Goal: Task Accomplishment & Management: Use online tool/utility

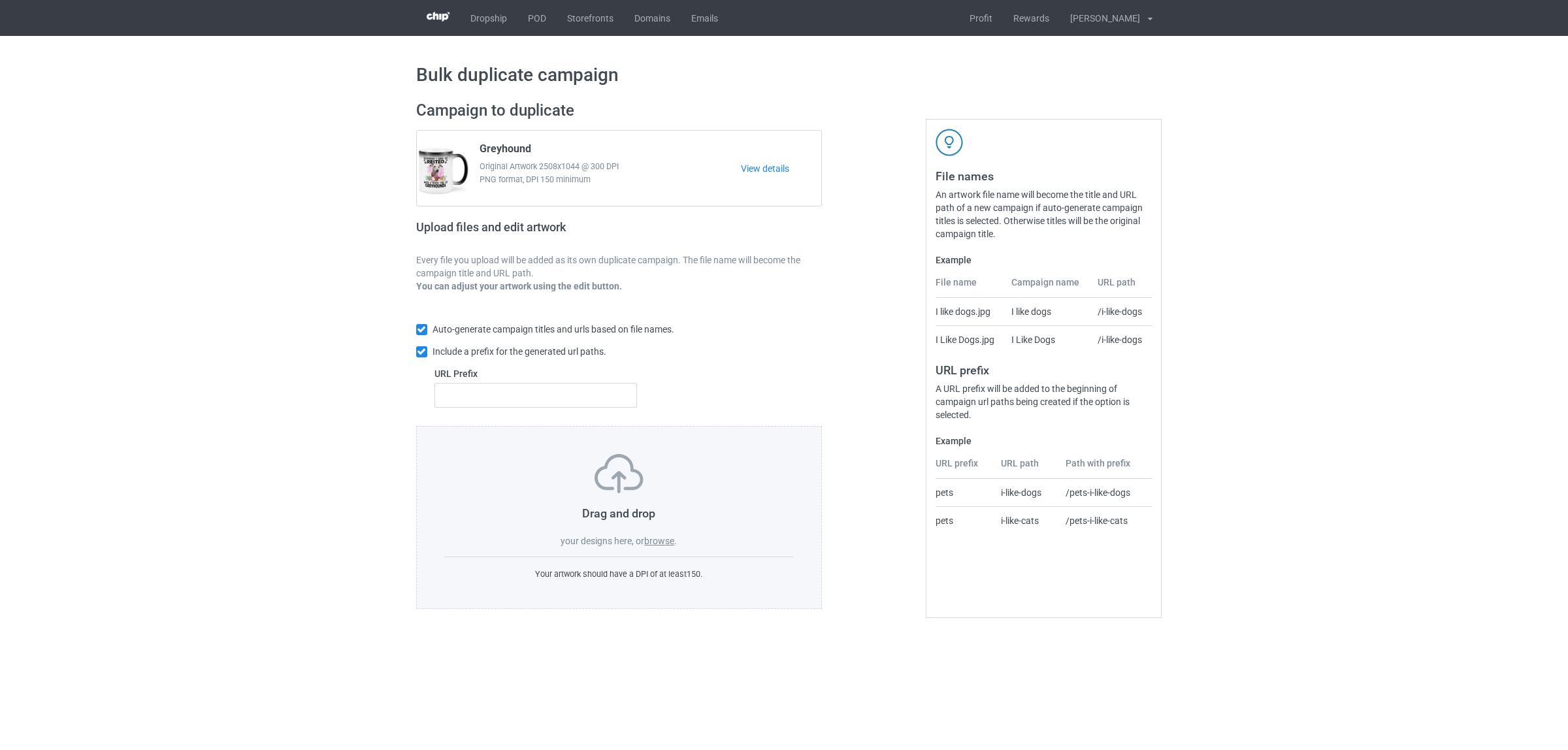
click at [661, 543] on label "browse" at bounding box center [659, 541] width 30 height 10
click at [0, 0] on input "browse" at bounding box center [0, 0] width 0 height 0
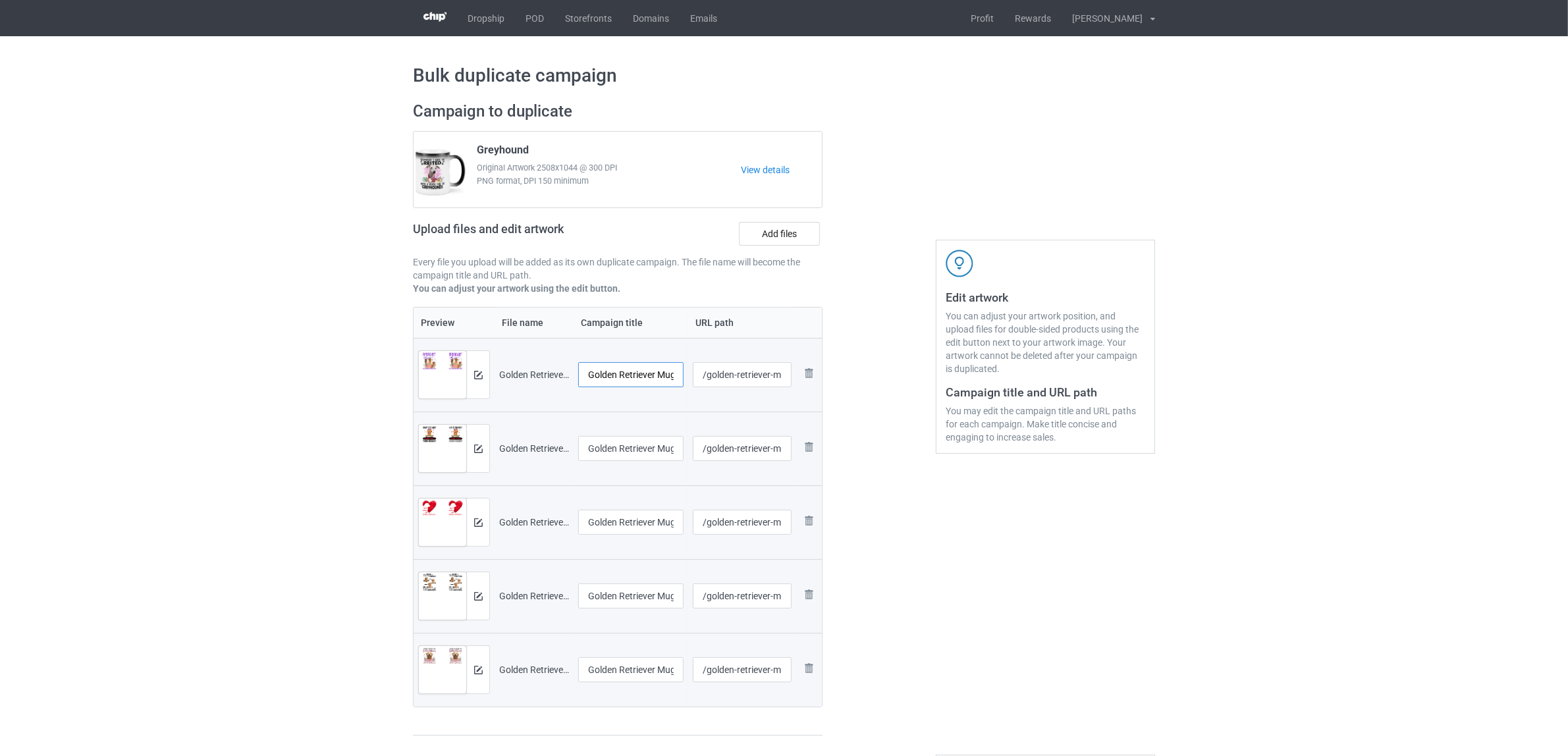
scroll to position [0, 11]
drag, startPoint x: 657, startPoint y: 374, endPoint x: 721, endPoint y: 379, distance: 64.2
click at [721, 379] on tr "Preview and edit artwork Golden Retriever Mug 6.png Golden Retriever Mug 6 /gol…" at bounding box center [618, 375] width 408 height 74
drag, startPoint x: 662, startPoint y: 369, endPoint x: 361, endPoint y: 328, distance: 303.8
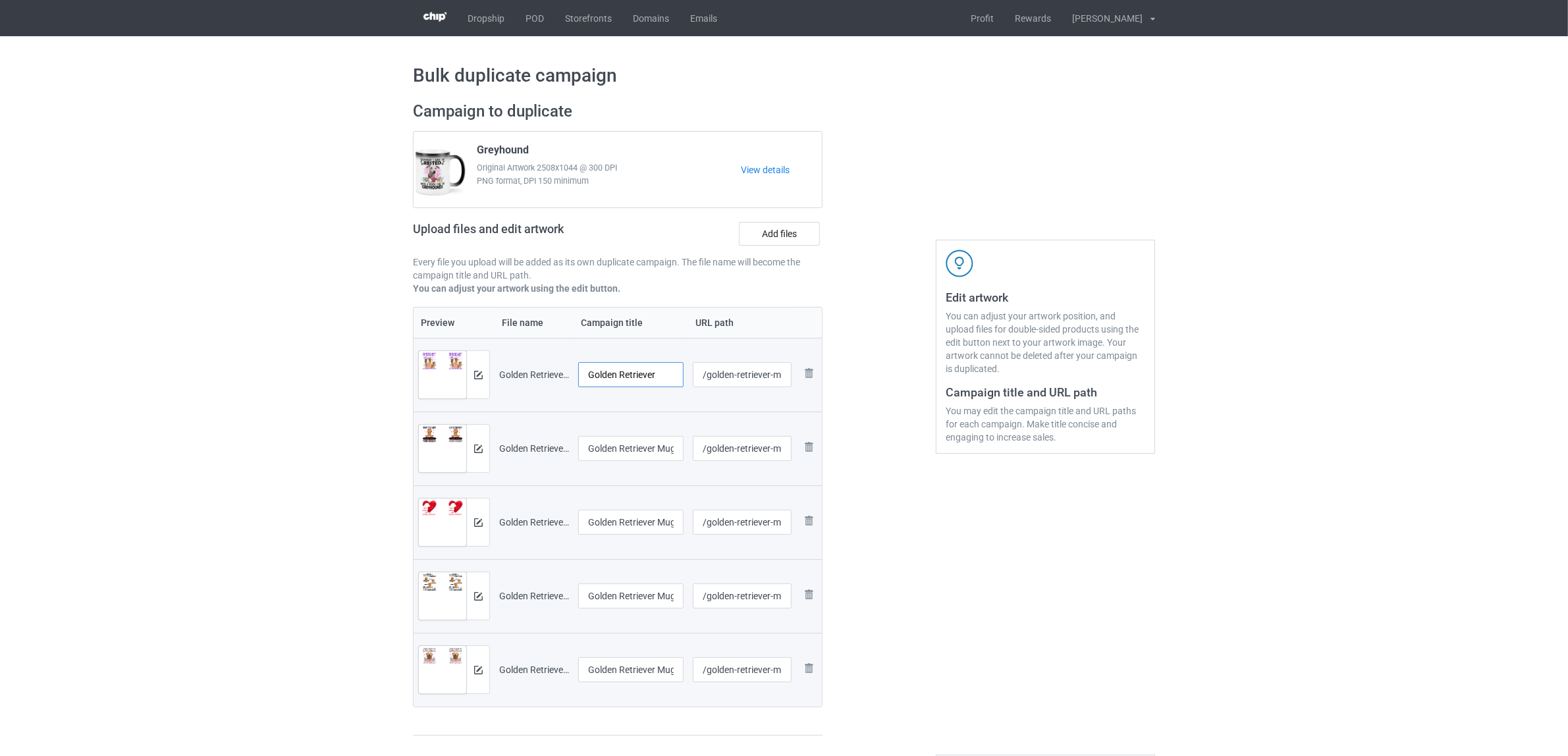
type input "Golden Retriever"
click at [641, 445] on input "Golden Retriever Mug 7" at bounding box center [630, 449] width 105 height 25
paste input "text"
type input "Golden Retriever"
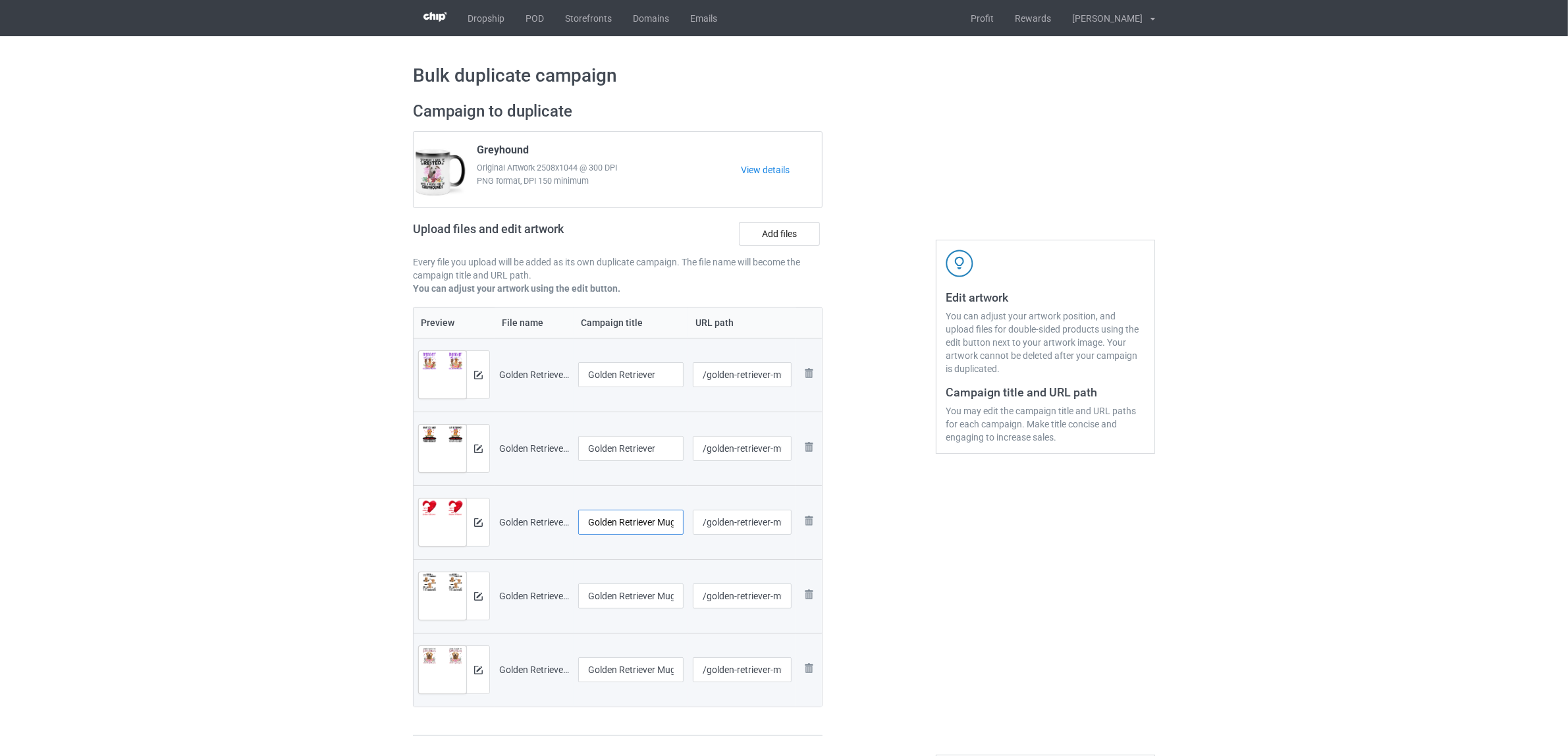
click at [640, 518] on input "Golden Retriever Mug 8" at bounding box center [630, 522] width 105 height 25
paste input "text"
type input "Golden Retriever"
click at [636, 601] on input "Golden Retriever Mug A1" at bounding box center [630, 596] width 105 height 25
paste input "text"
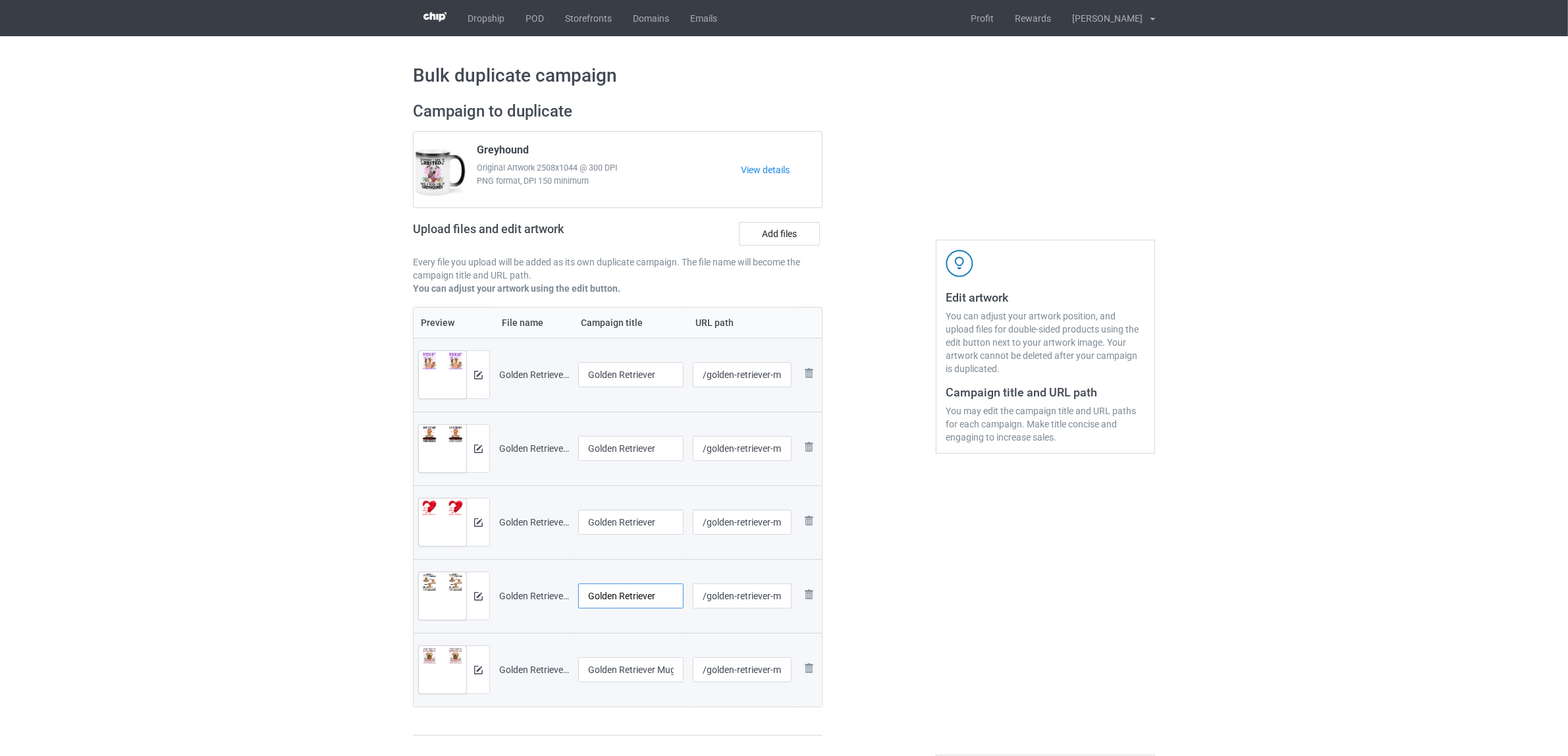
type input "Golden Retriever"
click at [634, 677] on input "Golden Retriever Mug A2" at bounding box center [630, 670] width 105 height 25
paste input "text"
type input "Golden Retriever"
drag, startPoint x: 1080, startPoint y: 666, endPoint x: 1023, endPoint y: 653, distance: 58.5
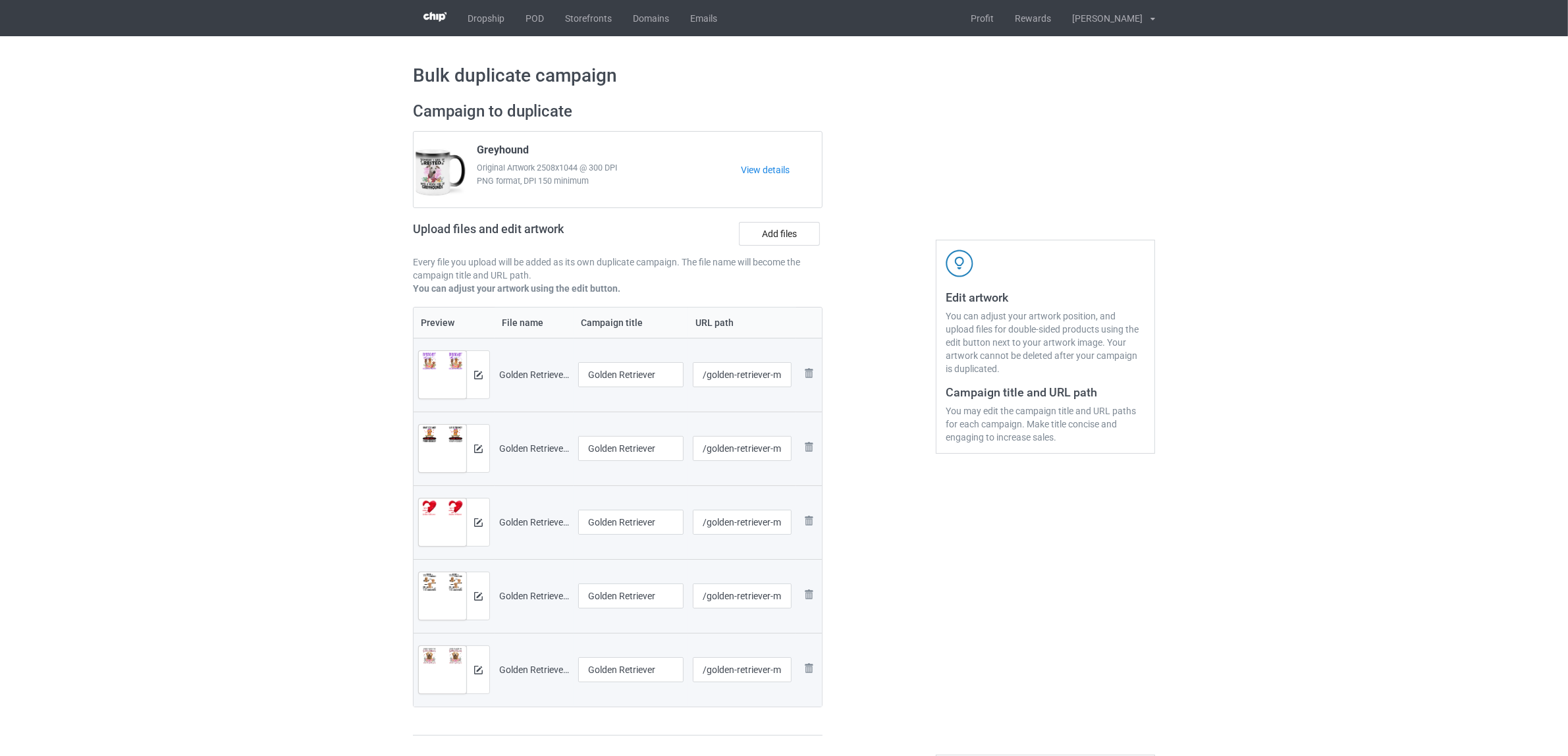
click at [1080, 664] on div "Edit artwork You can adjust your artwork position, and upload files for double-…" at bounding box center [1045, 419] width 238 height 654
click at [1023, 653] on div "Edit artwork You can adjust your artwork position, and upload files for double-…" at bounding box center [1045, 419] width 238 height 654
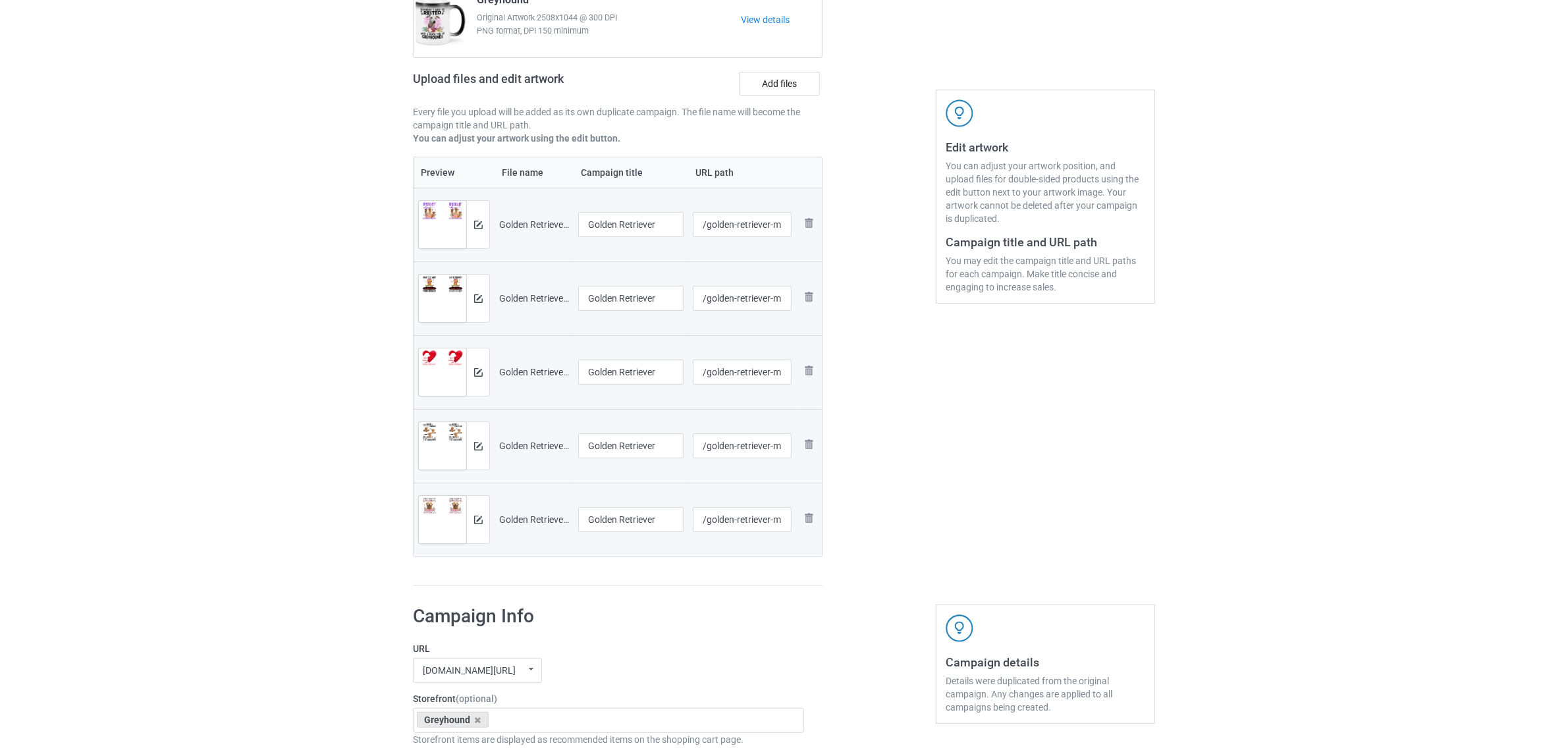
scroll to position [329, 0]
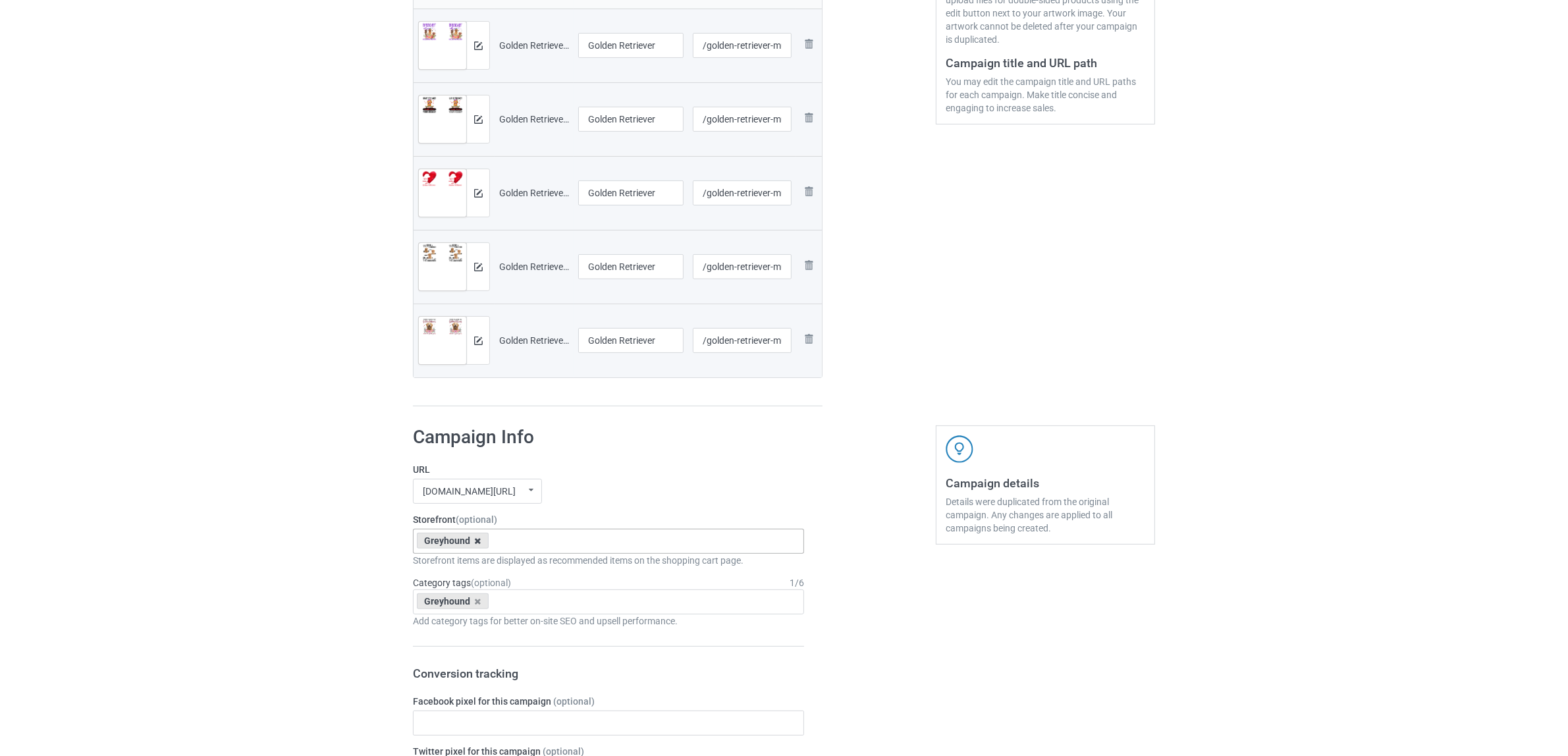
click at [475, 541] on icon at bounding box center [478, 541] width 7 height 9
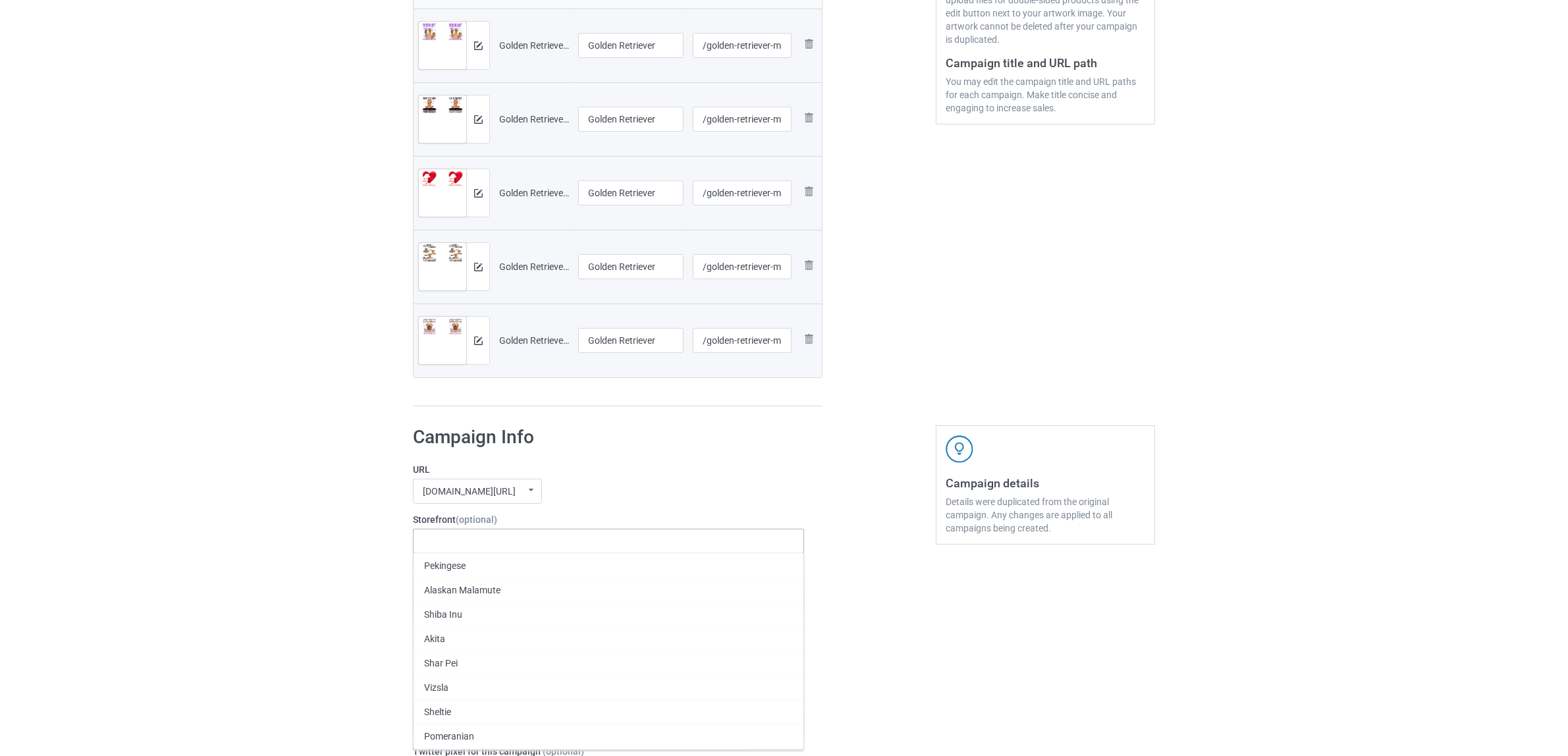
paste input "Golden Retriever"
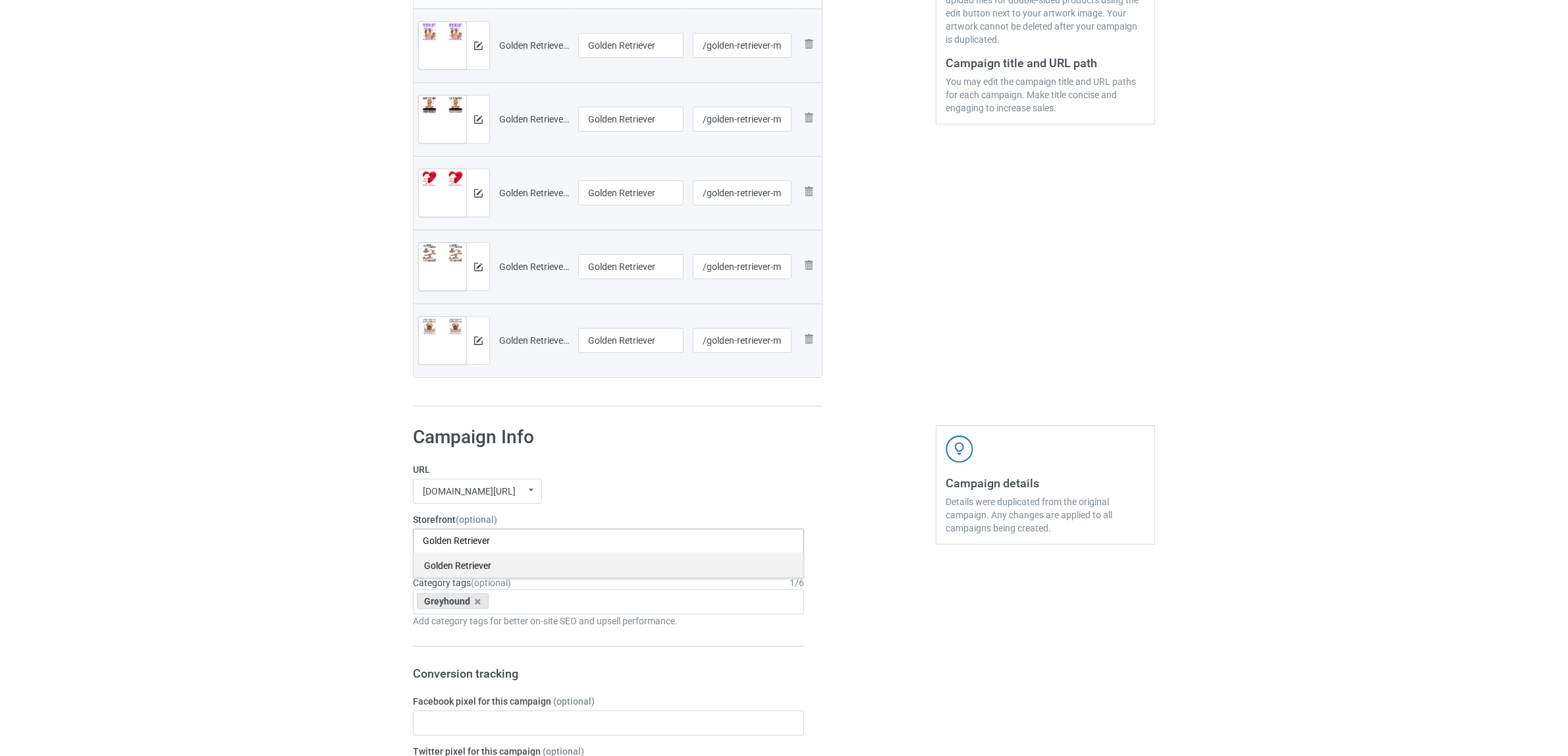
type input "Golden Retriever"
click at [457, 565] on div "Golden Retriever" at bounding box center [609, 565] width 390 height 24
click at [478, 601] on icon at bounding box center [478, 601] width 7 height 9
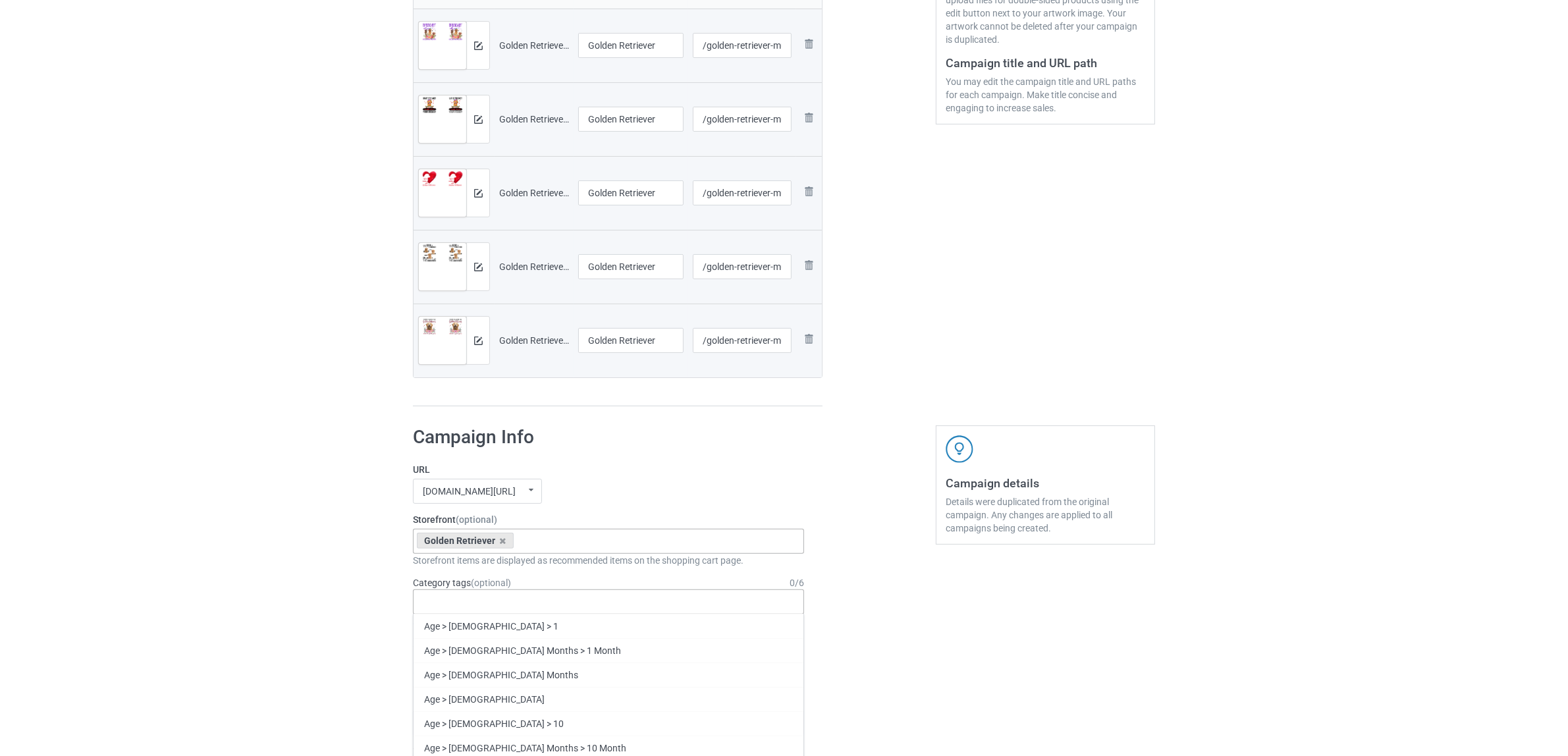
paste input "Golden Retriever"
type input "Golden Retriever"
click at [470, 656] on div "Golden Retriever" at bounding box center [609, 650] width 390 height 24
click at [252, 584] on div "Bulk duplicate campaign Campaign to duplicate Greyhound Original Artwork 2508x1…" at bounding box center [784, 675] width 1568 height 1936
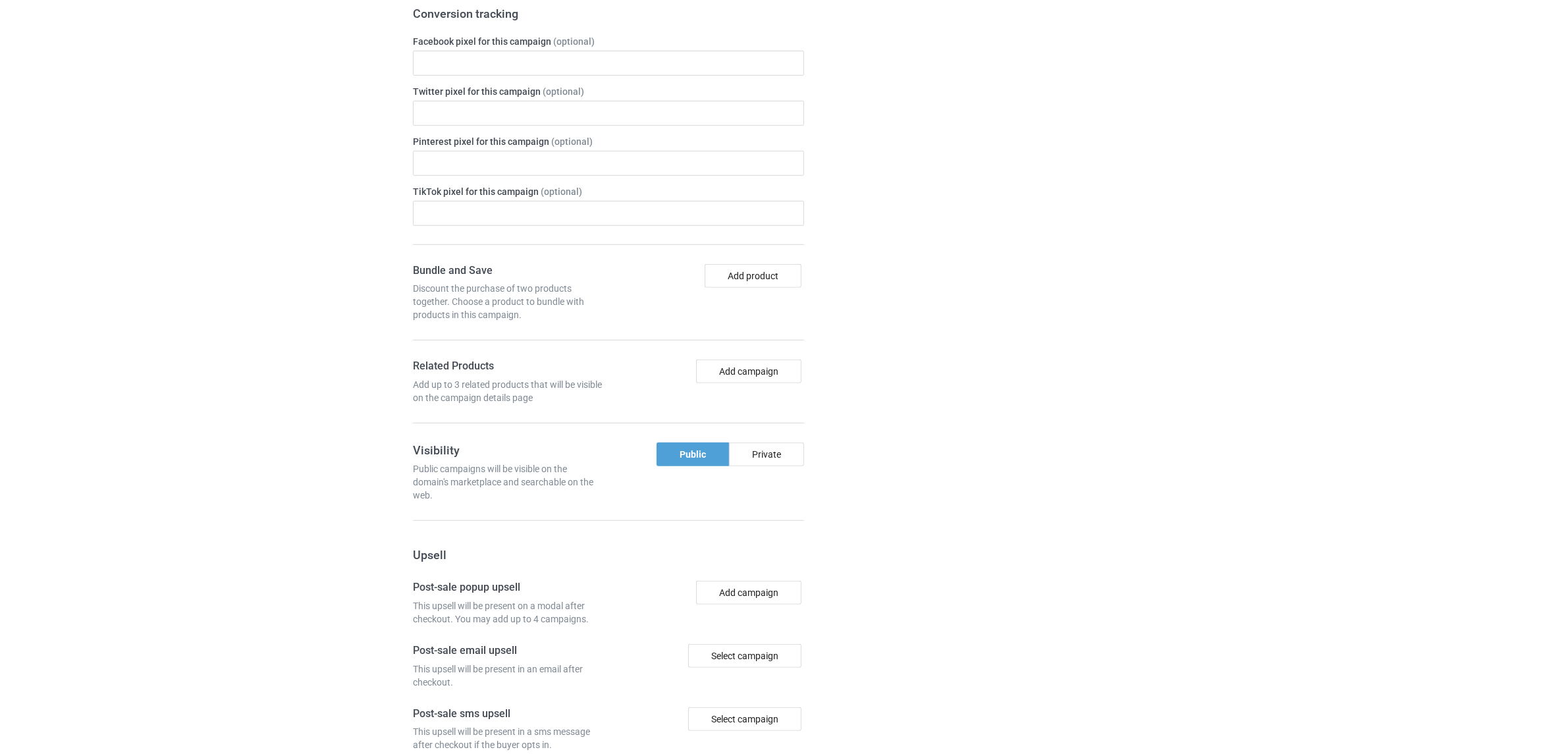
scroll to position [1221, 0]
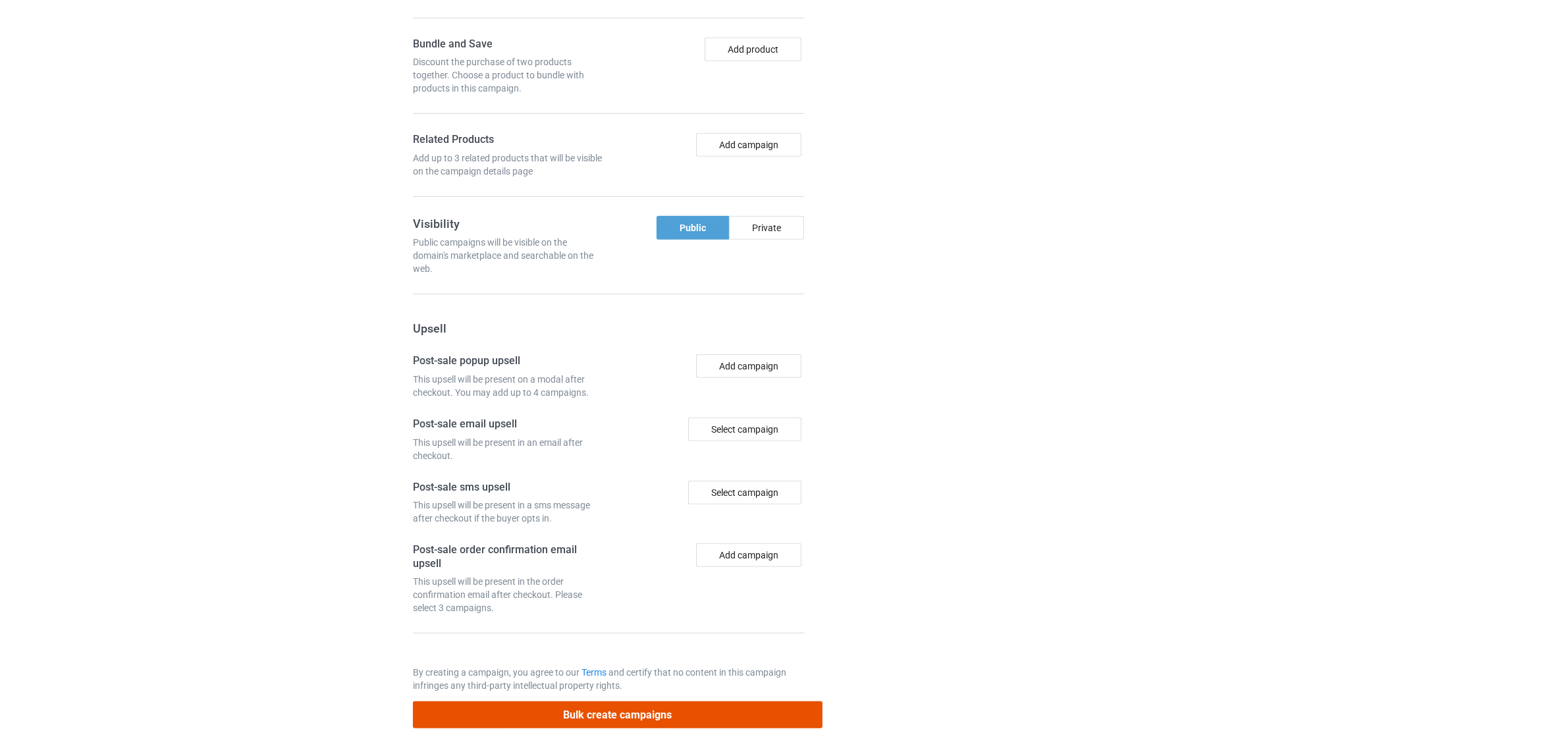
click at [608, 714] on button "Bulk create campaigns" at bounding box center [618, 714] width 410 height 27
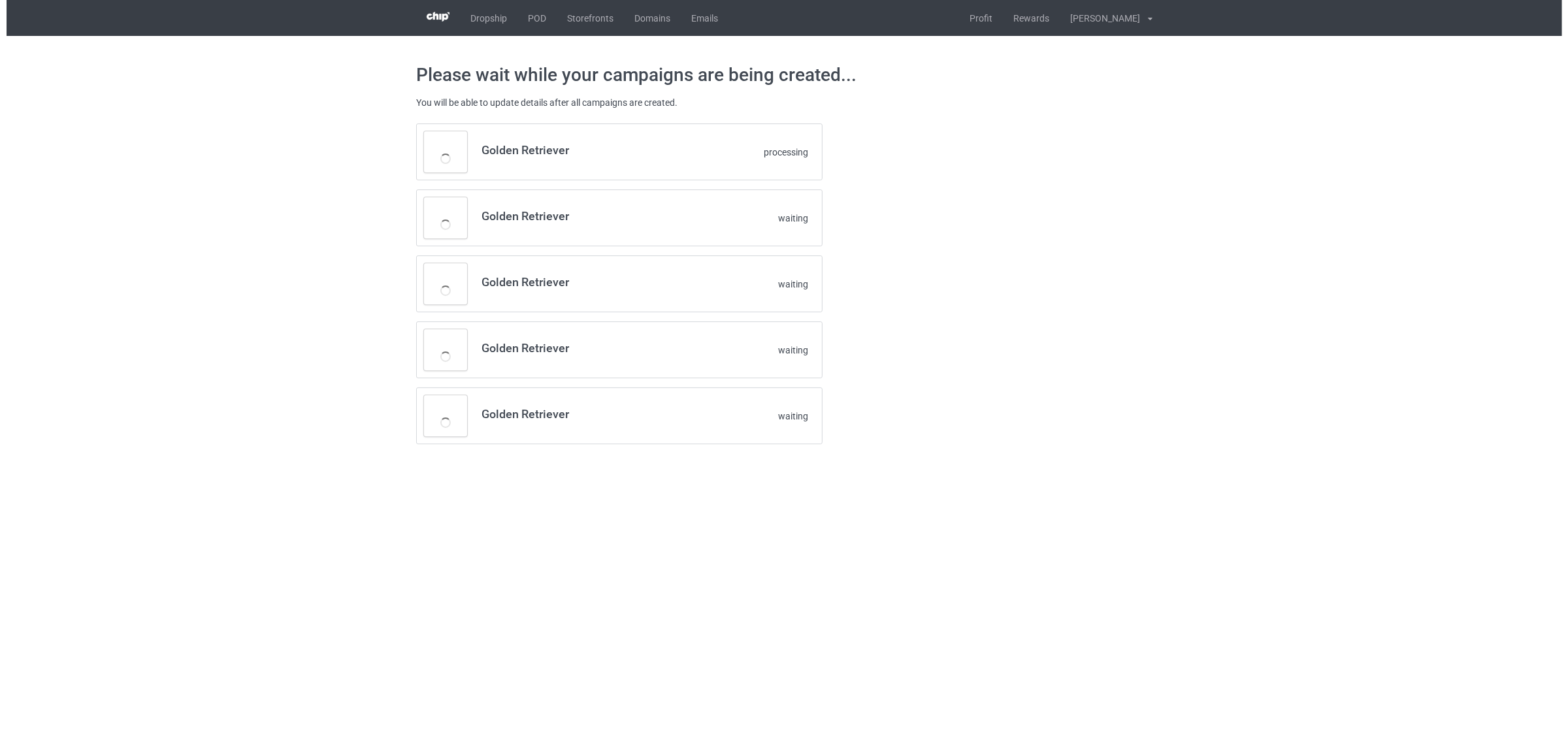
scroll to position [0, 0]
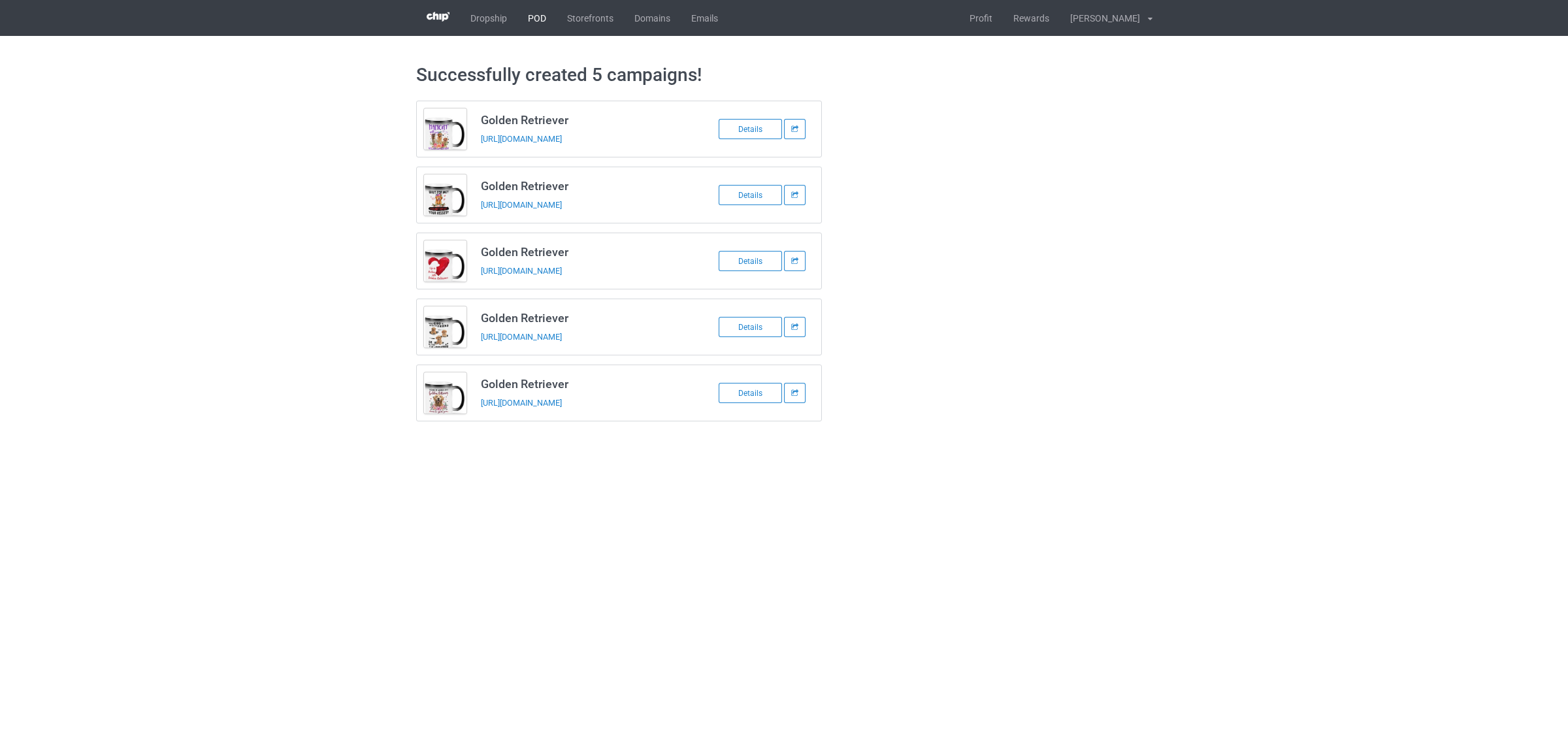
click at [530, 23] on link "POD" at bounding box center [537, 18] width 39 height 36
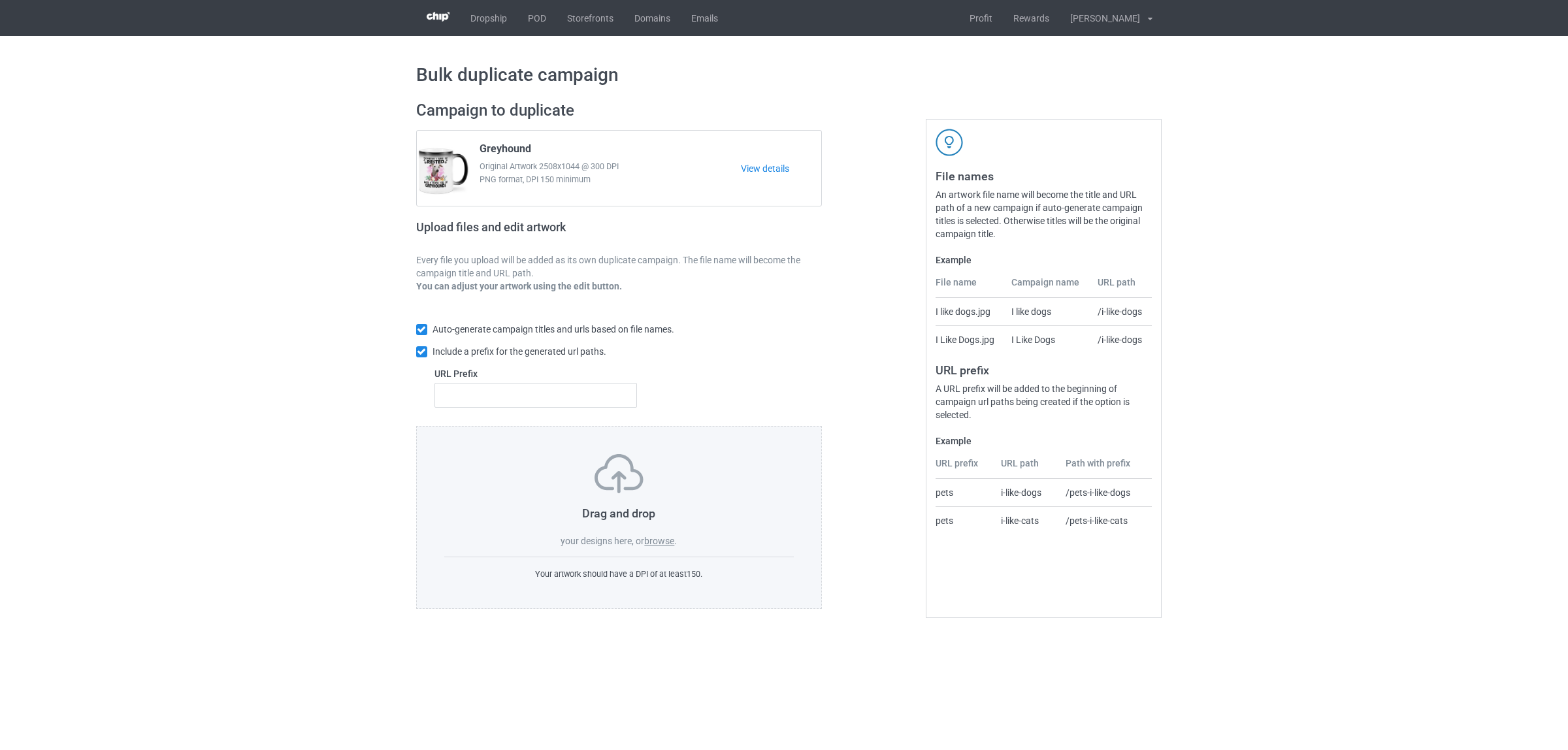
click at [661, 536] on label "browse" at bounding box center [659, 541] width 30 height 10
click at [0, 0] on input "browse" at bounding box center [0, 0] width 0 height 0
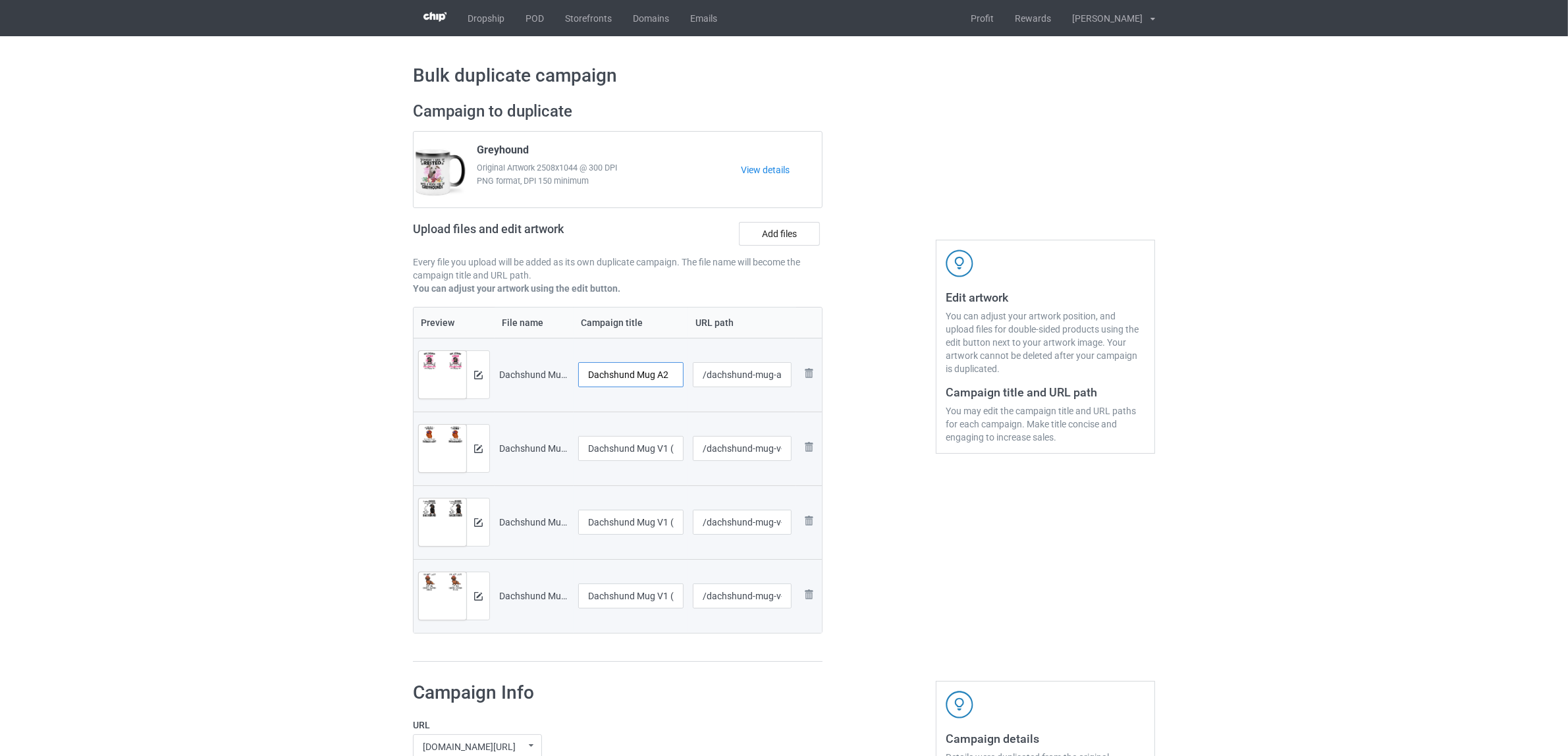
drag, startPoint x: 639, startPoint y: 376, endPoint x: 691, endPoint y: 383, distance: 52.5
click at [691, 383] on tr "Preview and edit artwork Dachshund Mug A2.png Dachshund Mug A2 /dachshund-mug-a…" at bounding box center [618, 375] width 408 height 74
click at [611, 374] on input "Dachshund" at bounding box center [630, 375] width 105 height 25
type input "Dachshund"
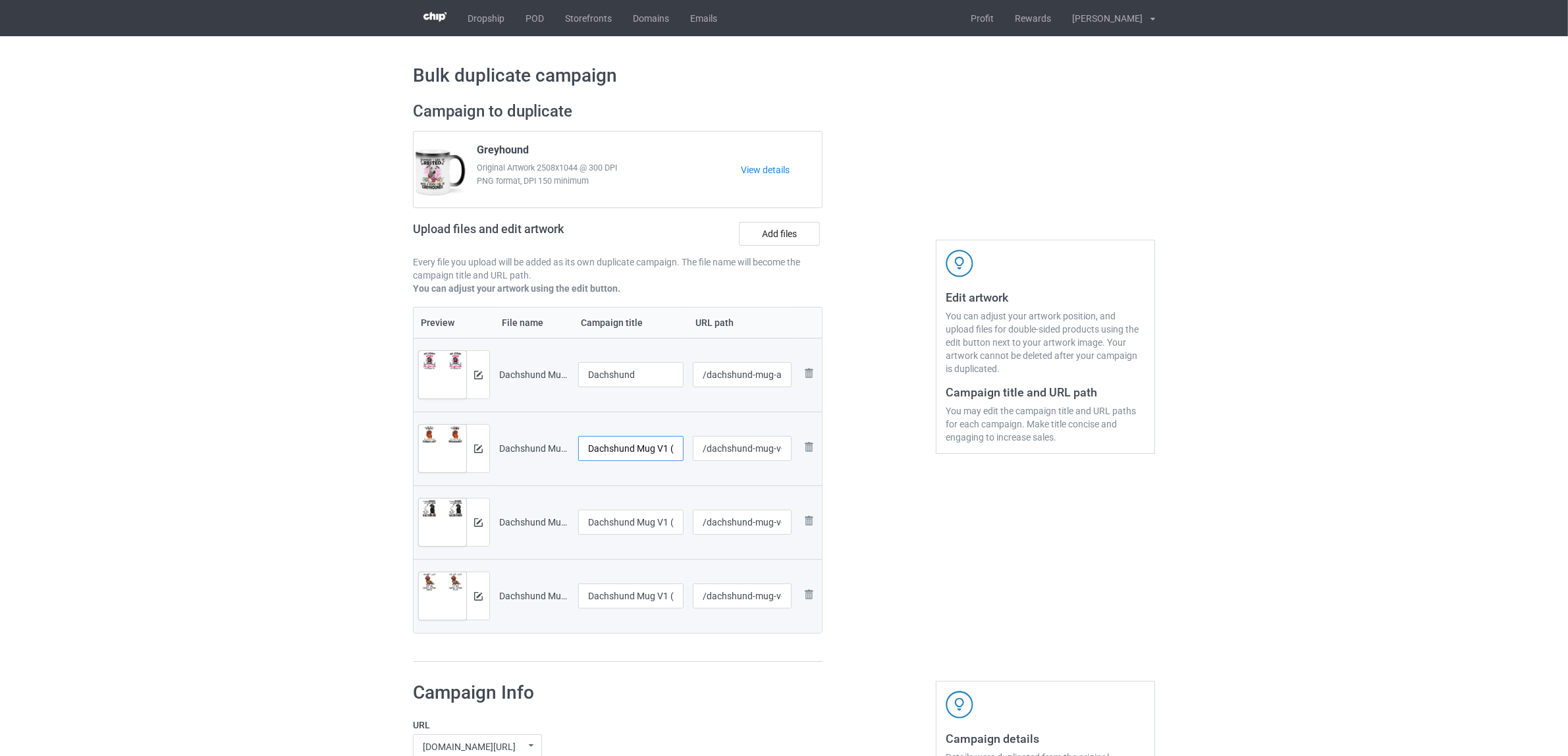
click at [634, 456] on input "Dachshund Mug V1 (2)" at bounding box center [630, 449] width 105 height 25
paste input "text"
type input "Dachshund"
click at [628, 537] on div at bounding box center [630, 539] width 105 height 8
click at [631, 525] on input "Dachshund Mug V1 (3)" at bounding box center [630, 522] width 105 height 25
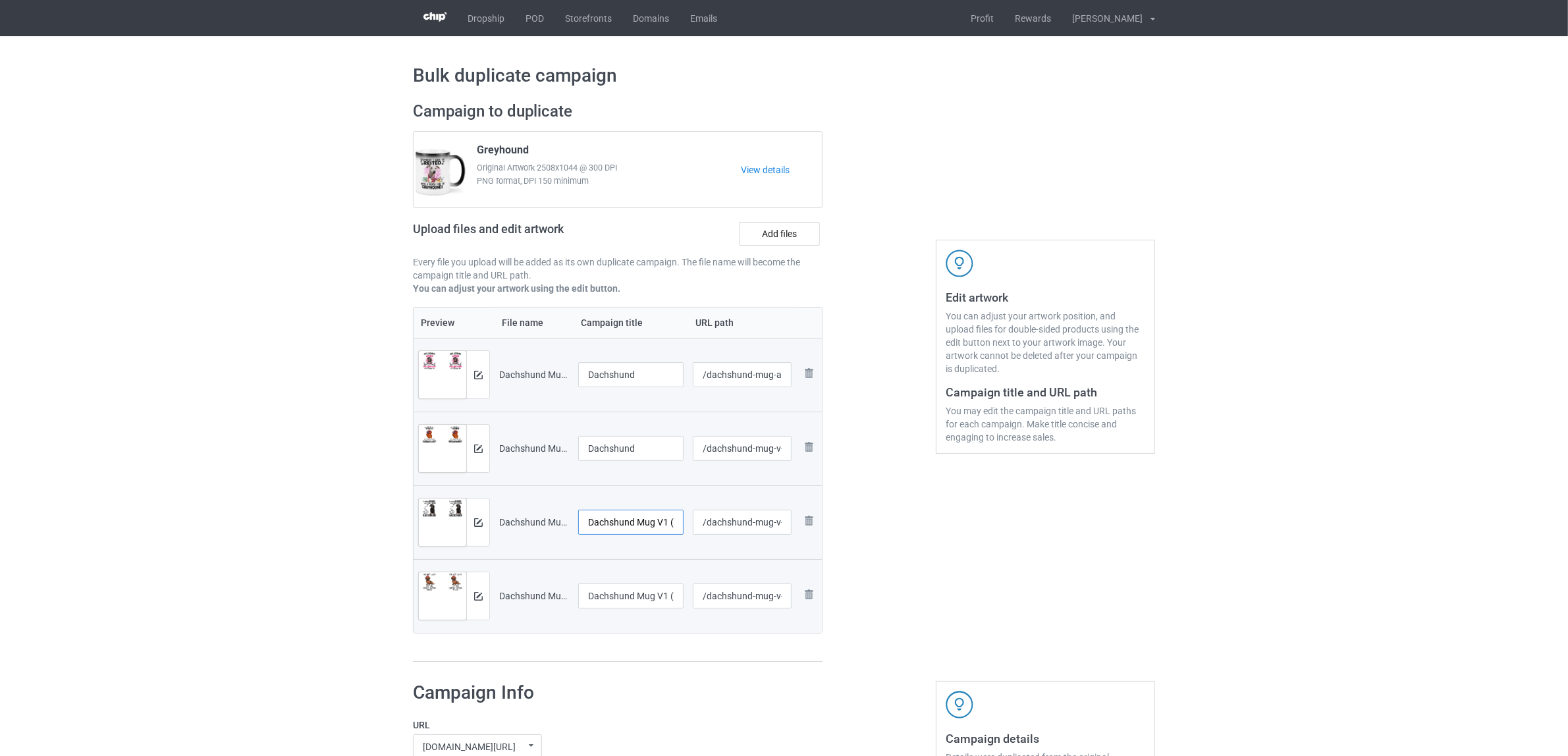
paste input "text"
type input "Dachshund"
click at [622, 598] on input "Dachshund Mug V1 (4)" at bounding box center [630, 596] width 105 height 25
paste input "text"
type input "Dachshund"
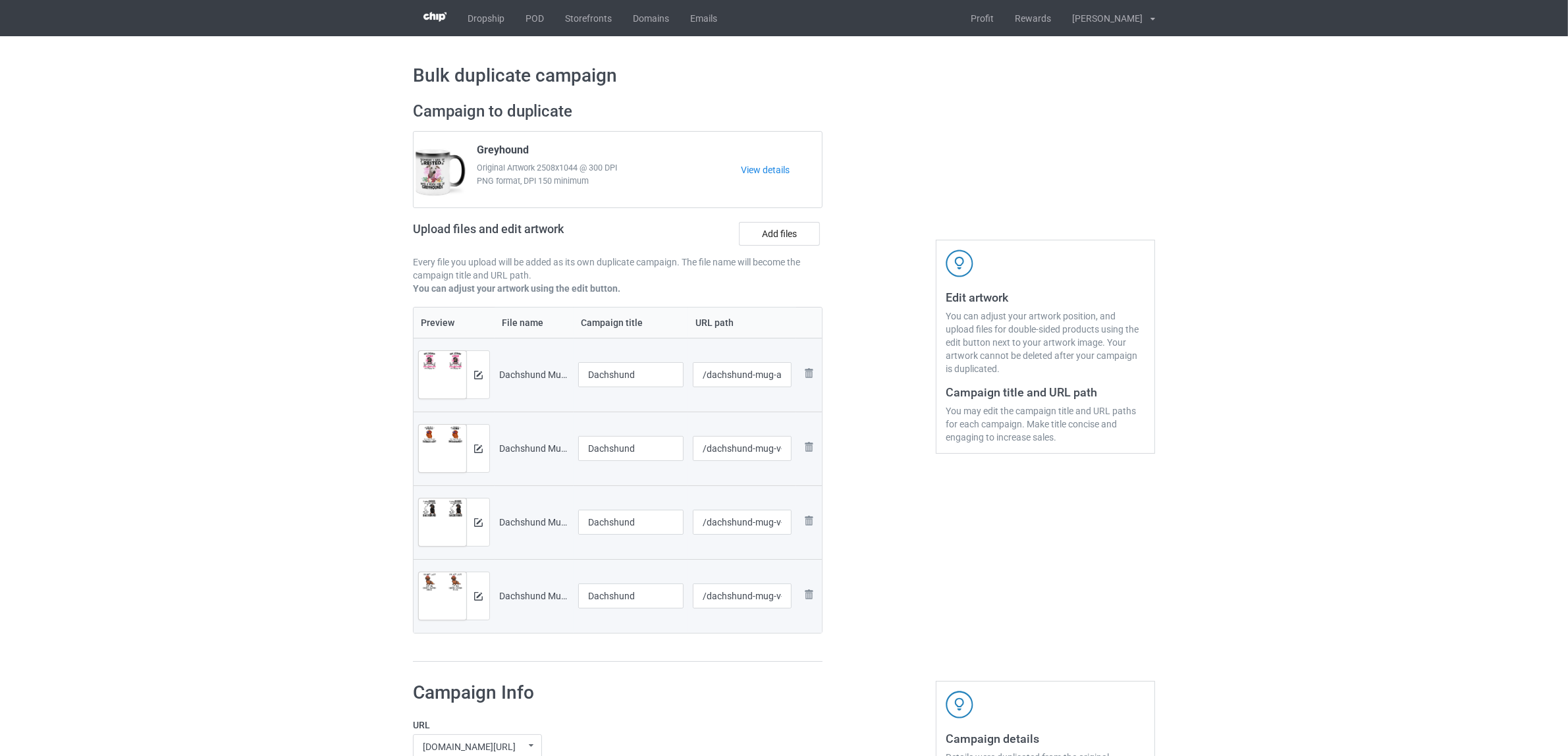
click at [636, 643] on div "Preview File name Campaign title URL path Preview and edit artwork Dachshund Mu…" at bounding box center [618, 484] width 410 height 356
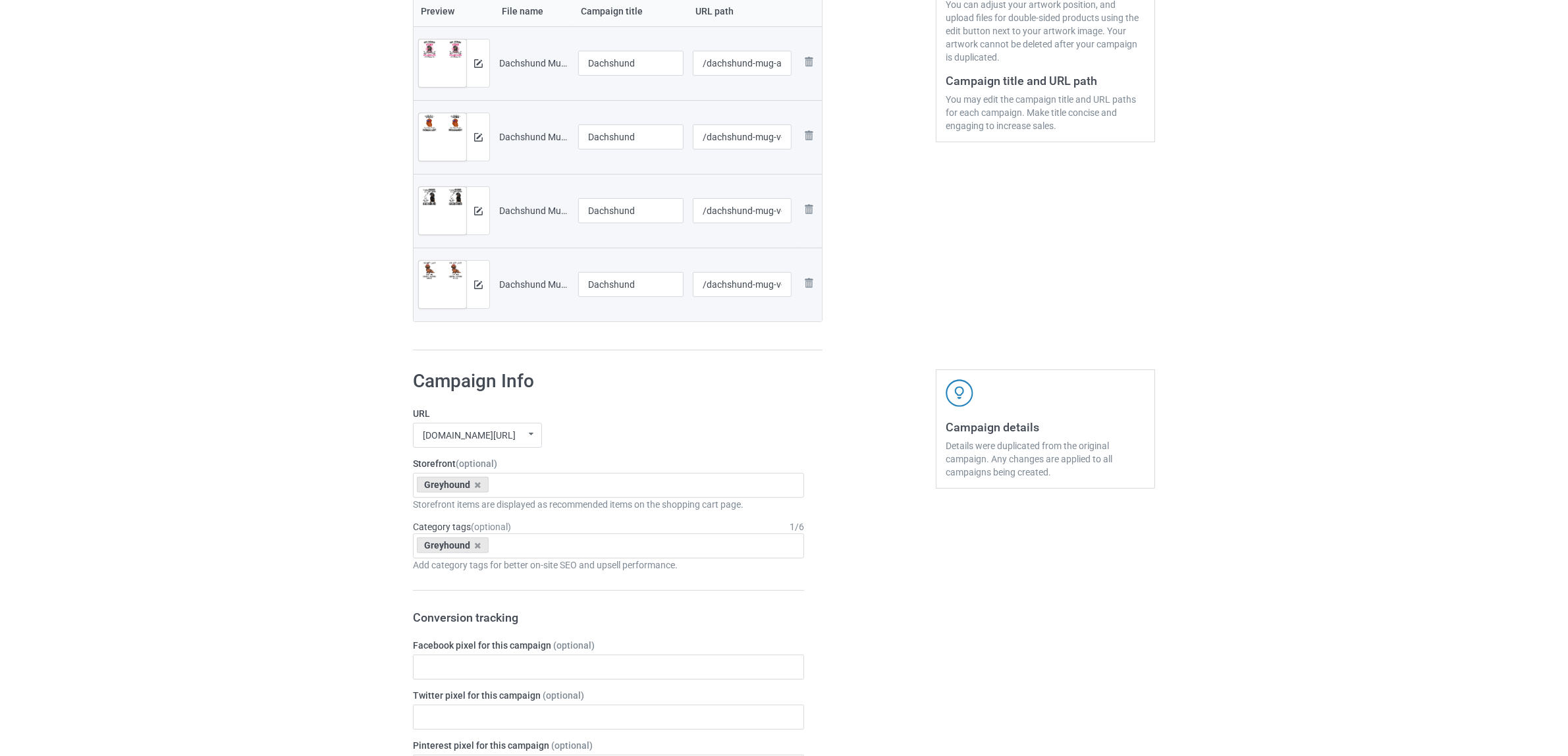
scroll to position [329, 0]
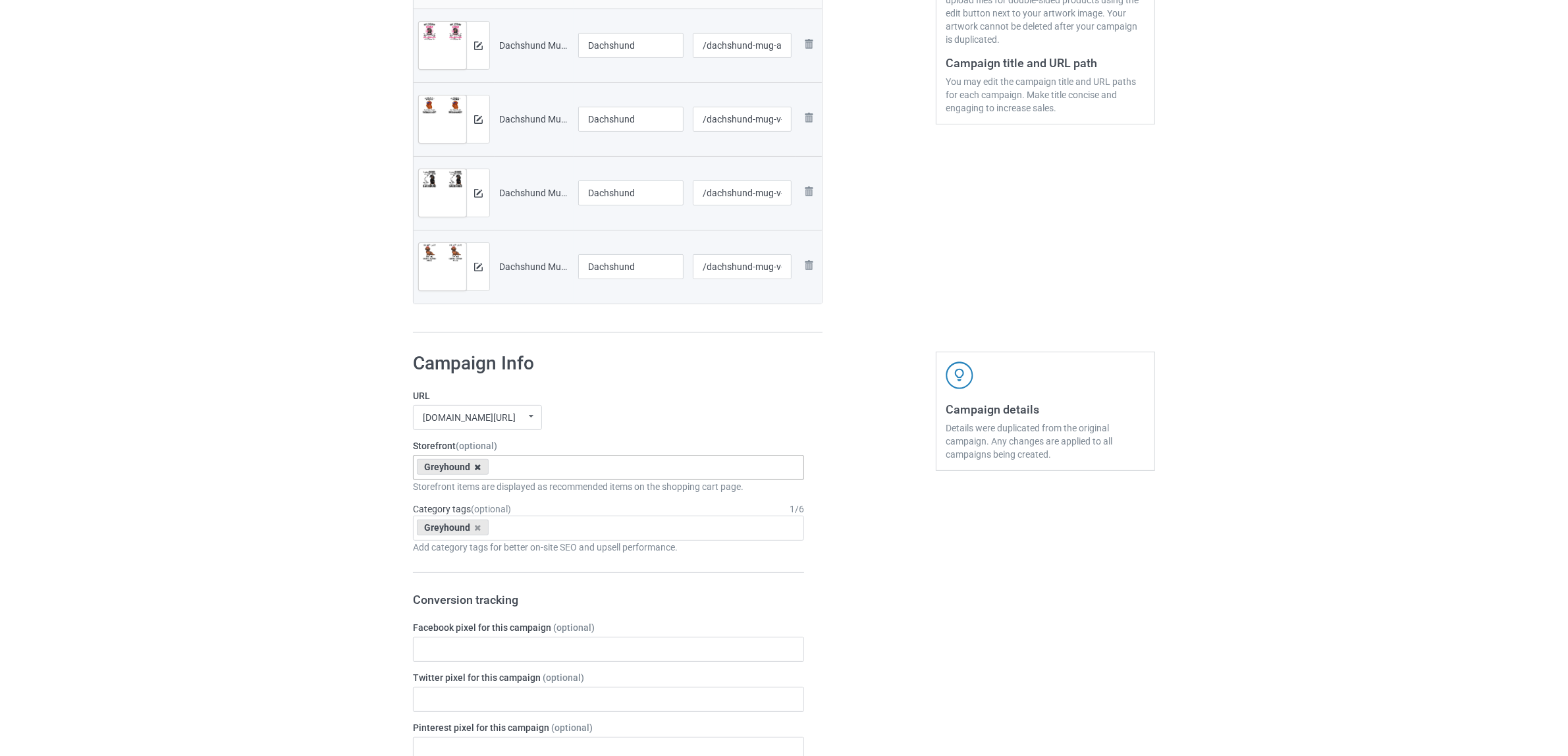
click at [476, 470] on icon at bounding box center [478, 467] width 7 height 9
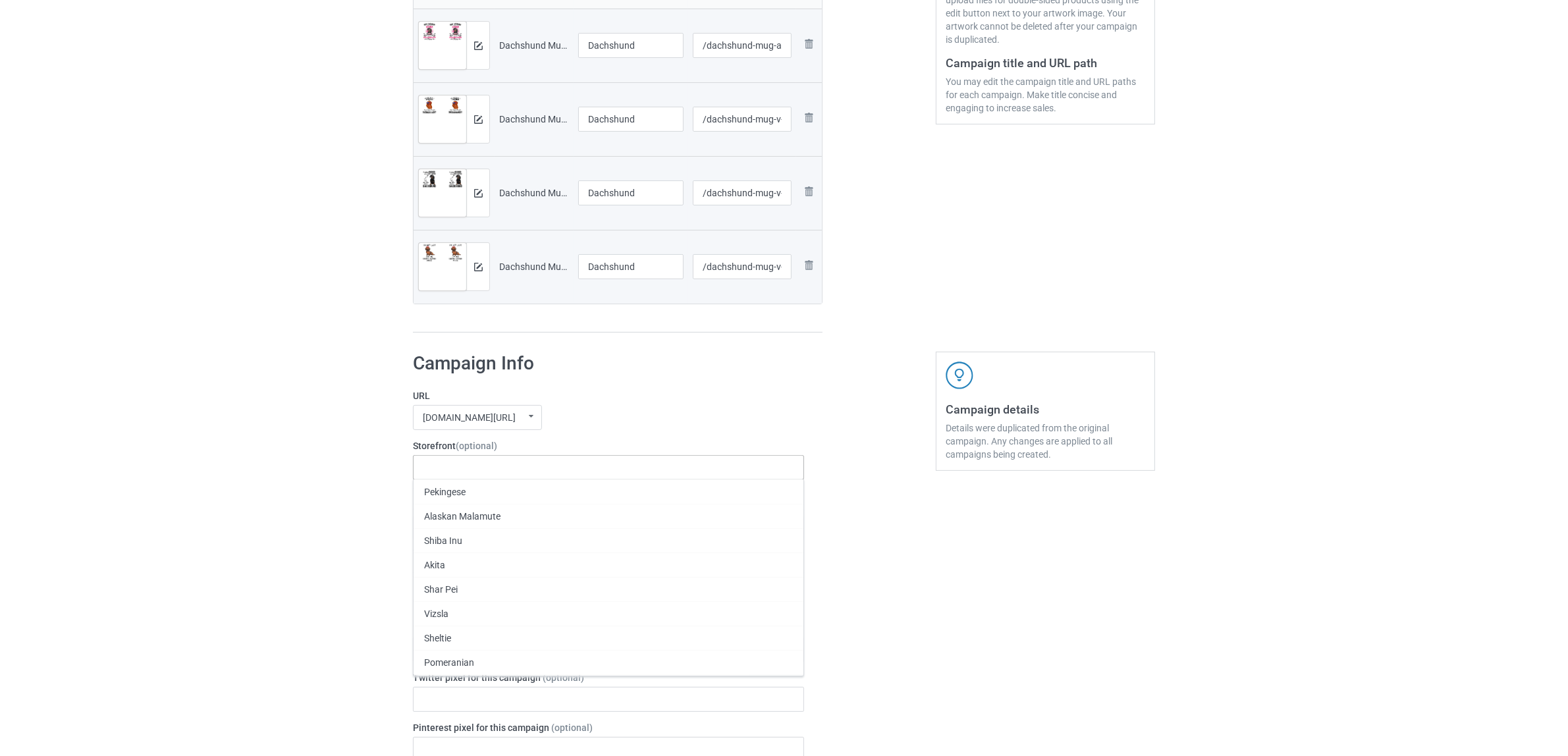
paste input "Dachshund"
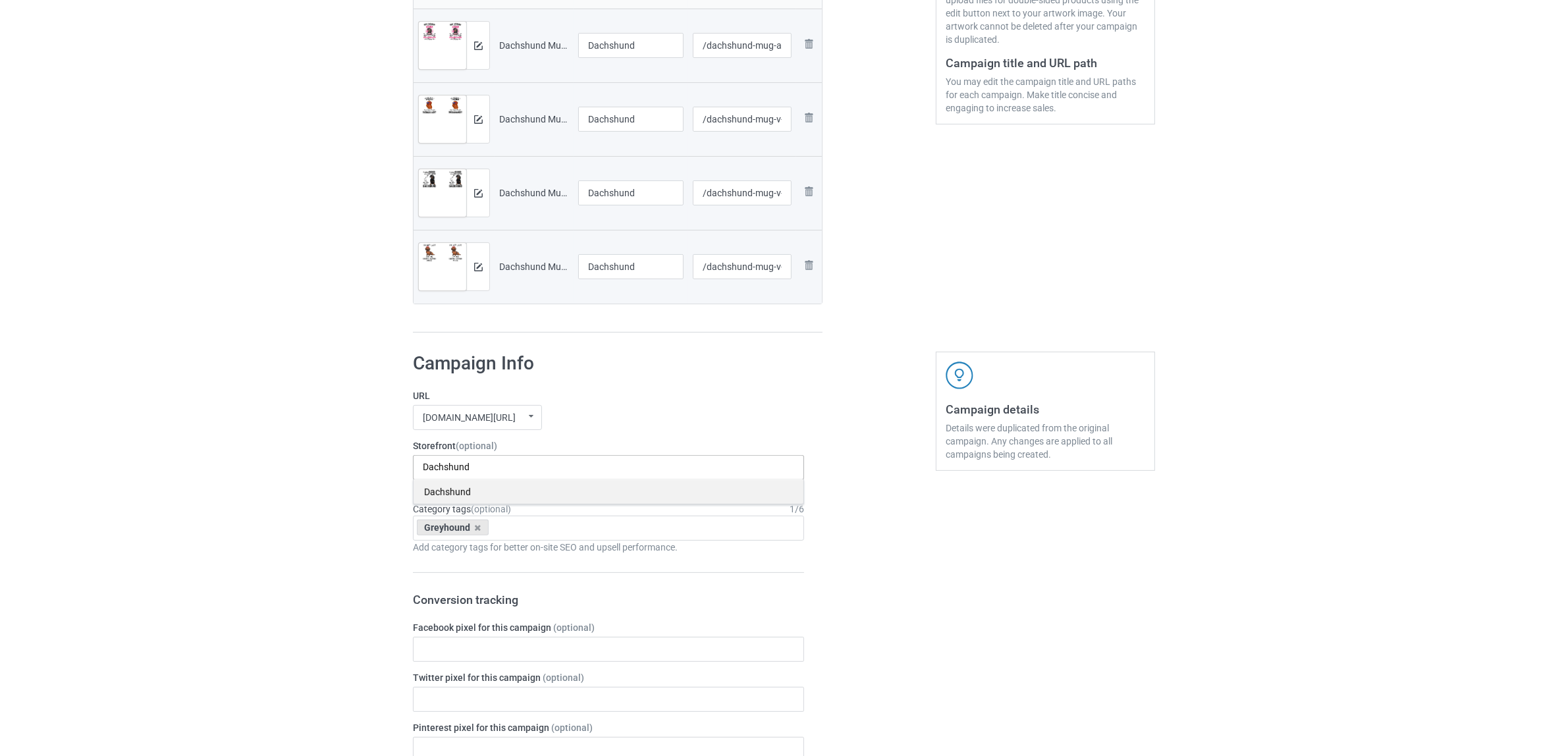
type input "Dachshund"
click at [468, 494] on div "Dachshund" at bounding box center [609, 492] width 390 height 24
click at [476, 528] on icon at bounding box center [478, 527] width 7 height 9
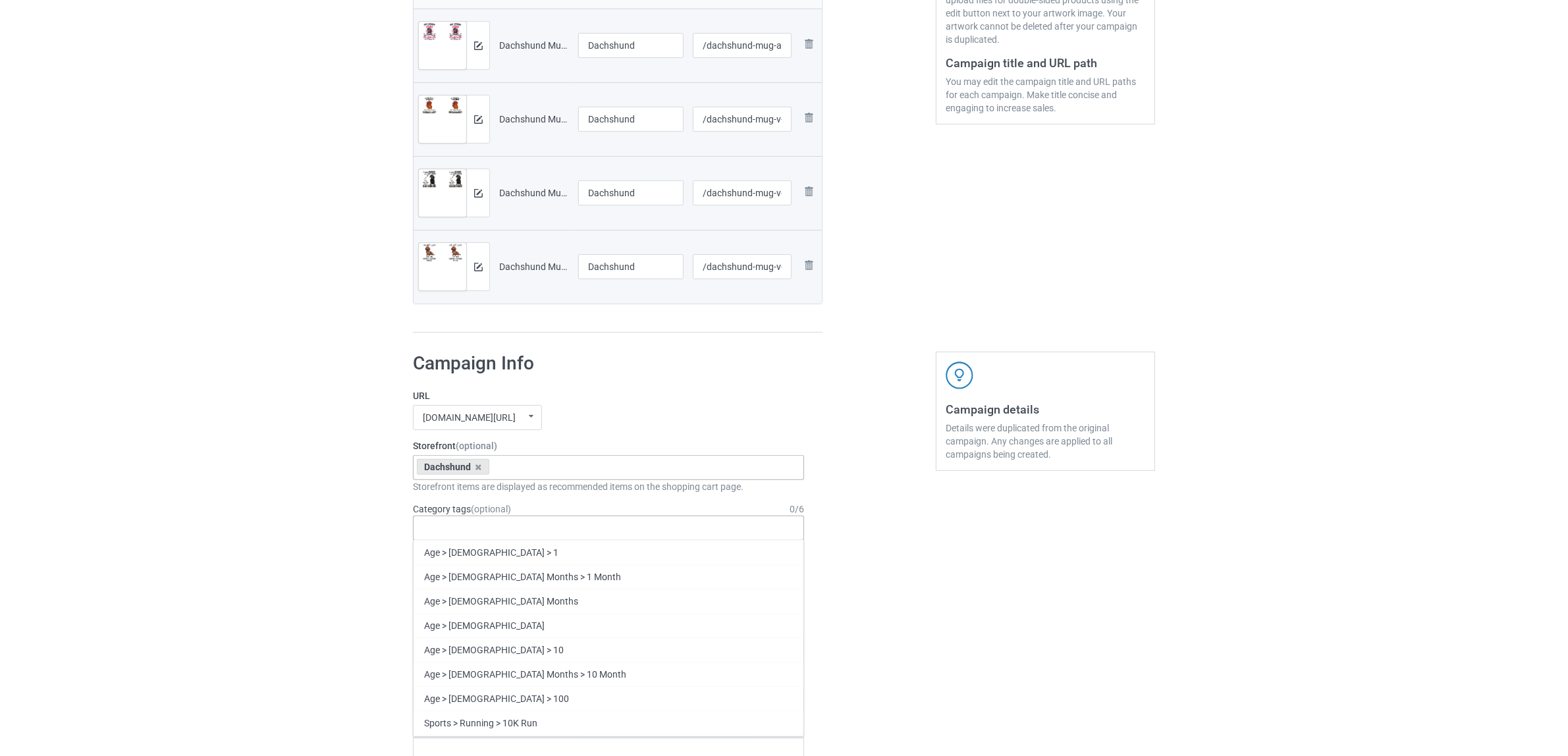
paste input "Dachshund"
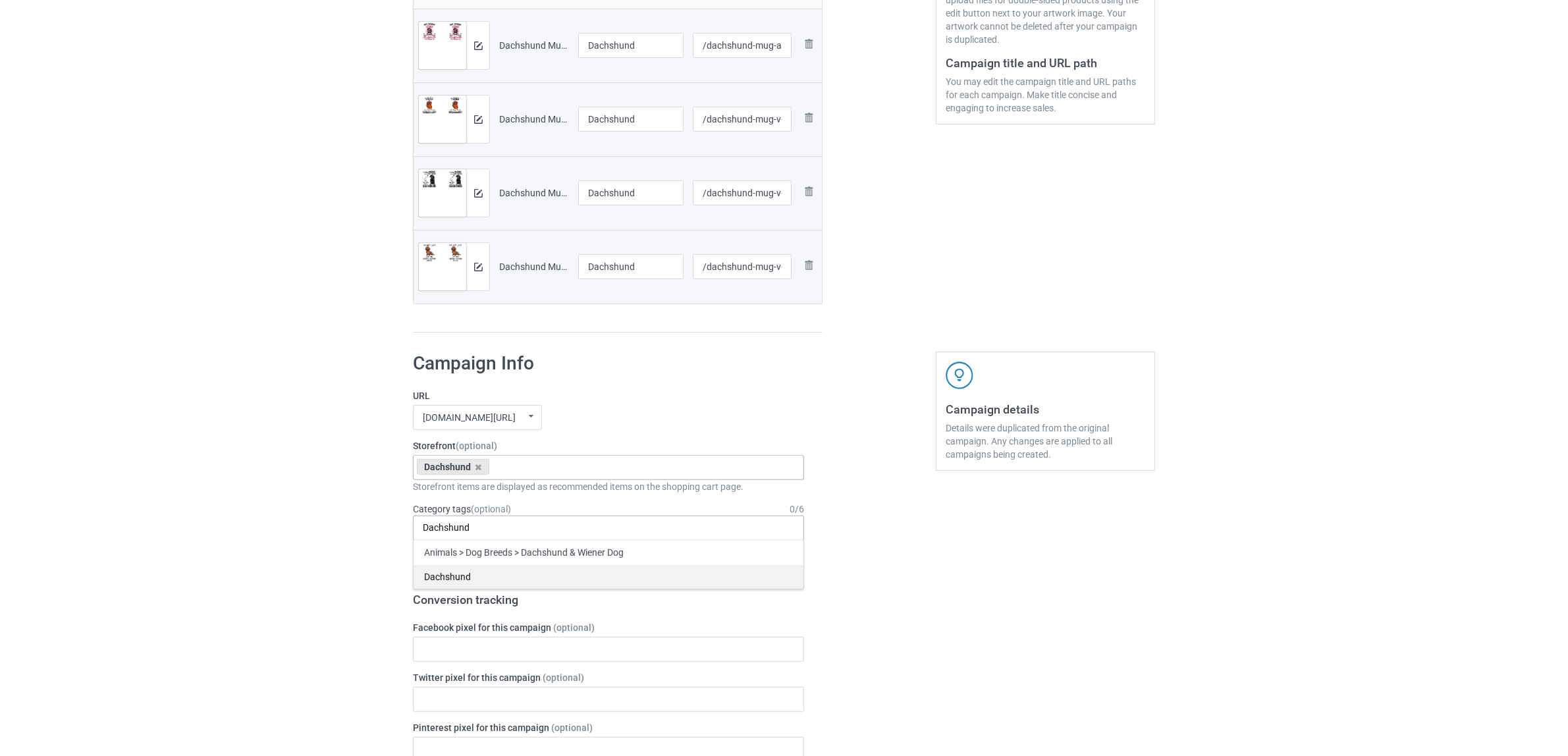
type input "Dachshund"
drag, startPoint x: 453, startPoint y: 578, endPoint x: 393, endPoint y: 570, distance: 60.5
click at [452, 578] on div "Dachshund" at bounding box center [609, 576] width 390 height 24
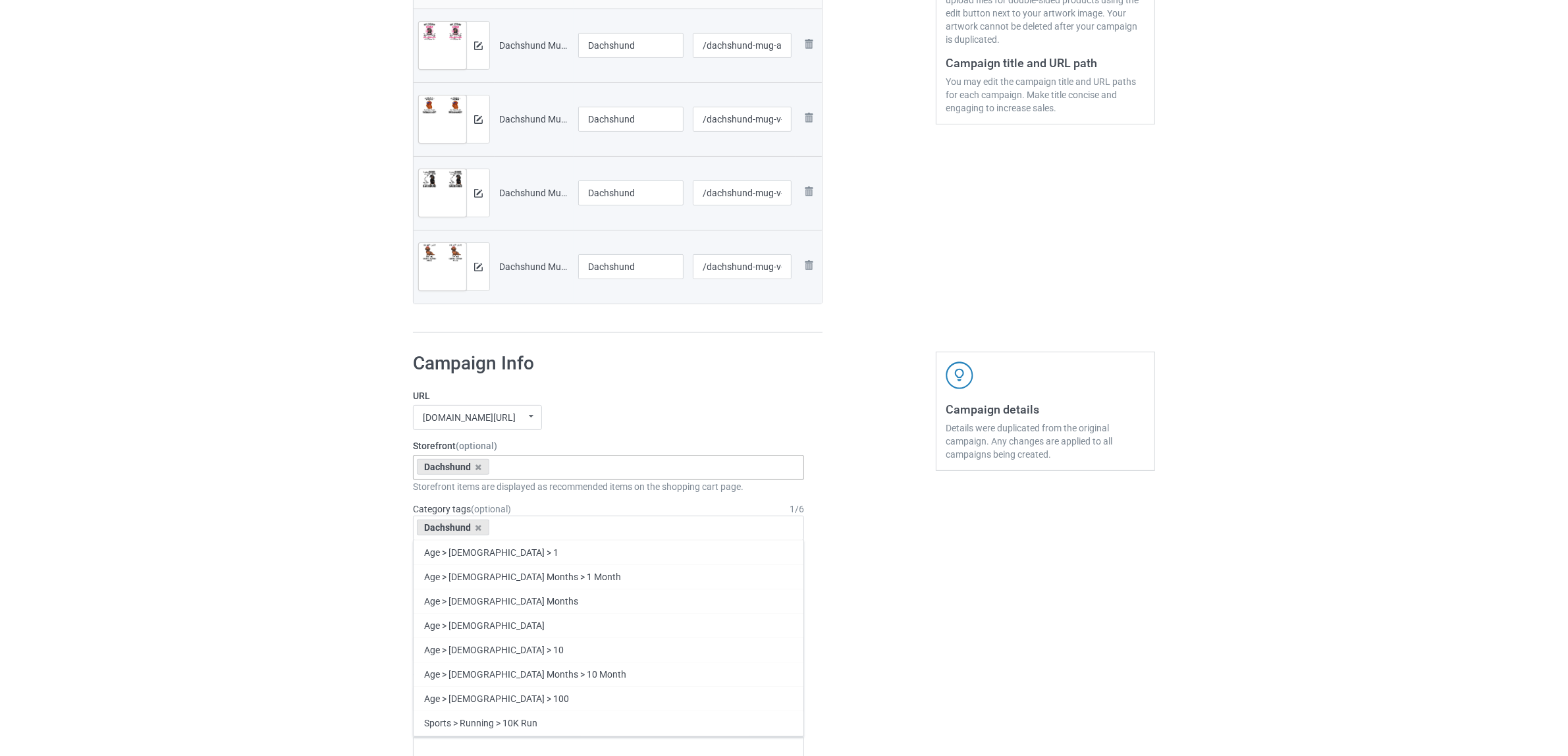
click at [262, 506] on div "Bulk duplicate campaign Campaign to duplicate Greyhound Original Artwork 2508x1…" at bounding box center [784, 638] width 1568 height 1862
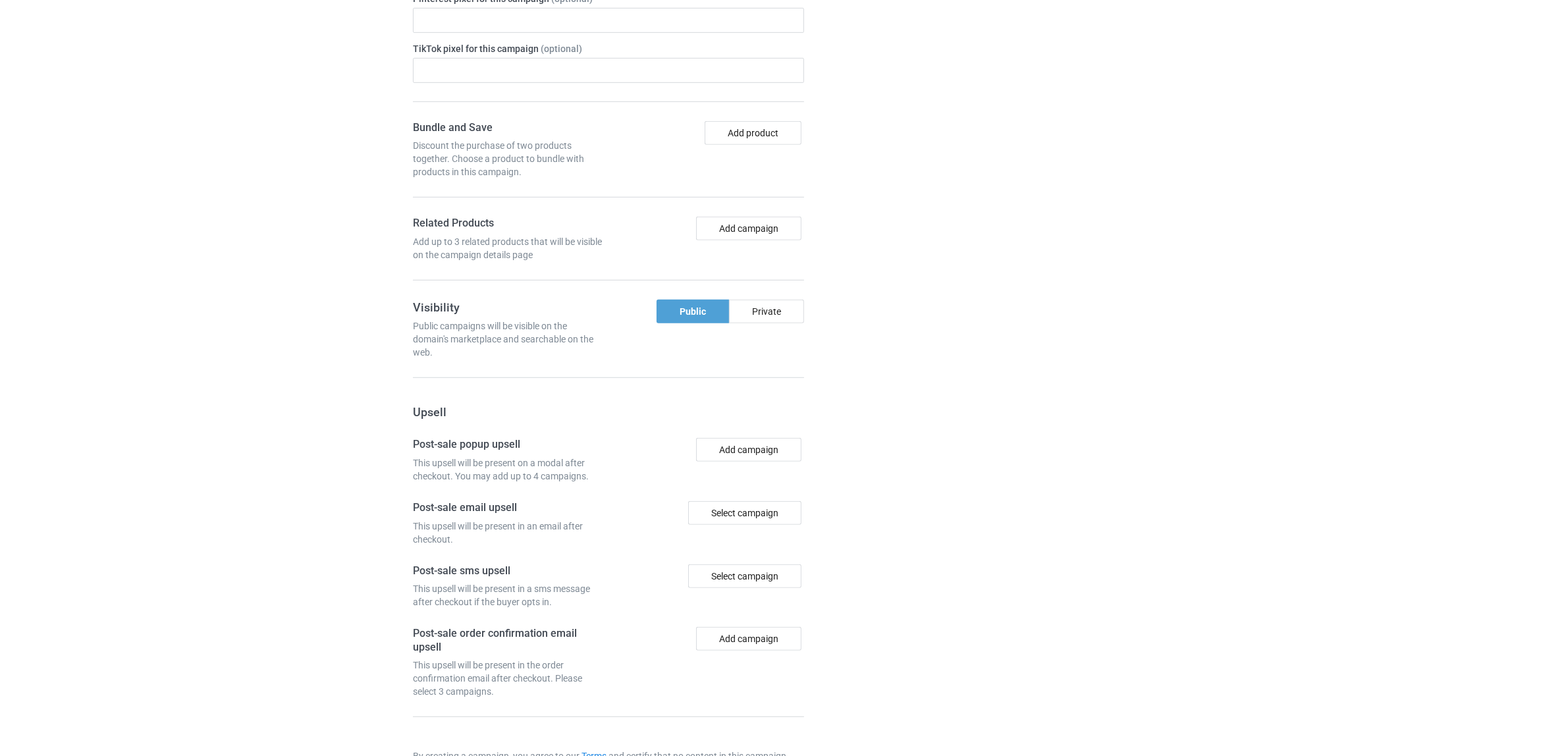
scroll to position [1147, 0]
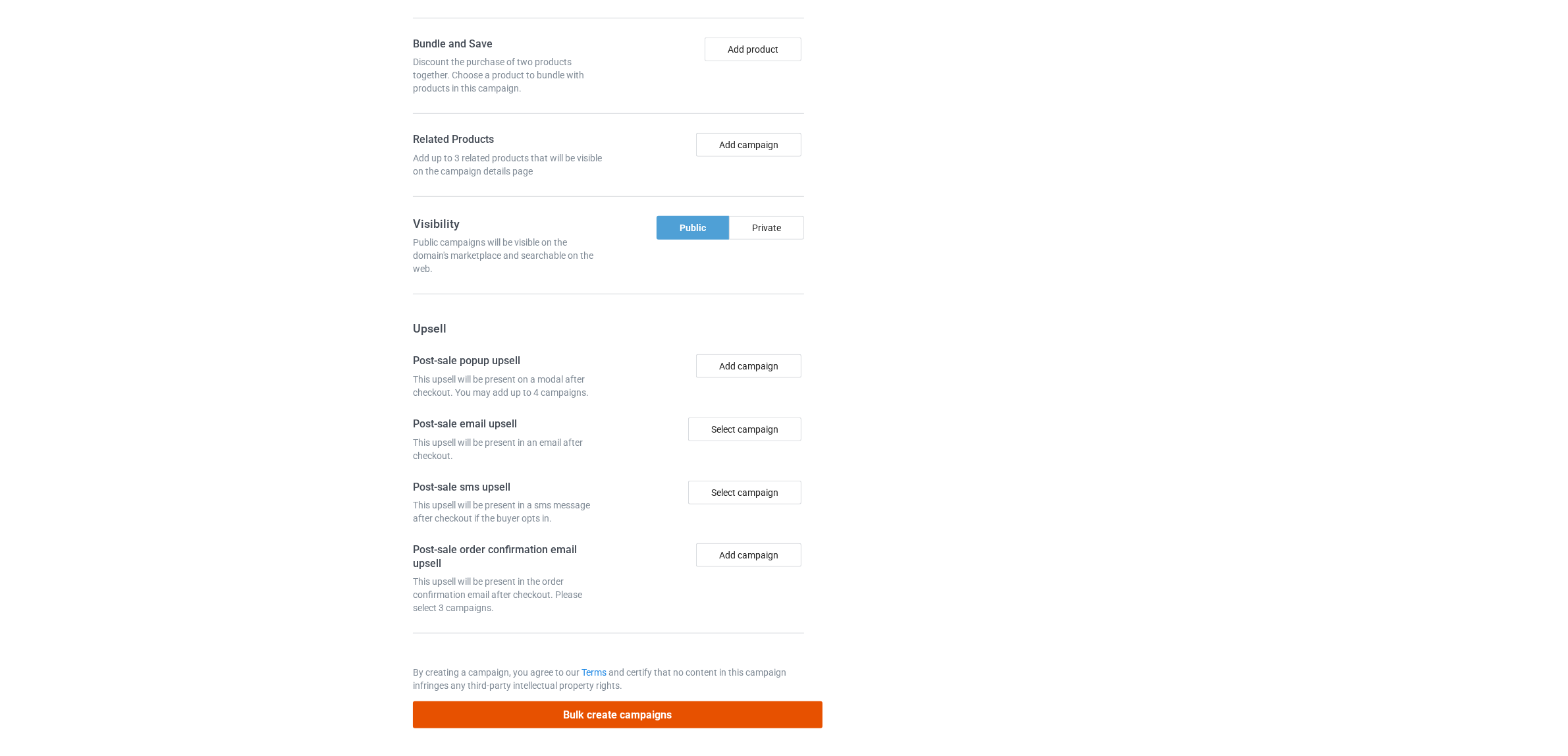
click at [615, 712] on button "Bulk create campaigns" at bounding box center [618, 714] width 410 height 27
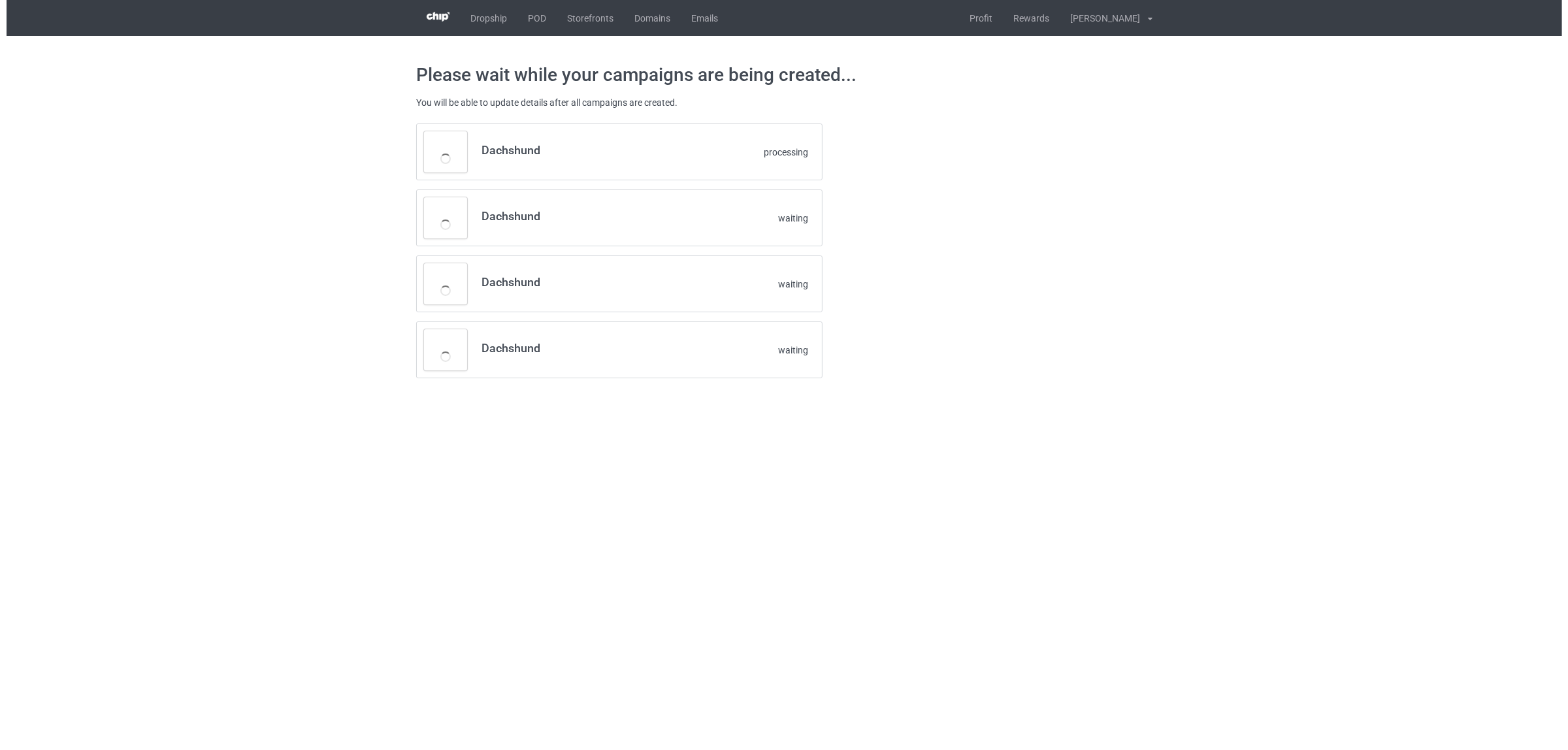
scroll to position [0, 0]
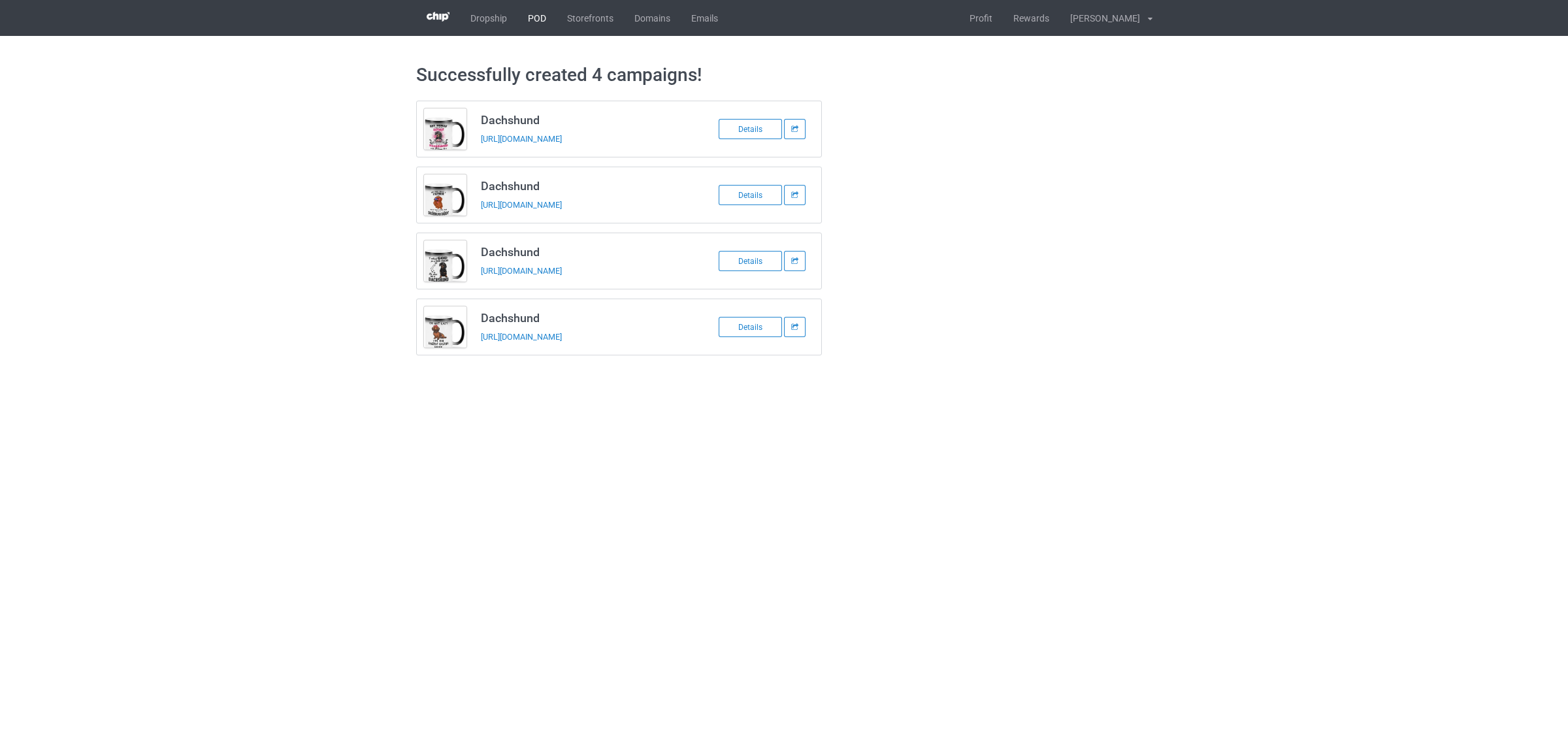
click at [527, 15] on link "POD" at bounding box center [537, 18] width 39 height 36
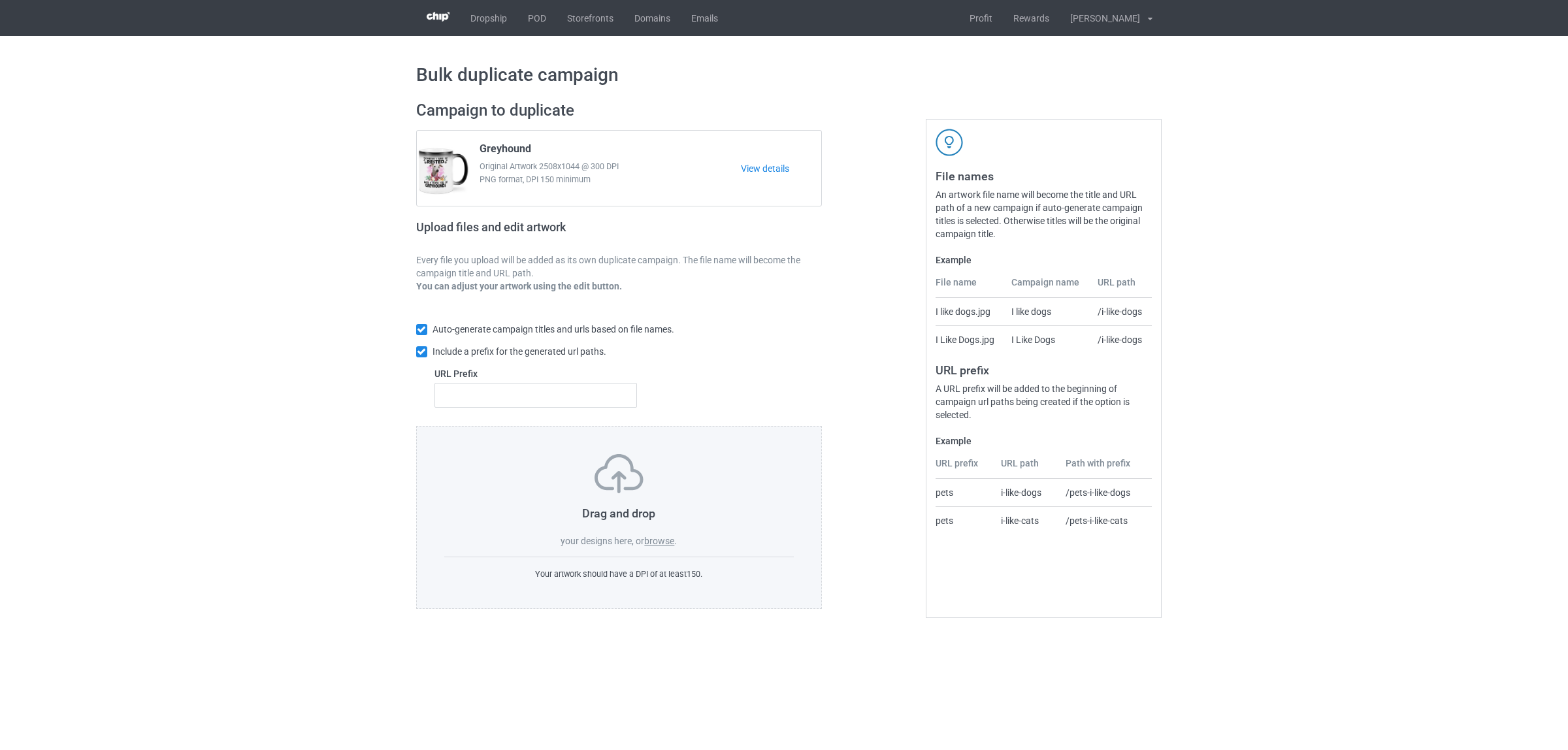
click at [657, 534] on div "Drag and drop your designs here, or browse ." at bounding box center [619, 501] width 350 height 94
click at [656, 543] on label "browse" at bounding box center [659, 541] width 30 height 10
click at [0, 0] on input "browse" at bounding box center [0, 0] width 0 height 0
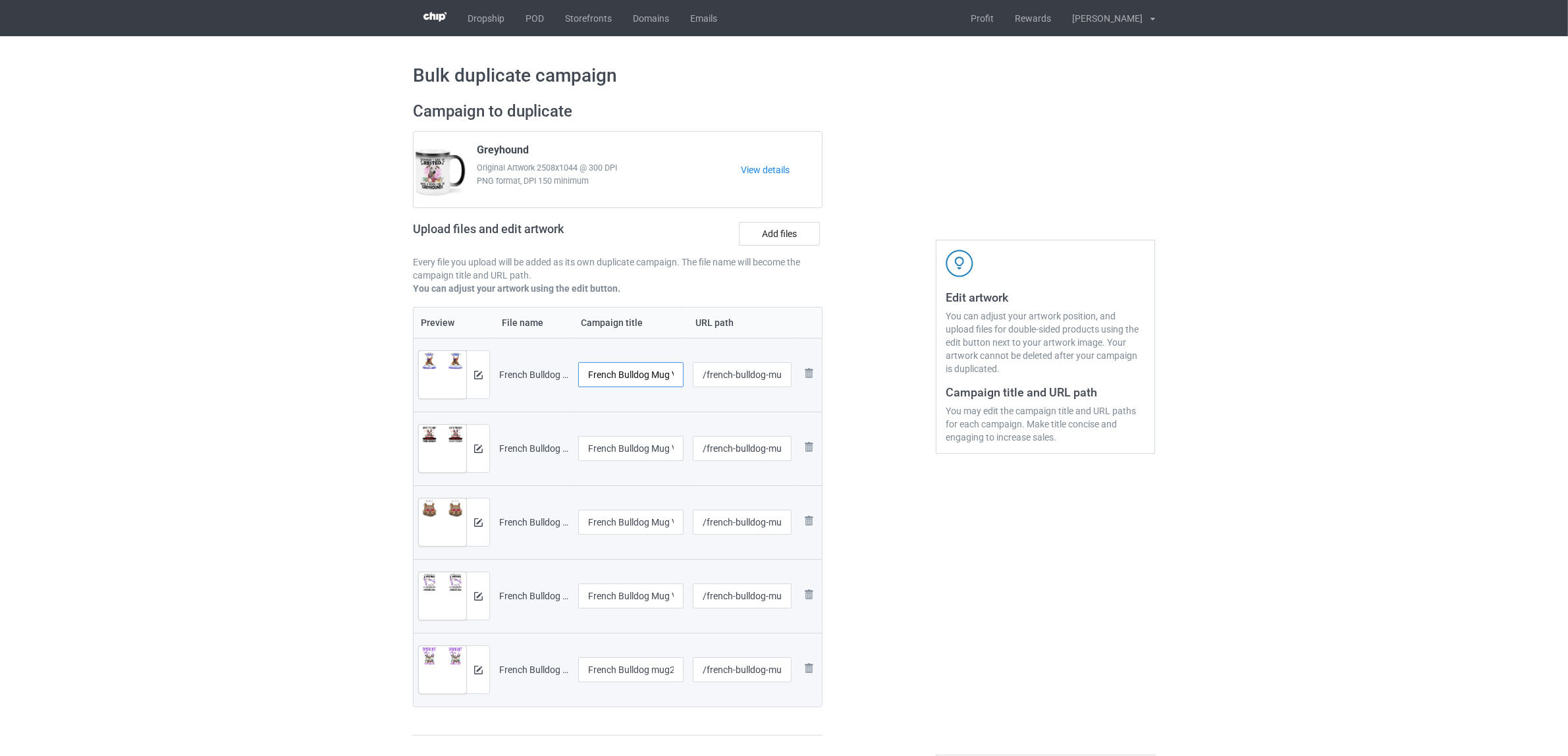
scroll to position [0, 24]
drag, startPoint x: 653, startPoint y: 373, endPoint x: 713, endPoint y: 383, distance: 60.8
click at [713, 383] on tr "Preview and edit artwork French Bulldog Mug V1 (1).png French Bulldog Mug V1 (1…" at bounding box center [618, 375] width 408 height 74
click at [470, 367] on tr "Preview and edit artwork French Bulldog Mug V1 (1).png French Bulldog /french-b…" at bounding box center [618, 375] width 408 height 74
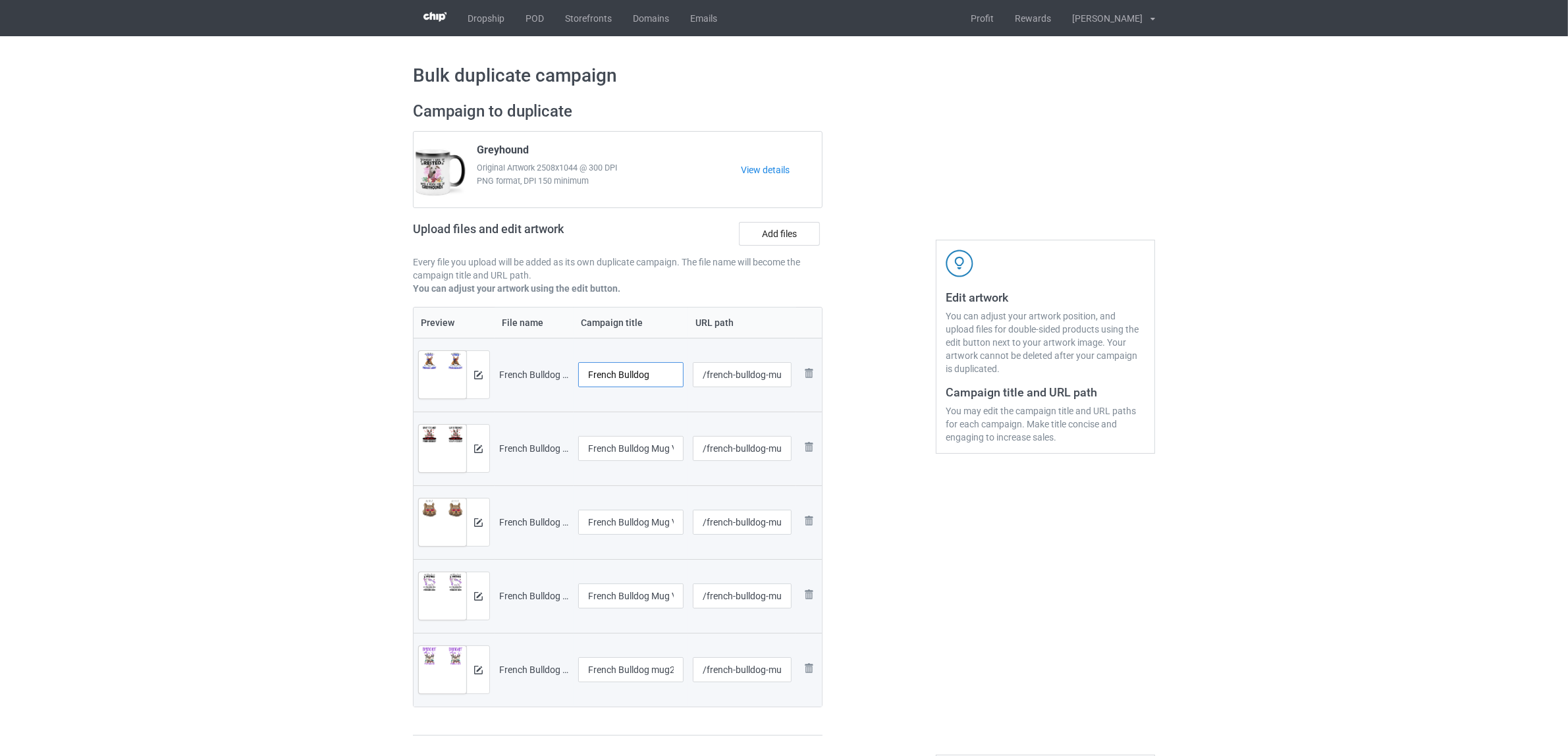
type input "French Bulldog"
click at [637, 453] on input "French Bulldog Mug V1 (2)" at bounding box center [630, 449] width 105 height 25
paste input "text"
type input "French Bulldog"
click at [626, 517] on input "French Bulldog Mug V1 (3)" at bounding box center [630, 522] width 105 height 25
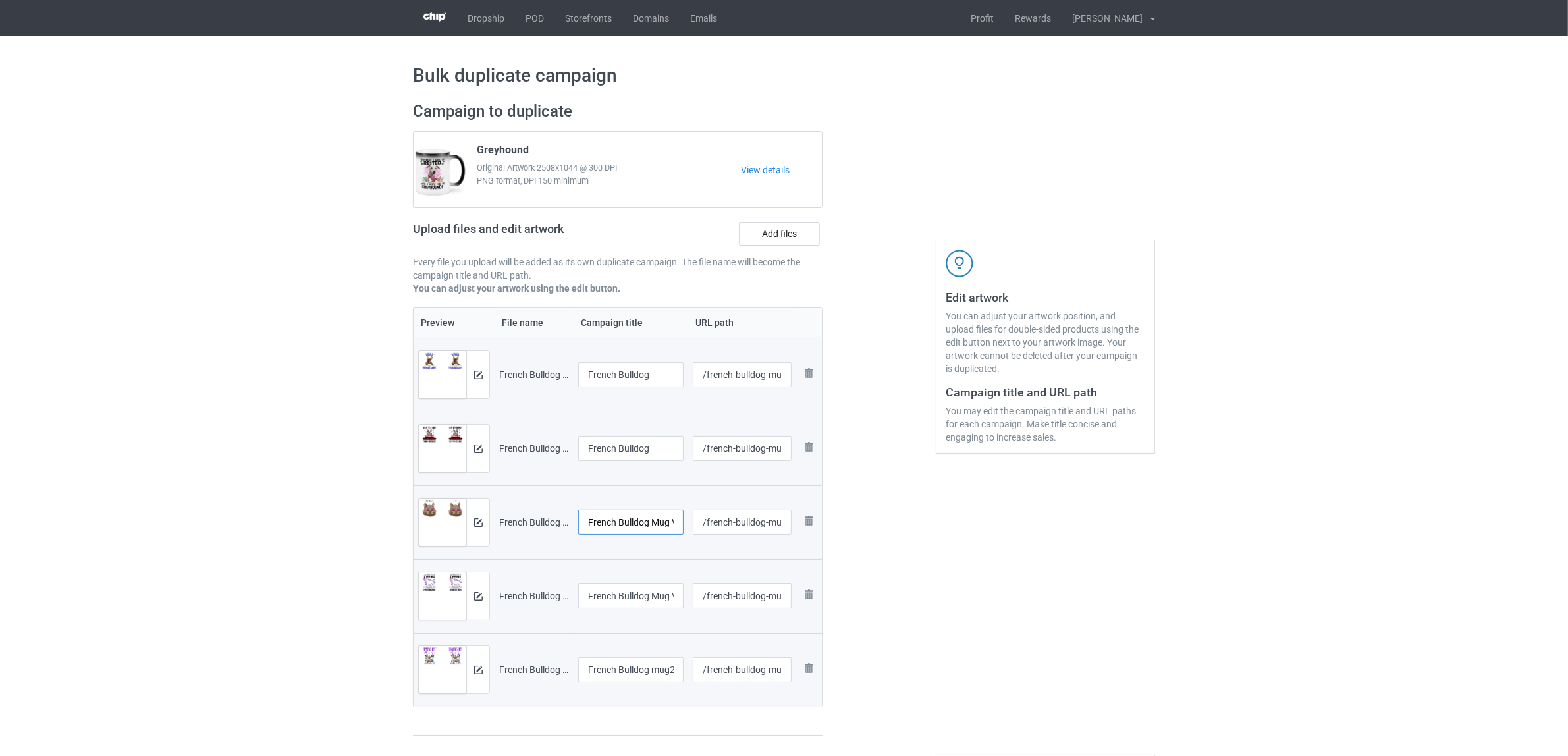
paste input "text"
type input "French Bulldog"
click at [621, 597] on input "French Bulldog Mug V1 (4)" at bounding box center [630, 596] width 105 height 25
paste input "text"
type input "French Bulldog"
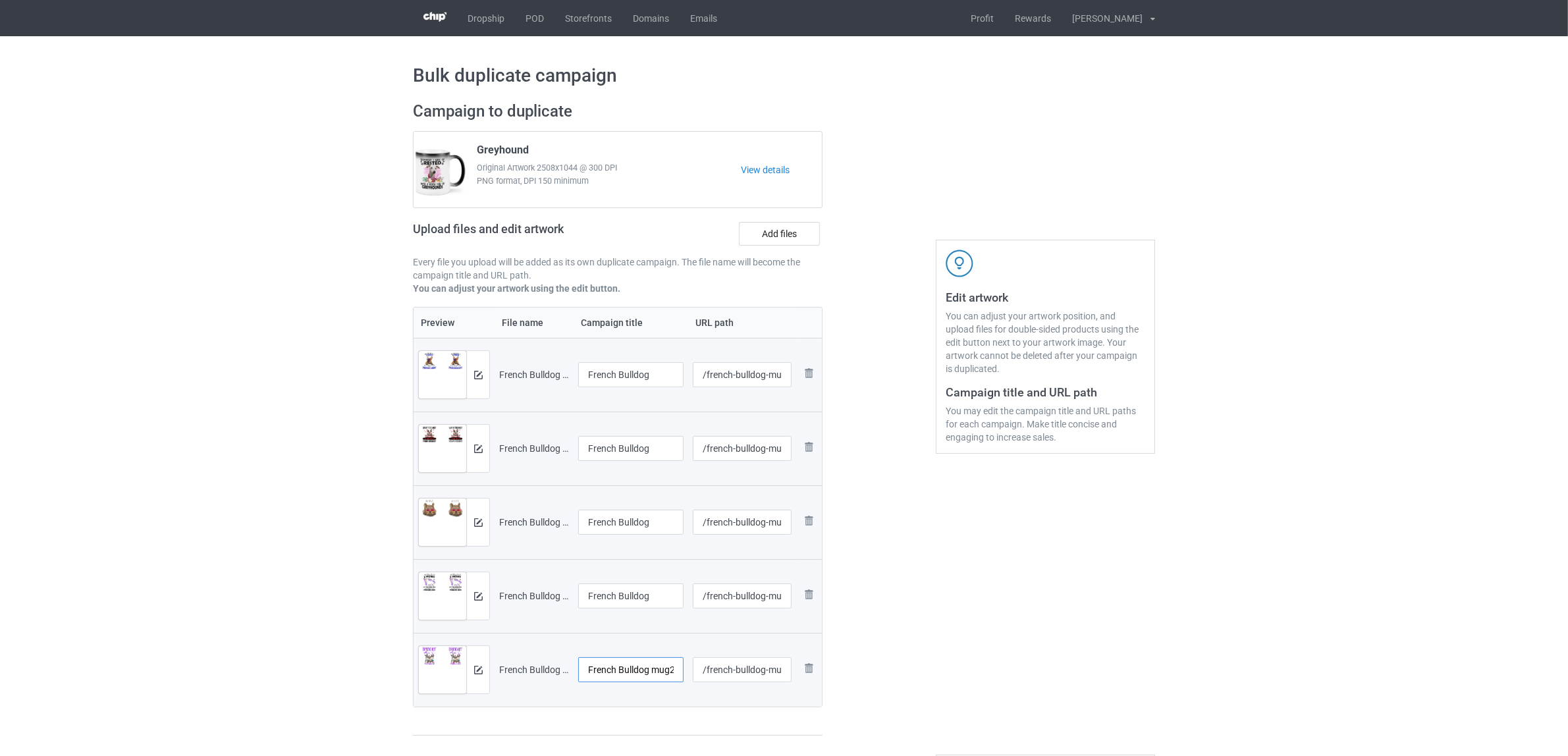
click at [632, 680] on input "French Bulldog mug2" at bounding box center [630, 670] width 105 height 25
paste input "text"
type input "French Bulldog"
click at [963, 681] on div "Edit artwork You can adjust your artwork position, and upload files for double-…" at bounding box center [1045, 419] width 238 height 654
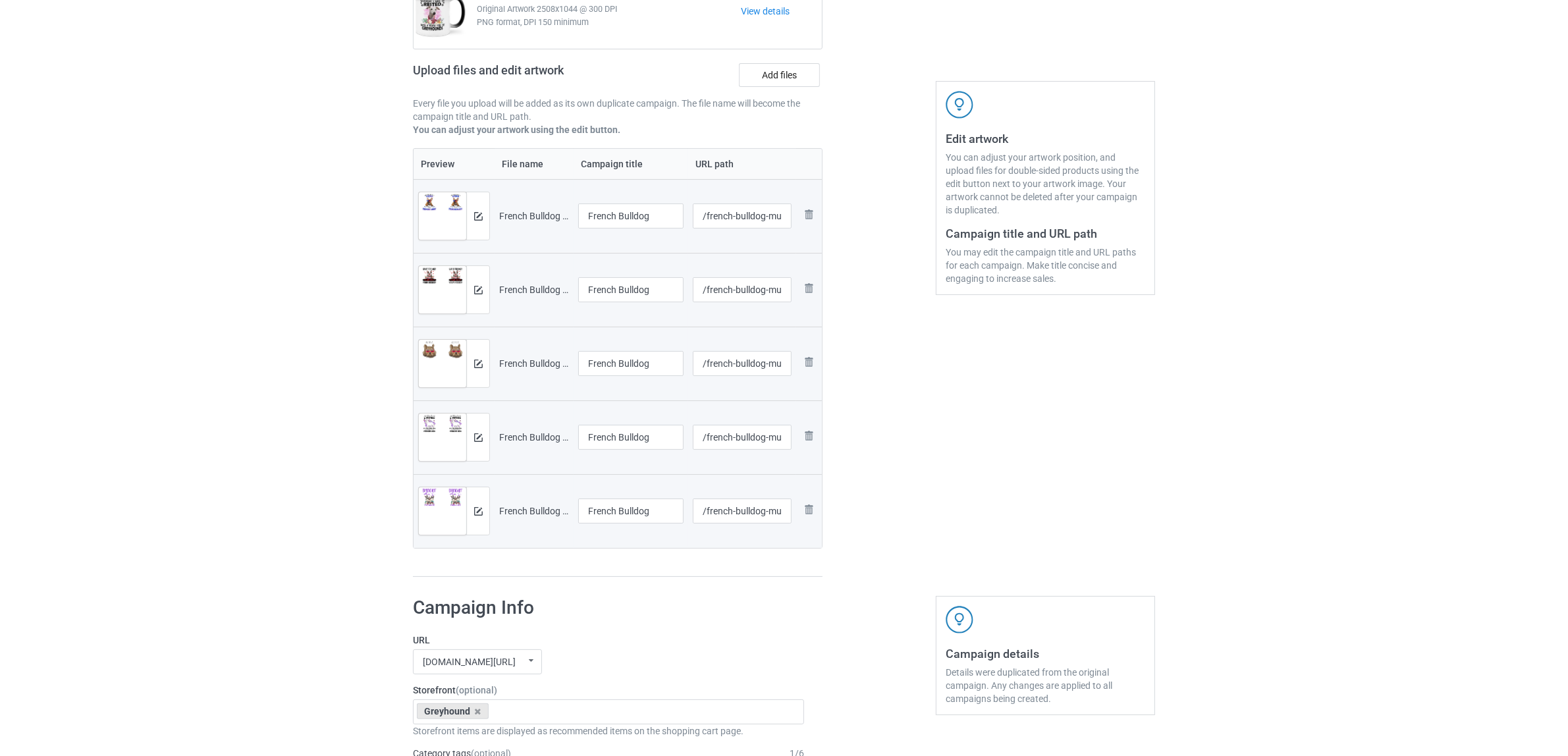
scroll to position [247, 0]
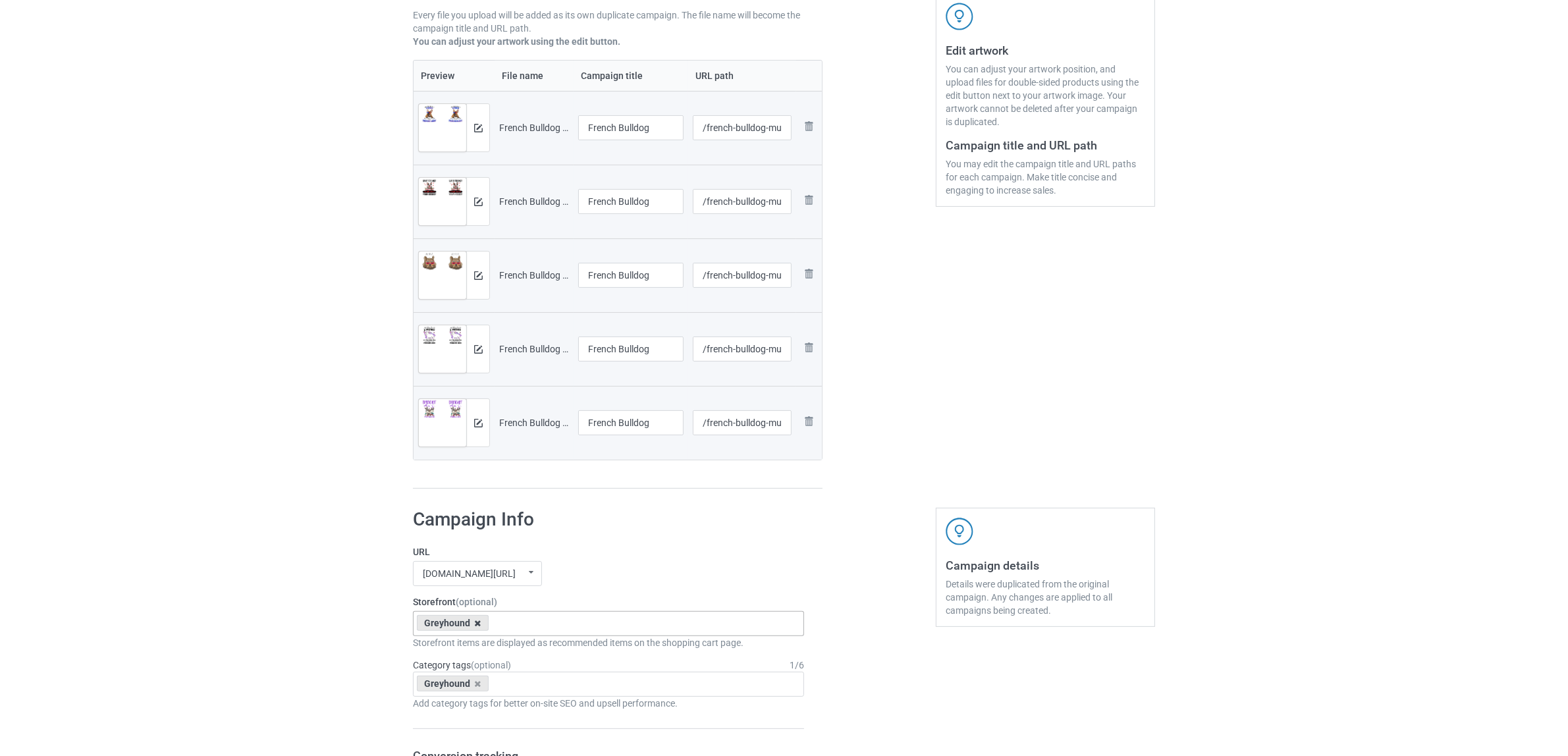
click at [475, 626] on icon at bounding box center [478, 623] width 7 height 9
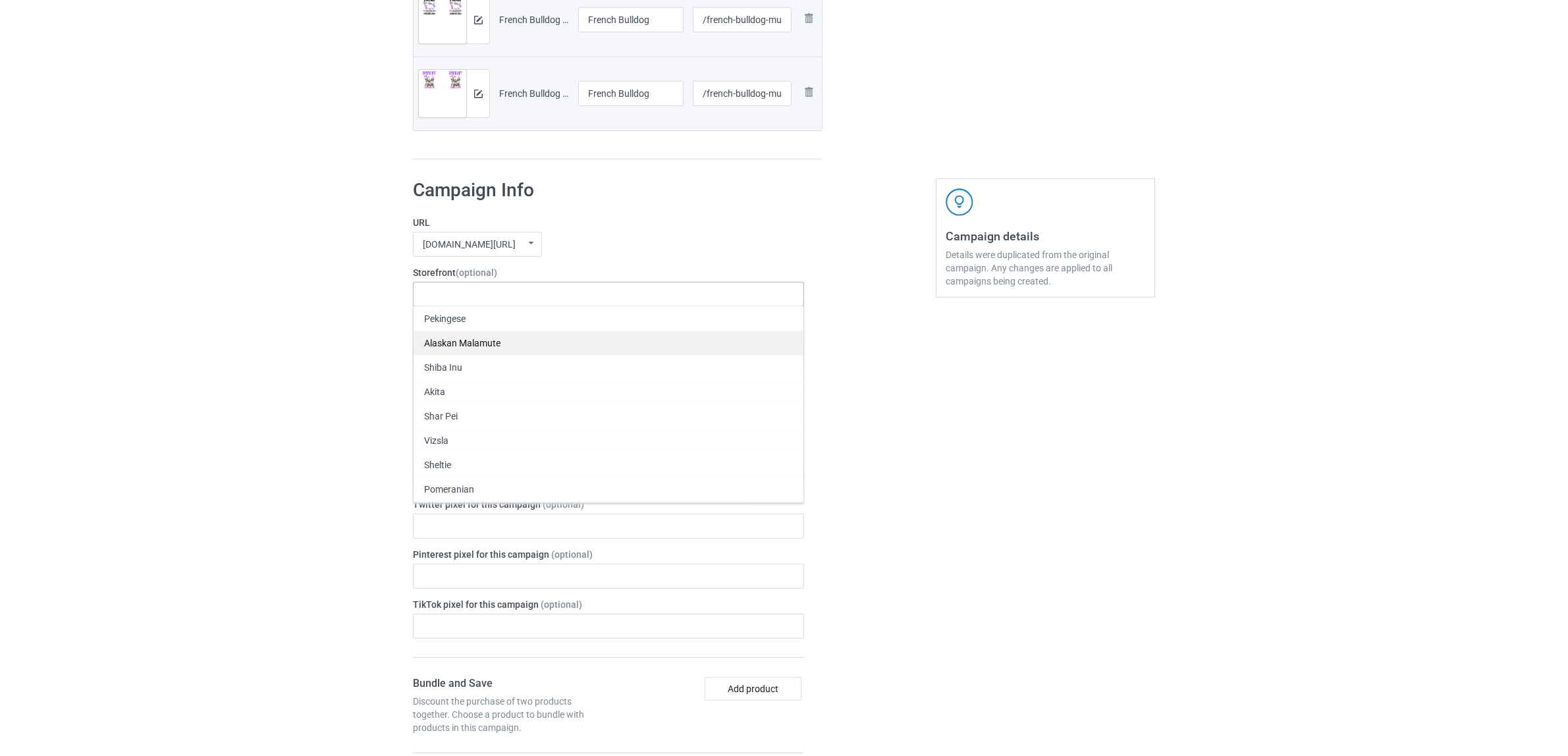
paste input "French Bulldog"
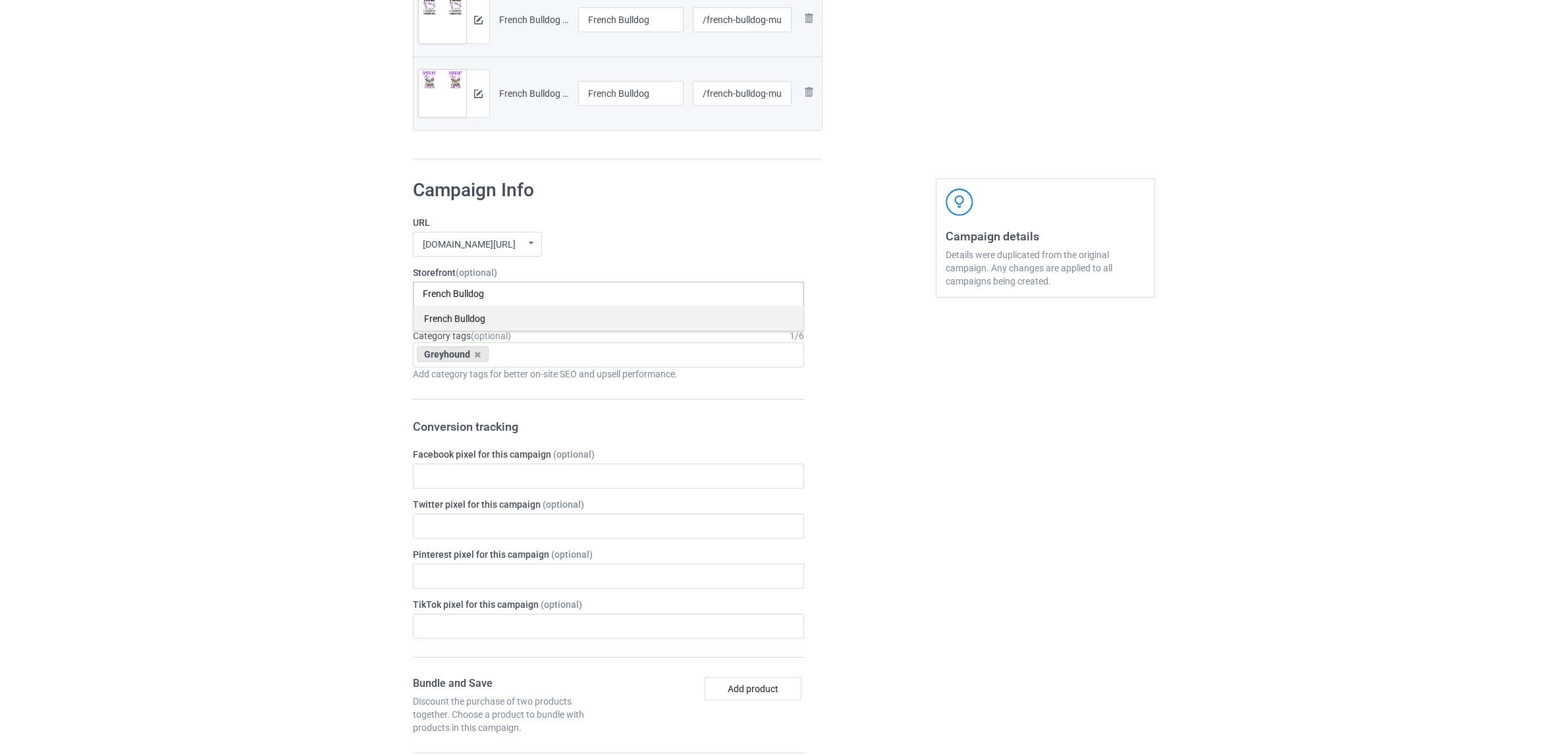
type input "French Bulldog"
click at [465, 316] on div "French Bulldog" at bounding box center [609, 318] width 390 height 24
click at [479, 352] on icon at bounding box center [478, 354] width 7 height 9
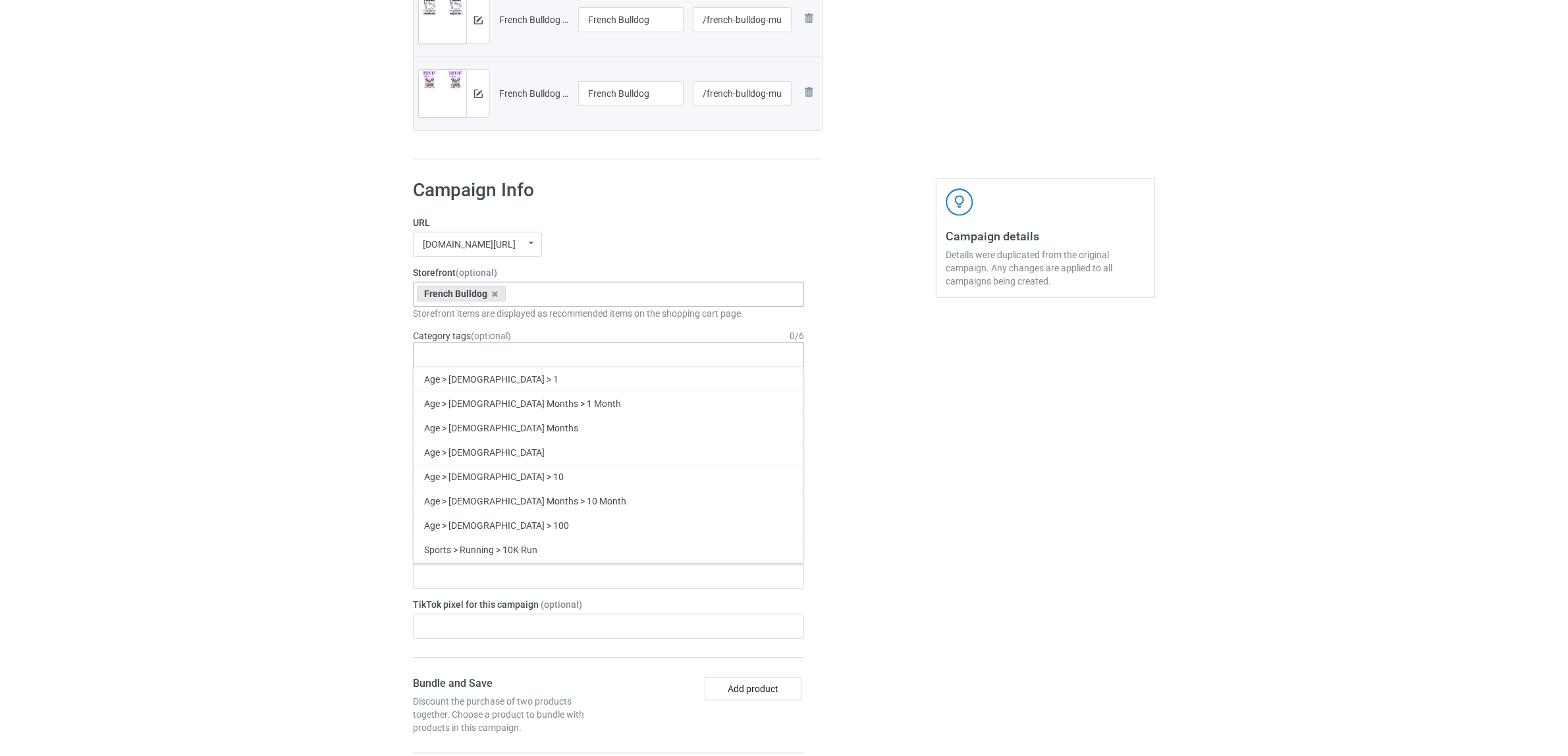
paste input "French Bulldog"
type input "French Bulldog"
click at [469, 406] on div "French Bulldog" at bounding box center [609, 403] width 390 height 24
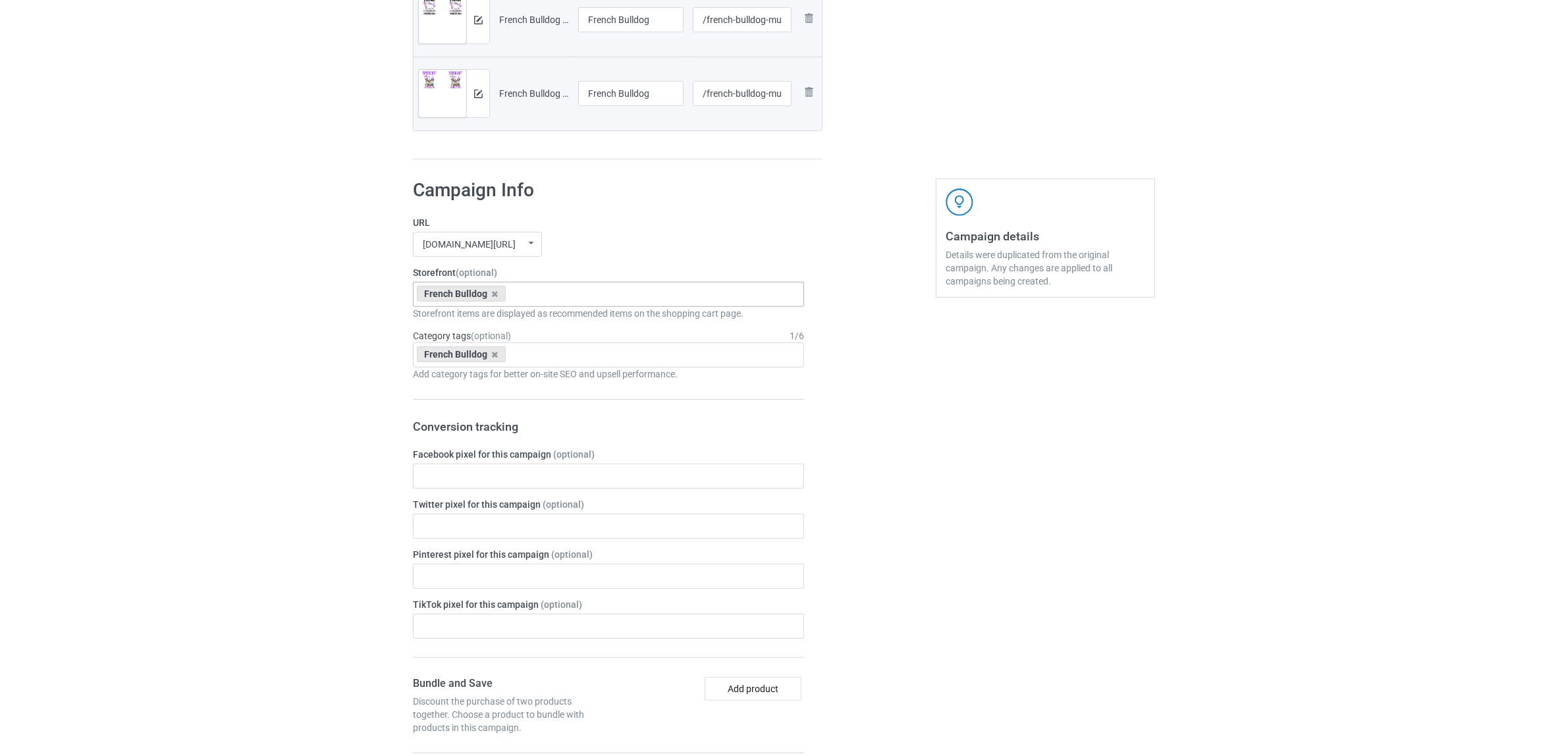
click at [228, 379] on div "Bulk duplicate campaign Campaign to duplicate Greyhound Original Artwork 2508x1…" at bounding box center [784, 428] width 1568 height 1936
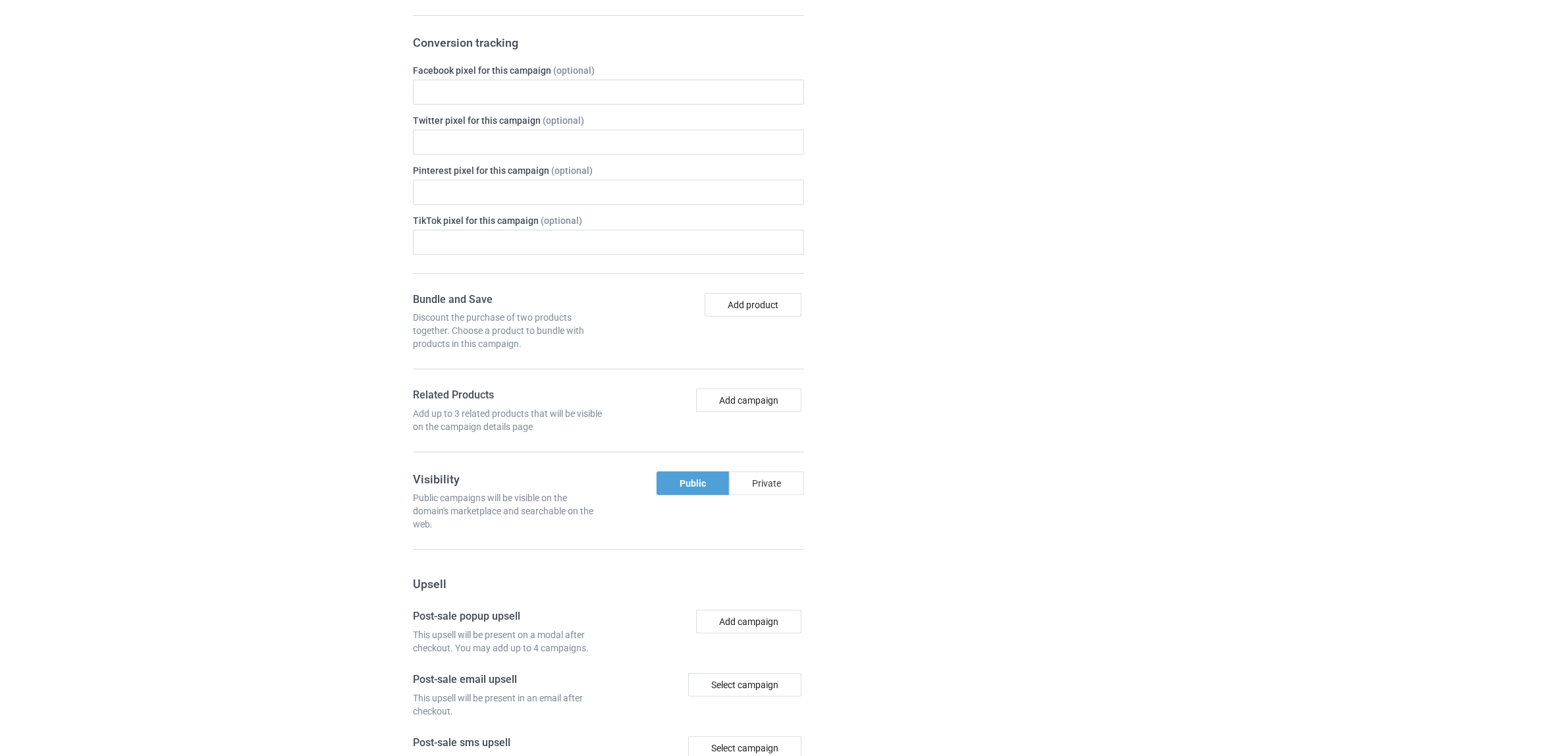
scroll to position [1221, 0]
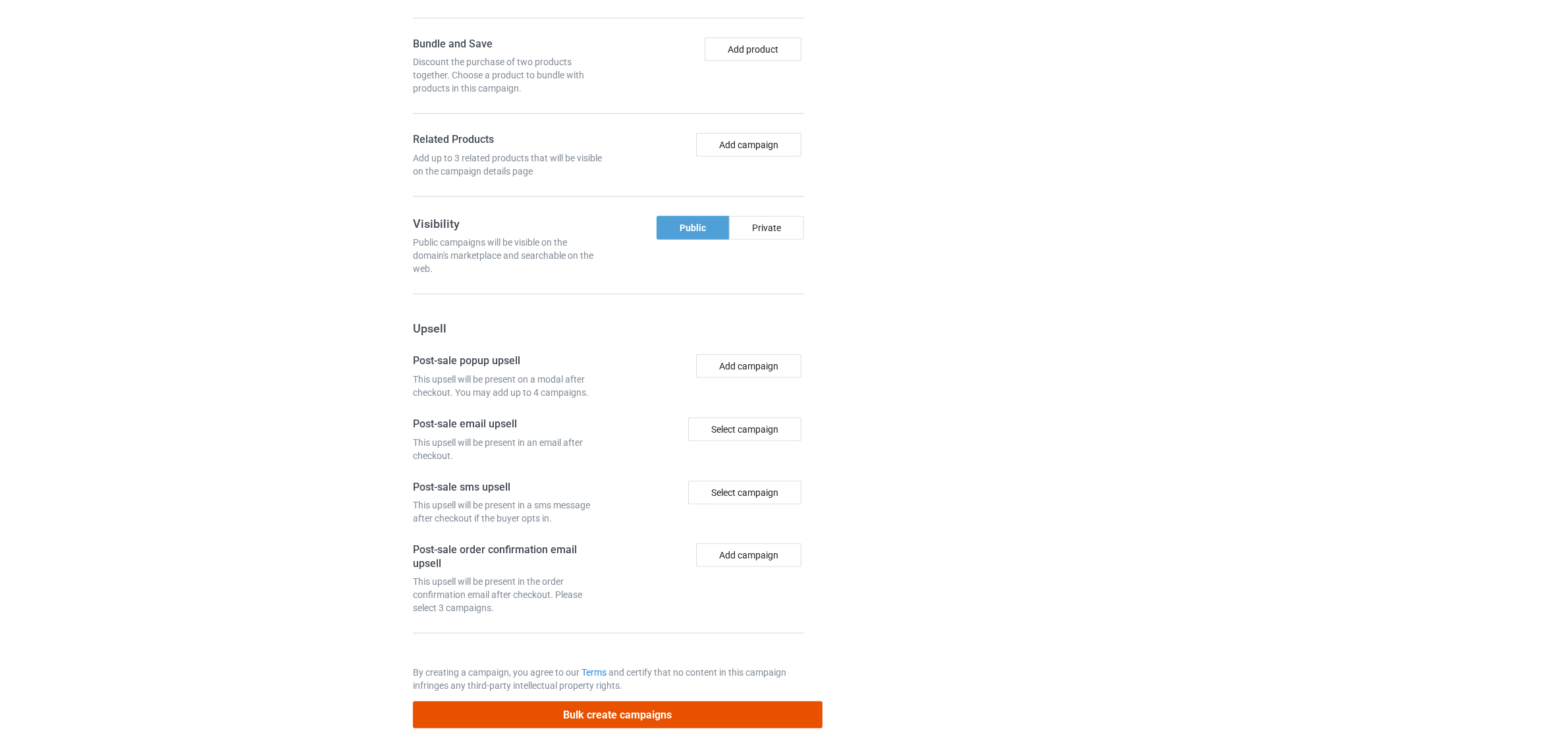
click at [646, 711] on button "Bulk create campaigns" at bounding box center [618, 714] width 410 height 27
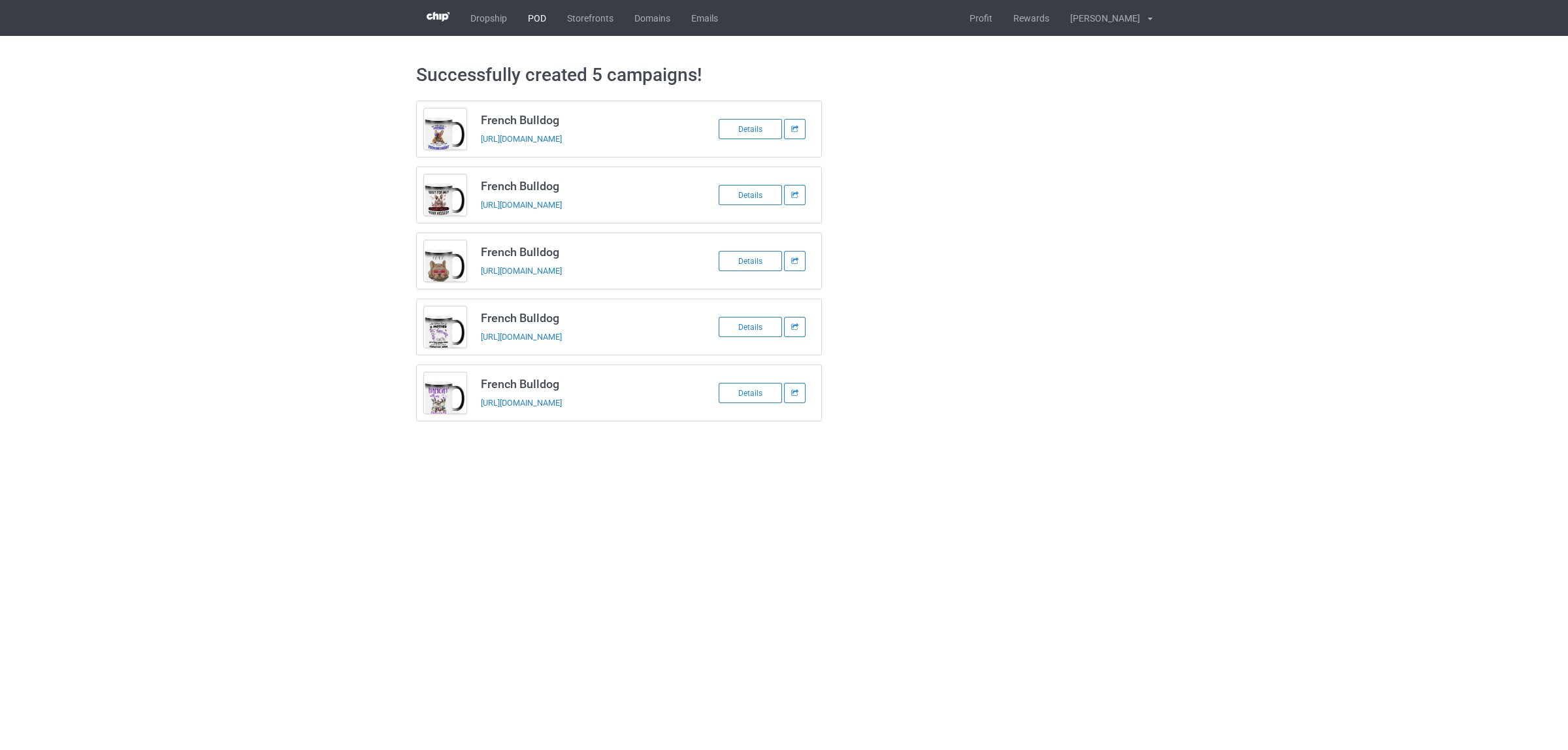
click at [530, 16] on link "POD" at bounding box center [537, 18] width 39 height 36
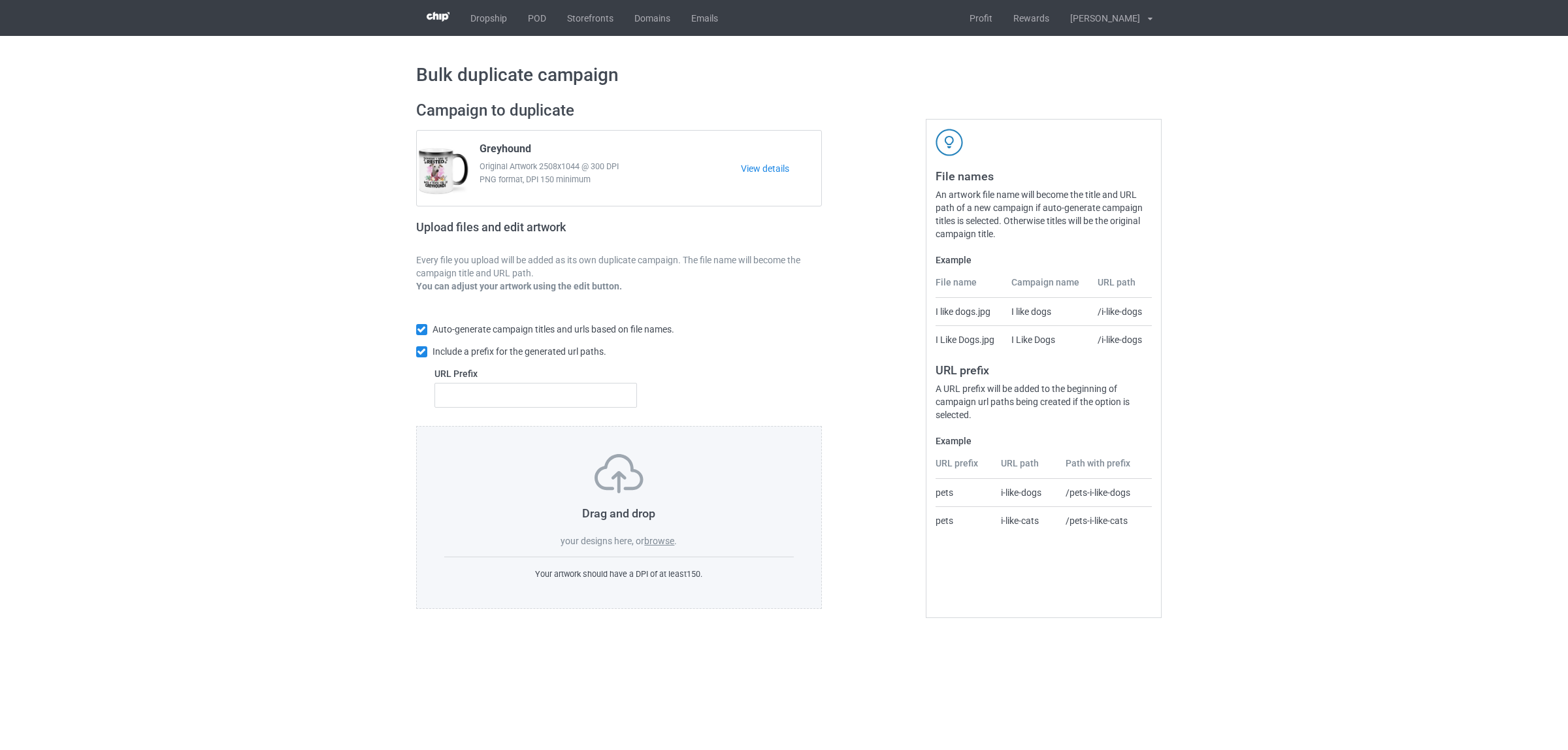
click at [661, 536] on label "browse" at bounding box center [659, 541] width 30 height 10
click at [0, 0] on input "browse" at bounding box center [0, 0] width 0 height 0
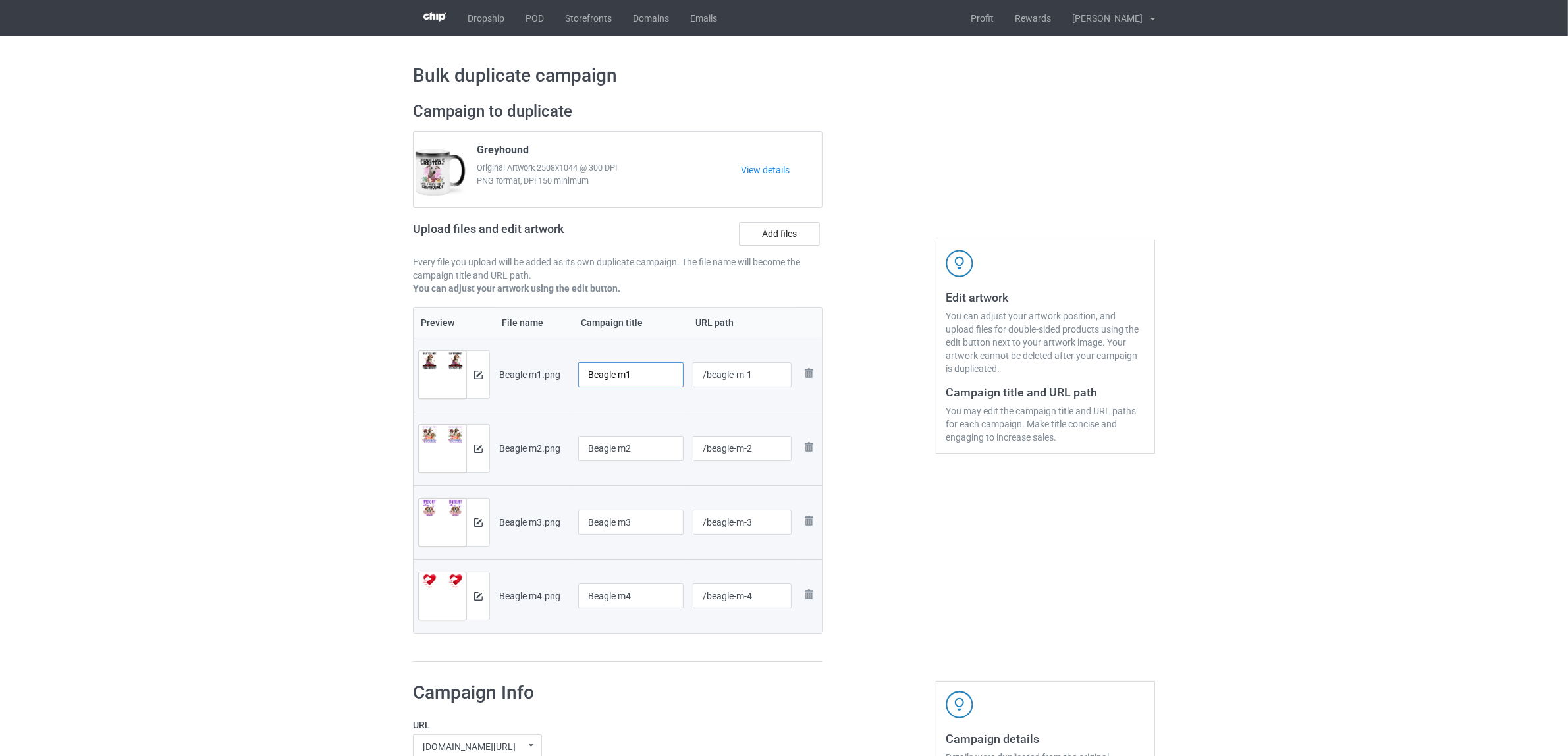
drag, startPoint x: 621, startPoint y: 373, endPoint x: 667, endPoint y: 373, distance: 46.0
click at [667, 373] on input "Beagle m1" at bounding box center [630, 375] width 105 height 25
click at [603, 373] on input "Beagle" at bounding box center [630, 375] width 105 height 25
type input "Beagle"
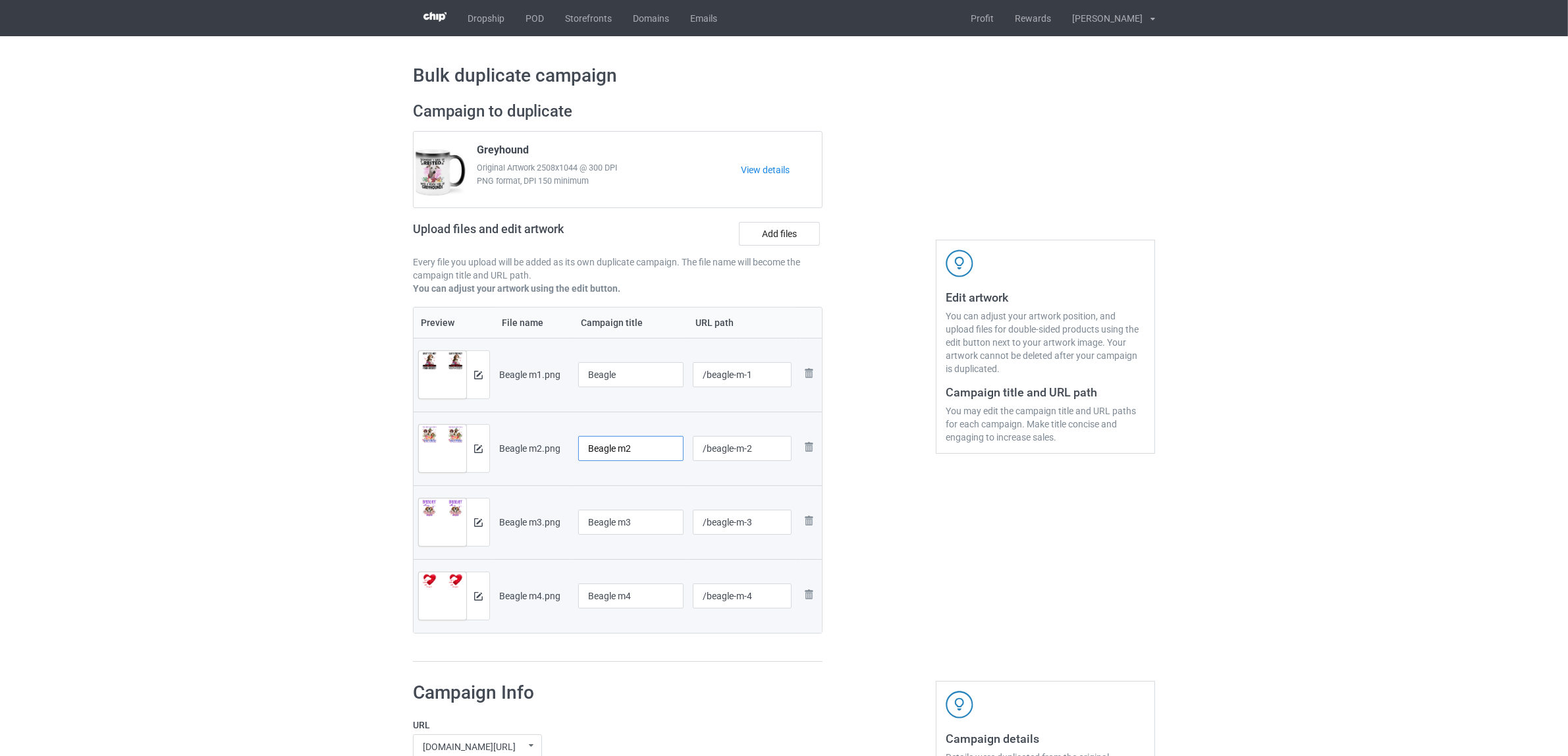
drag, startPoint x: 648, startPoint y: 447, endPoint x: 517, endPoint y: 437, distance: 131.4
click at [518, 437] on tr "Preview and edit artwork Beagle m2.png Beagle m2 /beagle-m-2 Remove file" at bounding box center [618, 449] width 408 height 74
paste input "text"
type input "Beagle"
drag, startPoint x: 619, startPoint y: 511, endPoint x: 543, endPoint y: 510, distance: 76.0
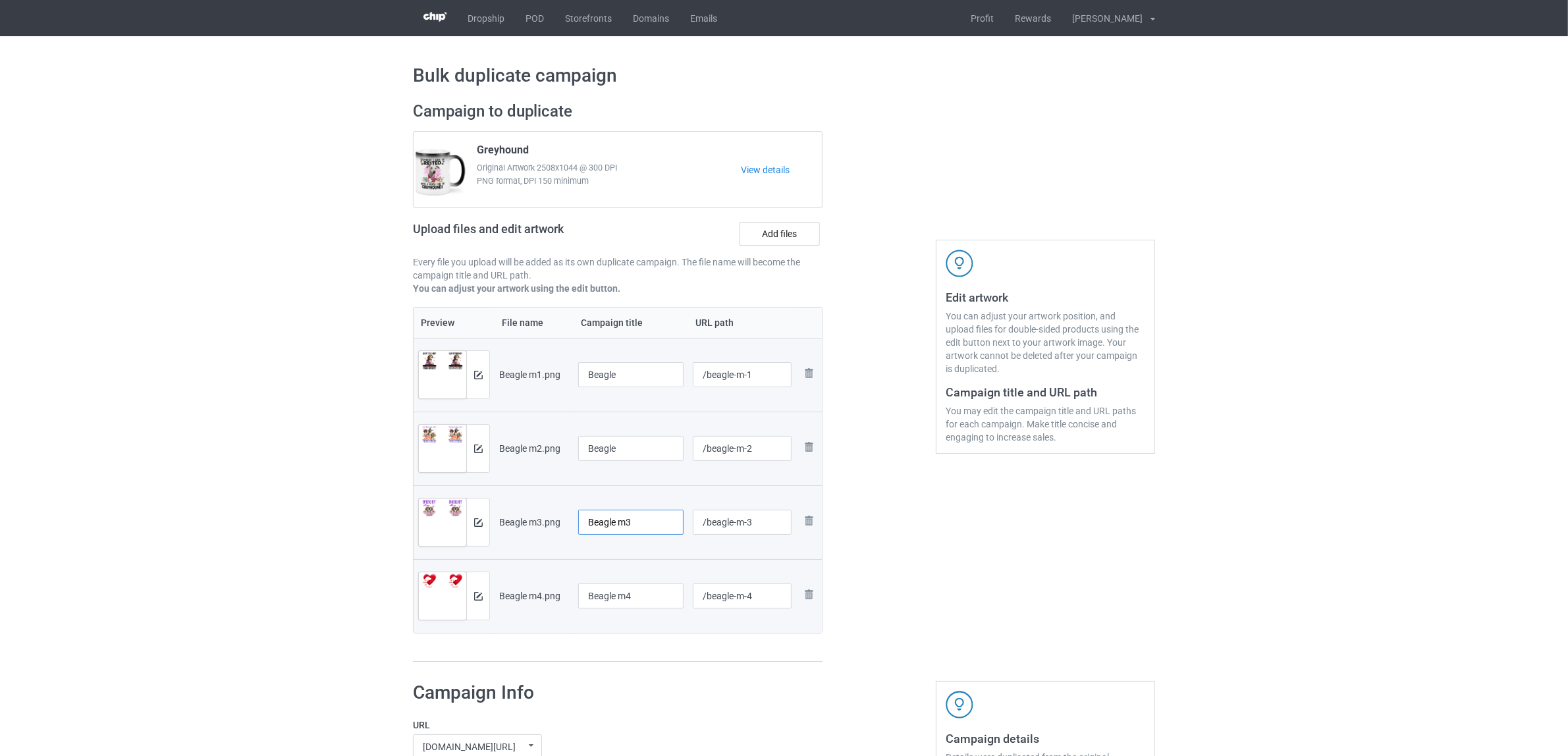
click at [540, 510] on tr "Preview and edit artwork Beagle m3.png Beagle m3 /beagle-m-3 Remove file" at bounding box center [618, 523] width 408 height 74
paste input "text"
type input "Beagle"
drag, startPoint x: 593, startPoint y: 583, endPoint x: 527, endPoint y: 587, distance: 66.1
click at [527, 581] on tr "Preview and edit artwork Beagle m4.png Beagle m4 /beagle-m-4 Remove file" at bounding box center [618, 596] width 408 height 74
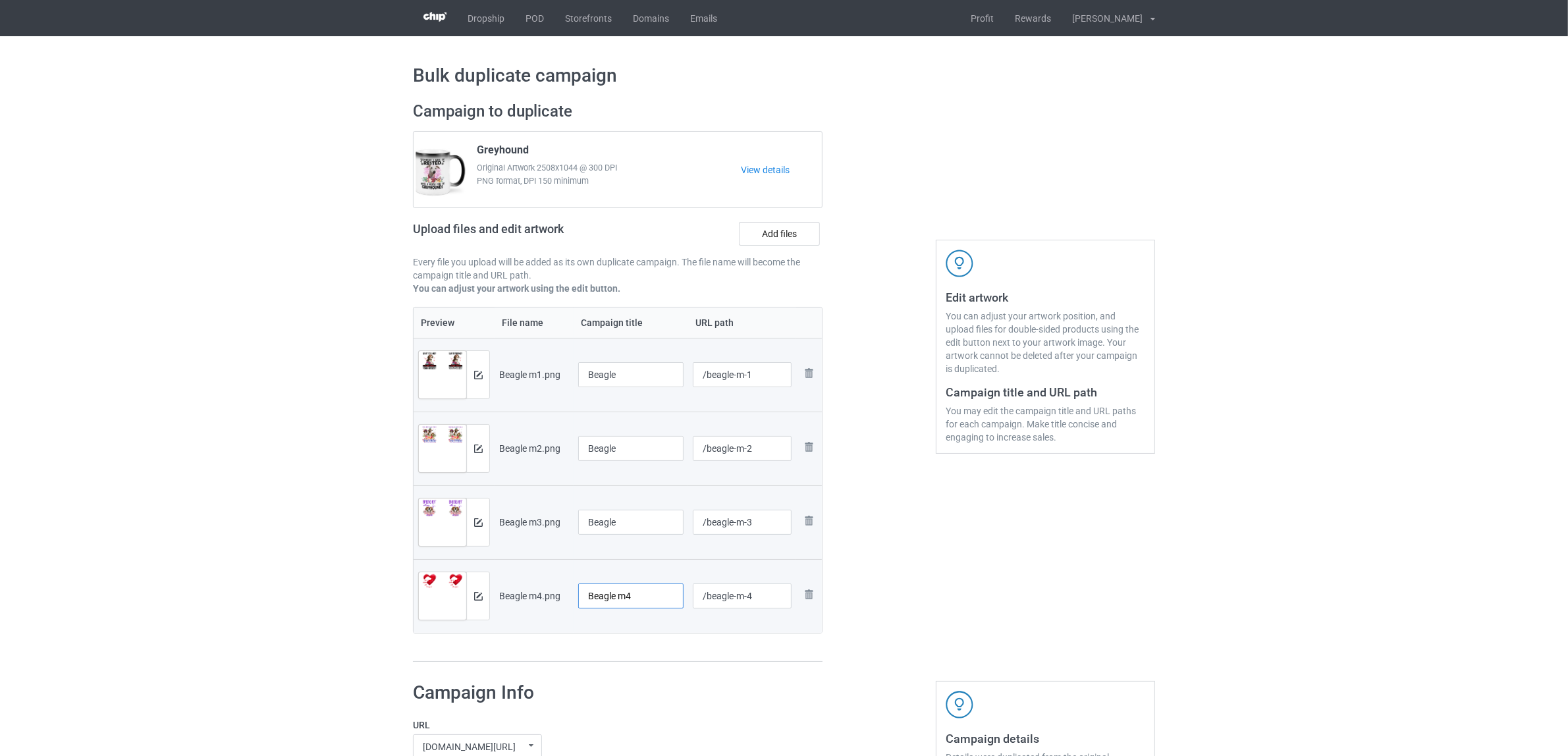
paste input "text"
type input "Beagle"
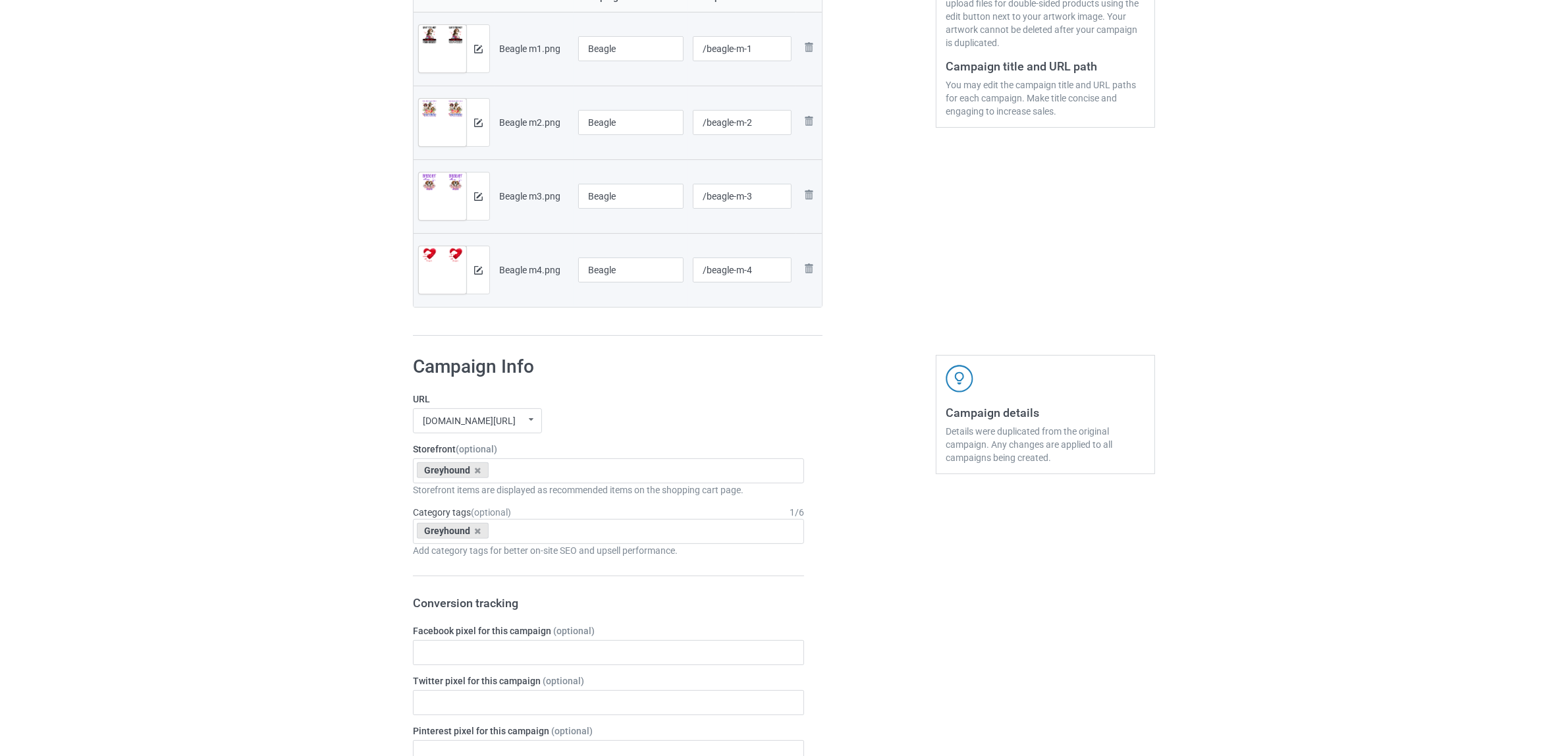
scroll to position [329, 0]
click at [475, 465] on icon at bounding box center [478, 467] width 7 height 9
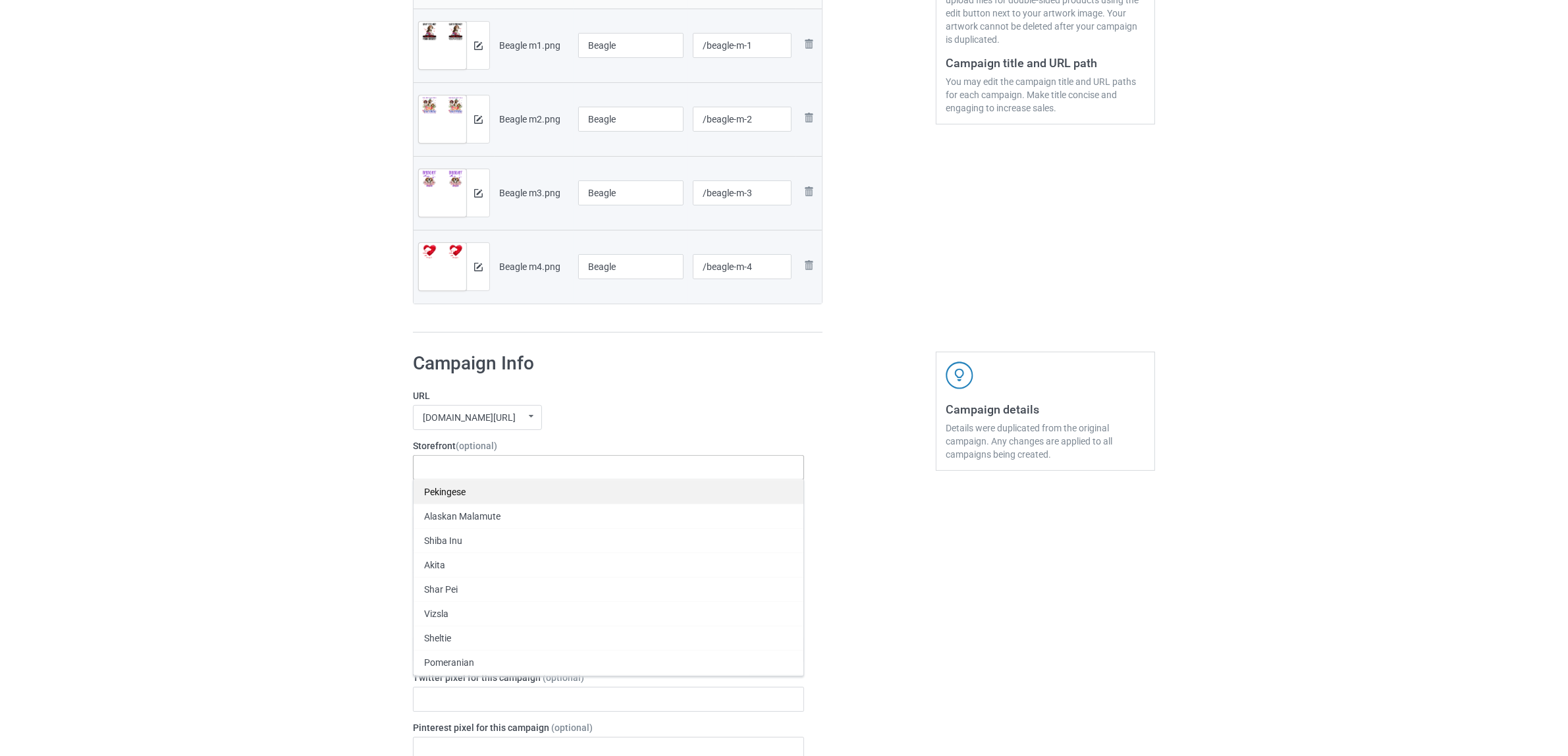
paste input "Beagle"
type input "Beagle"
click at [442, 492] on div "Beagle" at bounding box center [609, 492] width 390 height 24
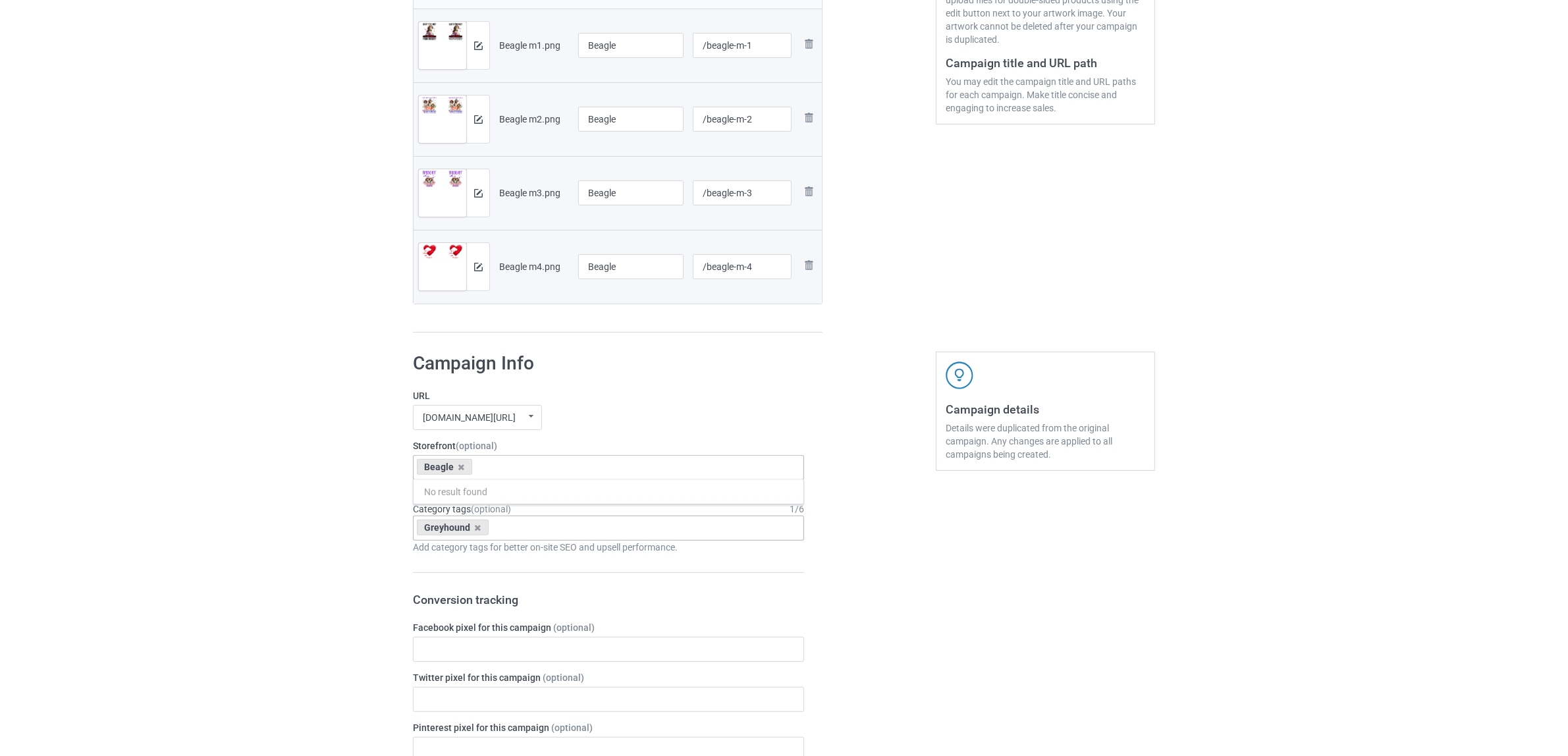
click at [476, 523] on div "Greyhound" at bounding box center [453, 527] width 72 height 16
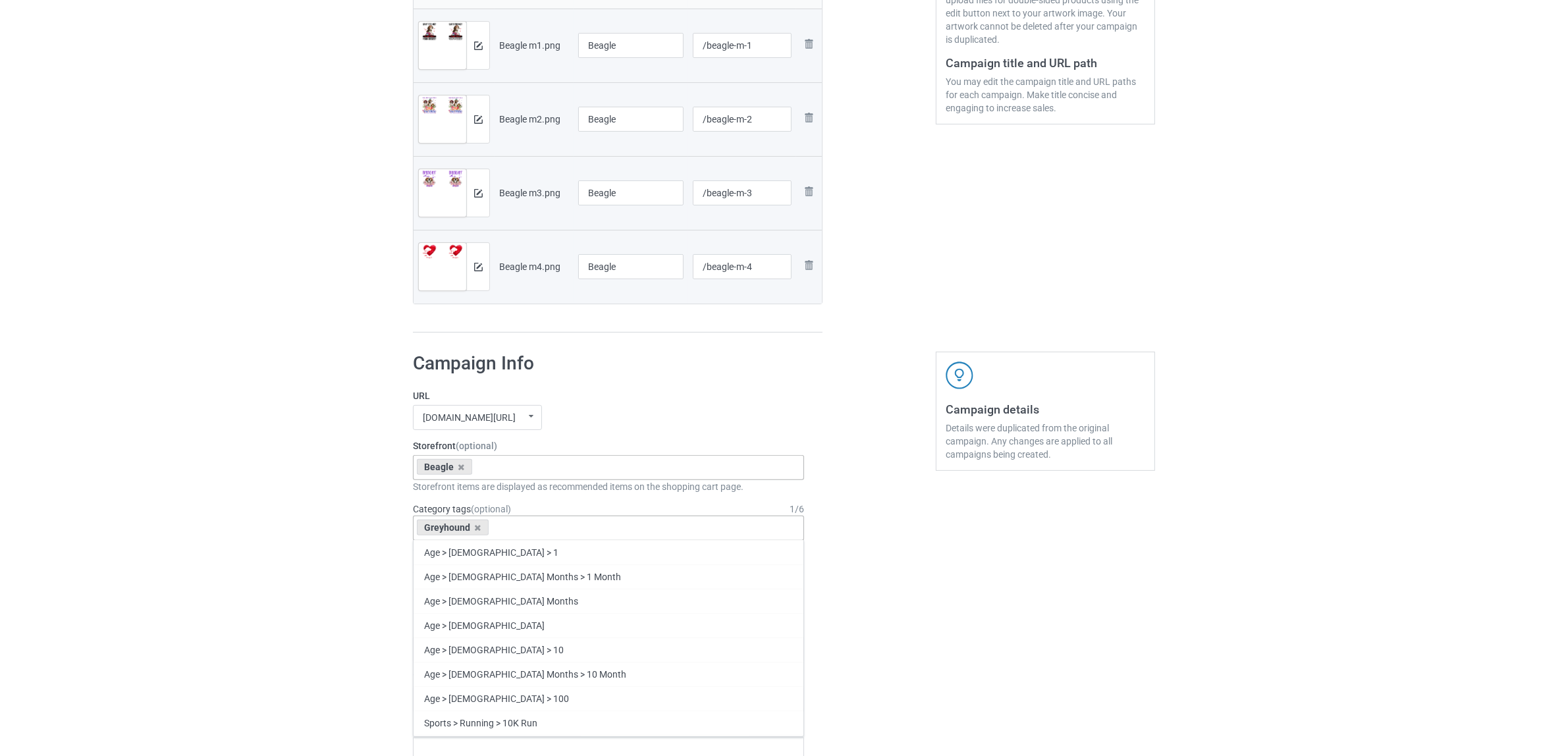
click at [472, 529] on div "Greyhound" at bounding box center [453, 527] width 72 height 16
click at [475, 529] on icon at bounding box center [478, 527] width 7 height 9
paste input "Beagle"
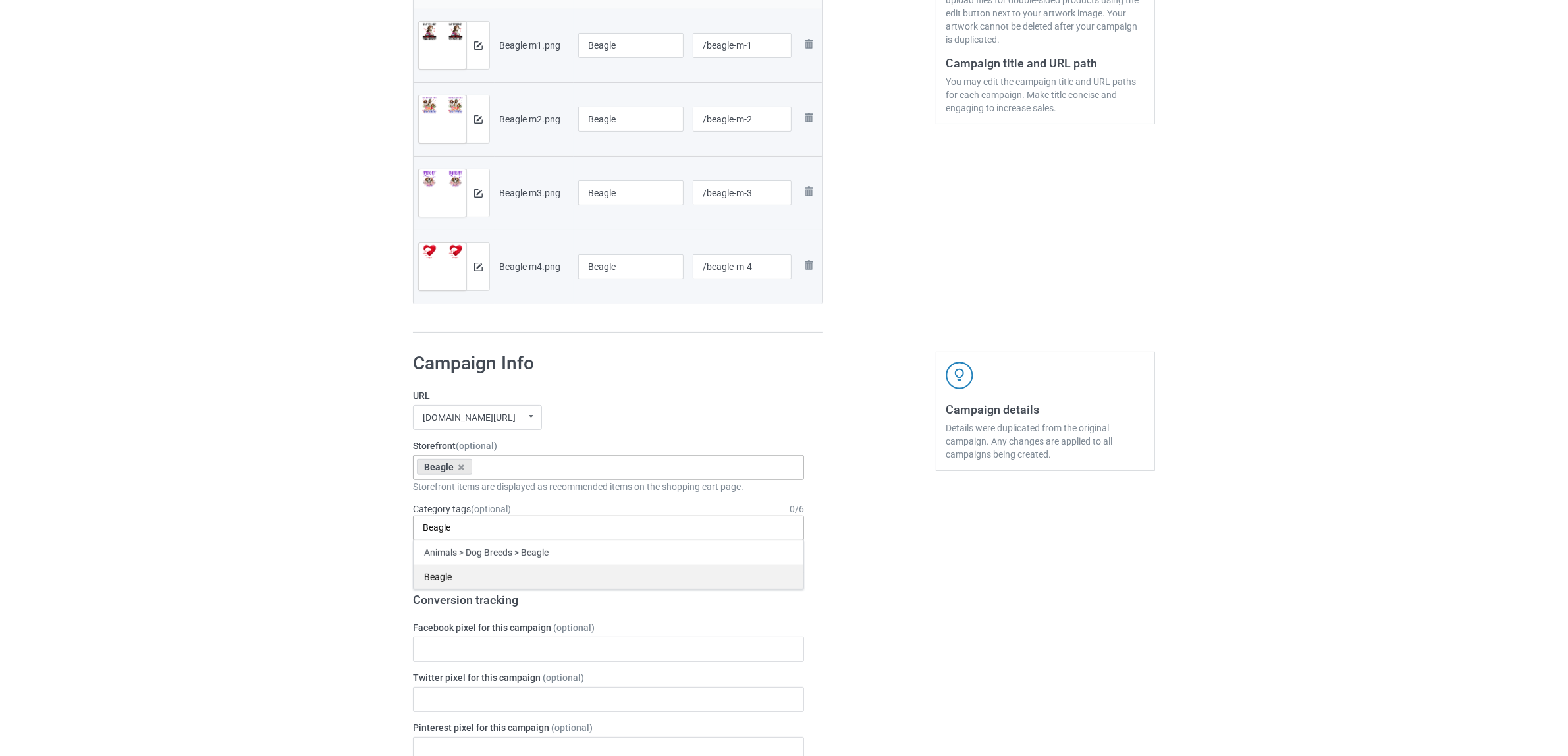
type input "Beagle"
click at [435, 580] on div "Beagle" at bounding box center [609, 576] width 390 height 24
click at [316, 562] on div "Bulk duplicate campaign Campaign to duplicate Greyhound Original Artwork 2508x1…" at bounding box center [784, 638] width 1568 height 1862
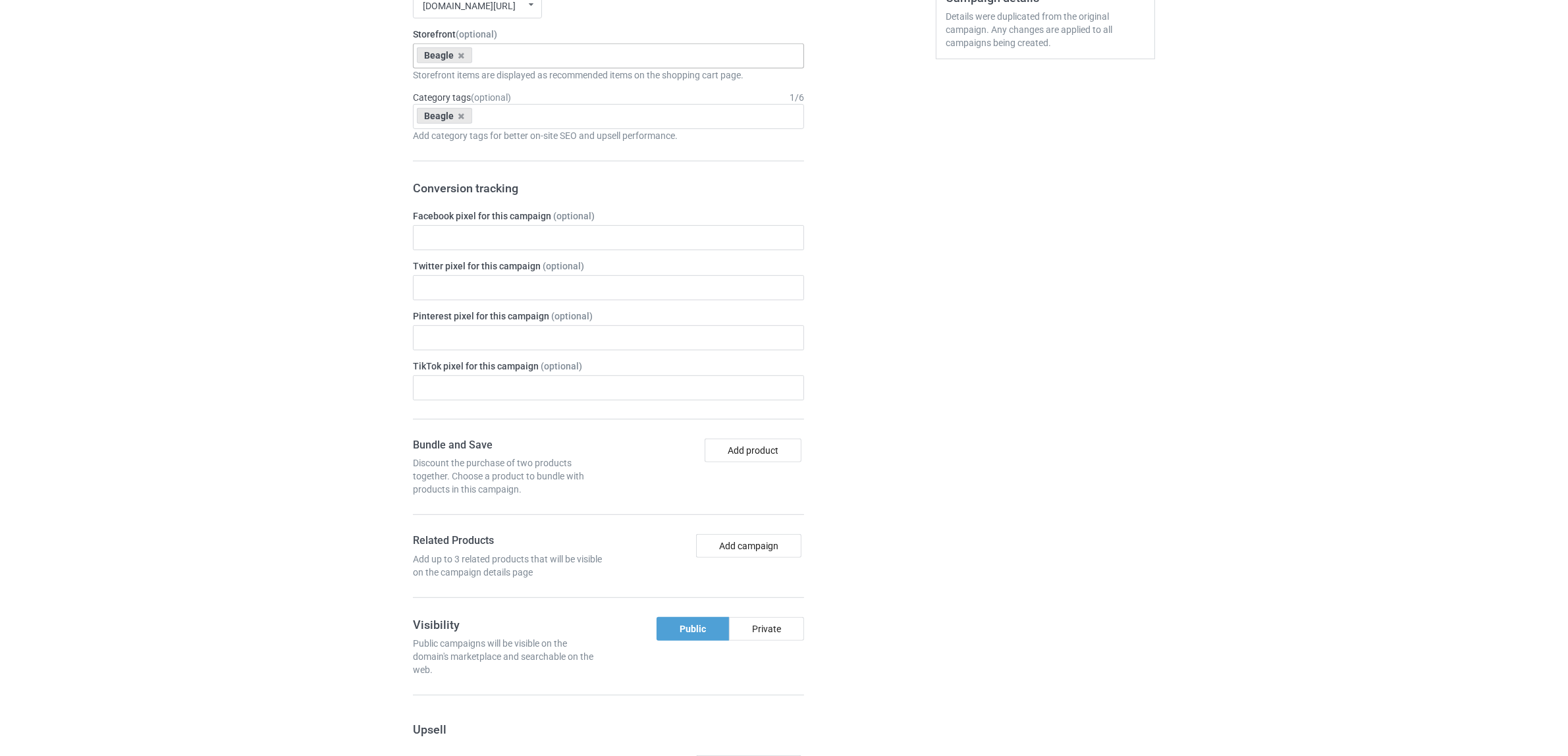
scroll to position [1147, 0]
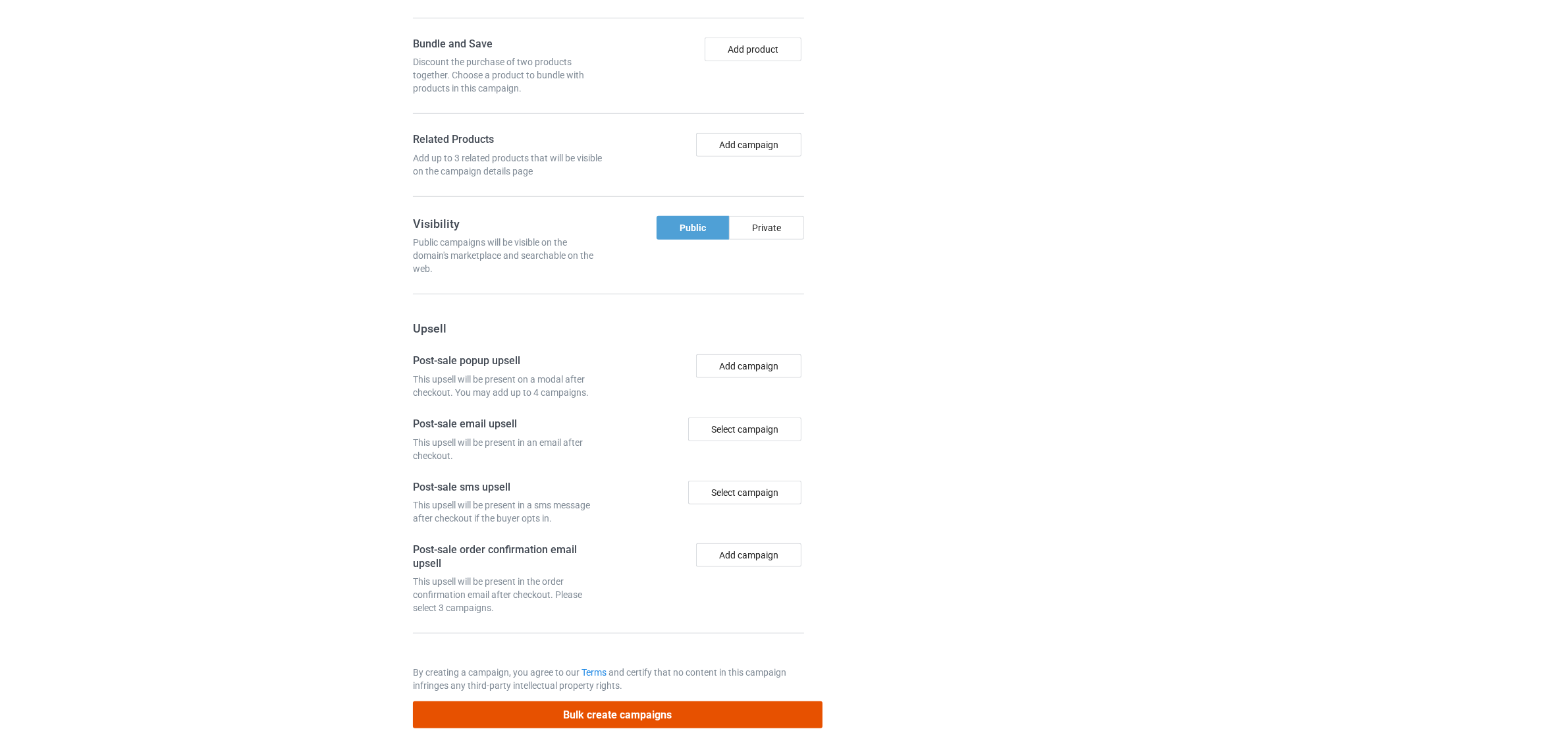
click at [657, 712] on button "Bulk create campaigns" at bounding box center [618, 714] width 410 height 27
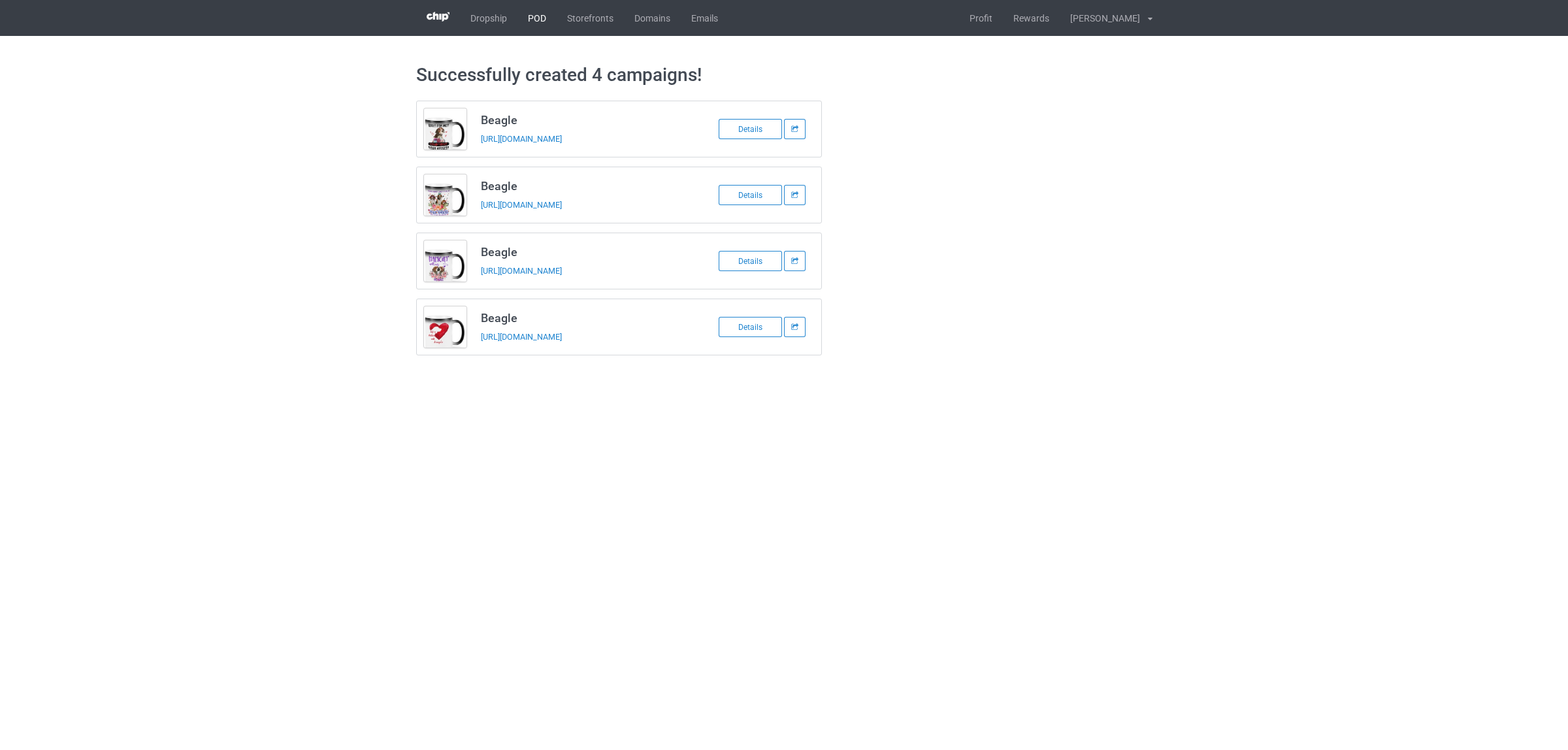
click at [533, 24] on link "POD" at bounding box center [537, 18] width 39 height 36
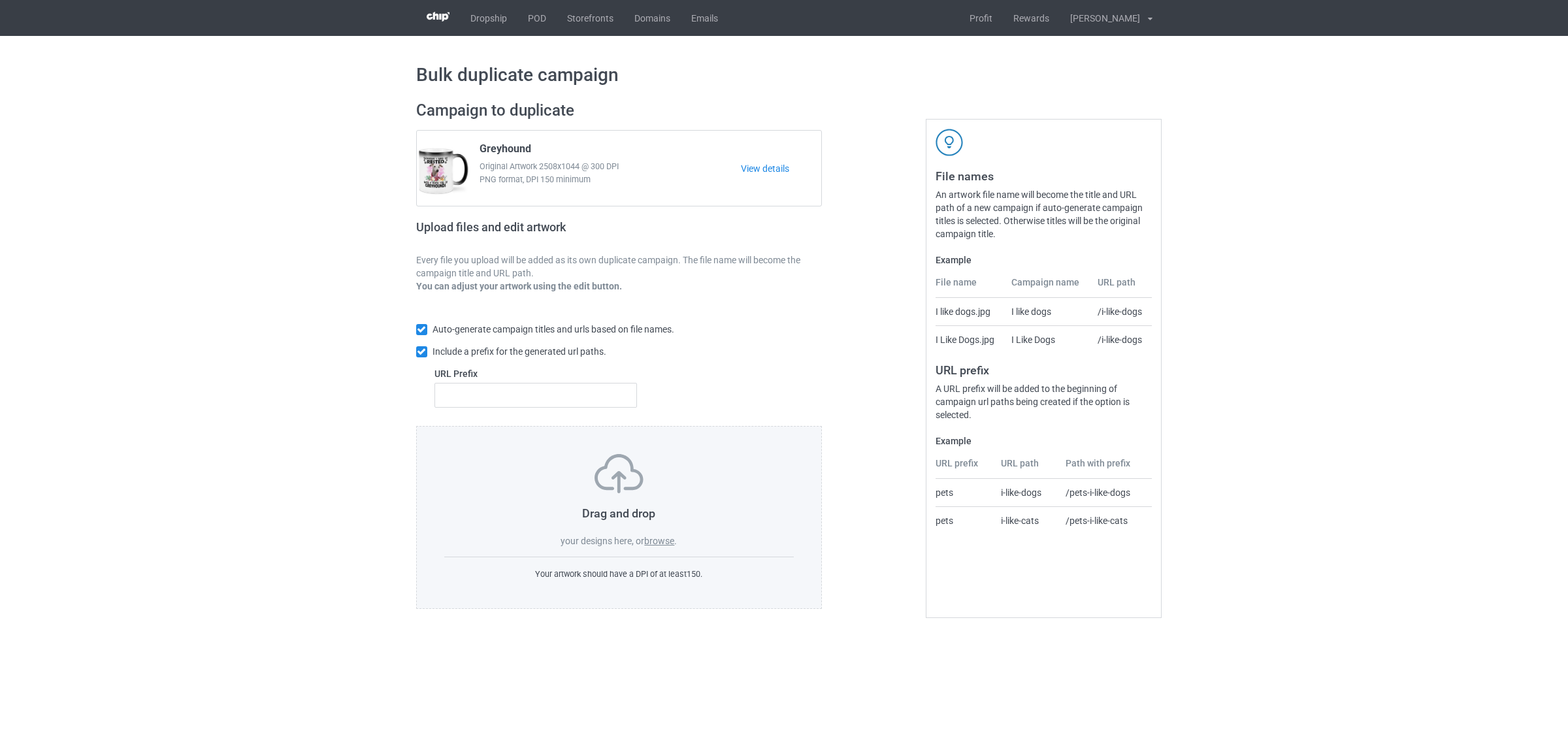
click at [665, 543] on label "browse" at bounding box center [659, 541] width 30 height 10
click at [0, 0] on input "browse" at bounding box center [0, 0] width 0 height 0
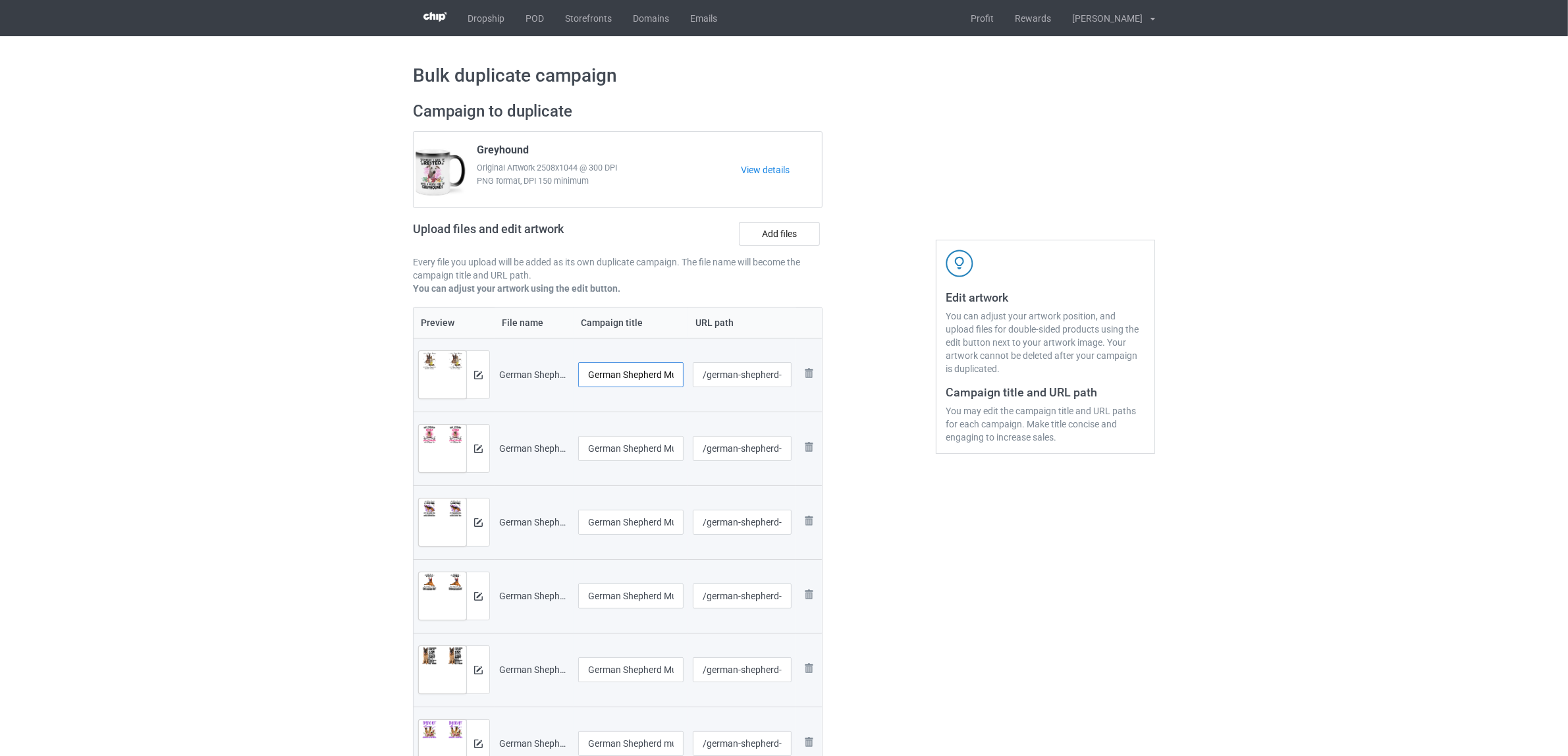
scroll to position [0, 23]
drag, startPoint x: 663, startPoint y: 370, endPoint x: 708, endPoint y: 375, distance: 45.3
click at [708, 375] on tr "Preview and edit artwork German Shepherd Mug A1.png German Shepherd Mug A1 /ger…" at bounding box center [618, 375] width 408 height 74
drag, startPoint x: 663, startPoint y: 373, endPoint x: 558, endPoint y: 370, distance: 105.0
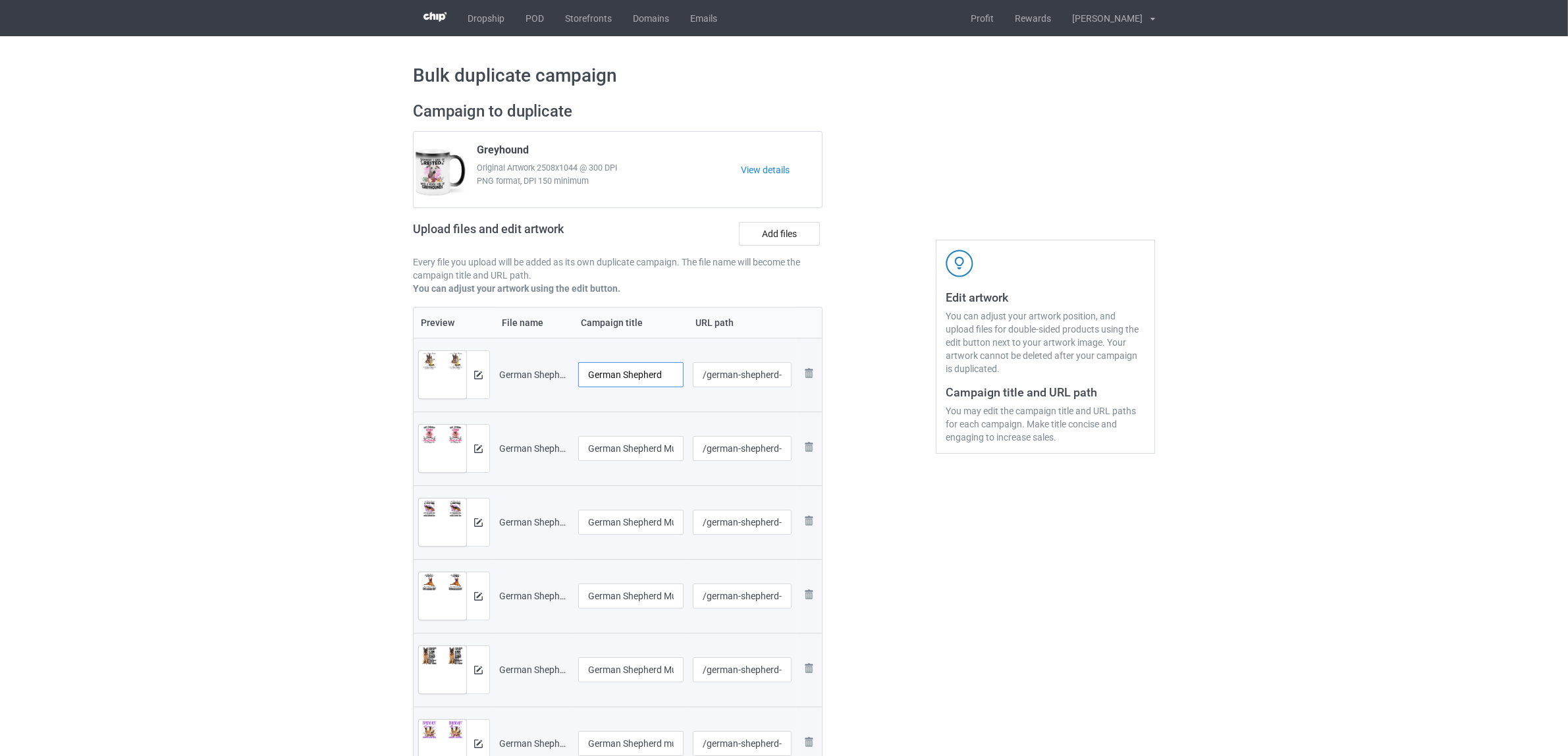
click at [558, 370] on tr "Preview and edit artwork German Shepherd Mug A1.png German Shepherd /german-she…" at bounding box center [618, 375] width 408 height 74
type input "German Shepherd"
click at [648, 446] on input "German Shepherd Mug A2" at bounding box center [630, 449] width 105 height 25
paste input "text"
type input "German Shepherd"
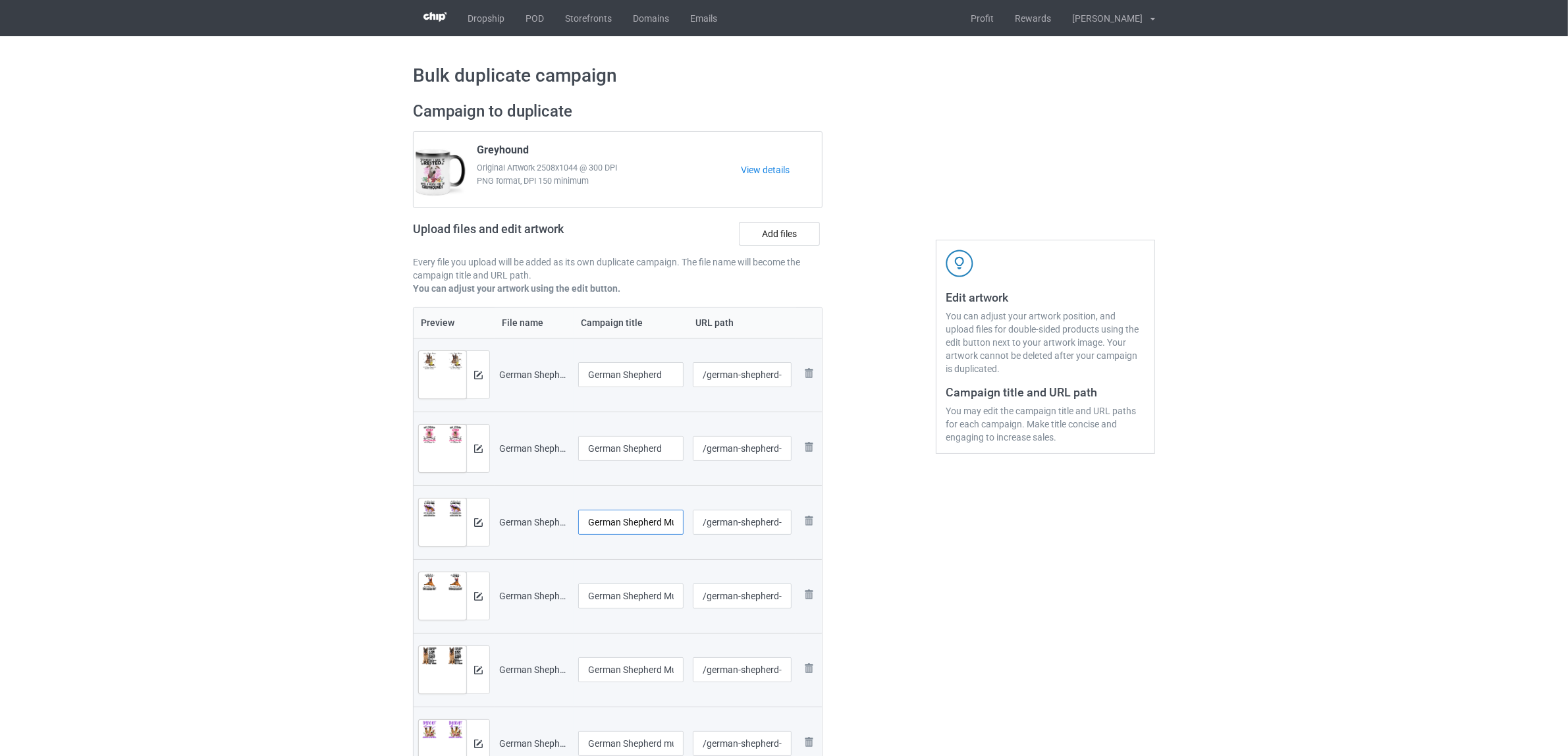
click at [644, 517] on input "German Shepherd Mug V1 (2)" at bounding box center [630, 522] width 105 height 25
paste input "text"
type input "German Shepherd"
click at [623, 597] on input "German Shepherd Mug V1 (3)" at bounding box center [630, 596] width 105 height 25
paste input "text"
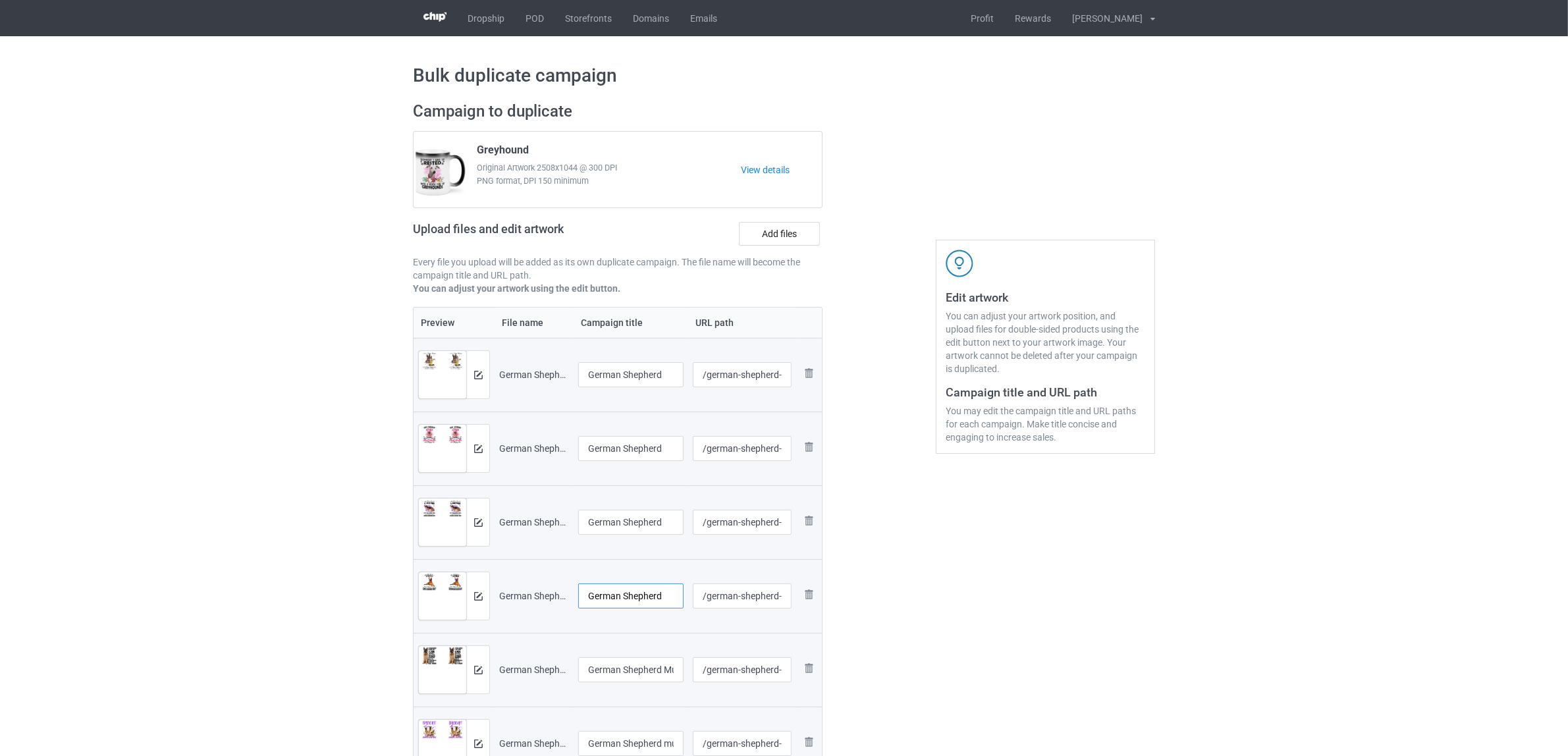
type input "German Shepherd"
click at [632, 664] on input "German Shepherd Mug V1 (4)" at bounding box center [630, 670] width 105 height 25
paste input "text"
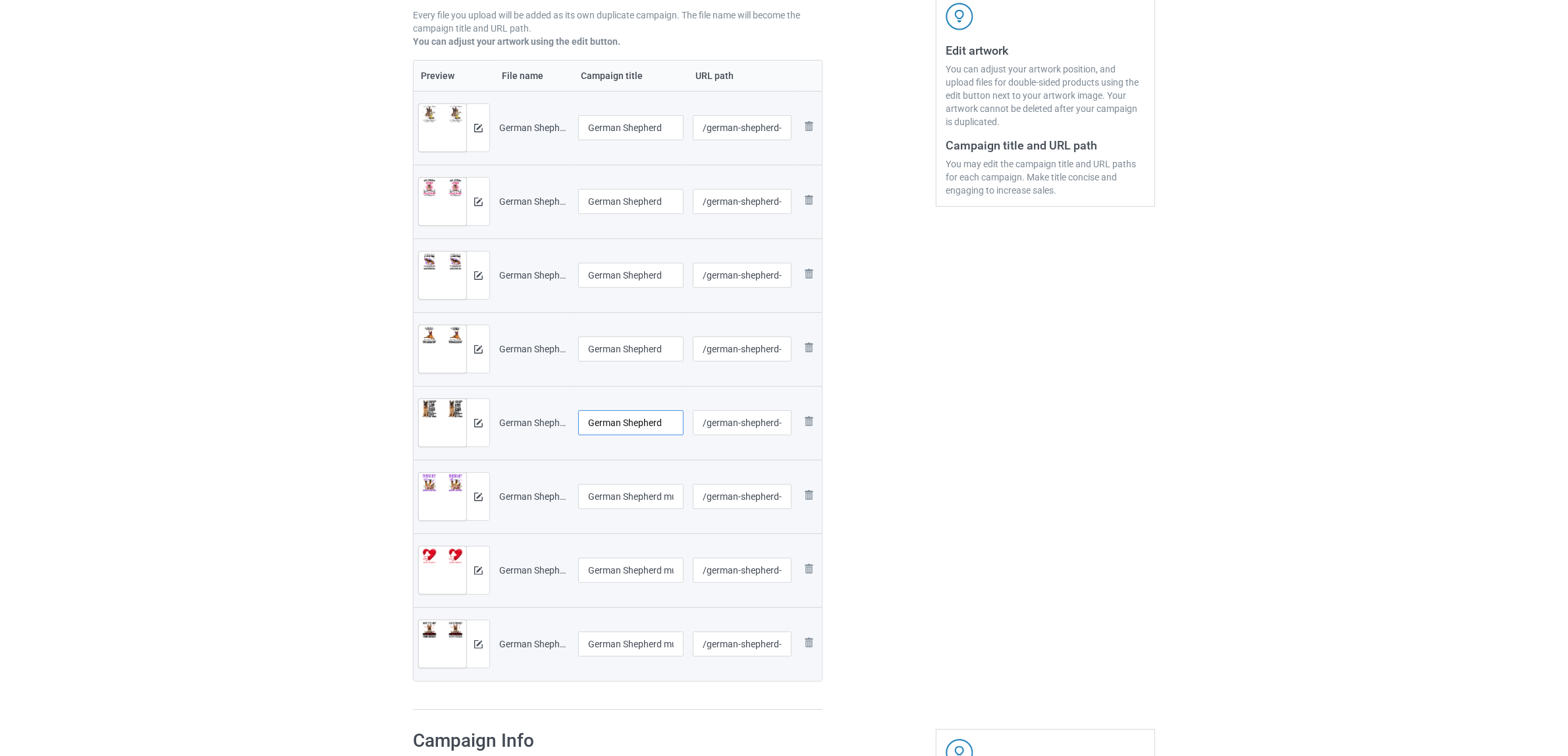
type input "German Shepherd"
click at [628, 492] on input "German Shepherd mug2" at bounding box center [630, 497] width 105 height 25
paste input "text"
type input "German Shepherd"
click at [638, 578] on input "German Shepherd mug3" at bounding box center [630, 570] width 105 height 25
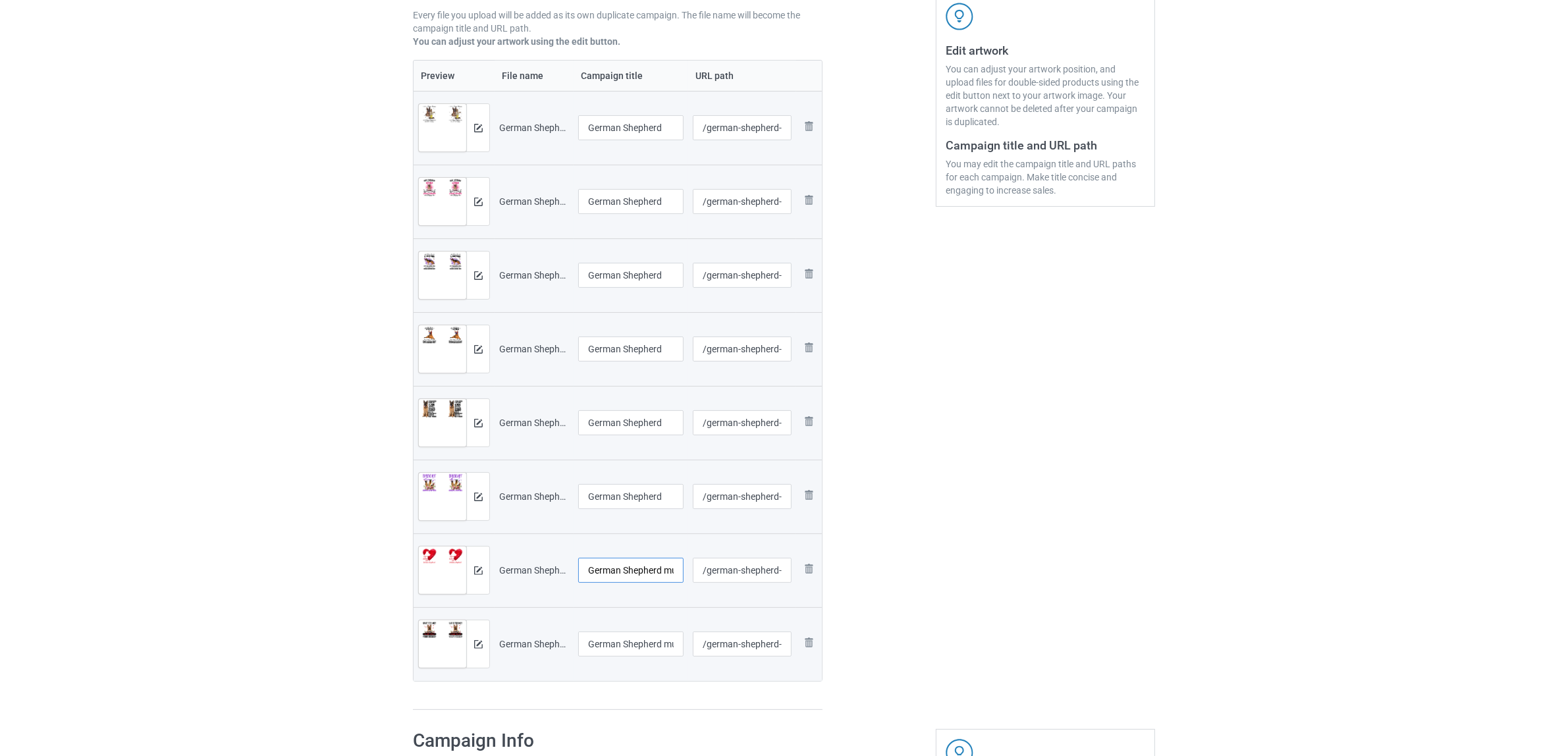
paste input "text"
type input "German Shepherd"
click at [634, 637] on input "German Shepherd mug4" at bounding box center [630, 644] width 105 height 25
paste input "text"
type input "German Shepherd"
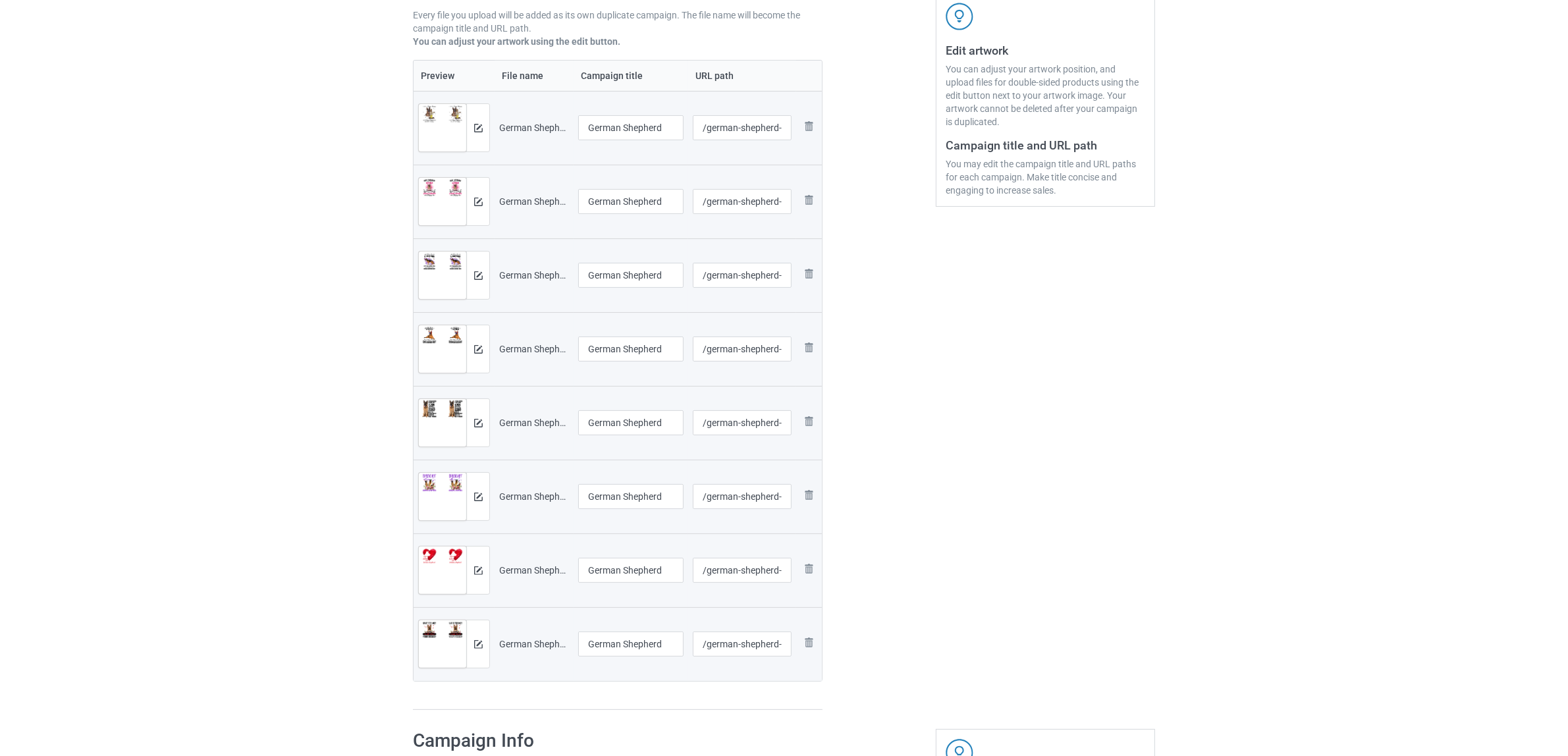
click at [1011, 588] on div "Edit artwork You can adjust your artwork position, and upload files for double-…" at bounding box center [1045, 283] width 238 height 875
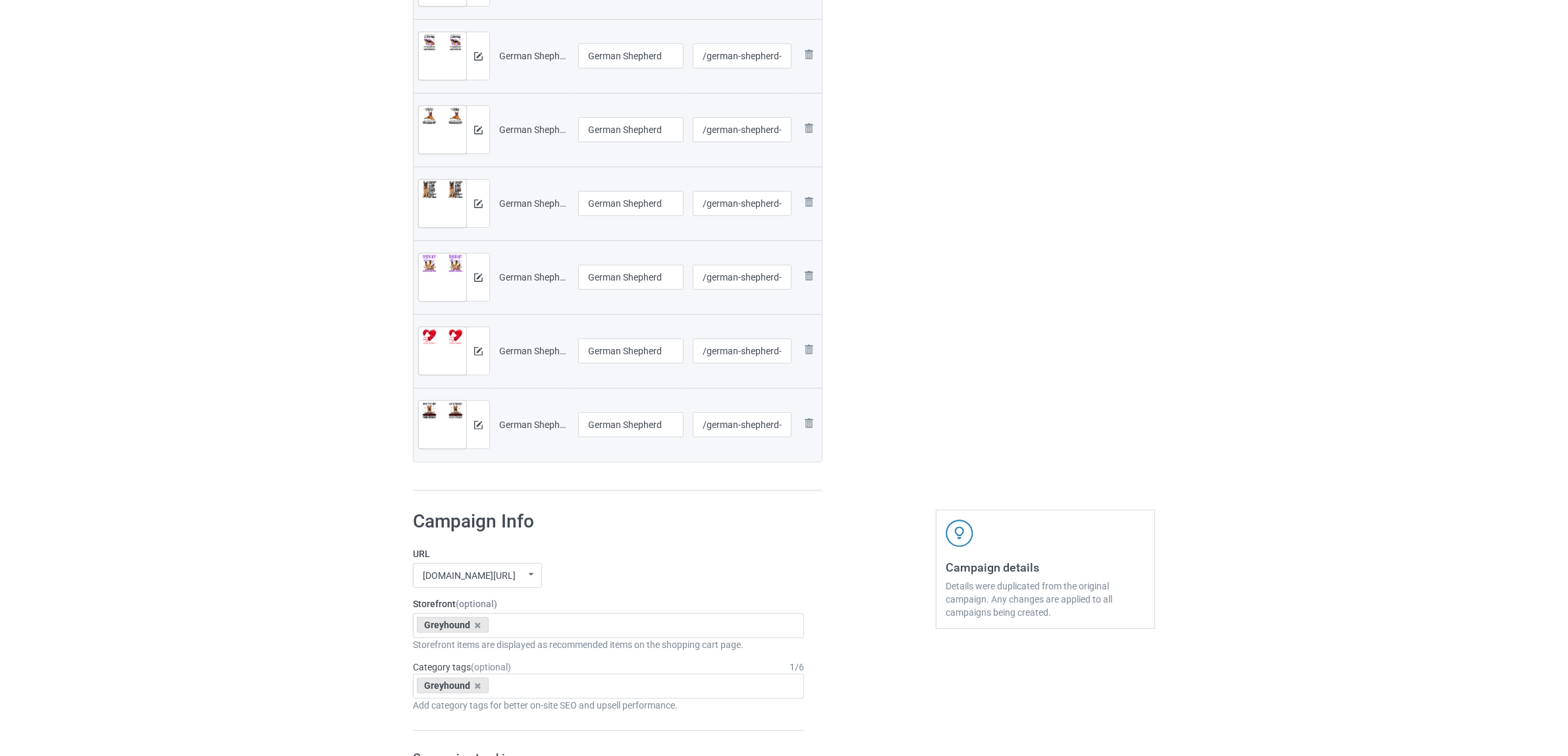
scroll to position [576, 0]
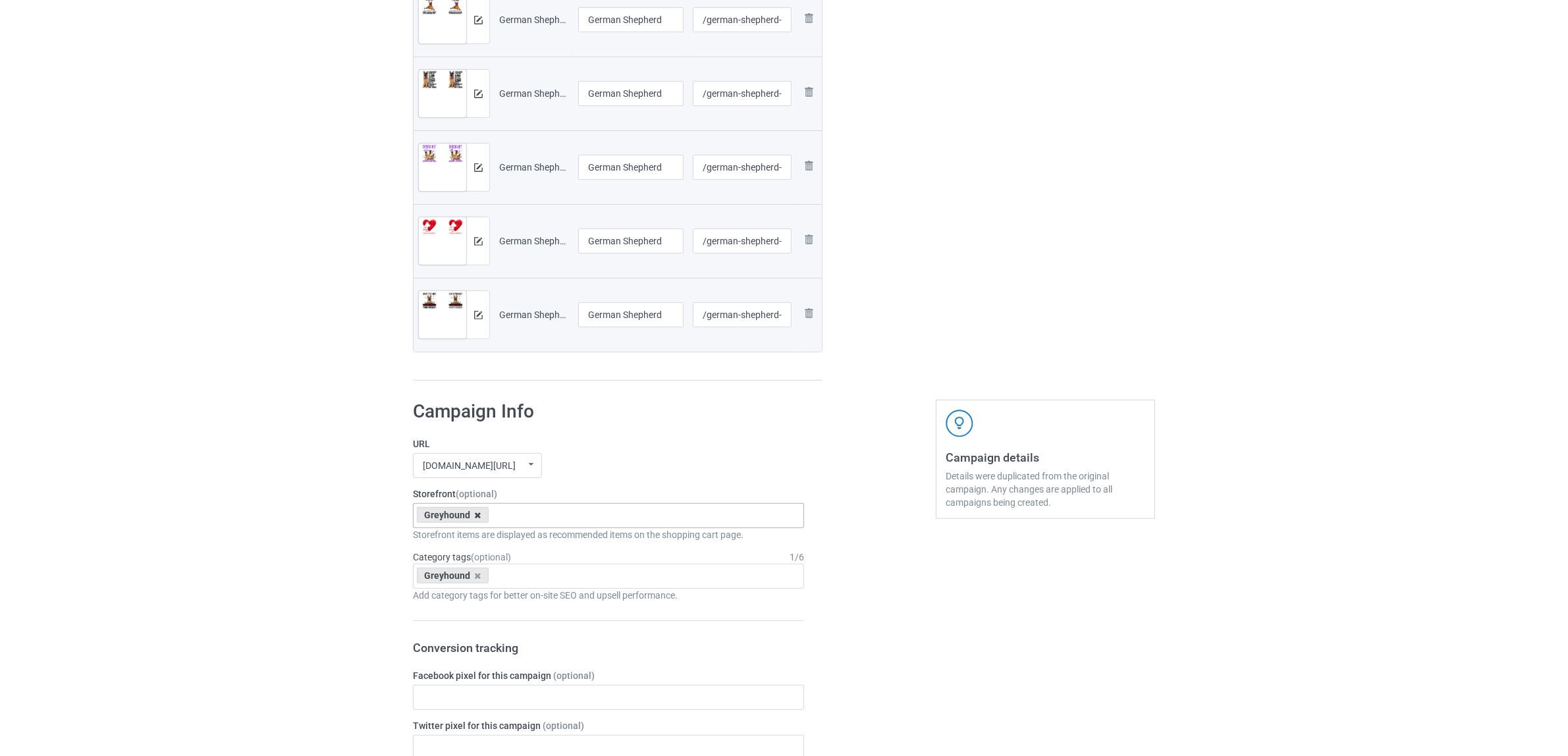
click at [475, 513] on icon at bounding box center [478, 515] width 7 height 9
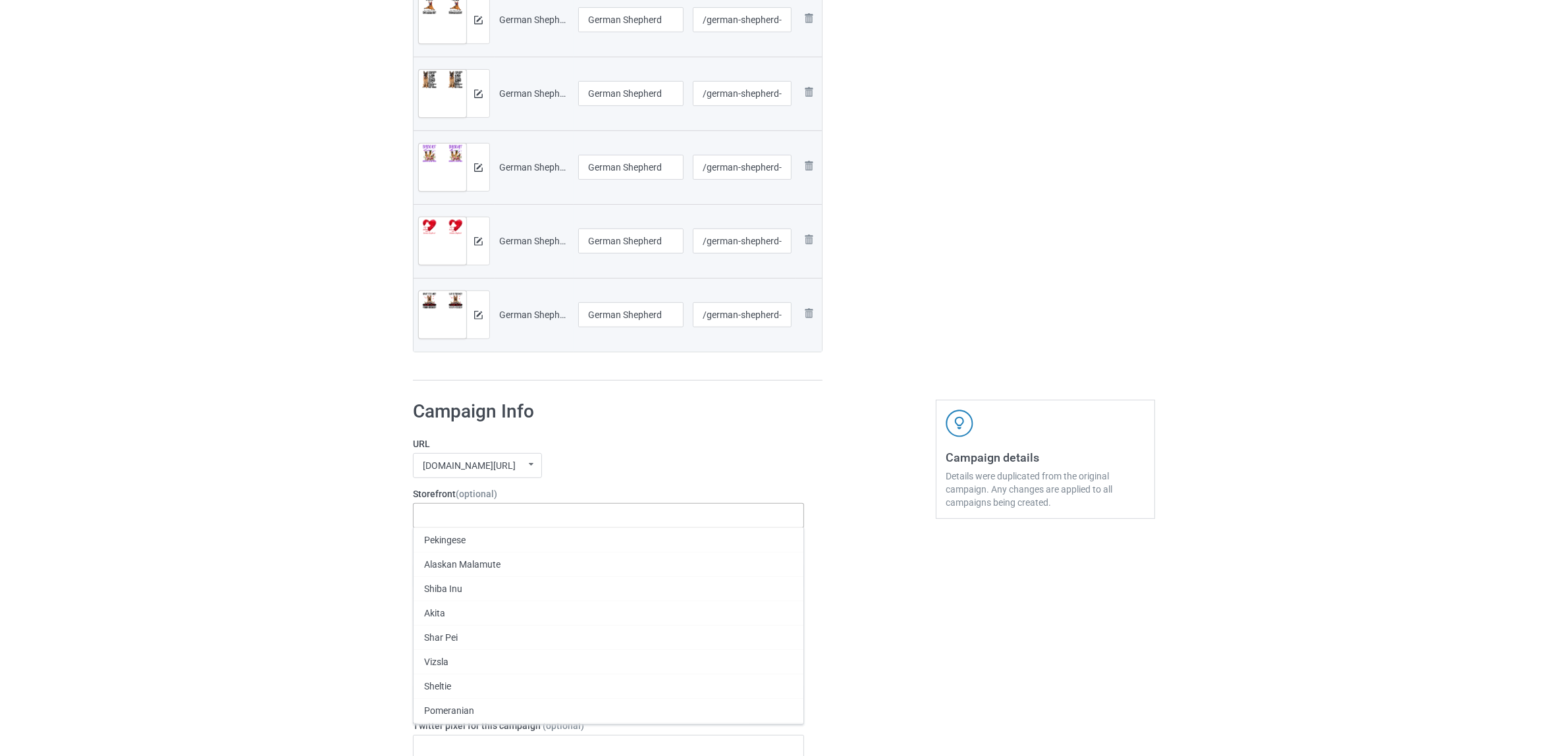
paste input "German Shepherd"
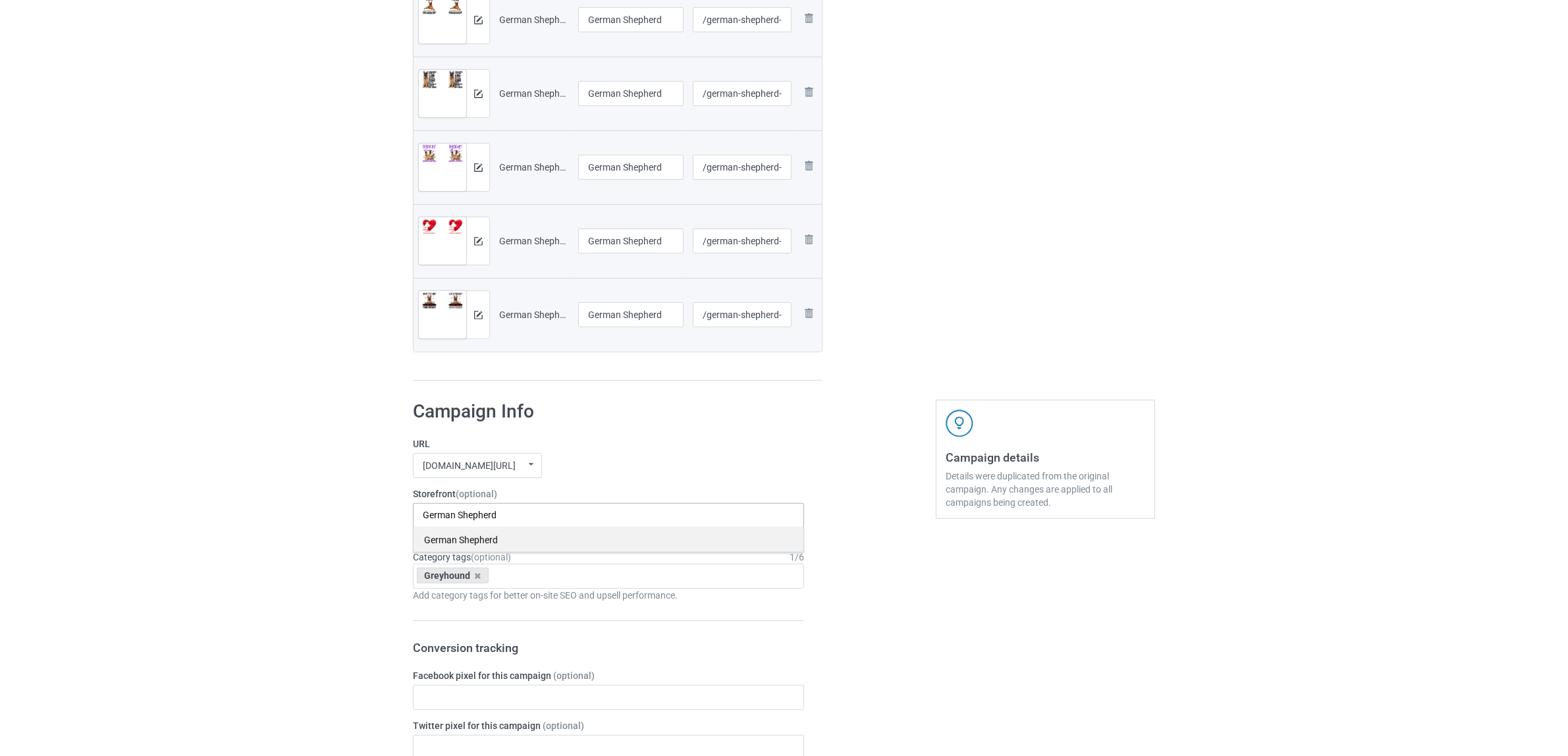
type input "German Shepherd"
click at [460, 538] on div "German Shepherd" at bounding box center [609, 539] width 390 height 24
click at [475, 577] on icon at bounding box center [478, 576] width 7 height 9
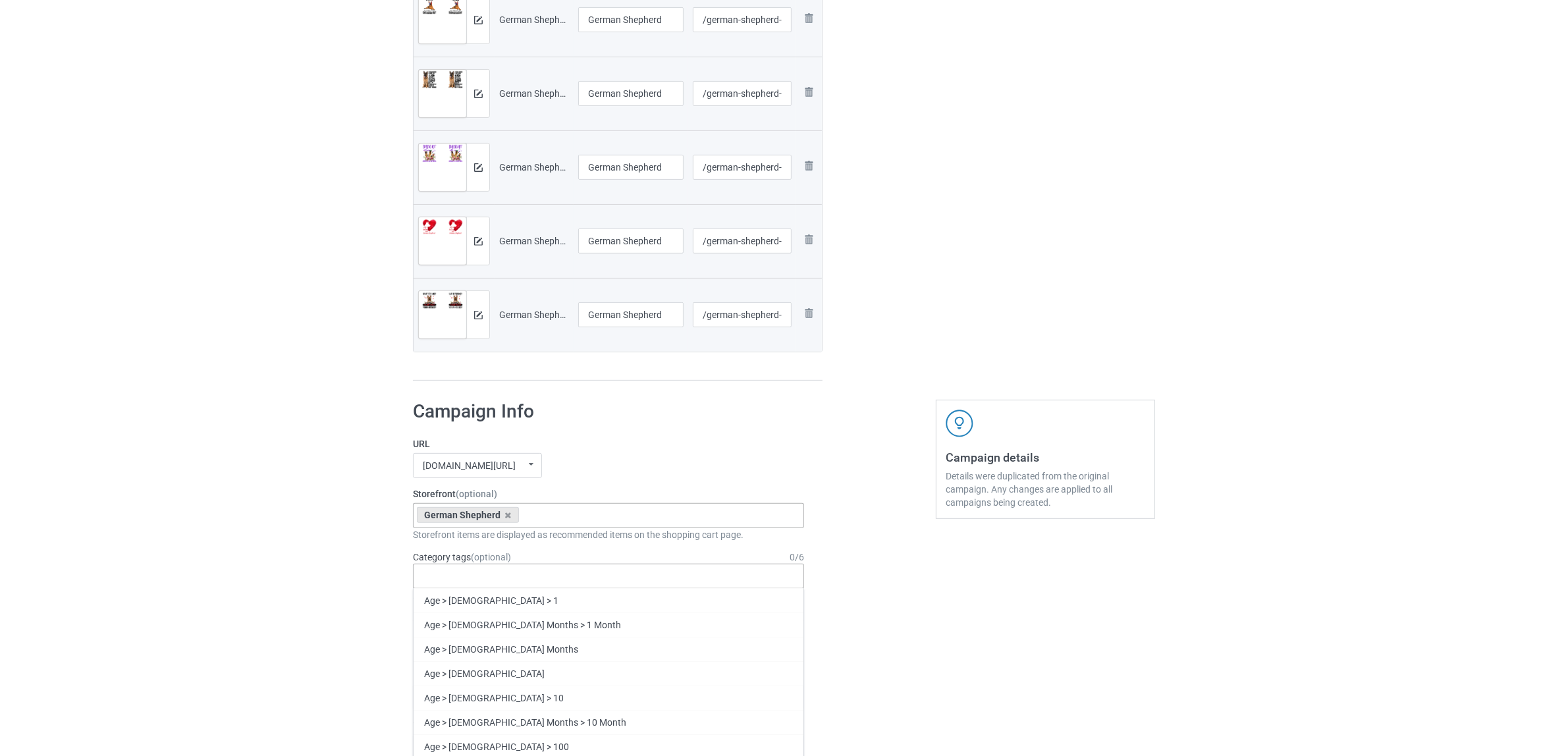
paste input "German Shepherd"
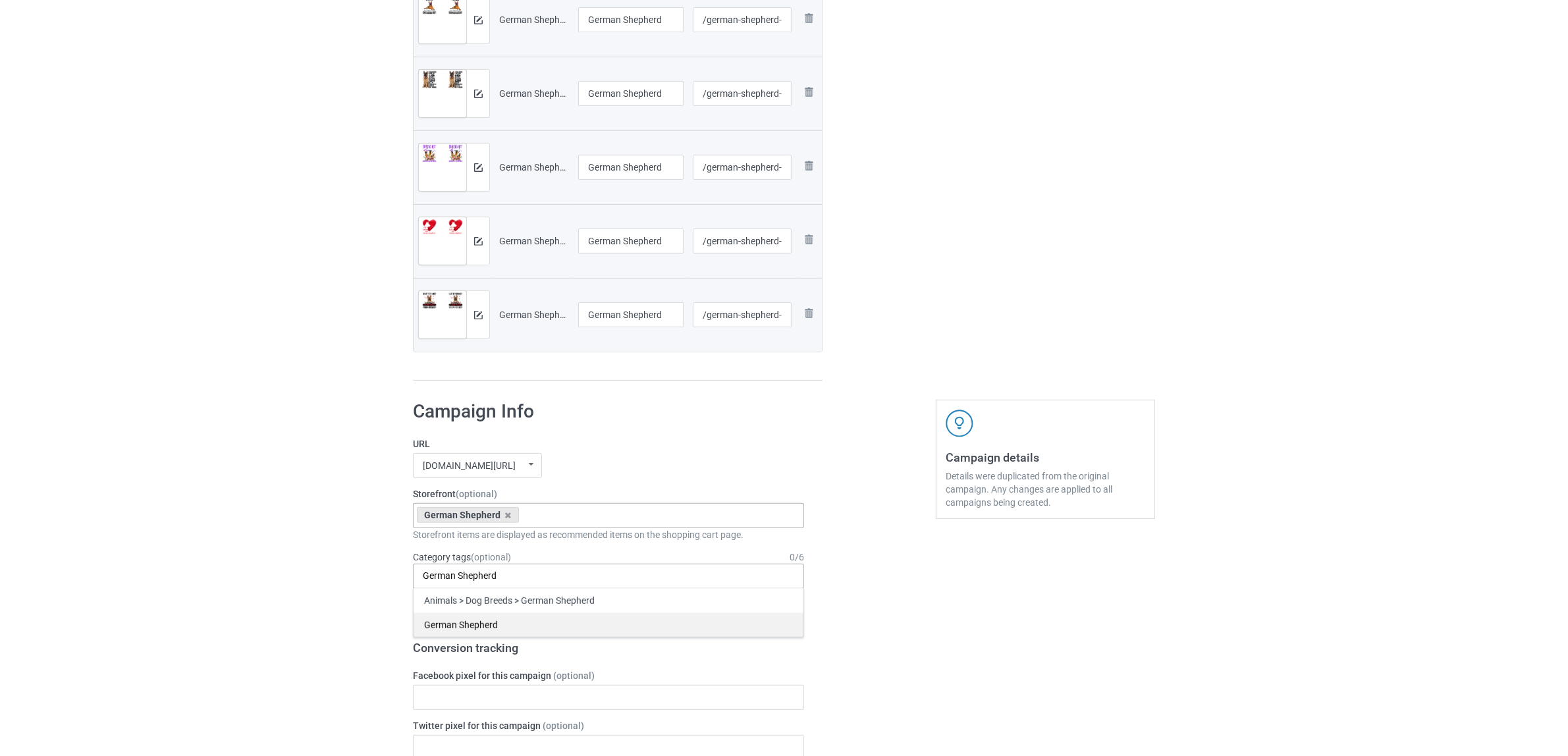
type input "German Shepherd"
click at [466, 621] on div "German Shepherd" at bounding box center [609, 624] width 390 height 24
click at [231, 552] on div "Bulk duplicate campaign Campaign to duplicate Greyhound Original Artwork 2508x1…" at bounding box center [784, 539] width 1568 height 2157
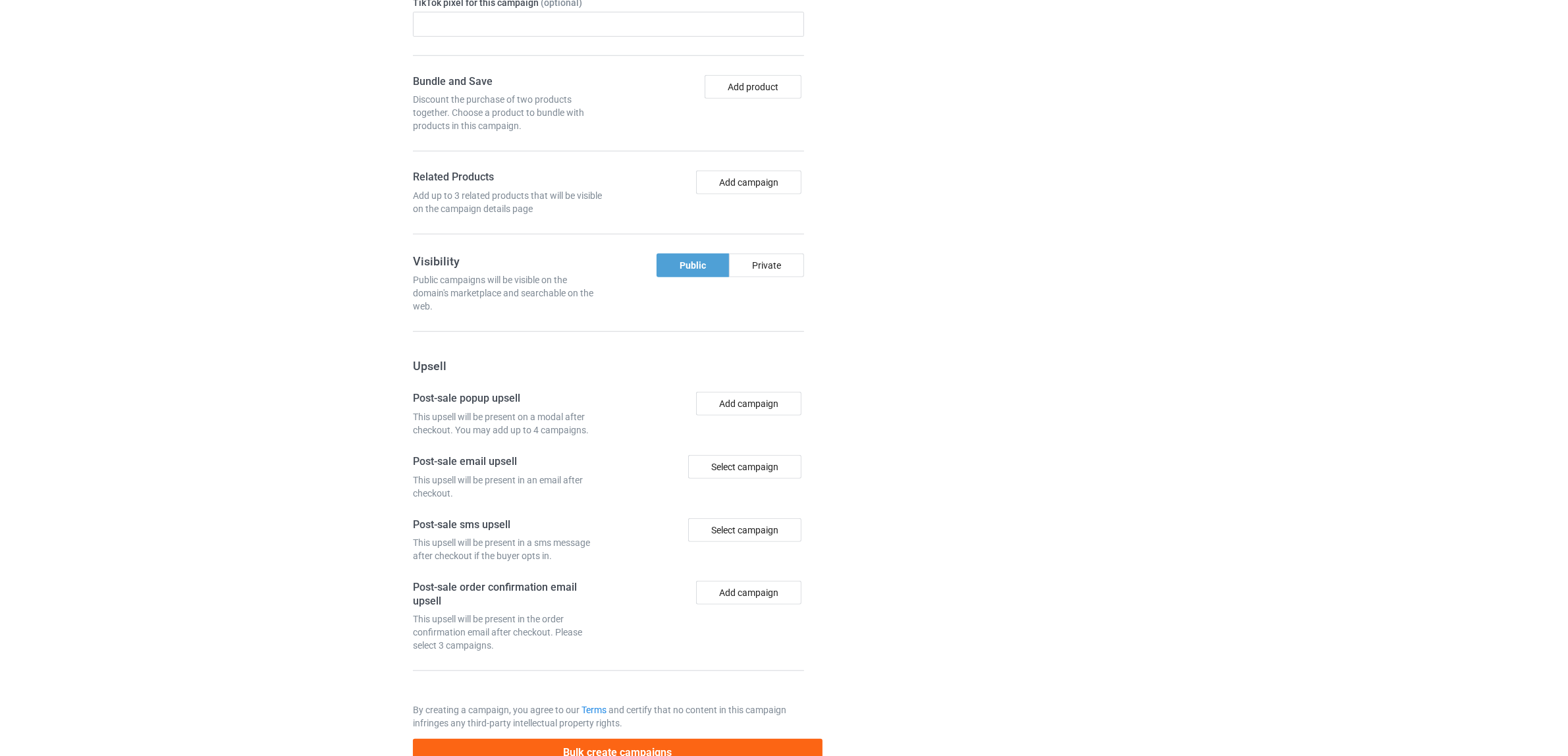
scroll to position [1441, 0]
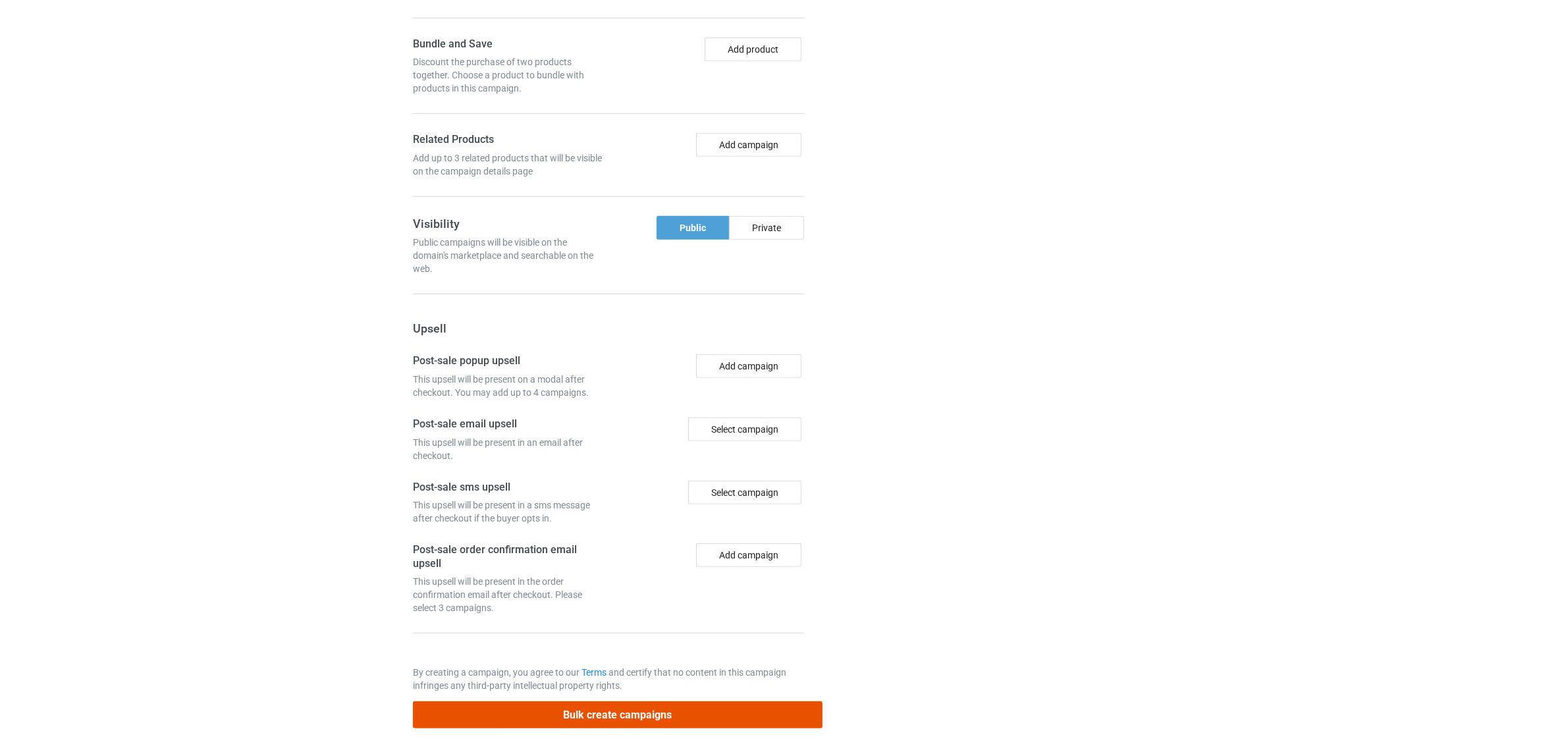
click at [613, 712] on button "Bulk create campaigns" at bounding box center [618, 714] width 410 height 27
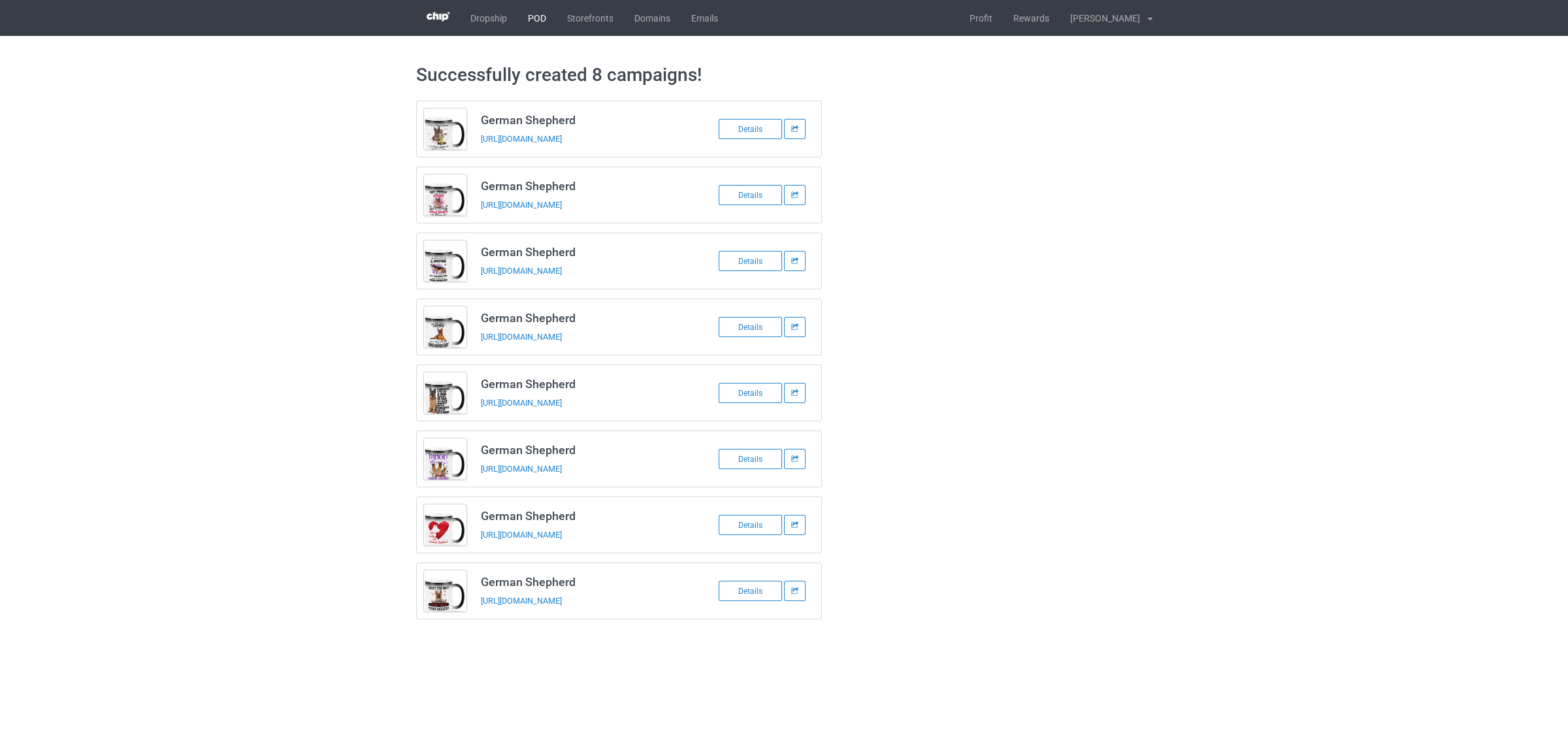
click at [534, 22] on link "POD" at bounding box center [537, 18] width 39 height 36
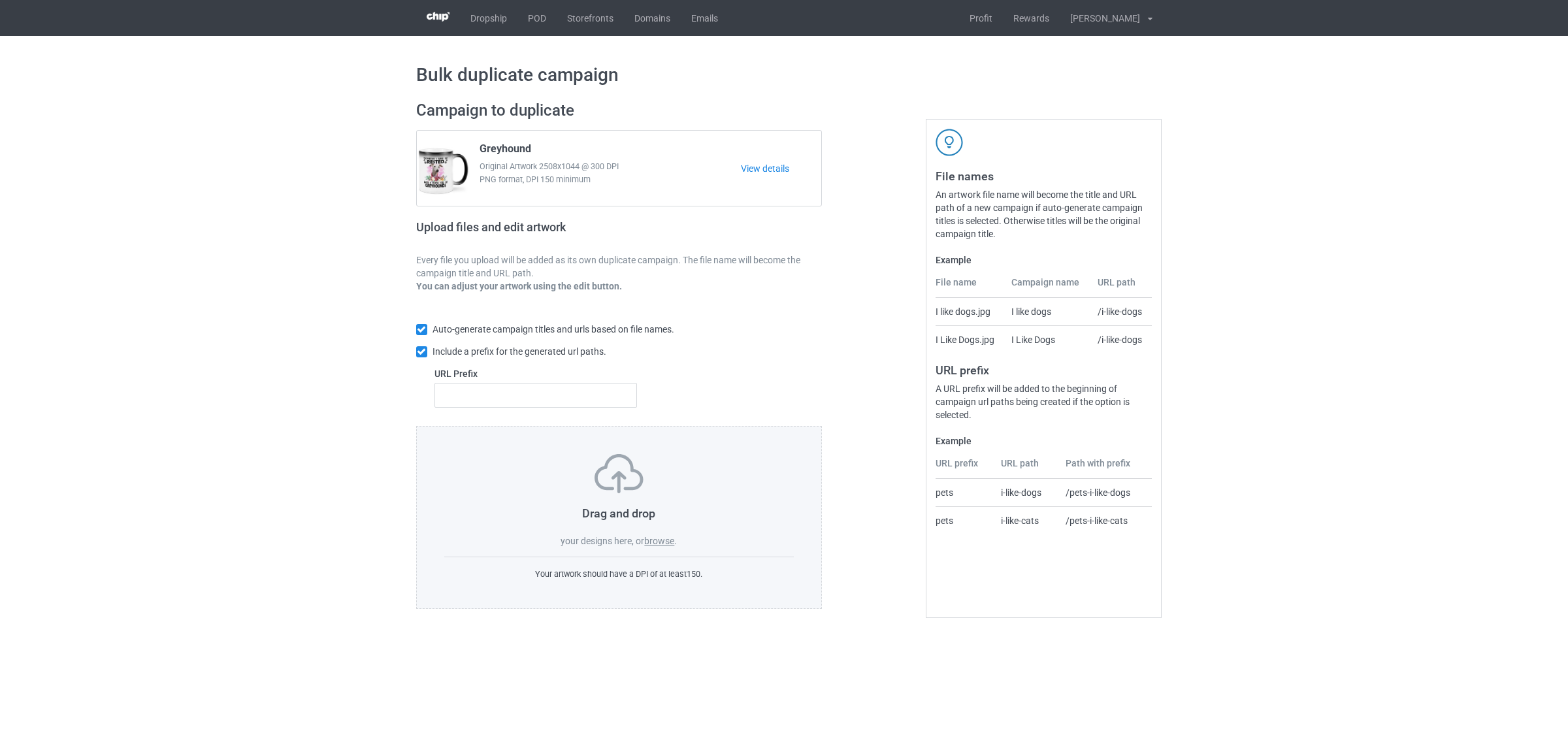
click at [660, 541] on label "browse" at bounding box center [659, 541] width 30 height 10
click at [0, 0] on input "browse" at bounding box center [0, 0] width 0 height 0
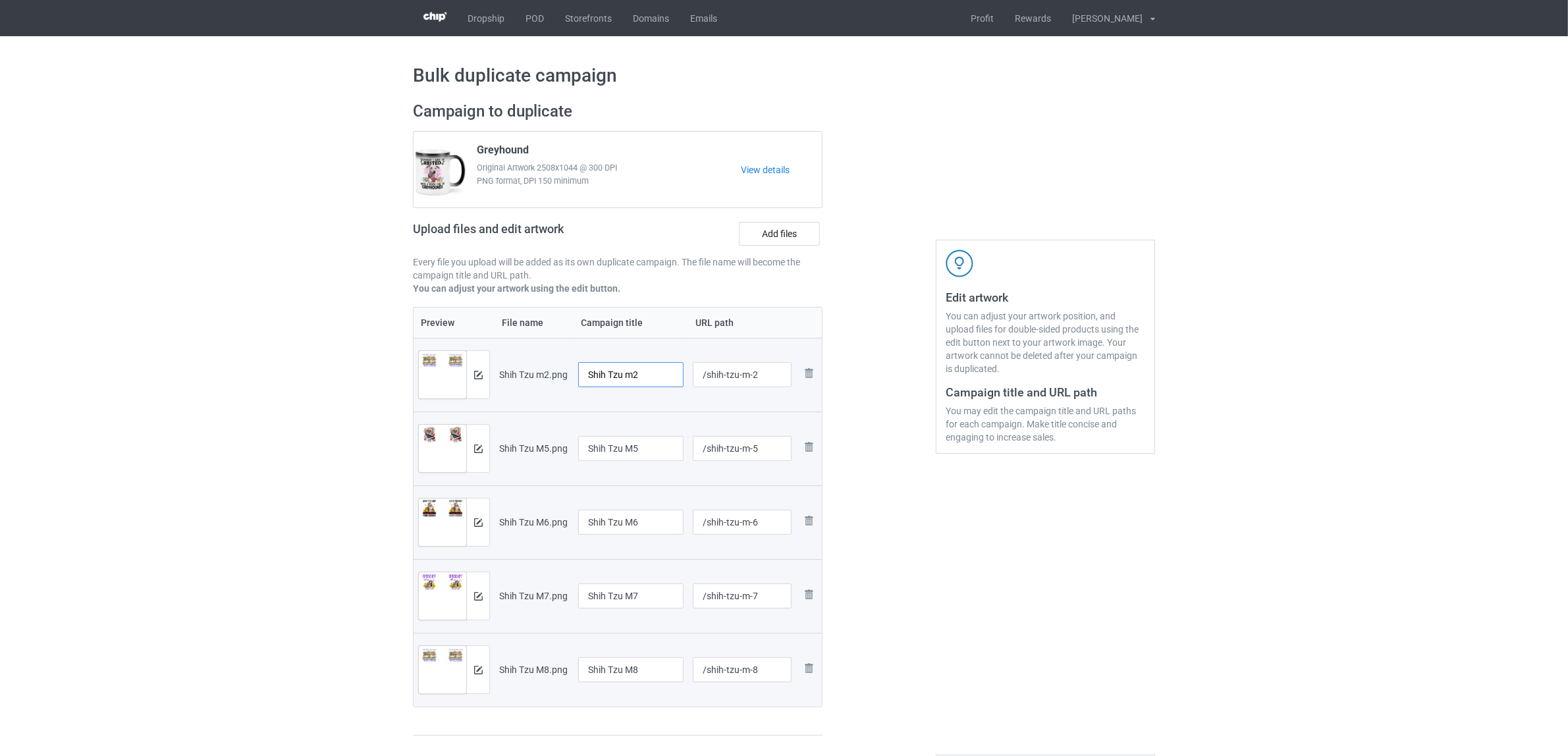
drag, startPoint x: 629, startPoint y: 374, endPoint x: 664, endPoint y: 375, distance: 35.0
click at [664, 375] on input "Shih Tzu m2" at bounding box center [630, 375] width 105 height 25
drag, startPoint x: 634, startPoint y: 380, endPoint x: 515, endPoint y: 363, distance: 120.2
click at [515, 363] on tr "Preview and edit artwork [PERSON_NAME] m2.png Shih Tzu /shih-tzu-m-2 Remove file" at bounding box center [618, 375] width 408 height 74
type input "[PERSON_NAME]"
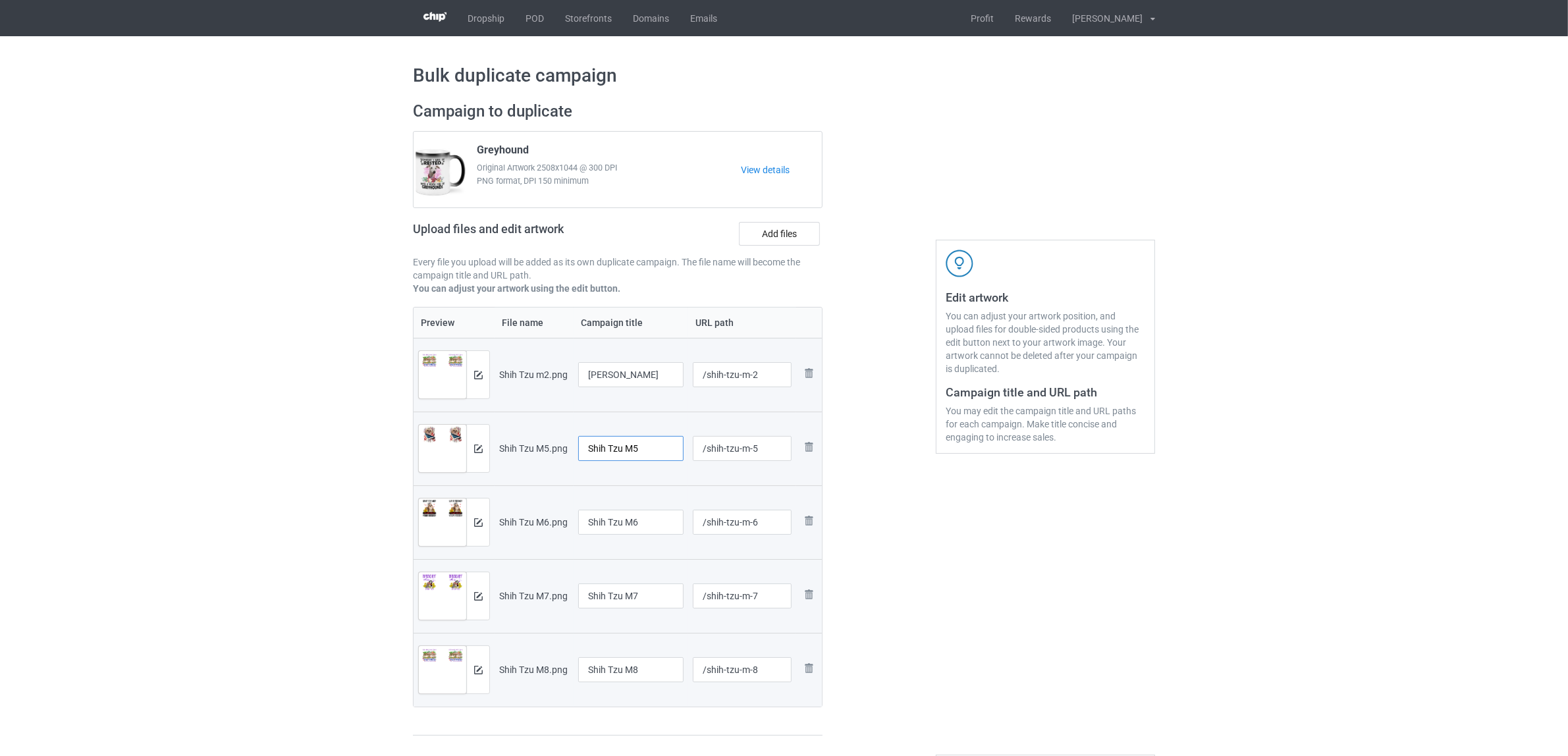
click at [628, 442] on input "Shih Tzu M5" at bounding box center [630, 449] width 105 height 25
paste input "text"
type input "[PERSON_NAME]"
click at [646, 518] on input "Shih Tzu M6" at bounding box center [630, 522] width 105 height 25
paste input "text"
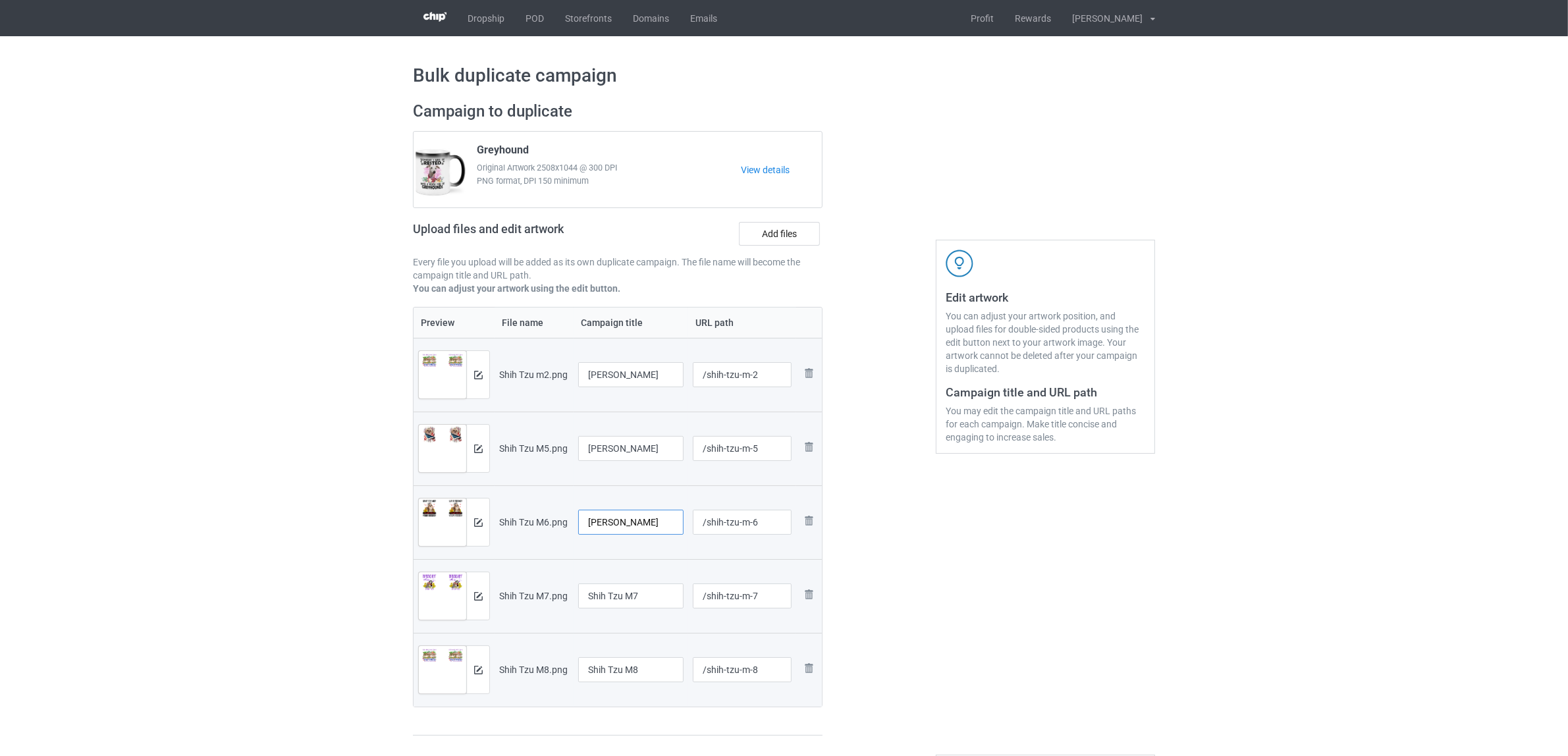
type input "Shih Tzu"
click at [631, 590] on input "Shih Tzu M7" at bounding box center [630, 596] width 105 height 25
paste input "text"
type input "[PERSON_NAME]"
click at [640, 670] on input "Shih Tzu M8" at bounding box center [630, 670] width 105 height 25
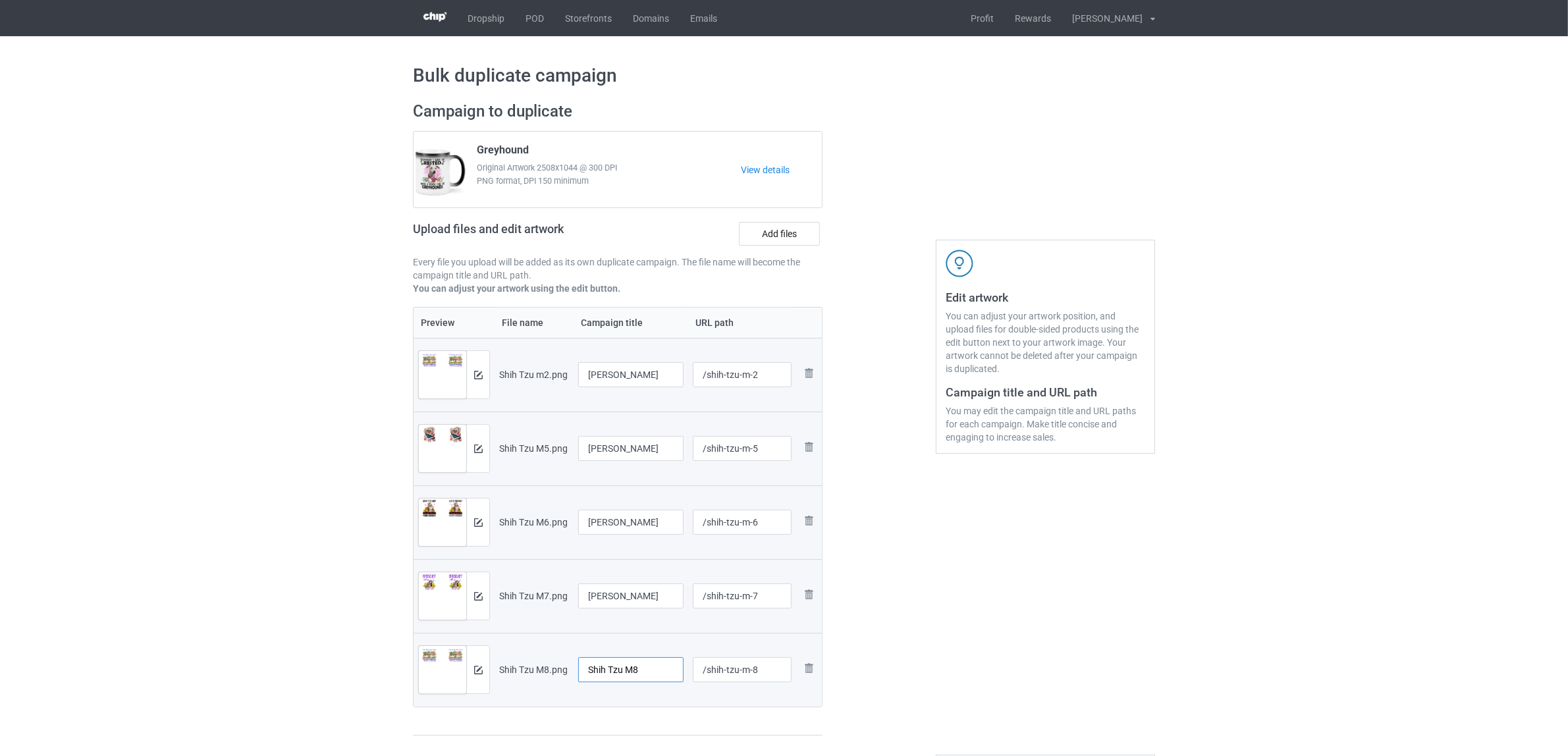
paste input "text"
type input "[PERSON_NAME]"
click at [962, 650] on div "Edit artwork You can adjust your artwork position, and upload files for double-…" at bounding box center [1045, 419] width 238 height 654
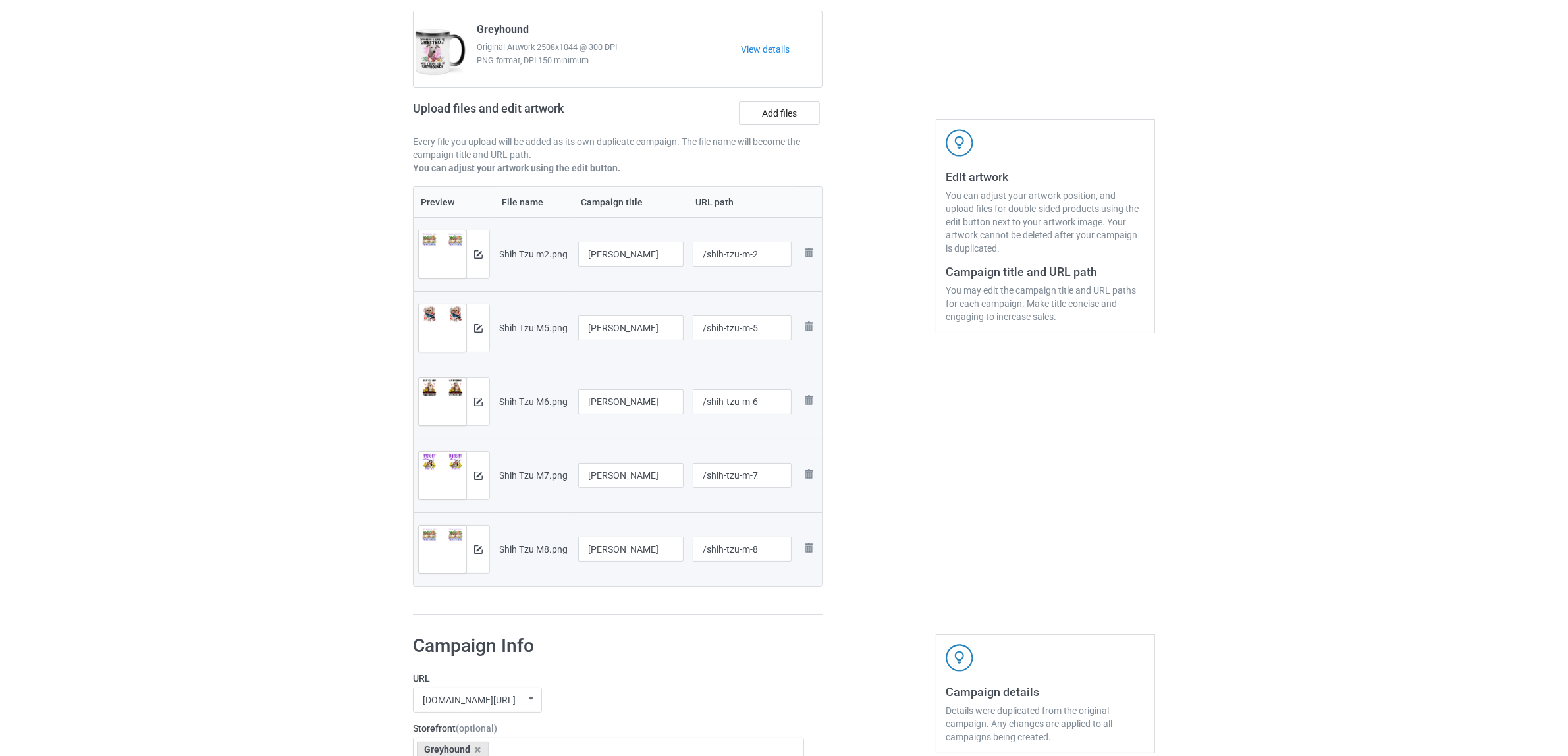
scroll to position [247, 0]
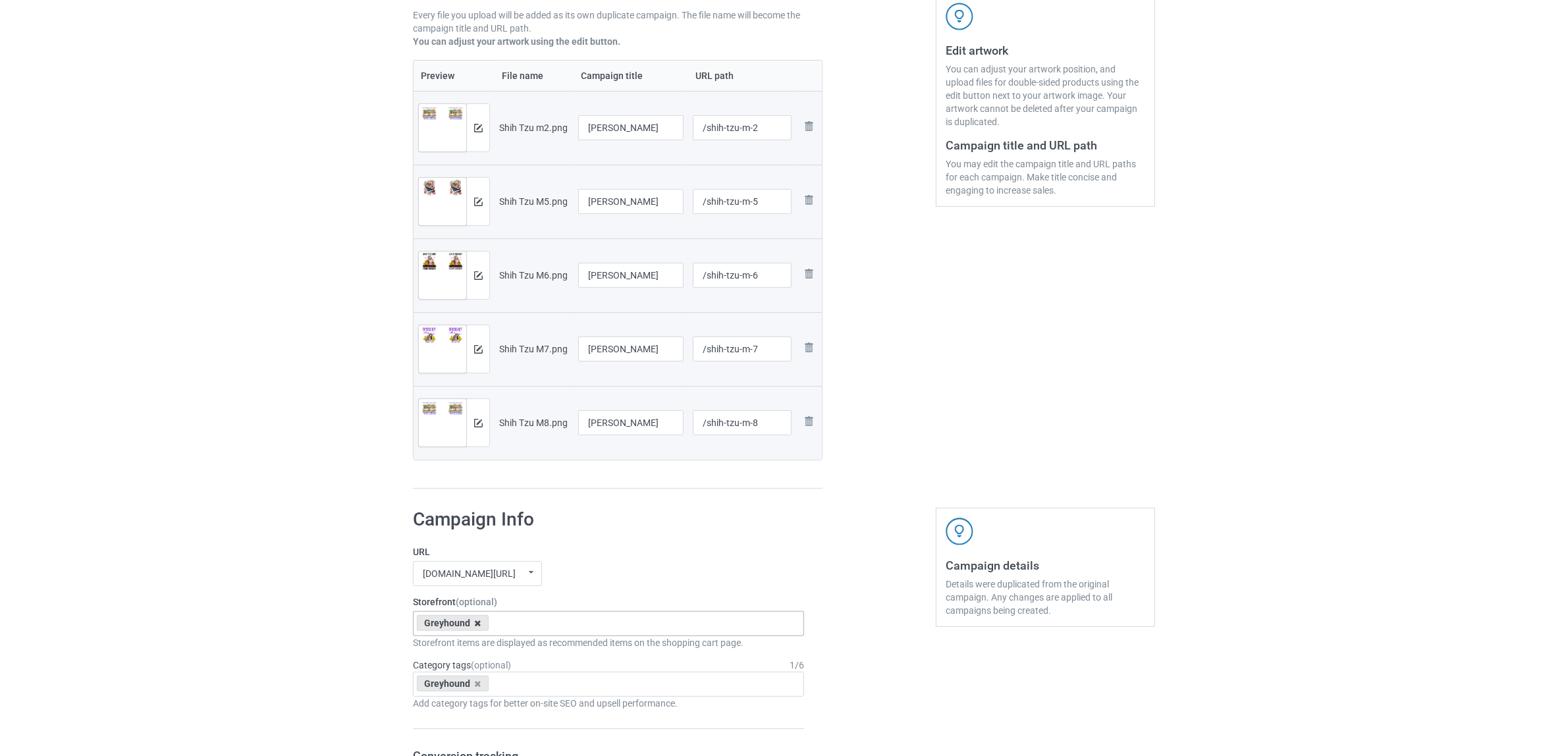
click at [480, 623] on icon at bounding box center [478, 623] width 7 height 9
paste input "[PERSON_NAME]"
type input "[PERSON_NAME]"
click at [466, 651] on div "[PERSON_NAME]" at bounding box center [609, 648] width 390 height 24
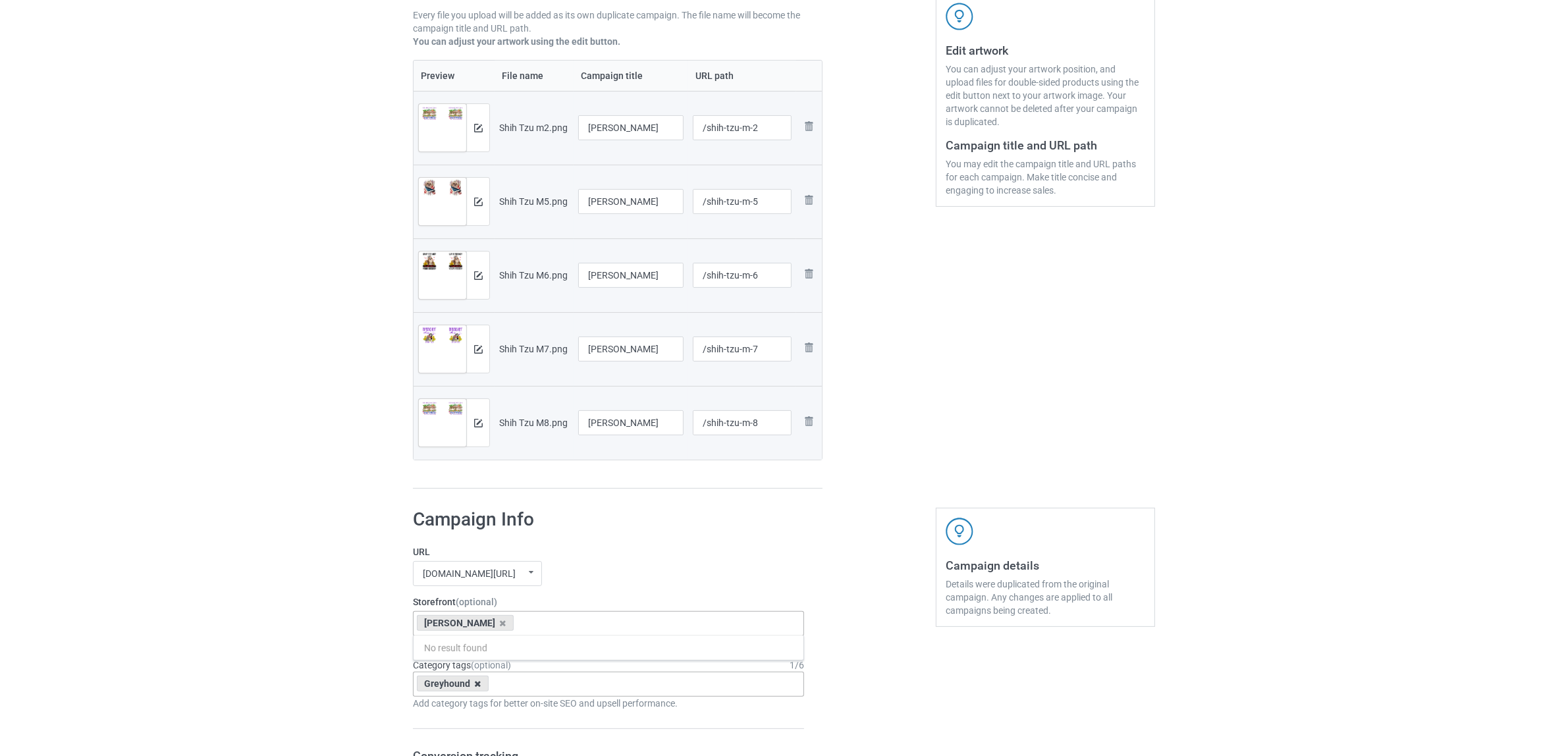
click at [476, 682] on icon at bounding box center [478, 684] width 7 height 9
paste input "[PERSON_NAME]"
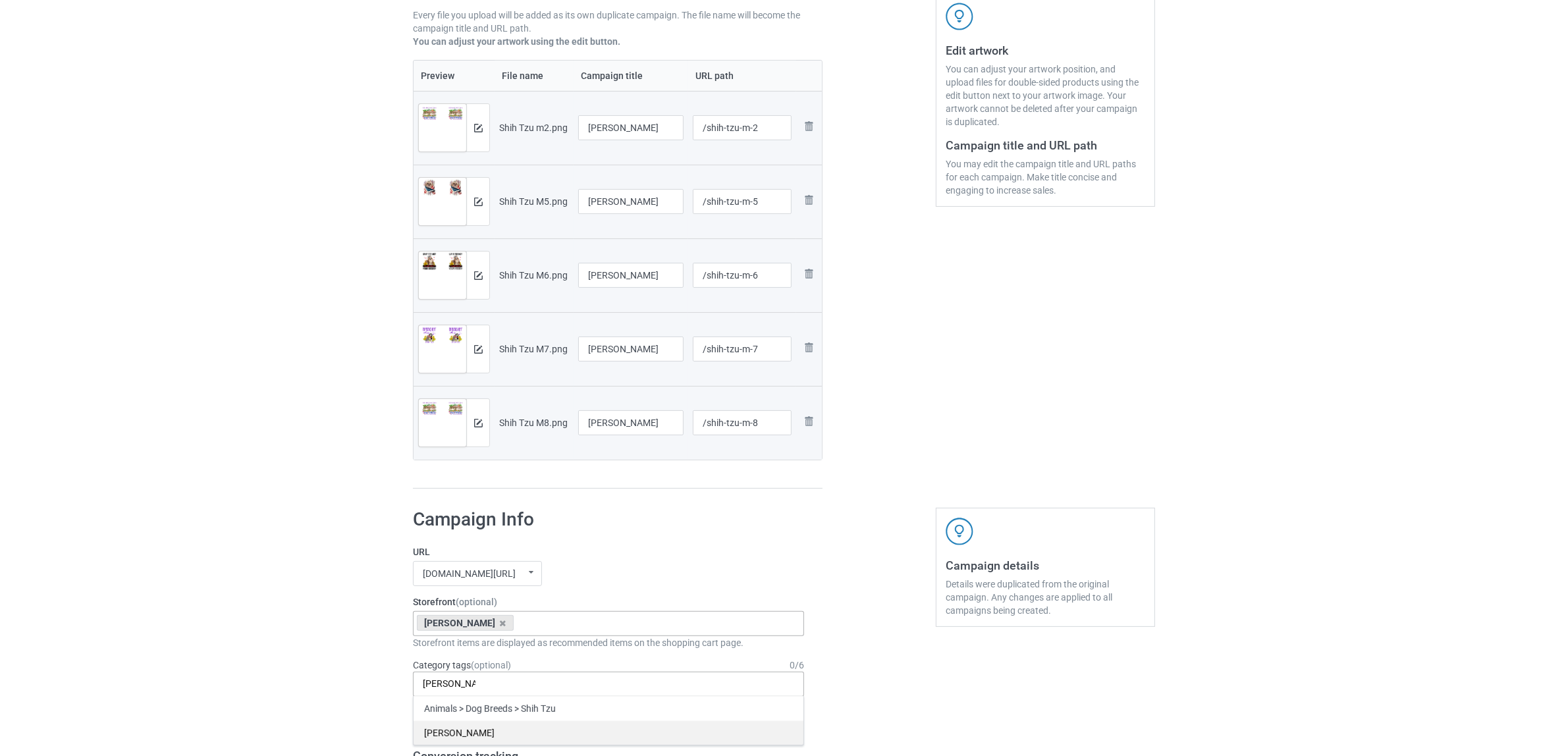
type input "[PERSON_NAME]"
click at [443, 734] on div "[PERSON_NAME]" at bounding box center [609, 732] width 390 height 24
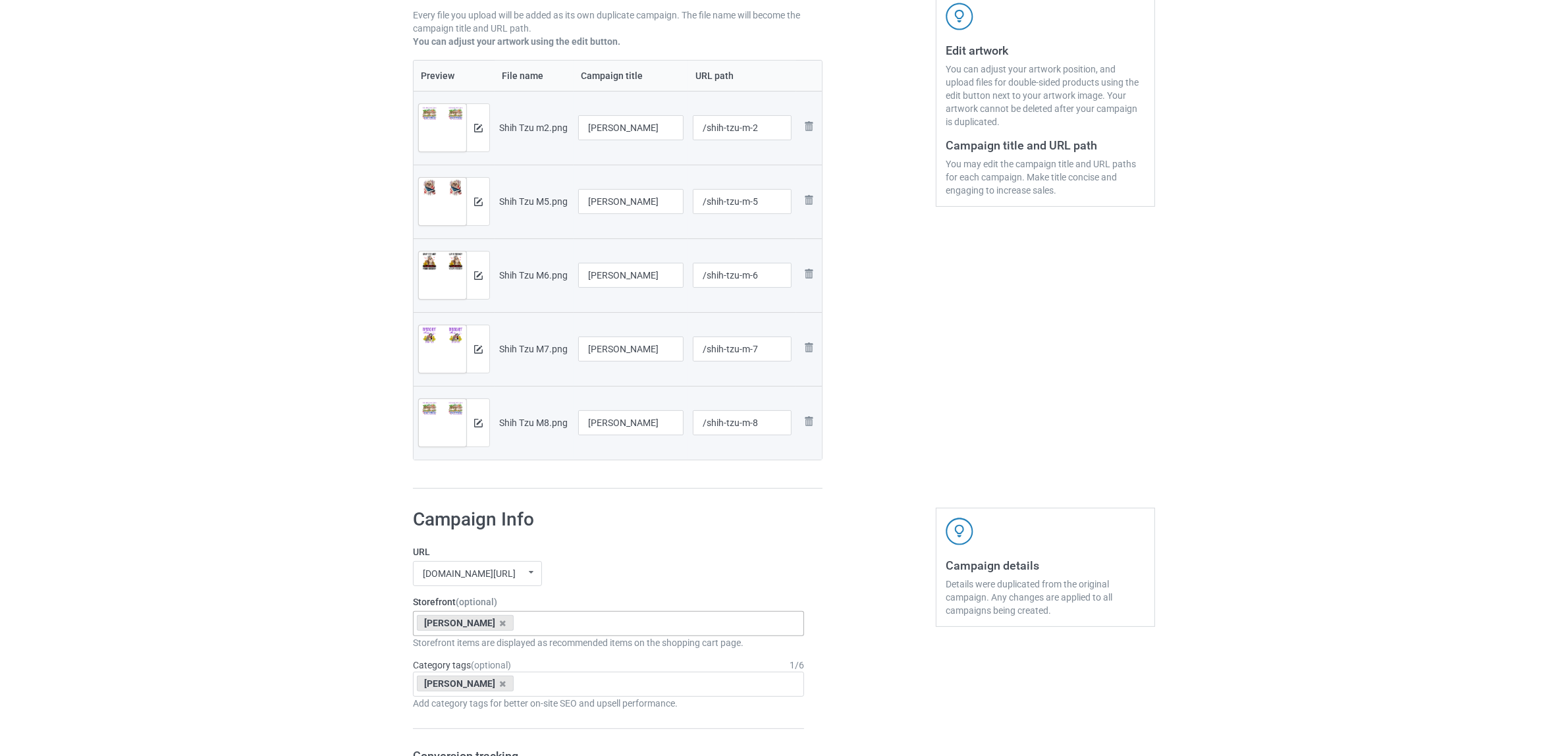
click at [258, 611] on div "Bulk duplicate campaign Campaign to duplicate Greyhound Original Artwork 2508x1…" at bounding box center [784, 757] width 1568 height 1936
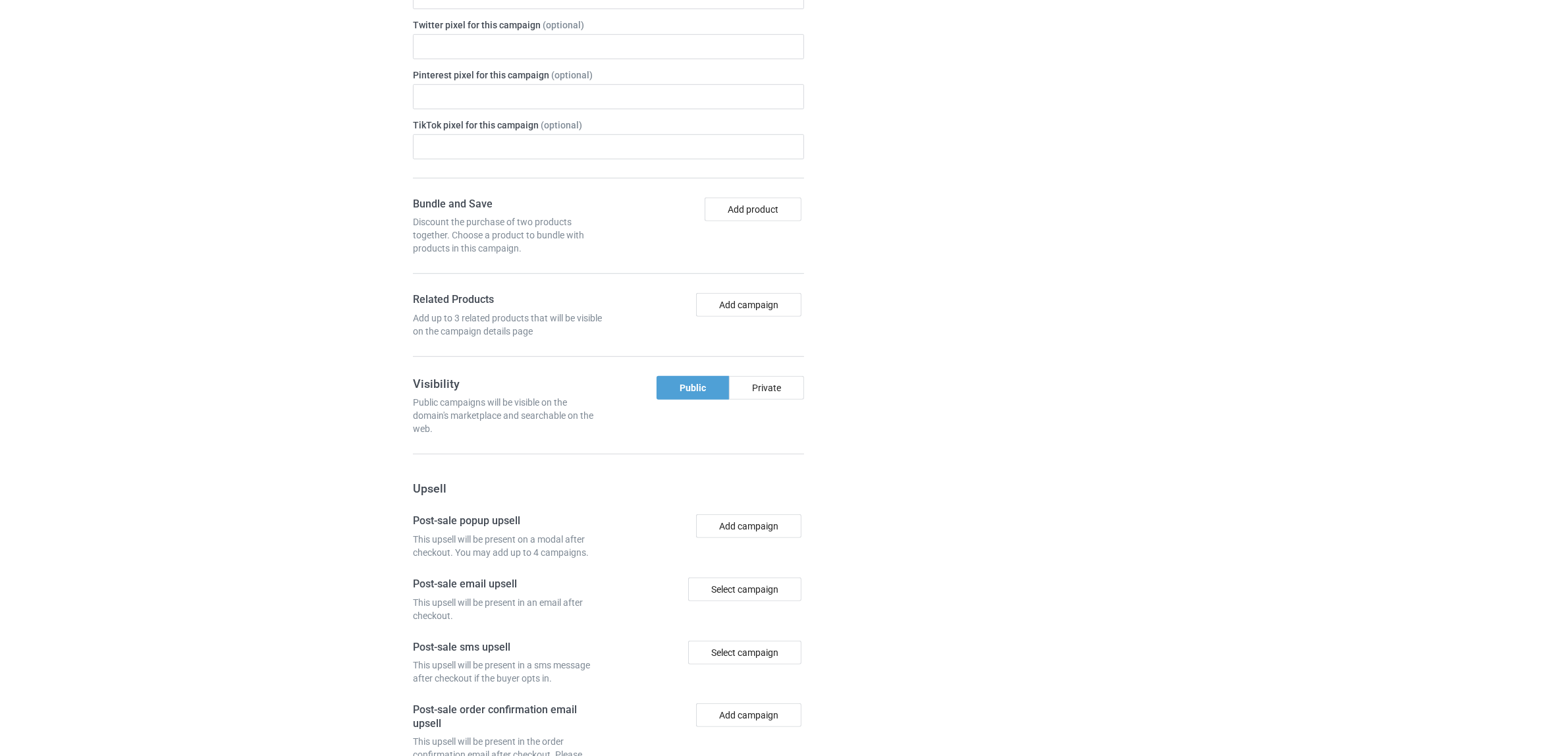
scroll to position [1221, 0]
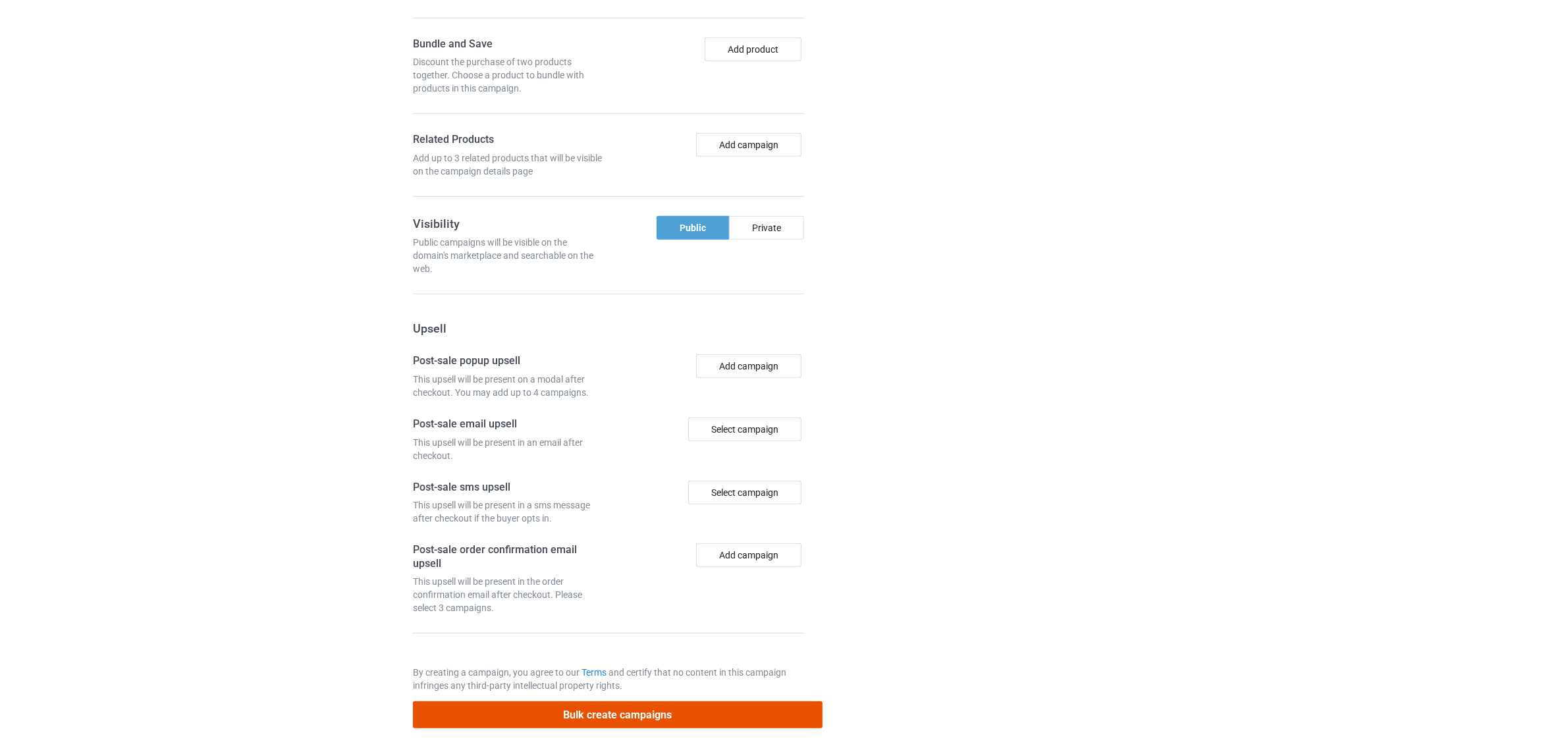
click at [641, 716] on button "Bulk create campaigns" at bounding box center [618, 714] width 410 height 27
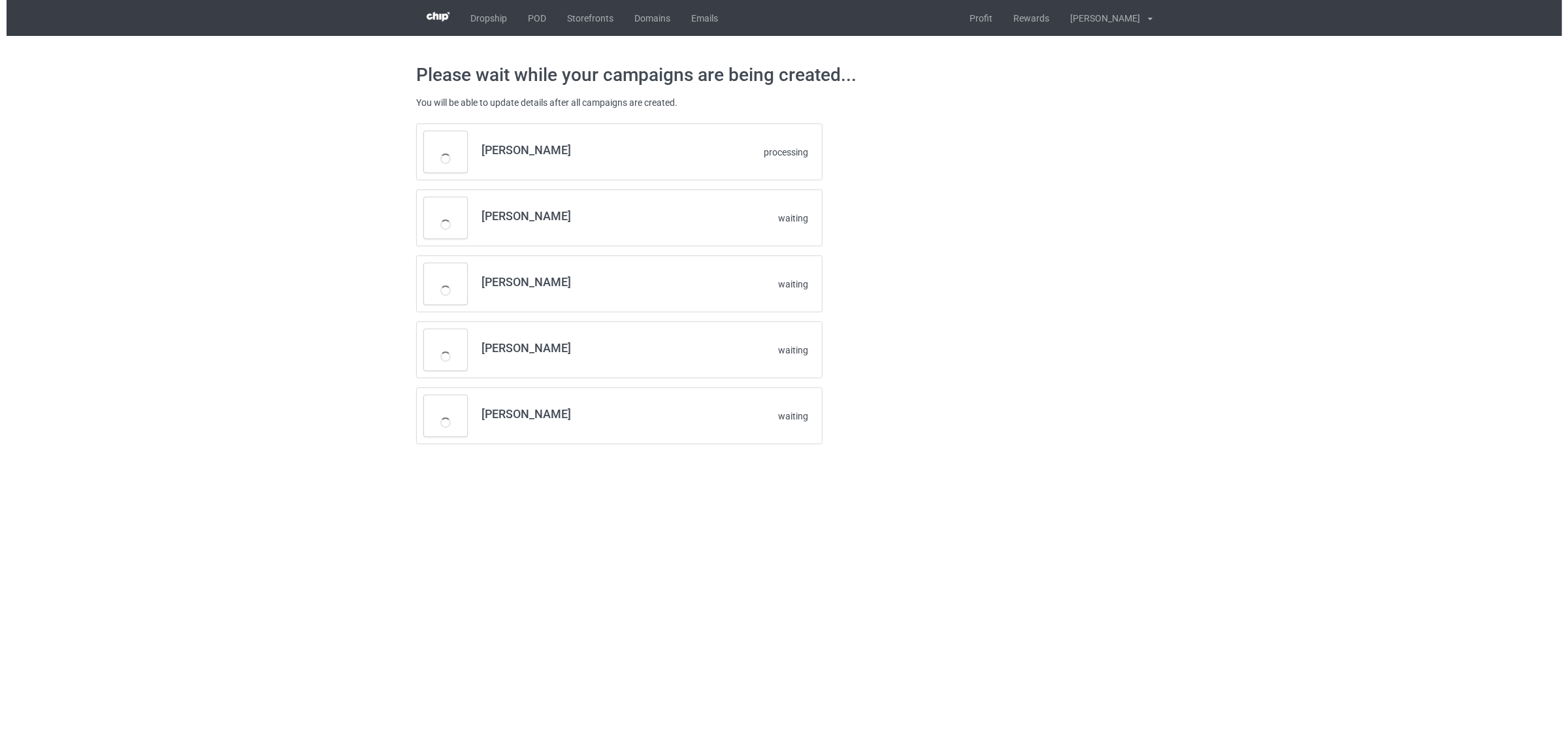
scroll to position [0, 0]
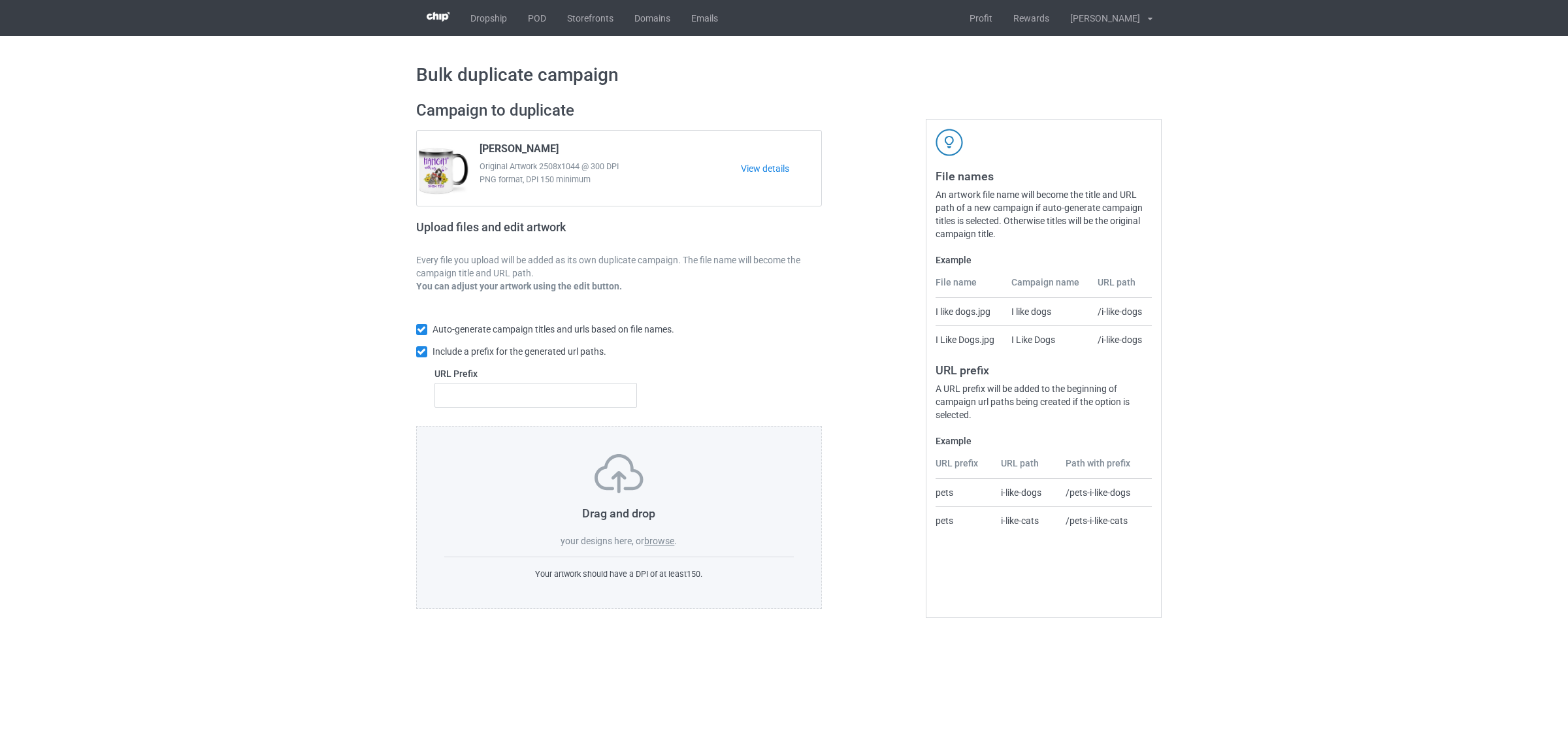
click at [662, 540] on label "browse" at bounding box center [659, 541] width 30 height 10
click at [0, 0] on input "browse" at bounding box center [0, 0] width 0 height 0
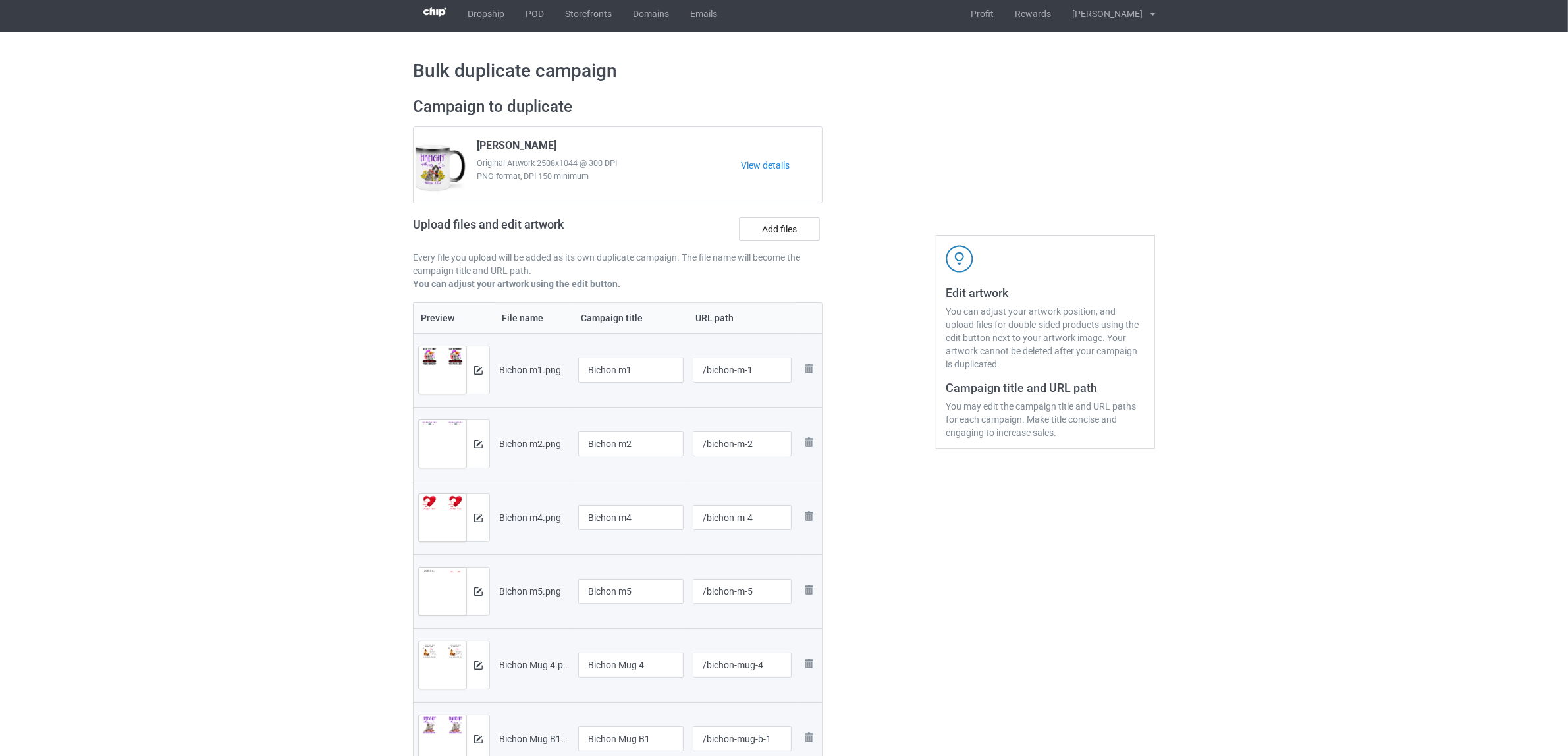
scroll to position [165, 0]
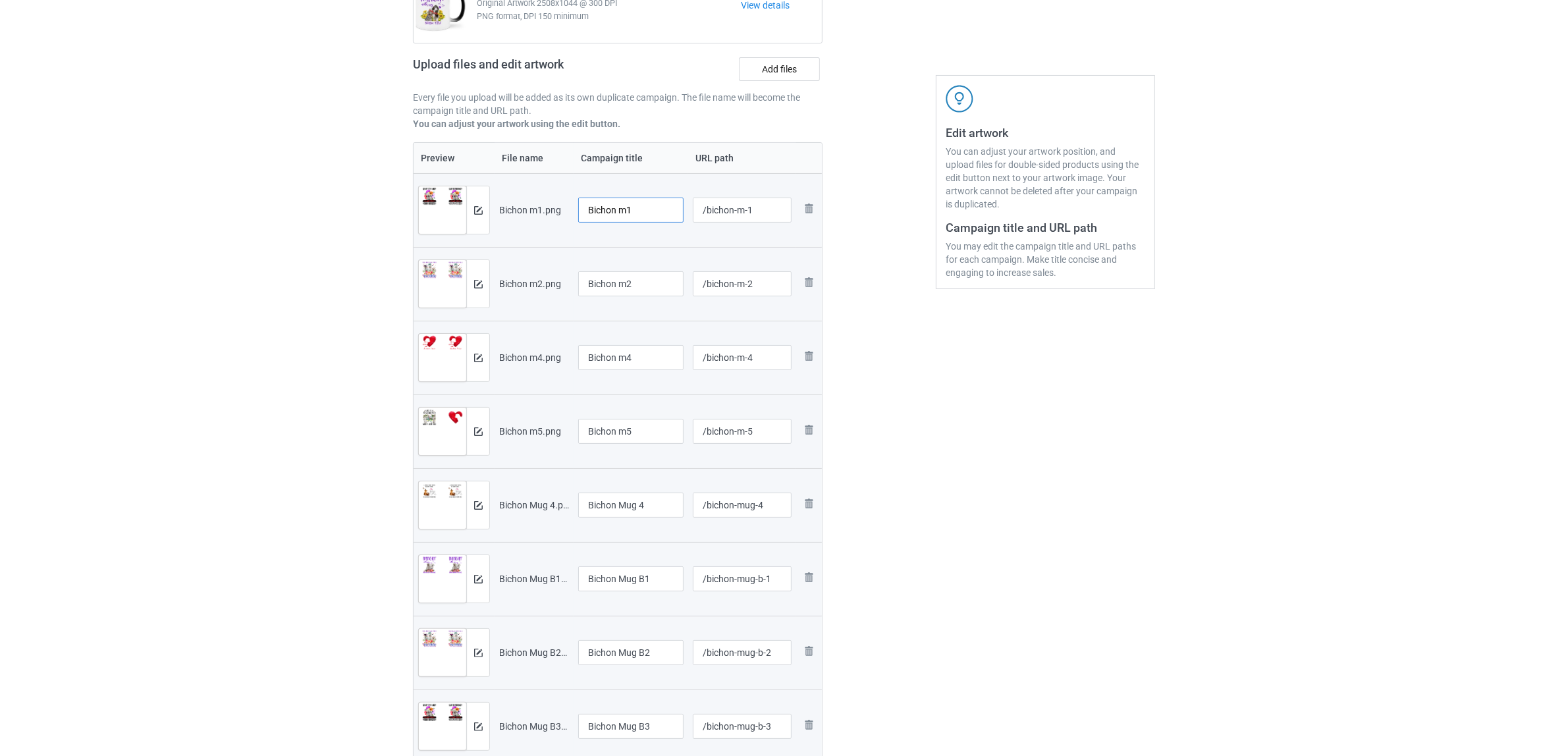
drag, startPoint x: 620, startPoint y: 209, endPoint x: 665, endPoint y: 211, distance: 45.0
click at [665, 211] on input "Bichon m1" at bounding box center [630, 210] width 105 height 25
click at [591, 215] on input "Bichon" at bounding box center [630, 210] width 105 height 25
type input "Bichon"
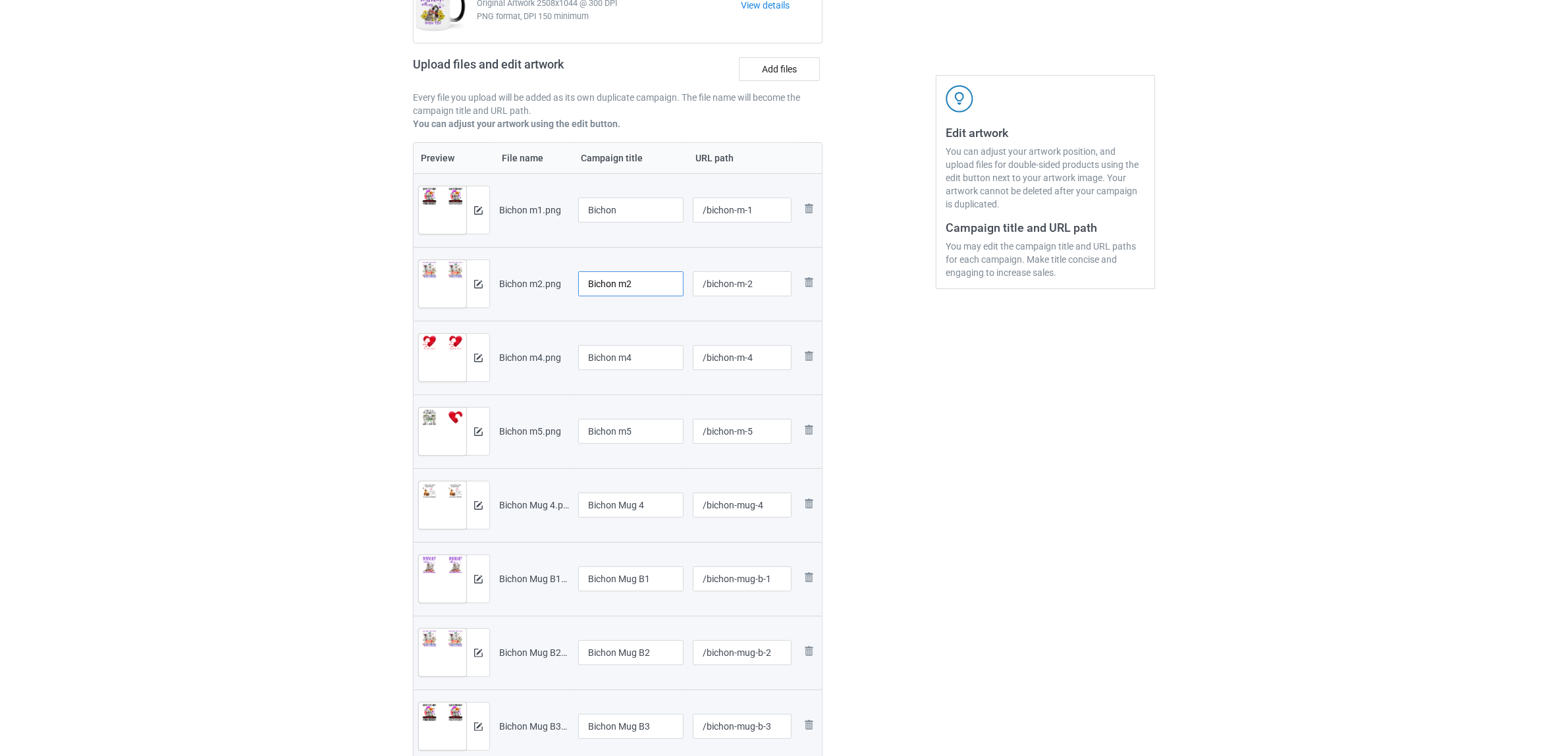
drag, startPoint x: 657, startPoint y: 282, endPoint x: 360, endPoint y: 256, distance: 298.1
paste input "text"
type input "Bichon"
drag, startPoint x: 650, startPoint y: 356, endPoint x: 468, endPoint y: 340, distance: 182.7
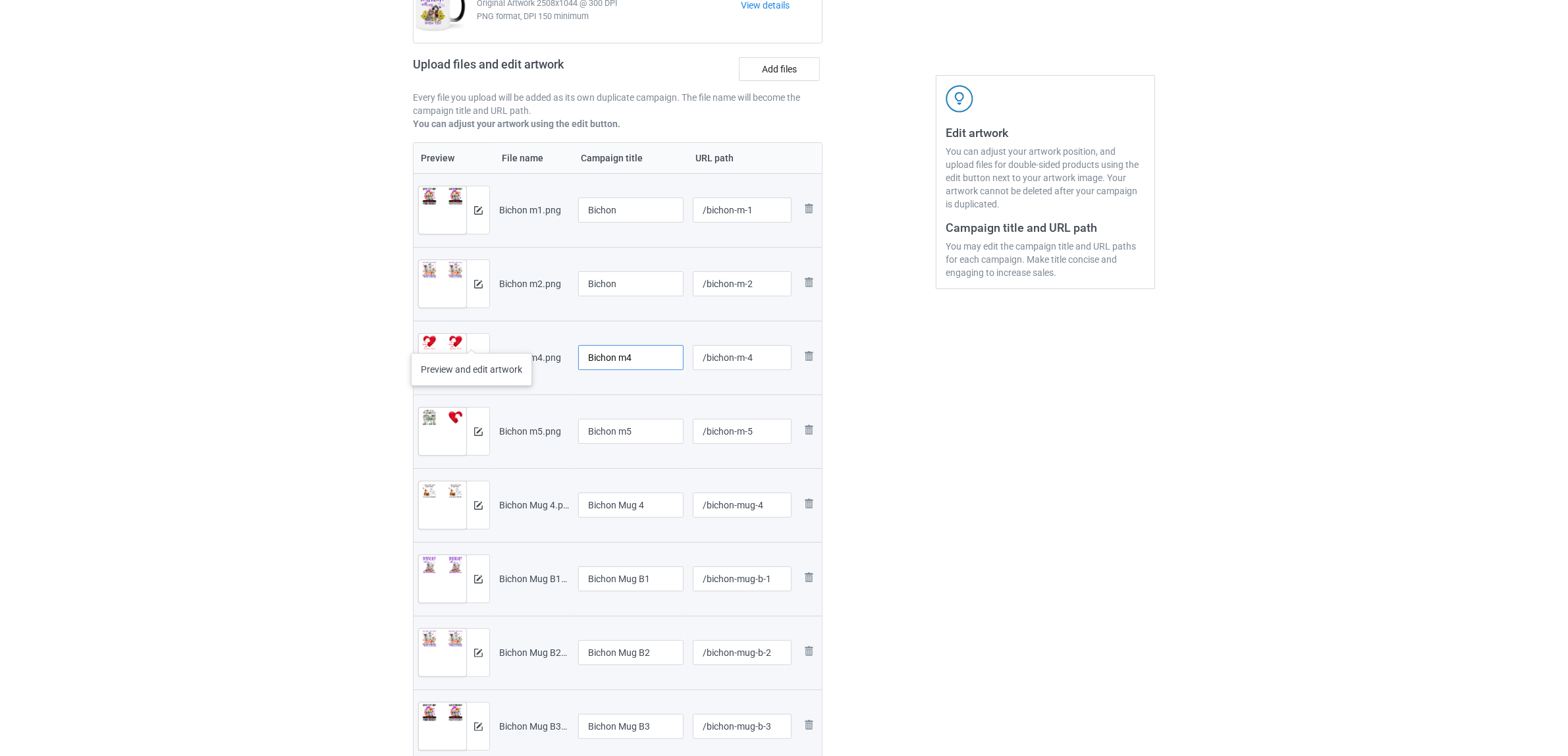
click at [468, 340] on tr "Preview and edit artwork Bichon m4.png Bichon m4 /bichon-m-4 Remove file" at bounding box center [618, 358] width 408 height 74
paste input "text"
type input "Bichon"
drag, startPoint x: 662, startPoint y: 416, endPoint x: 527, endPoint y: 412, distance: 135.1
click at [527, 412] on tr "Preview and edit artwork Bichon m5.png Bichon m5 /bichon-m-5 Remove file" at bounding box center [618, 432] width 408 height 74
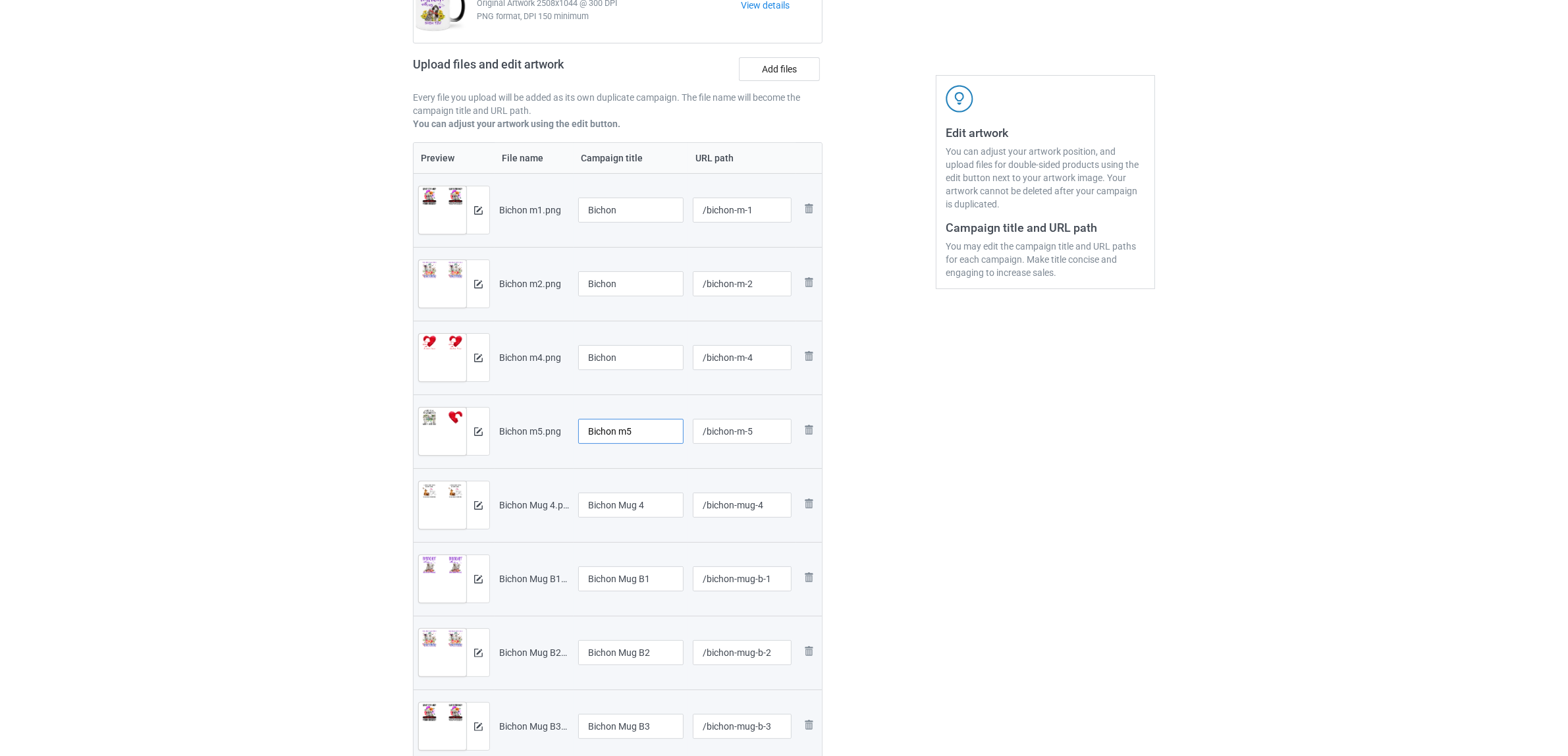
drag, startPoint x: 653, startPoint y: 438, endPoint x: 616, endPoint y: 468, distance: 47.6
click at [501, 422] on tr "Preview and edit artwork Bichon m5.png Bichon m5 /bichon-m-5 Remove file" at bounding box center [618, 432] width 408 height 74
paste input "text"
type input "Bichon"
drag, startPoint x: 656, startPoint y: 509, endPoint x: 463, endPoint y: 492, distance: 193.7
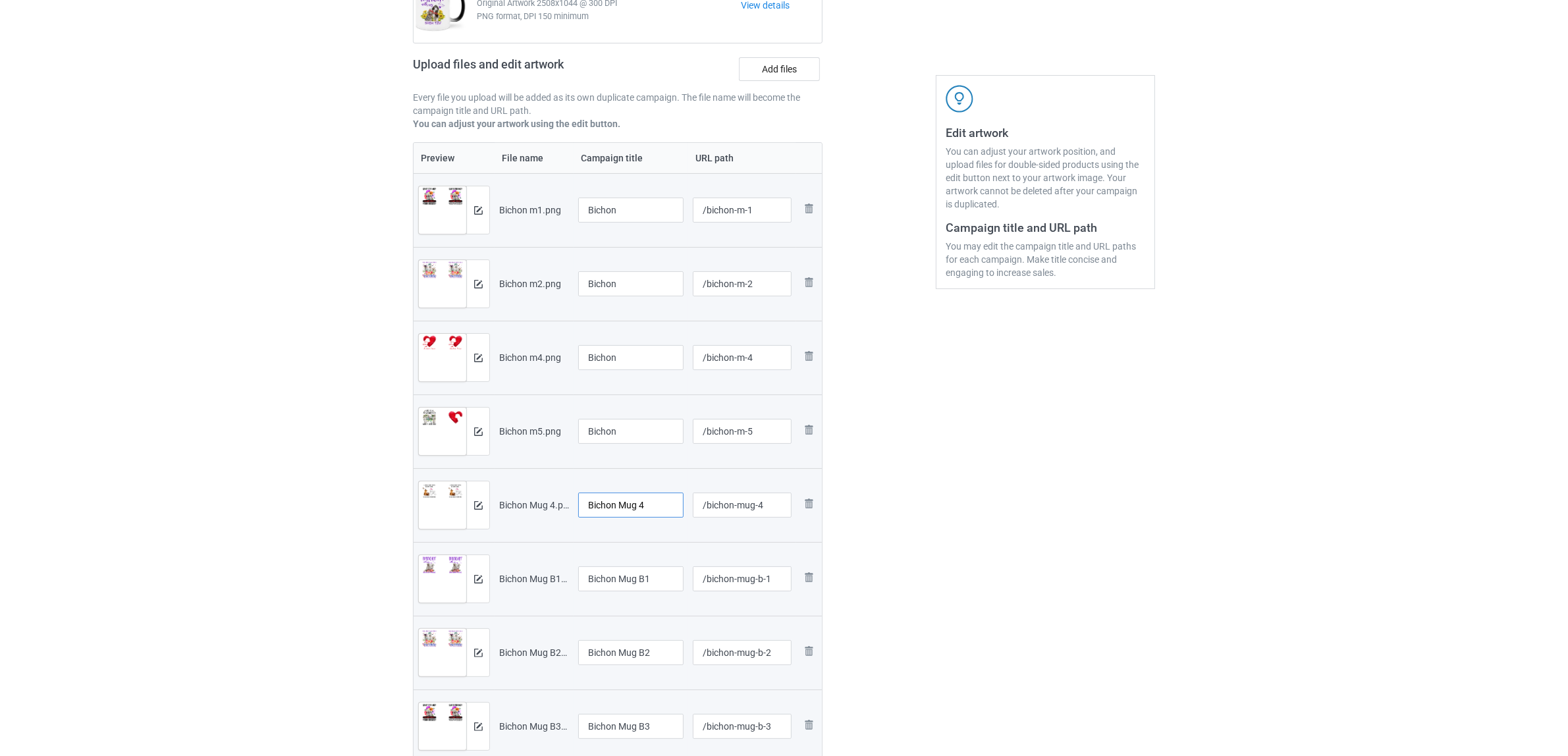
click at [463, 492] on tr "Preview and edit artwork Bichon Mug 4.png Bichon Mug 4 /bichon-mug-4 Remove file" at bounding box center [618, 506] width 408 height 74
paste input "text"
type input "Bichon"
drag, startPoint x: 662, startPoint y: 580, endPoint x: 521, endPoint y: 571, distance: 141.3
click at [521, 571] on tr "Preview and edit artwork Bichon Mug B1.png Bichon Mug B1 /bichon-mug-b-1 Remove…" at bounding box center [618, 579] width 408 height 74
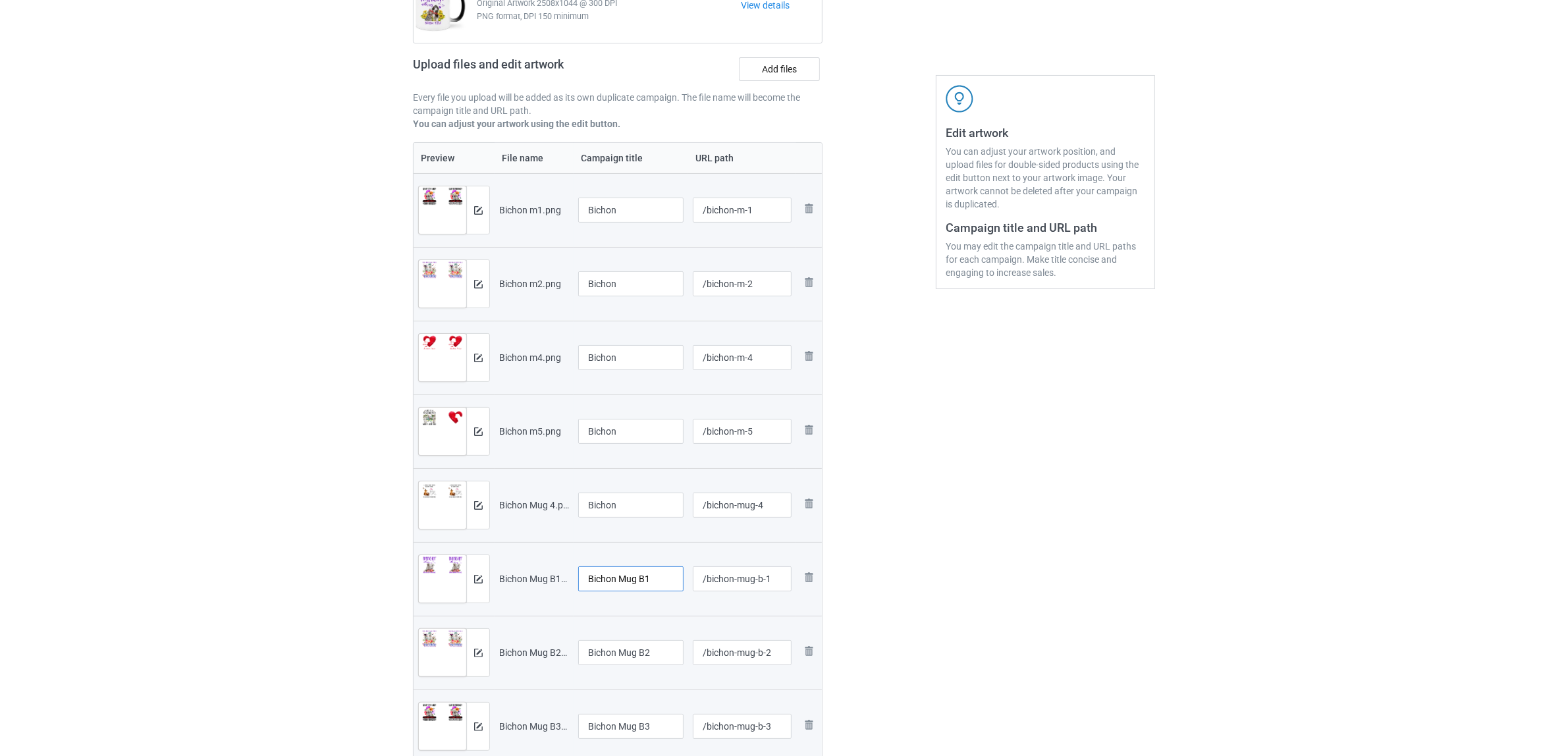
paste input "text"
type input "Bichon"
drag, startPoint x: 660, startPoint y: 657, endPoint x: 535, endPoint y: 651, distance: 125.1
click at [535, 651] on tr "Preview and edit artwork Bichon Mug B2.png Bichon Mug B2 /bichon-mug-b-2 Remove…" at bounding box center [618, 653] width 408 height 74
paste input "text"
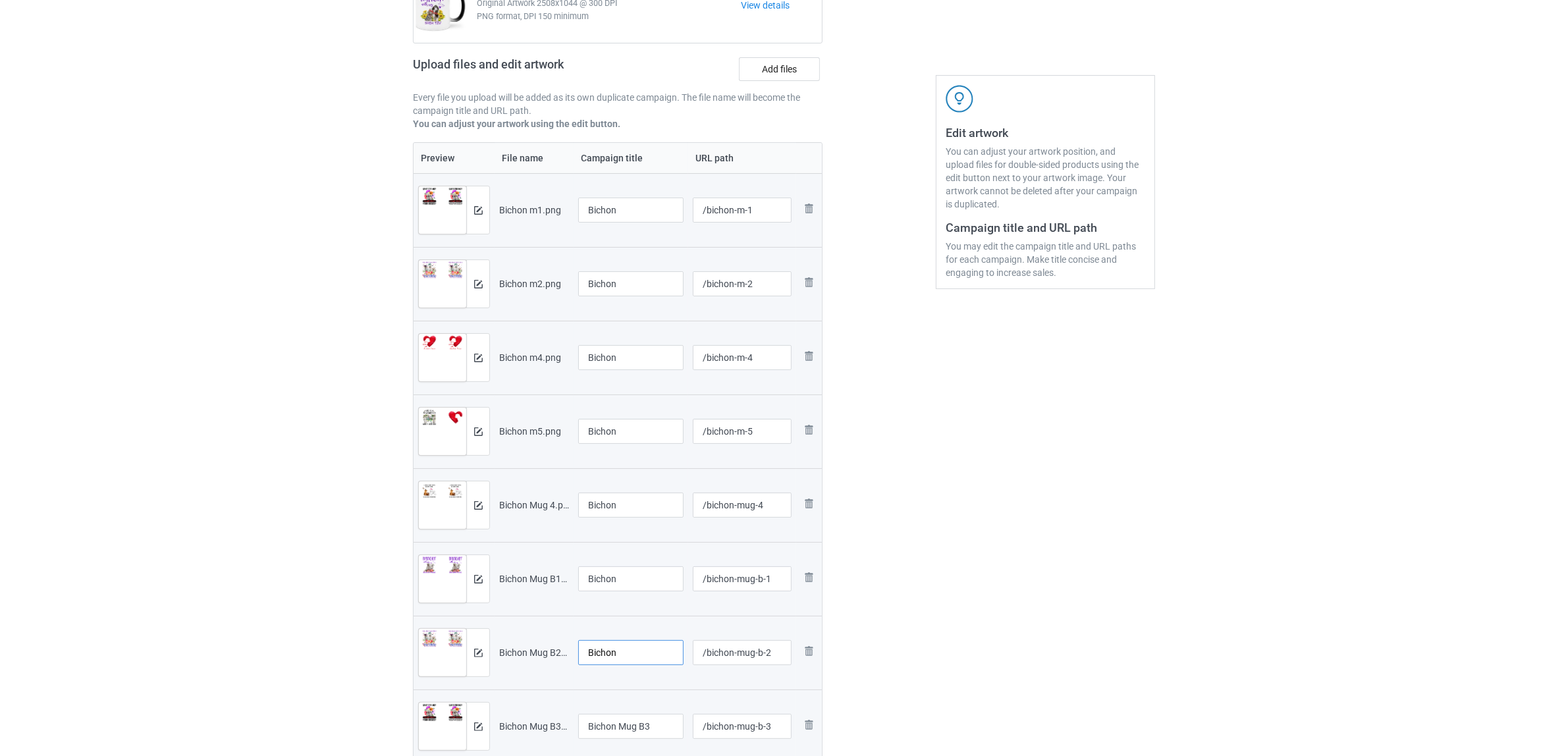
type input "Bichon"
click at [967, 628] on div "Edit artwork You can adjust your artwork position, and upload files for double-…" at bounding box center [1045, 365] width 238 height 875
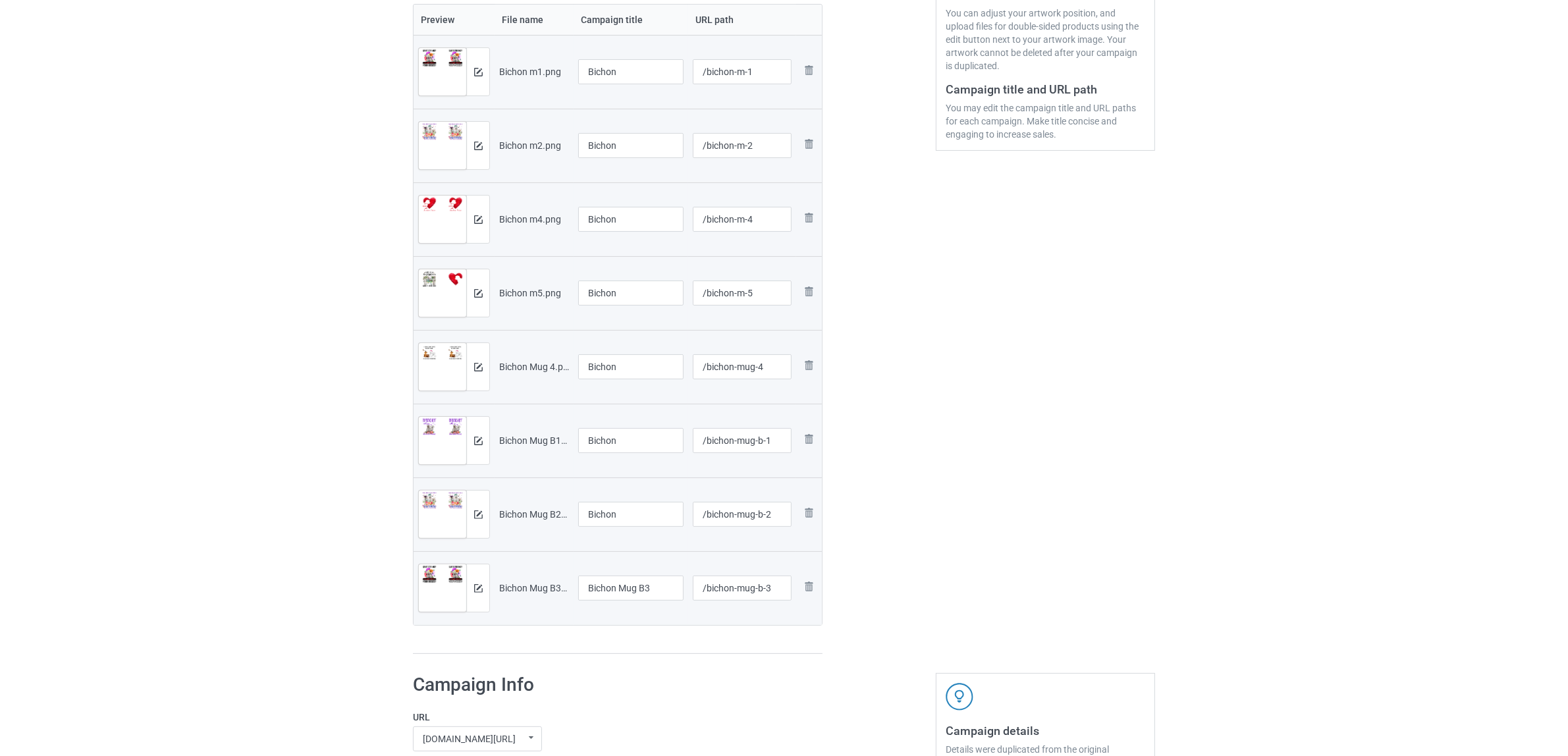
scroll to position [494, 0]
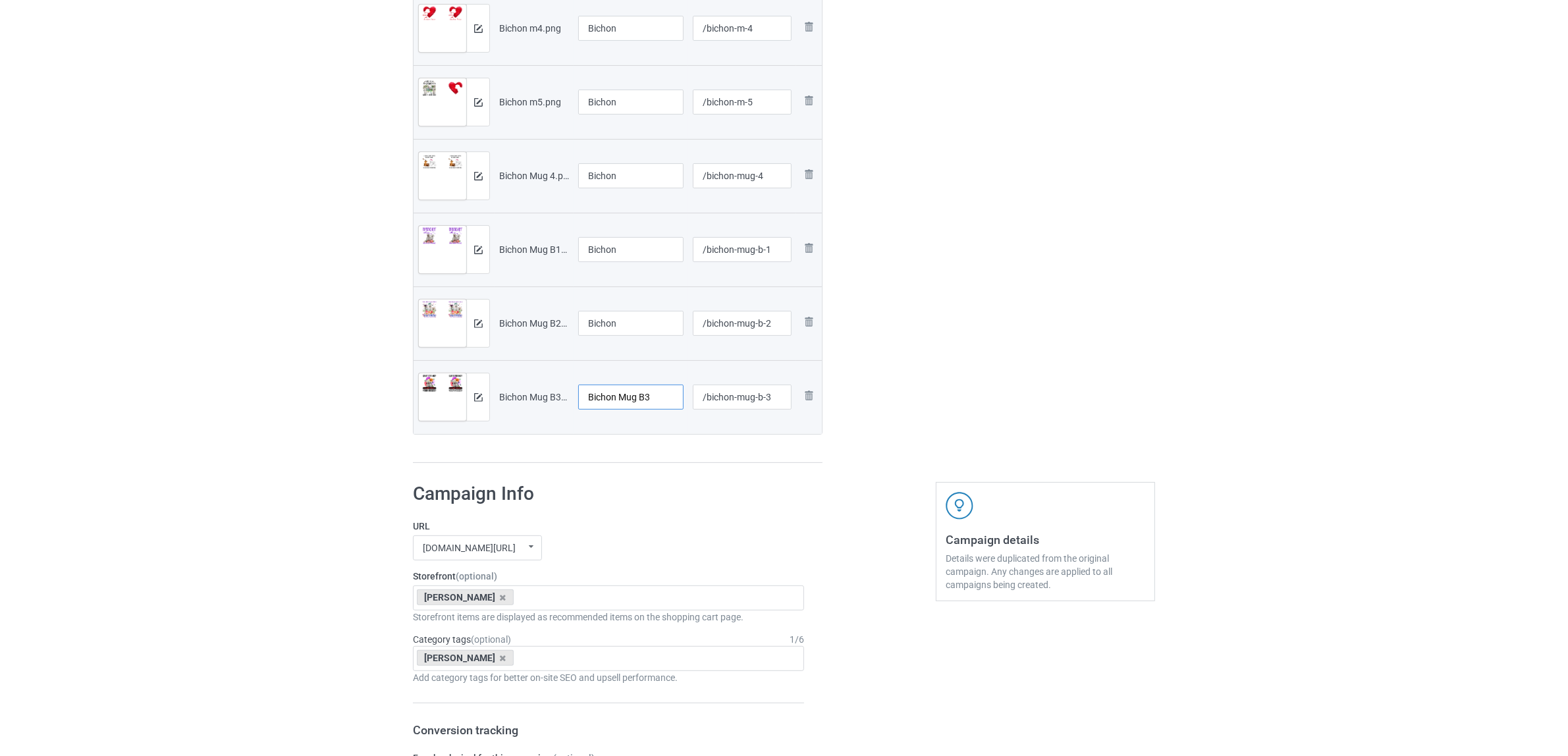
drag, startPoint x: 626, startPoint y: 395, endPoint x: 548, endPoint y: 383, distance: 78.9
click at [510, 381] on tr "Preview and edit artwork Bichon Mug B3.png Bichon Mug B3 /bichon-mug-b-3 Remove…" at bounding box center [618, 397] width 408 height 74
paste input "text"
type input "Bichon"
click at [666, 504] on h1 "Campaign Info" at bounding box center [609, 494] width 391 height 24
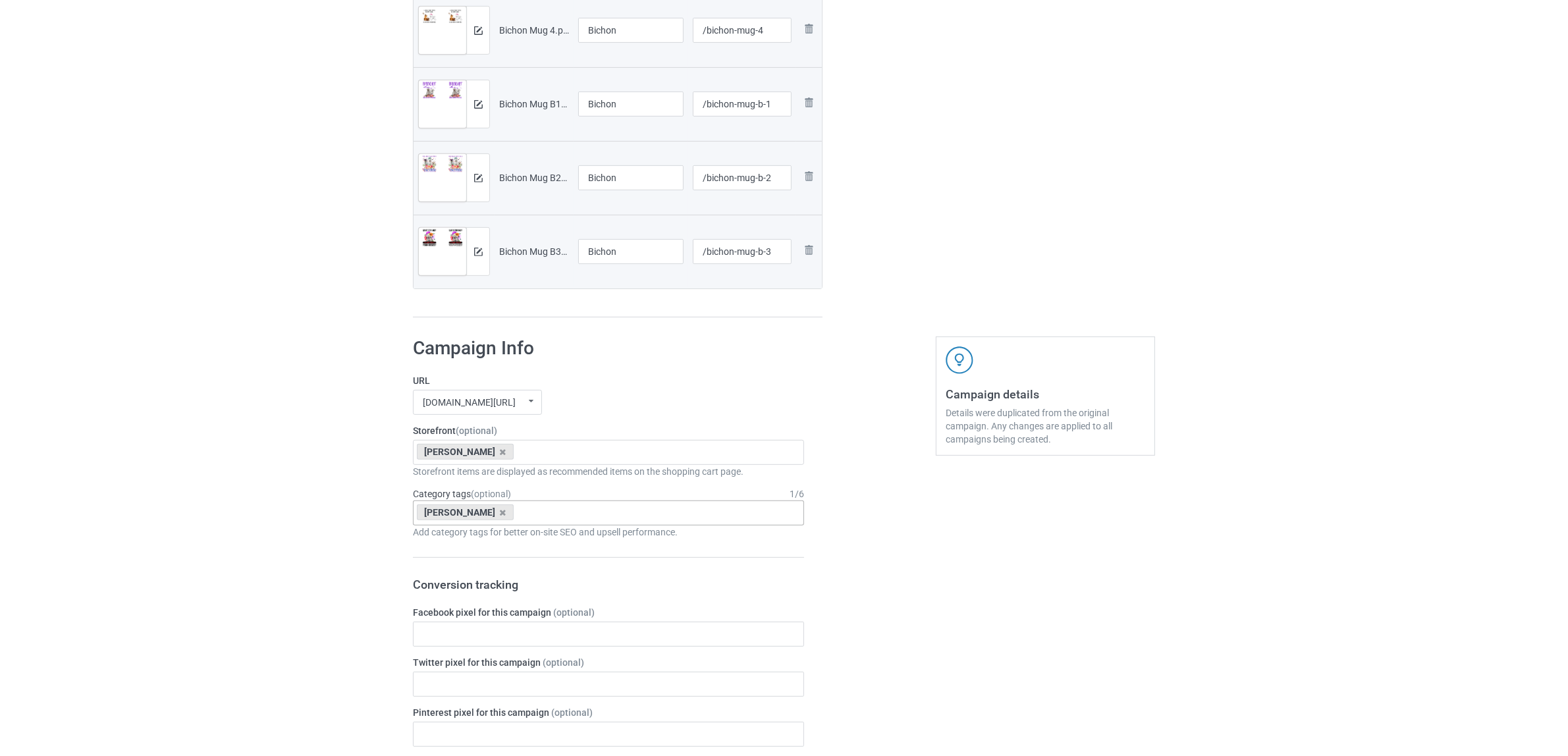
scroll to position [659, 0]
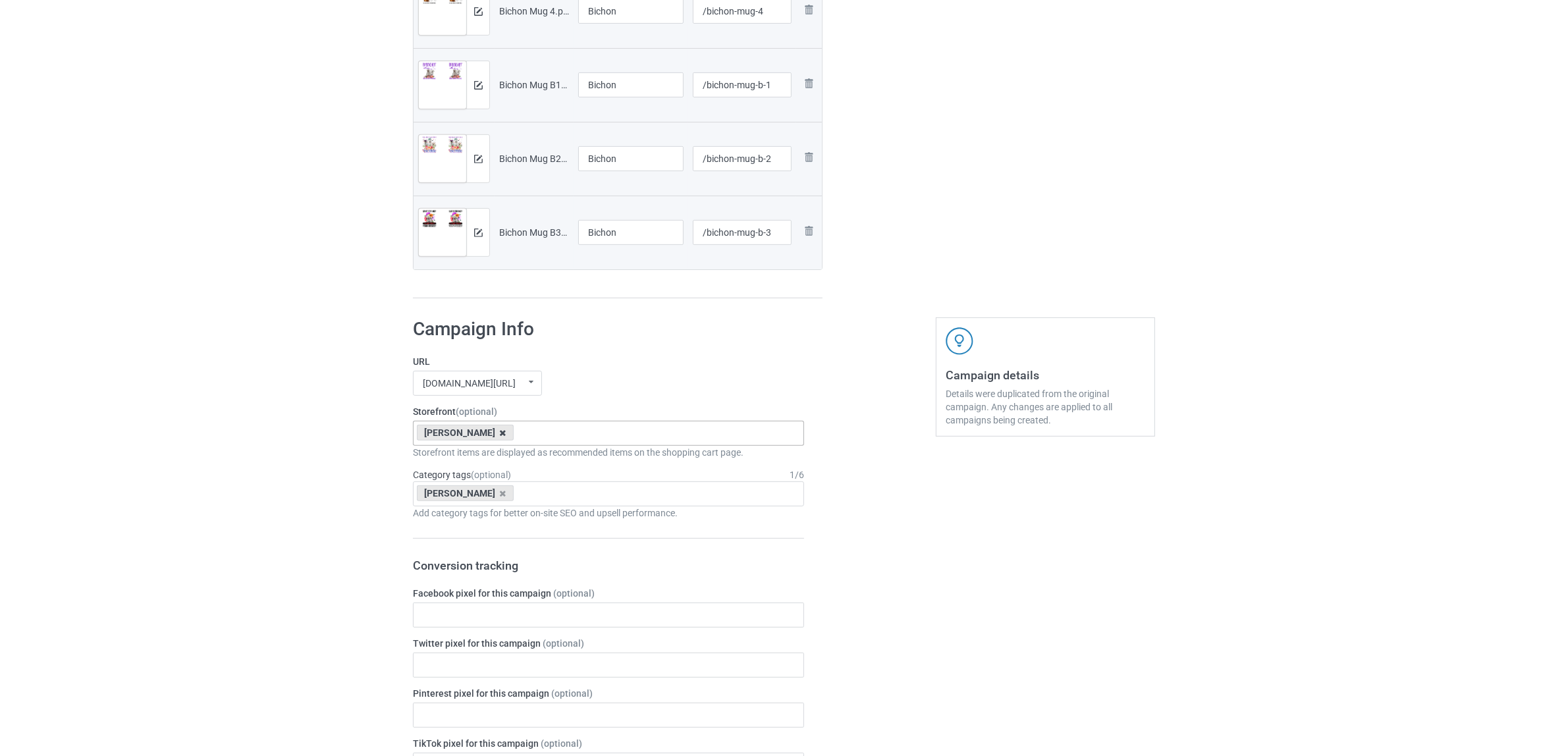
click at [500, 433] on icon at bounding box center [503, 433] width 7 height 9
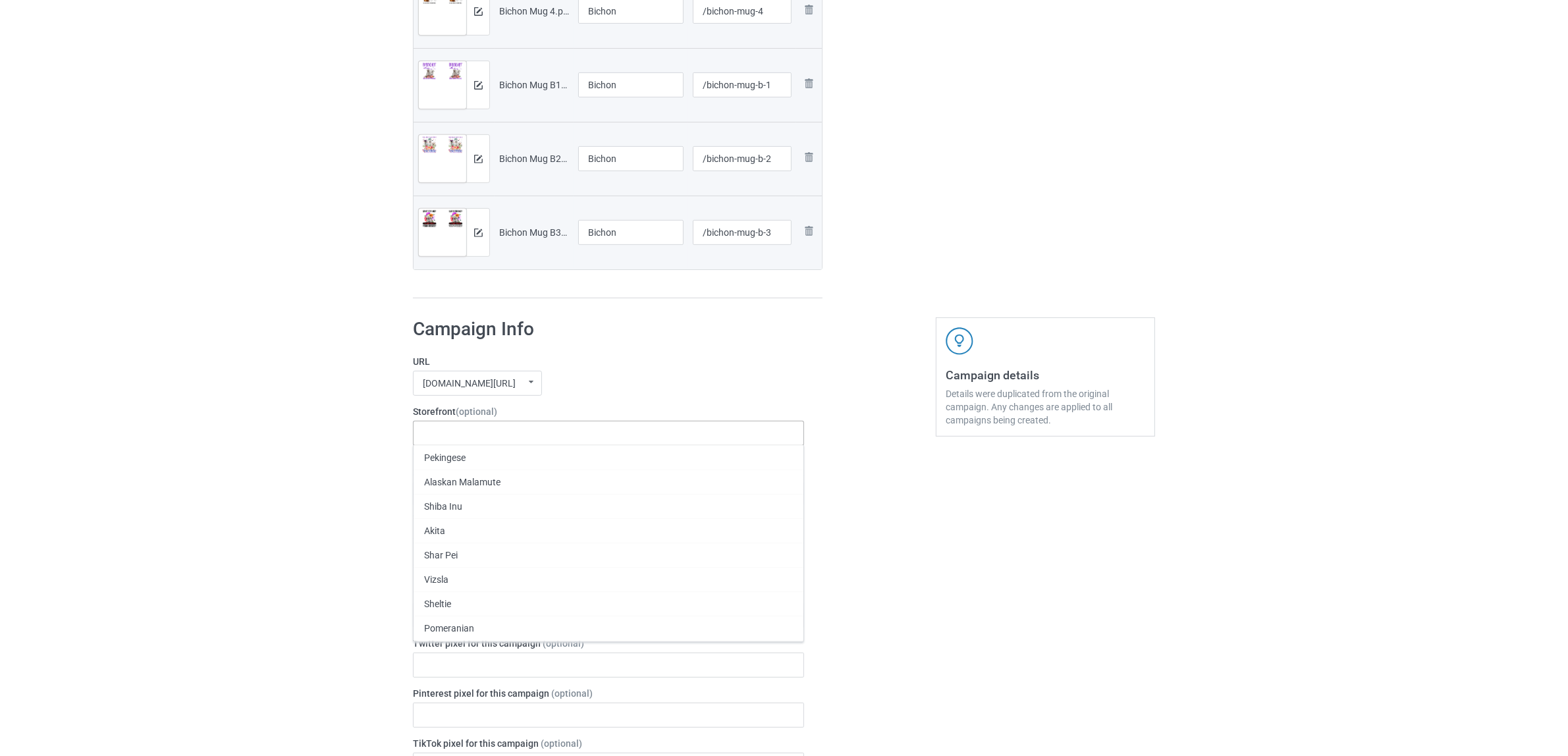
paste input "Bichon"
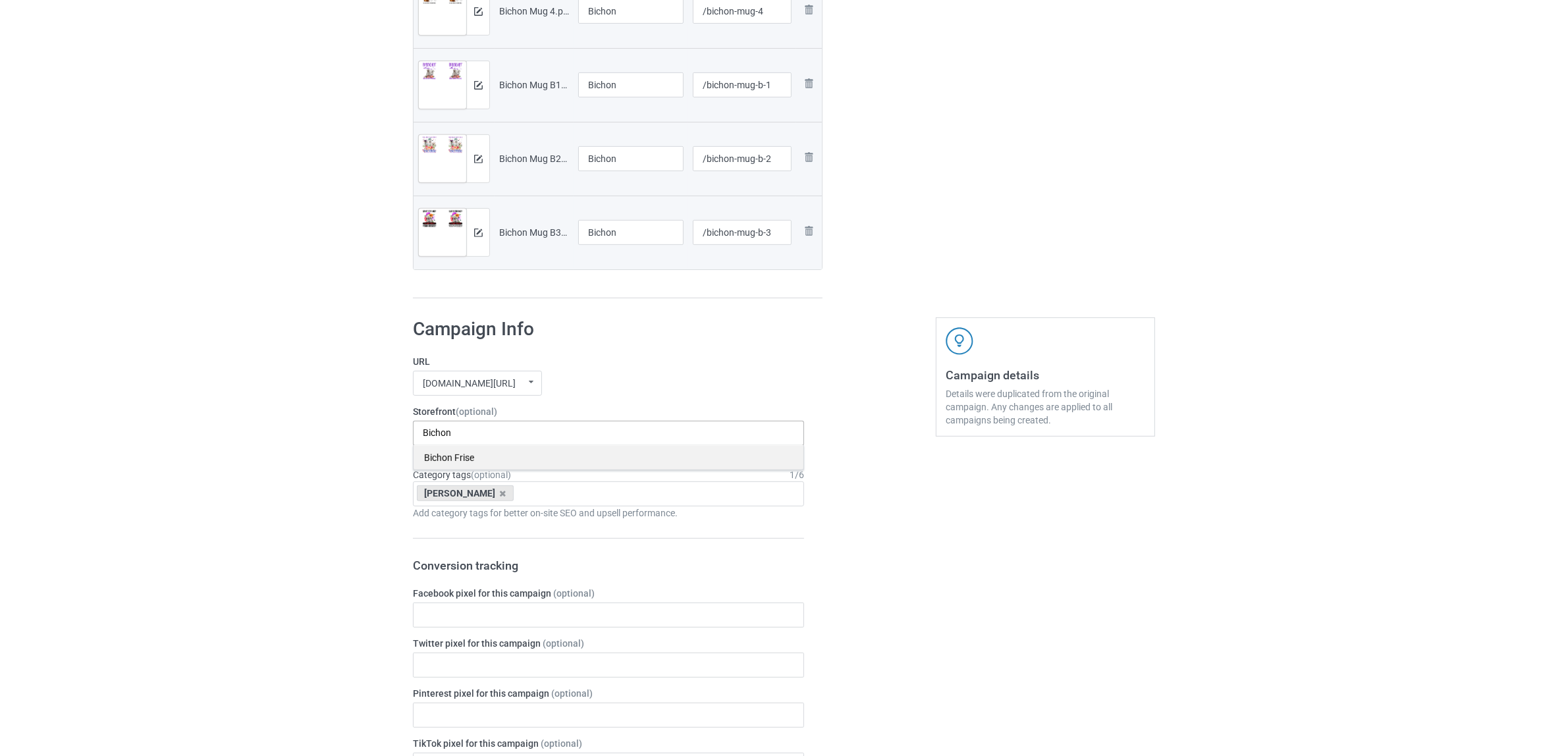
type input "Bichon"
click at [438, 459] on div "Bichon Frise" at bounding box center [609, 457] width 390 height 24
click at [500, 494] on icon at bounding box center [503, 493] width 7 height 9
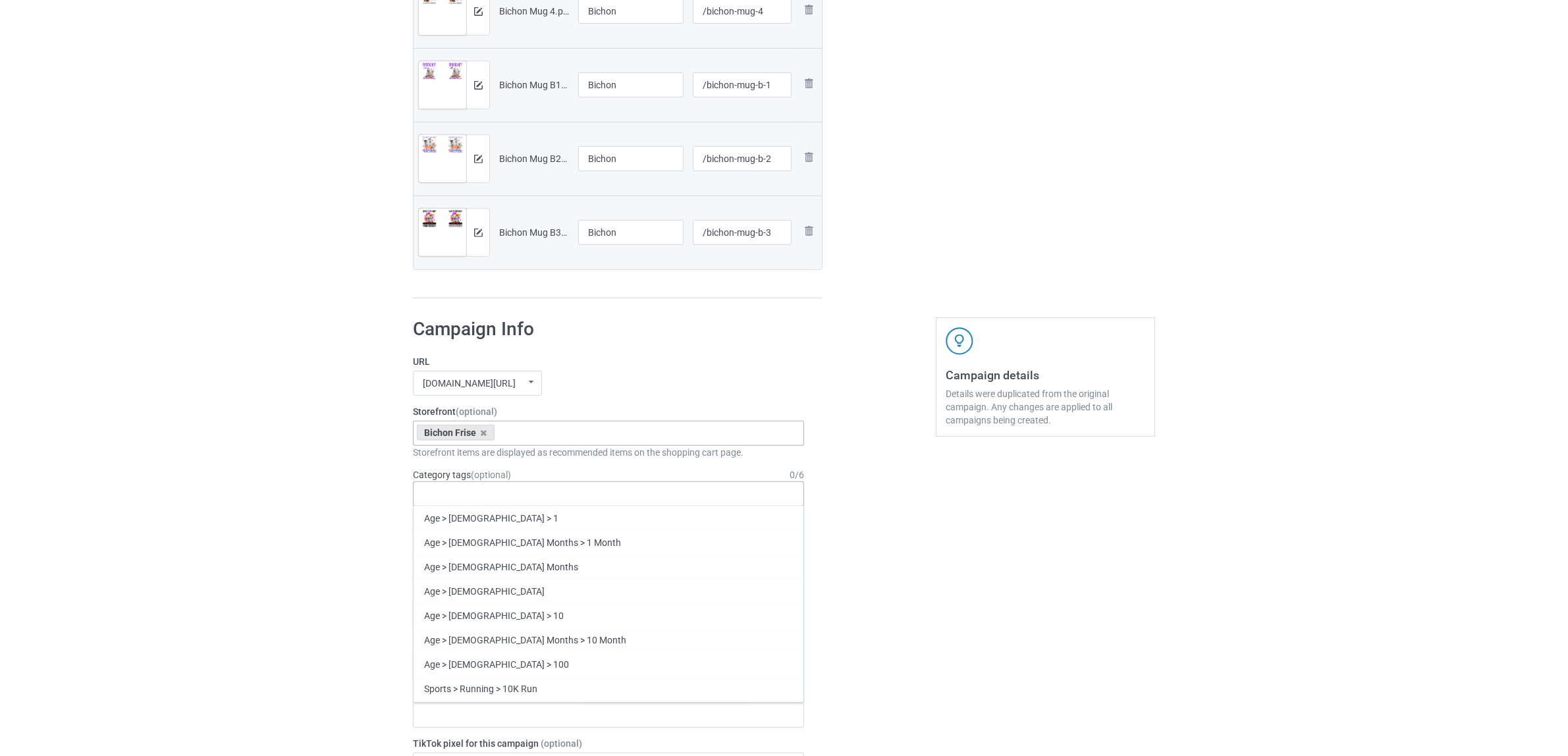
paste input "Bichon"
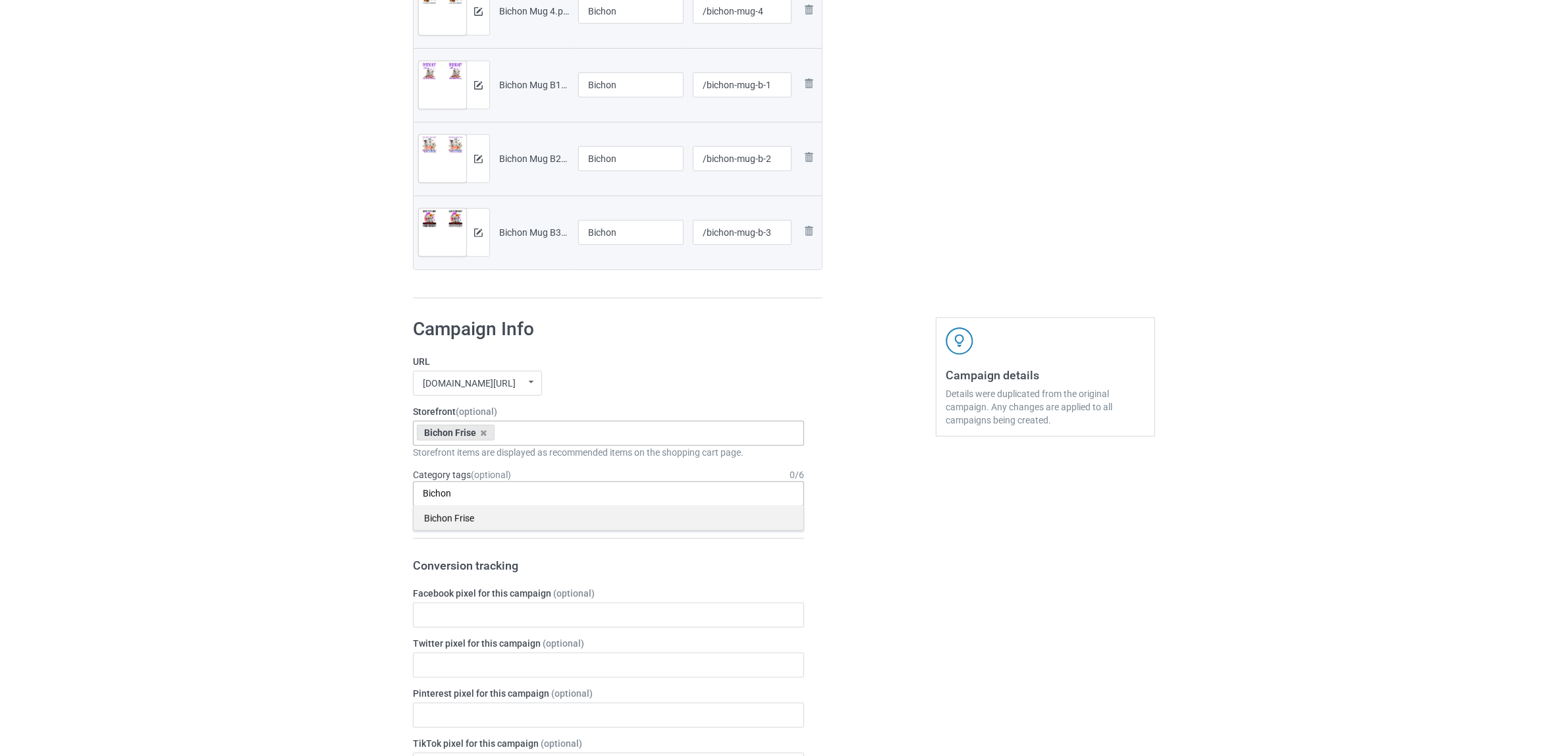
type input "Bichon"
click at [453, 522] on div "Bichon Frise" at bounding box center [609, 517] width 390 height 24
click at [282, 491] on div "Bulk duplicate campaign Campaign to duplicate Shih Tzu Original Artwork 2508x10…" at bounding box center [784, 456] width 1568 height 2157
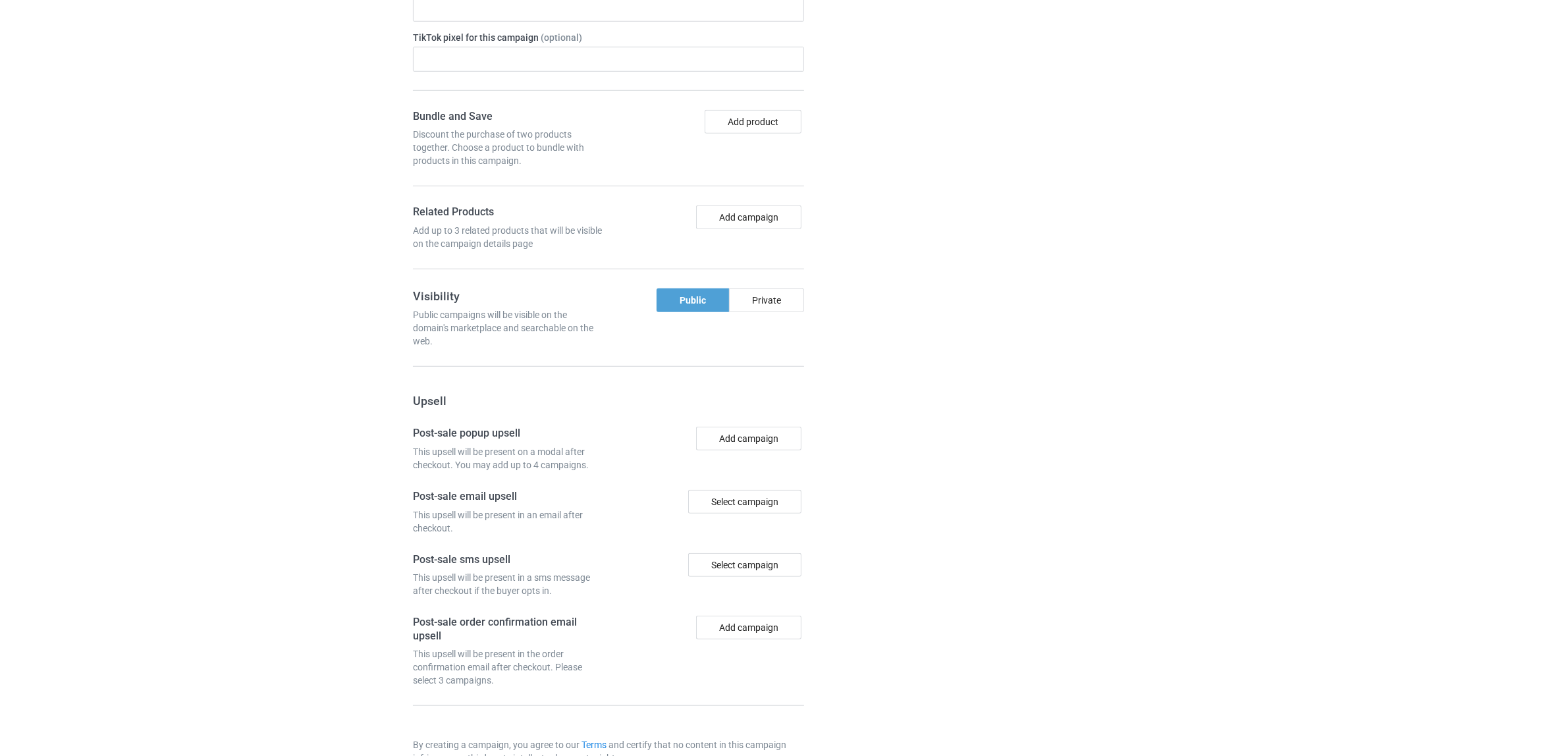
scroll to position [1441, 0]
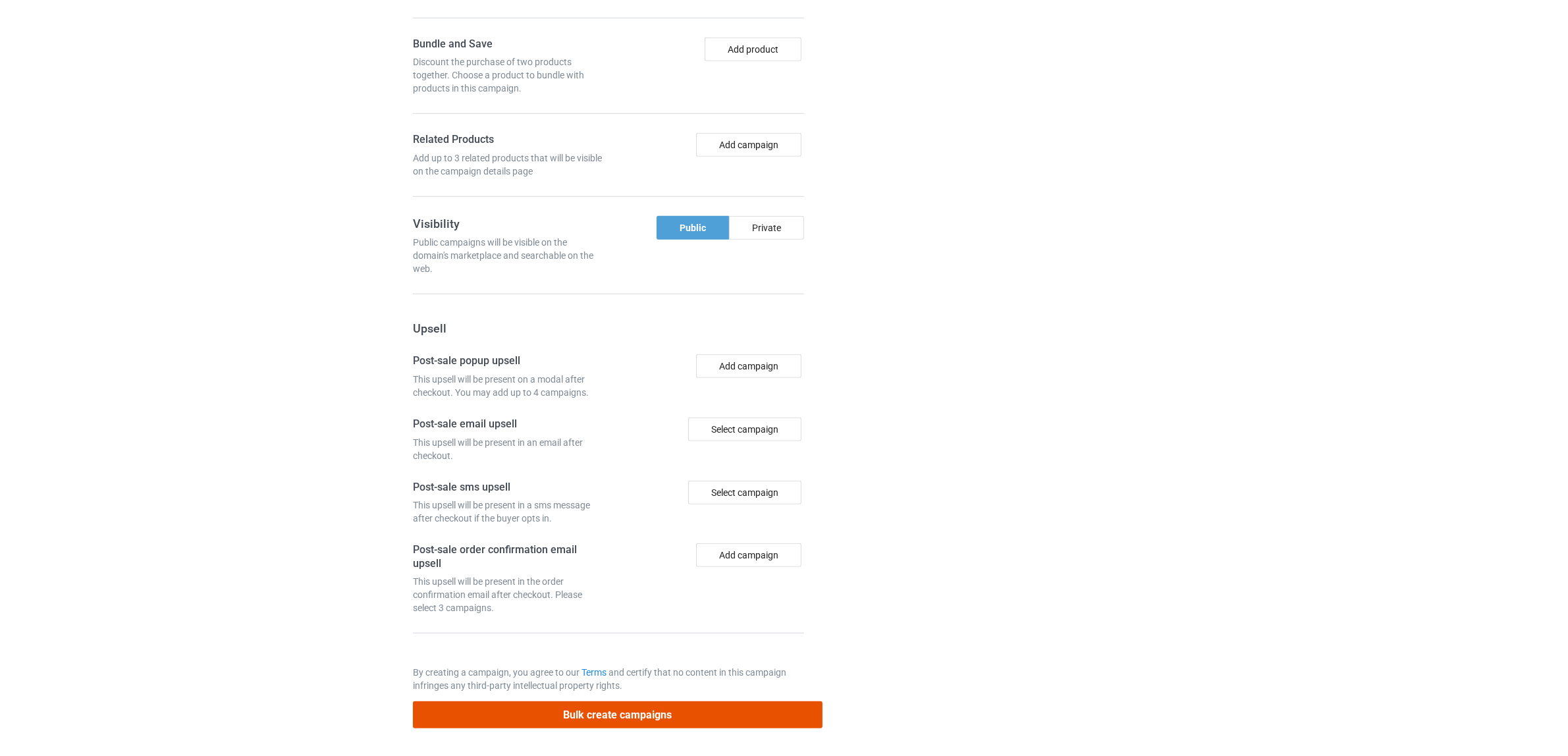
click at [624, 705] on button "Bulk create campaigns" at bounding box center [618, 714] width 410 height 27
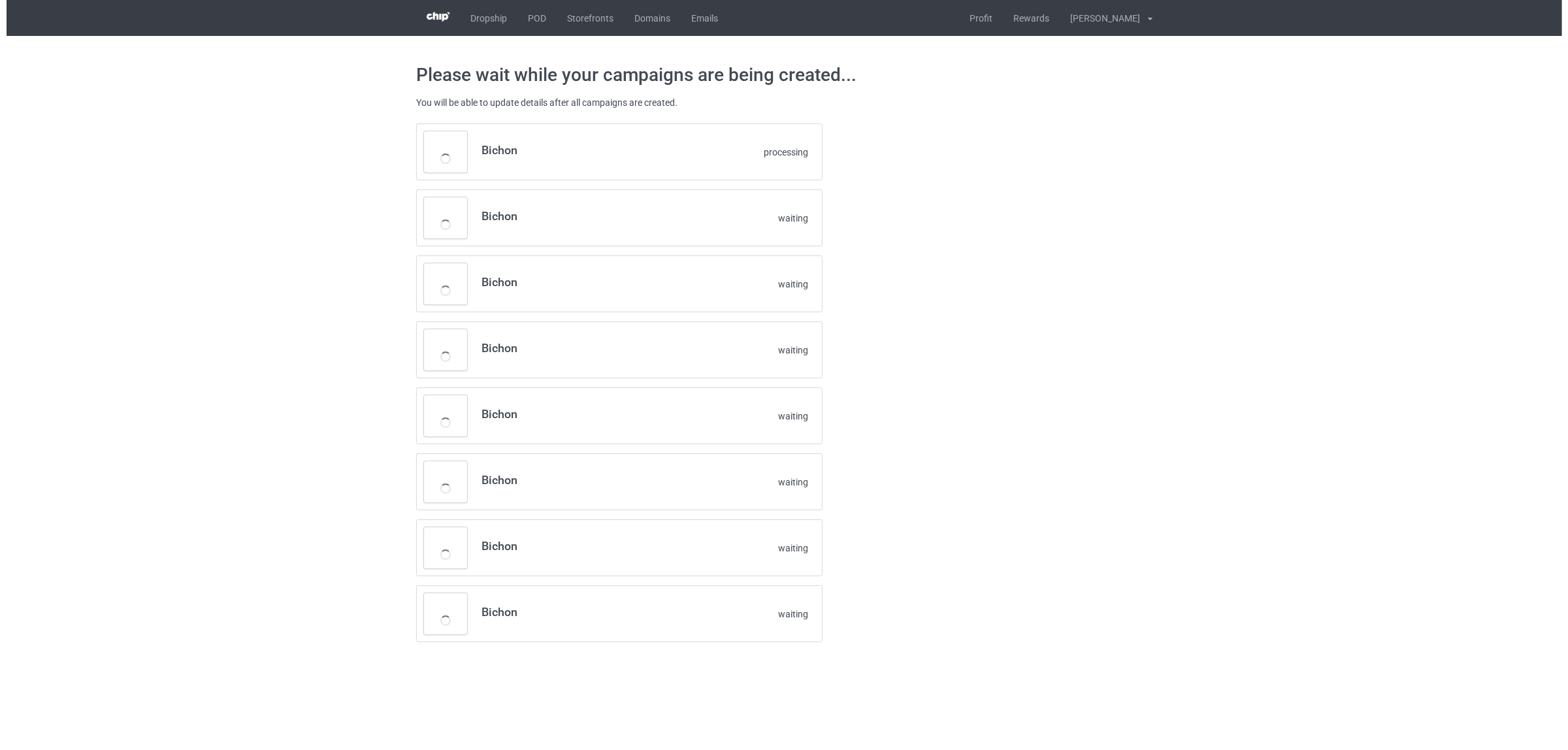
scroll to position [0, 0]
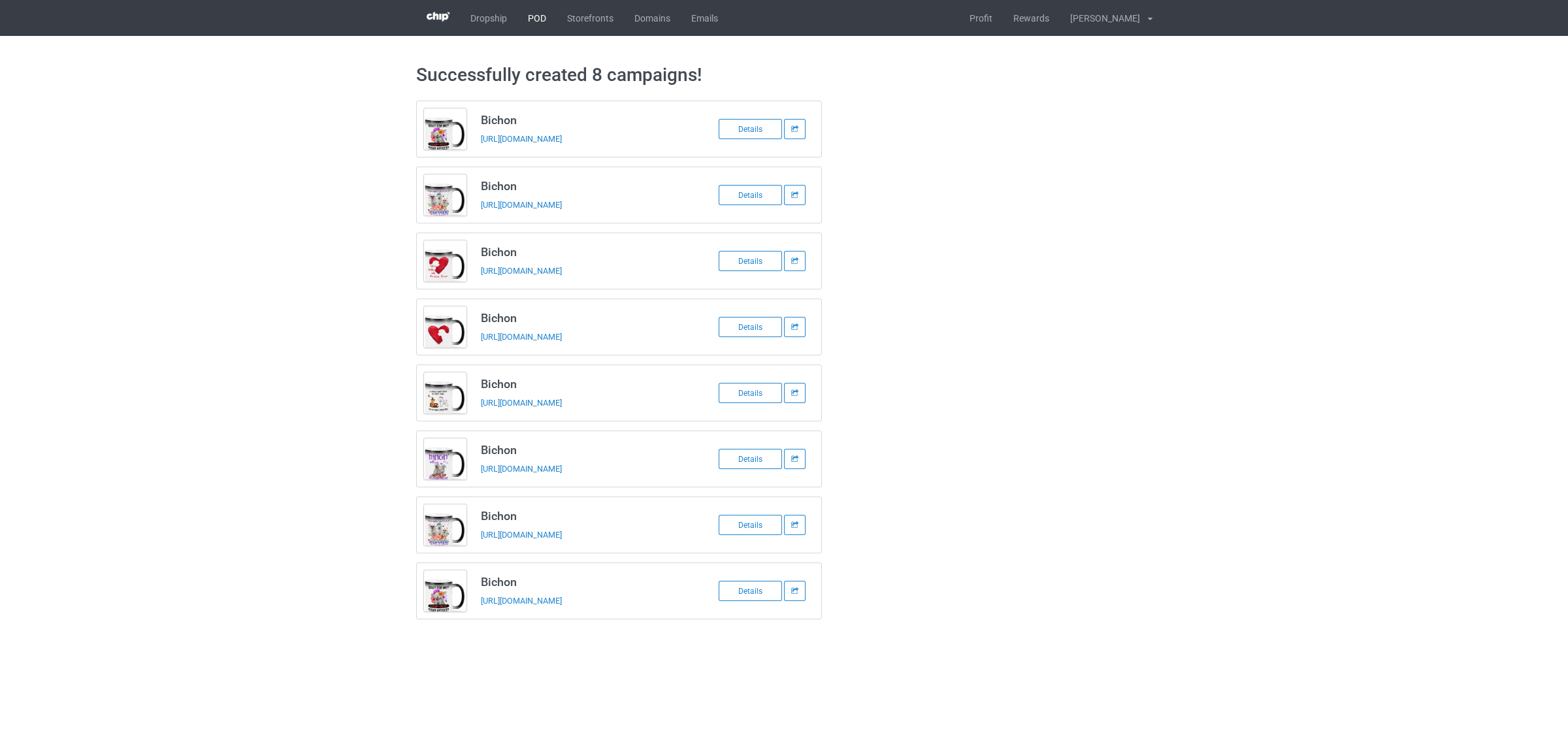
click at [538, 15] on link "POD" at bounding box center [537, 18] width 39 height 36
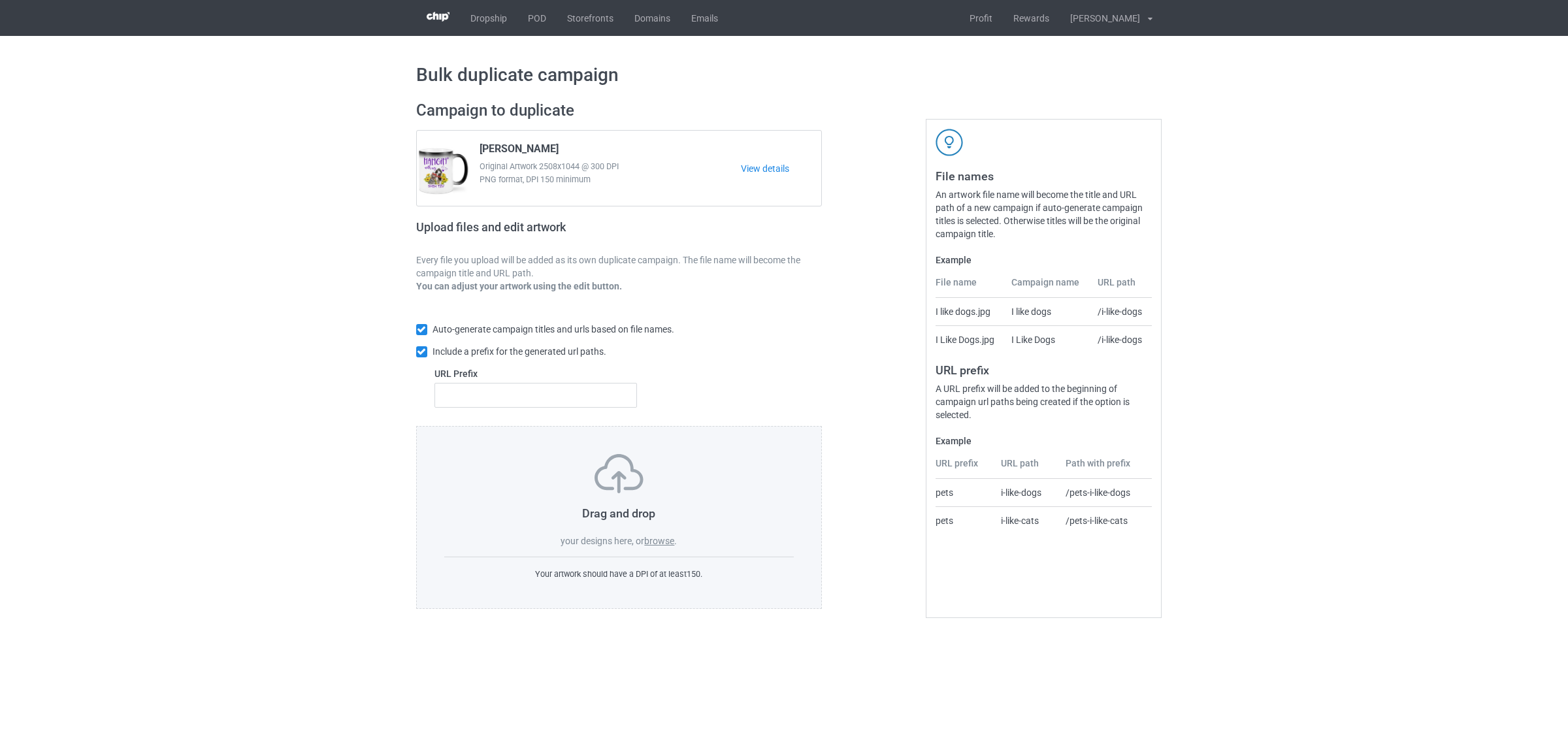
click at [665, 539] on label "browse" at bounding box center [659, 541] width 30 height 10
click at [0, 0] on input "browse" at bounding box center [0, 0] width 0 height 0
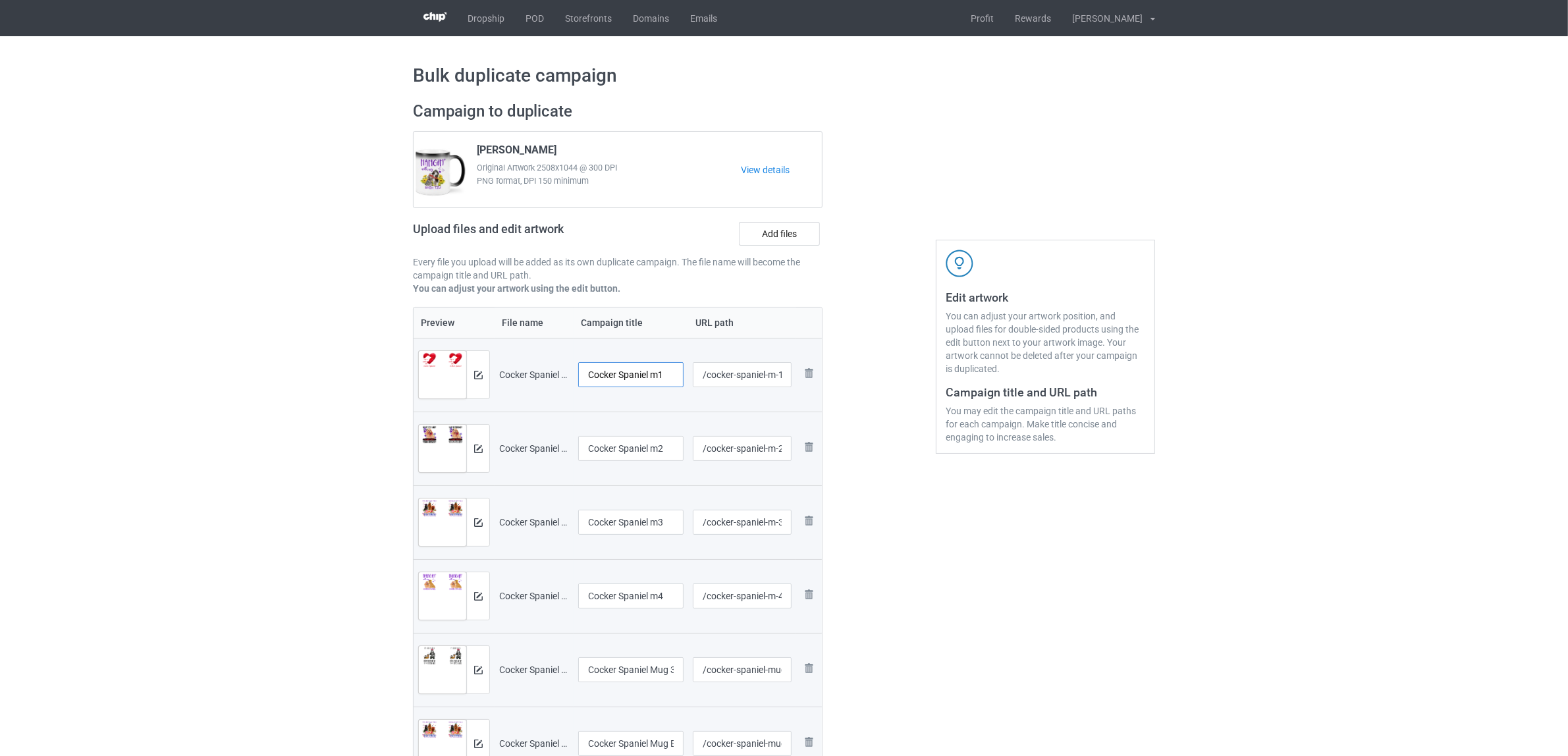
drag, startPoint x: 653, startPoint y: 374, endPoint x: 686, endPoint y: 379, distance: 33.4
click at [686, 379] on td "Cocker Spaniel m1" at bounding box center [630, 375] width 114 height 74
drag, startPoint x: 663, startPoint y: 372, endPoint x: 563, endPoint y: 360, distance: 100.7
click at [563, 360] on tr "Preview and edit artwork Cocker Spaniel m1.png Cocker Spaniel /cocker-spaniel-m…" at bounding box center [618, 375] width 408 height 74
type input "Cocker Spaniel"
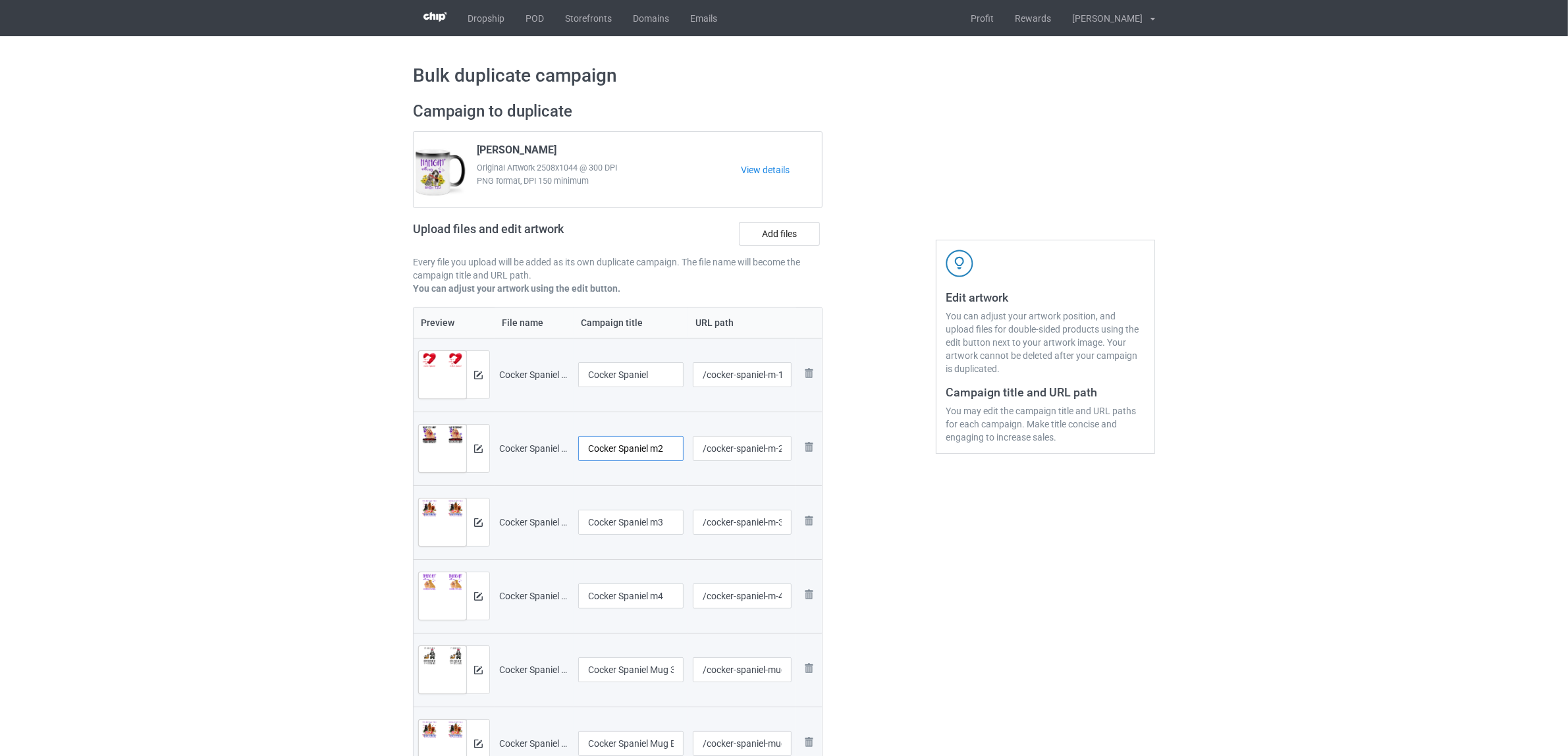
click at [632, 449] on input "Cocker Spaniel m2" at bounding box center [630, 449] width 105 height 25
paste input "text"
type input "Cocker Spaniel"
click at [651, 529] on input "Cocker Spaniel m3" at bounding box center [630, 522] width 105 height 25
paste input "text"
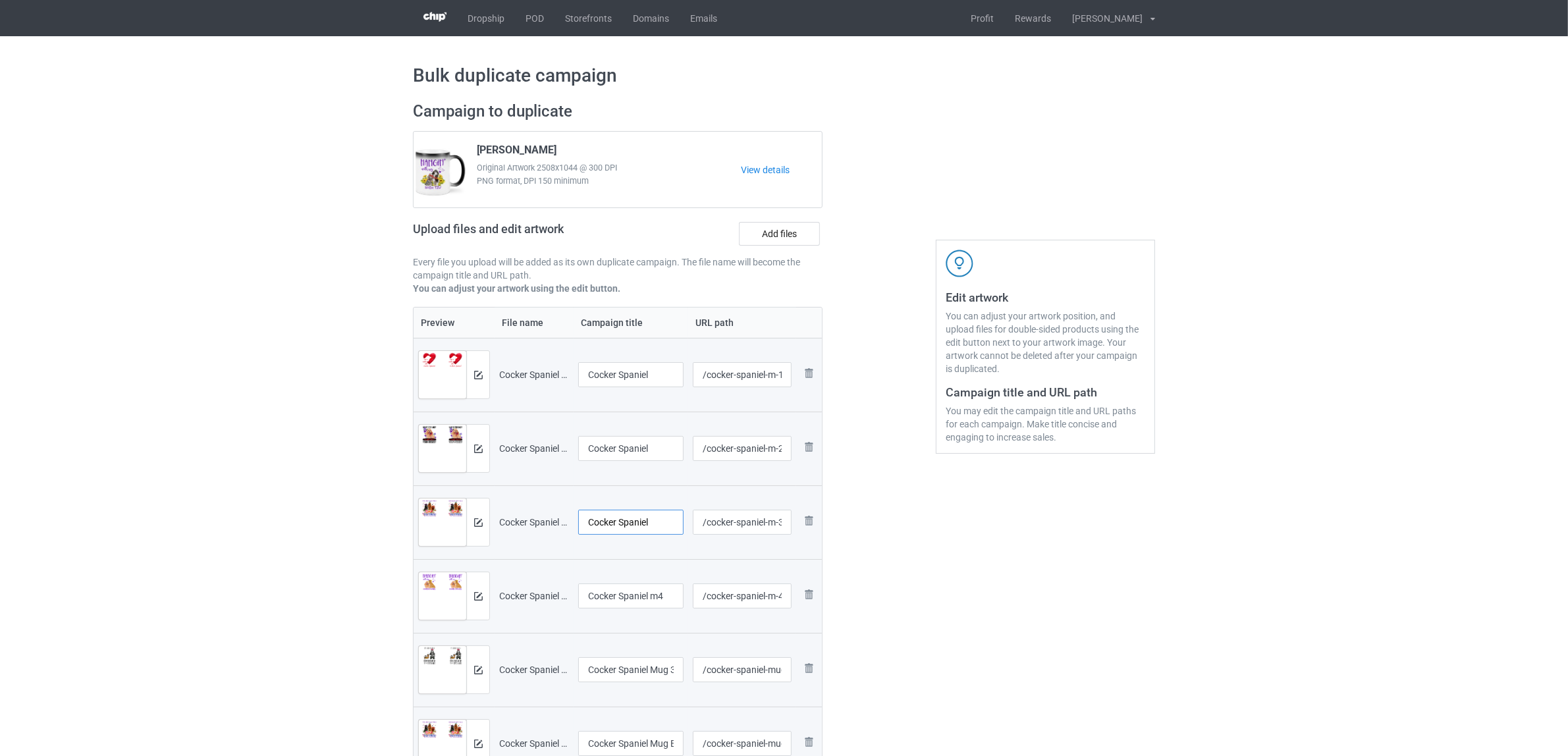
type input "Cocker Spaniel"
click at [646, 601] on input "Cocker Spaniel m4" at bounding box center [630, 596] width 105 height 25
paste input "text"
type input "Cocker Spaniel"
click at [640, 657] on td "Cocker Spaniel Mug 3" at bounding box center [630, 670] width 114 height 74
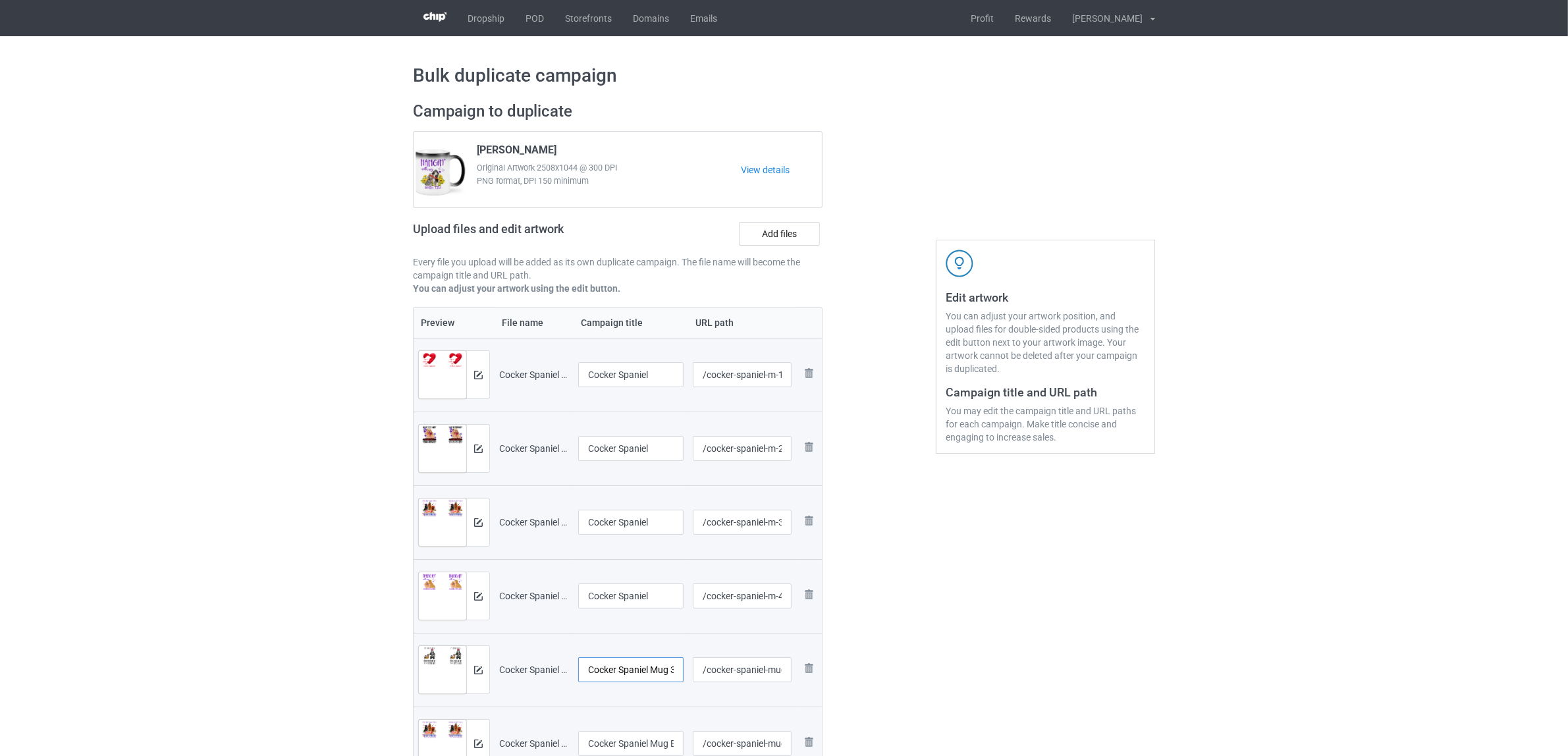
click at [640, 677] on input "Cocker Spaniel Mug 3" at bounding box center [630, 670] width 105 height 25
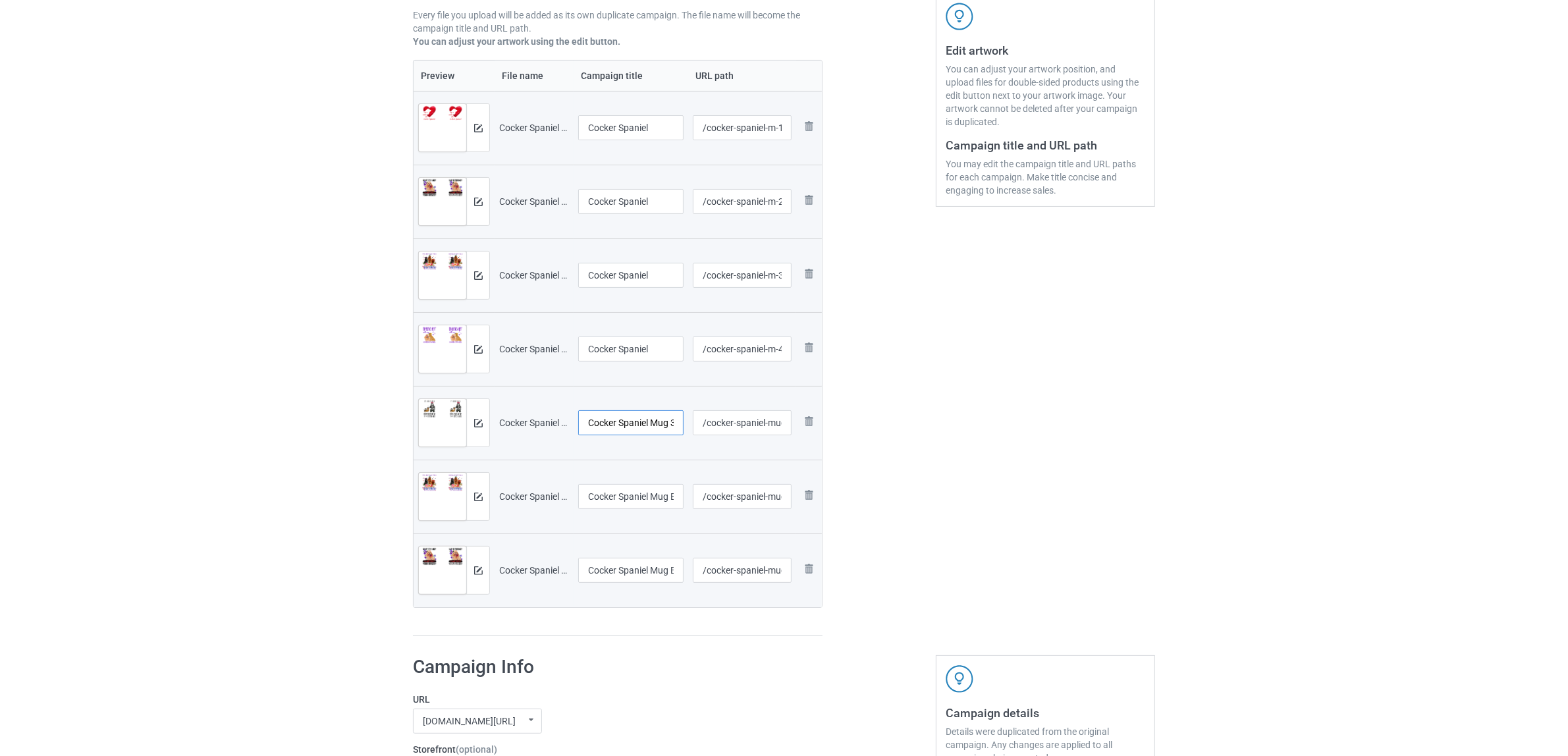
paste input "text"
type input "Cocker Spaniel"
click at [637, 480] on td "Cocker Spaniel Mug B1" at bounding box center [630, 497] width 114 height 74
click at [631, 494] on input "Cocker Spaniel Mug B1" at bounding box center [630, 497] width 105 height 25
paste input "text"
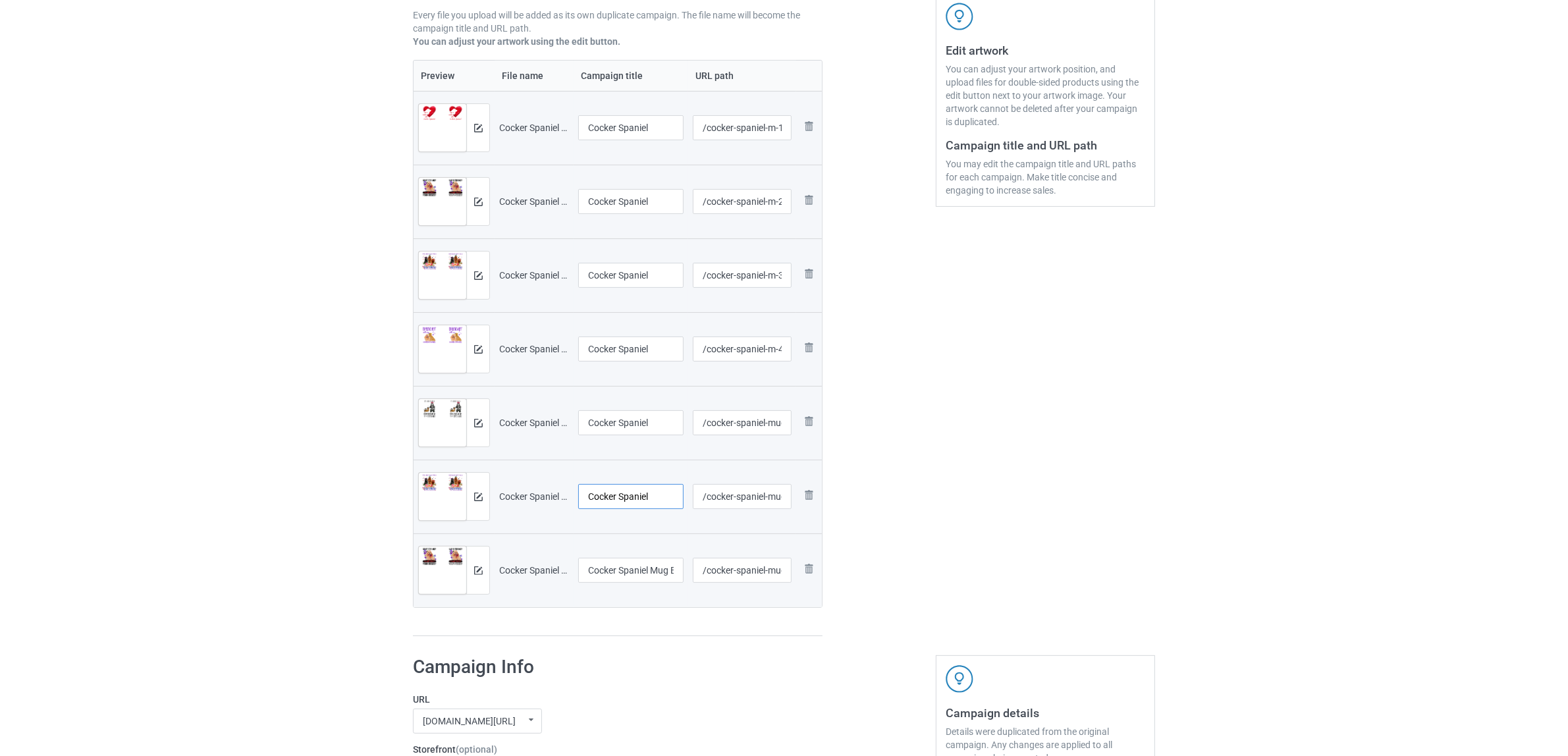
type input "Cocker Spaniel"
click at [637, 578] on input "Cocker Spaniel Mug B2" at bounding box center [630, 570] width 105 height 25
paste input "text"
type input "Cocker Spaniel"
click at [628, 614] on div "Preview File name Campaign title URL path Preview and edit artwork Cocker Spani…" at bounding box center [618, 348] width 410 height 577
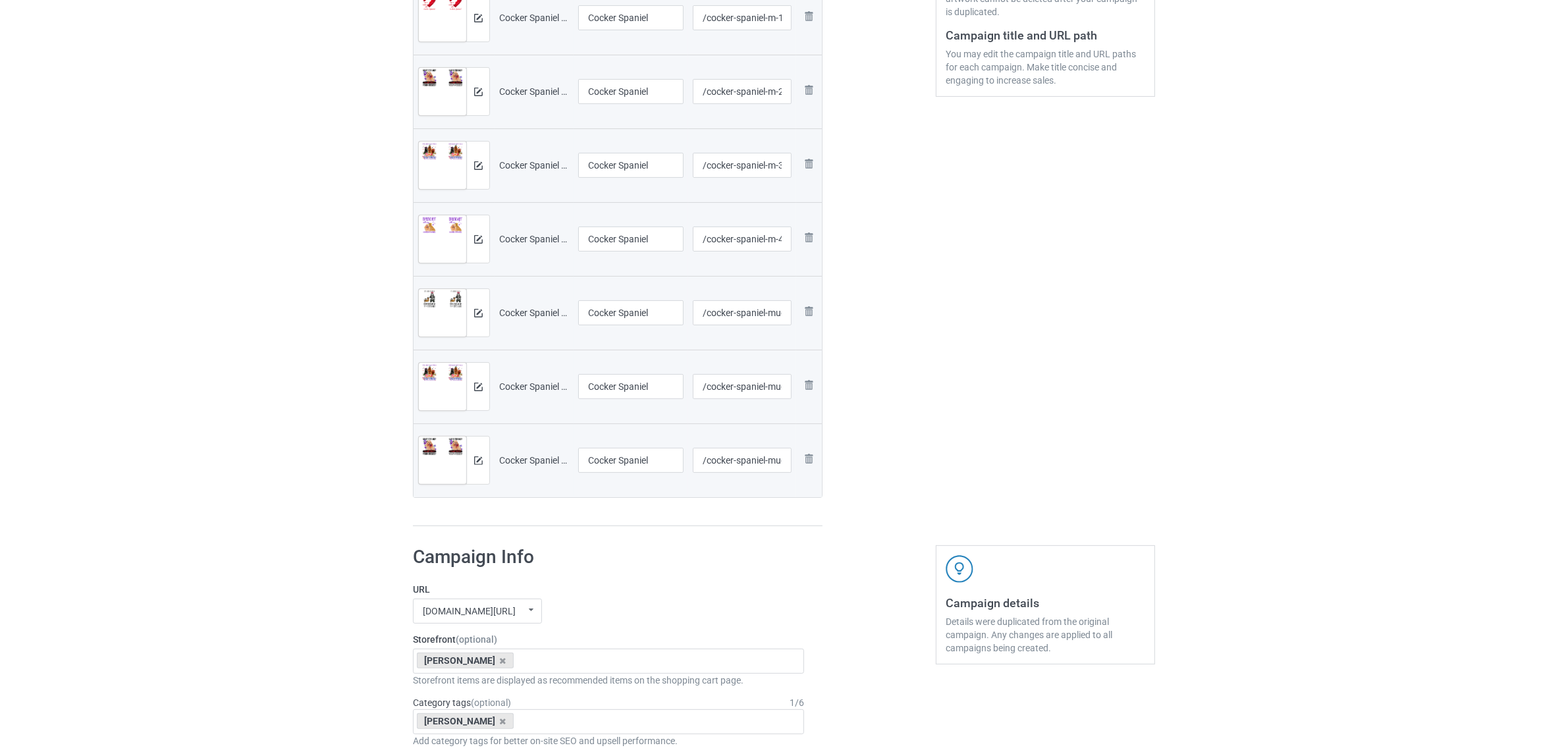
scroll to position [494, 0]
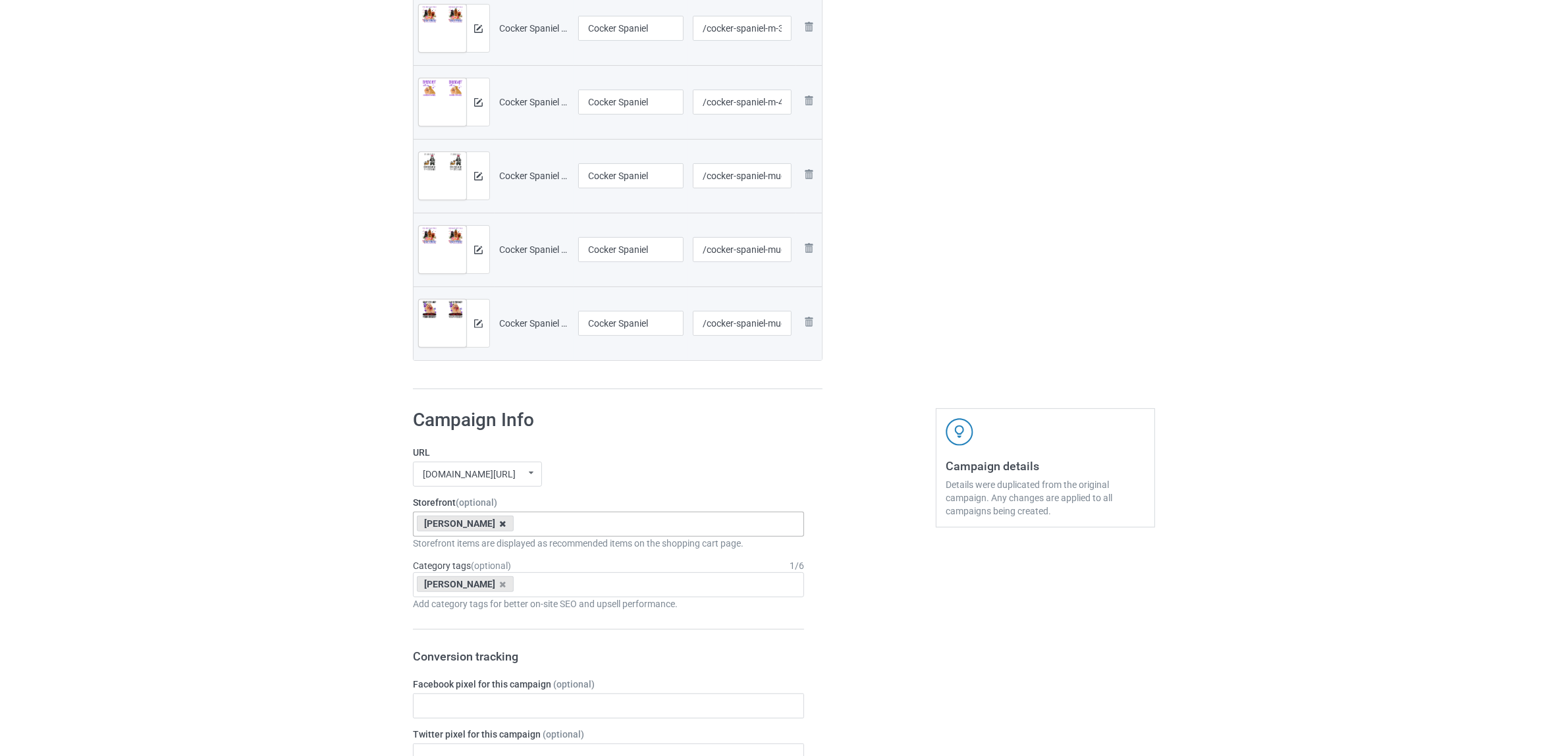
click at [500, 525] on icon at bounding box center [503, 523] width 7 height 9
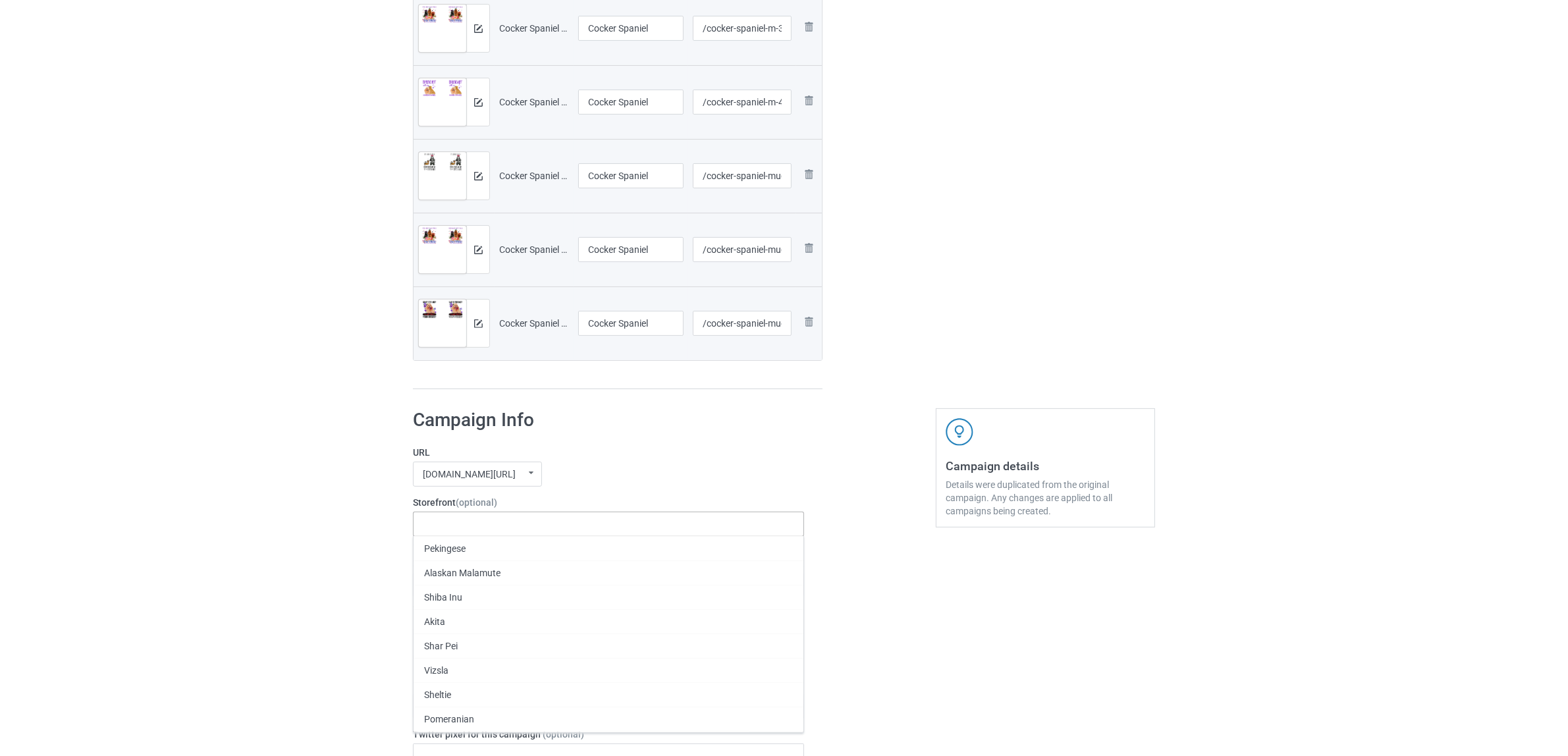
paste input "Cocker Spaniel"
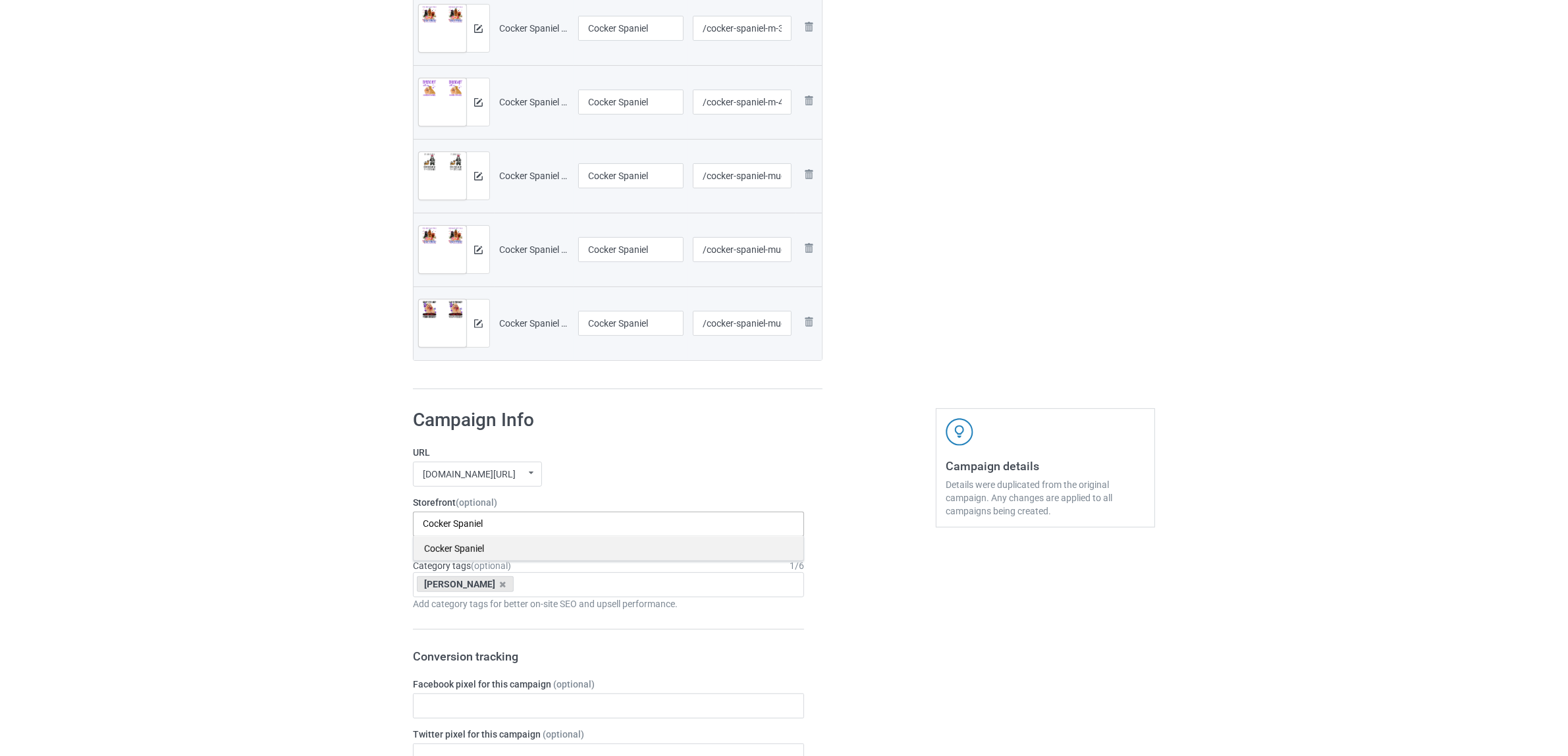
type input "Cocker Spaniel"
click at [467, 547] on div "Cocker Spaniel" at bounding box center [609, 548] width 390 height 24
click at [500, 585] on icon at bounding box center [503, 584] width 7 height 9
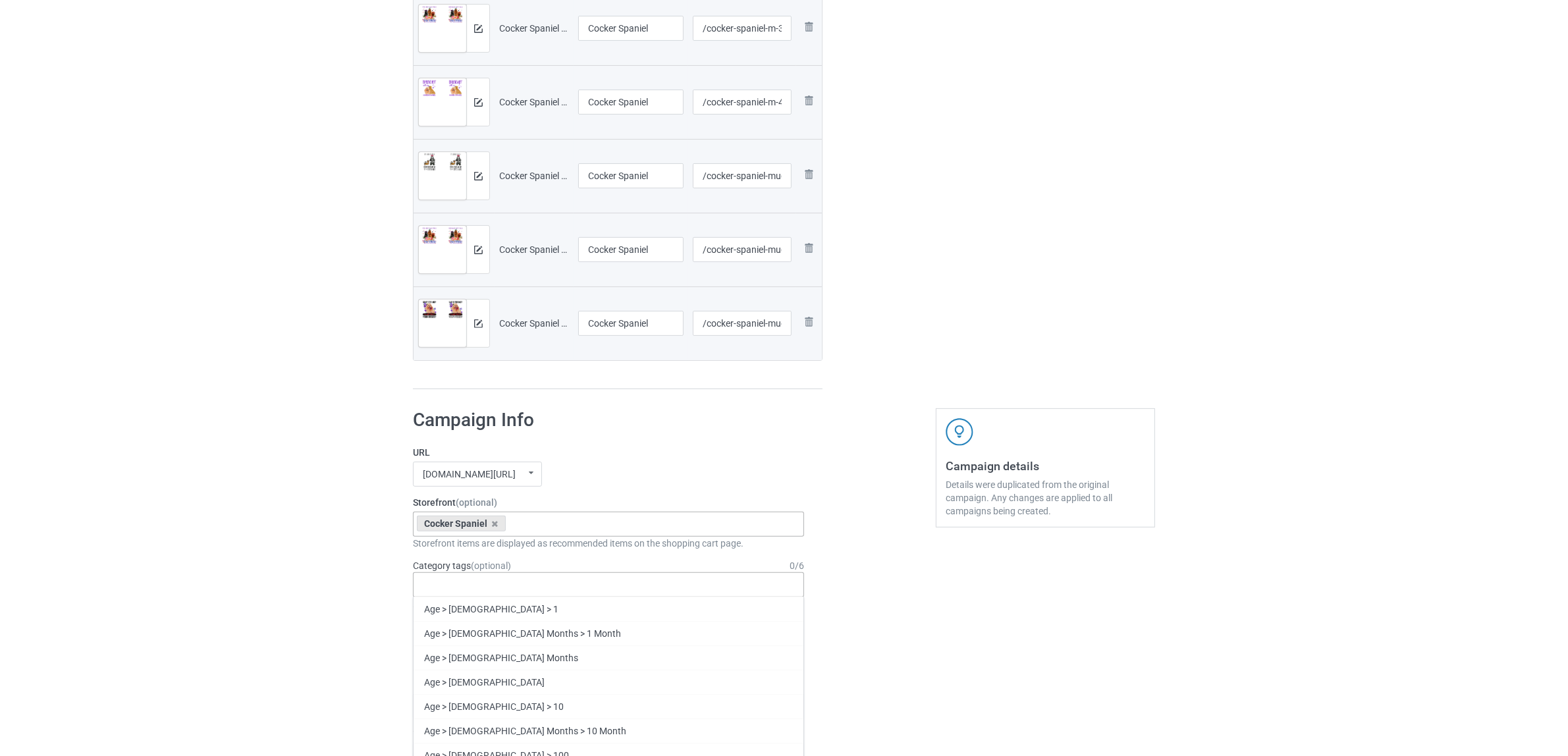
paste input "Cocker Spaniel"
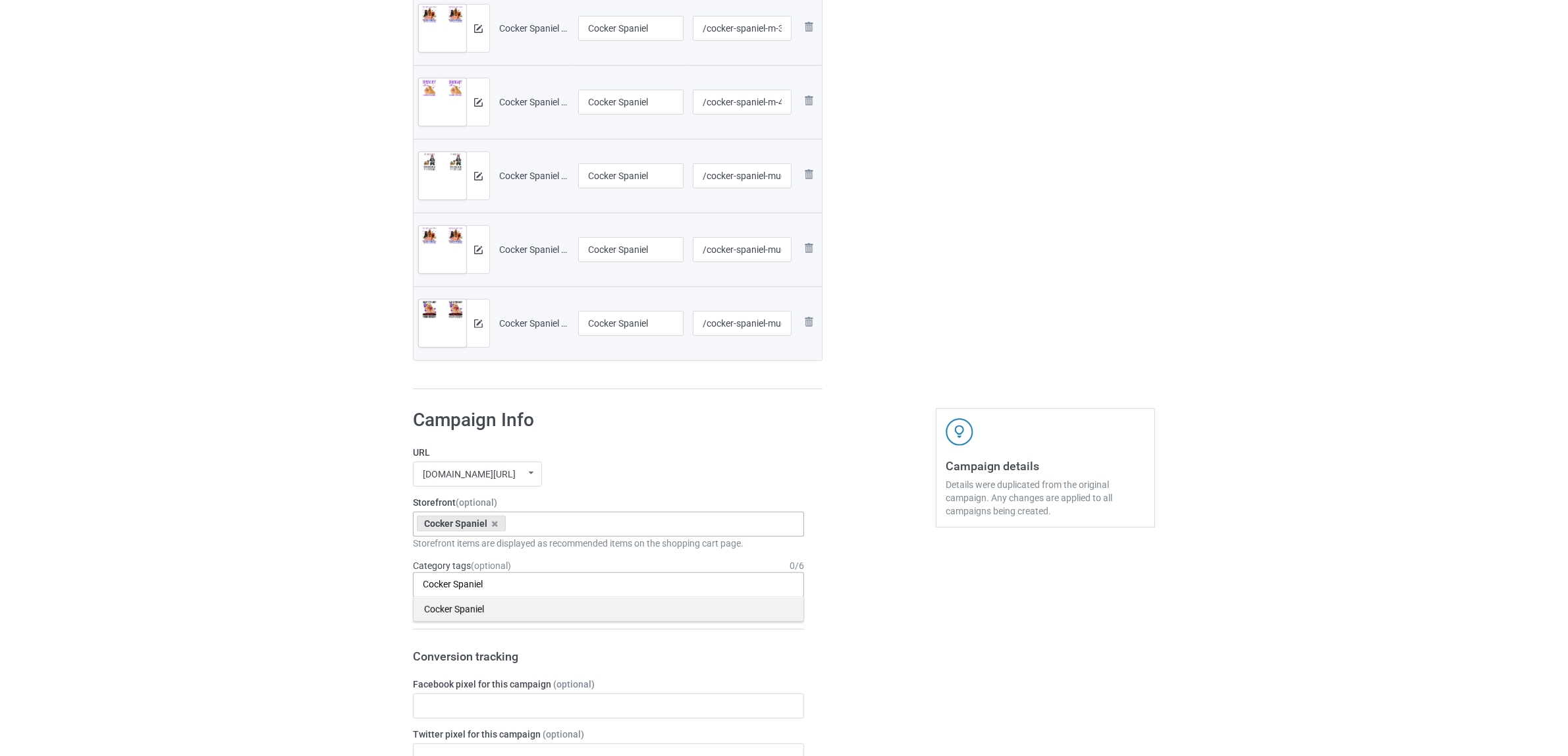
type input "Cocker Spaniel"
click at [455, 613] on div "Cocker Spaniel" at bounding box center [609, 609] width 390 height 24
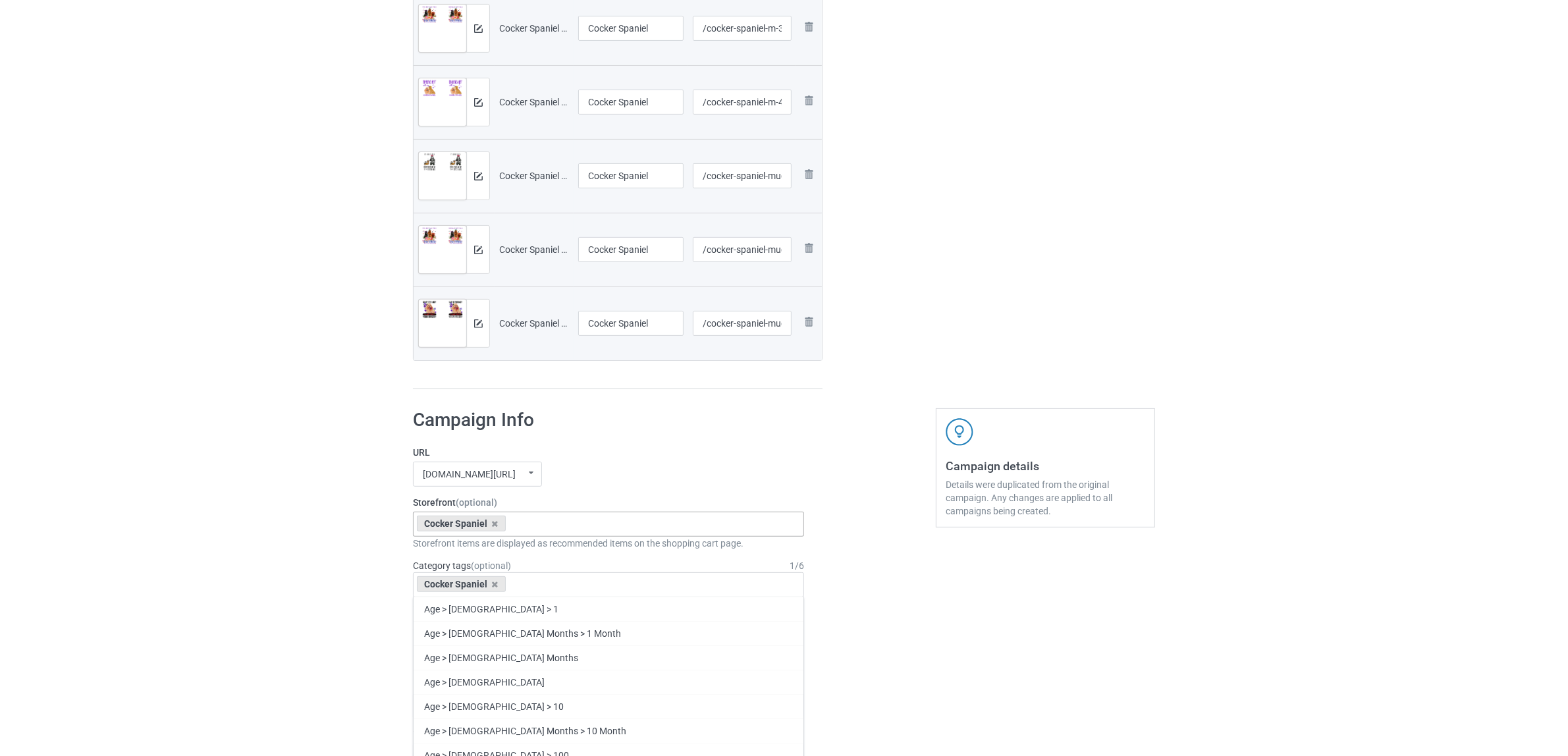
click at [262, 554] on div "Bulk duplicate campaign Campaign to duplicate Shih Tzu Original Artwork 2508x10…" at bounding box center [784, 584] width 1568 height 2083
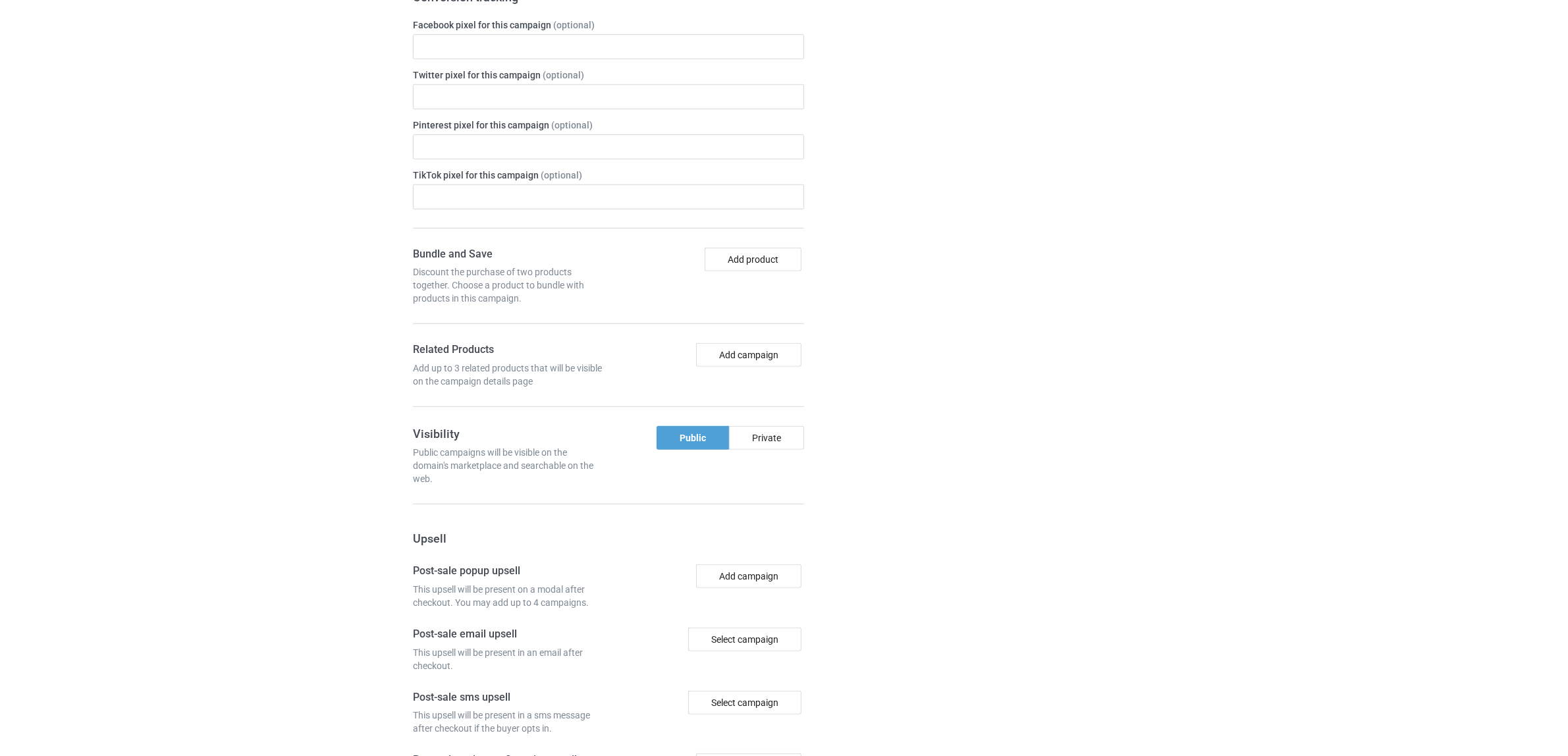
scroll to position [1368, 0]
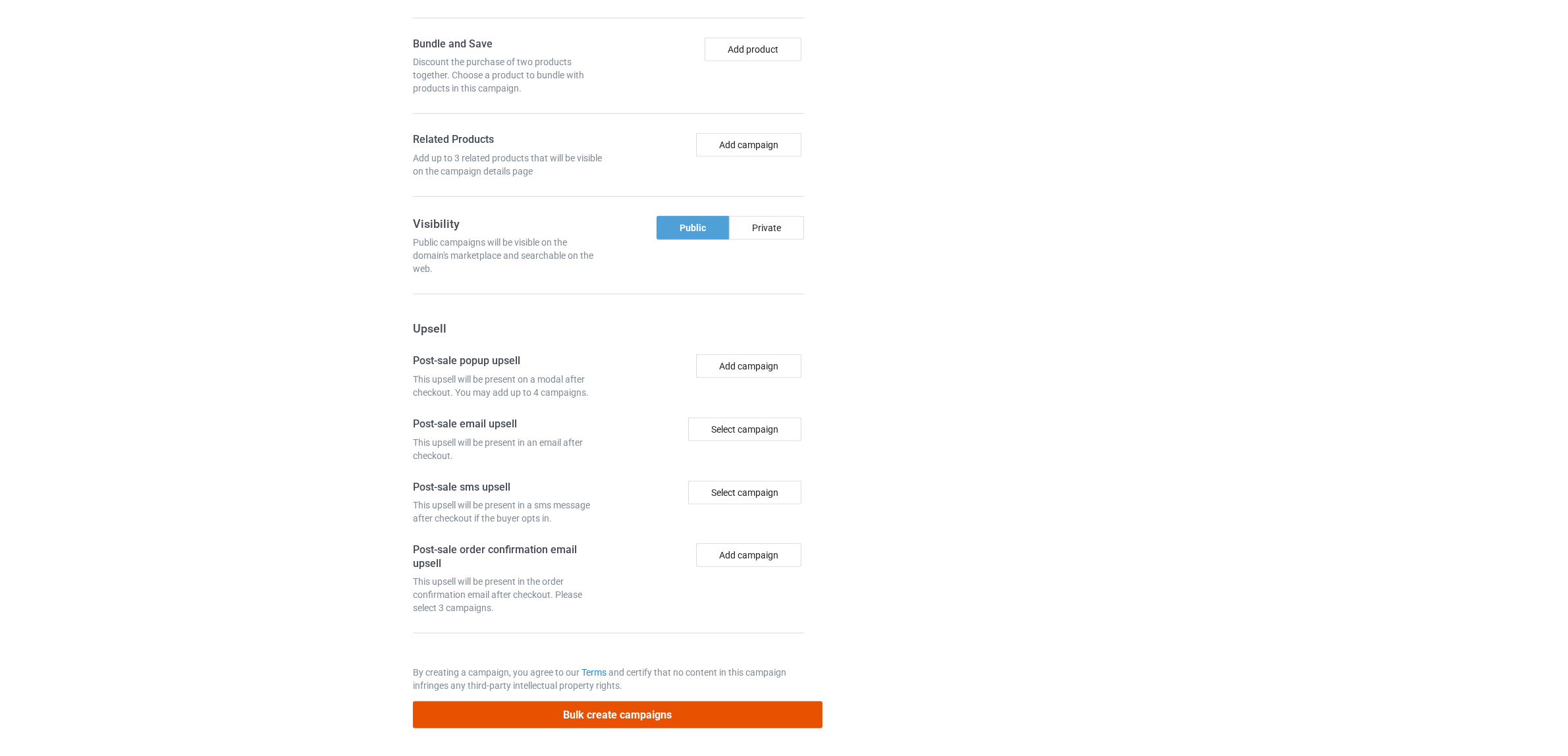
click at [544, 711] on button "Bulk create campaigns" at bounding box center [618, 714] width 410 height 27
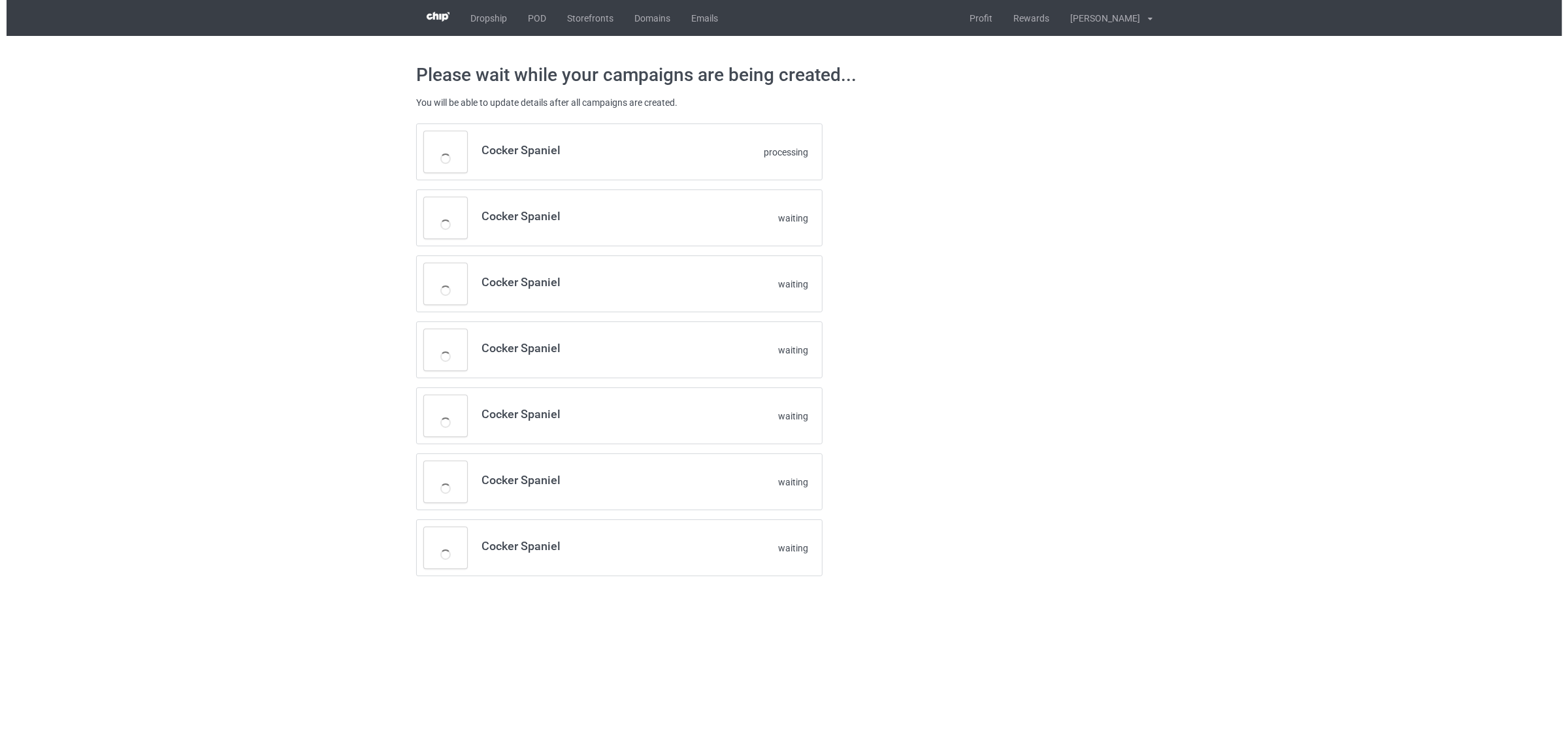
scroll to position [0, 0]
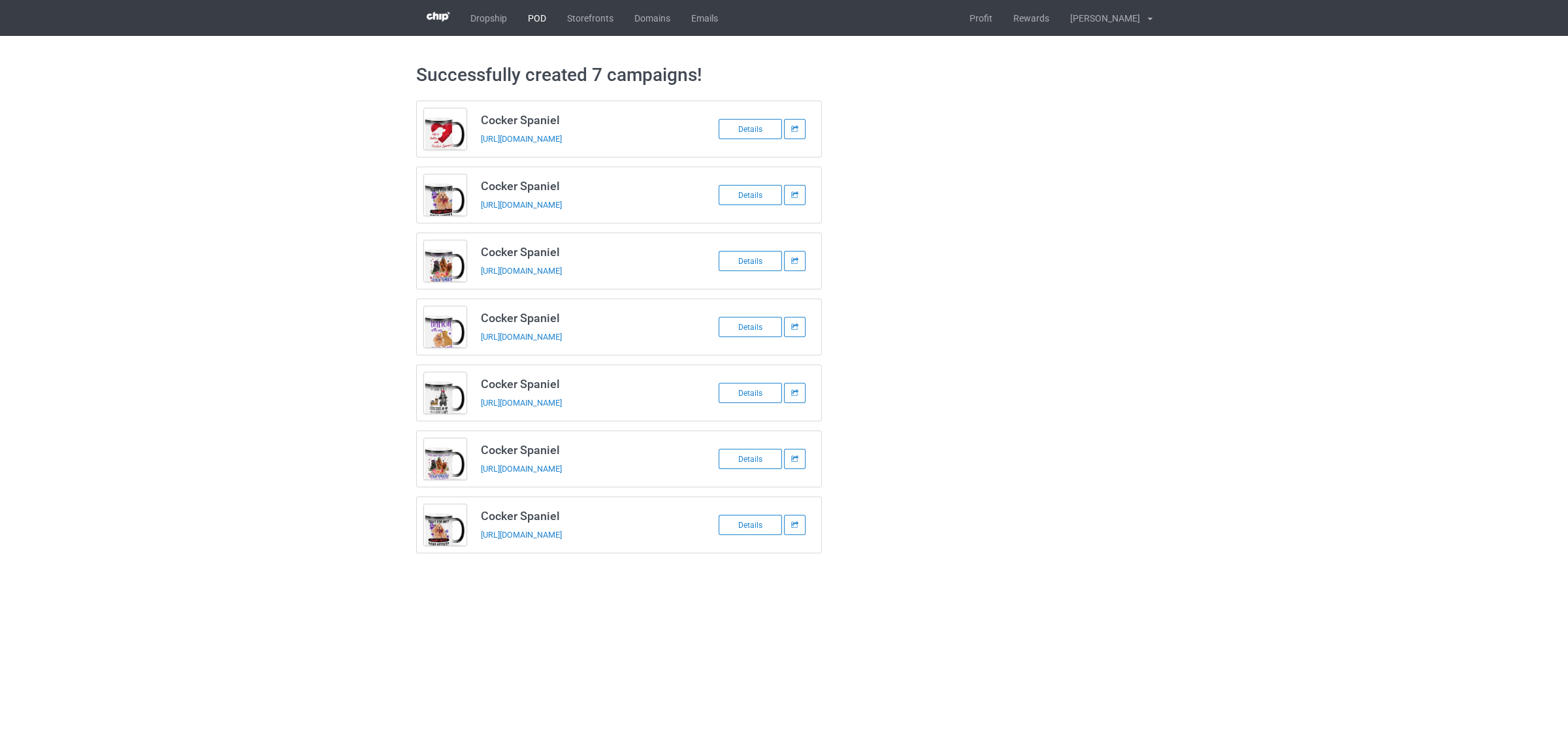
click at [532, 20] on link "POD" at bounding box center [537, 18] width 39 height 36
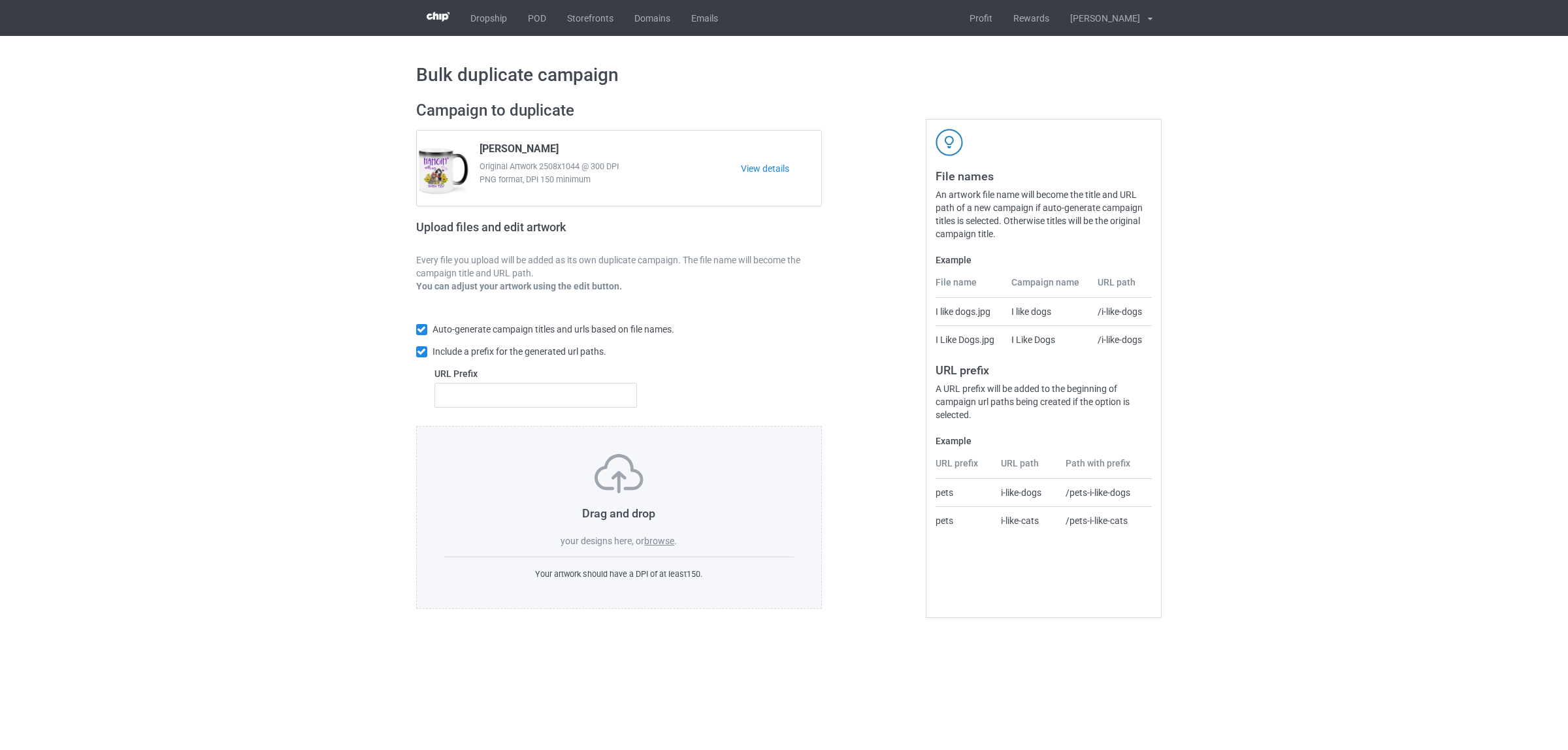
click at [661, 541] on label "browse" at bounding box center [659, 541] width 30 height 10
click at [0, 0] on input "browse" at bounding box center [0, 0] width 0 height 0
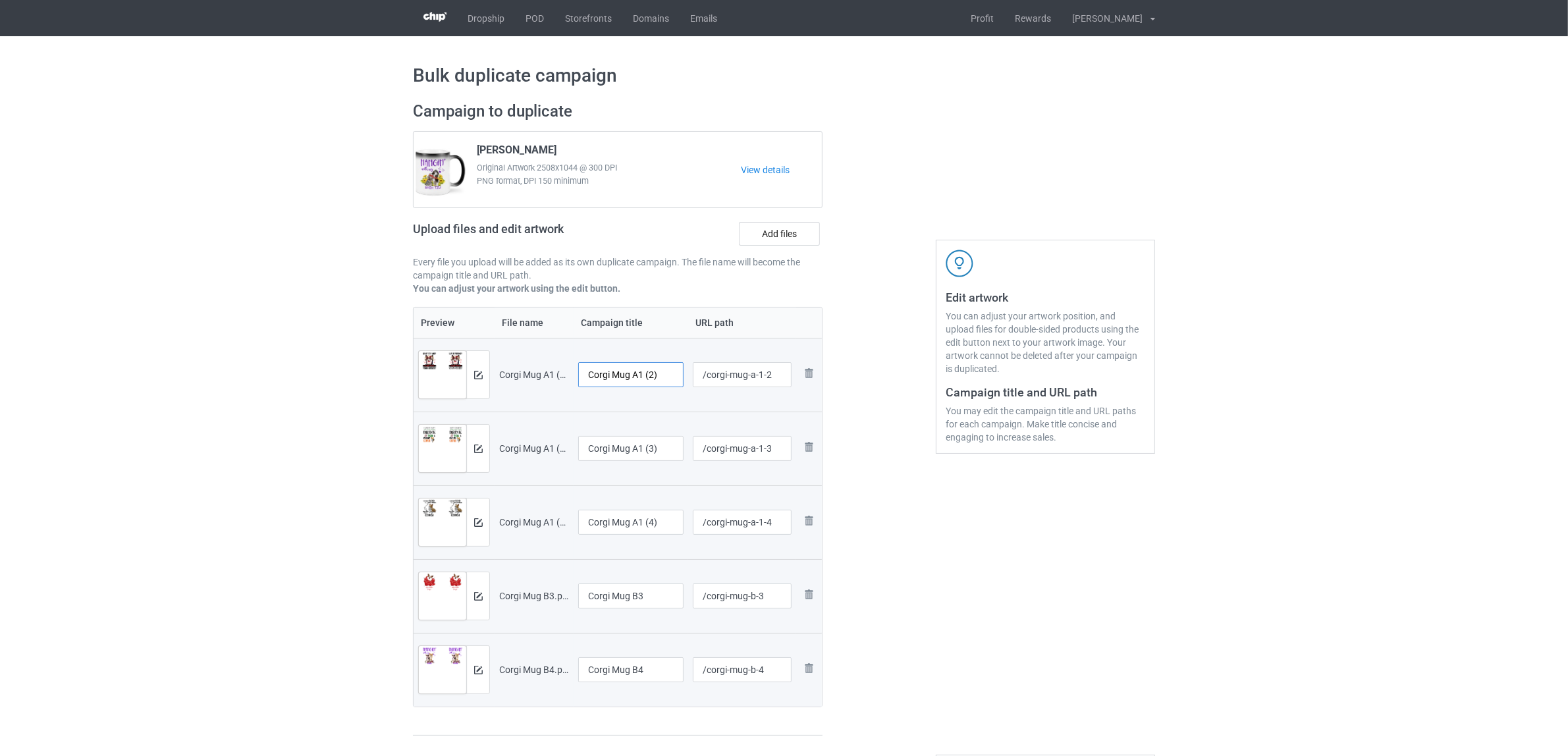
drag, startPoint x: 616, startPoint y: 373, endPoint x: 696, endPoint y: 377, distance: 80.1
click at [696, 377] on tr "Preview and edit artwork [PERSON_NAME] A1 (2).png Corgi Mug A1 (2) /corgi-mug-a…" at bounding box center [618, 375] width 408 height 74
click at [604, 376] on input "Corgi" at bounding box center [630, 375] width 105 height 25
type input "Corgi"
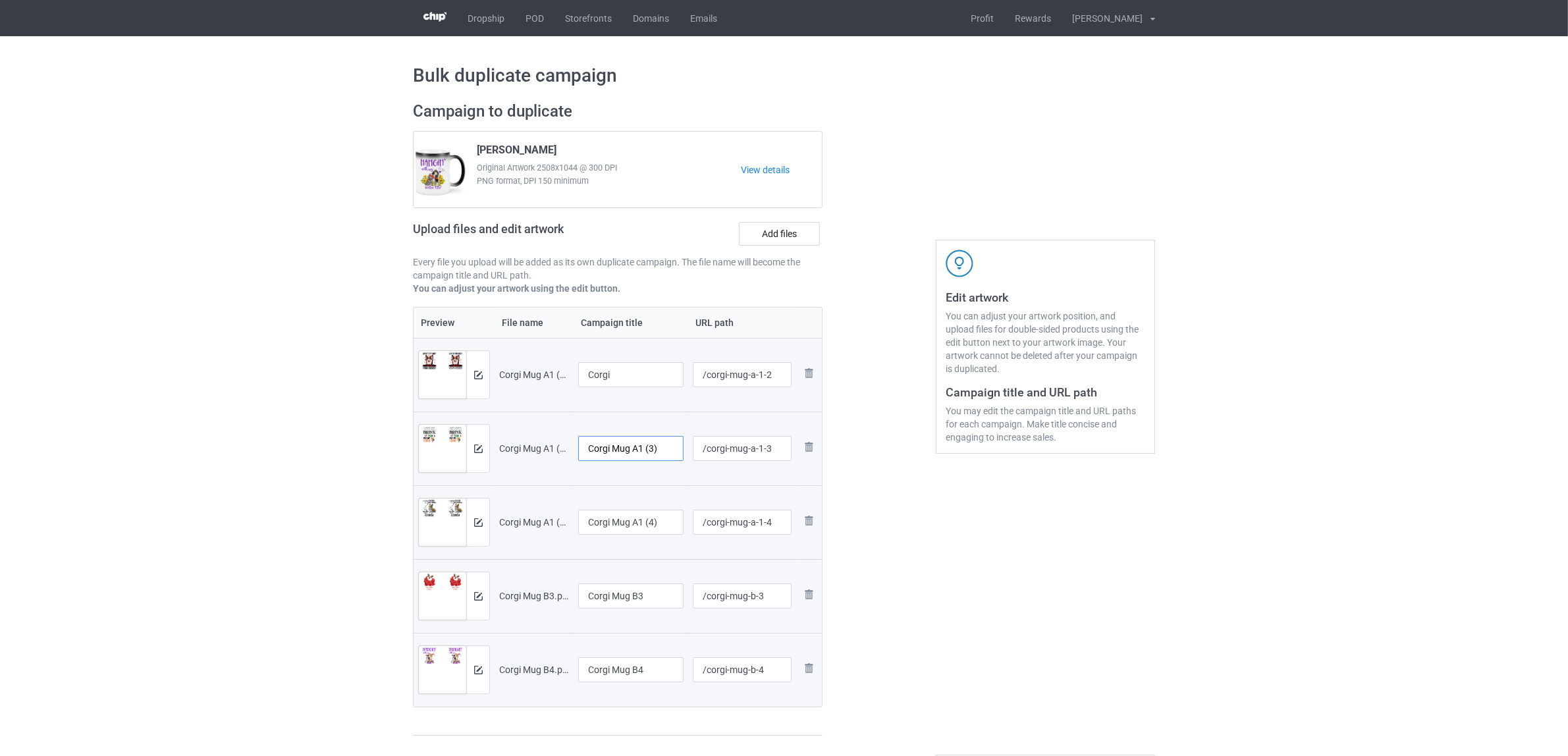
click at [644, 439] on input "Corgi Mug A1 (3)" at bounding box center [630, 449] width 105 height 25
paste input "text"
type input "Corgi"
click at [646, 523] on input "Corgi Mug A1 (4)" at bounding box center [630, 522] width 105 height 25
paste input "text"
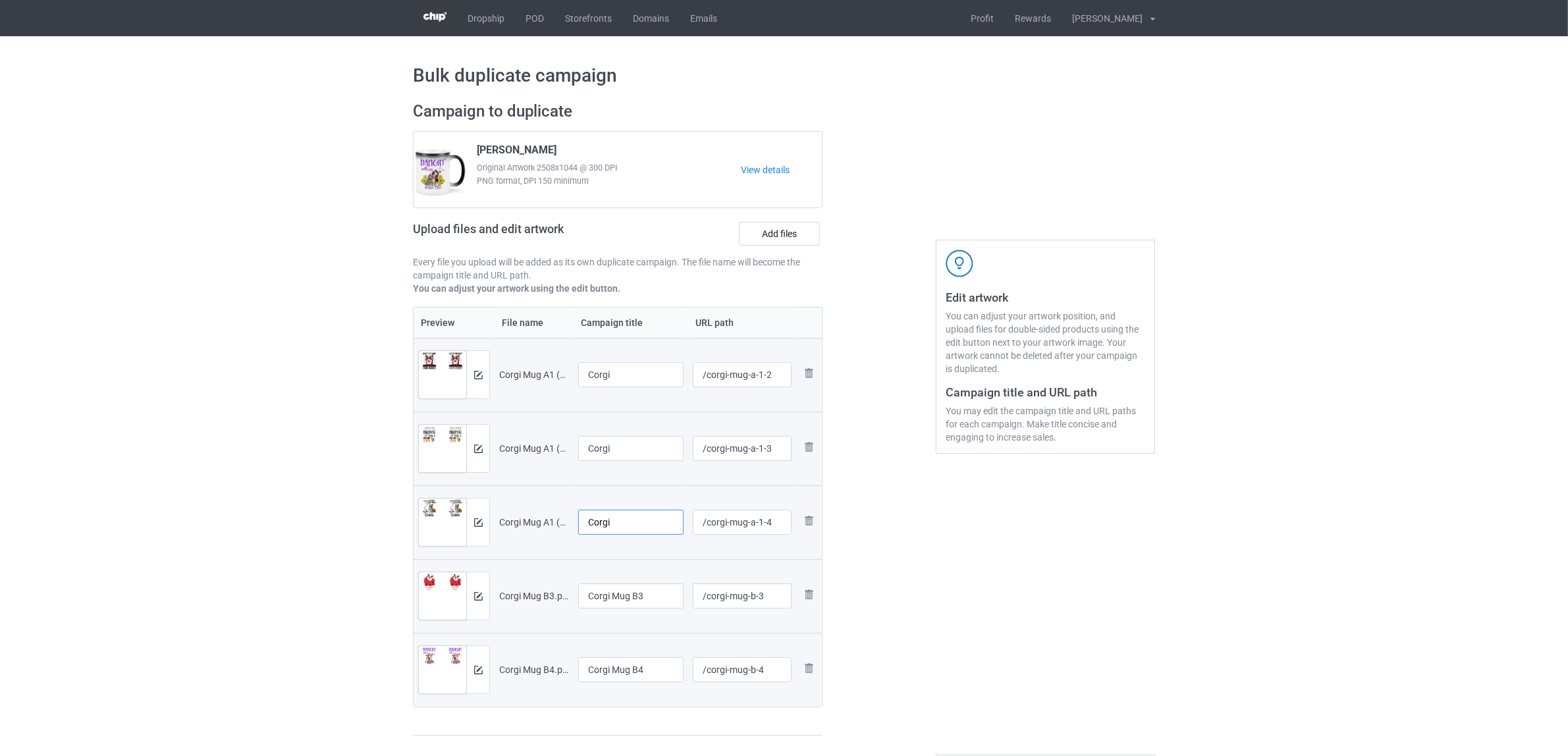
type input "Corgi"
click at [622, 591] on input "Corgi Mug B3" at bounding box center [630, 596] width 105 height 25
paste input "text"
type input "Corgi"
click at [640, 669] on input "Corgi Mug B4" at bounding box center [630, 670] width 105 height 25
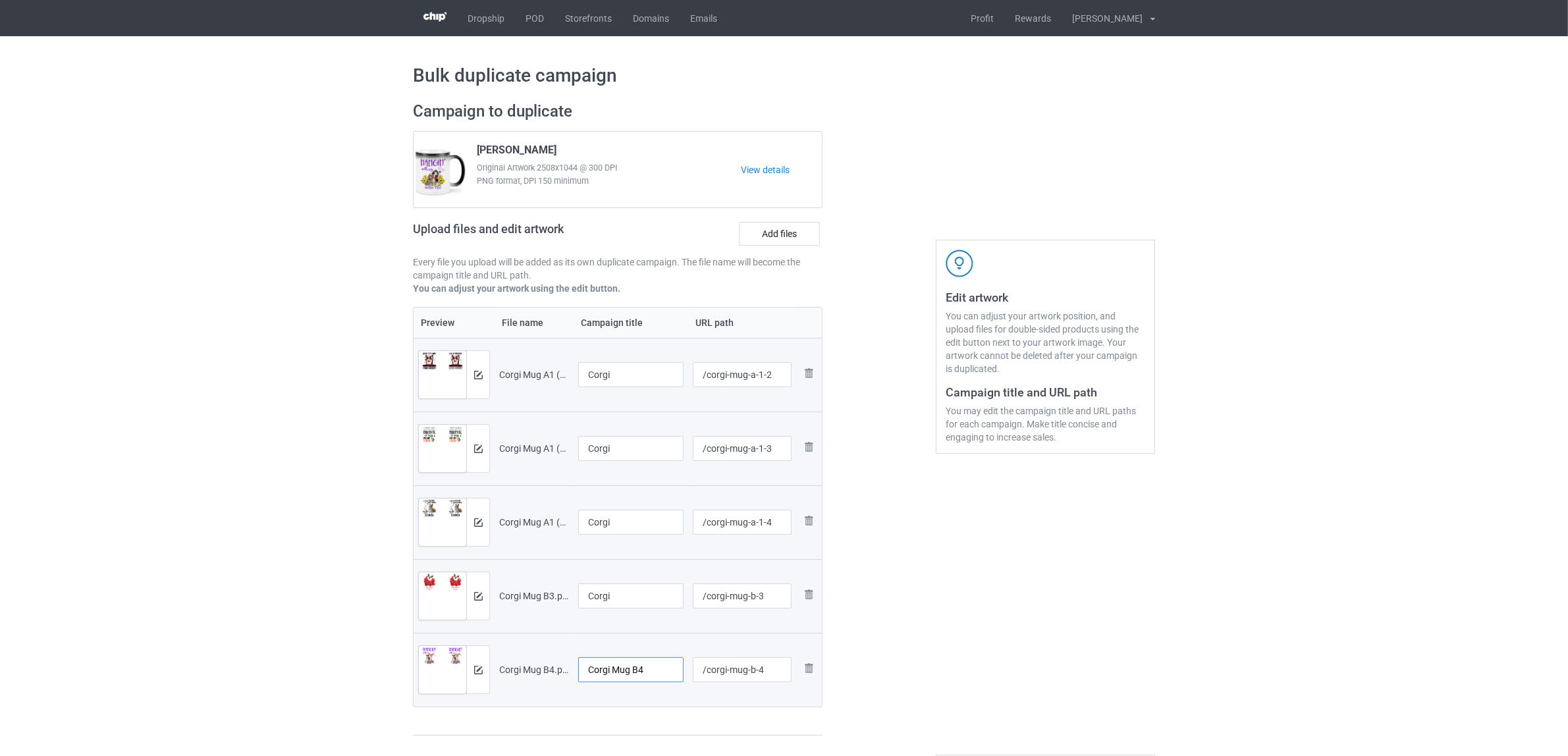
paste input "text"
type input "Corgi"
click at [942, 658] on div "Edit artwork You can adjust your artwork position, and upload files for double-…" at bounding box center [1045, 419] width 238 height 654
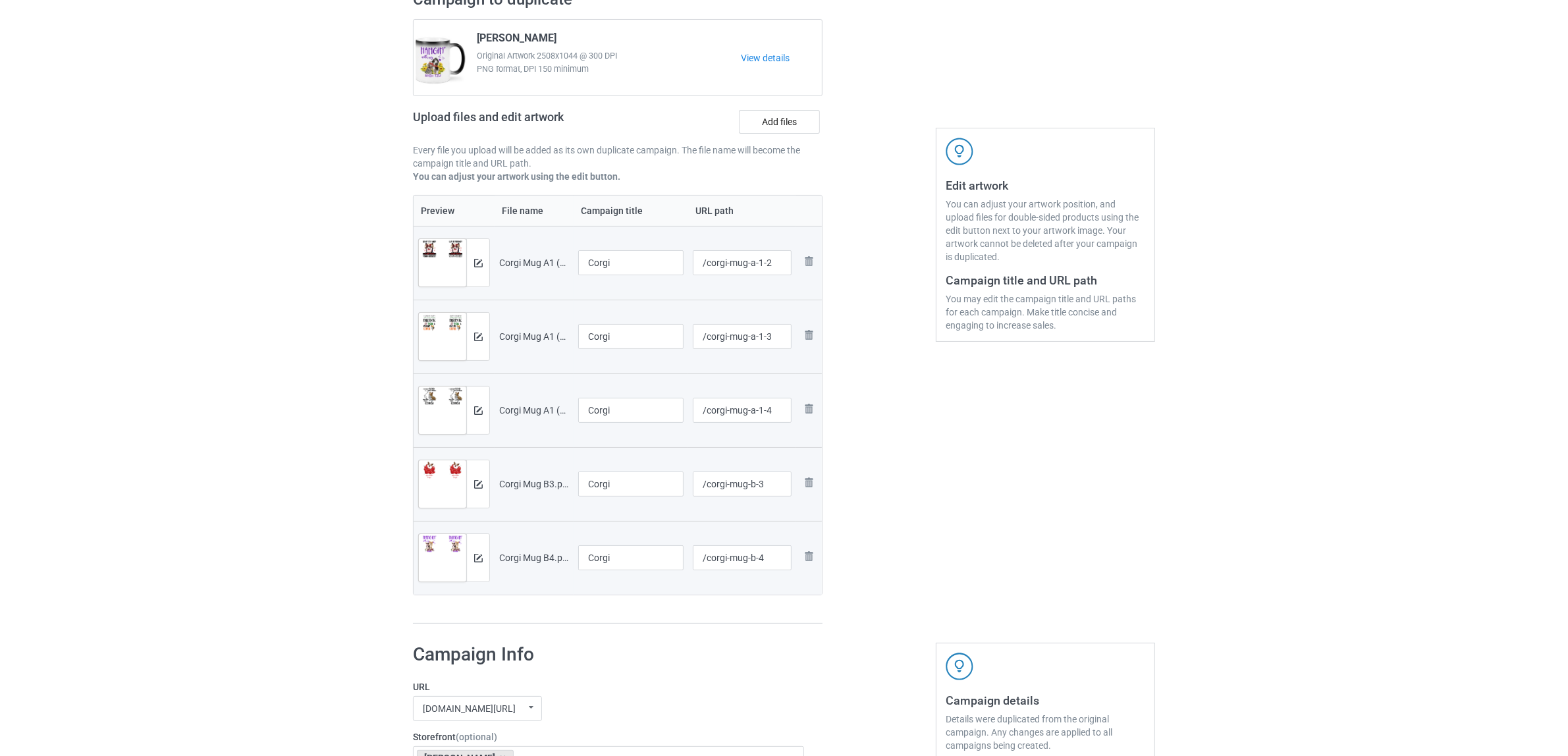
scroll to position [329, 0]
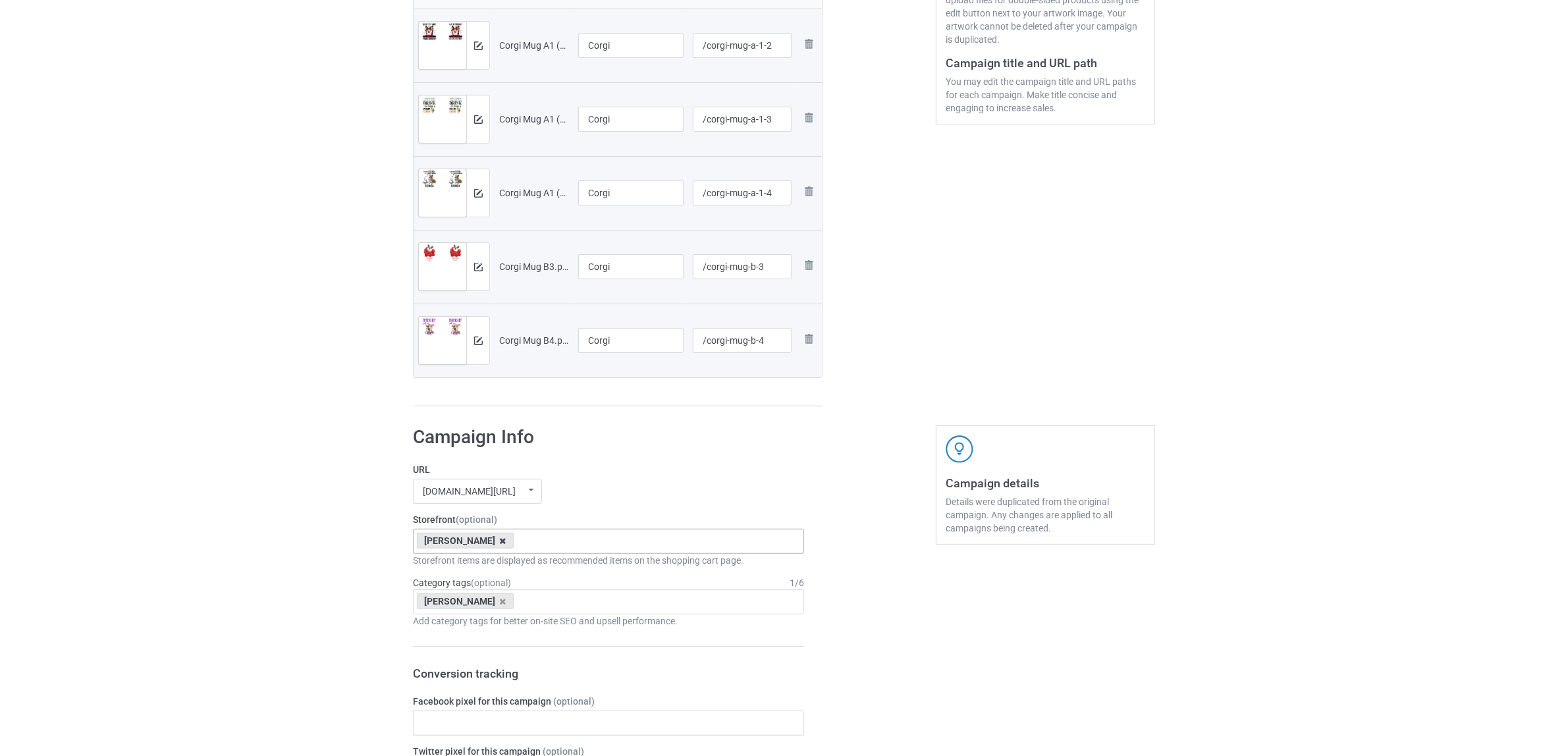
click at [500, 541] on icon at bounding box center [503, 541] width 7 height 9
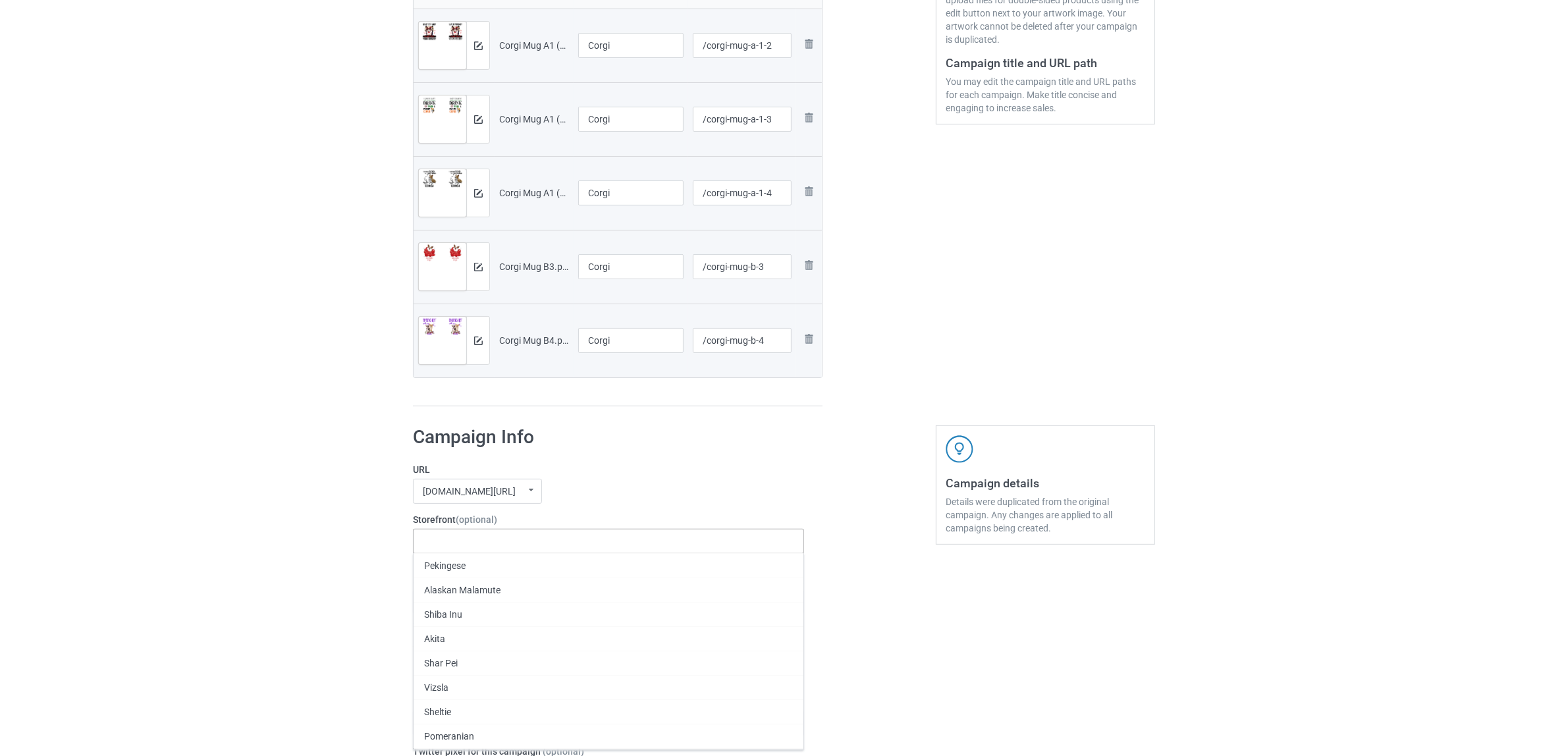
paste input "Corgi"
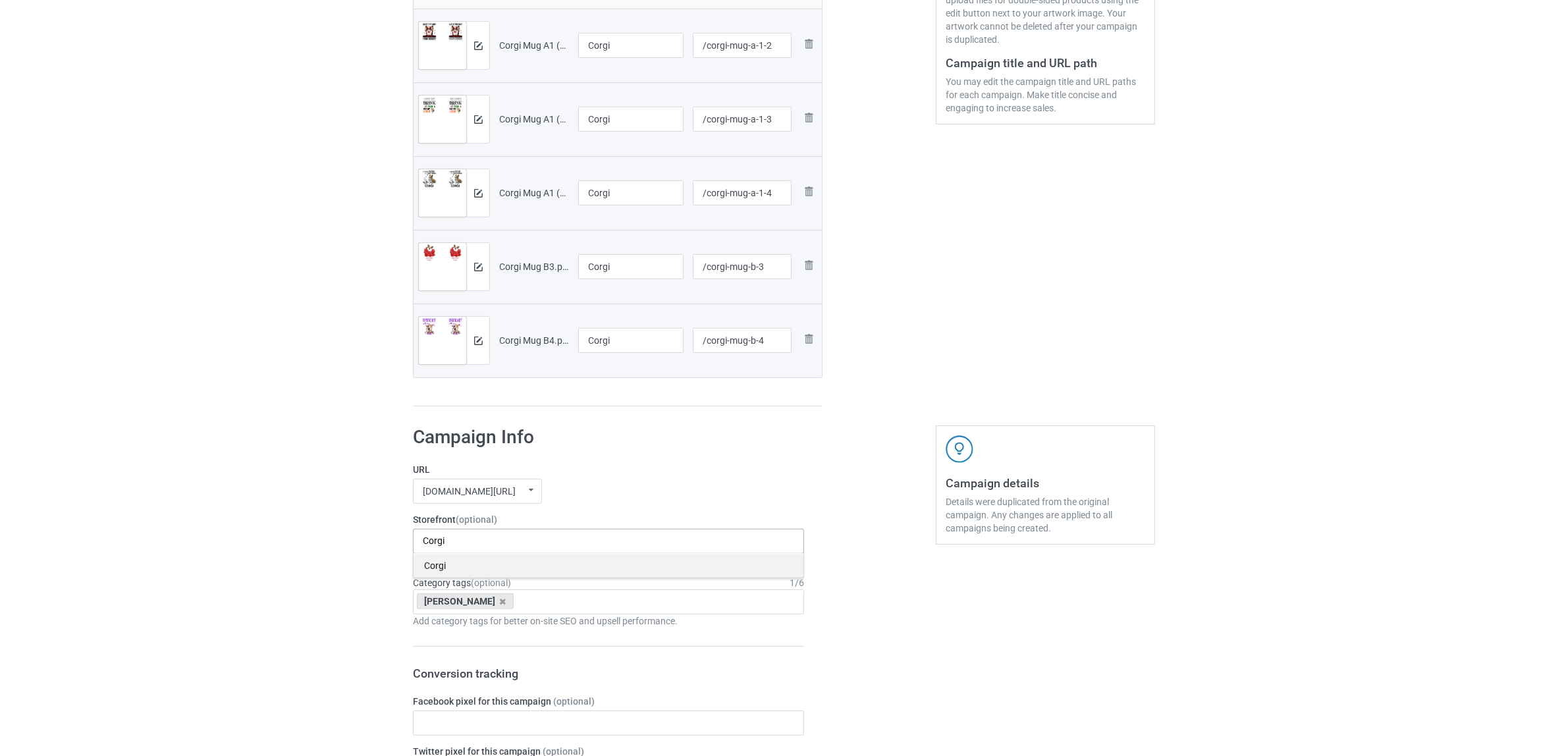
type input "Corgi"
click at [449, 567] on div "Corgi" at bounding box center [609, 565] width 390 height 24
click at [500, 601] on icon at bounding box center [503, 601] width 7 height 9
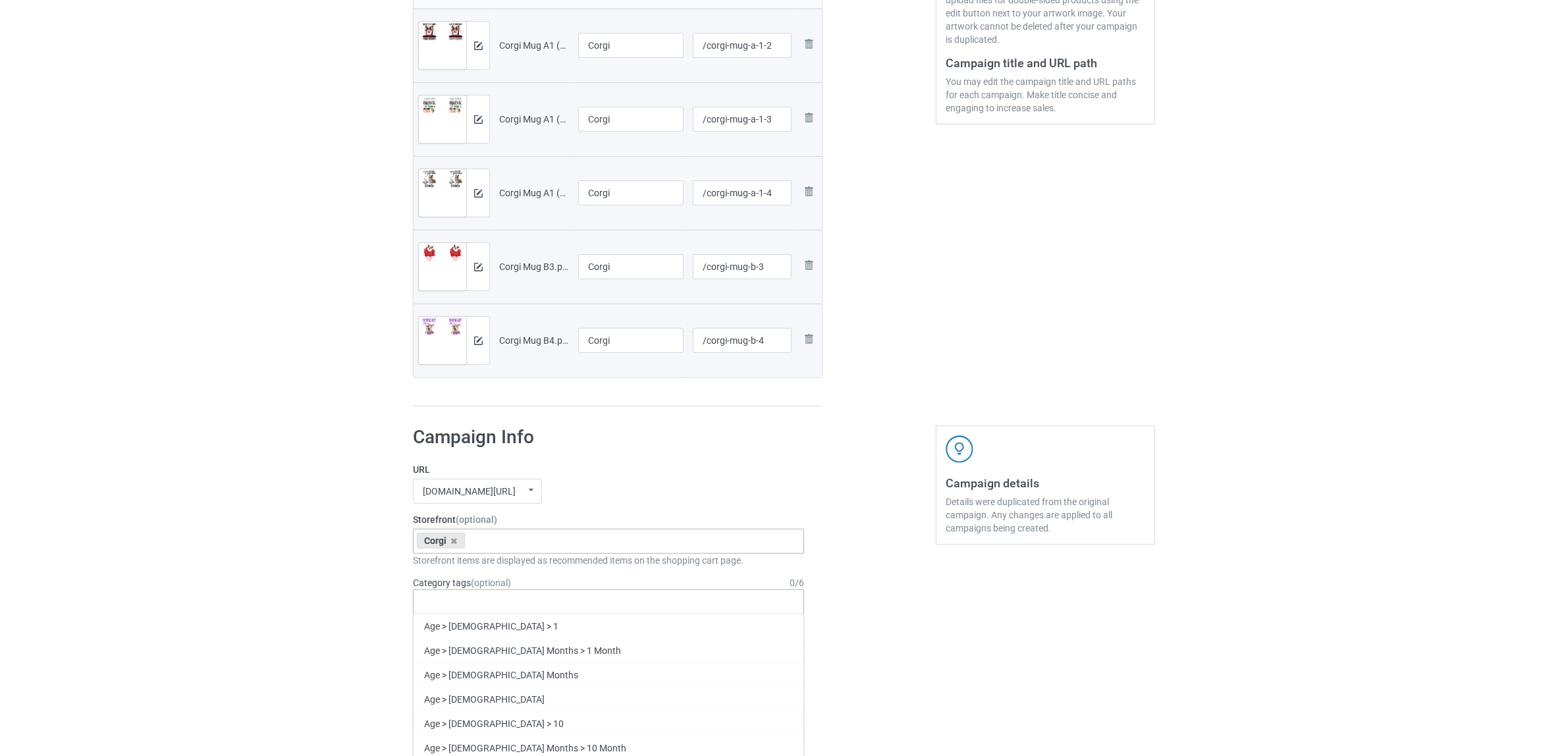
paste input "Corgi"
type input "Corgi"
click at [445, 646] on div "Corgi" at bounding box center [609, 650] width 390 height 24
click at [287, 607] on div "Bulk duplicate campaign Campaign to duplicate Shih Tzu Original Artwork 2508x10…" at bounding box center [784, 675] width 1568 height 1936
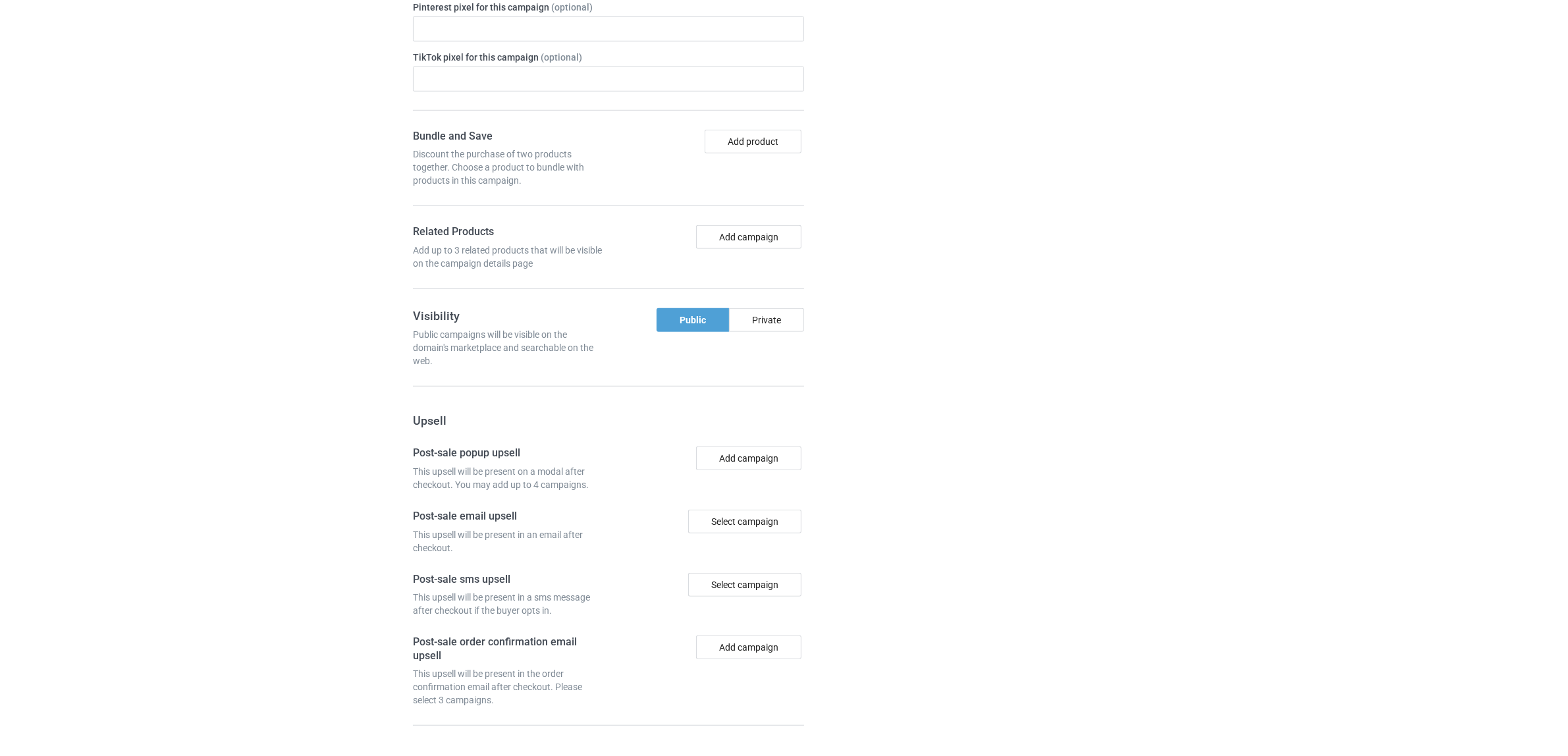
scroll to position [1221, 0]
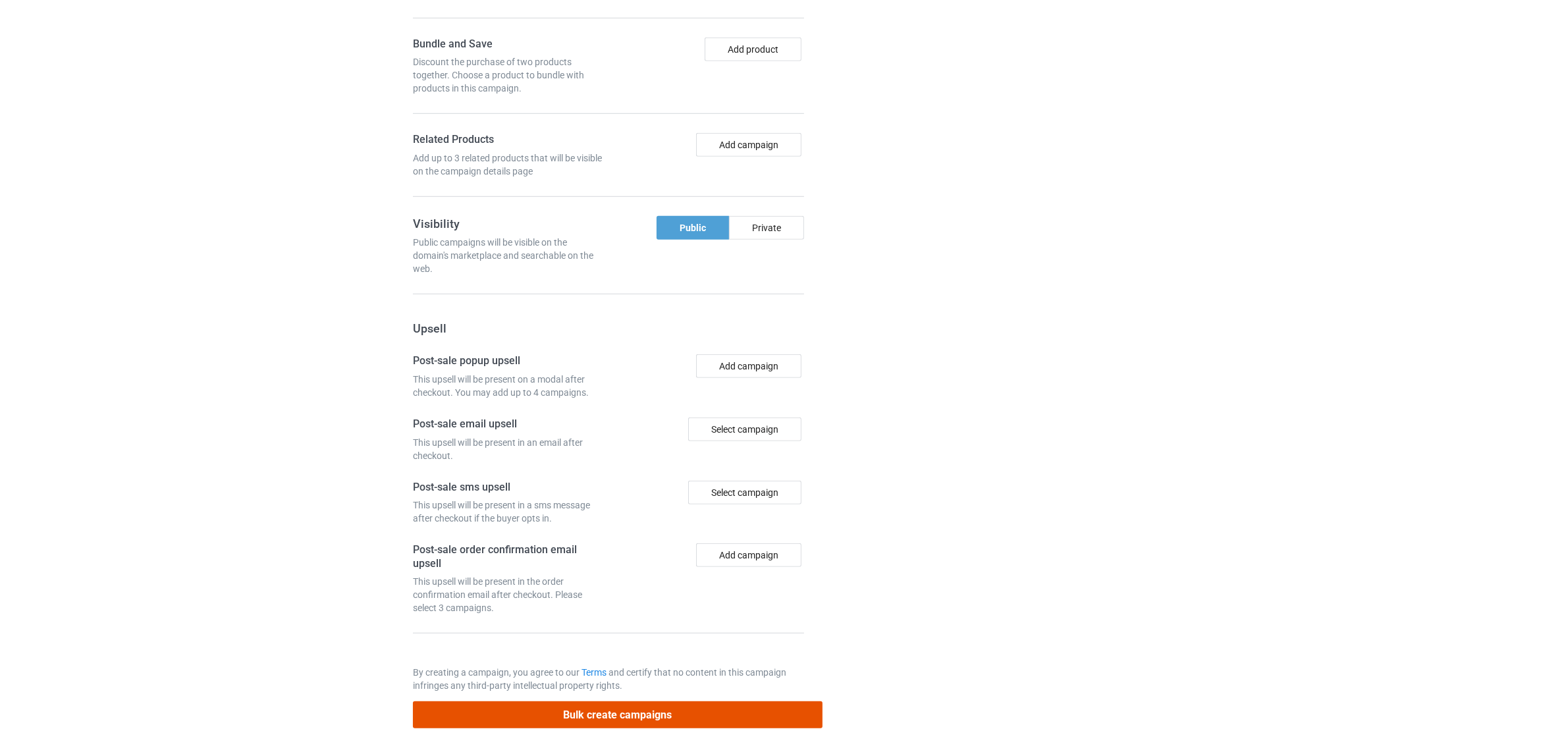
click at [647, 716] on button "Bulk create campaigns" at bounding box center [618, 714] width 410 height 27
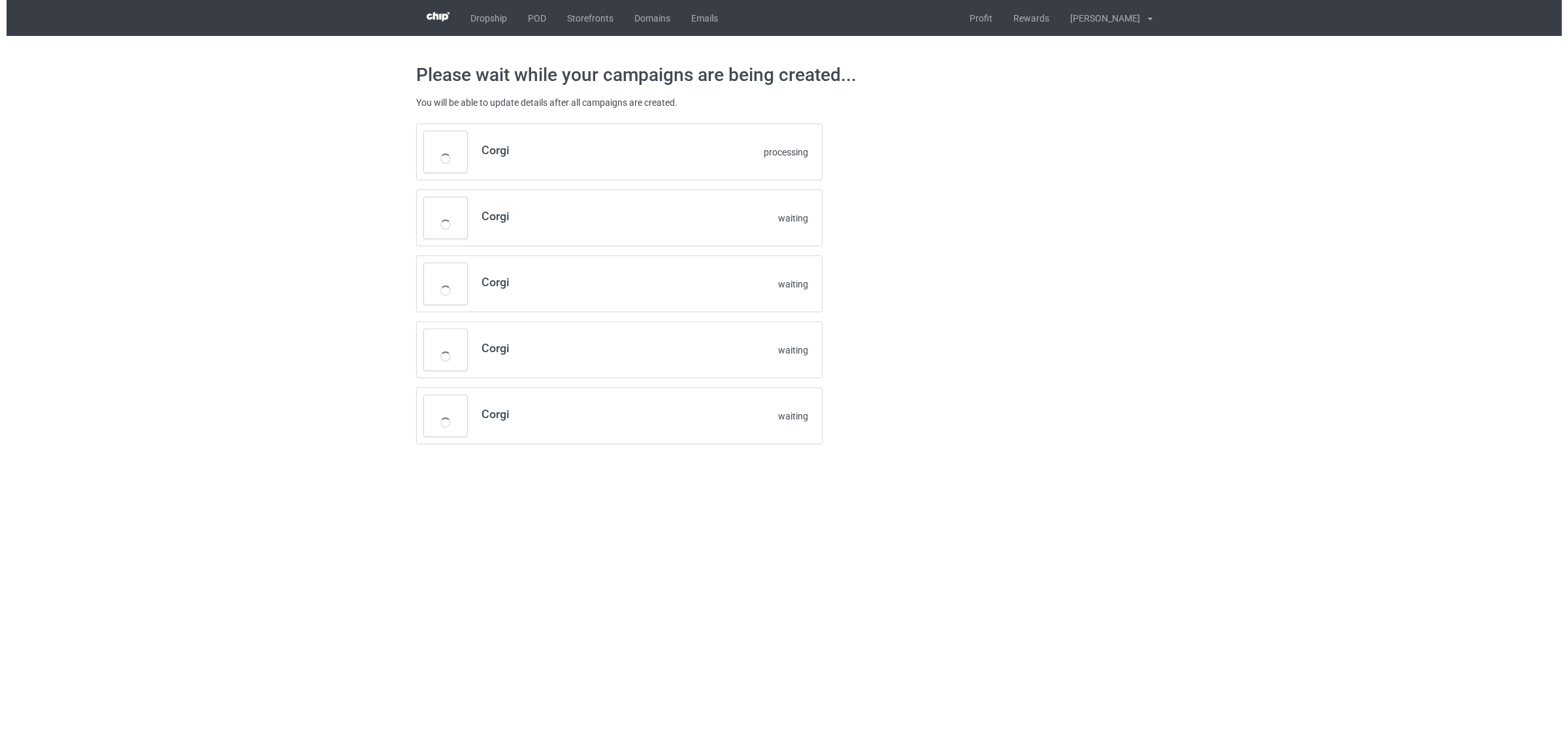
scroll to position [0, 0]
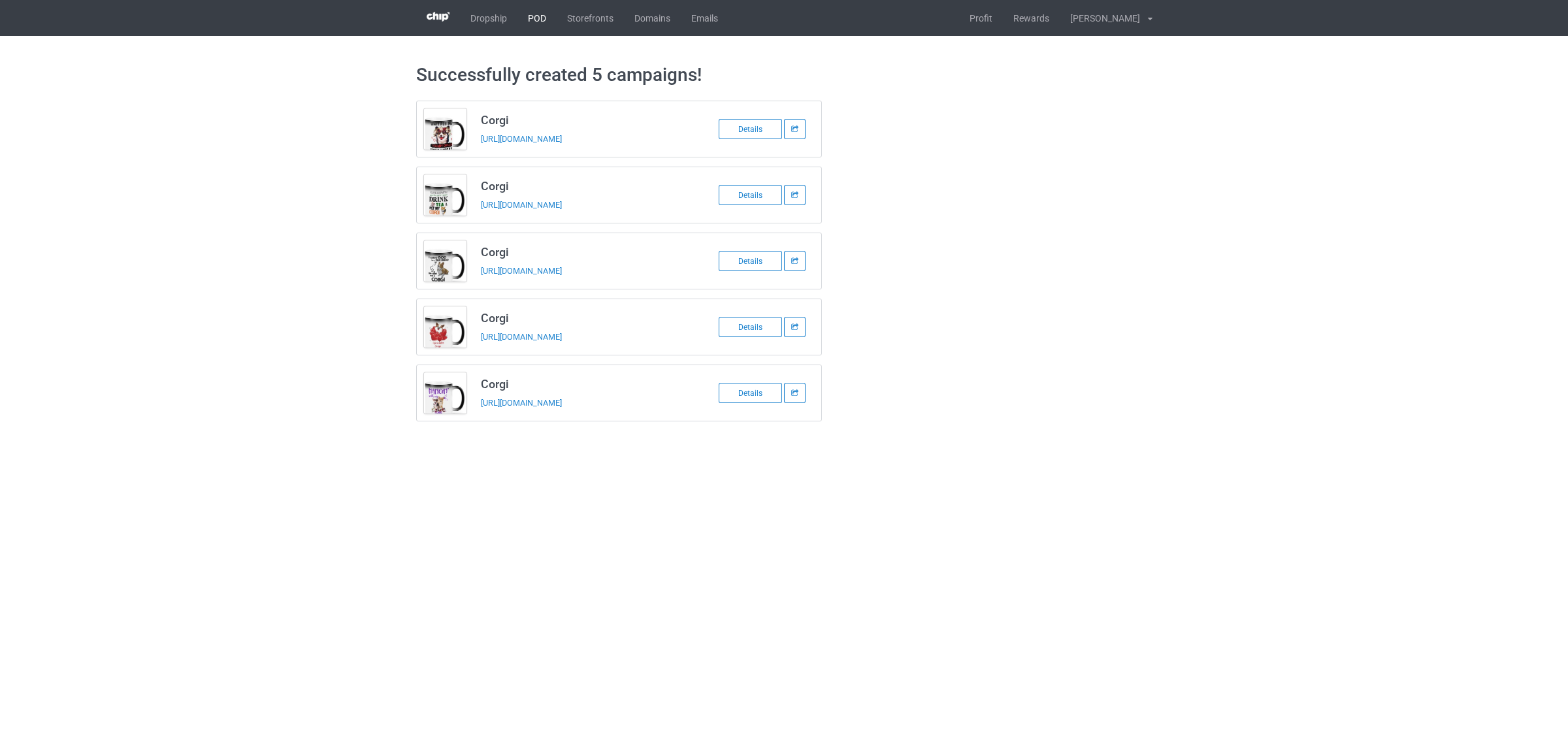
click at [530, 20] on link "POD" at bounding box center [537, 18] width 39 height 36
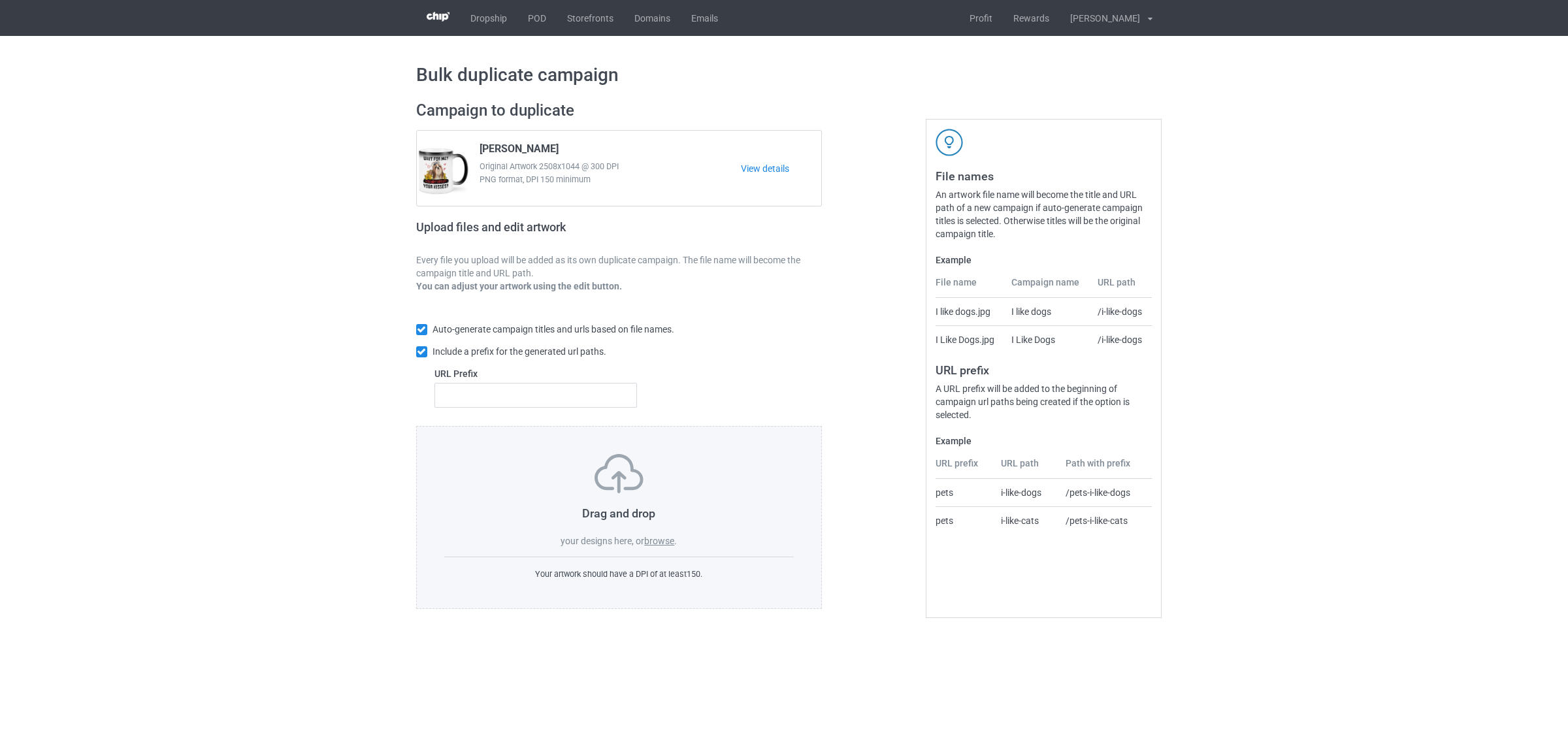
click at [657, 546] on label "browse" at bounding box center [659, 541] width 30 height 10
click at [0, 0] on input "browse" at bounding box center [0, 0] width 0 height 0
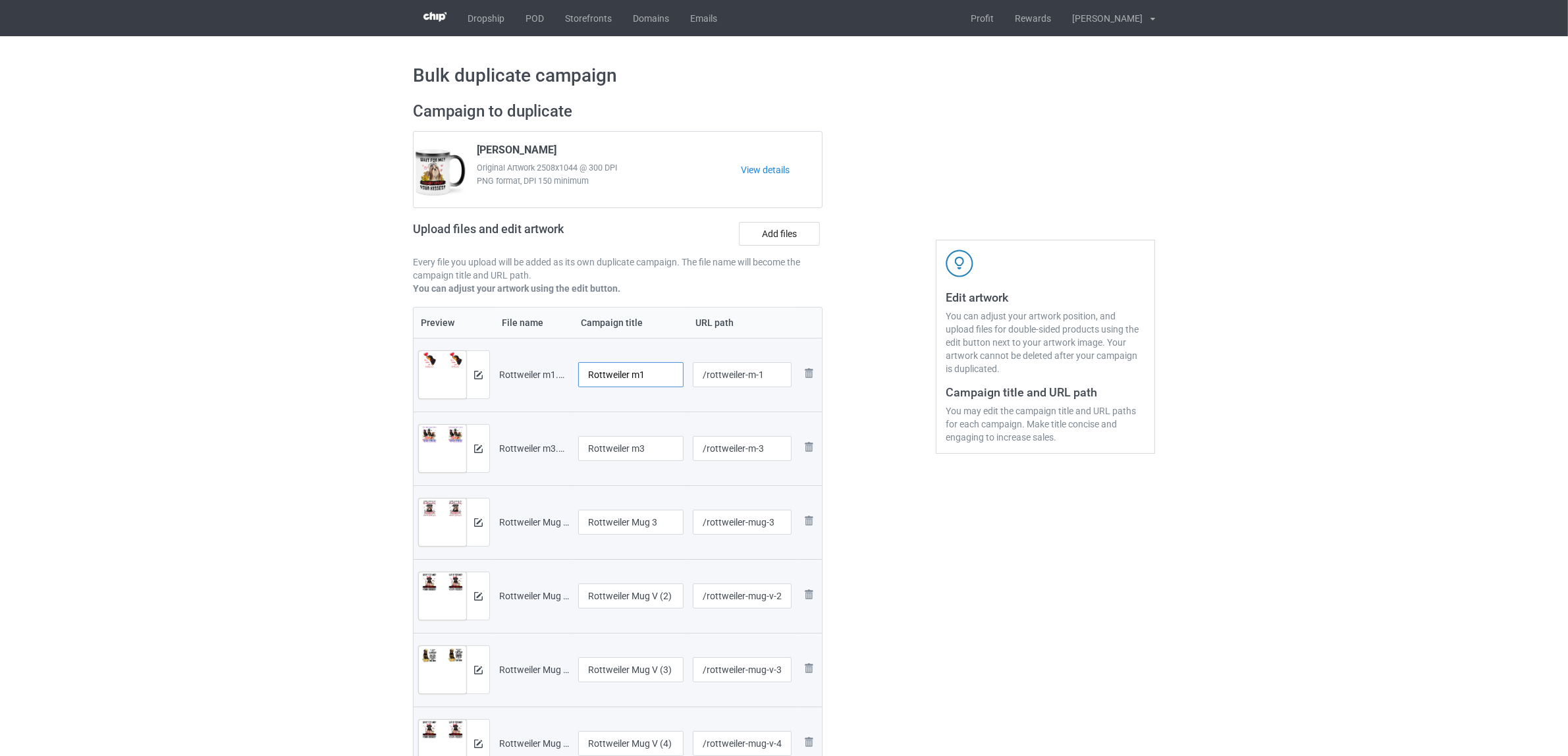
drag, startPoint x: 630, startPoint y: 379, endPoint x: 696, endPoint y: 380, distance: 66.0
click at [696, 380] on tr "Preview and edit artwork Rottweiler m1.png Rottweiler m1 /rottweiler-m-1 Remove…" at bounding box center [618, 375] width 408 height 74
click at [601, 371] on input "Rottweiler" at bounding box center [630, 375] width 105 height 25
type input "Rottweiler"
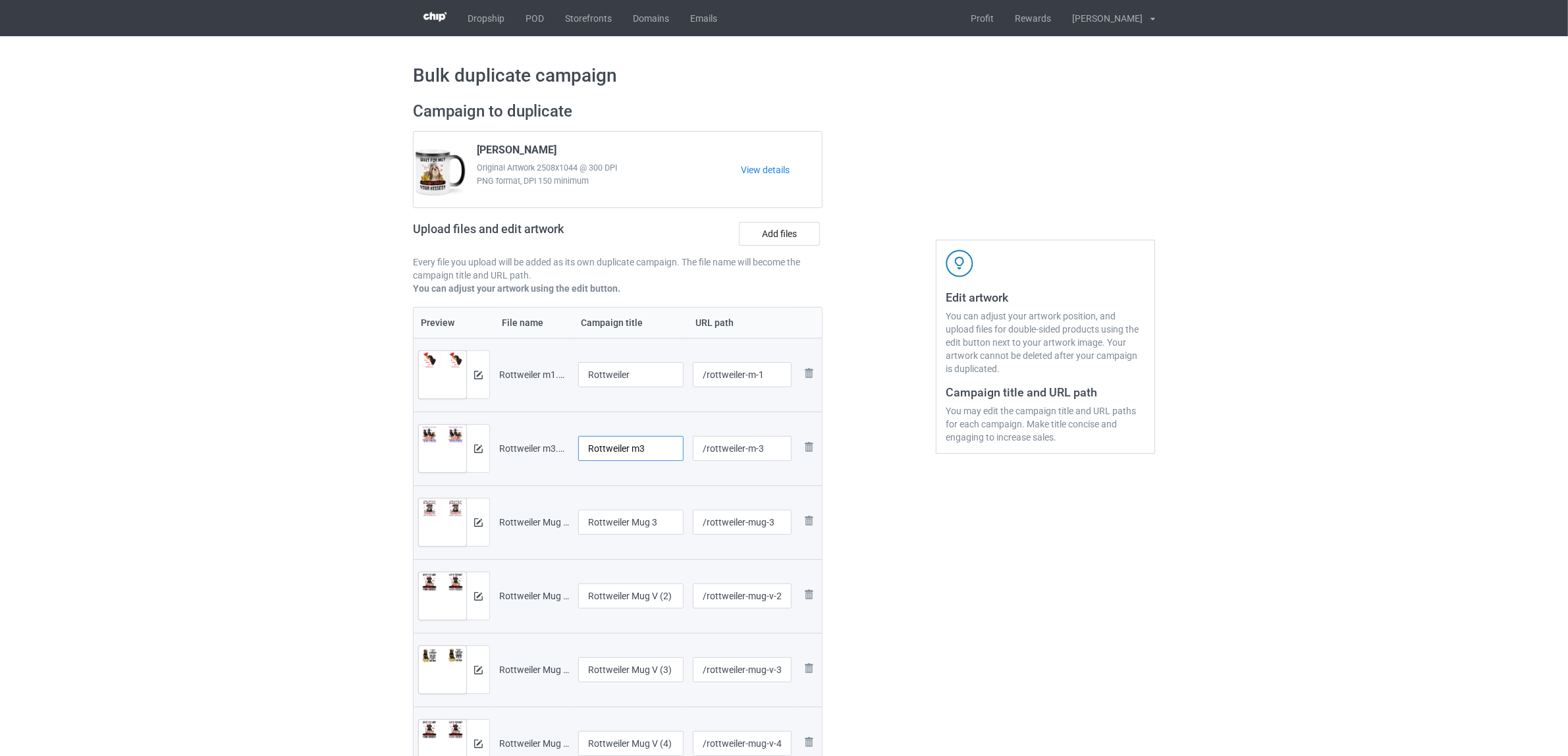
click at [624, 455] on input "Rottweiler m3" at bounding box center [630, 449] width 105 height 25
paste input "text"
type input "Rottweiler"
click at [646, 529] on input "Rottweiler Mug 3" at bounding box center [630, 522] width 105 height 25
paste input "text"
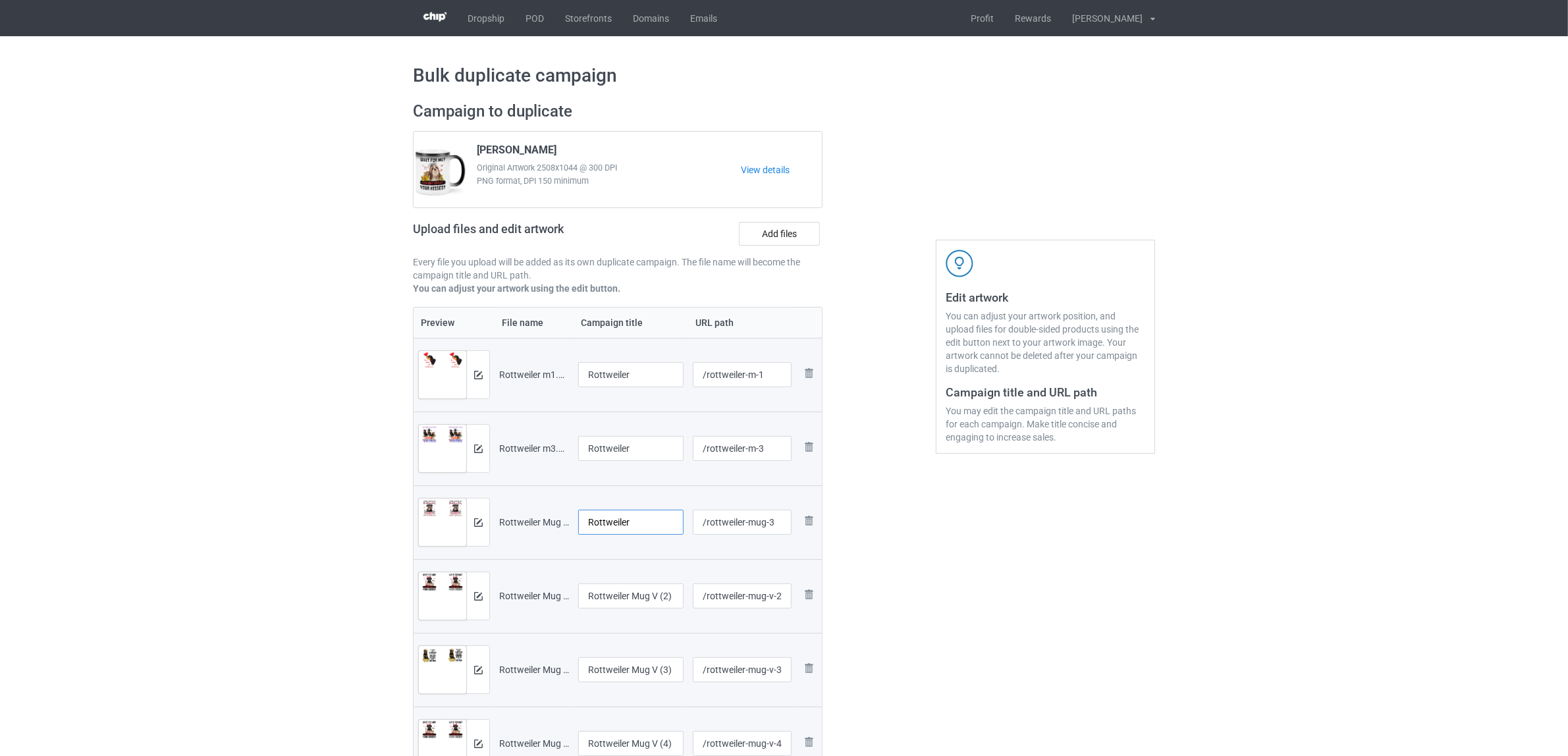
type input "Rottweiler"
click at [636, 603] on input "Rottweiler Mug V (2)" at bounding box center [630, 596] width 105 height 25
paste input "text"
type input "Rottweiler"
click at [620, 665] on input "Rottweiler Mug V (3)" at bounding box center [630, 670] width 105 height 25
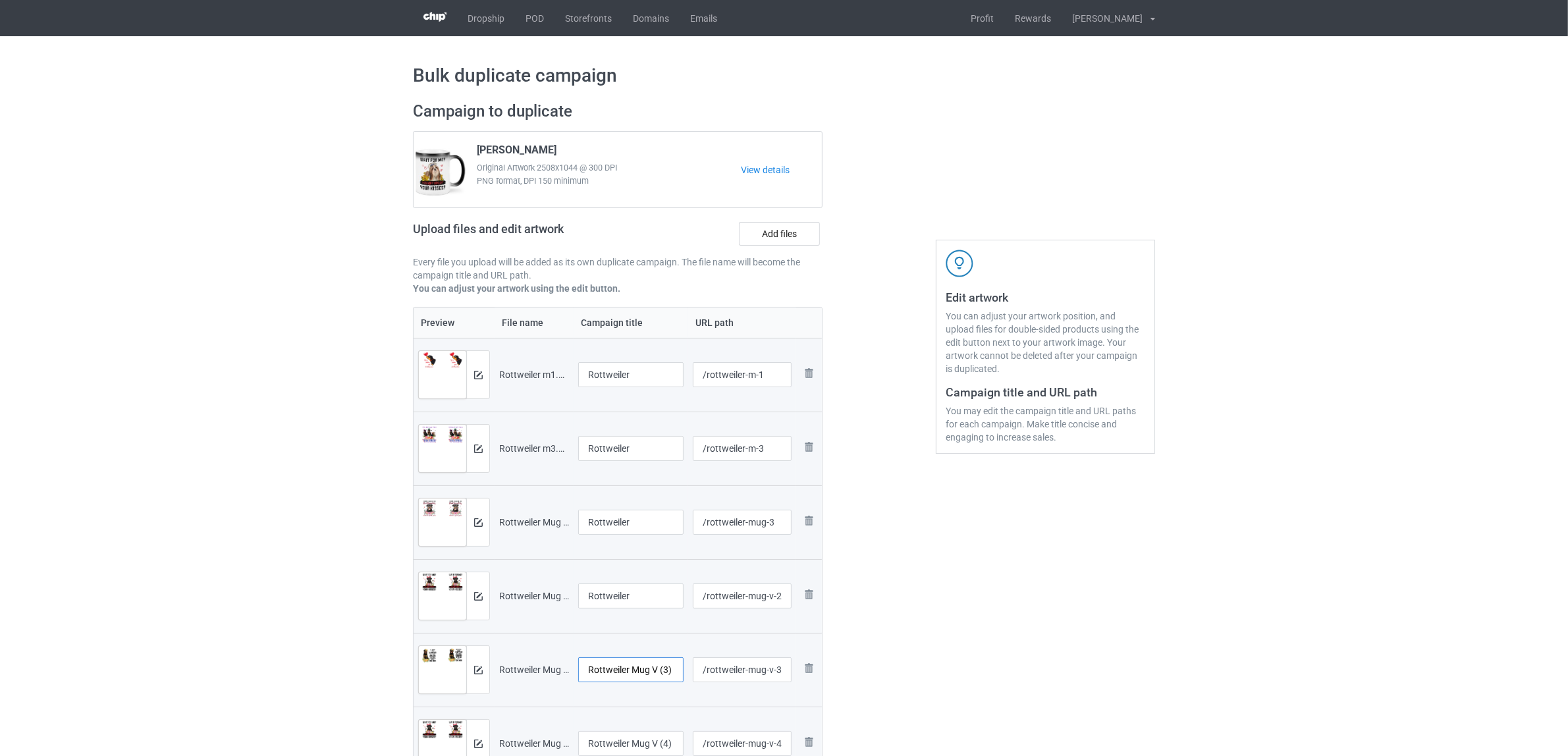
paste input "text"
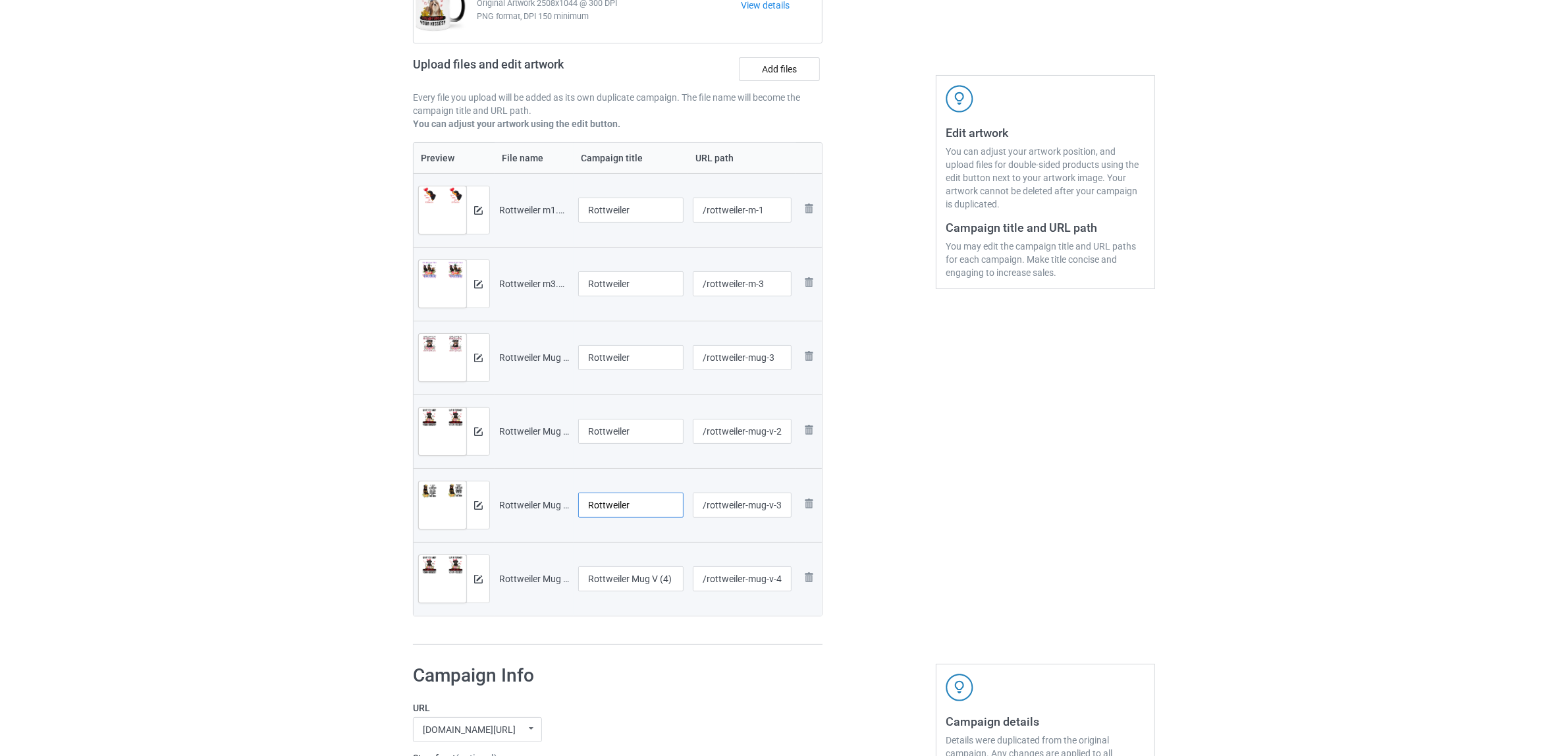
type input "Rottweiler"
click at [630, 589] on input "Rottweiler Mug V (4)" at bounding box center [630, 579] width 105 height 25
paste input "text"
type input "Rottweiler"
click at [643, 642] on div "Preview File name Campaign title URL path Preview and edit artwork Rottweiler m…" at bounding box center [618, 393] width 410 height 503
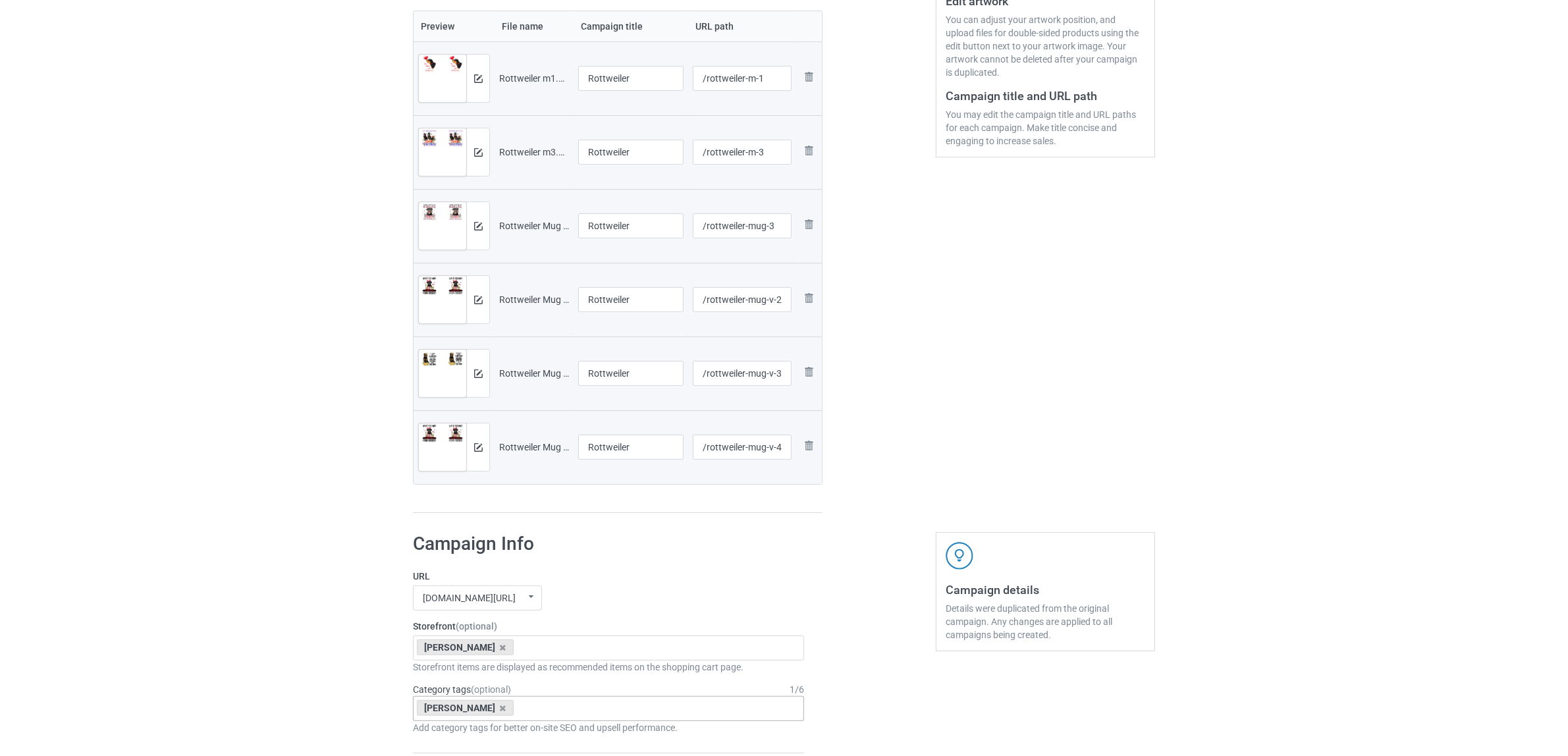
scroll to position [412, 0]
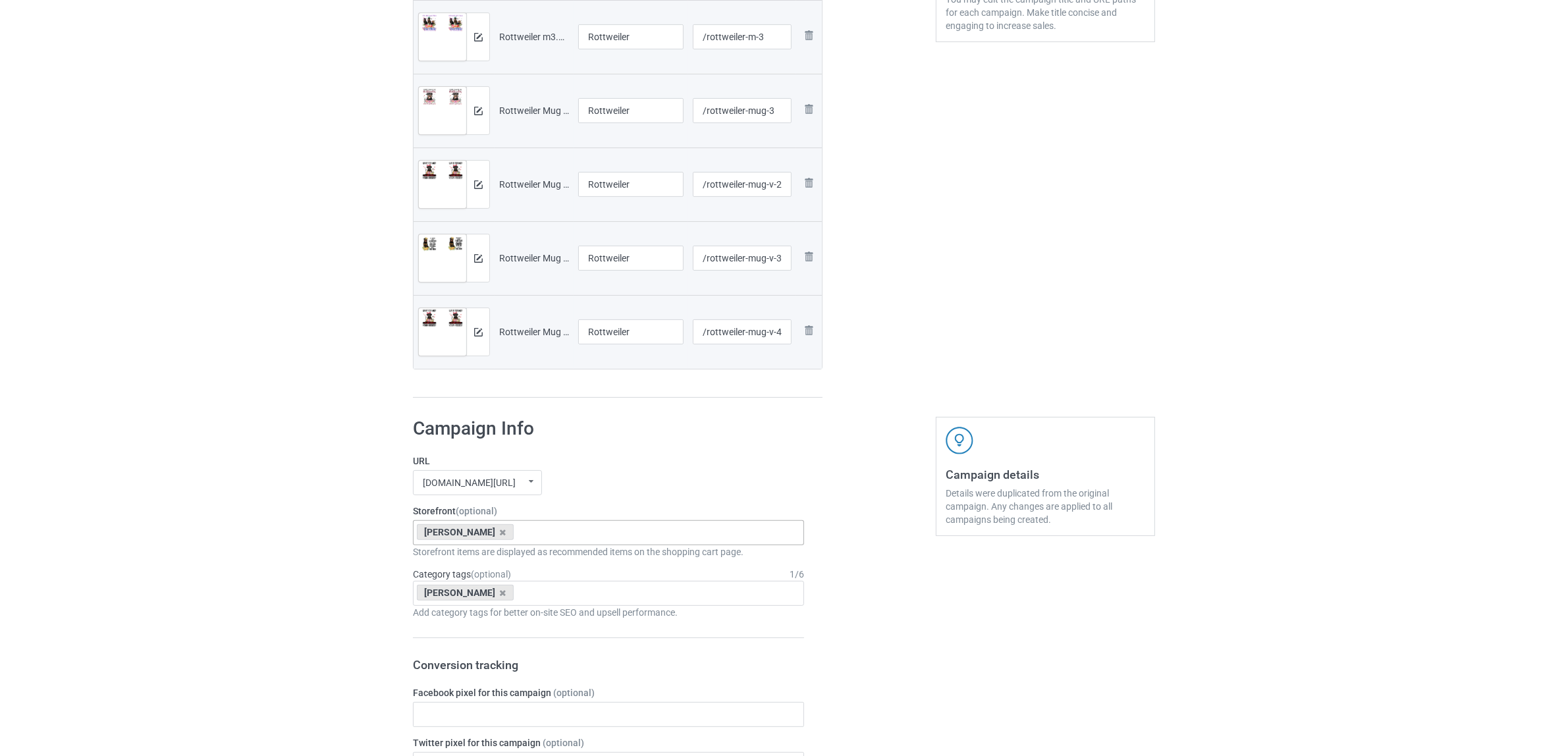
click at [463, 532] on div "[PERSON_NAME]" at bounding box center [465, 532] width 97 height 16
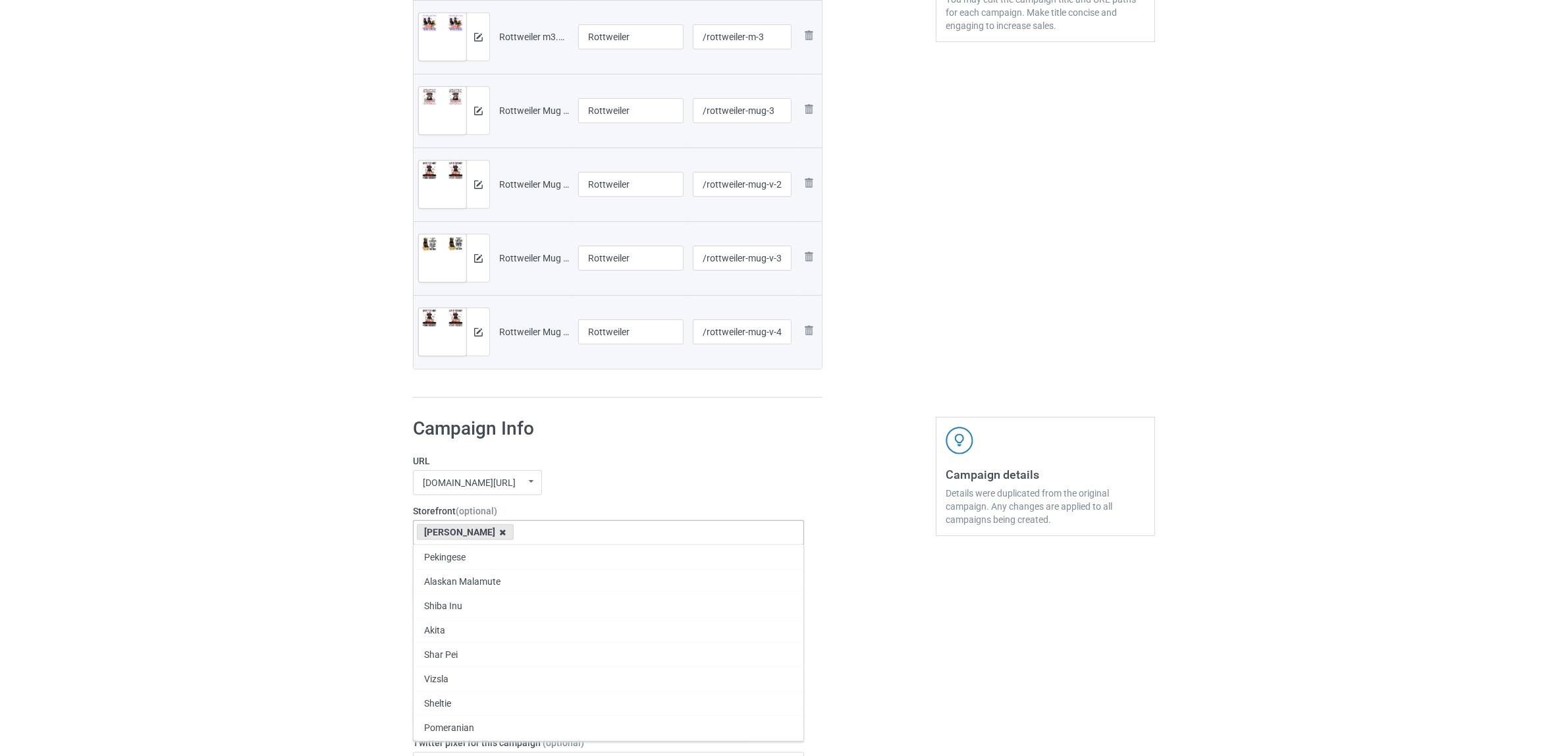
click at [500, 533] on icon at bounding box center [503, 532] width 7 height 9
paste input "Rottweiler"
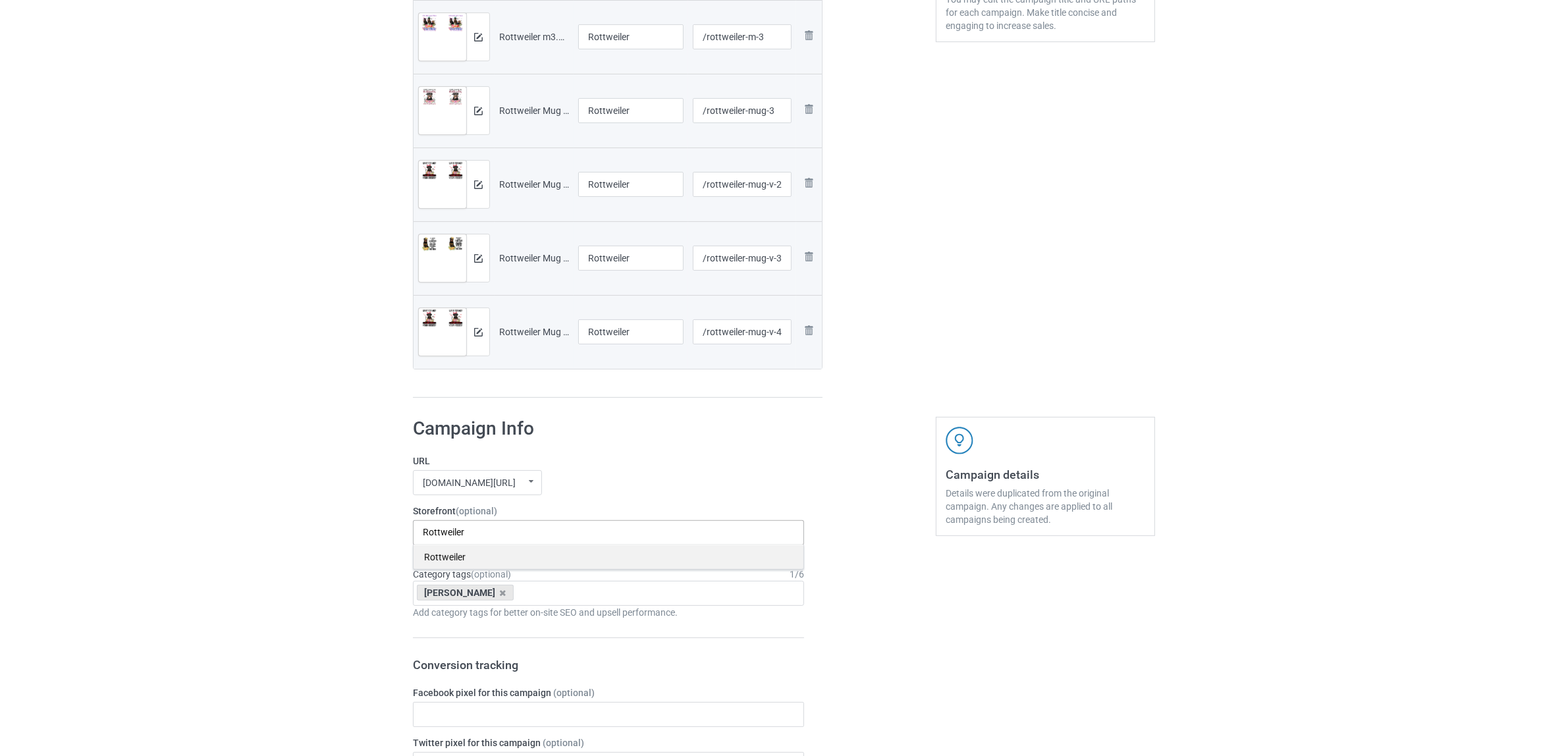
type input "Rottweiler"
click at [455, 561] on div "Rottweiler" at bounding box center [609, 556] width 390 height 24
click at [500, 594] on icon at bounding box center [503, 593] width 7 height 9
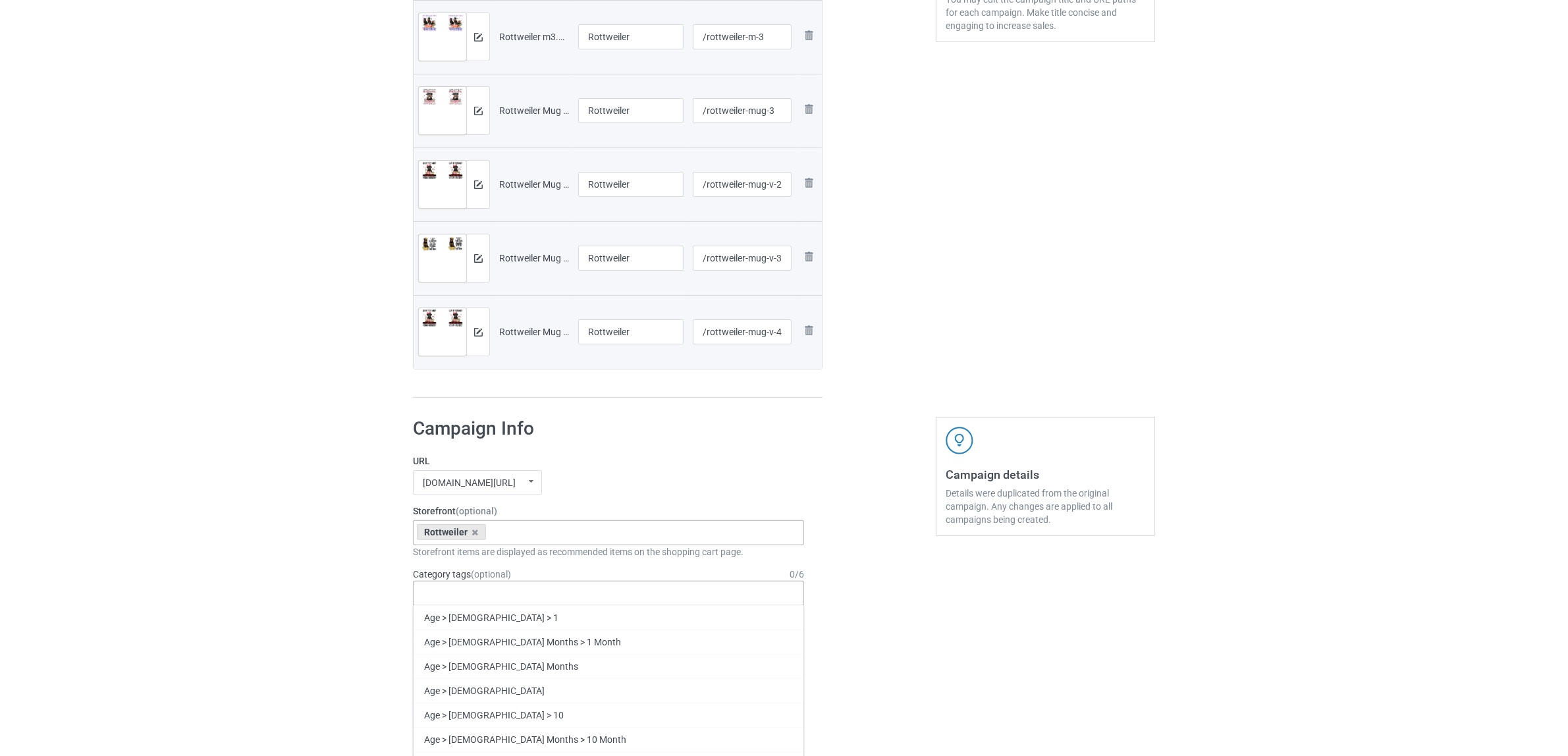
paste input "Rottweiler"
type input "Rottweiler"
click at [446, 643] on div "Rottweiler" at bounding box center [609, 642] width 390 height 24
click at [245, 587] on div "Bulk duplicate campaign Campaign to duplicate Shih Tzu Original Artwork 2508x10…" at bounding box center [784, 629] width 1568 height 2010
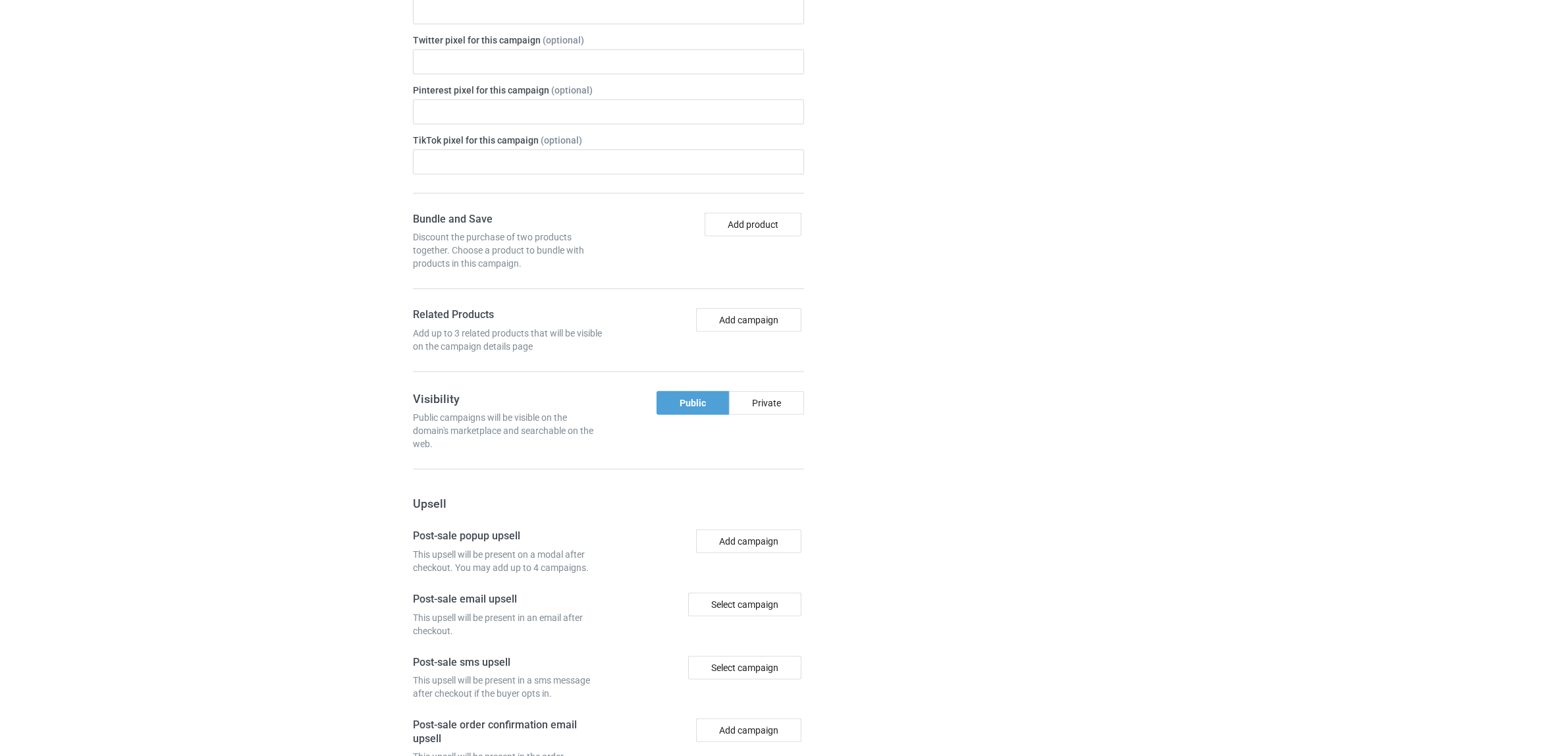
scroll to position [1294, 0]
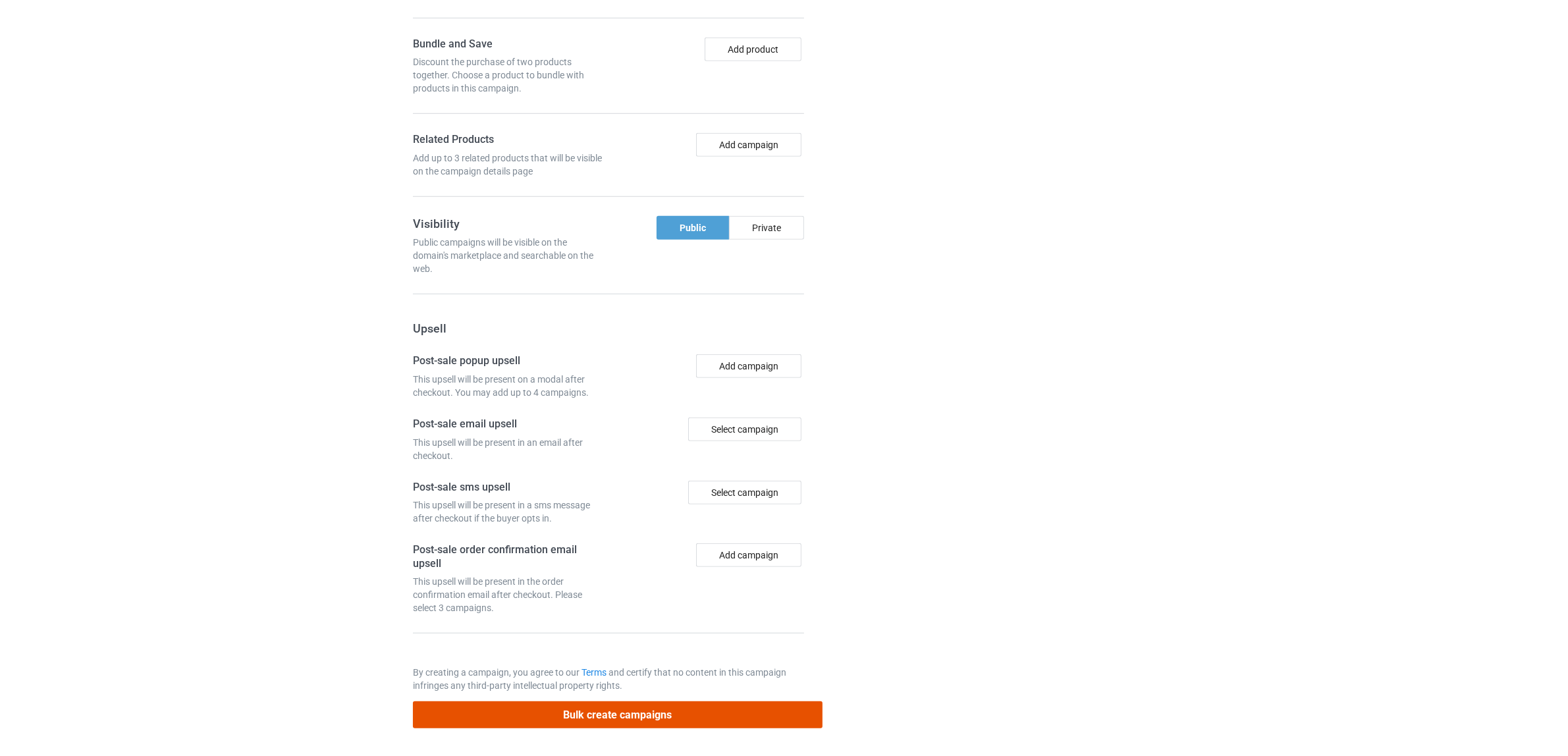
click at [603, 716] on button "Bulk create campaigns" at bounding box center [618, 714] width 410 height 27
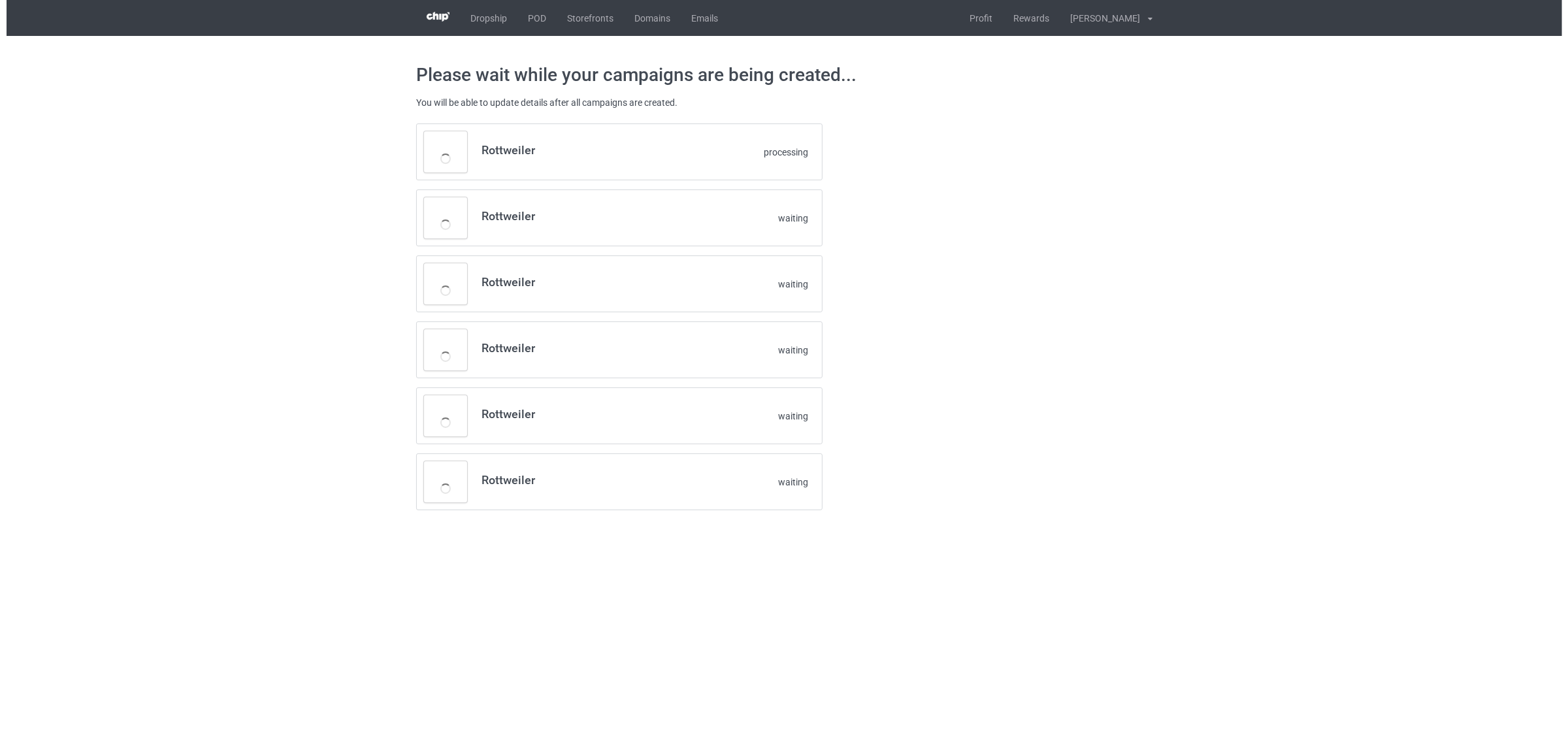
scroll to position [0, 0]
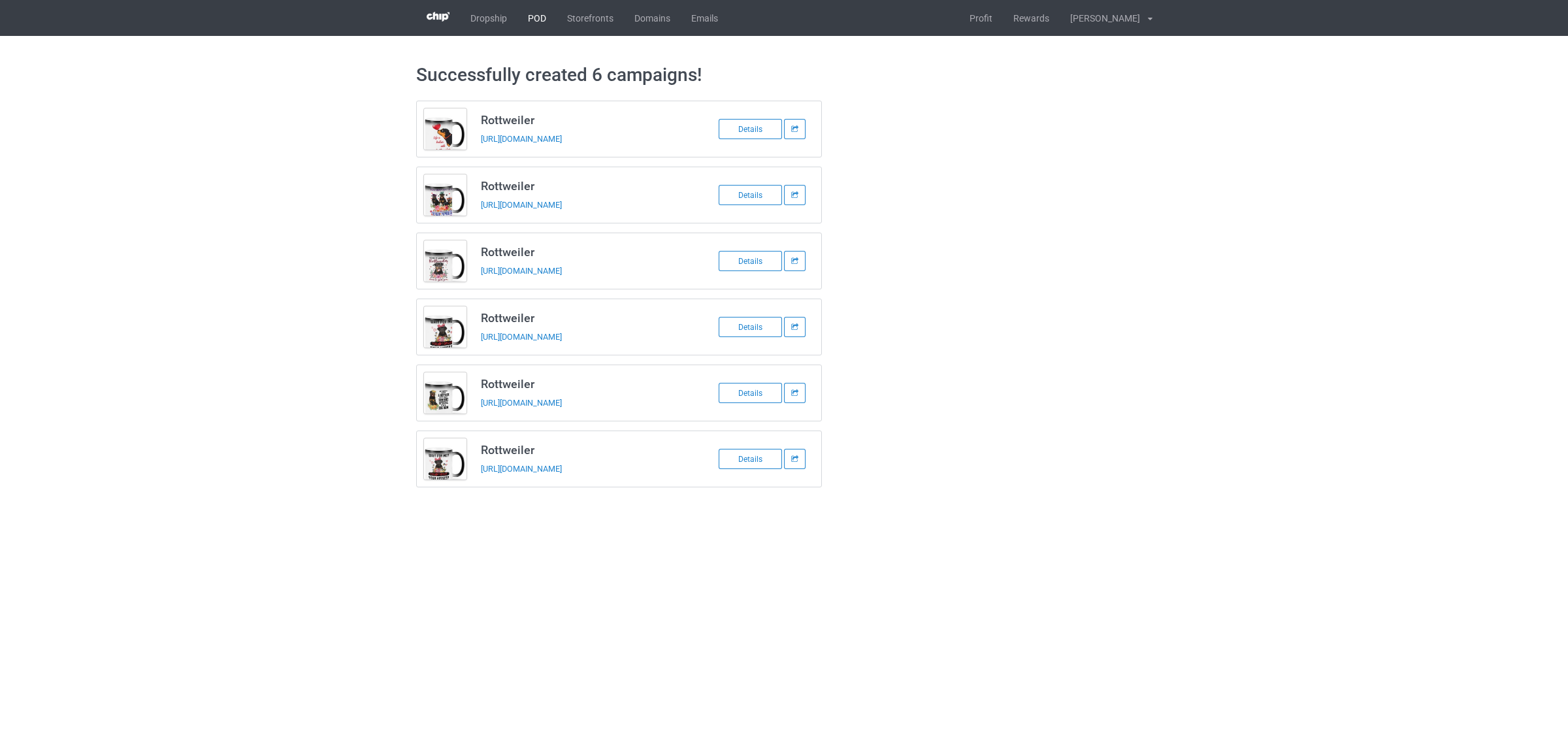
click at [544, 18] on link "POD" at bounding box center [537, 18] width 39 height 36
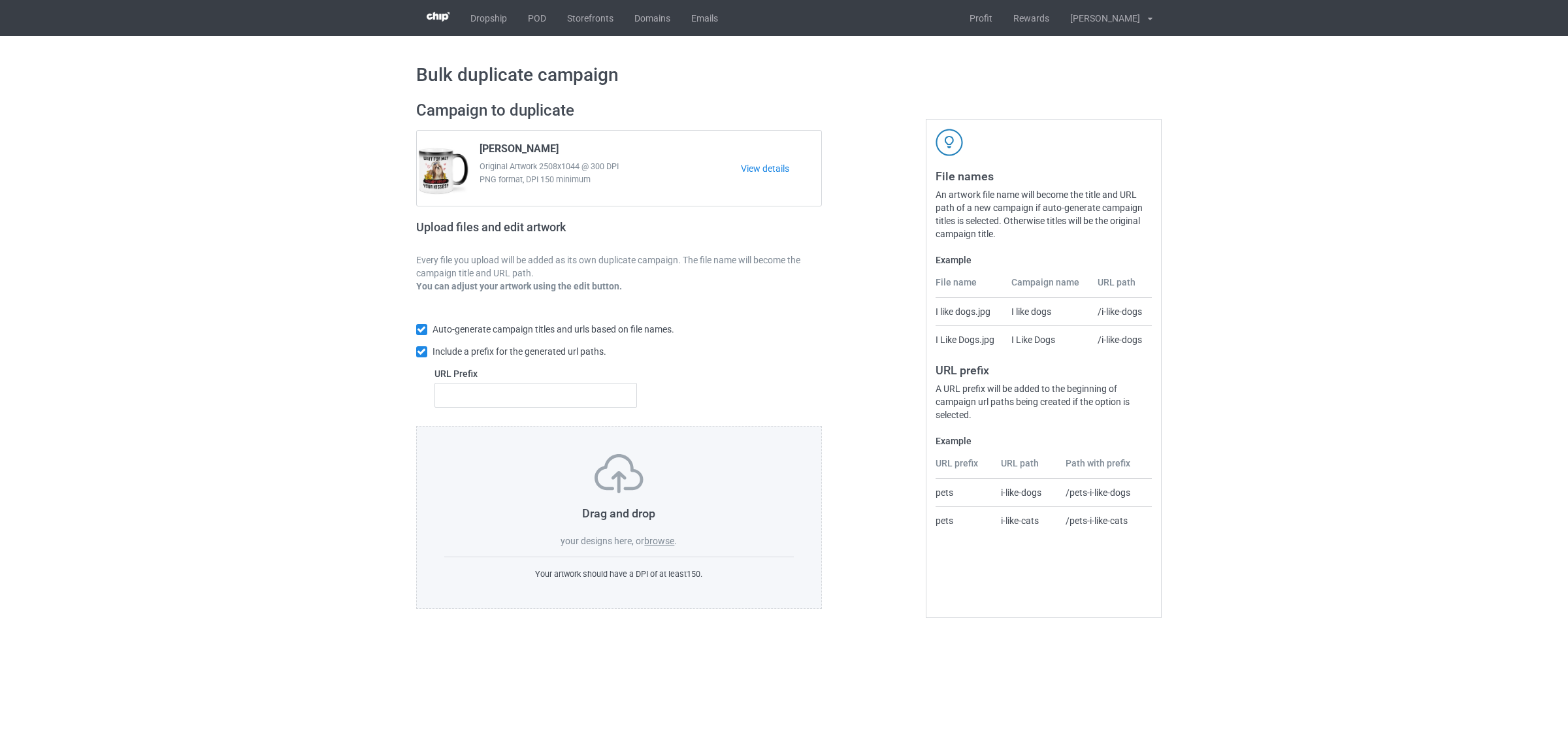
click at [655, 543] on label "browse" at bounding box center [659, 541] width 30 height 10
click at [0, 0] on input "browse" at bounding box center [0, 0] width 0 height 0
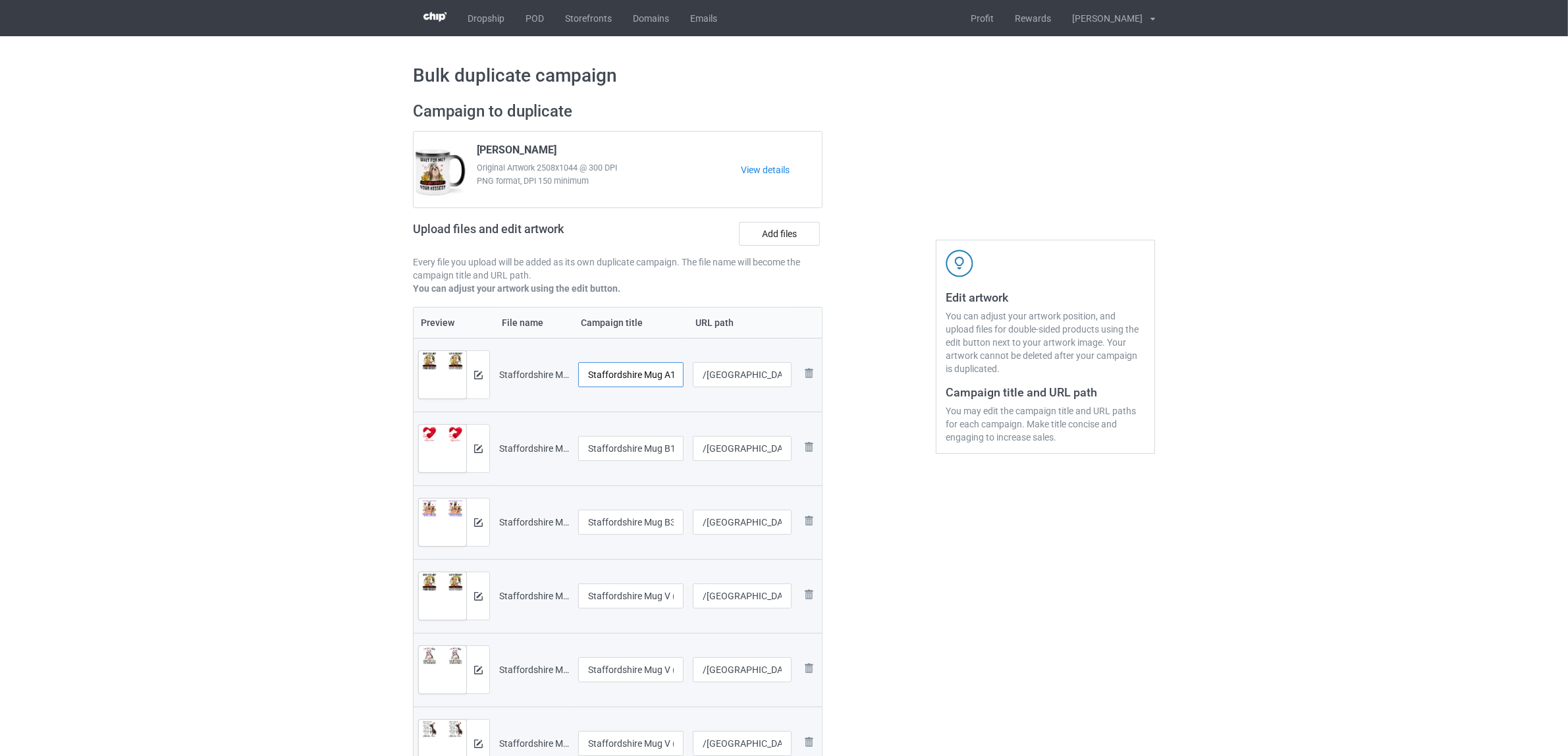
scroll to position [0, 17]
drag, startPoint x: 644, startPoint y: 373, endPoint x: 754, endPoint y: 384, distance: 110.5
click at [754, 384] on tr "Preview and edit artwork Staffordshire Mug A1 (1).png Staffordshire Mug A1 (1) …" at bounding box center [618, 375] width 408 height 74
click at [636, 372] on input "[GEOGRAPHIC_DATA]" at bounding box center [630, 375] width 105 height 25
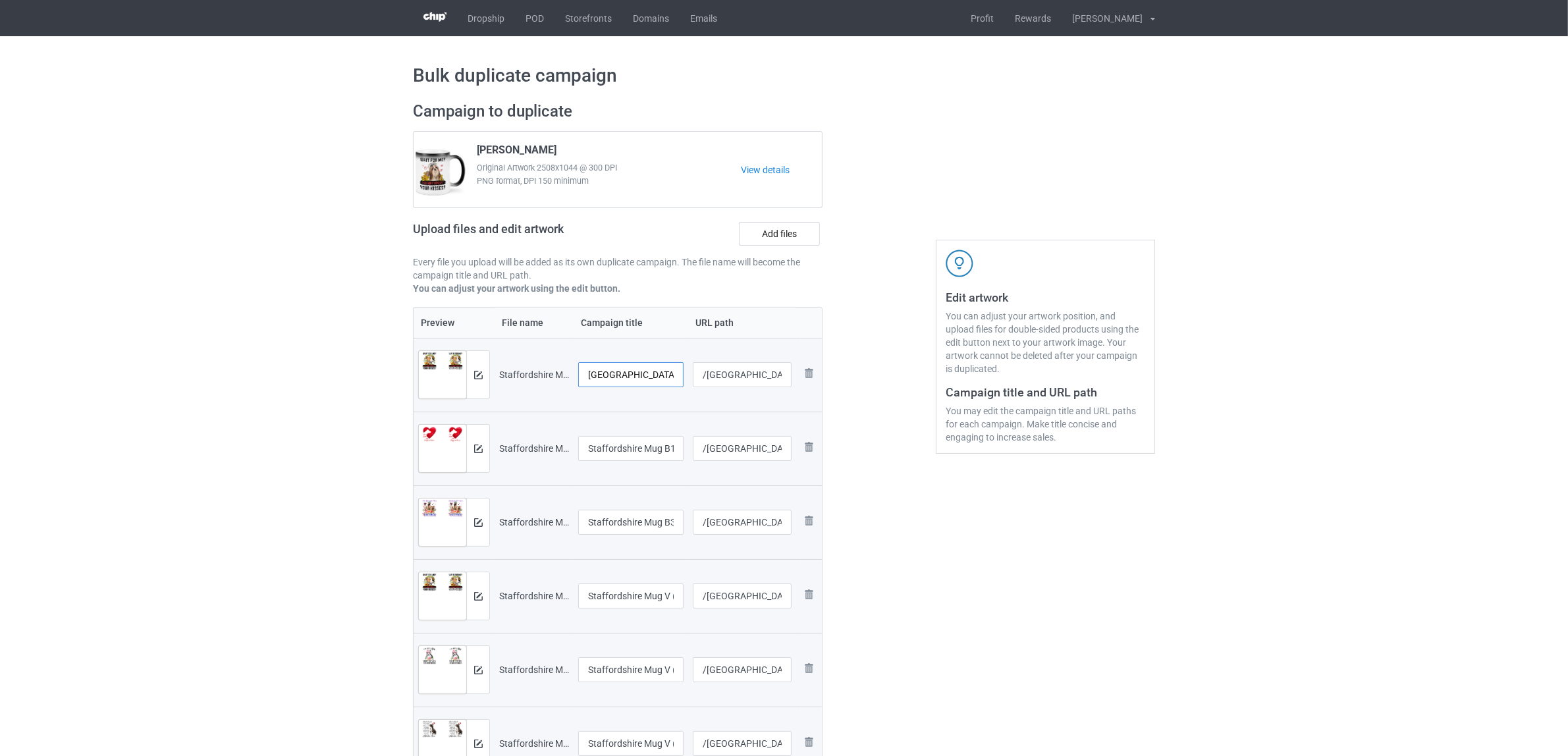
click at [636, 372] on input "[GEOGRAPHIC_DATA]" at bounding box center [630, 375] width 105 height 25
type input "[GEOGRAPHIC_DATA]"
click at [650, 447] on input "Staffordshire Mug B1" at bounding box center [630, 449] width 105 height 25
paste input "text"
type input "[GEOGRAPHIC_DATA]"
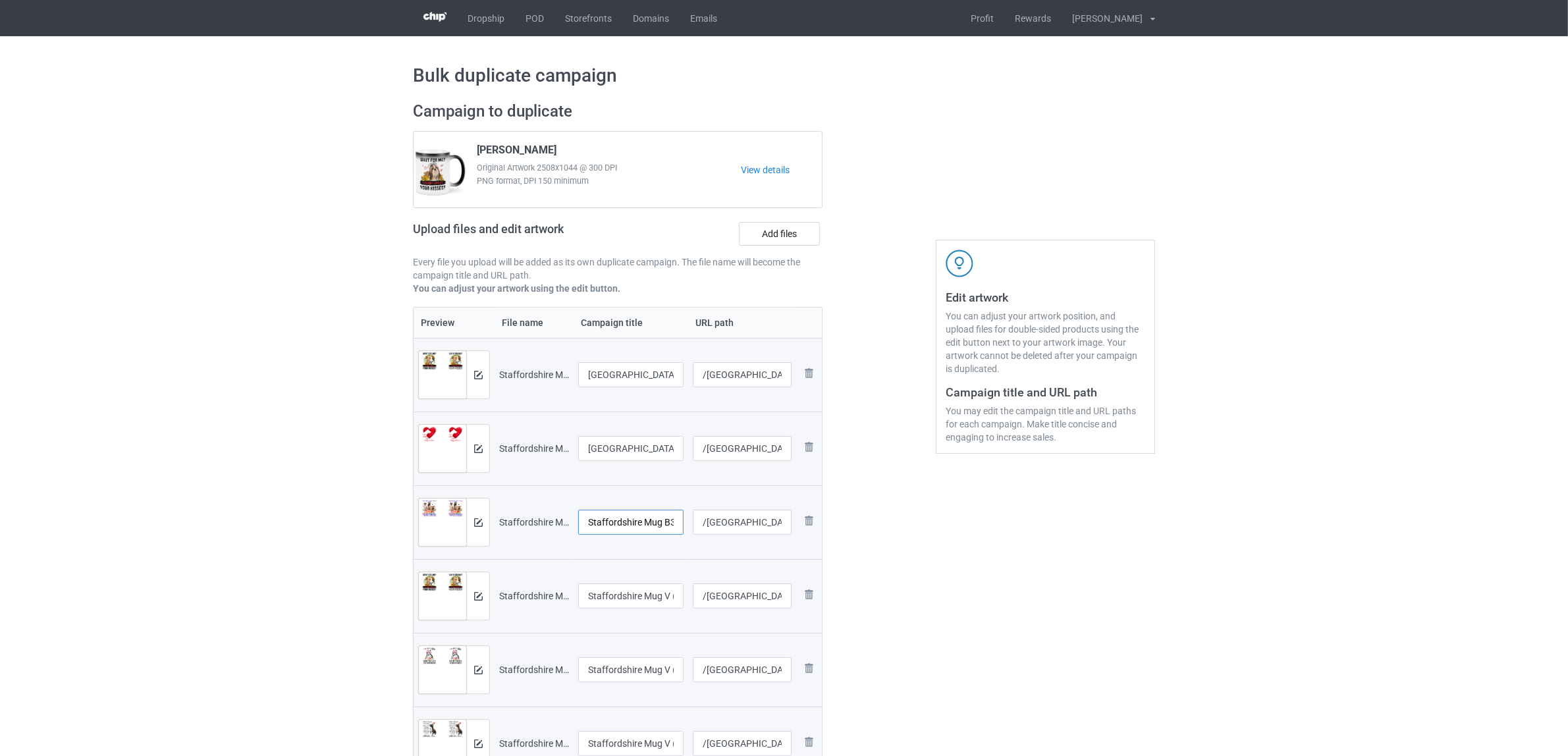
click at [644, 529] on input "Staffordshire Mug B3" at bounding box center [630, 522] width 105 height 25
paste input "text"
type input "[GEOGRAPHIC_DATA]"
click at [663, 600] on input "Staffordshire Mug V (2)" at bounding box center [630, 596] width 105 height 25
paste input "text"
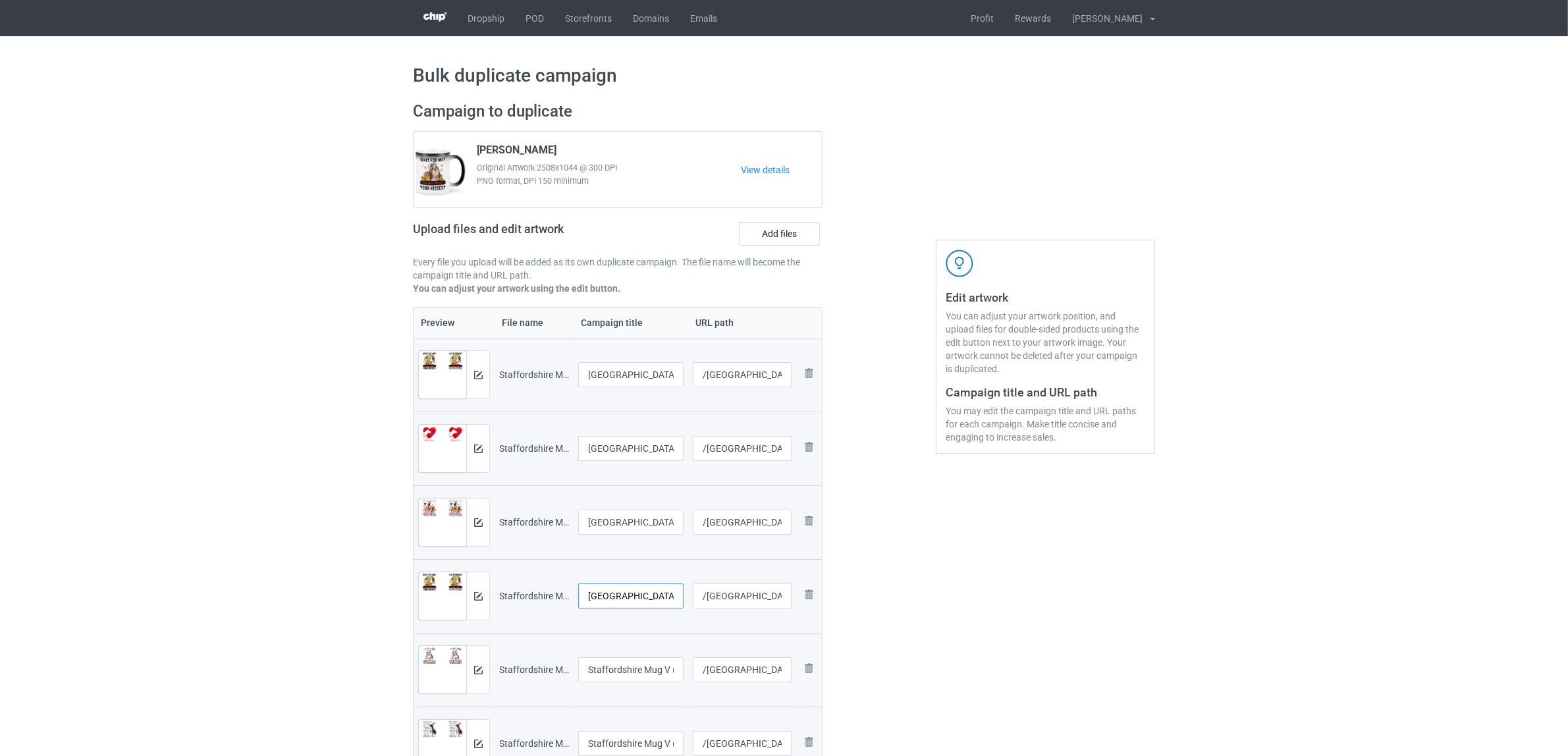
type input "[GEOGRAPHIC_DATA]"
click at [657, 660] on input "Staffordshire Mug V (3)" at bounding box center [630, 670] width 105 height 25
paste input "text"
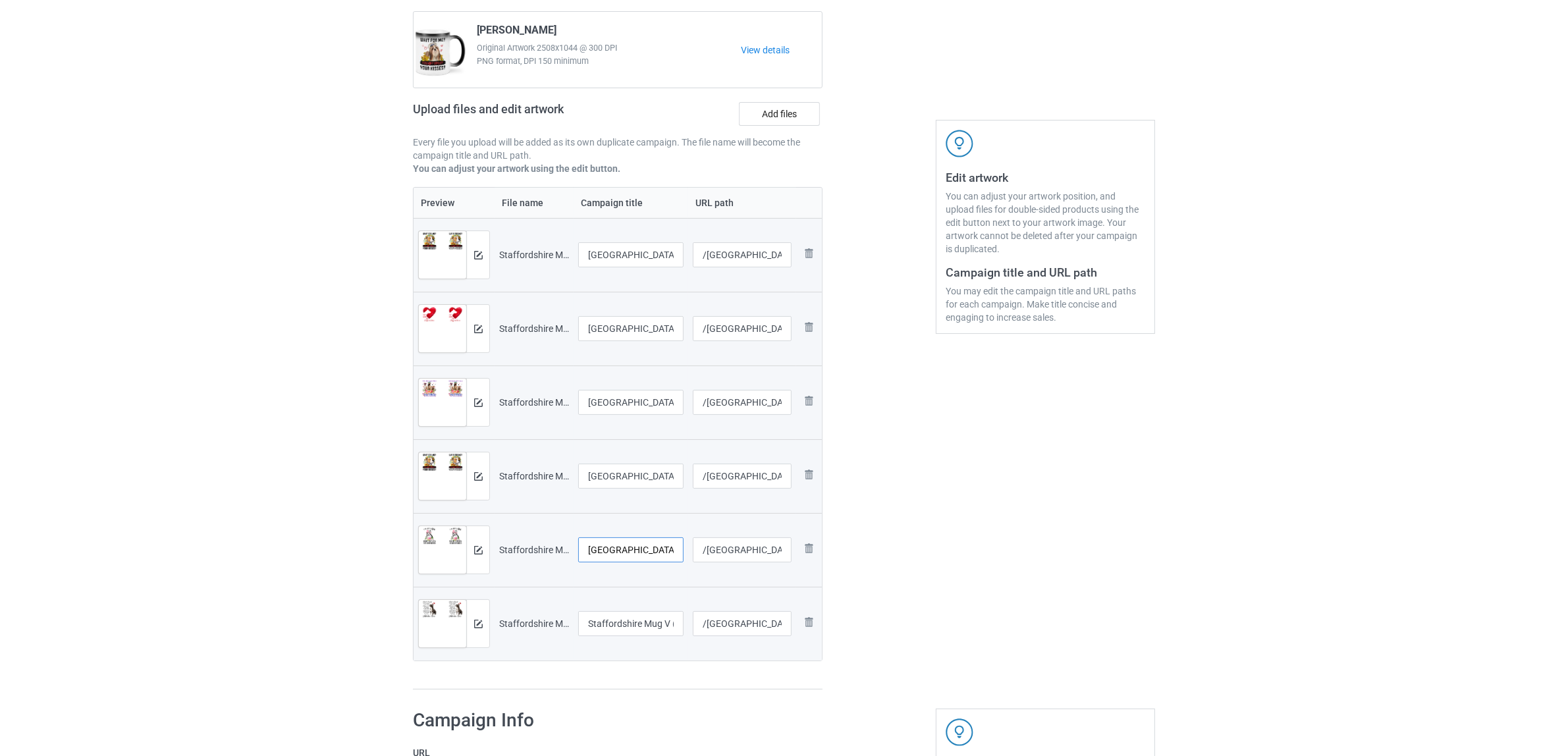
scroll to position [247, 0]
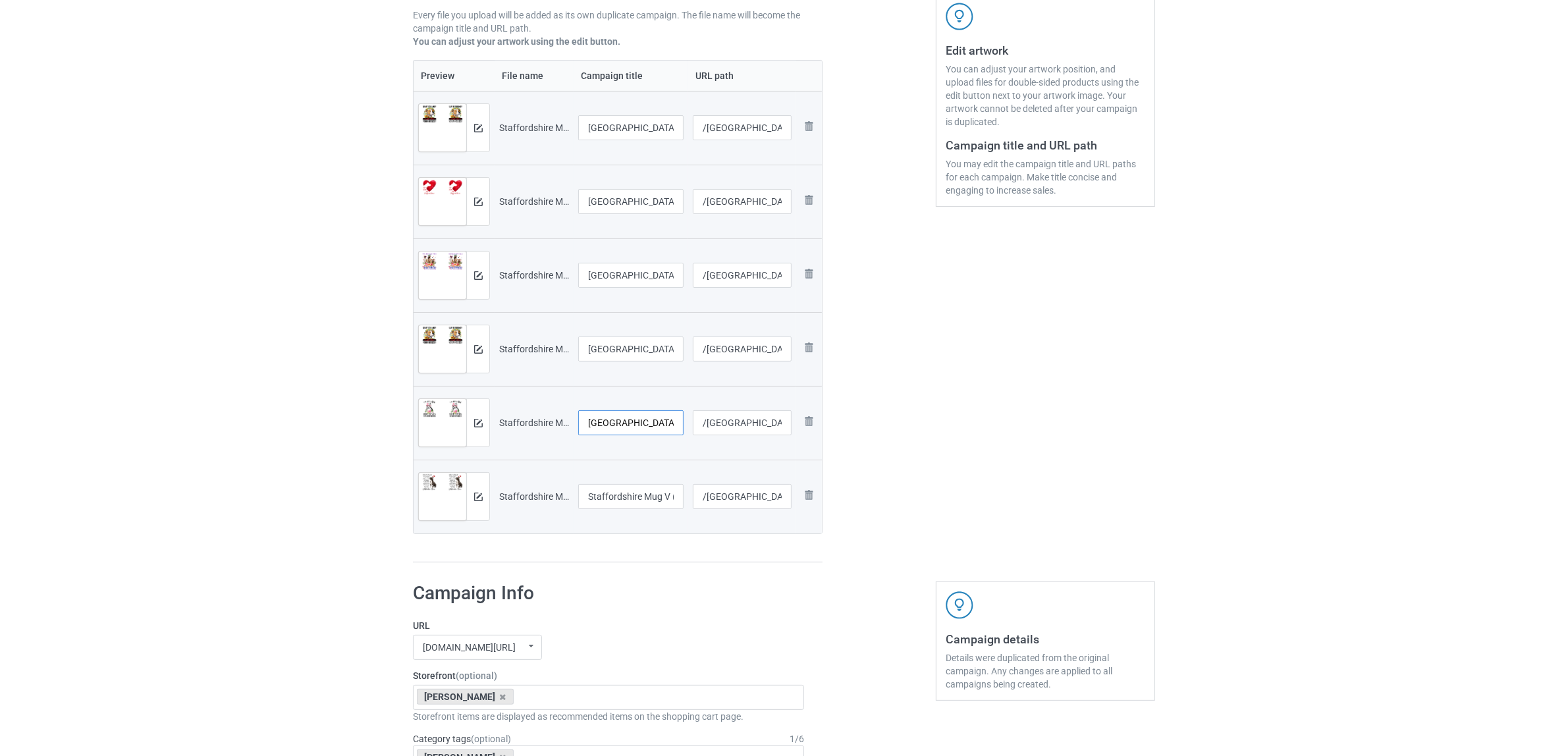
type input "[GEOGRAPHIC_DATA]"
click at [650, 504] on input "Staffordshire Mug V (4)" at bounding box center [630, 497] width 105 height 25
paste input "text"
type input "[GEOGRAPHIC_DATA]"
click at [677, 593] on h1 "Campaign Info" at bounding box center [609, 593] width 391 height 24
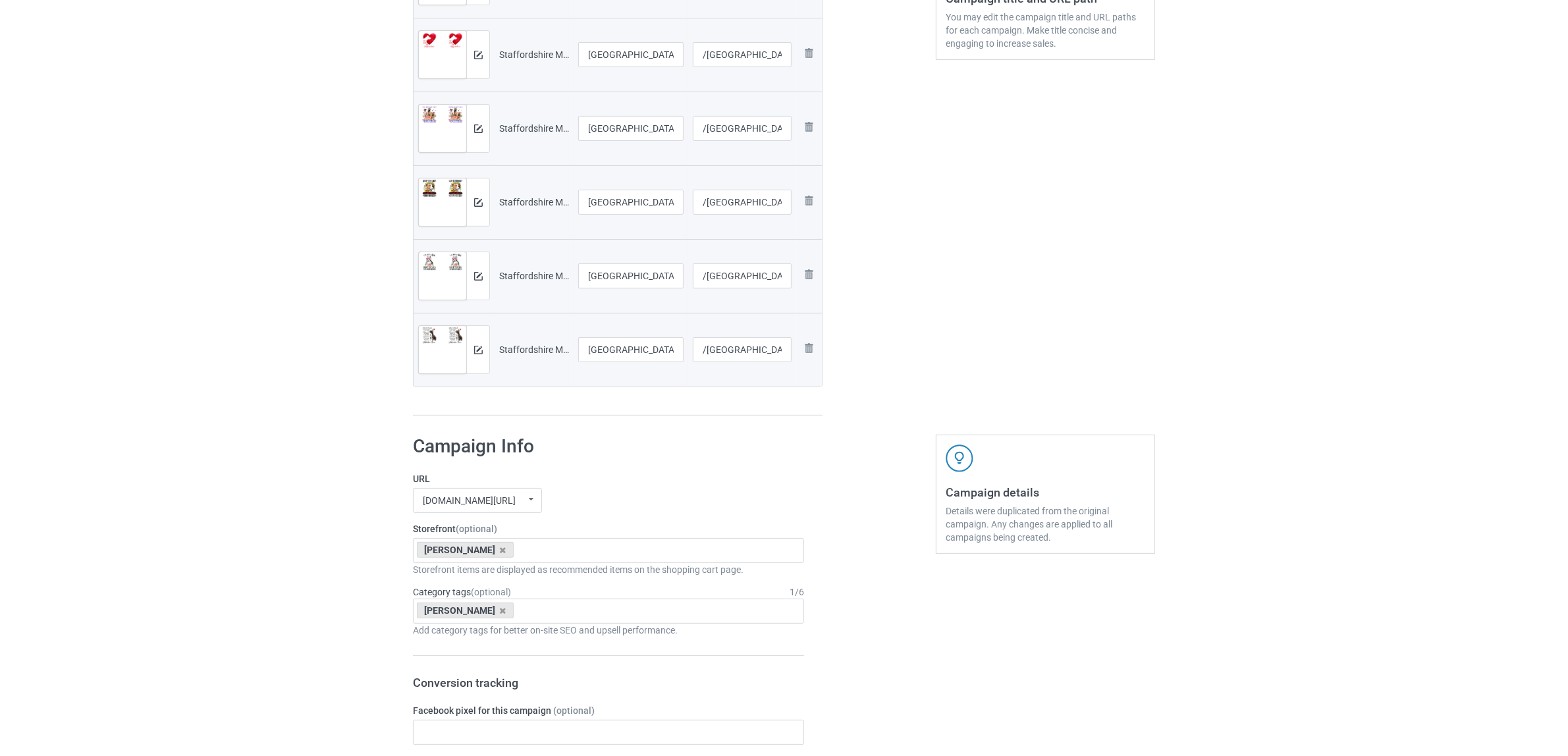
scroll to position [576, 0]
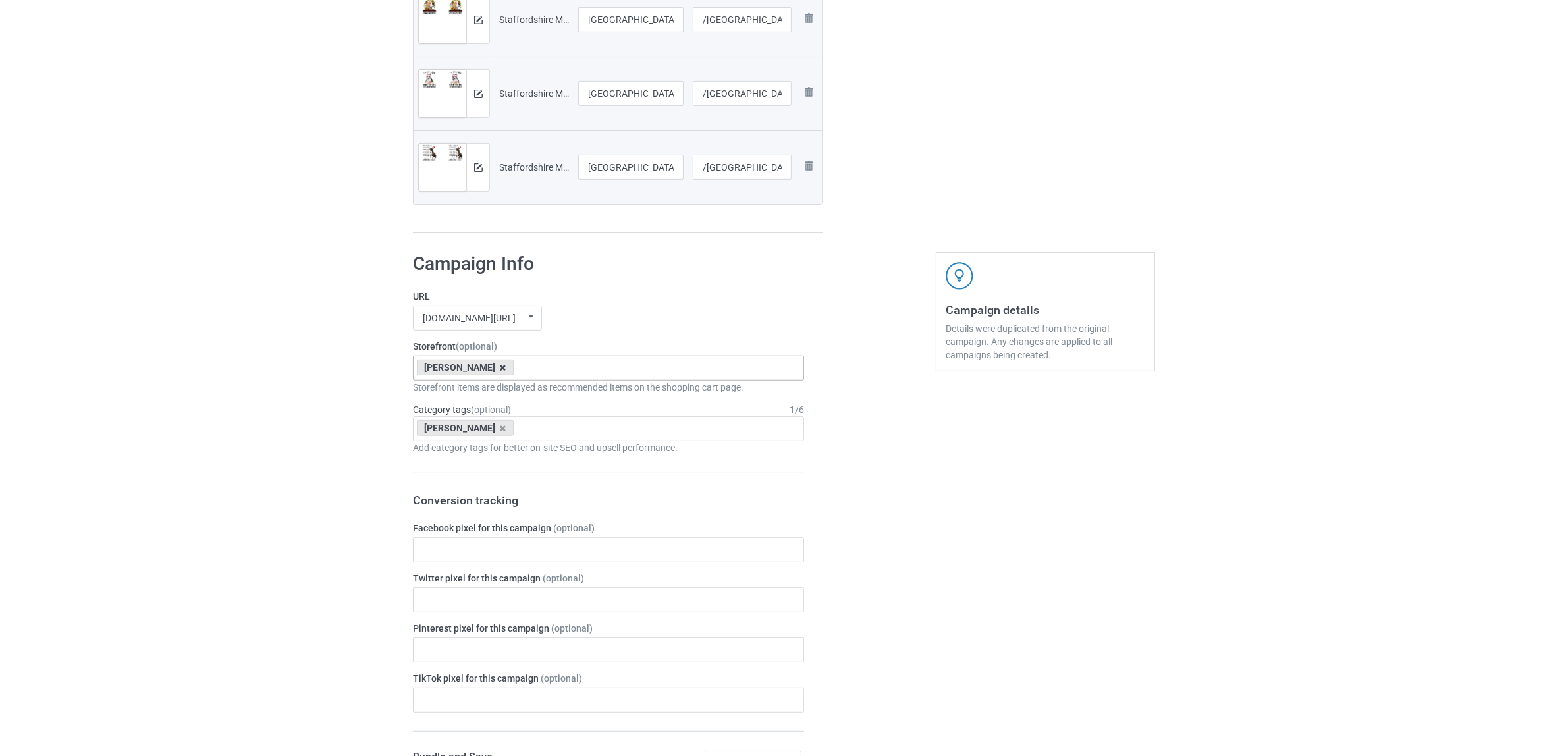
click at [500, 367] on icon at bounding box center [503, 367] width 7 height 9
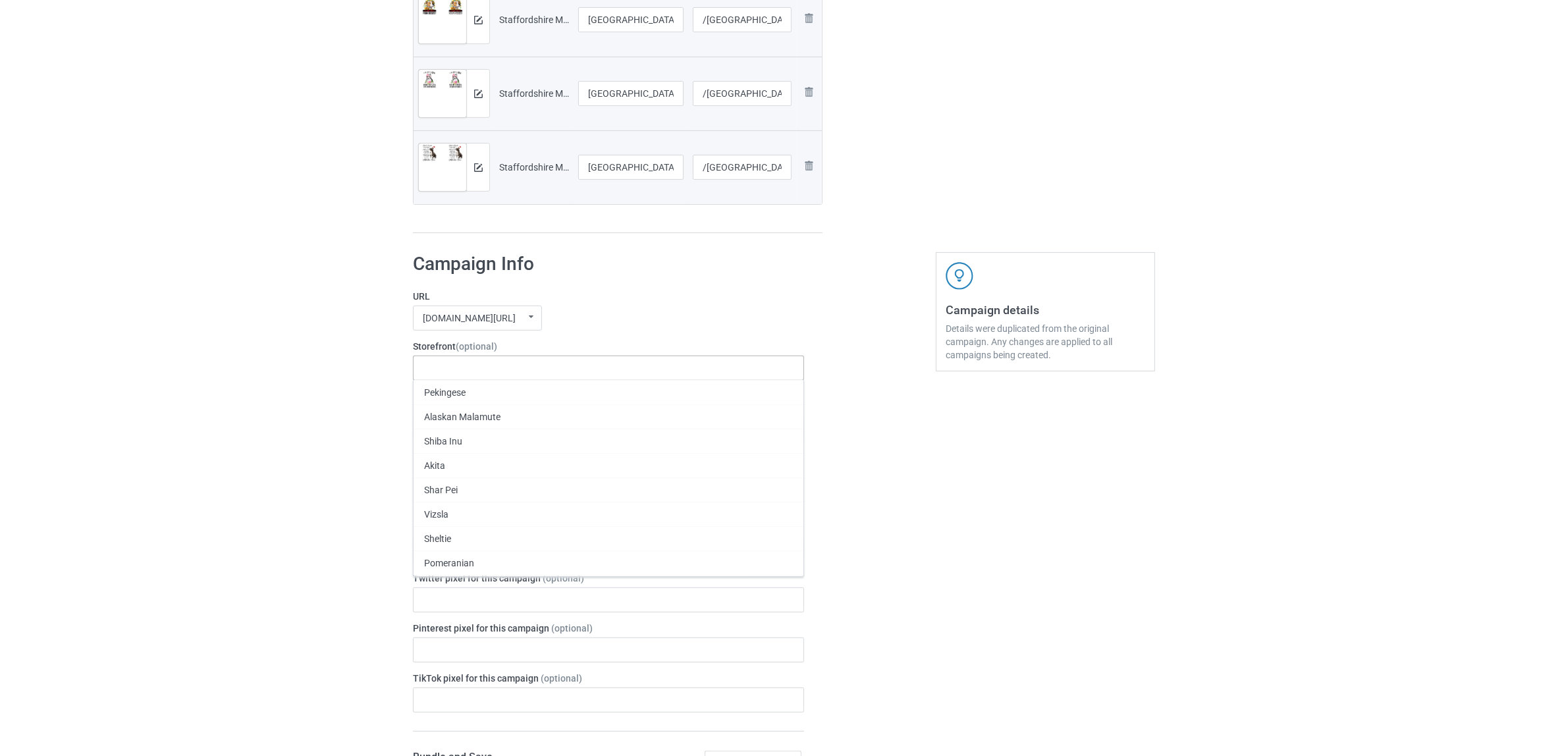
paste input "[GEOGRAPHIC_DATA]"
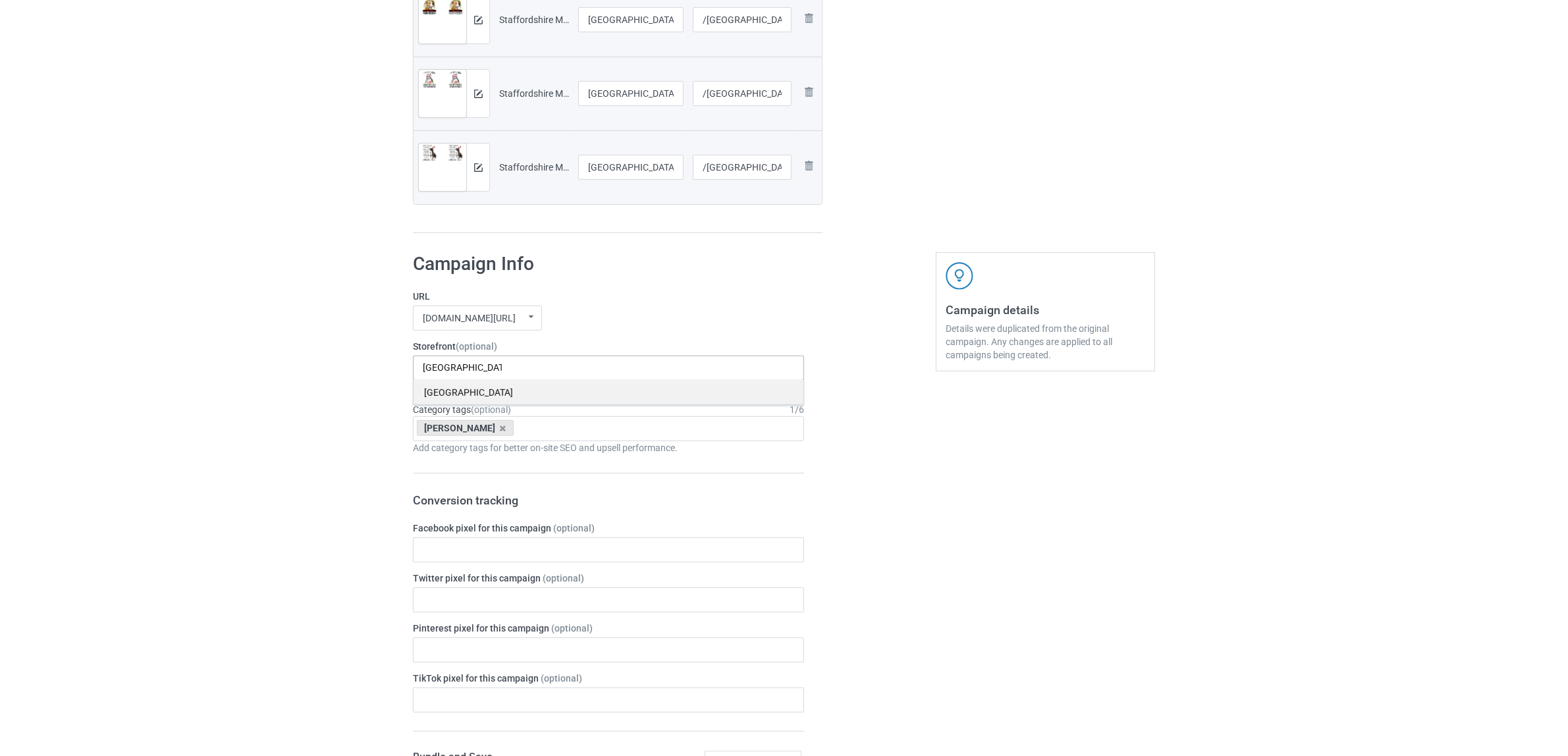
type input "[GEOGRAPHIC_DATA]"
click at [465, 395] on div "[GEOGRAPHIC_DATA]" at bounding box center [609, 392] width 390 height 24
click at [500, 427] on icon at bounding box center [503, 428] width 7 height 9
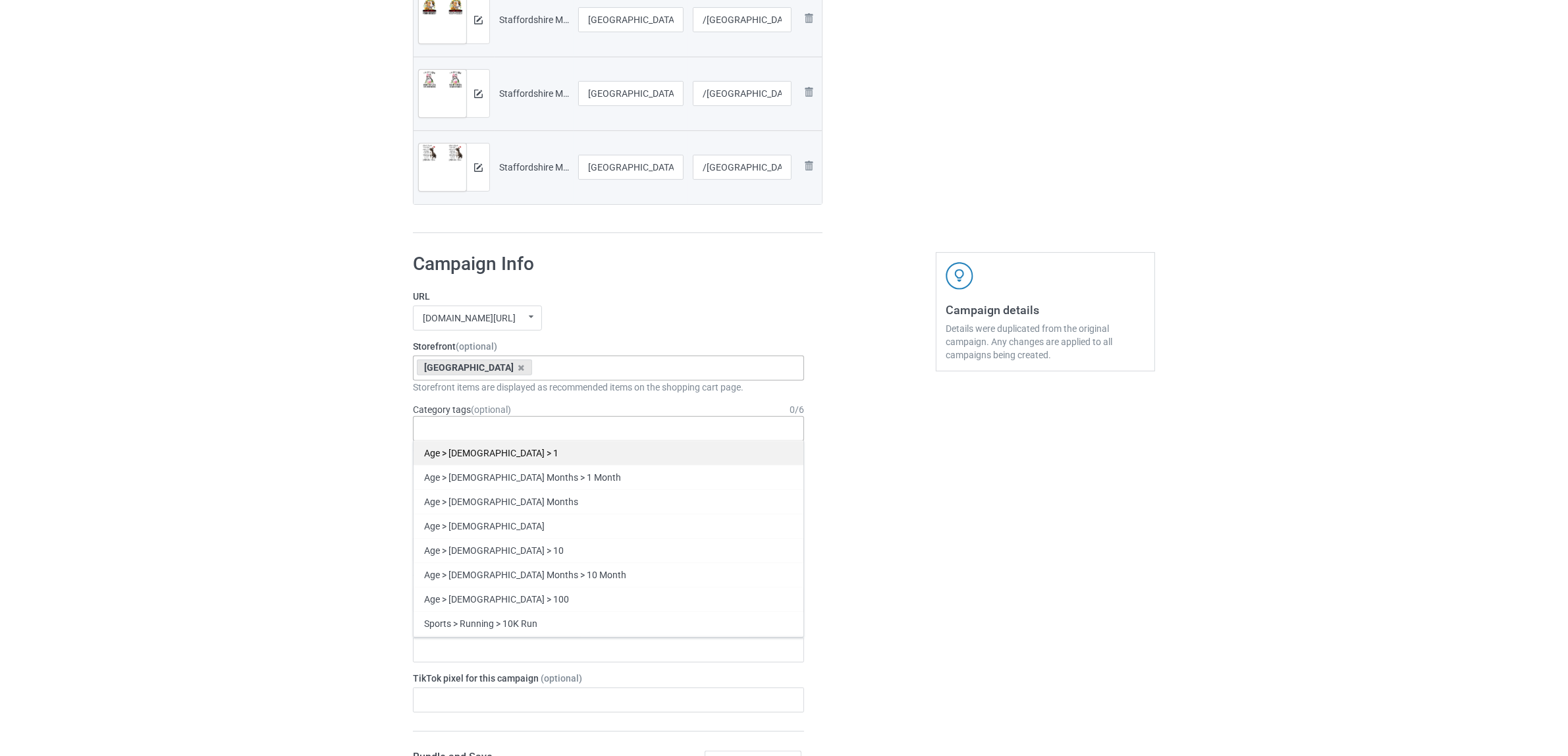
paste input "[GEOGRAPHIC_DATA]"
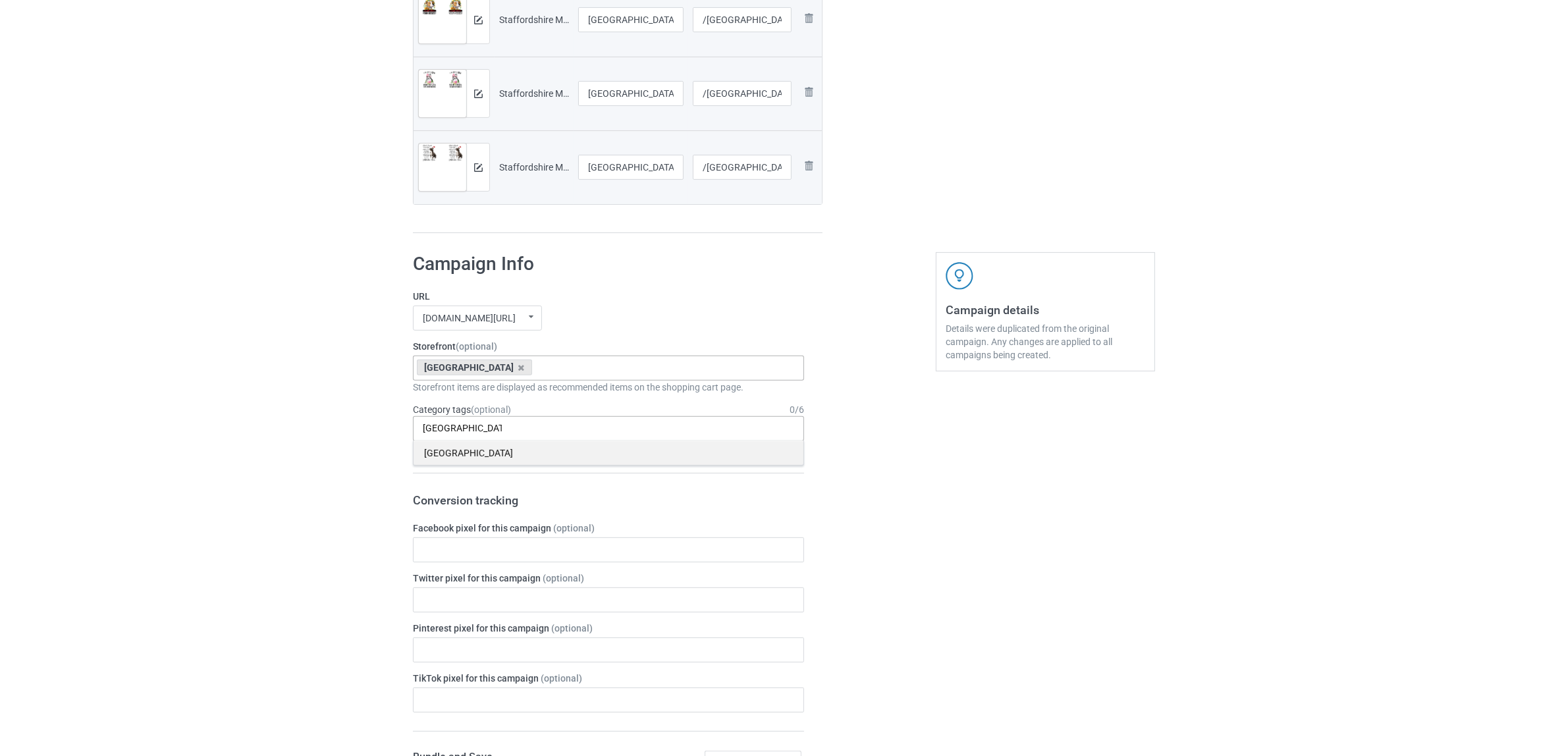
type input "[GEOGRAPHIC_DATA]"
click at [462, 455] on div "[GEOGRAPHIC_DATA]" at bounding box center [609, 453] width 390 height 24
click at [318, 453] on div "Bulk duplicate campaign Campaign to duplicate Shih Tzu Original Artwork 2508x10…" at bounding box center [784, 465] width 1568 height 2010
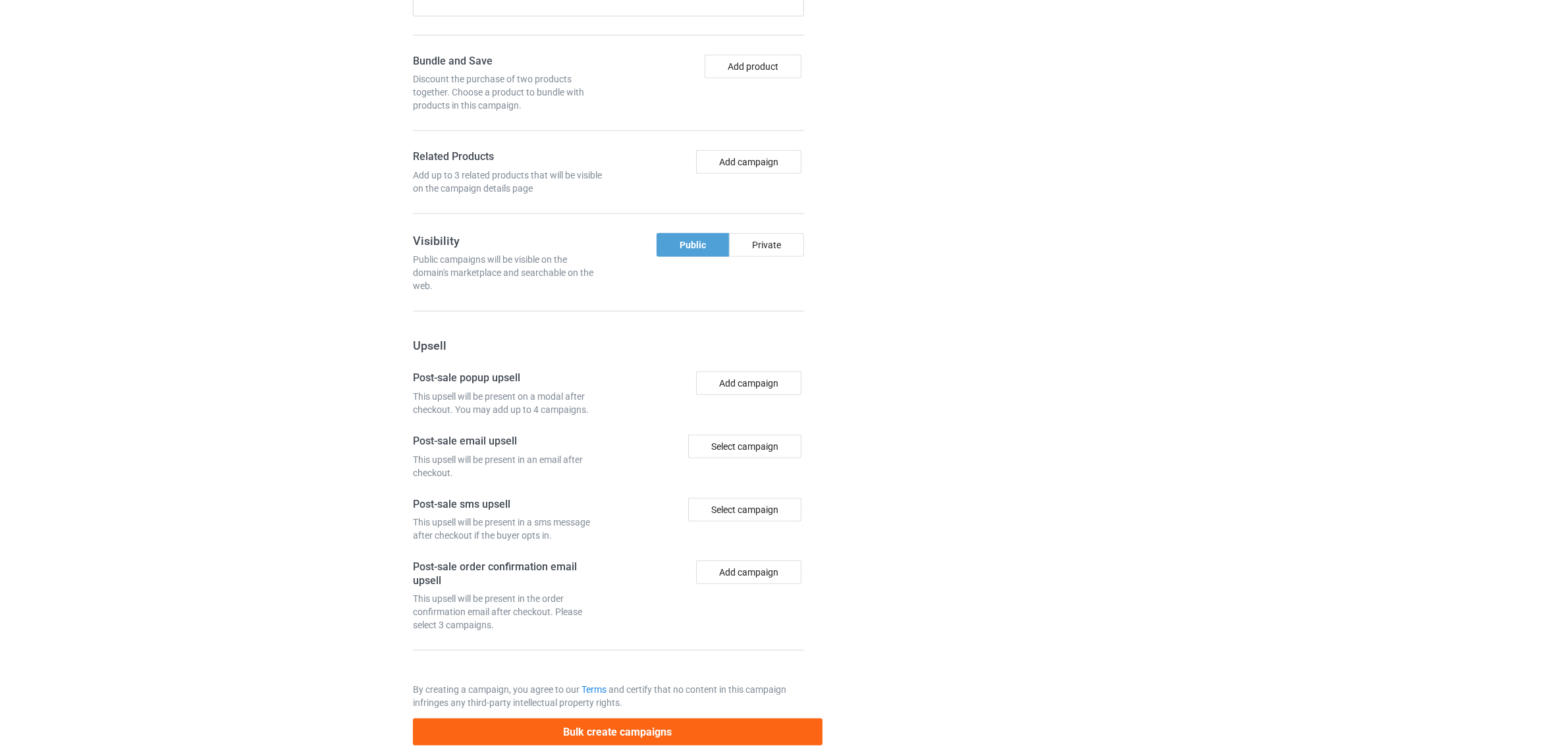
scroll to position [1294, 0]
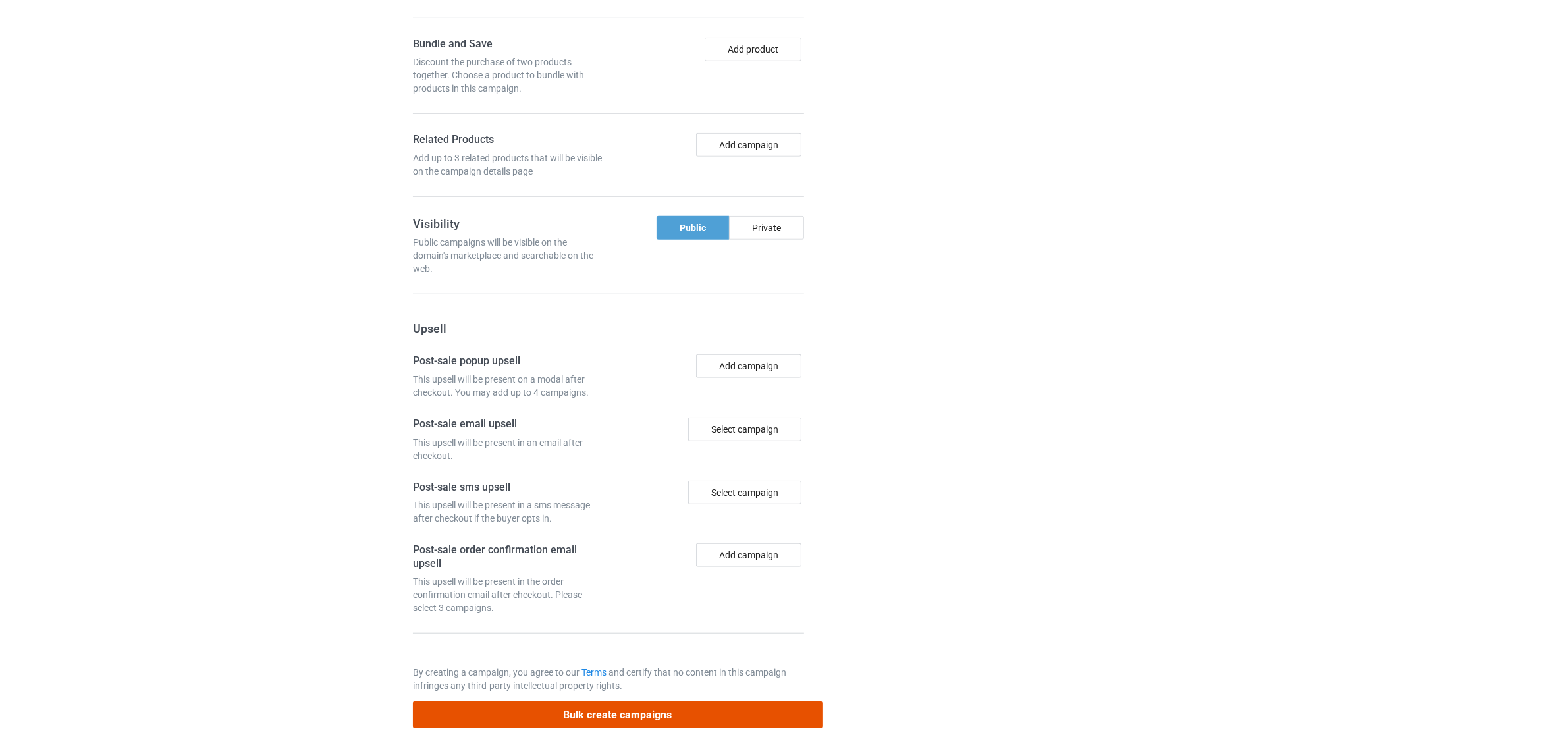
click at [634, 711] on button "Bulk create campaigns" at bounding box center [618, 714] width 410 height 27
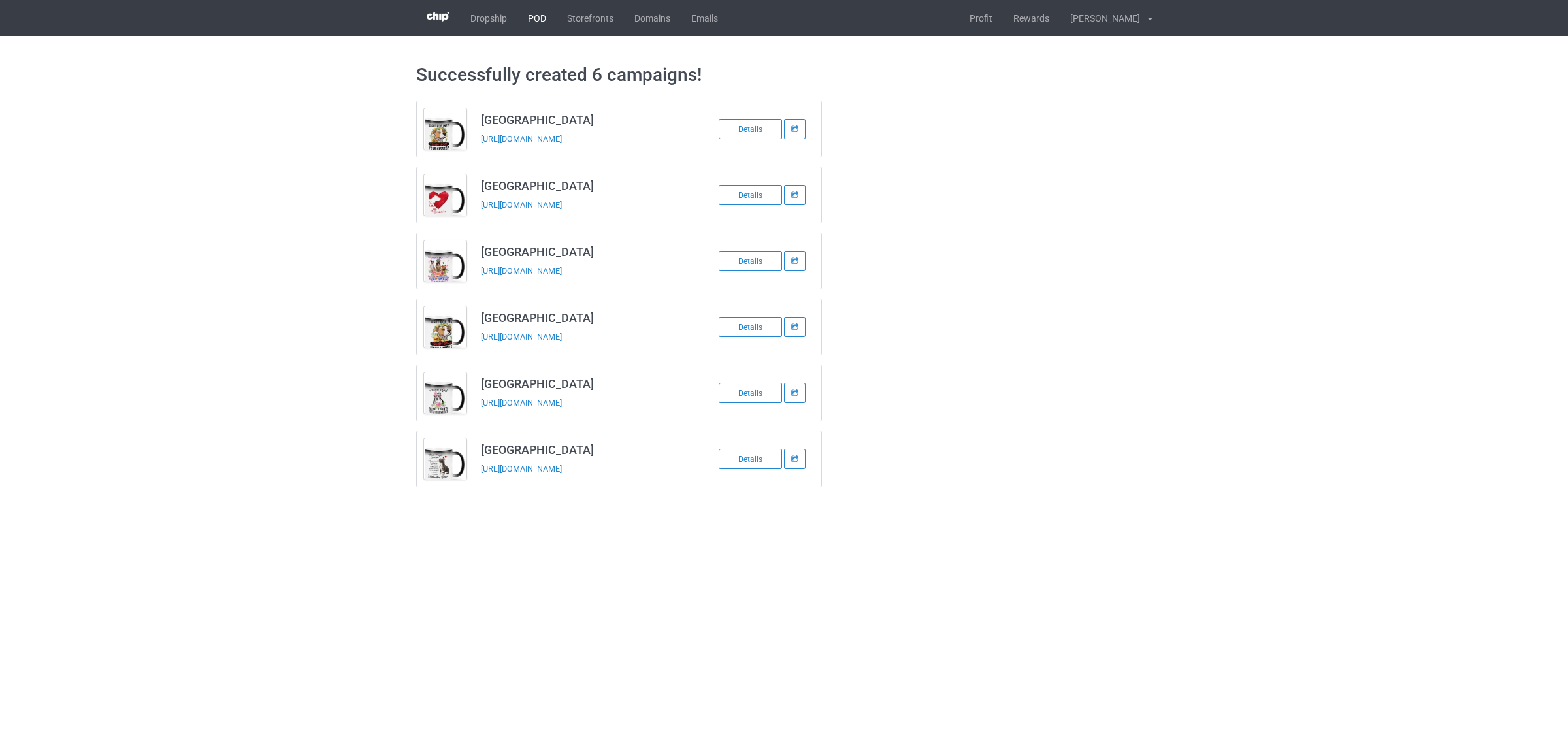
click at [539, 20] on link "POD" at bounding box center [537, 18] width 39 height 36
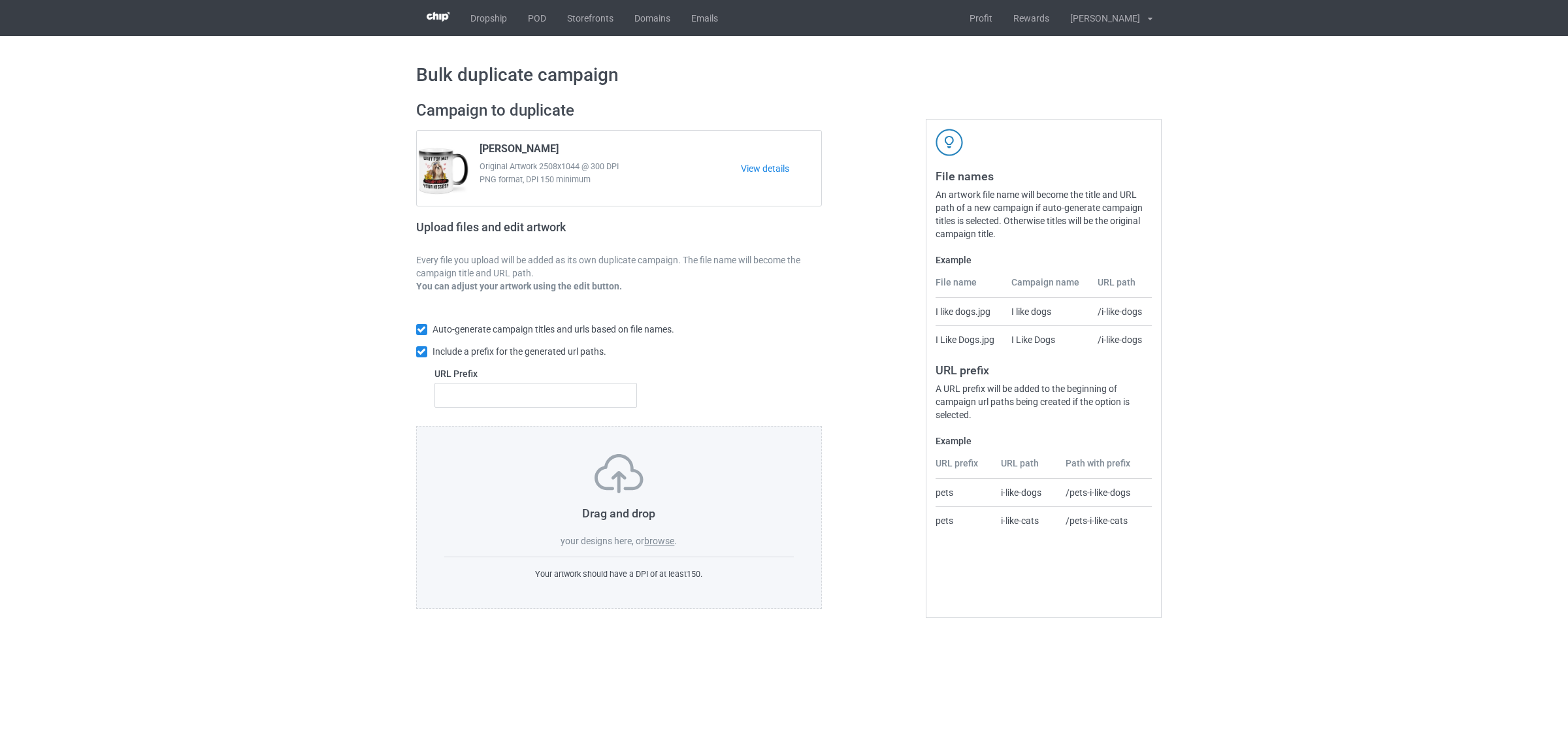
click at [656, 542] on label "browse" at bounding box center [659, 541] width 30 height 10
click at [0, 0] on input "browse" at bounding box center [0, 0] width 0 height 0
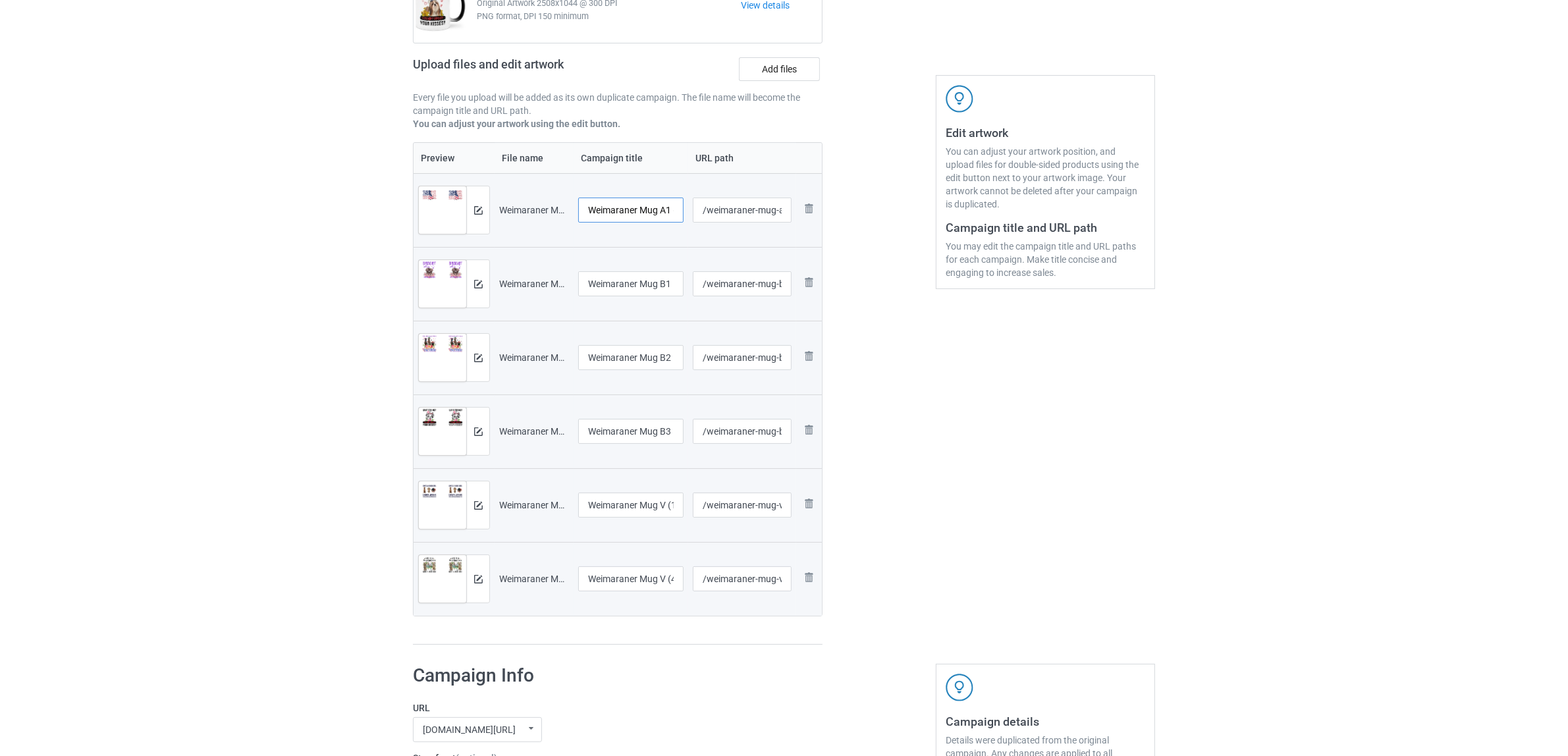
scroll to position [0, 12]
drag, startPoint x: 642, startPoint y: 203, endPoint x: 686, endPoint y: 208, distance: 44.3
click at [686, 208] on td "Weimaraner Mug A1 (1)" at bounding box center [630, 210] width 114 height 74
drag, startPoint x: 662, startPoint y: 208, endPoint x: 521, endPoint y: 211, distance: 141.0
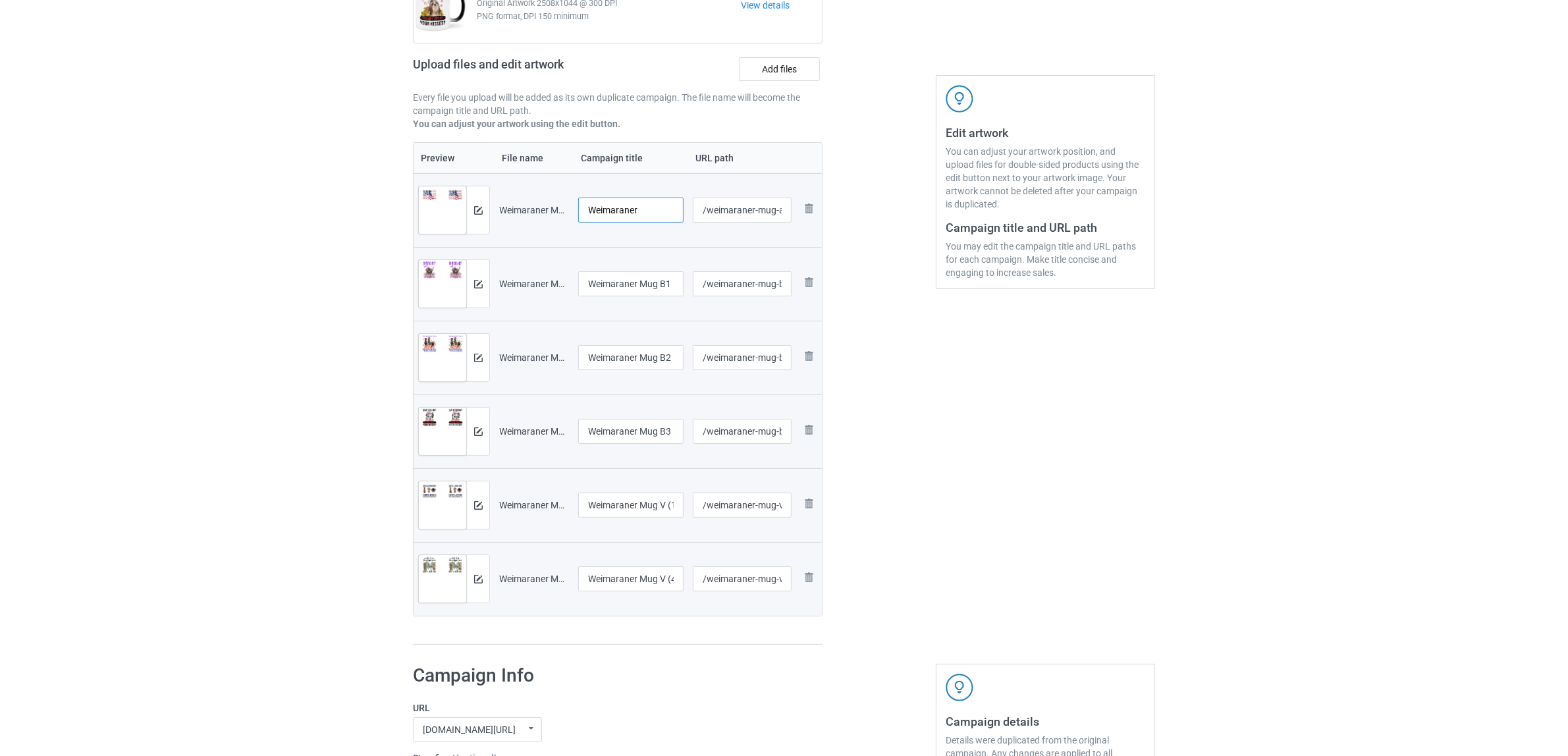
click at [521, 211] on tr "Preview and edit artwork Weimaraner Mug A1 (1).png Weimaraner /weimaraner-mug-a…" at bounding box center [618, 210] width 408 height 74
type input "Weimaraner"
click at [644, 288] on input "Weimaraner Mug B1" at bounding box center [630, 284] width 105 height 25
paste input "text"
type input "Weimaraner"
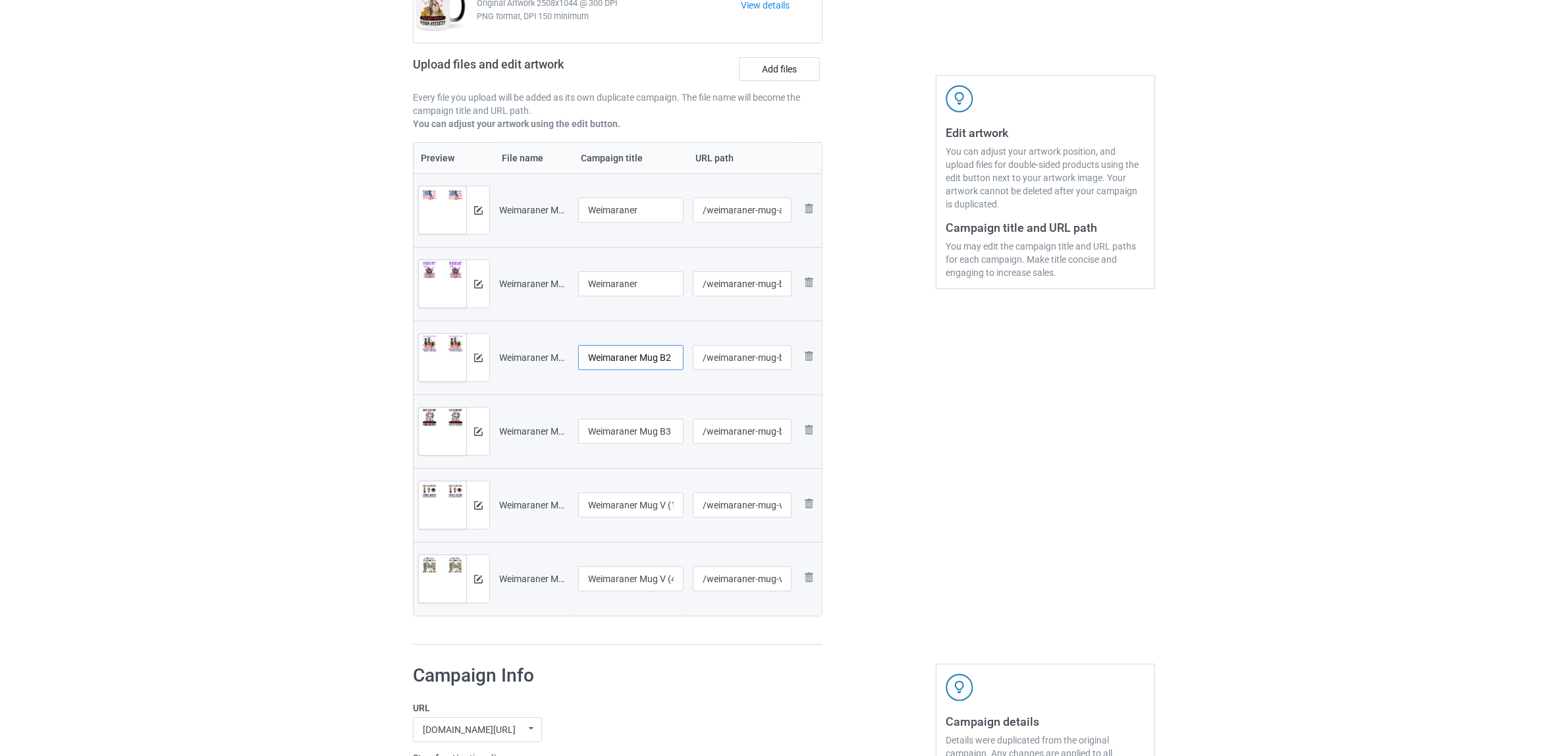
click at [646, 361] on input "Weimaraner Mug B2" at bounding box center [630, 358] width 105 height 25
paste input "text"
type input "Weimaraner"
click at [642, 438] on input "Weimaraner Mug B3" at bounding box center [630, 432] width 105 height 25
paste input "text"
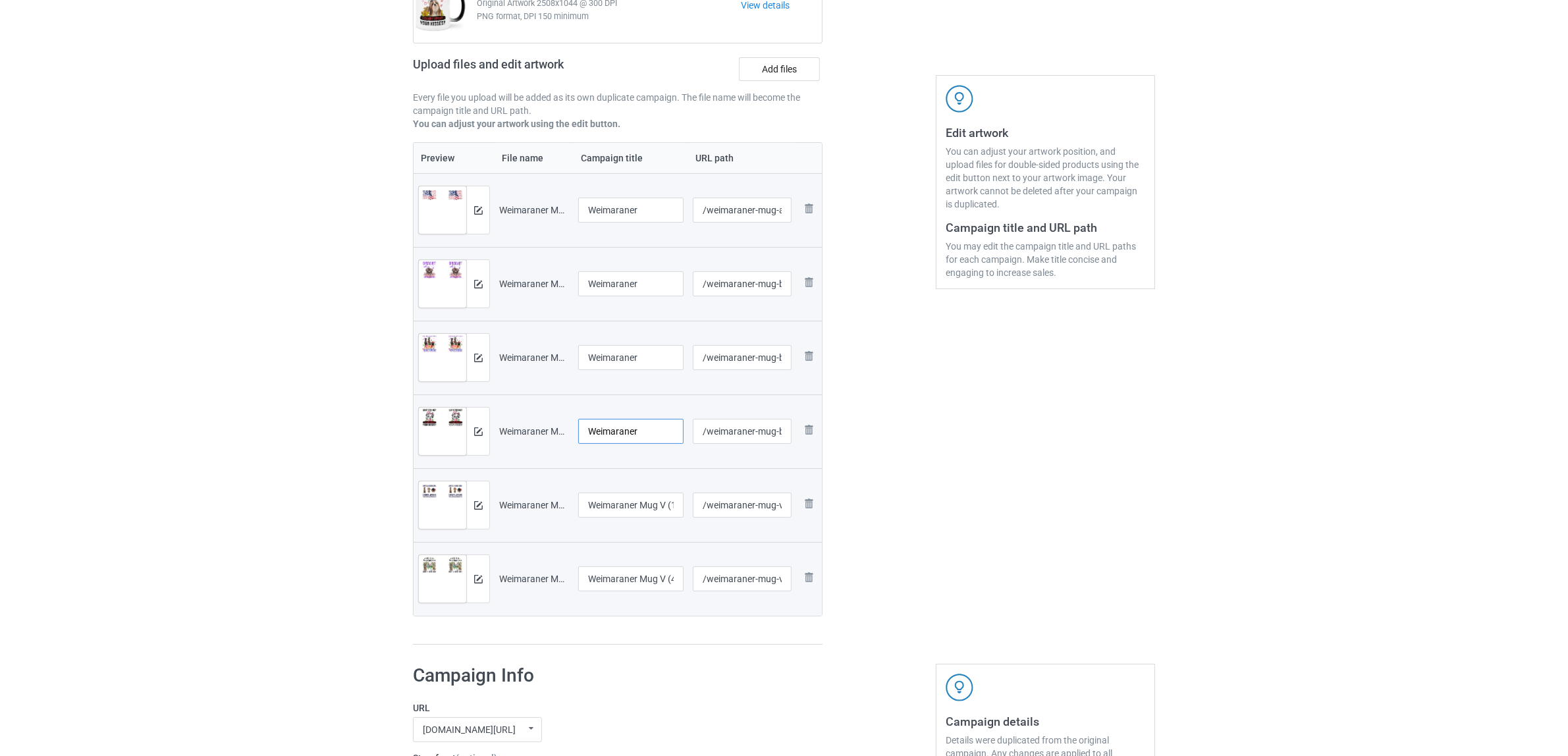
type input "Weimaraner"
click at [650, 502] on input "Weimaraner Mug V (1)" at bounding box center [630, 505] width 105 height 25
paste input "text"
type input "Weimaraner"
click at [649, 581] on input "Weimaraner Mug V (4)" at bounding box center [630, 579] width 105 height 25
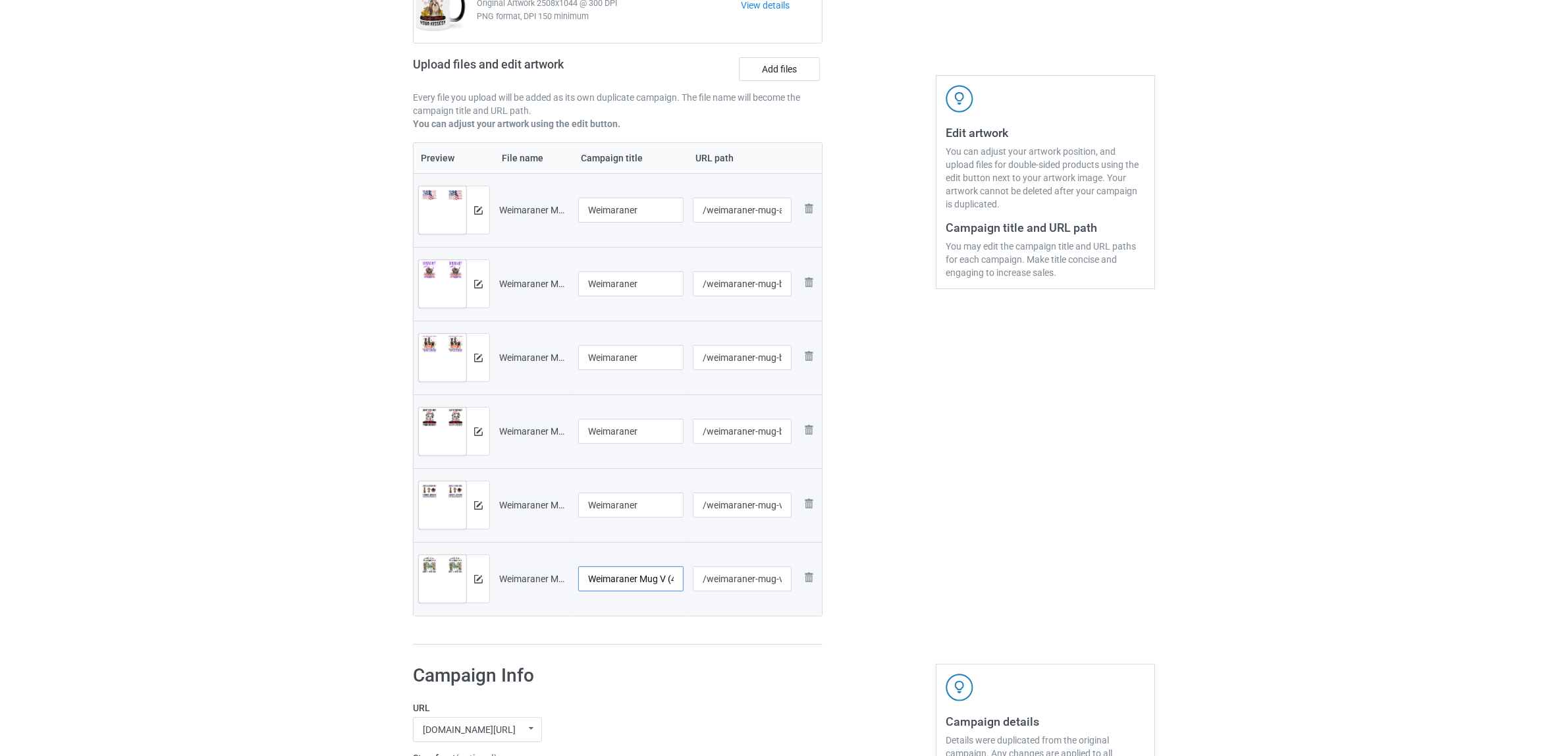
paste input "text"
type input "Weimaraner"
click at [653, 629] on div "Preview File name Campaign title URL path Preview and edit artwork Weimaraner M…" at bounding box center [618, 393] width 410 height 503
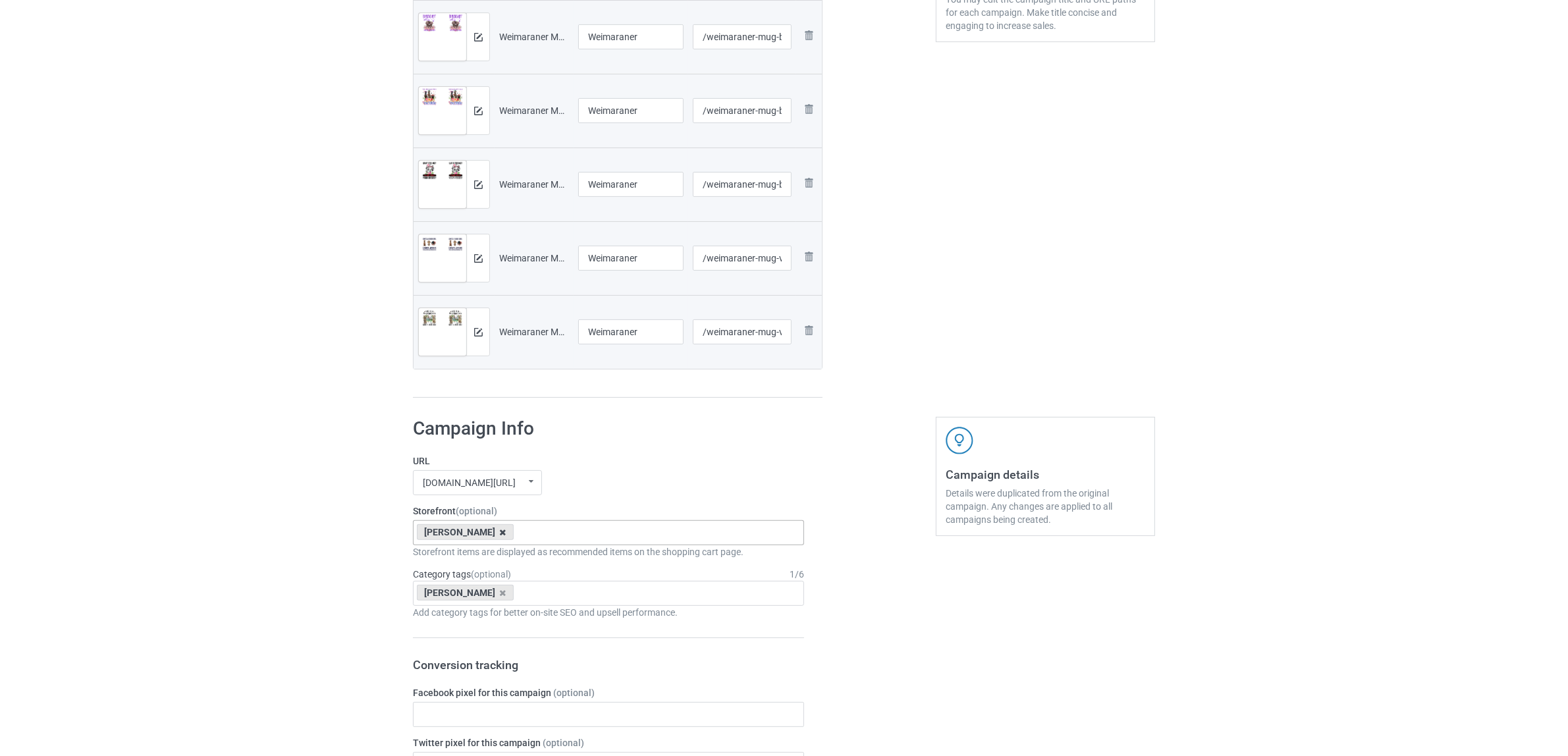
click at [500, 531] on icon at bounding box center [503, 532] width 7 height 9
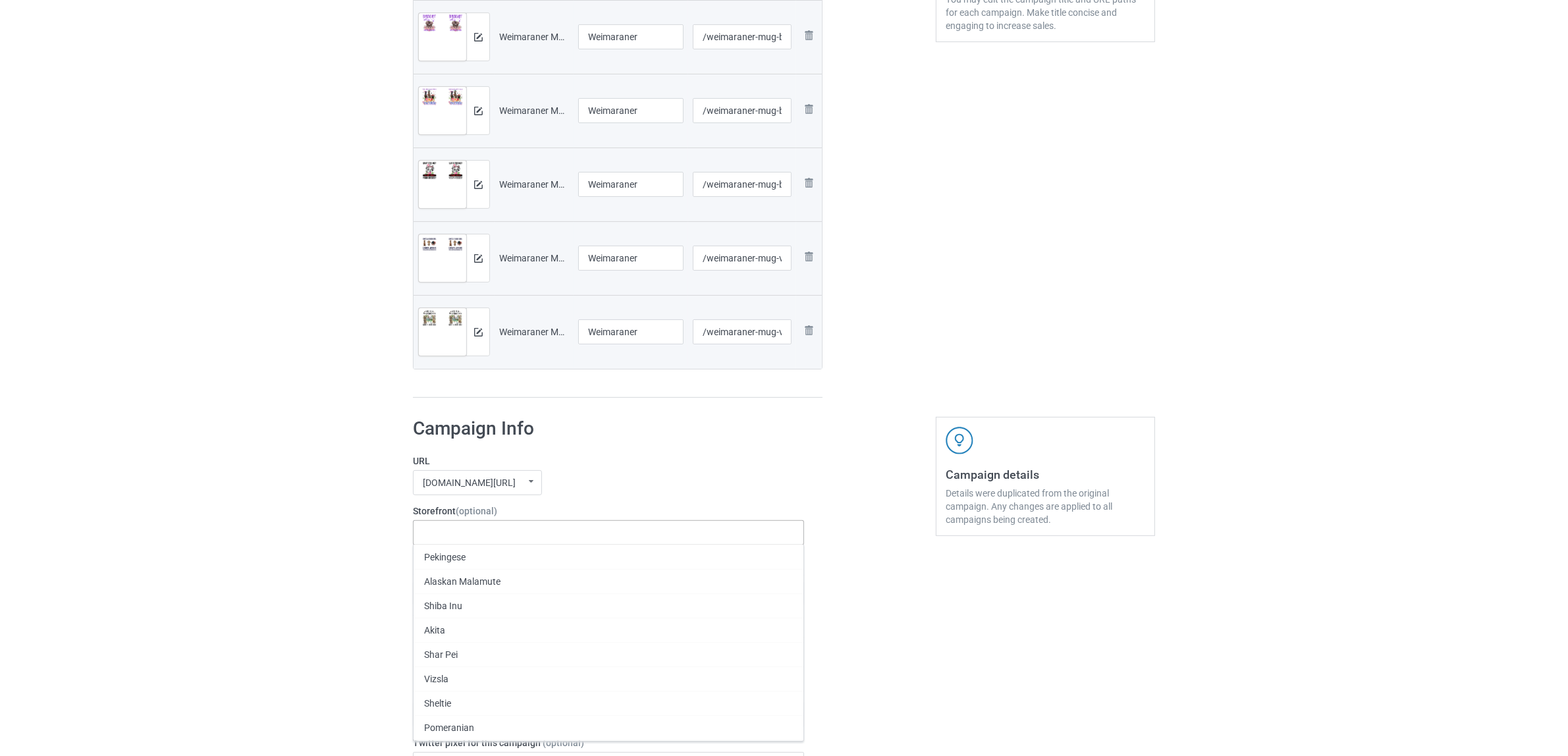
paste input "Weimaraner"
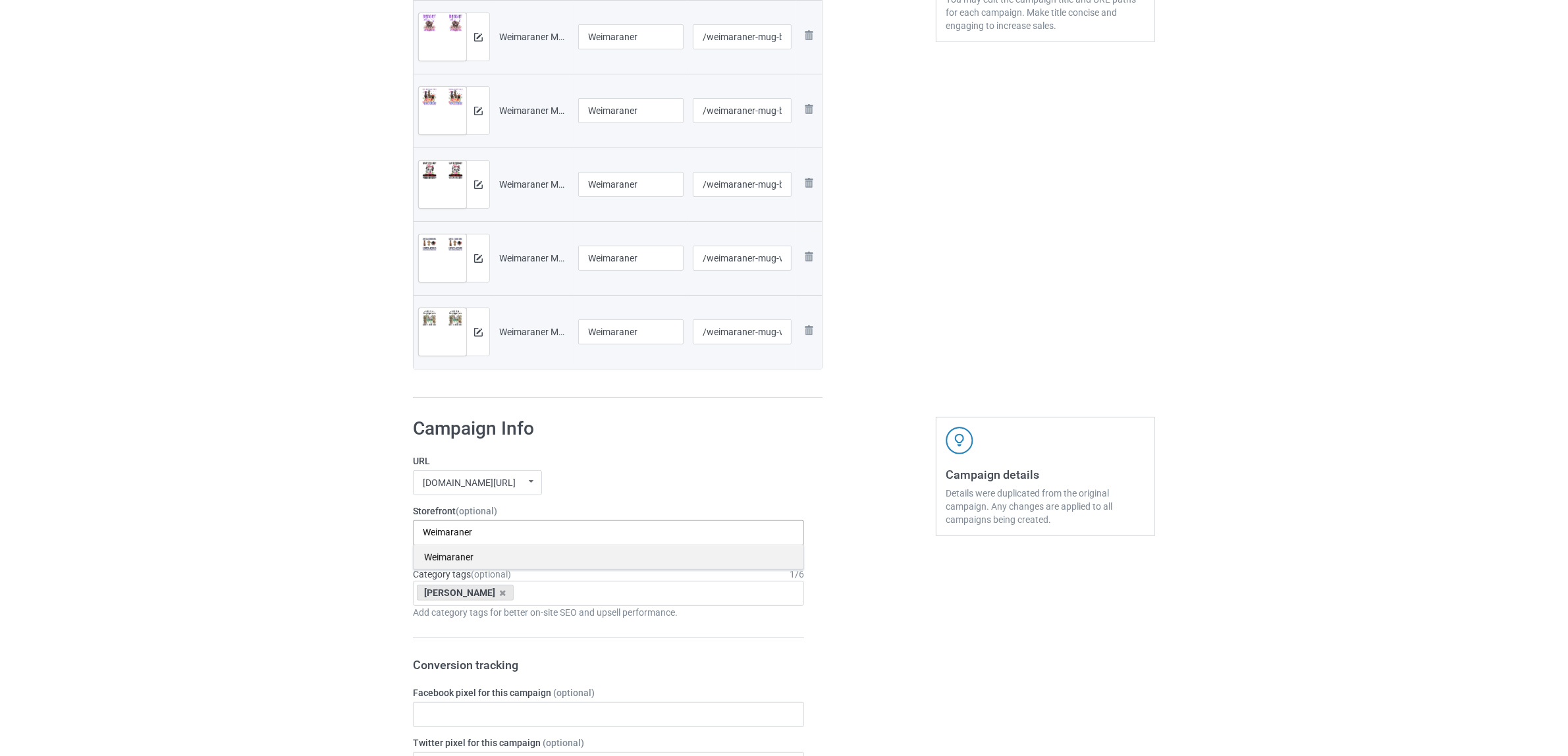
type input "Weimaraner"
click at [473, 560] on div "Weimaraner" at bounding box center [609, 556] width 390 height 24
click at [500, 594] on icon at bounding box center [503, 593] width 7 height 9
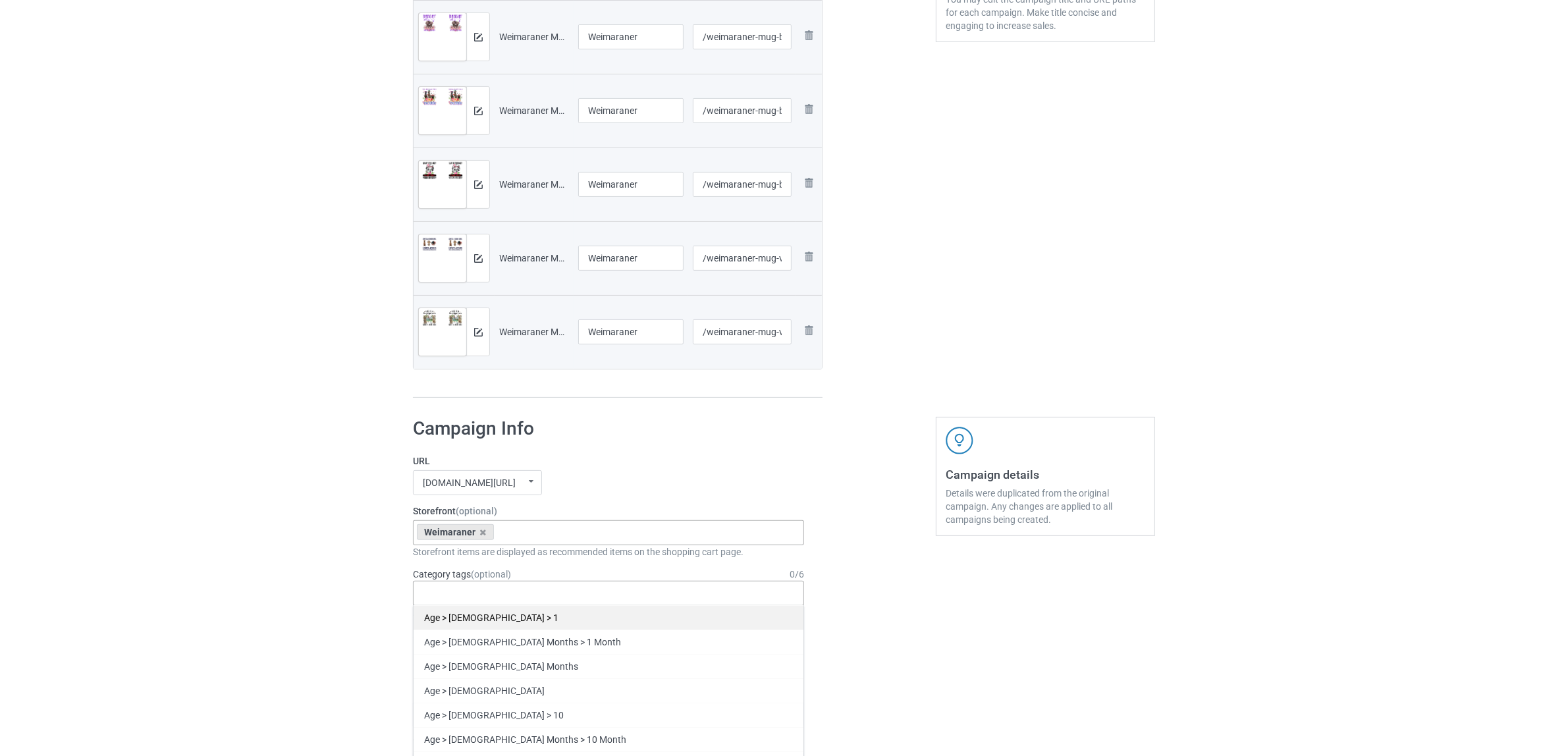
paste input "Weimaraner"
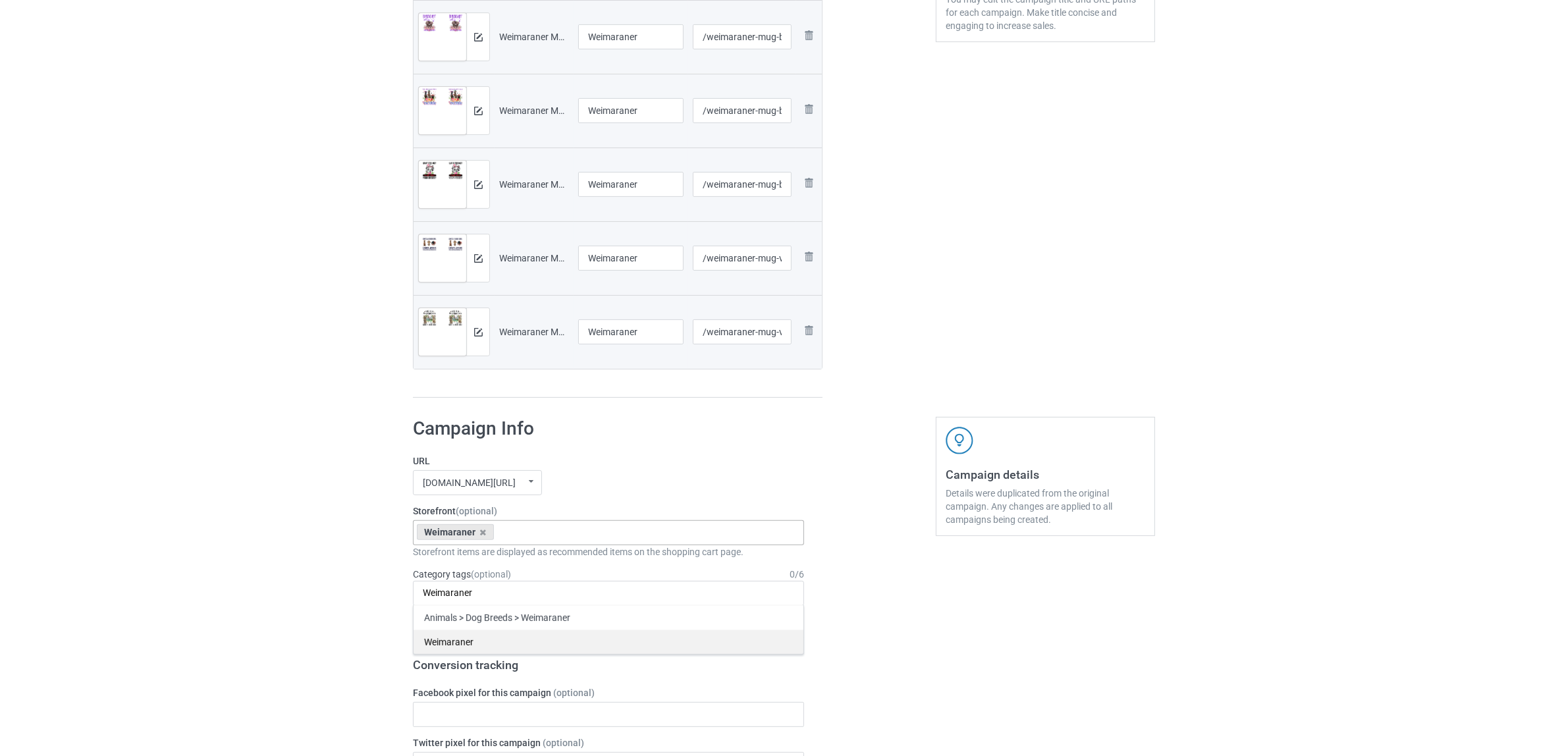
type input "Weimaraner"
click at [468, 640] on div "Weimaraner" at bounding box center [609, 642] width 390 height 24
click at [186, 565] on div "Bulk duplicate campaign Campaign to duplicate Shih Tzu Original Artwork 2508x10…" at bounding box center [784, 629] width 1568 height 2010
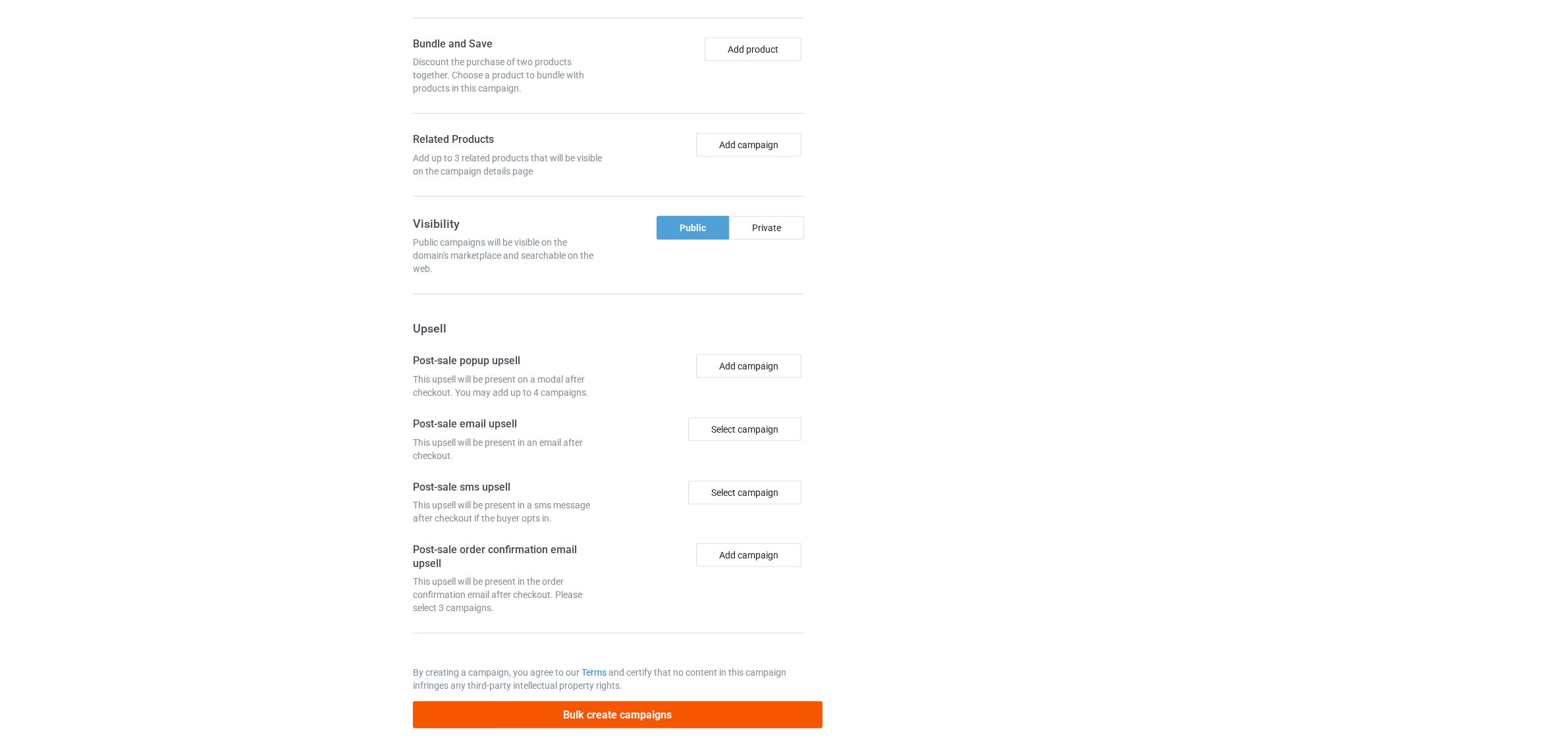
scroll to position [1294, 0]
click at [597, 718] on button "Bulk create campaigns" at bounding box center [618, 714] width 410 height 27
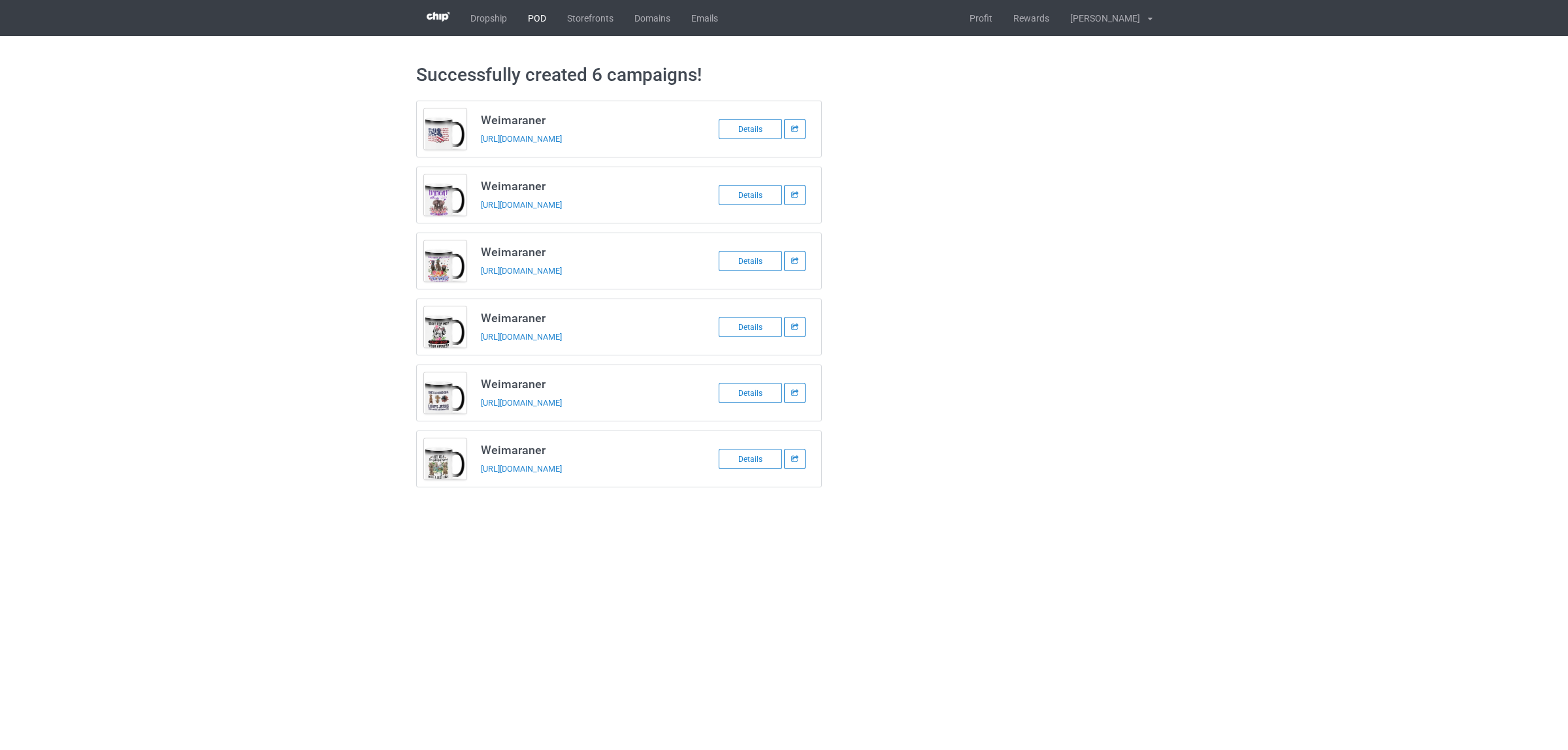
click at [537, 13] on link "POD" at bounding box center [537, 18] width 39 height 36
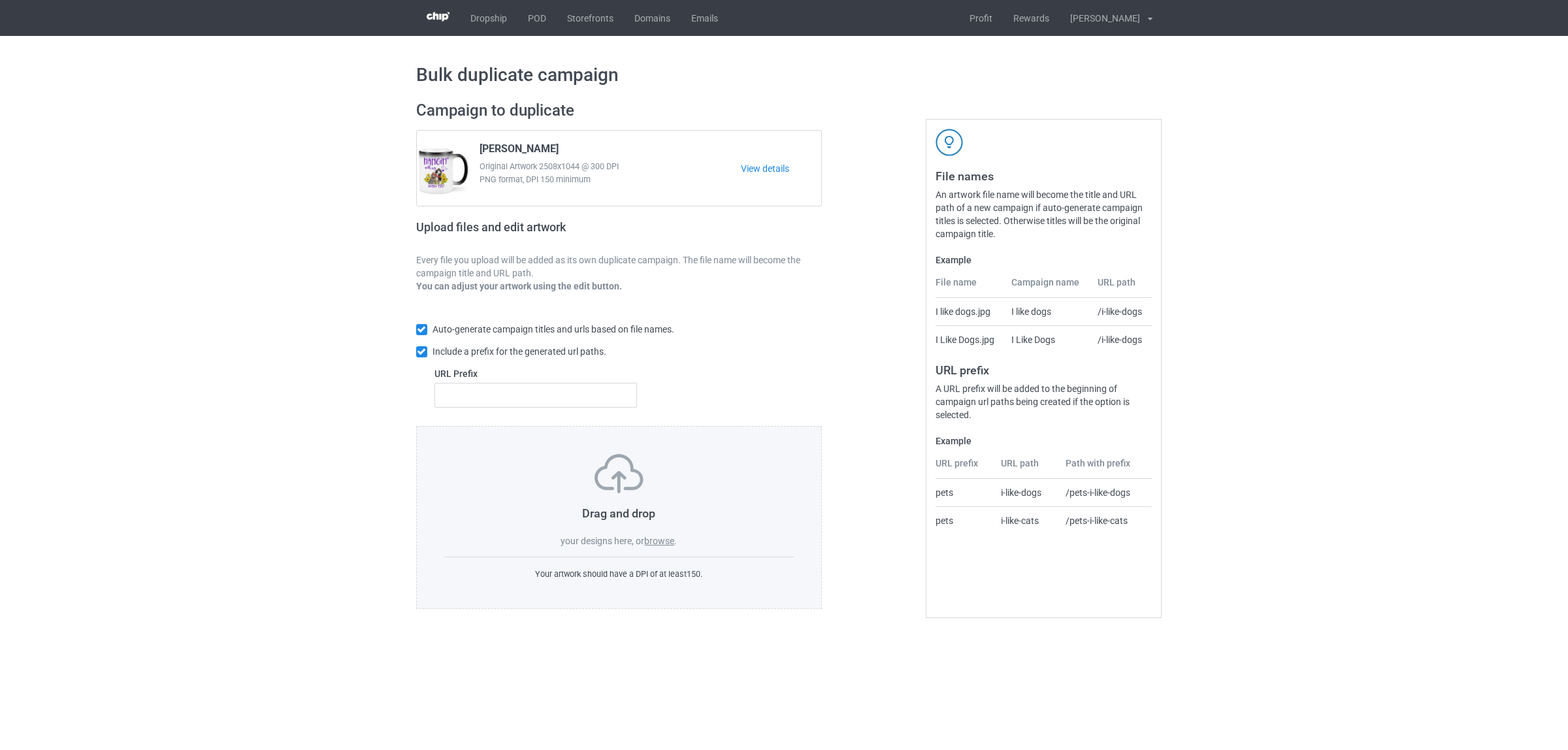
click at [652, 536] on label "browse" at bounding box center [659, 541] width 30 height 10
click at [0, 0] on input "browse" at bounding box center [0, 0] width 0 height 0
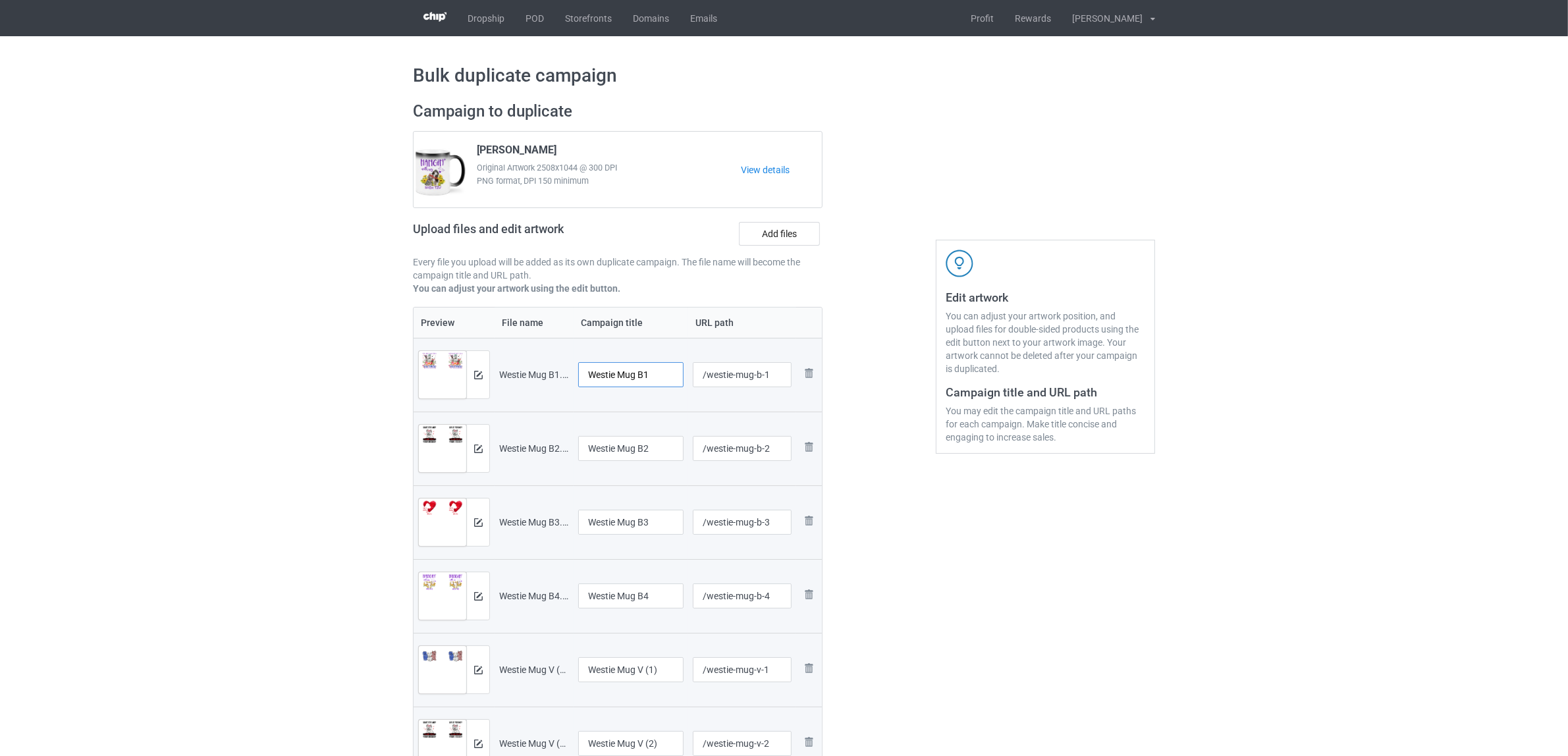
drag, startPoint x: 620, startPoint y: 377, endPoint x: 692, endPoint y: 375, distance: 72.0
click at [692, 375] on tr "Preview and edit artwork Westie Mug B1.png Westie Mug B1 /westie-mug-b-1 Remove…" at bounding box center [618, 375] width 408 height 74
drag, startPoint x: 636, startPoint y: 373, endPoint x: 517, endPoint y: 365, distance: 119.3
click at [517, 365] on tr "Preview and edit artwork Westie Mug B1.png Westie /westie-mug-b-1 Remove file" at bounding box center [618, 375] width 408 height 74
type input "Westie"
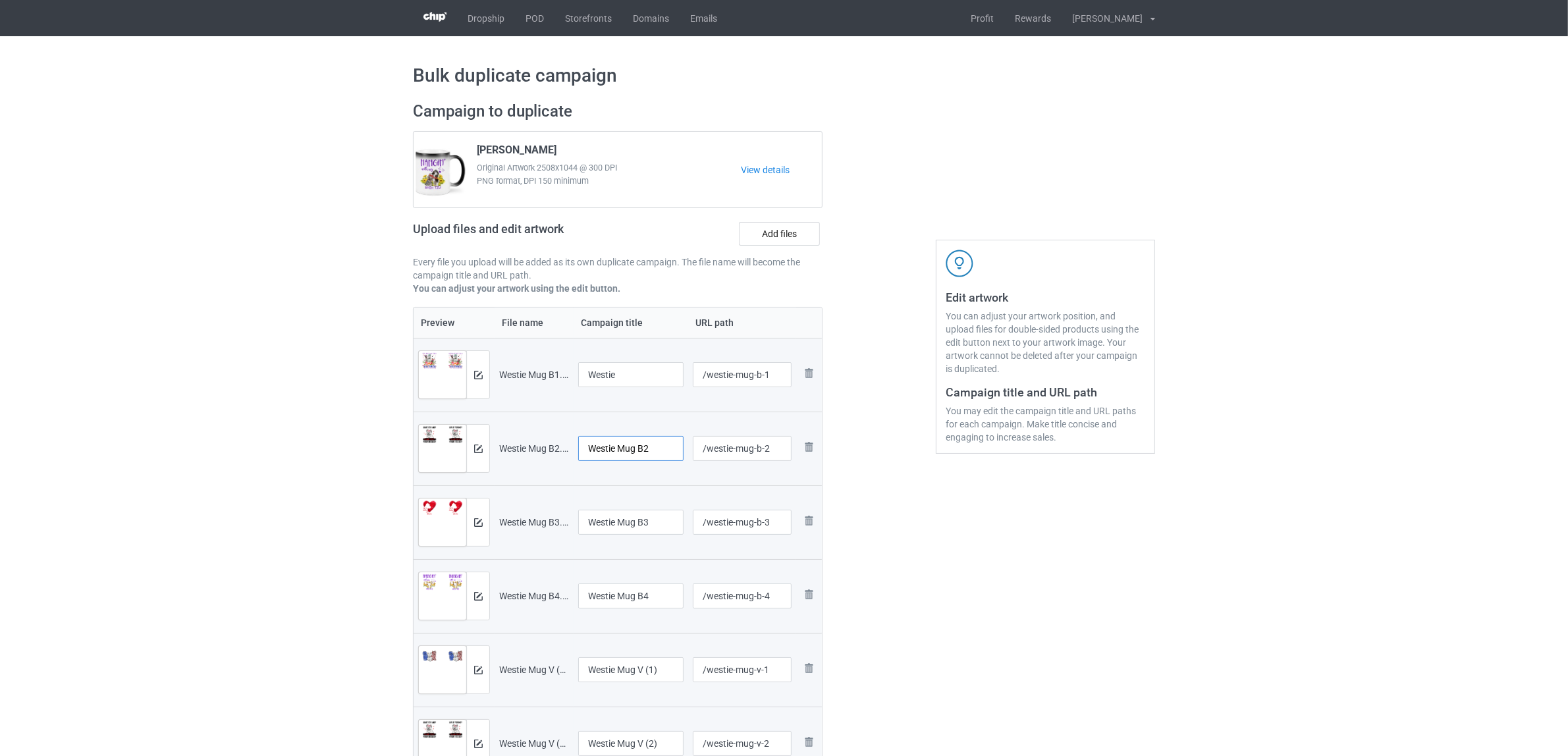
click at [646, 451] on input "Westie Mug B2" at bounding box center [630, 449] width 105 height 25
paste input "text"
type input "Westie"
click at [648, 517] on input "Westie Mug B3" at bounding box center [630, 522] width 105 height 25
paste input "text"
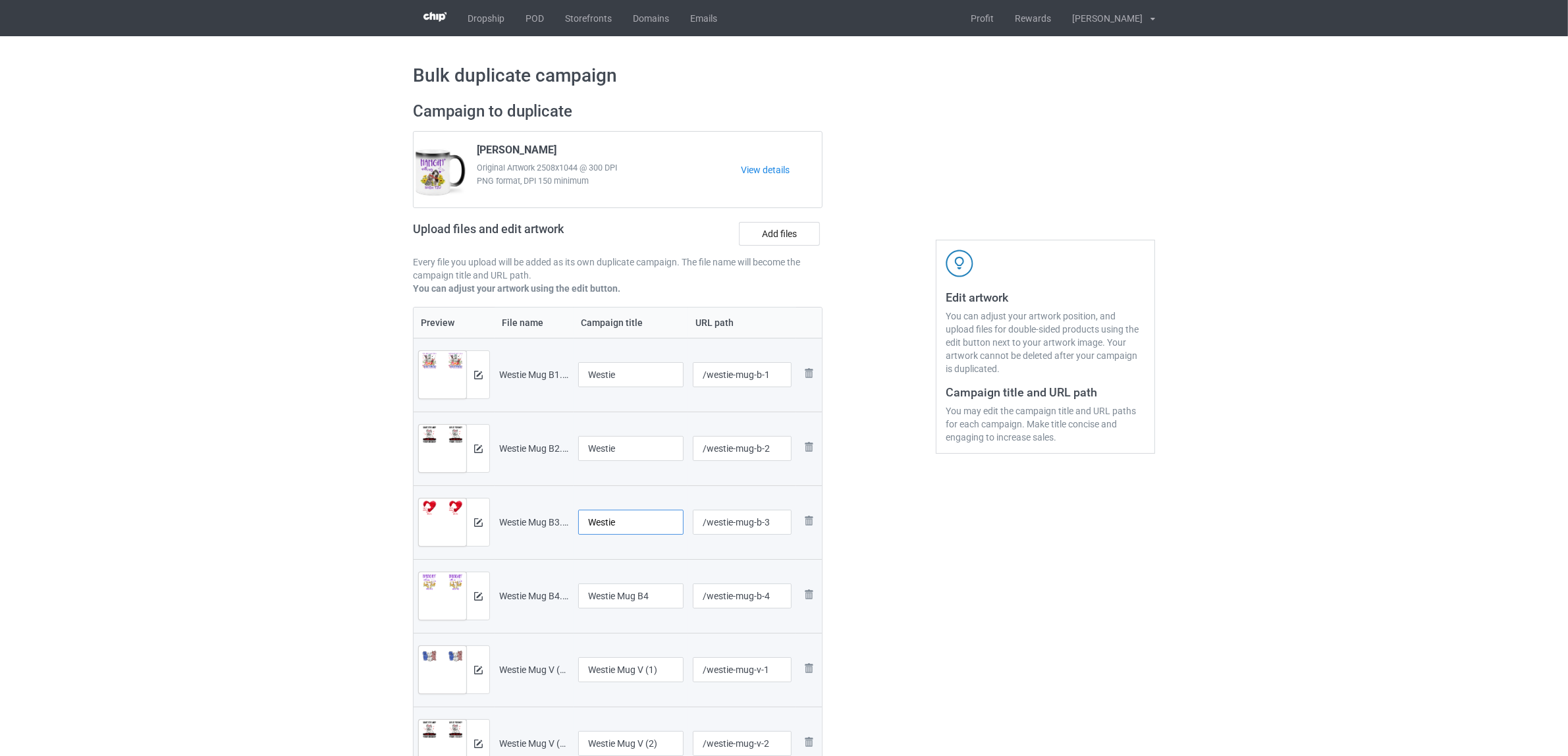
type input "Westie"
click at [652, 600] on input "Westie Mug B4" at bounding box center [630, 596] width 105 height 25
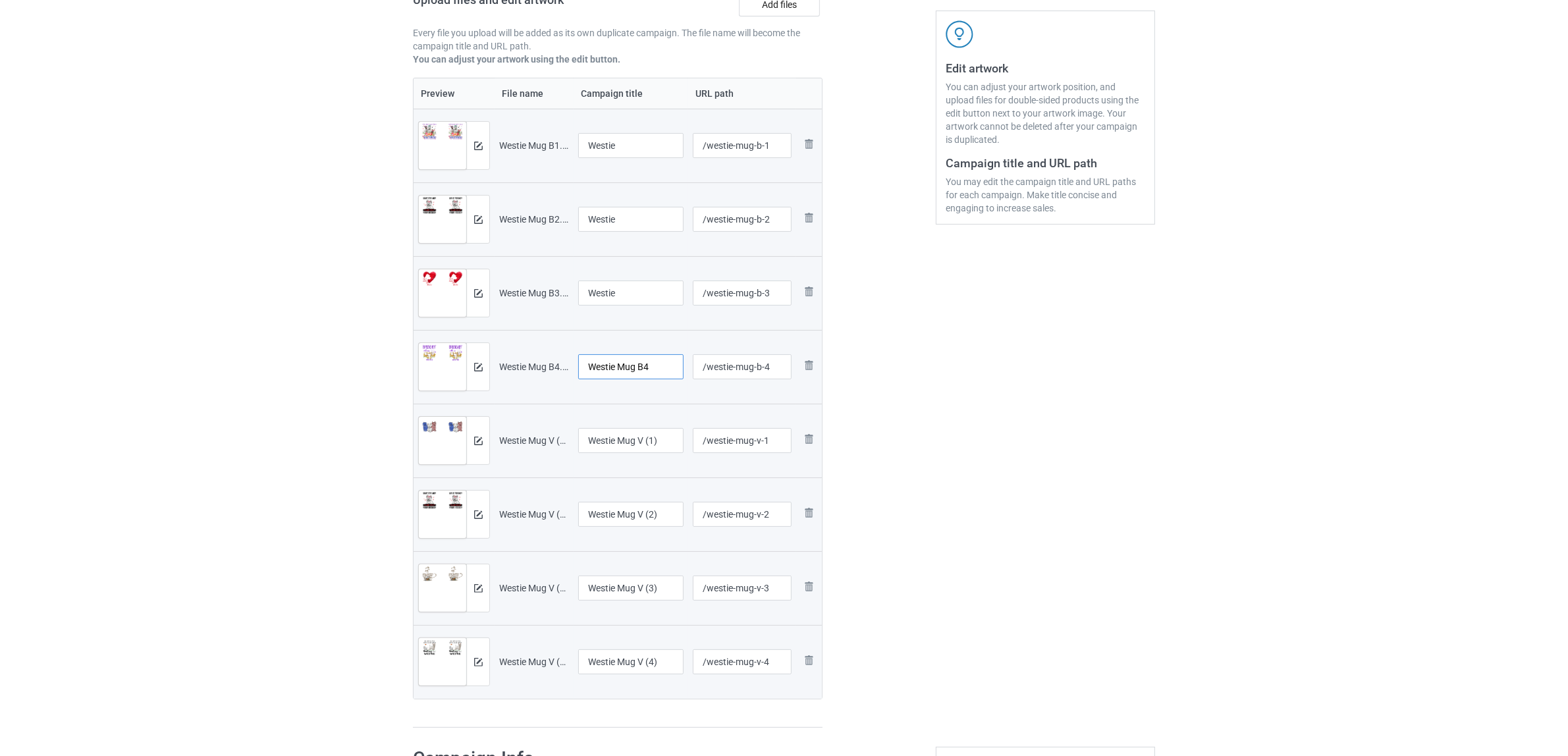
scroll to position [247, 0]
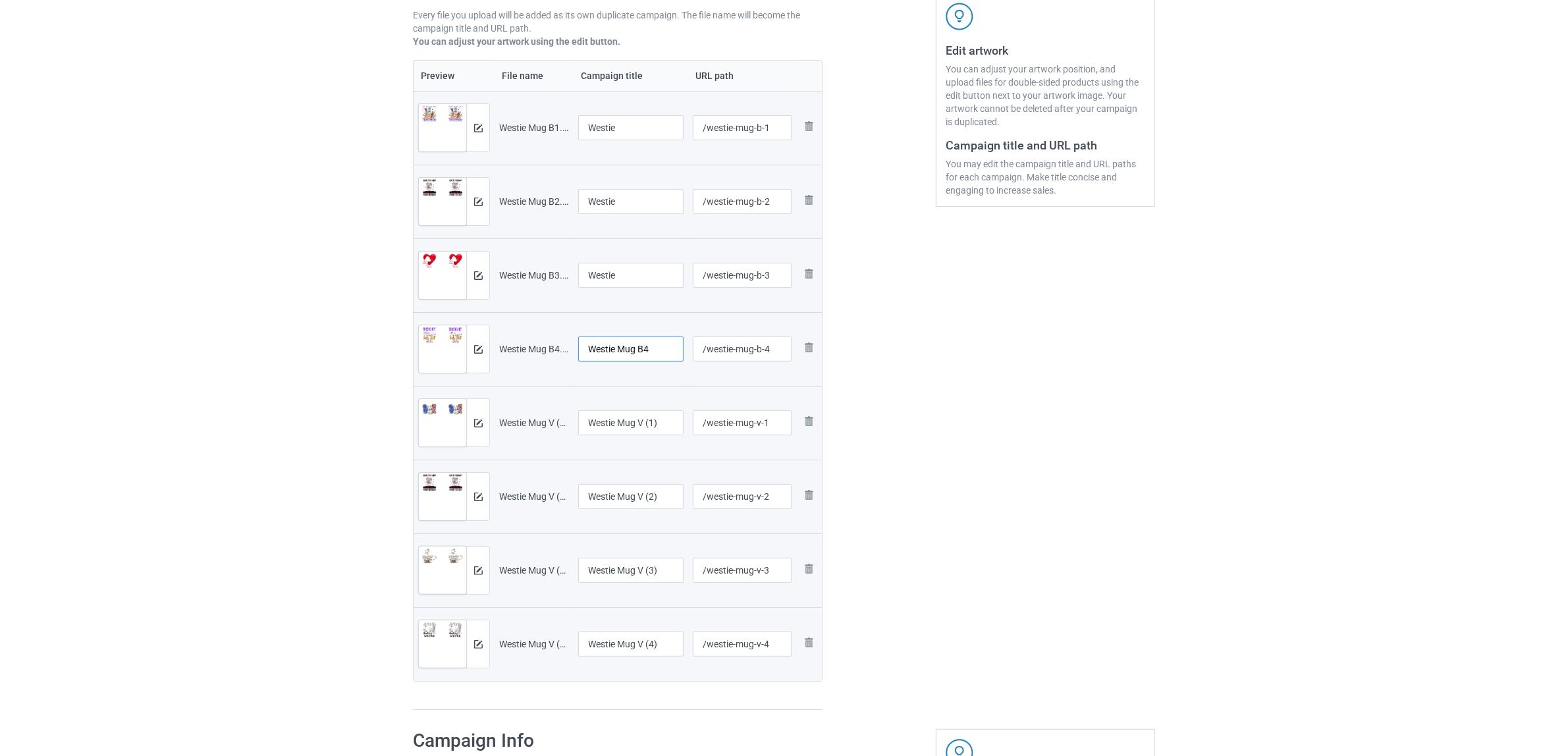
paste input "text"
type input "Westie"
click at [643, 420] on input "Westie Mug V (1)" at bounding box center [630, 423] width 105 height 25
paste input "text"
type input "Westie"
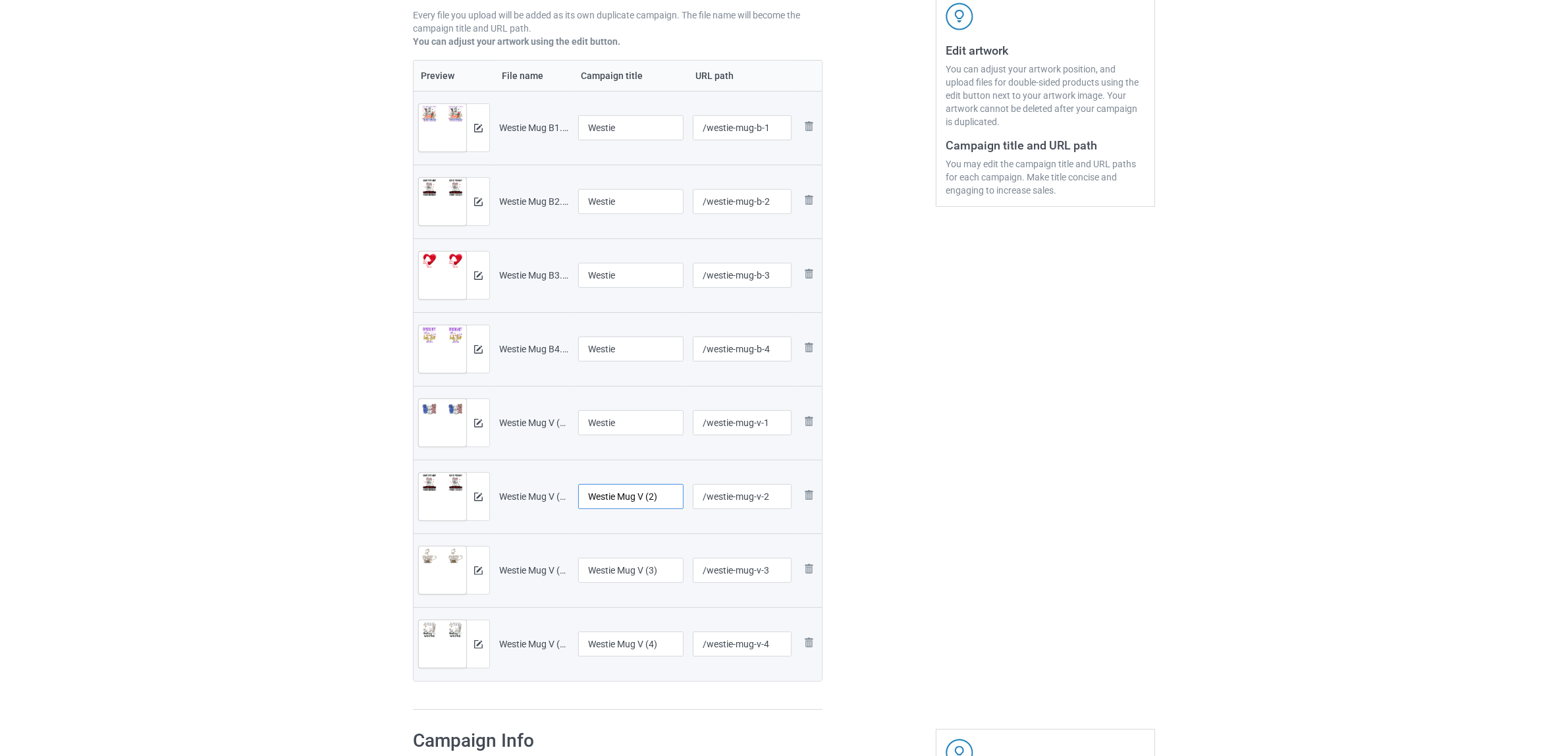
click at [630, 502] on input "Westie Mug V (2)" at bounding box center [630, 497] width 105 height 25
paste input "text"
type input "Westie"
click at [642, 566] on input "Westie Mug V (3)" at bounding box center [630, 570] width 105 height 25
paste input "text"
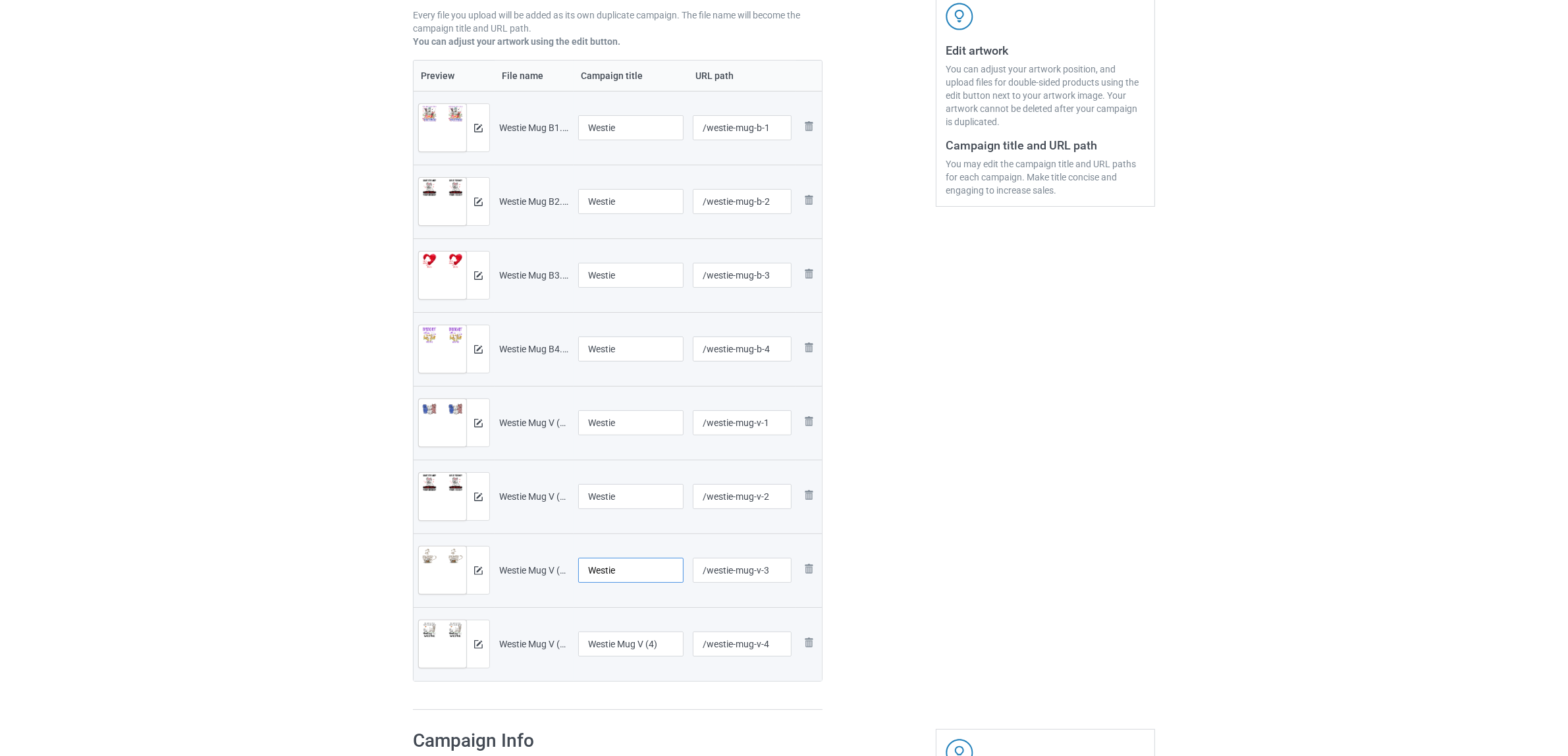
type input "Westie"
click at [640, 637] on input "Westie Mug V (4)" at bounding box center [630, 644] width 105 height 25
paste input "text"
type input "Westie"
click at [606, 693] on div "Preview File name Campaign title URL path Preview and edit artwork Westie Mug B…" at bounding box center [618, 385] width 410 height 651
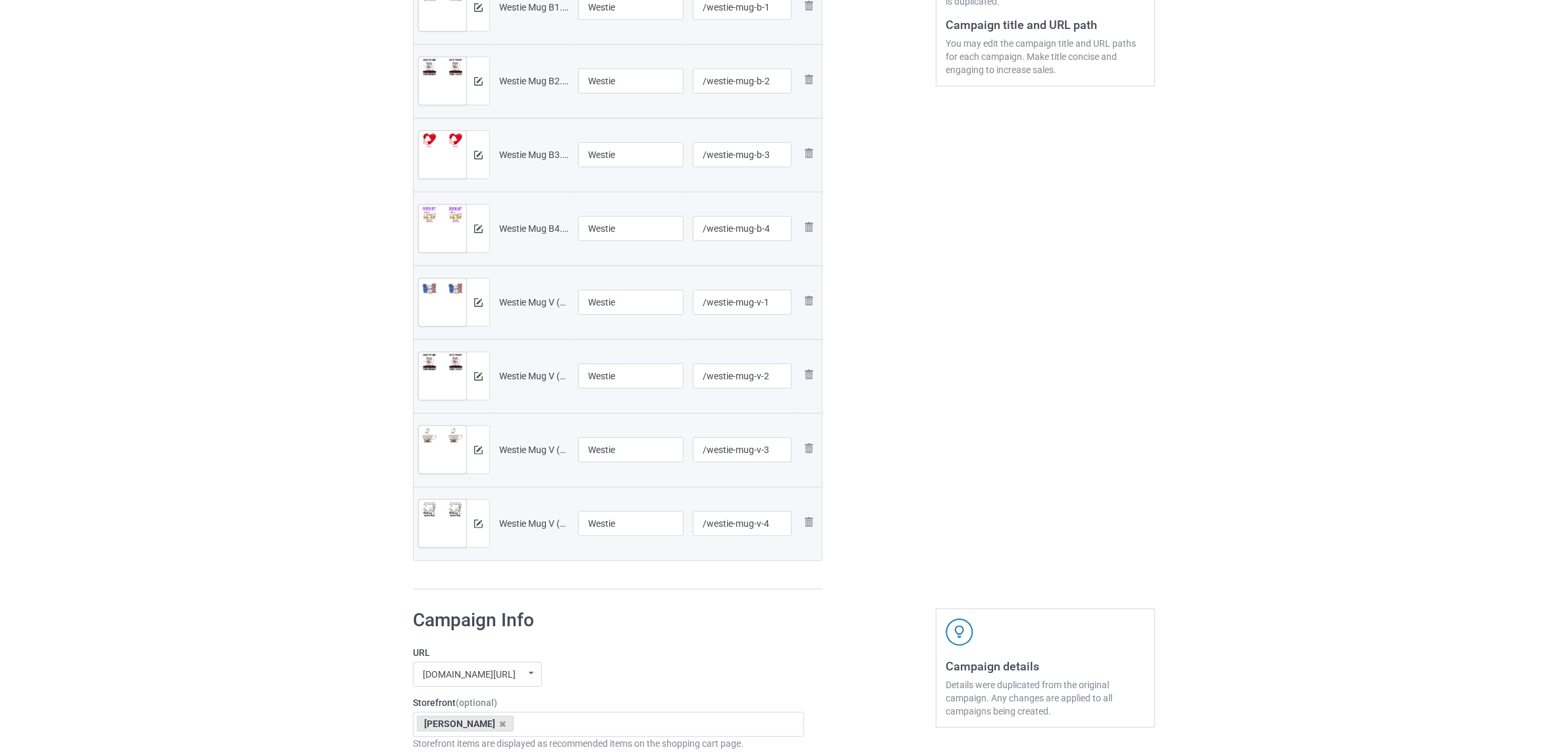
scroll to position [494, 0]
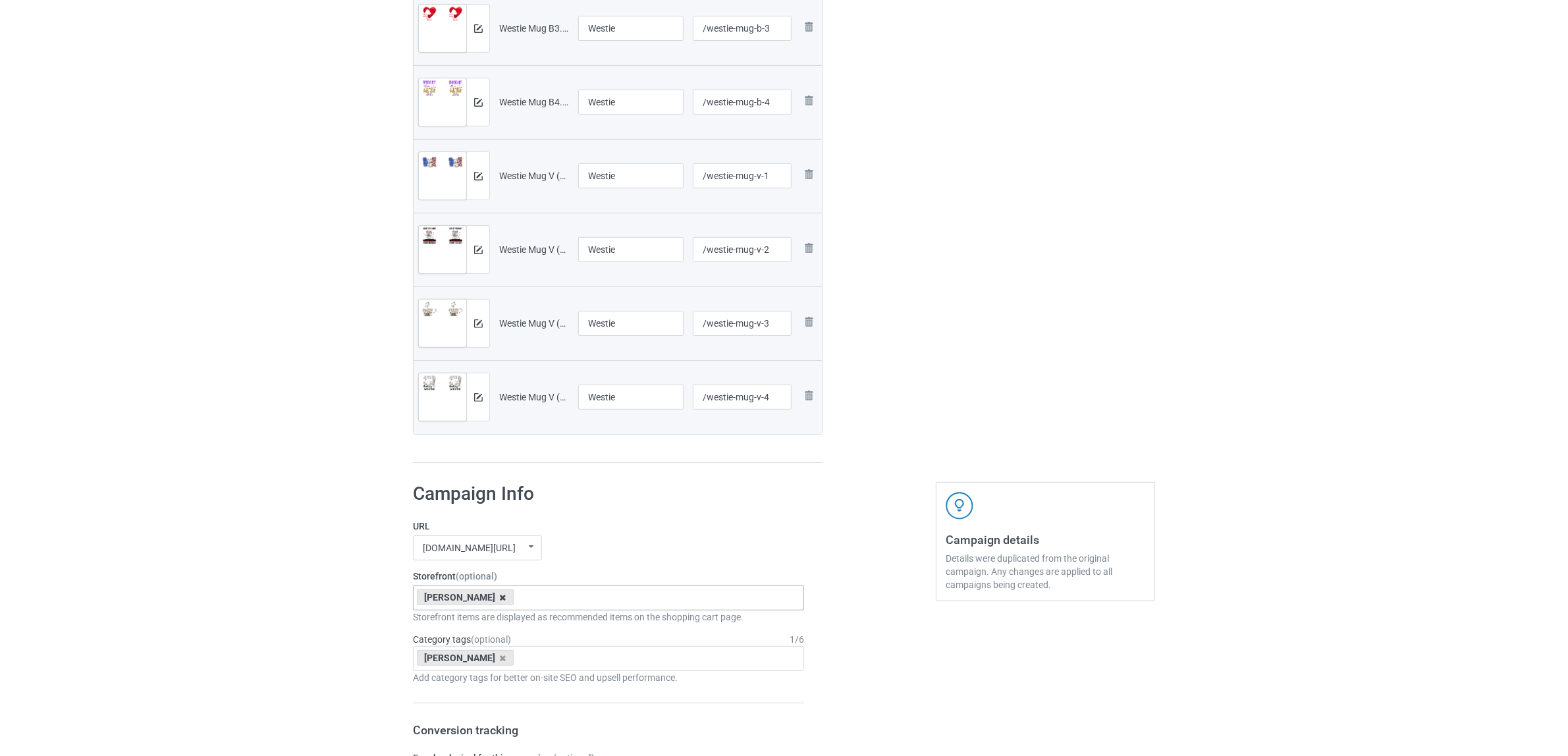
click at [500, 594] on icon at bounding box center [503, 597] width 7 height 9
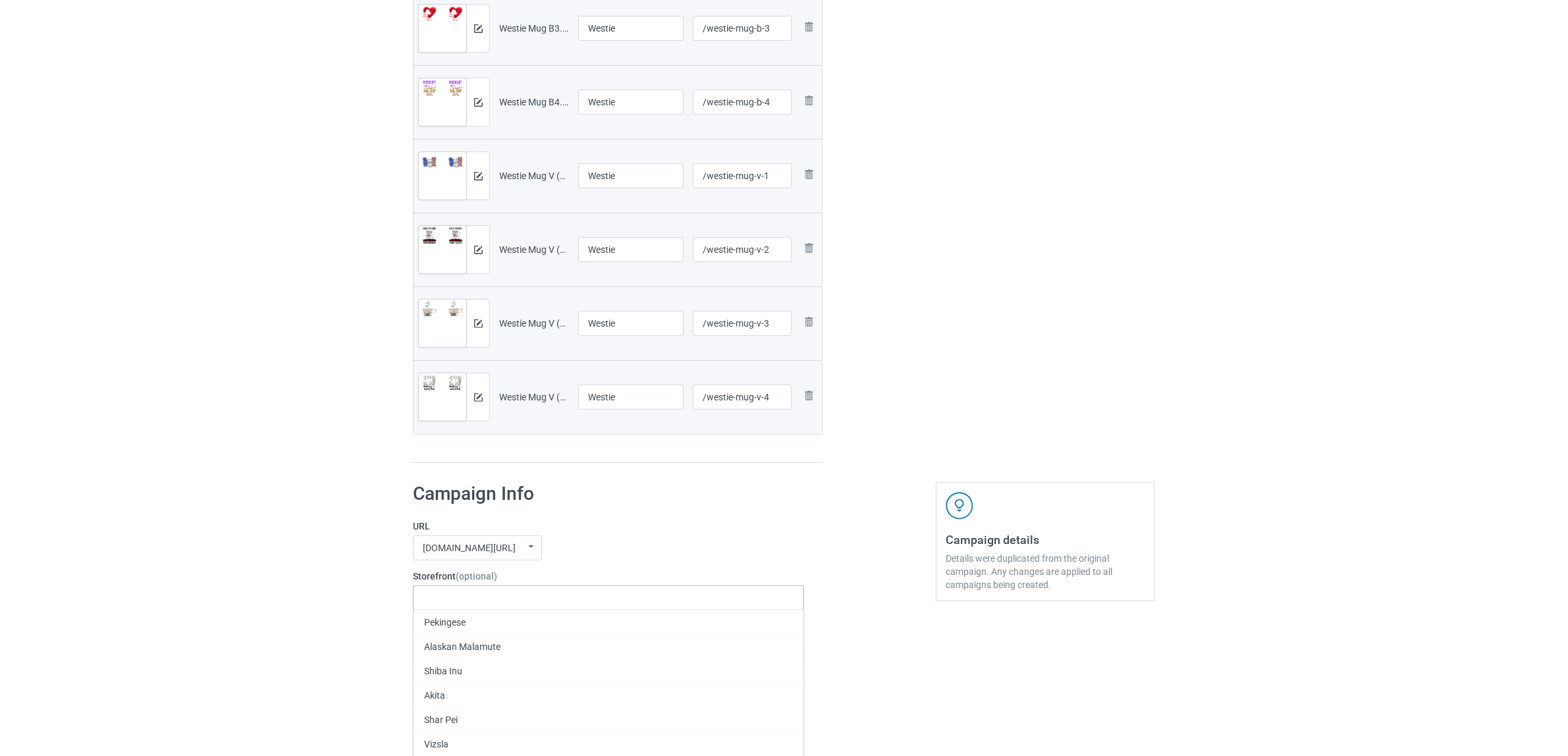
paste input "Westie"
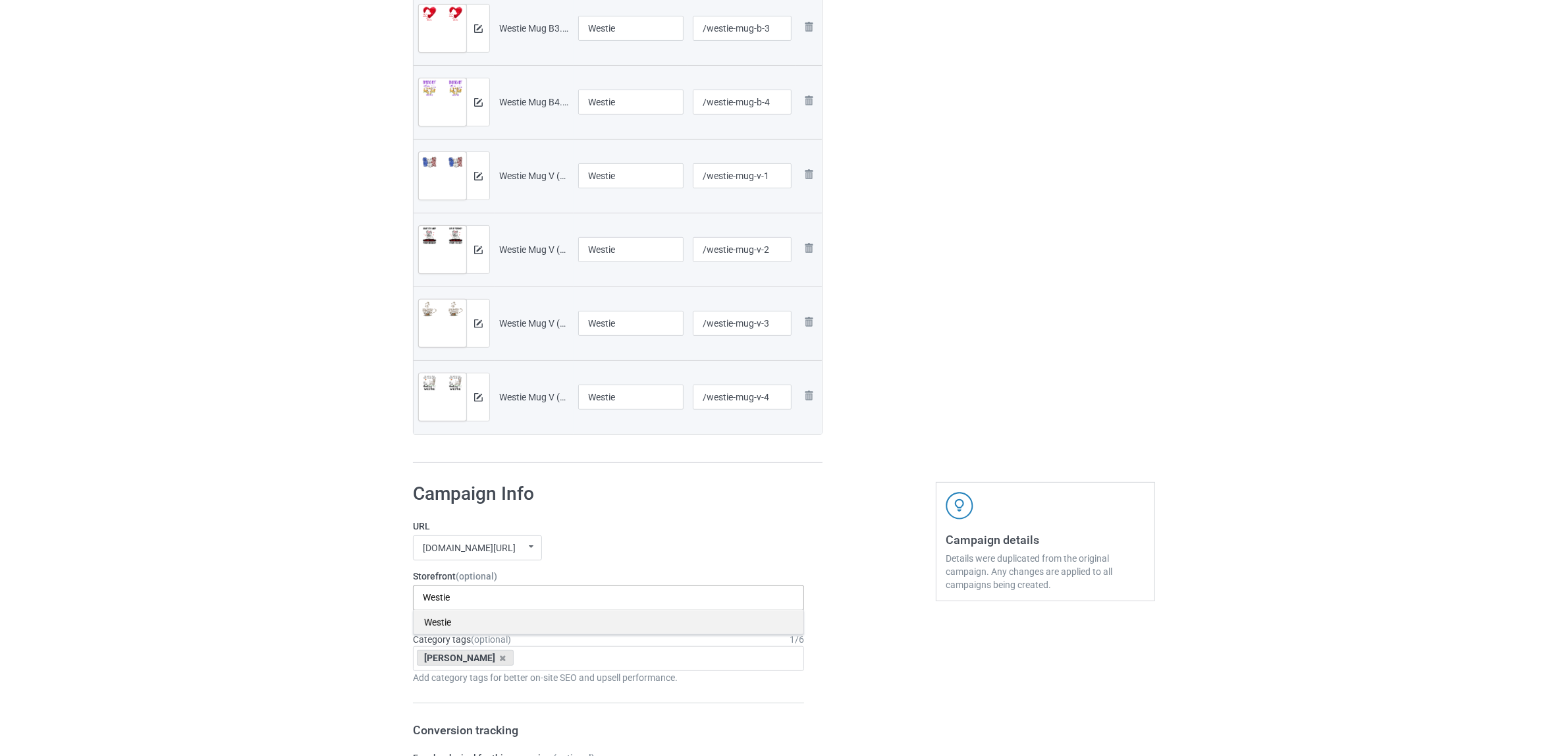
type input "Westie"
click at [447, 624] on div "Westie" at bounding box center [609, 622] width 390 height 24
click at [500, 662] on icon at bounding box center [503, 658] width 7 height 9
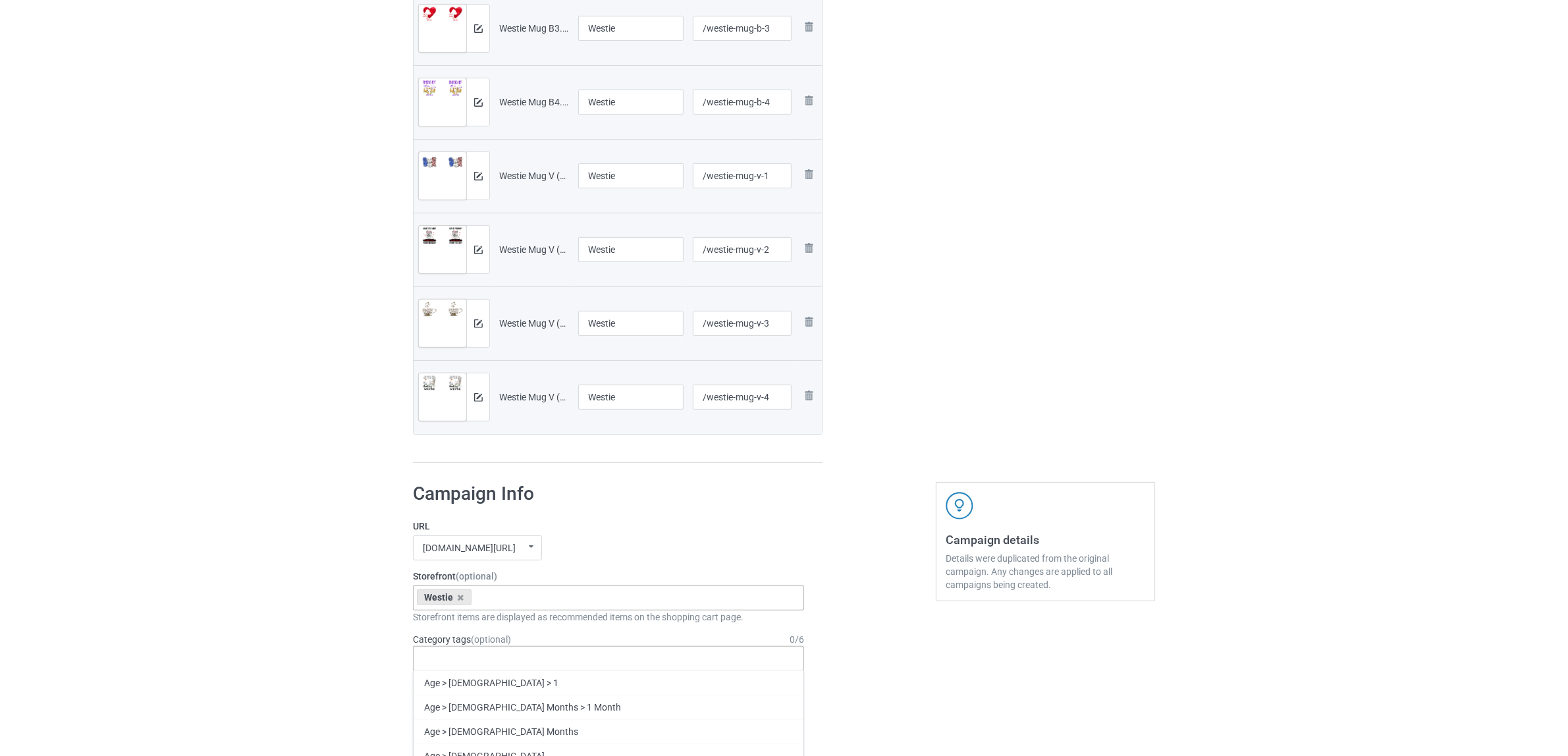
paste input "Westie"
type input "Westie"
click at [449, 688] on div "Westie" at bounding box center [609, 683] width 390 height 24
click at [308, 644] on div "Bulk duplicate campaign Campaign to duplicate Shih Tzu Original Artwork 2508x10…" at bounding box center [784, 621] width 1568 height 2157
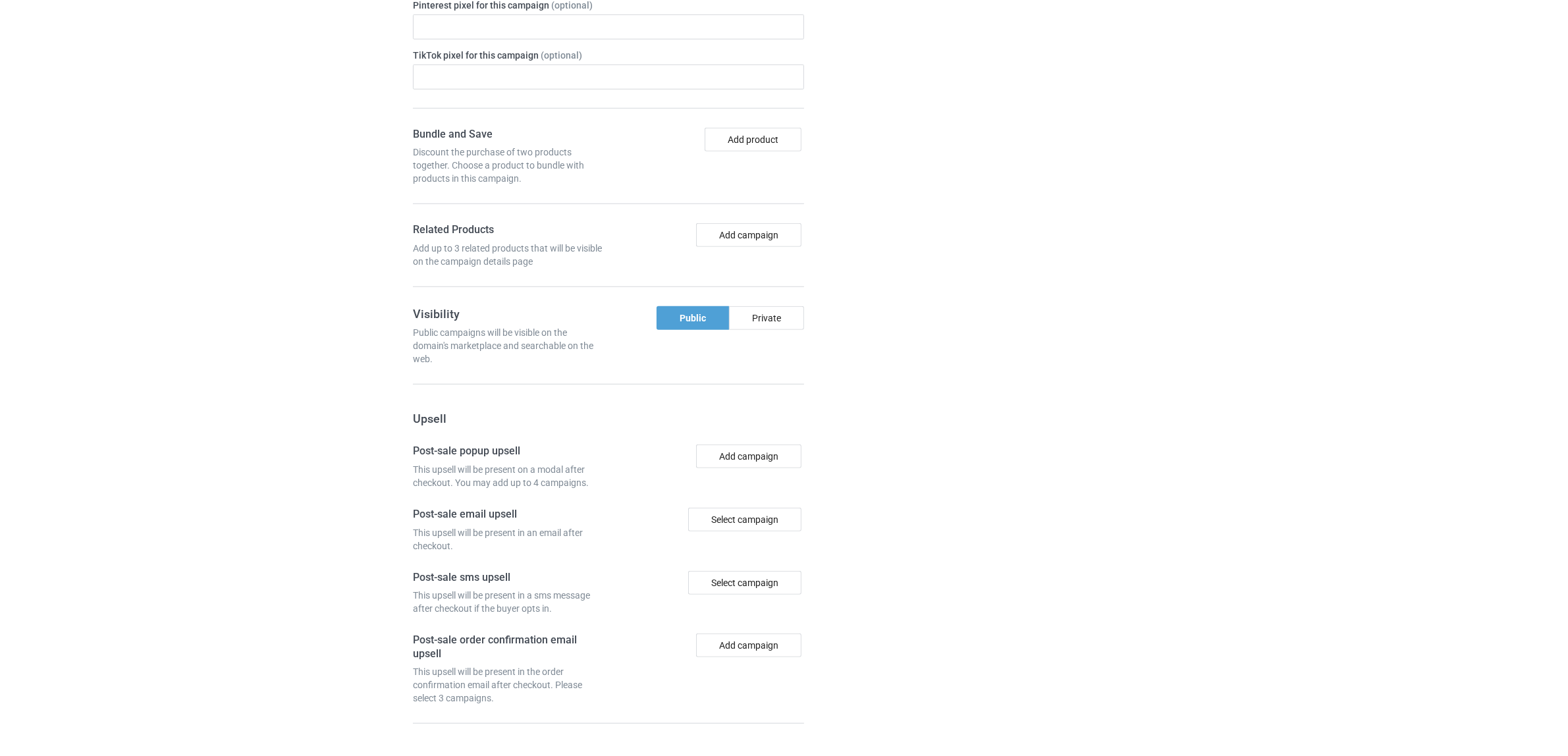
scroll to position [1441, 0]
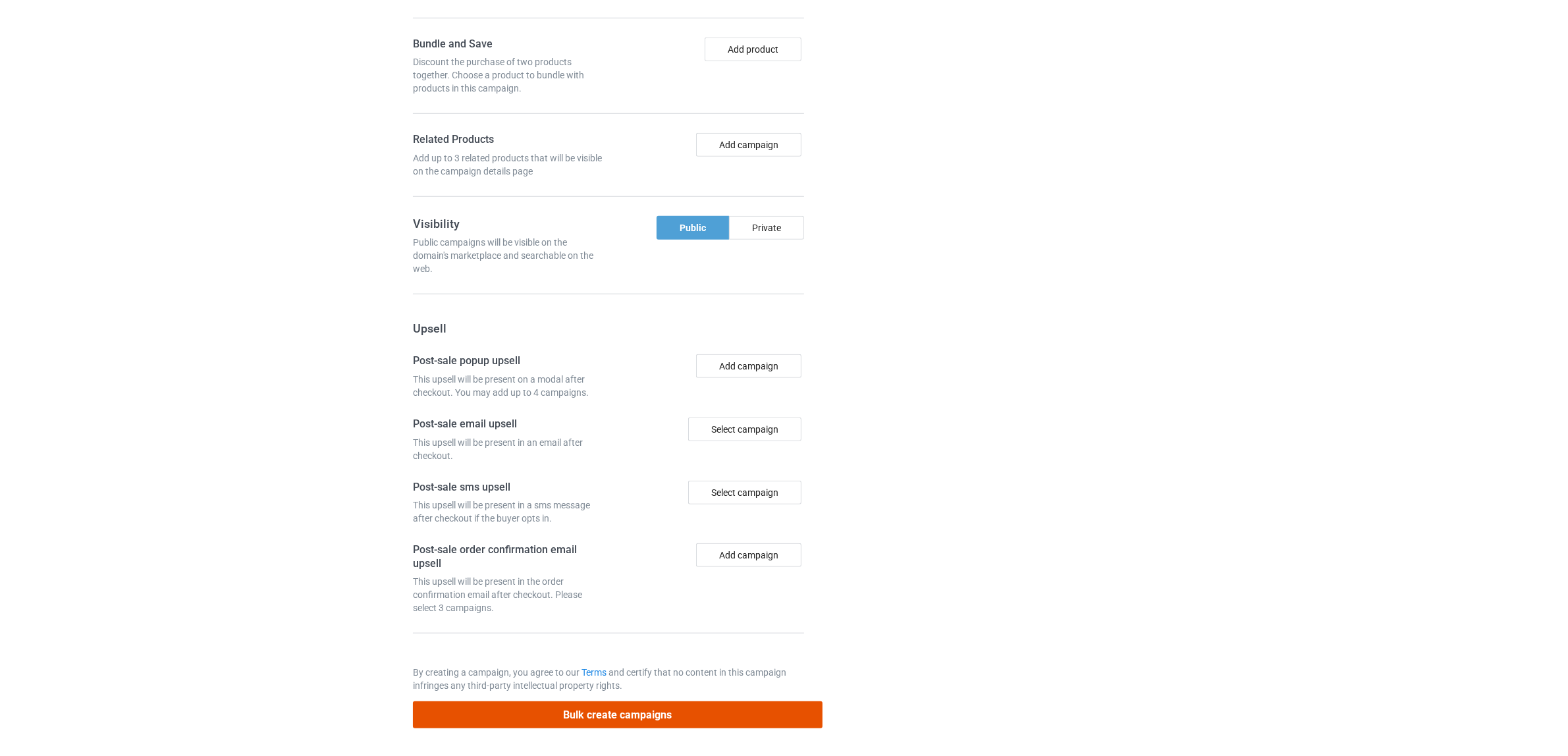
click at [620, 711] on button "Bulk create campaigns" at bounding box center [618, 714] width 410 height 27
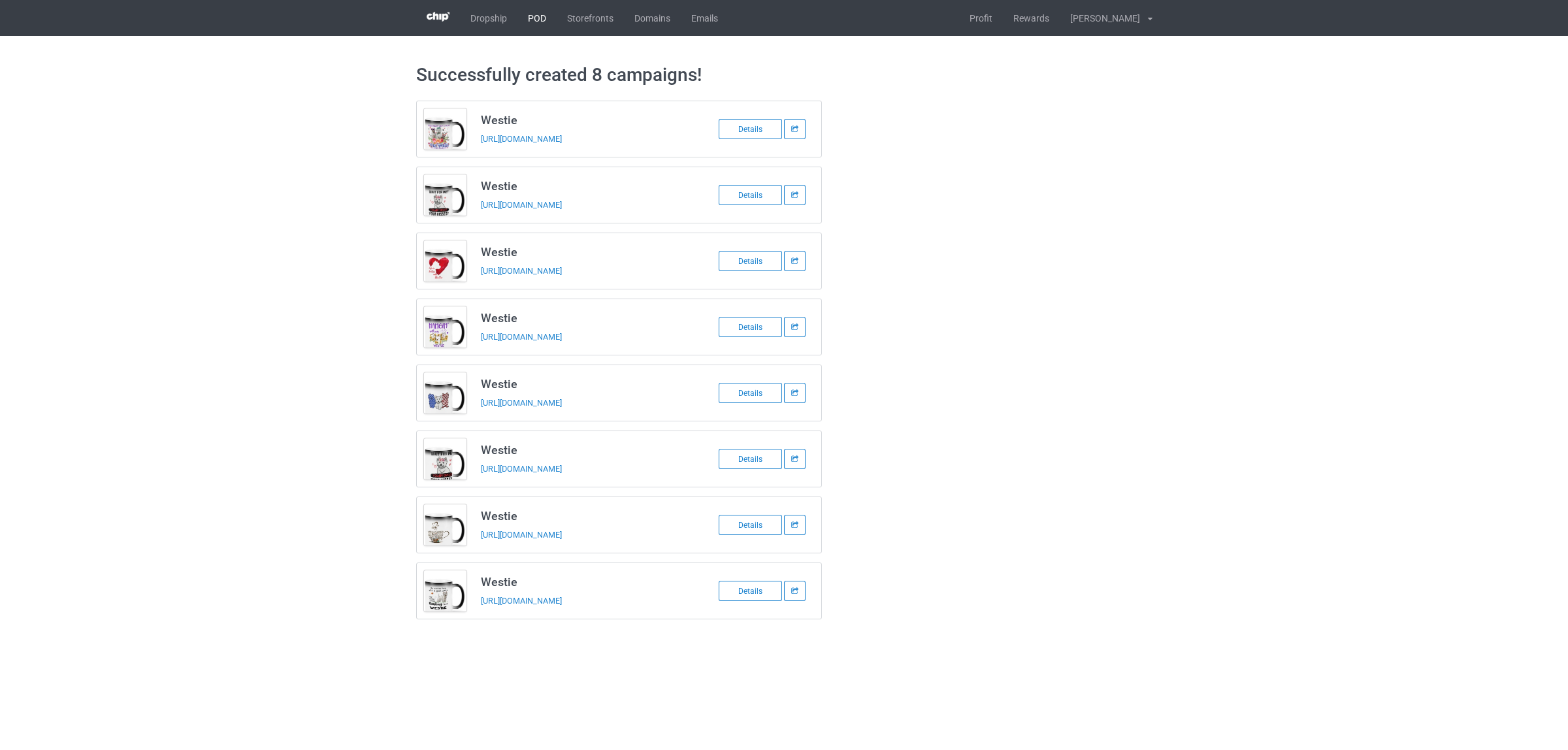
click at [530, 16] on link "POD" at bounding box center [537, 18] width 39 height 36
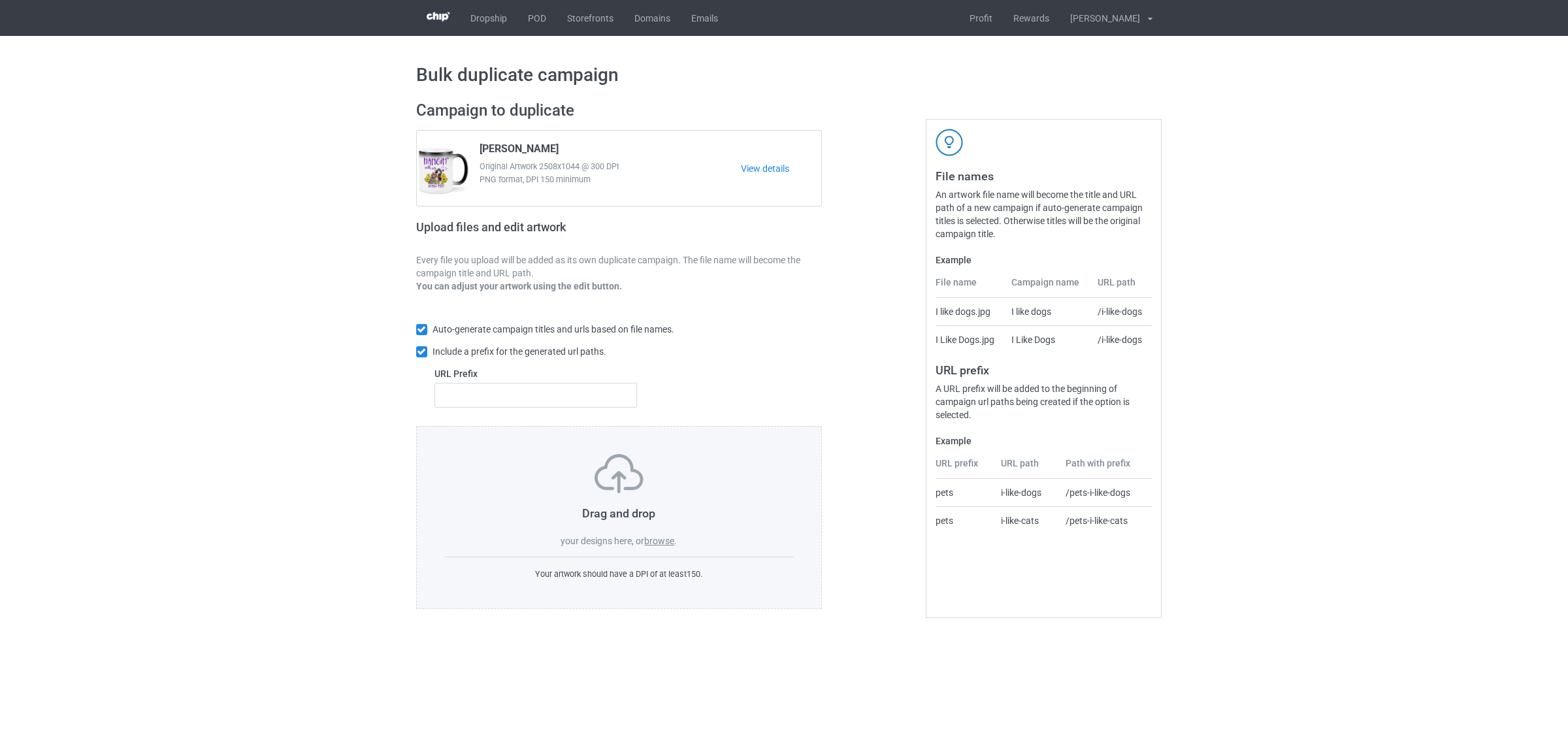
click at [665, 539] on label "browse" at bounding box center [659, 541] width 30 height 10
click at [0, 0] on input "browse" at bounding box center [0, 0] width 0 height 0
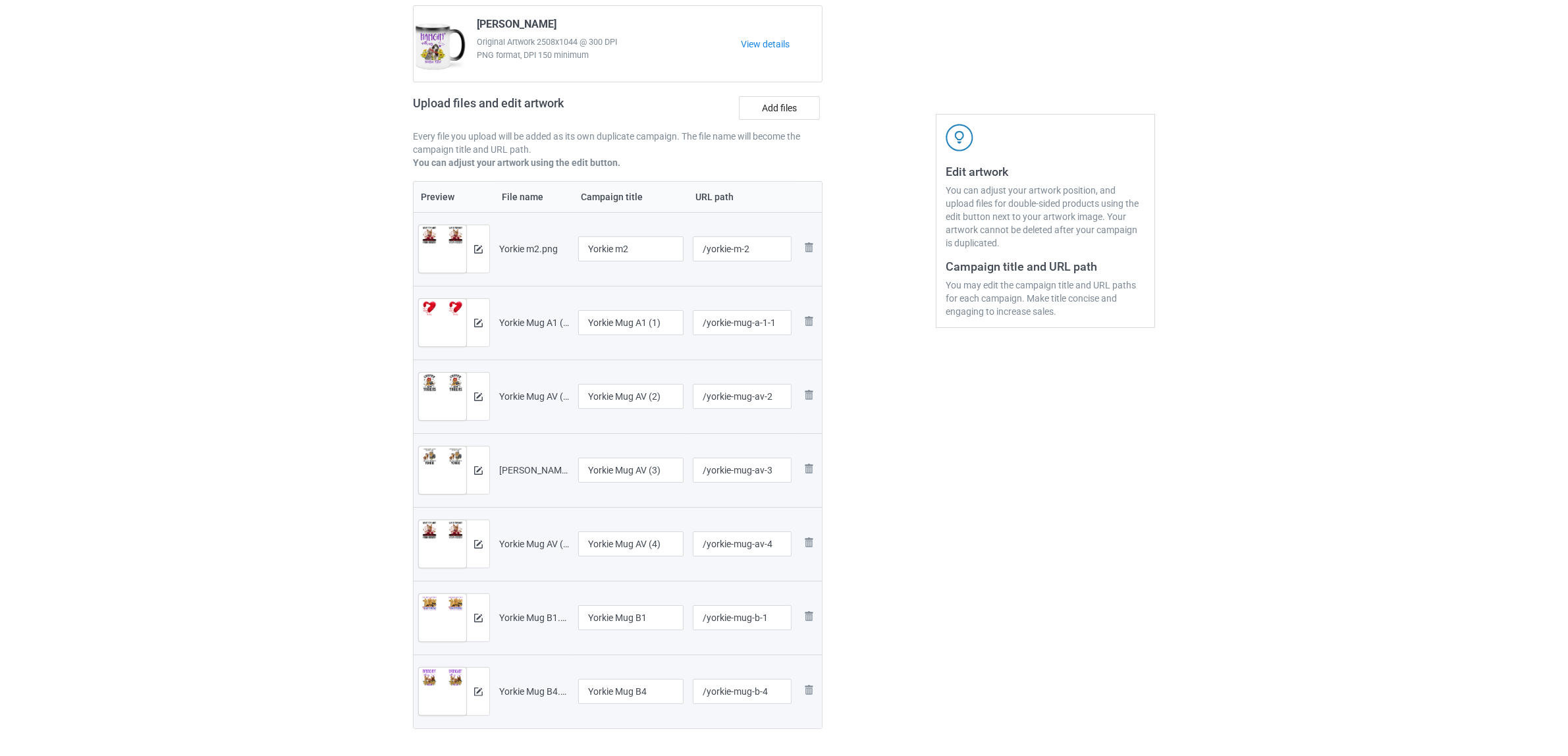
scroll to position [247, 0]
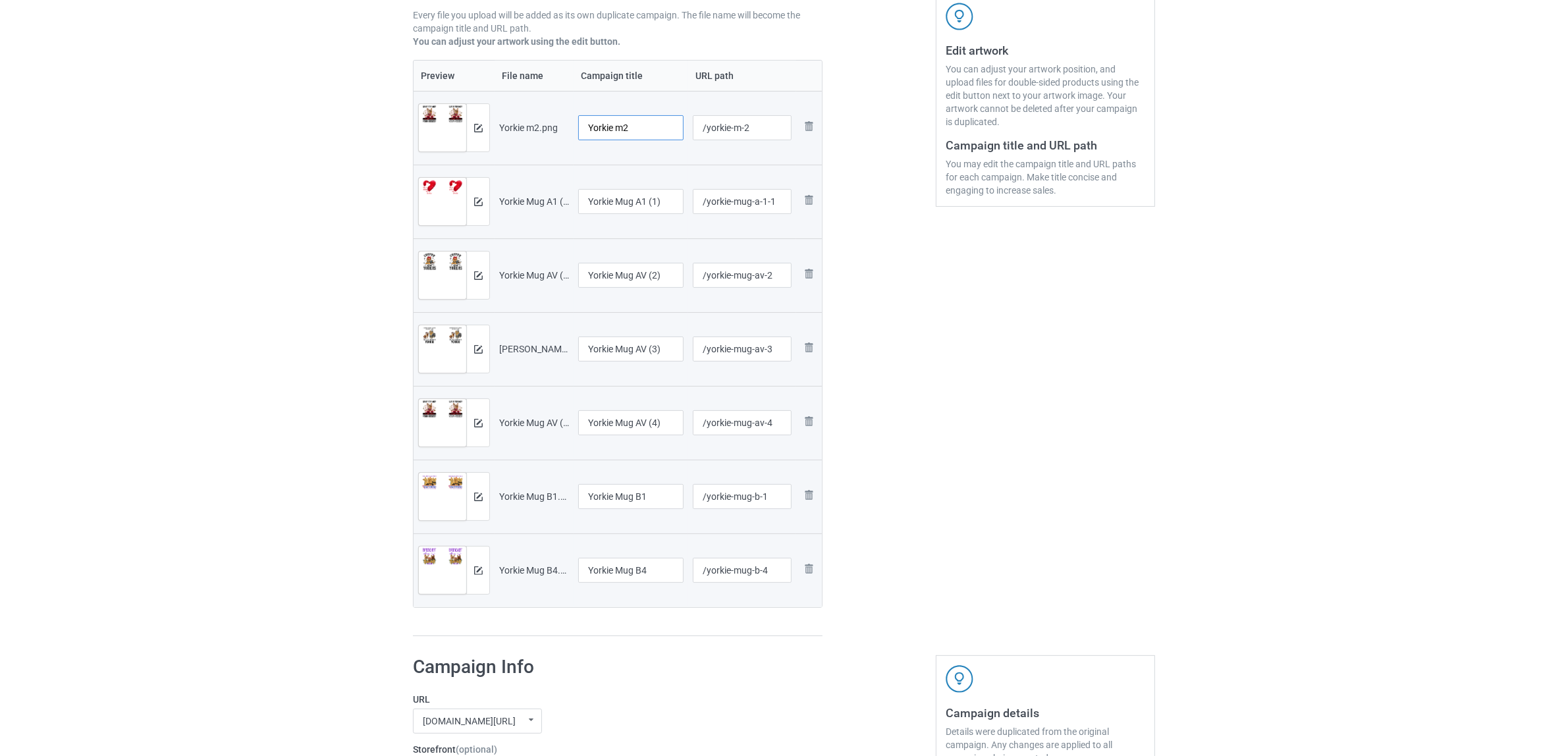
drag, startPoint x: 620, startPoint y: 127, endPoint x: 676, endPoint y: 133, distance: 56.3
click at [676, 133] on input "Yorkie m2" at bounding box center [630, 128] width 105 height 25
drag, startPoint x: 620, startPoint y: 123, endPoint x: 463, endPoint y: 109, distance: 157.6
click at [463, 109] on tr "Preview and edit artwork Yorkie m2.png Yorkie /yorkie-m-2 Remove file" at bounding box center [618, 128] width 408 height 74
type input "Yorkie"
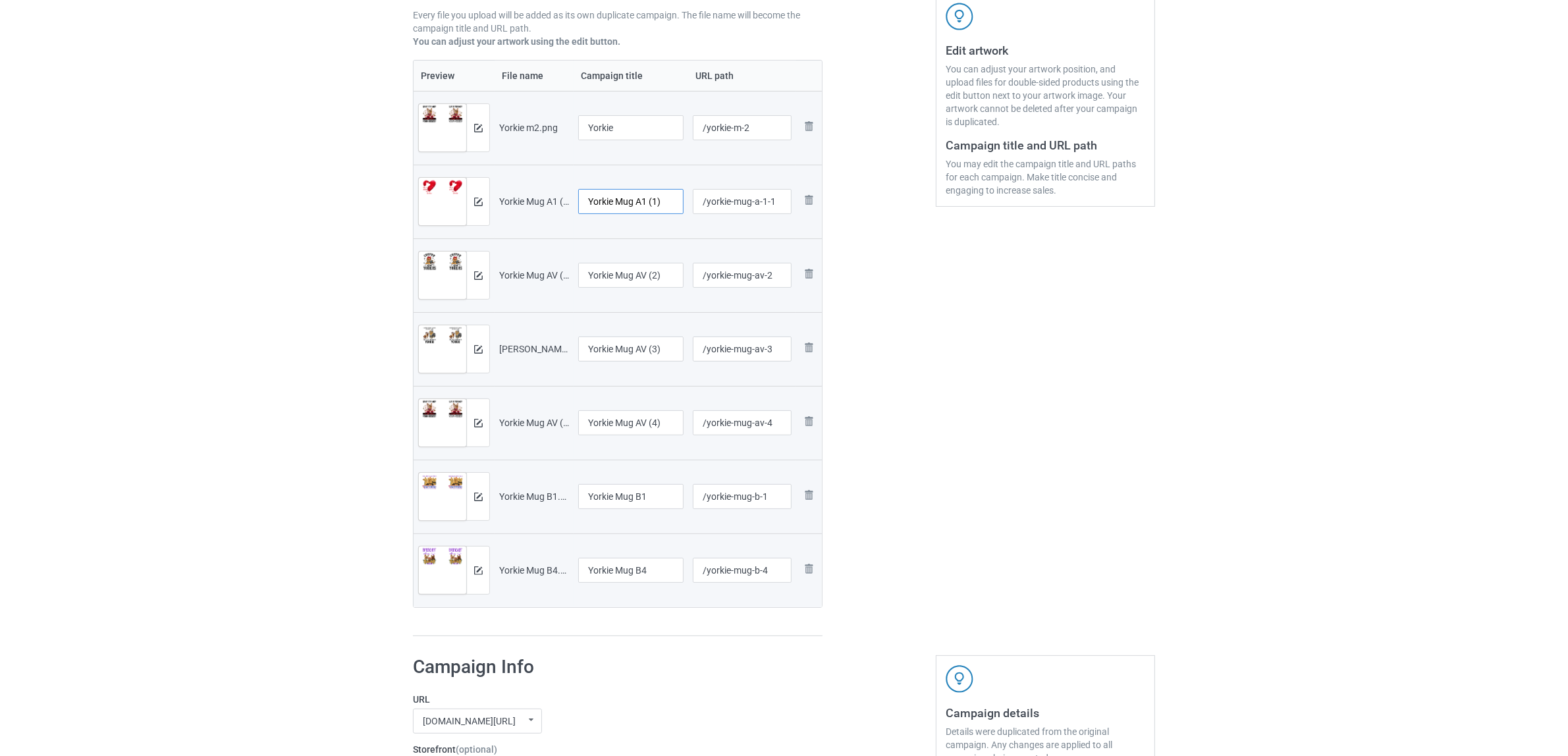
click at [647, 205] on input "Yorkie Mug A1 (1)" at bounding box center [630, 202] width 105 height 25
paste input "text"
type input "Yorkie"
click at [656, 278] on input "Yorkie Mug AV (2)" at bounding box center [630, 276] width 105 height 25
paste input "text"
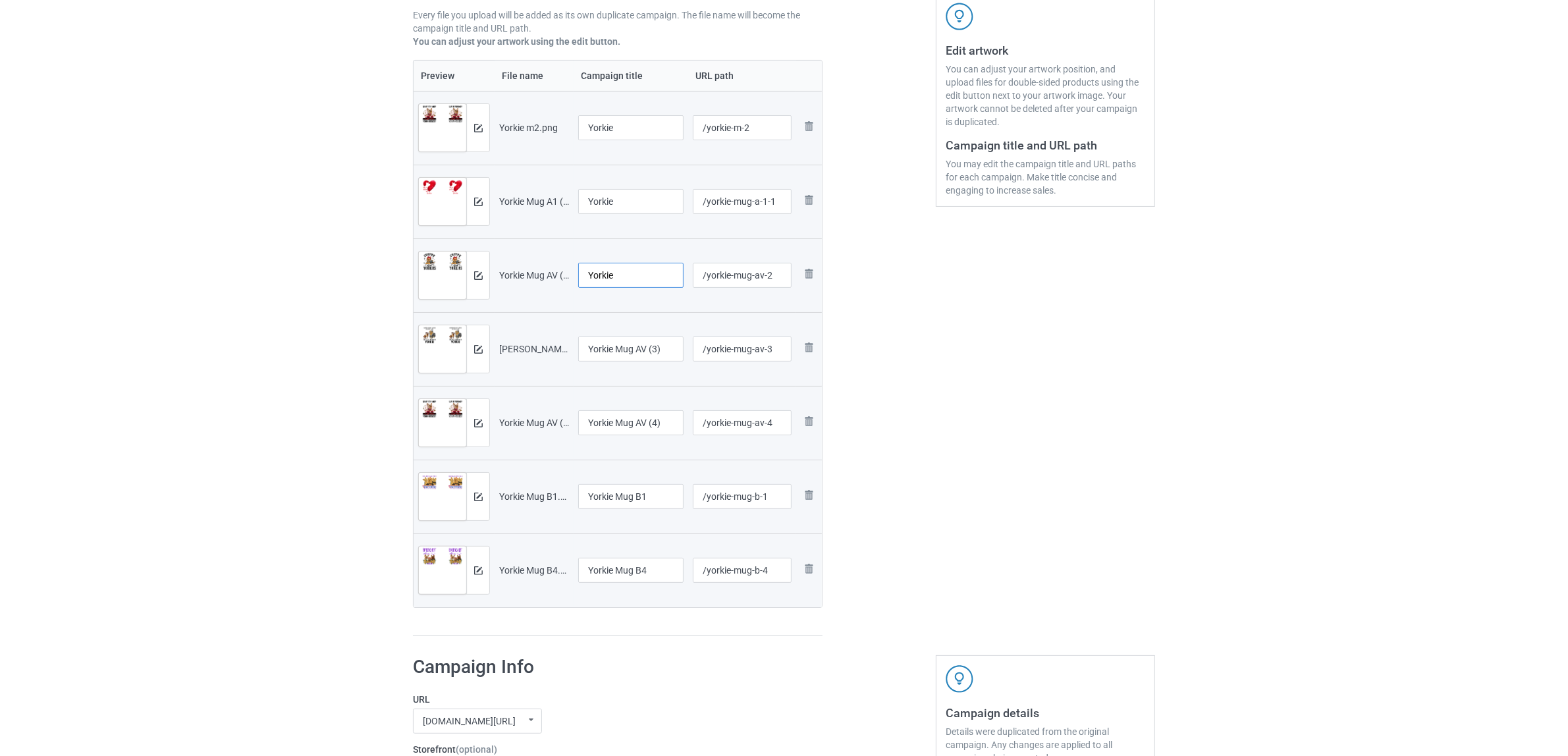
type input "Yorkie"
click at [657, 353] on input "Yorkie Mug AV (3)" at bounding box center [630, 349] width 105 height 25
paste input "text"
type input "Yorkie"
click at [644, 420] on input "Yorkie Mug AV (4)" at bounding box center [630, 423] width 105 height 25
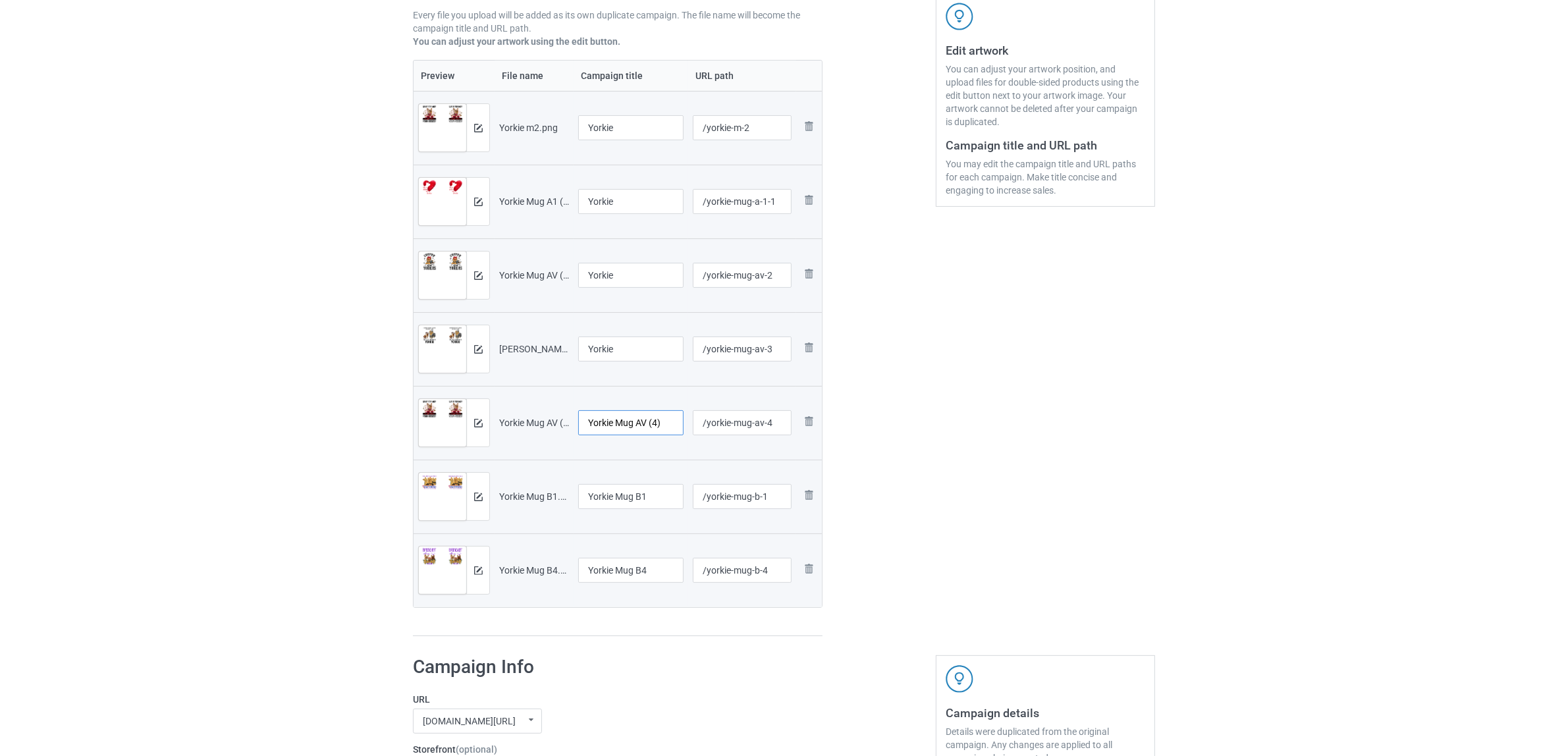
paste input "text"
type input "Yorkie"
click at [638, 491] on input "Yorkie Mug B1" at bounding box center [630, 497] width 105 height 25
paste input "text"
type input "Yorkie"
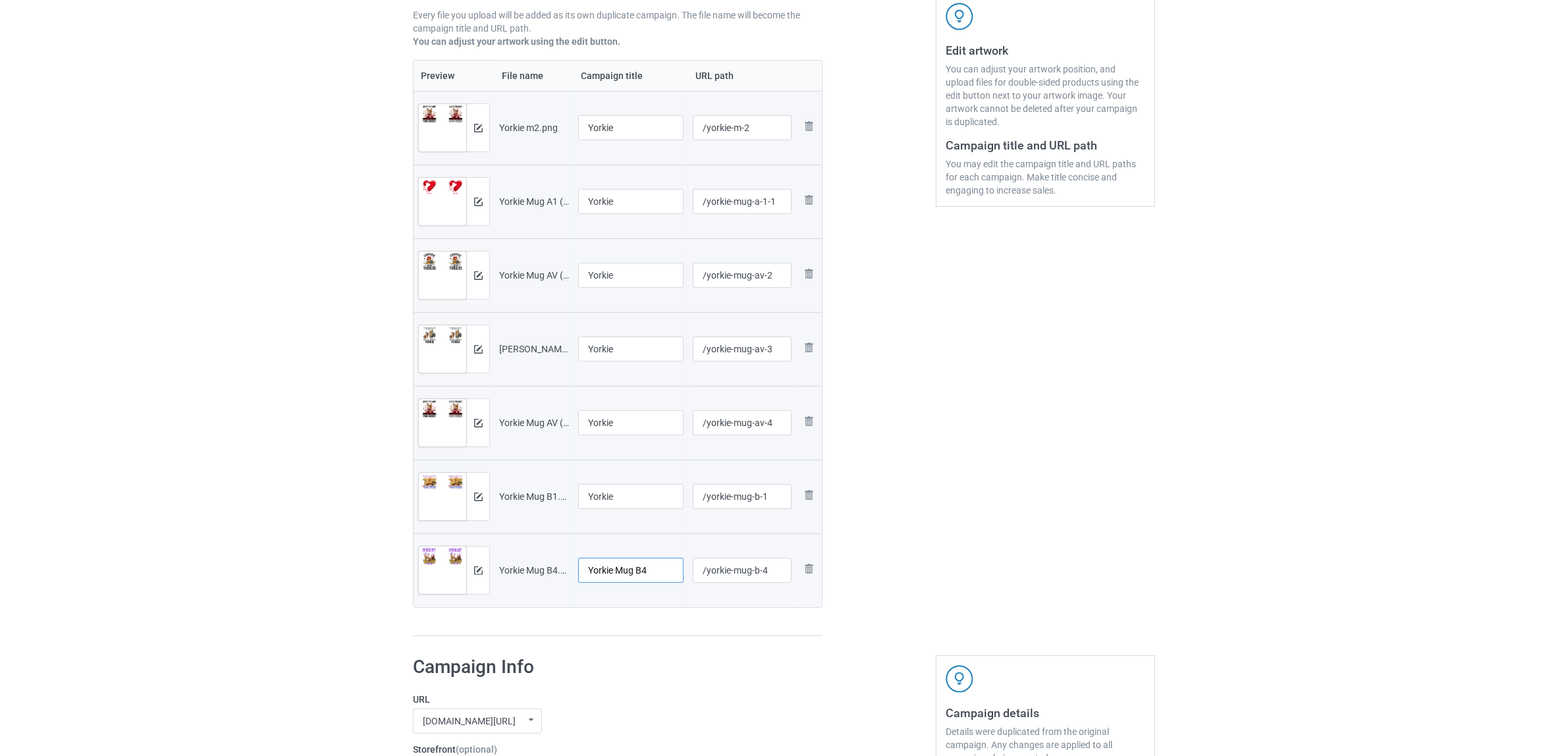
click at [640, 571] on input "Yorkie Mug B4" at bounding box center [630, 570] width 105 height 25
paste input "text"
type input "Yorkie"
click at [652, 627] on div "Preview File name Campaign title URL path Preview and edit artwork Yorkie m2.pn…" at bounding box center [618, 348] width 410 height 577
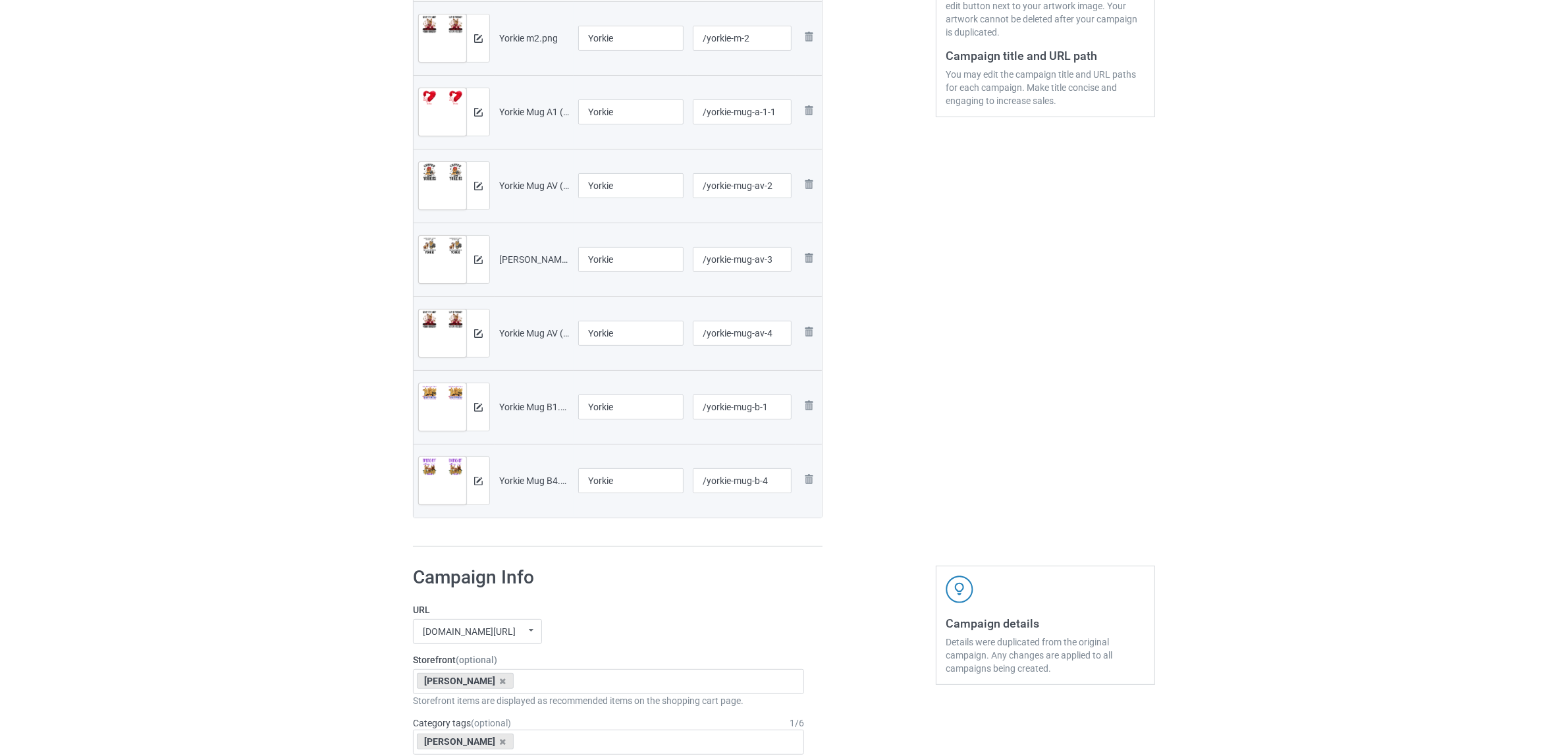
scroll to position [494, 0]
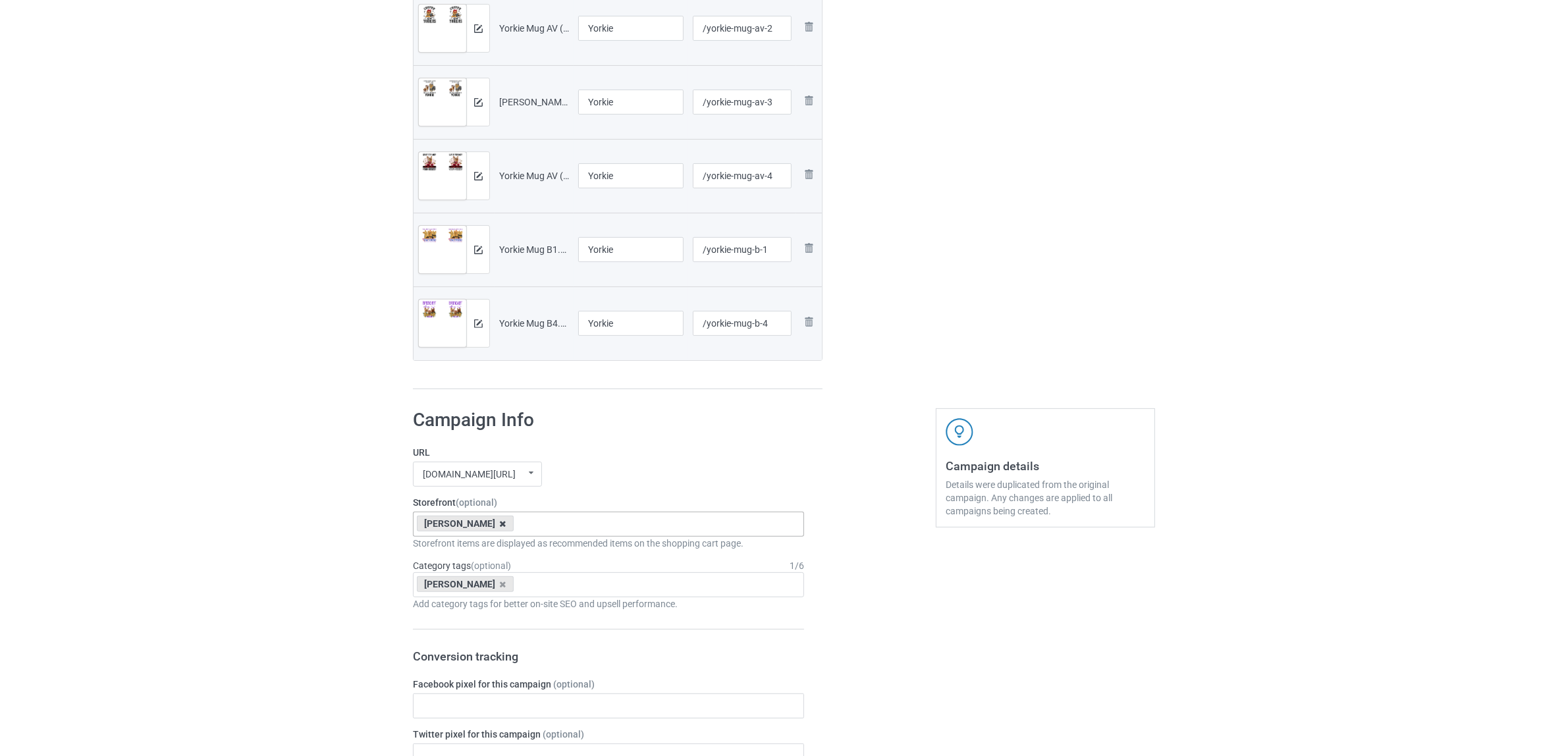
click at [500, 524] on icon at bounding box center [503, 523] width 7 height 9
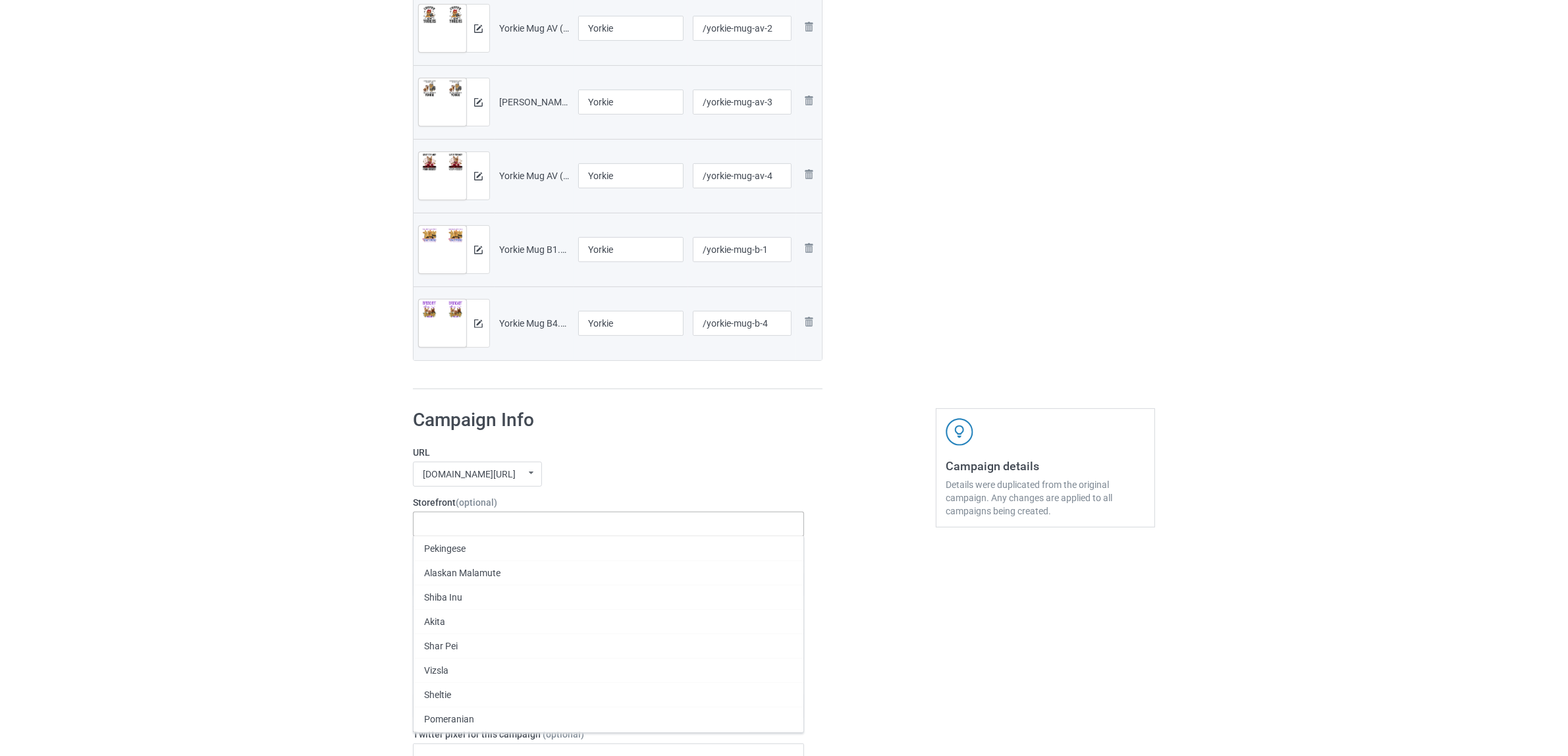
paste input "Yorkie"
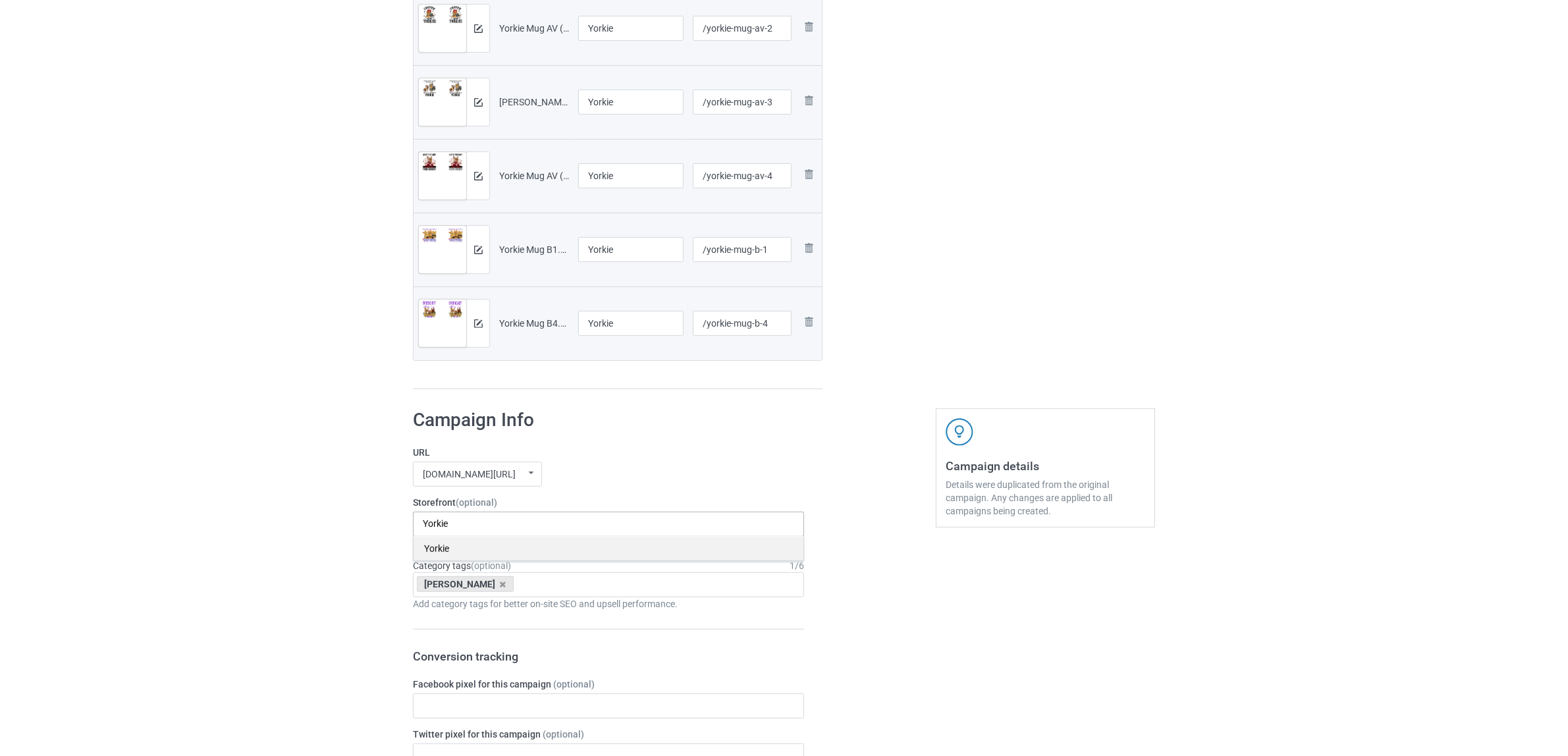
type input "Yorkie"
click at [450, 548] on div "Yorkie" at bounding box center [609, 548] width 390 height 24
click at [468, 590] on div "[PERSON_NAME]" at bounding box center [465, 584] width 97 height 16
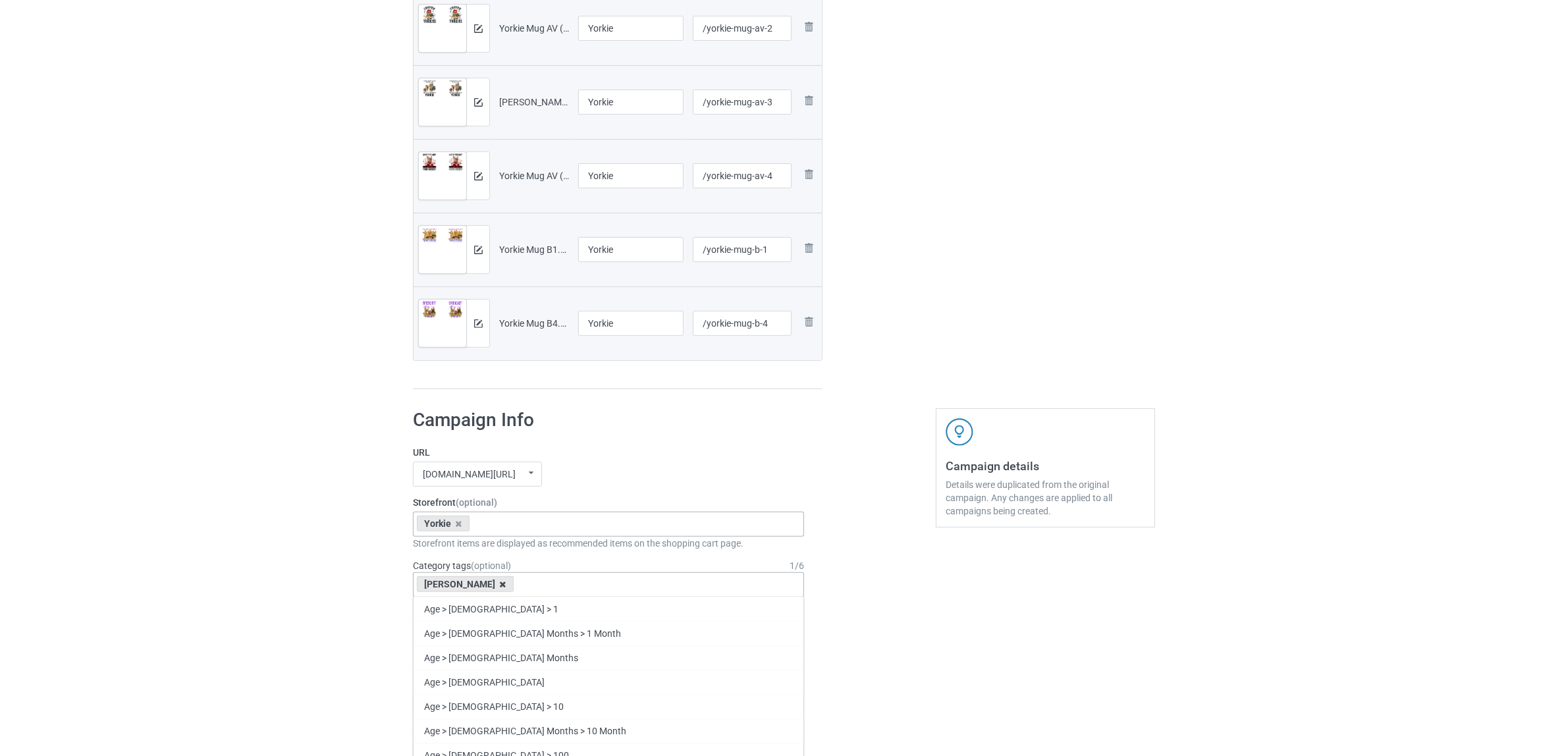
click at [500, 587] on icon at bounding box center [503, 584] width 7 height 9
paste input "Yorkie"
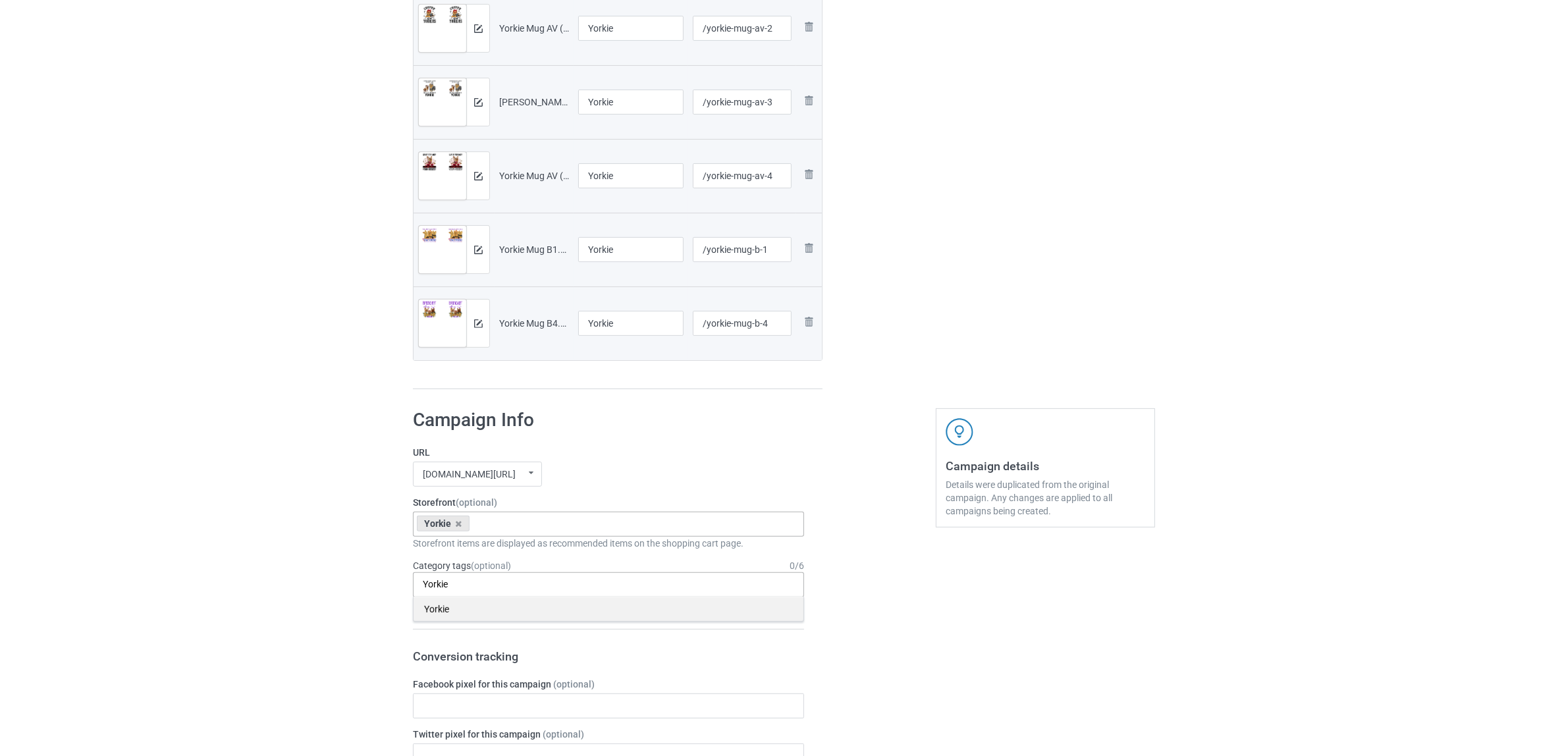
type input "Yorkie"
click at [445, 616] on div "Yorkie" at bounding box center [609, 609] width 390 height 24
click at [239, 574] on div "Bulk duplicate campaign Campaign to duplicate Shih Tzu Original Artwork 2508x10…" at bounding box center [784, 584] width 1568 height 2083
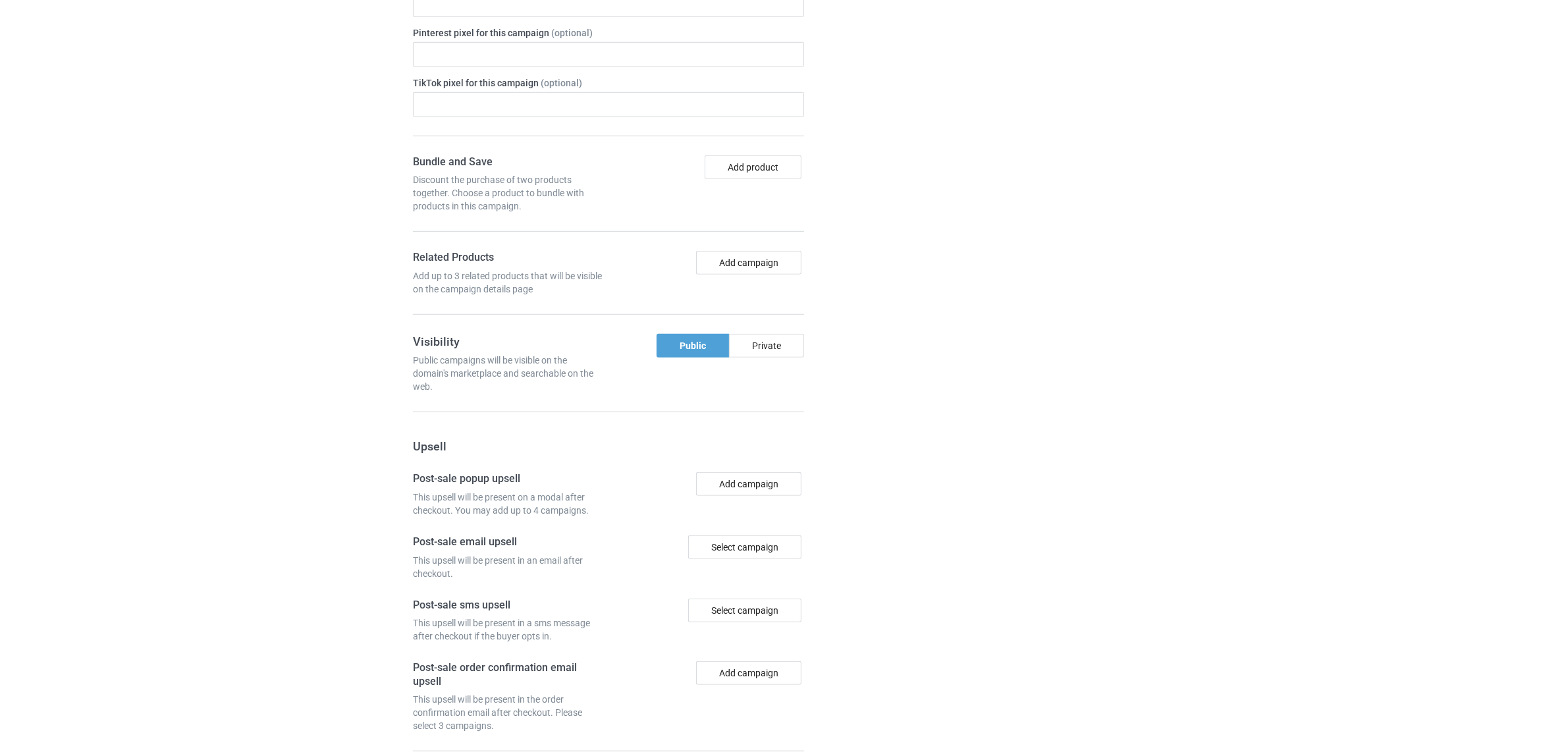
scroll to position [1368, 0]
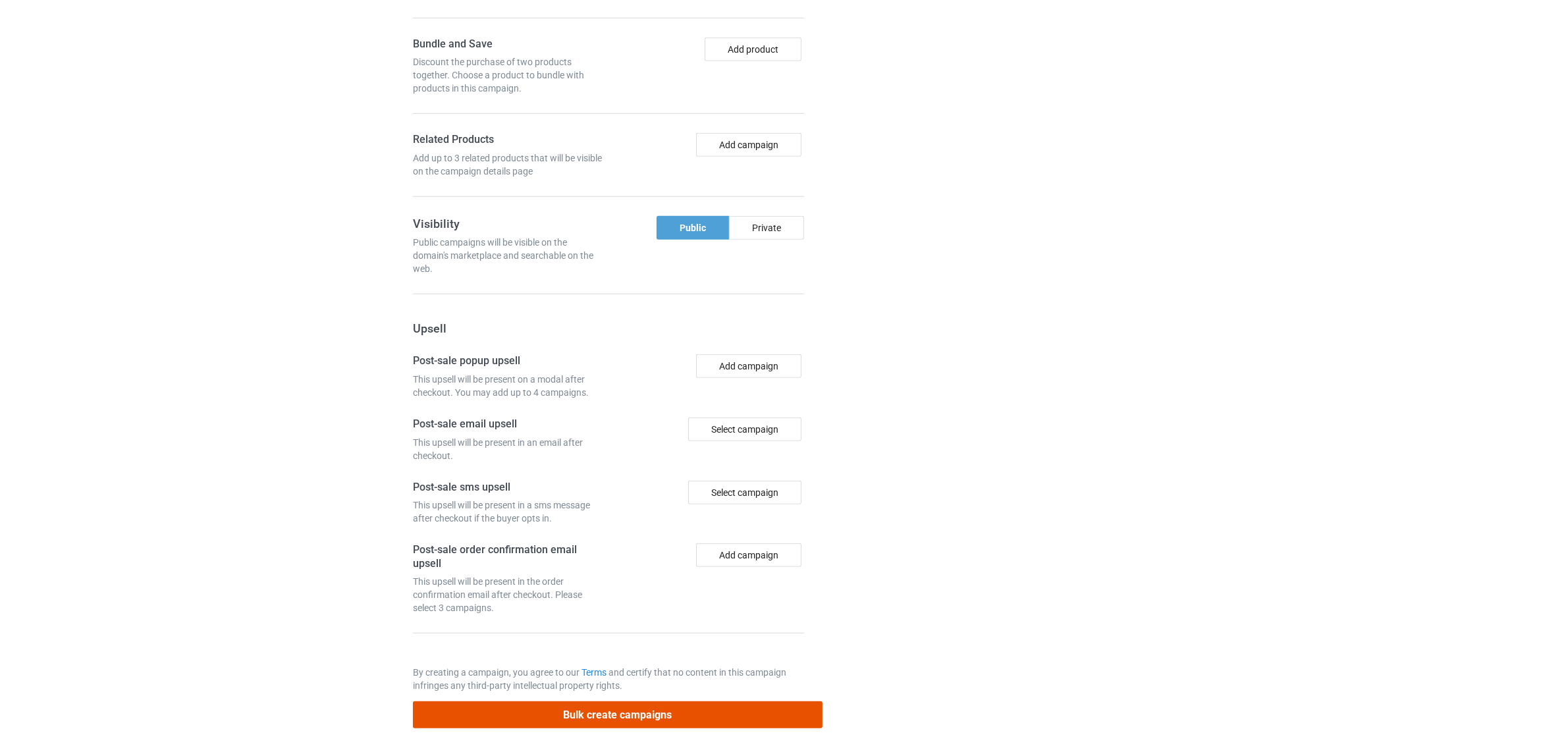
click at [605, 712] on button "Bulk create campaigns" at bounding box center [618, 714] width 410 height 27
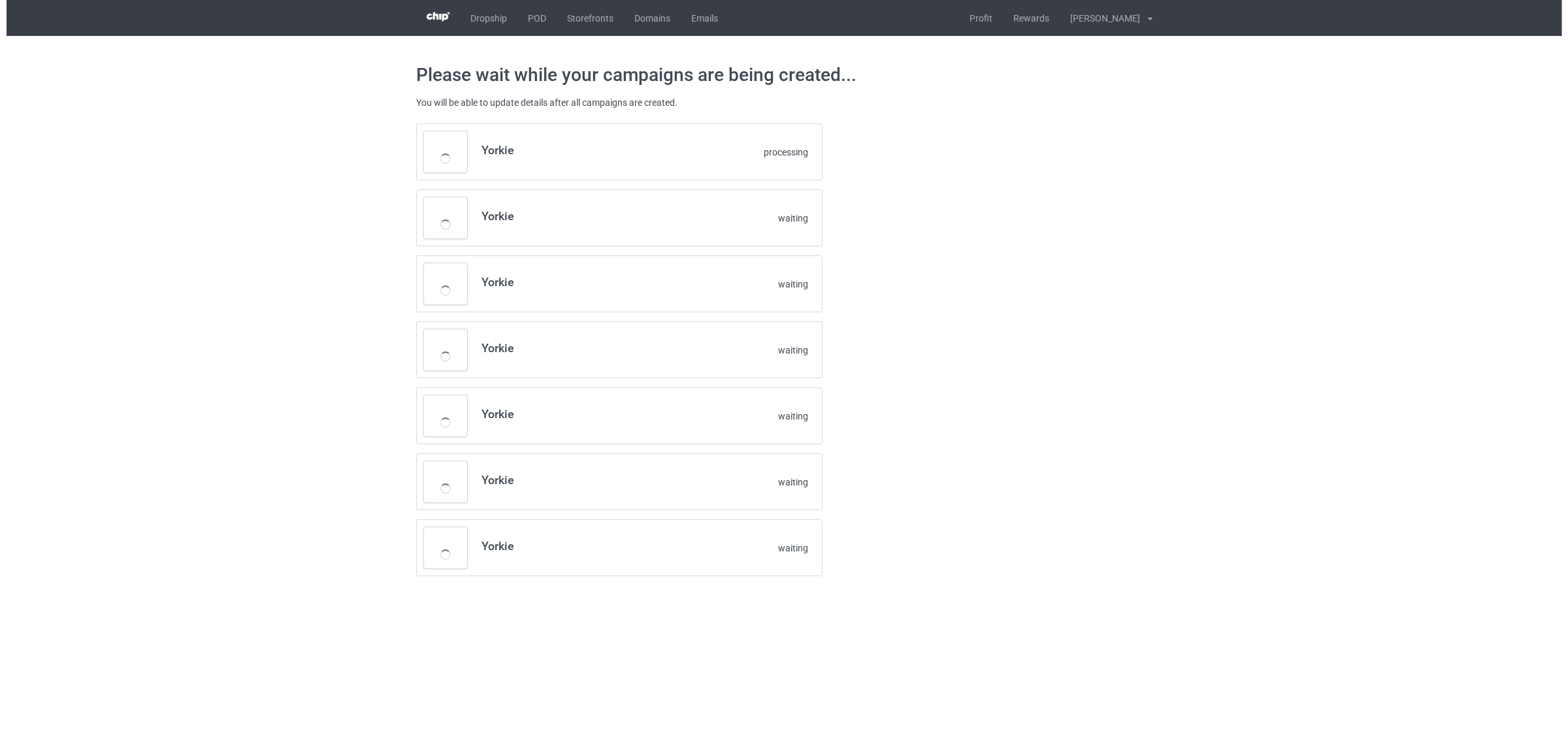
scroll to position [0, 0]
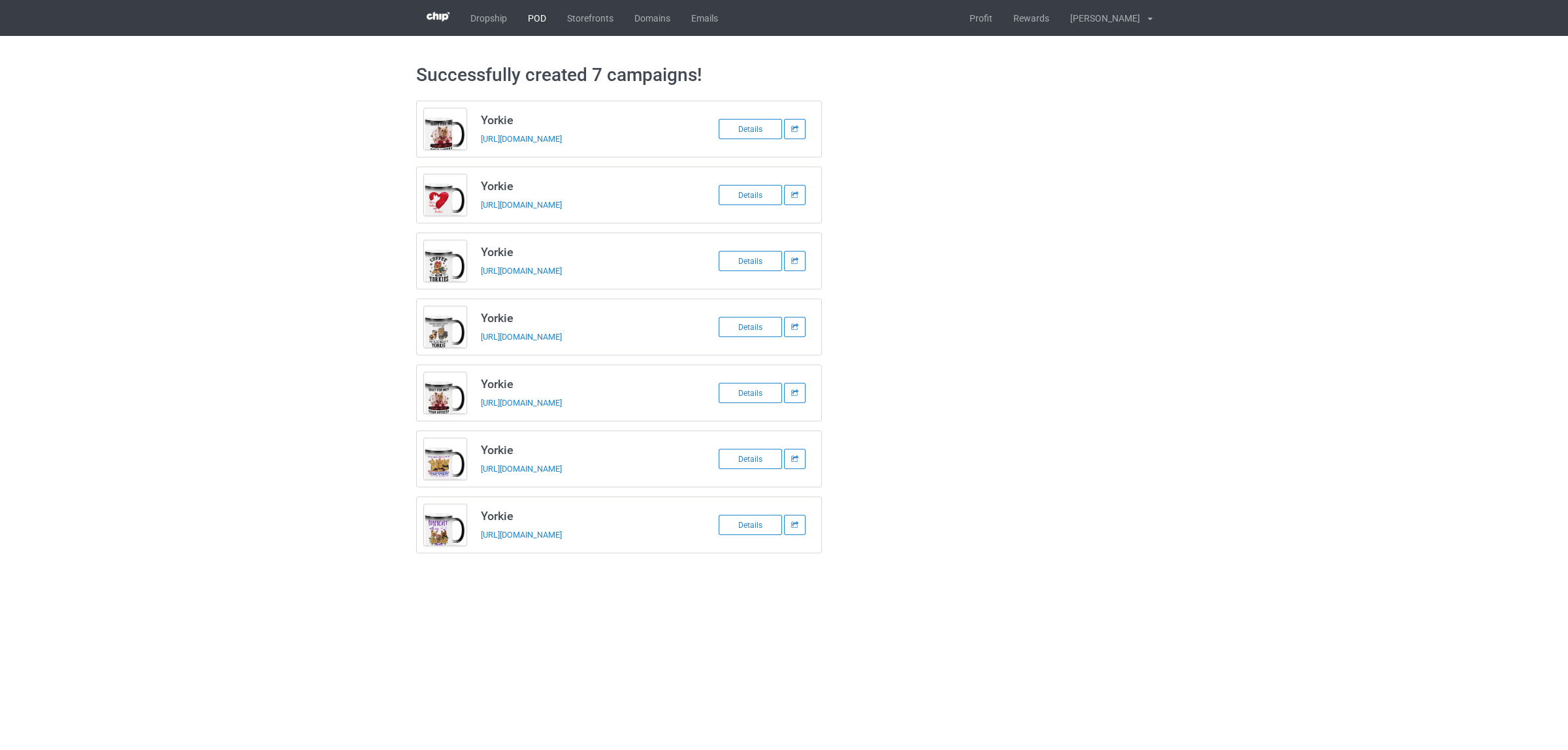
click at [531, 14] on link "POD" at bounding box center [537, 18] width 39 height 36
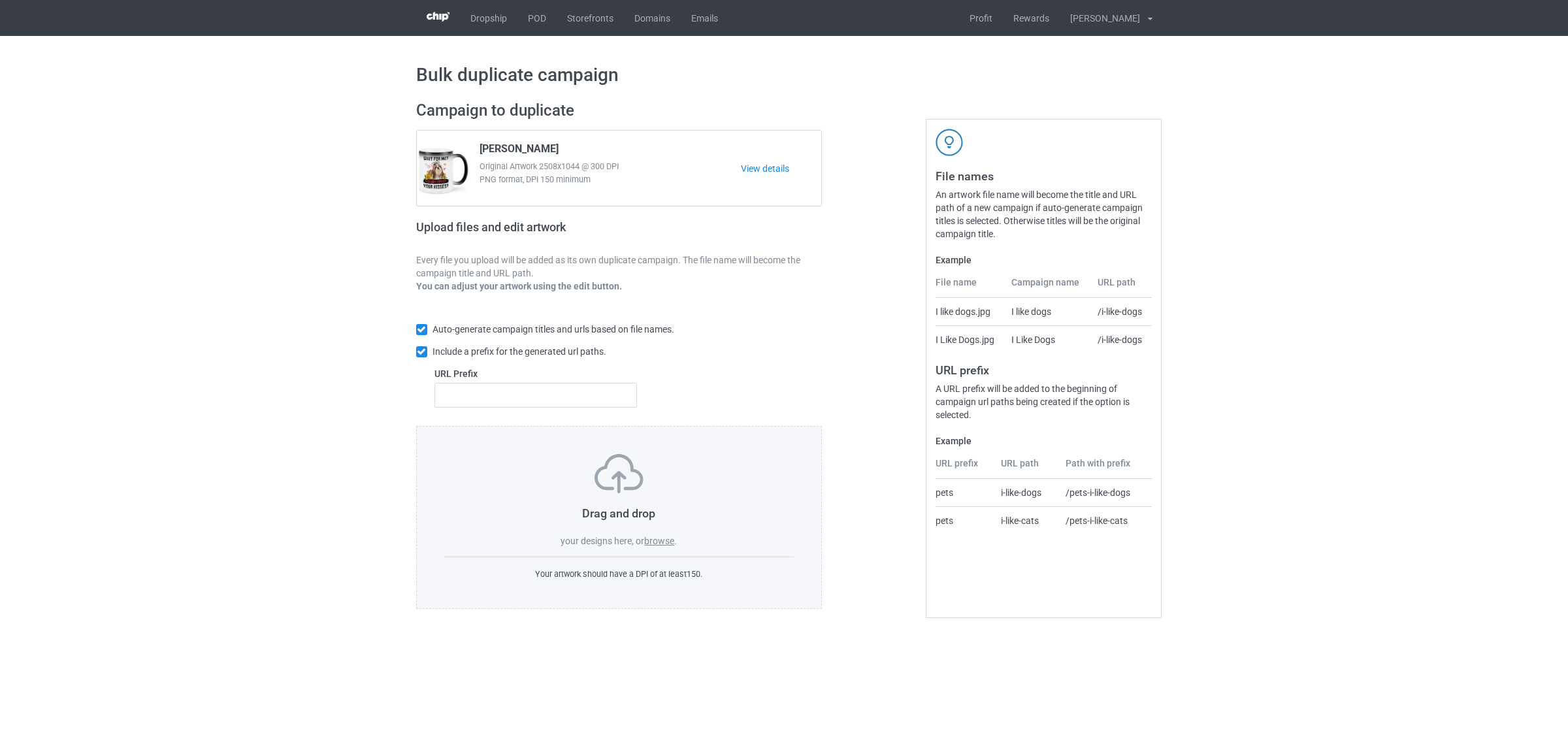
click at [662, 543] on label "browse" at bounding box center [659, 541] width 30 height 10
click at [0, 0] on input "browse" at bounding box center [0, 0] width 0 height 0
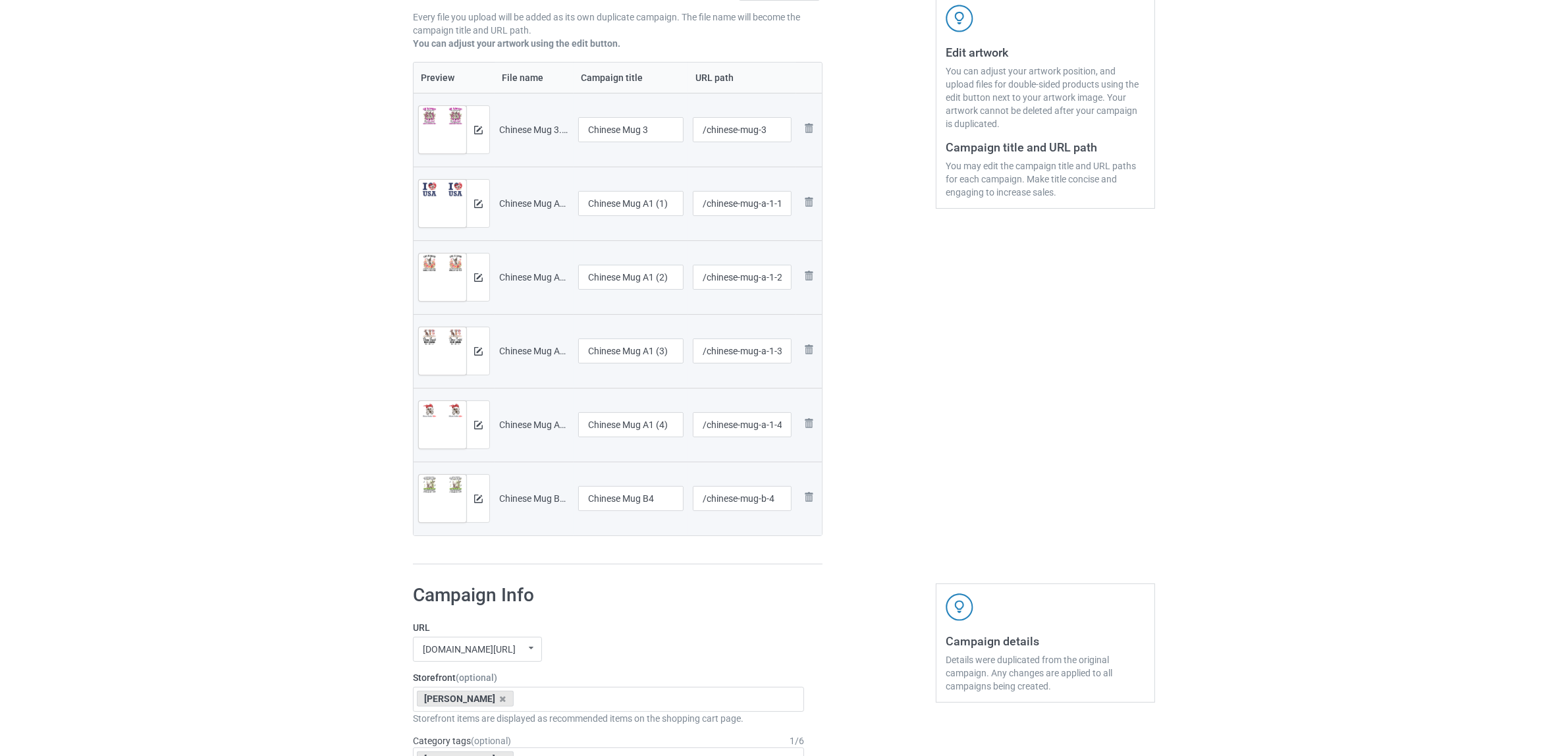
scroll to position [247, 0]
drag, startPoint x: 624, startPoint y: 126, endPoint x: 712, endPoint y: 132, distance: 88.2
click at [712, 132] on tr "Preview and edit artwork Chinese Mug 3.png Chinese Mug 3 /chinese-mug-3 Remove …" at bounding box center [618, 128] width 408 height 74
click at [609, 127] on input "Chinese" at bounding box center [630, 128] width 105 height 25
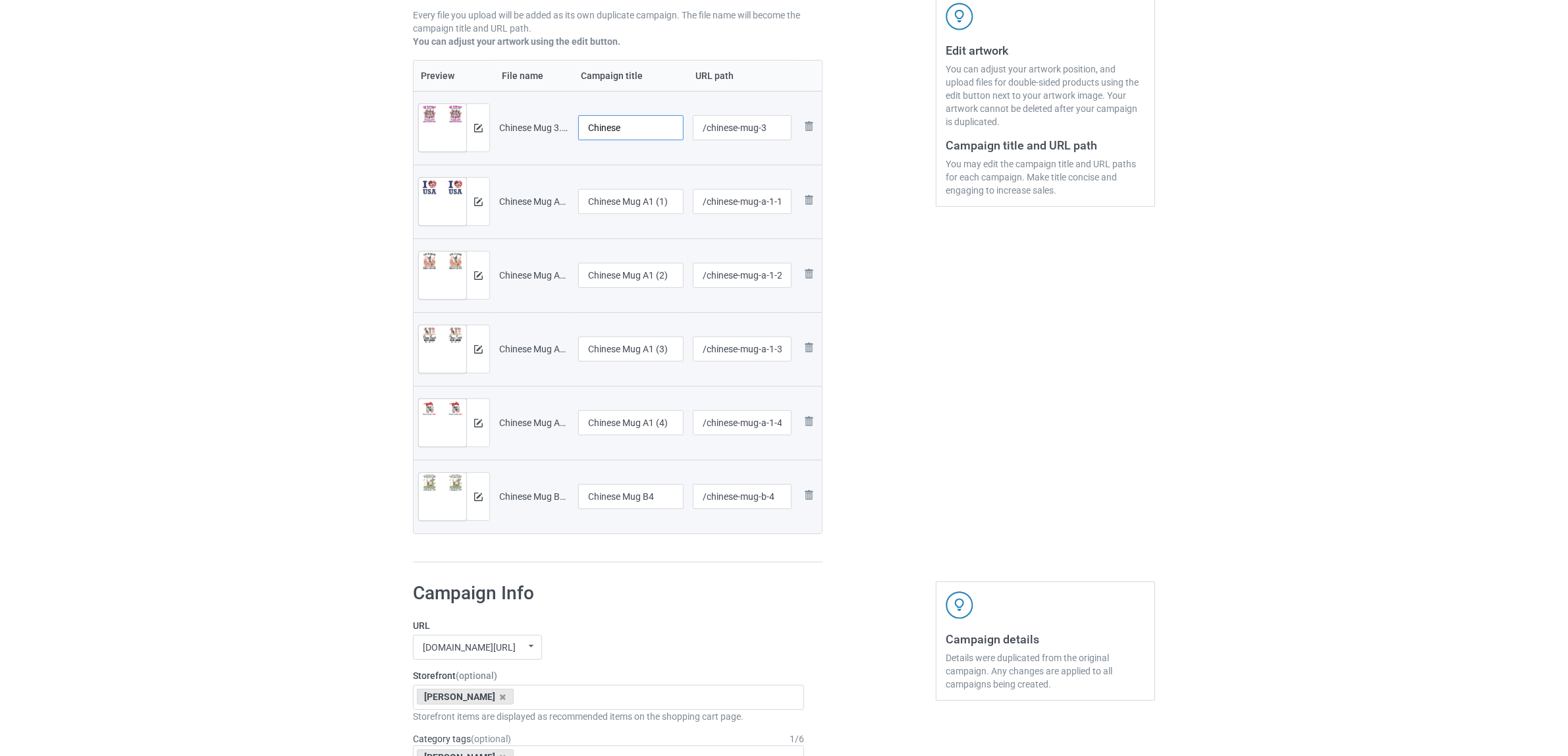
type input "Chinese"
click at [650, 215] on div at bounding box center [630, 218] width 105 height 8
click at [650, 198] on input "Chinese Mug A1 (1)" at bounding box center [630, 202] width 105 height 25
paste input "text"
type input "Chinese"
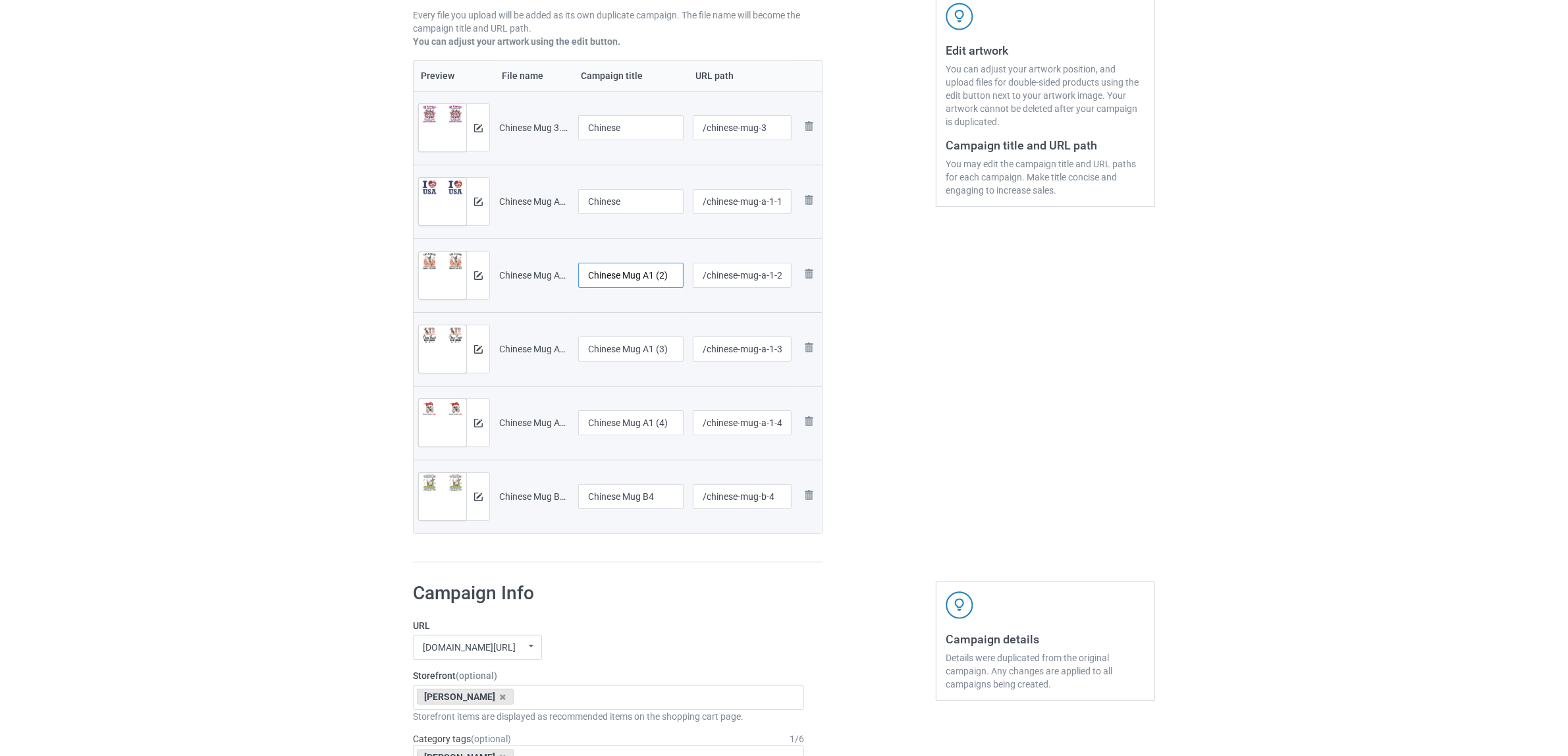
click at [634, 281] on input "Chinese Mug A1 (2)" at bounding box center [630, 276] width 105 height 25
paste input "text"
type input "Chinese"
click at [646, 344] on input "Chinese Mug A1 (3)" at bounding box center [630, 349] width 105 height 25
paste input "text"
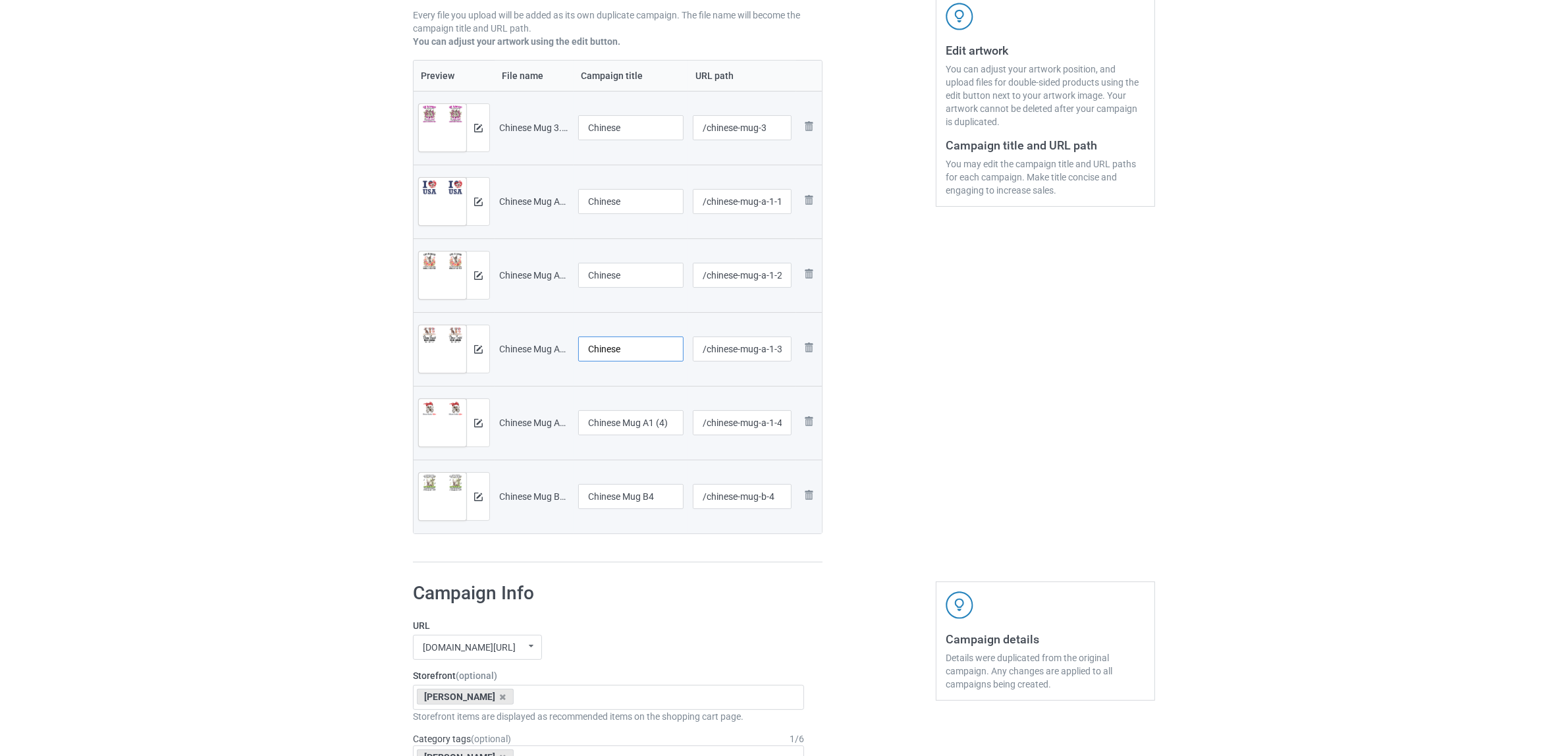
type input "Chinese"
click at [647, 424] on input "Chinese Mug A1 (4)" at bounding box center [630, 423] width 105 height 25
paste input "text"
type input "Chinese"
click at [646, 490] on input "Chinese Mug B4" at bounding box center [630, 497] width 105 height 25
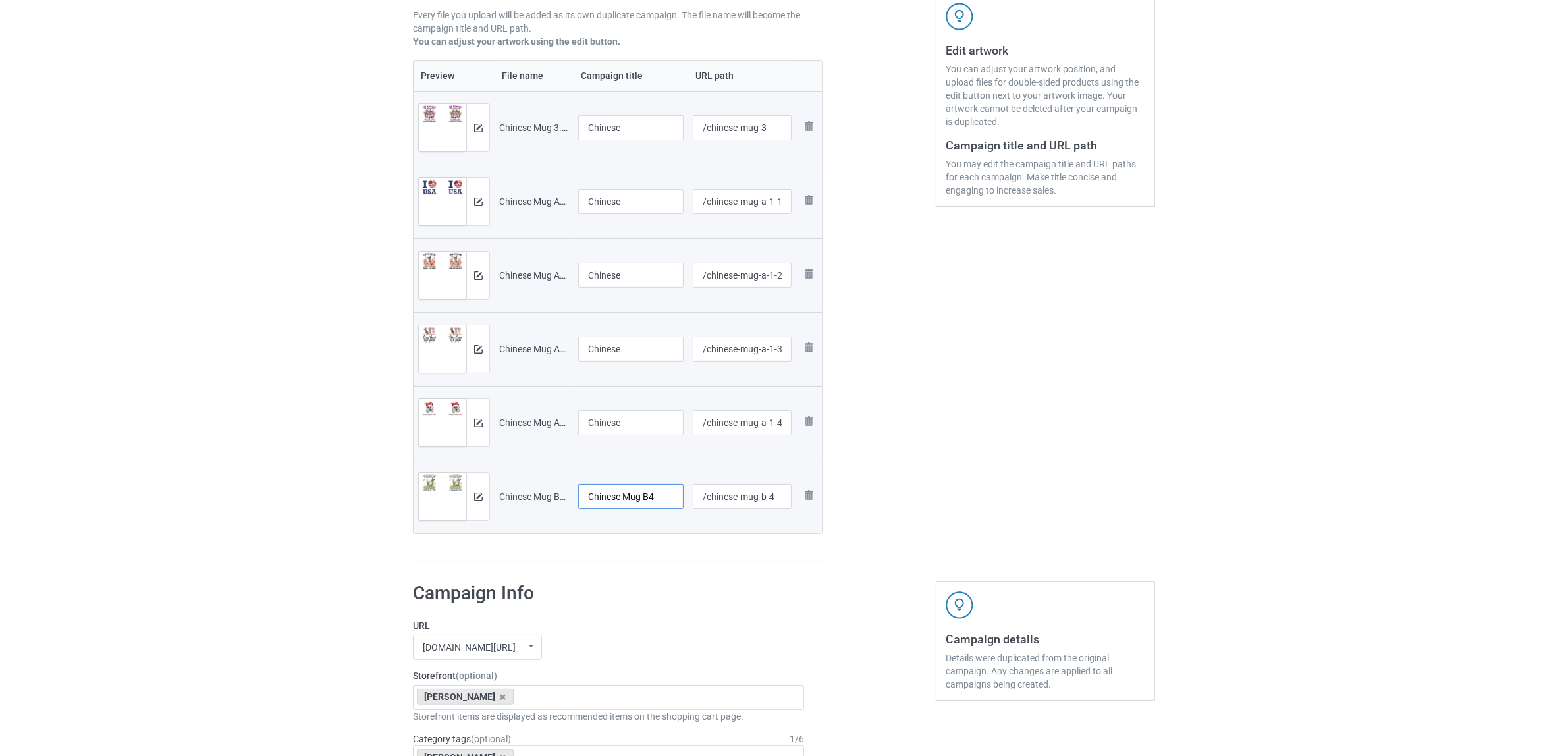
paste input "text"
type input "Chinese"
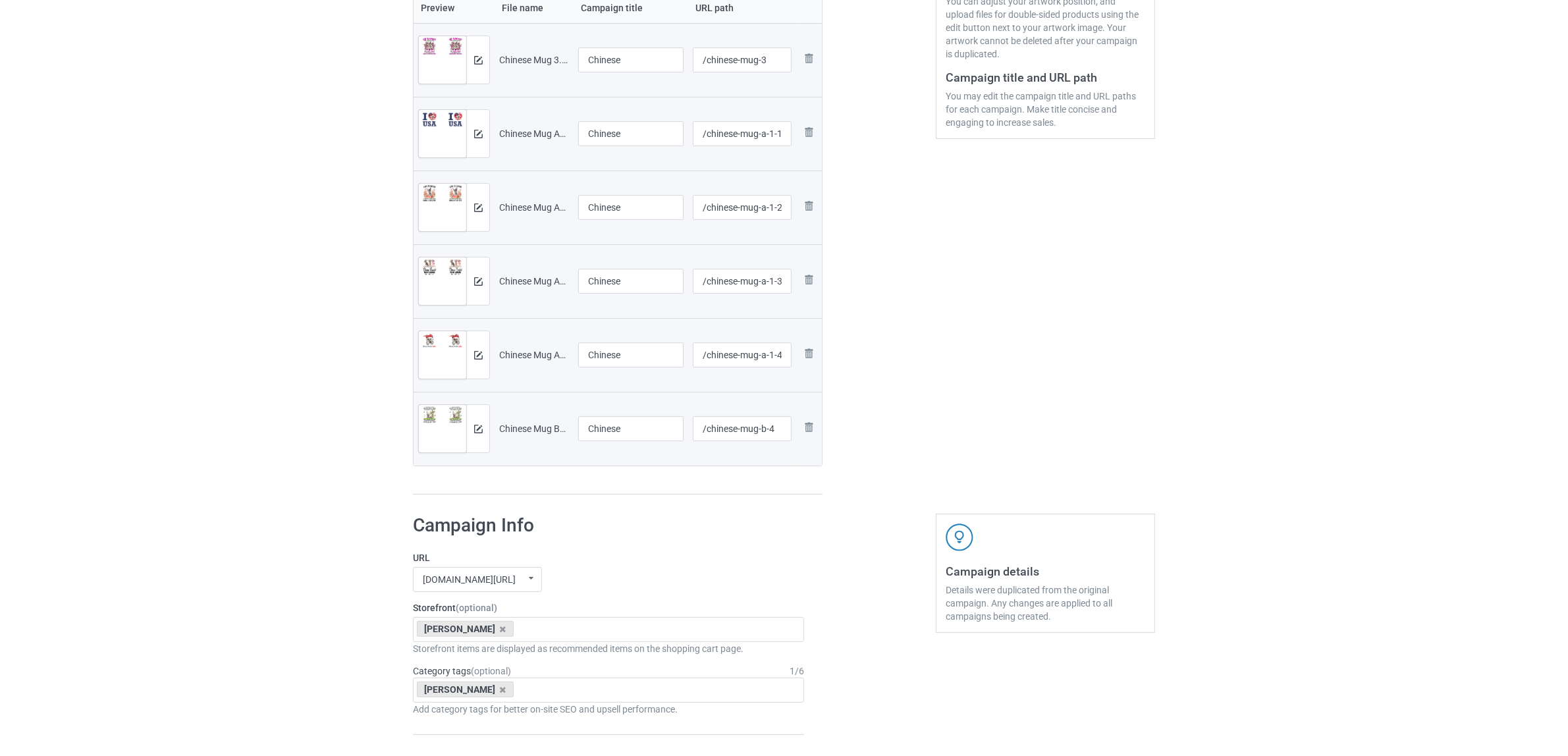
scroll to position [576, 0]
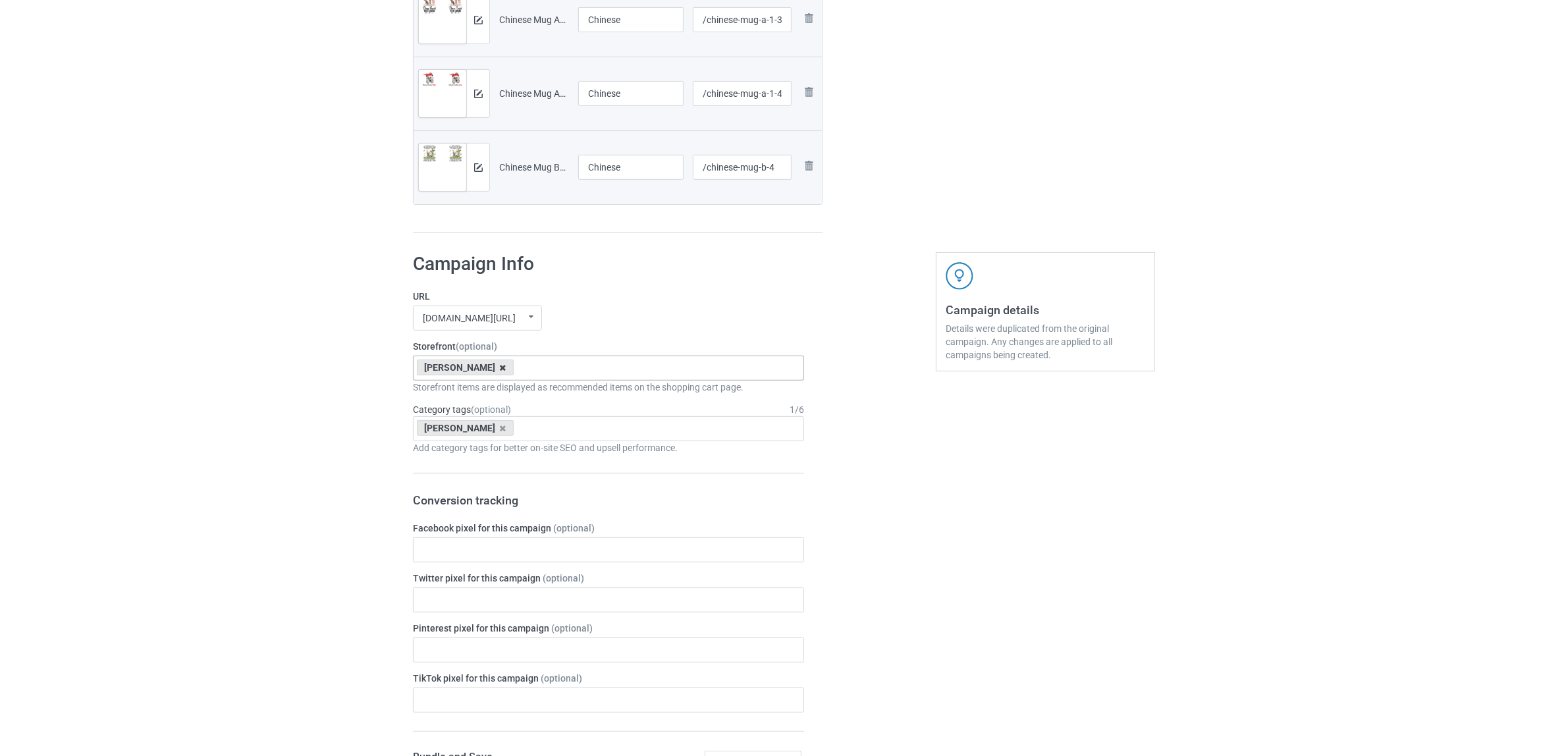
click at [500, 367] on icon at bounding box center [503, 367] width 7 height 9
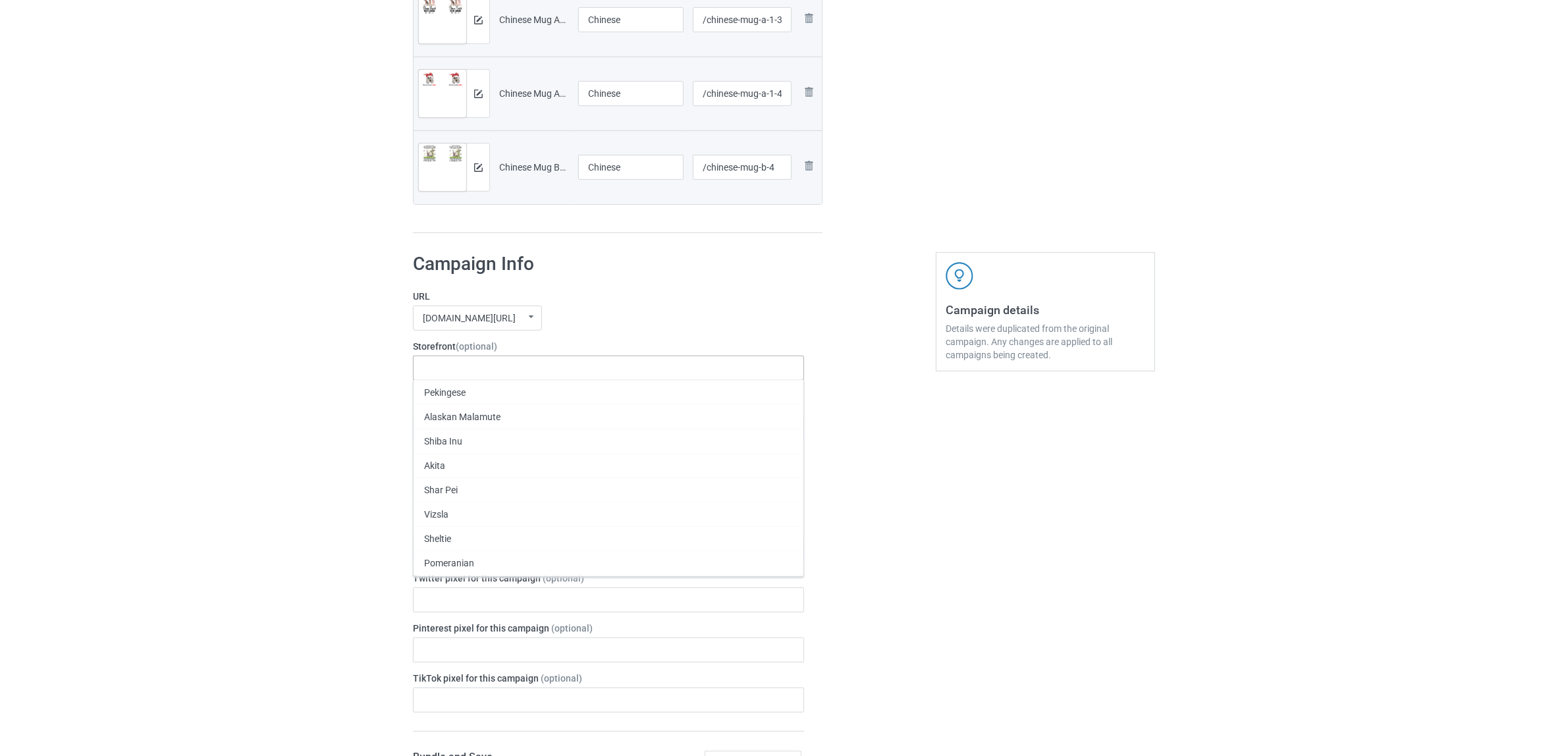
paste input "Chinese"
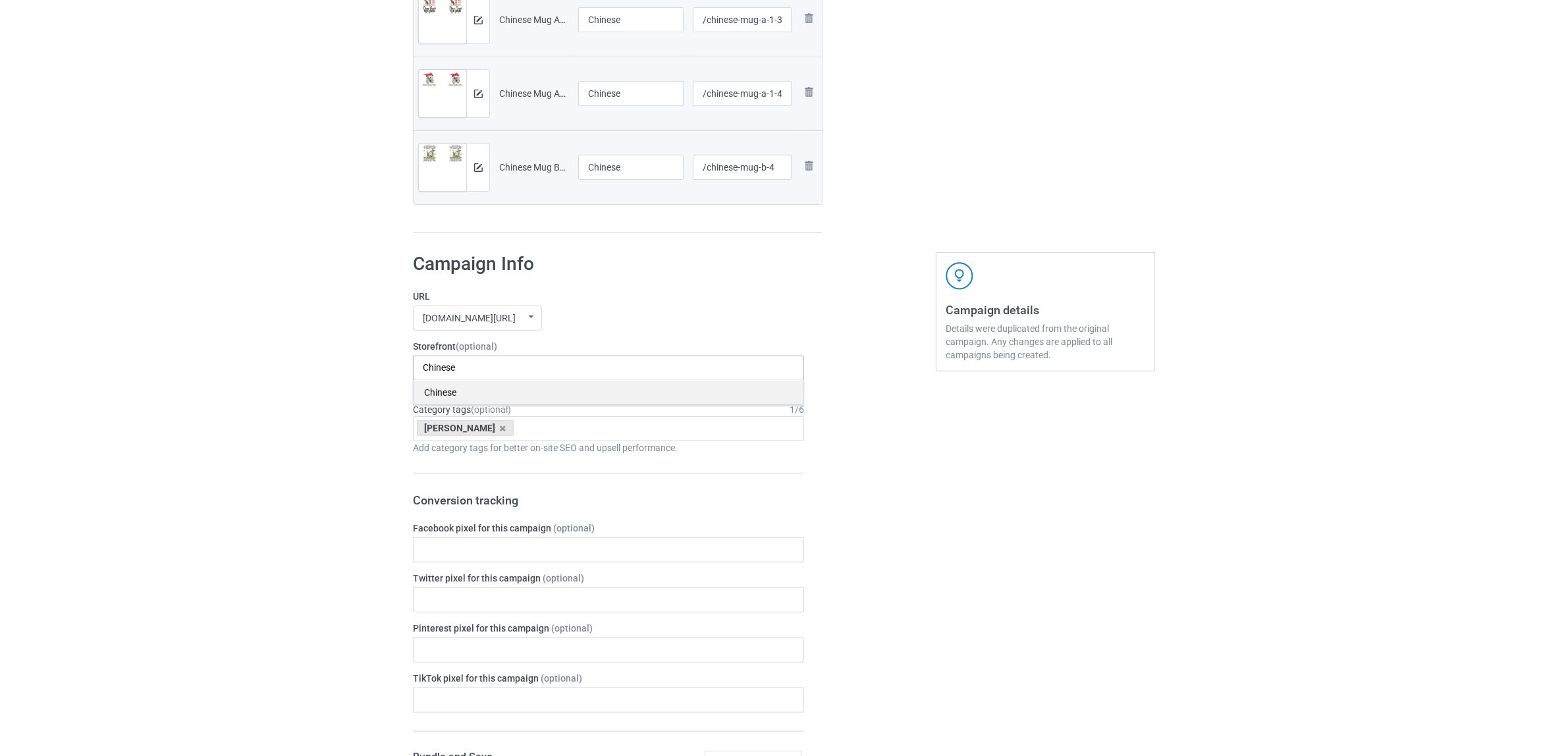
type input "Chinese"
click at [453, 391] on div "Chinese" at bounding box center [609, 392] width 390 height 24
click at [500, 432] on icon at bounding box center [503, 428] width 7 height 9
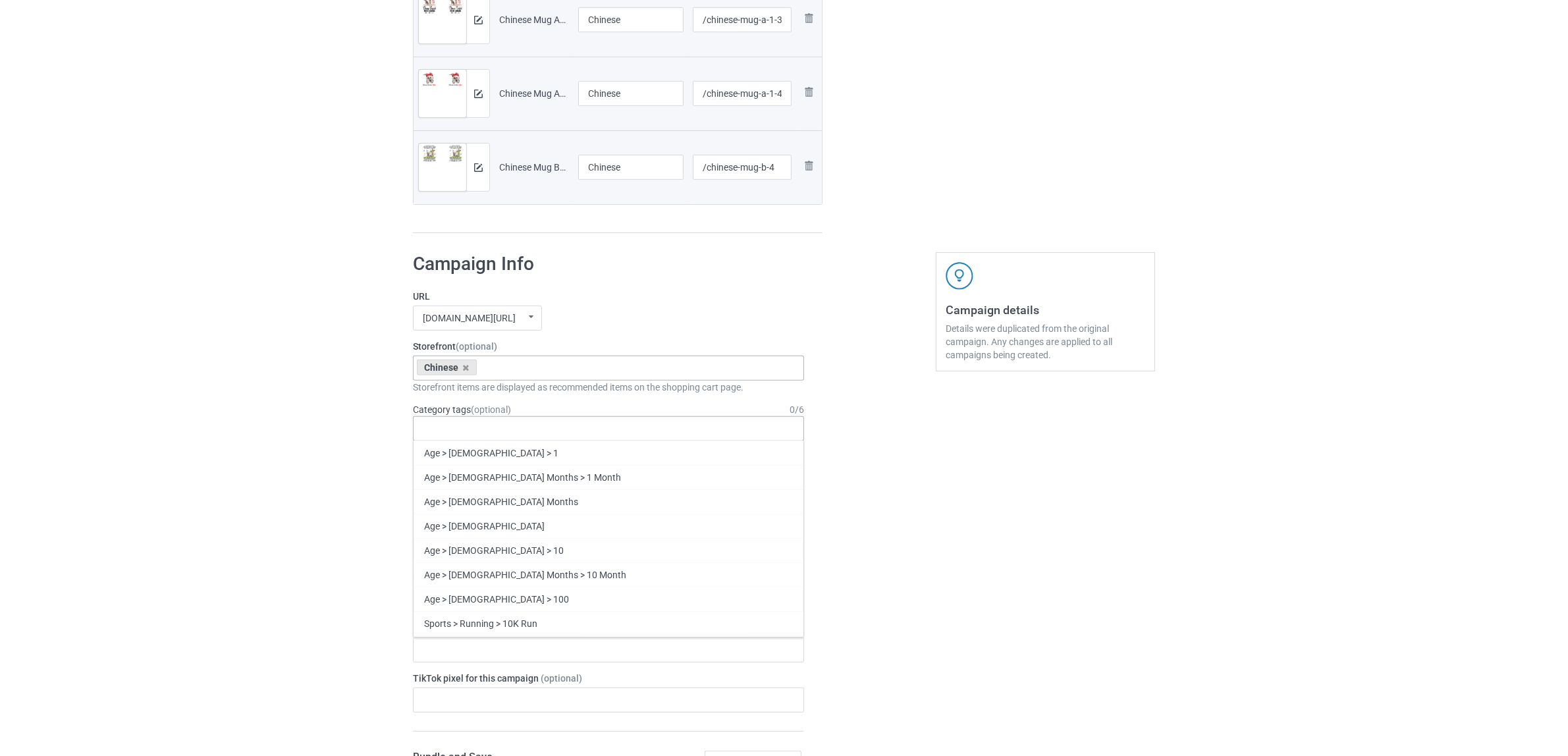
paste input "Chinese"
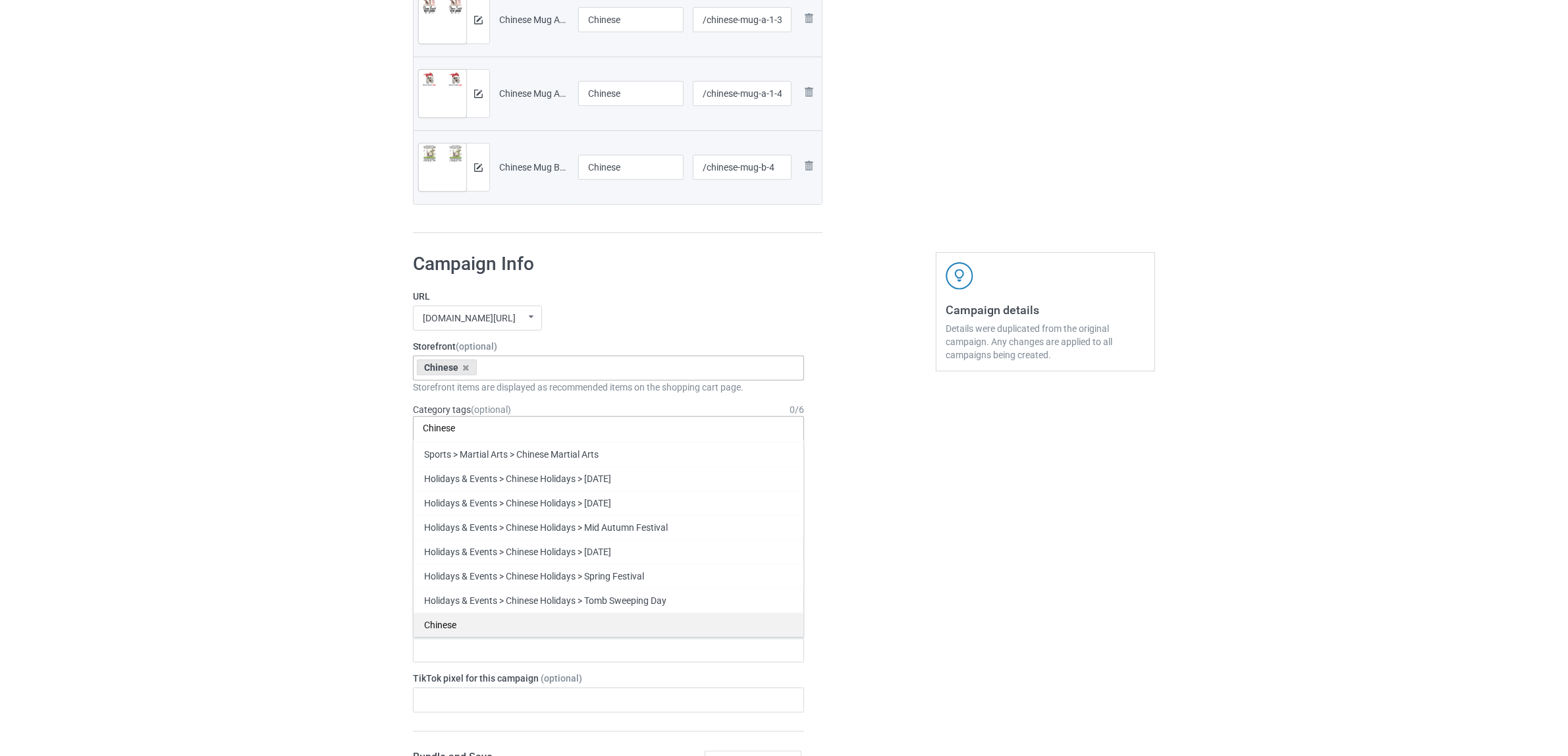
type input "Chinese"
click at [465, 623] on div "Chinese" at bounding box center [609, 624] width 390 height 24
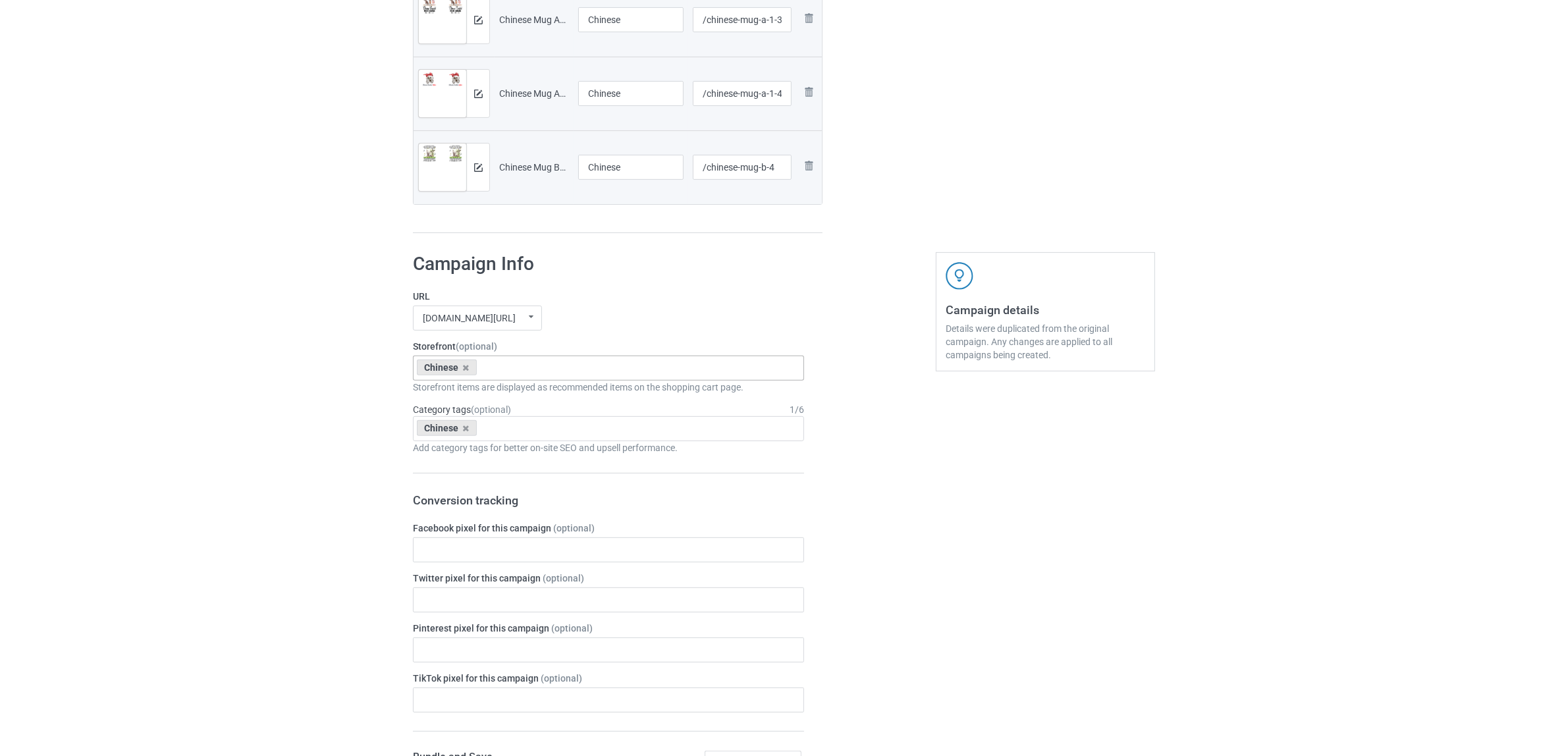
click at [235, 558] on div "Bulk duplicate campaign Campaign to duplicate Shih Tzu Original Artwork 2508x10…" at bounding box center [784, 465] width 1568 height 2010
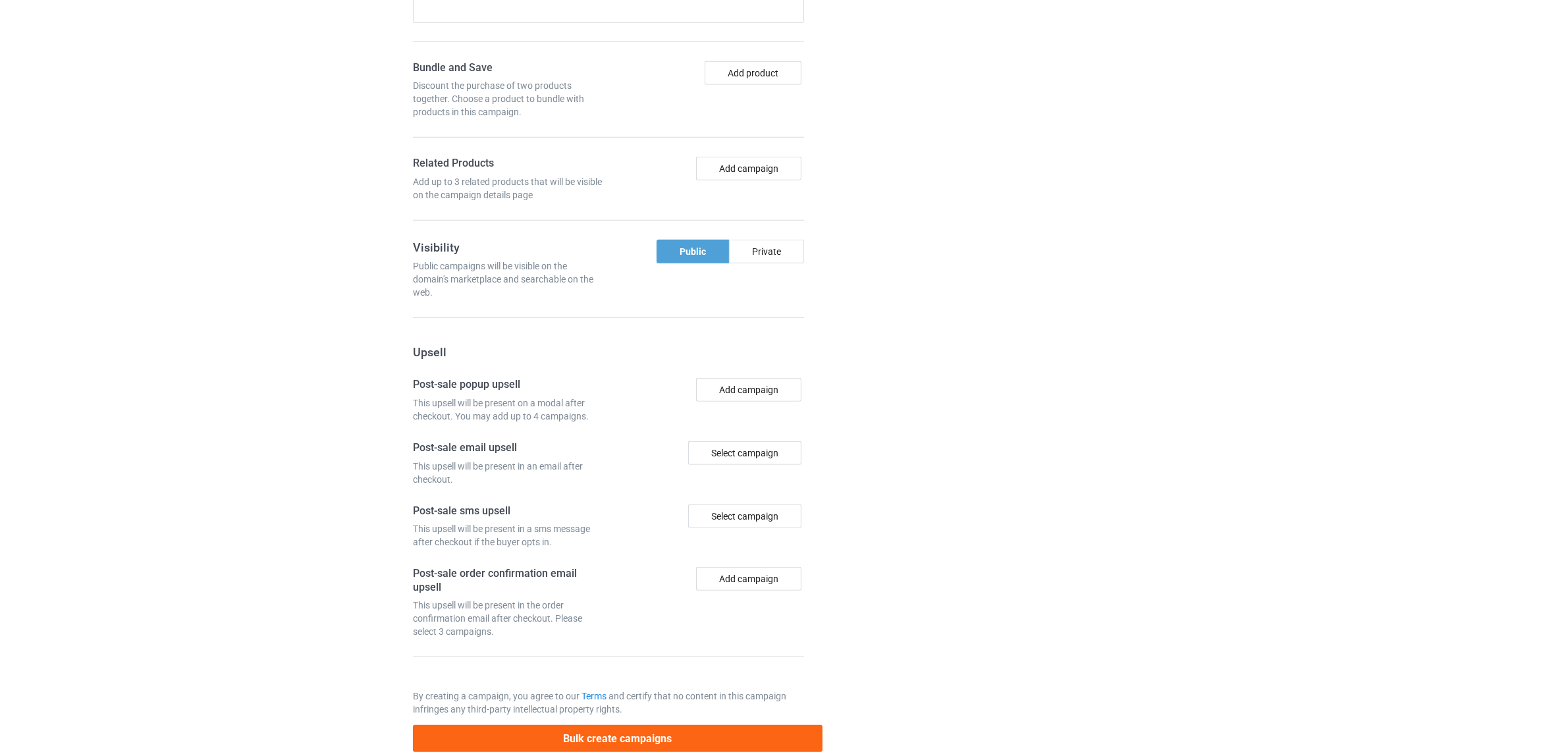
scroll to position [1294, 0]
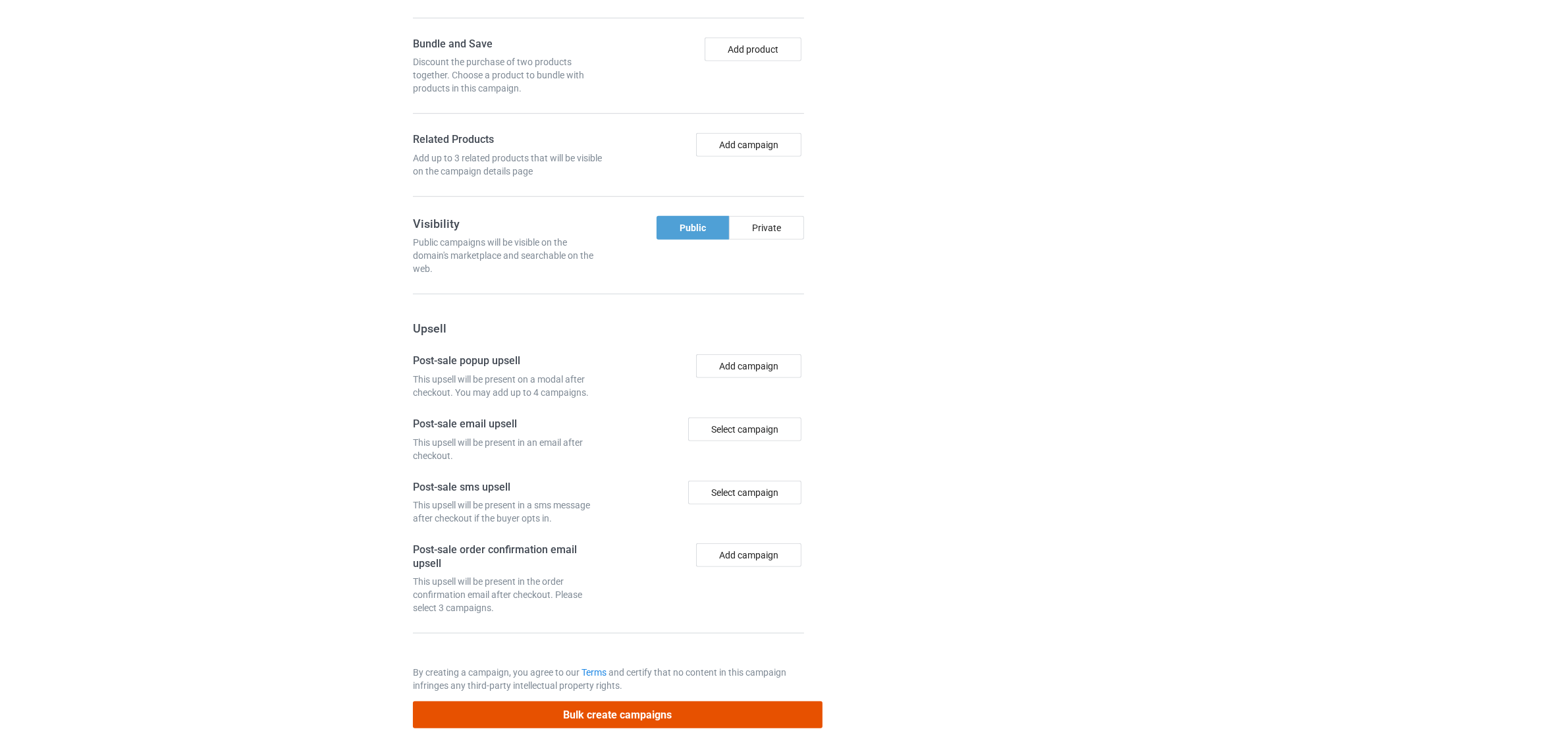
click at [652, 712] on button "Bulk create campaigns" at bounding box center [618, 714] width 410 height 27
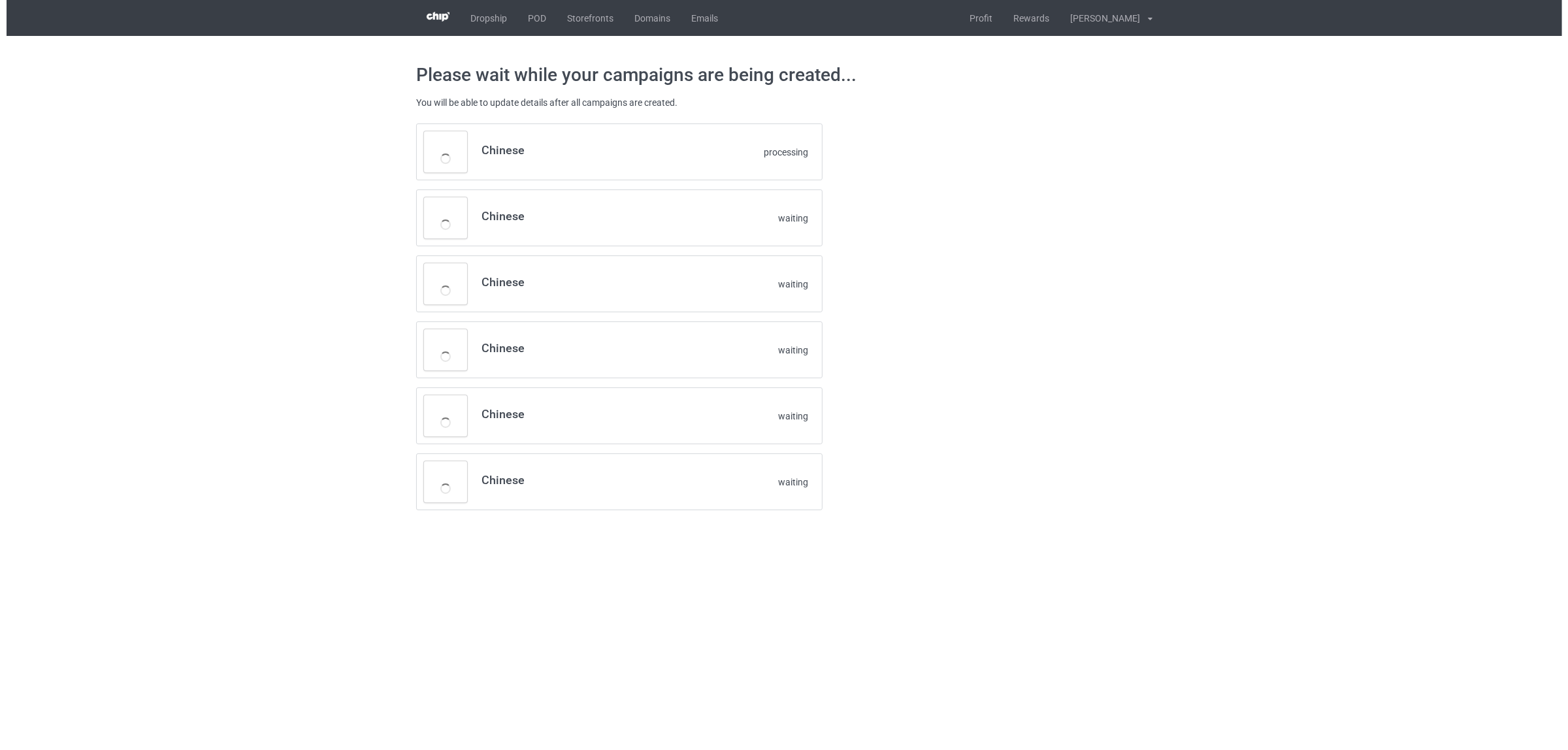
scroll to position [0, 0]
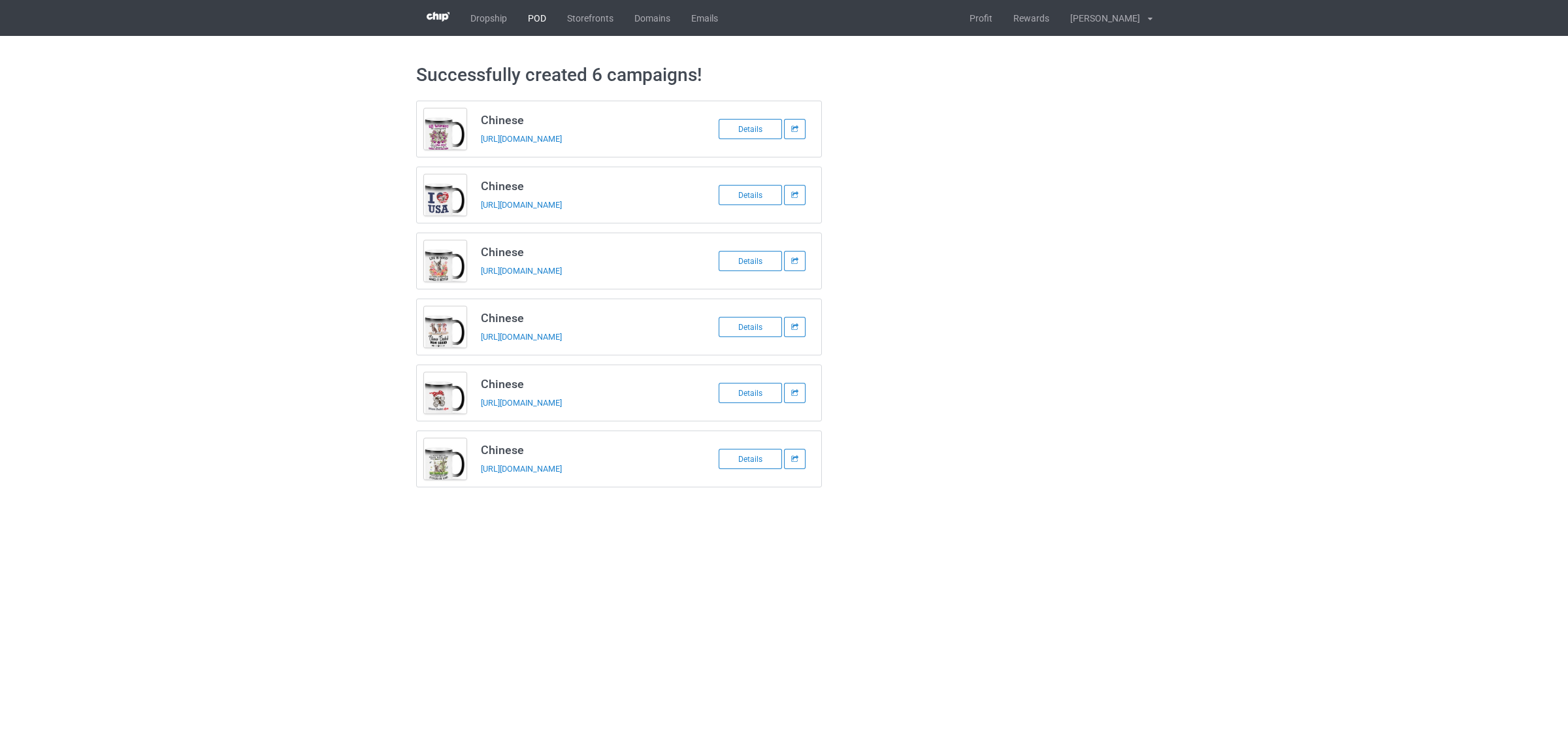
click at [540, 18] on link "POD" at bounding box center [537, 18] width 39 height 36
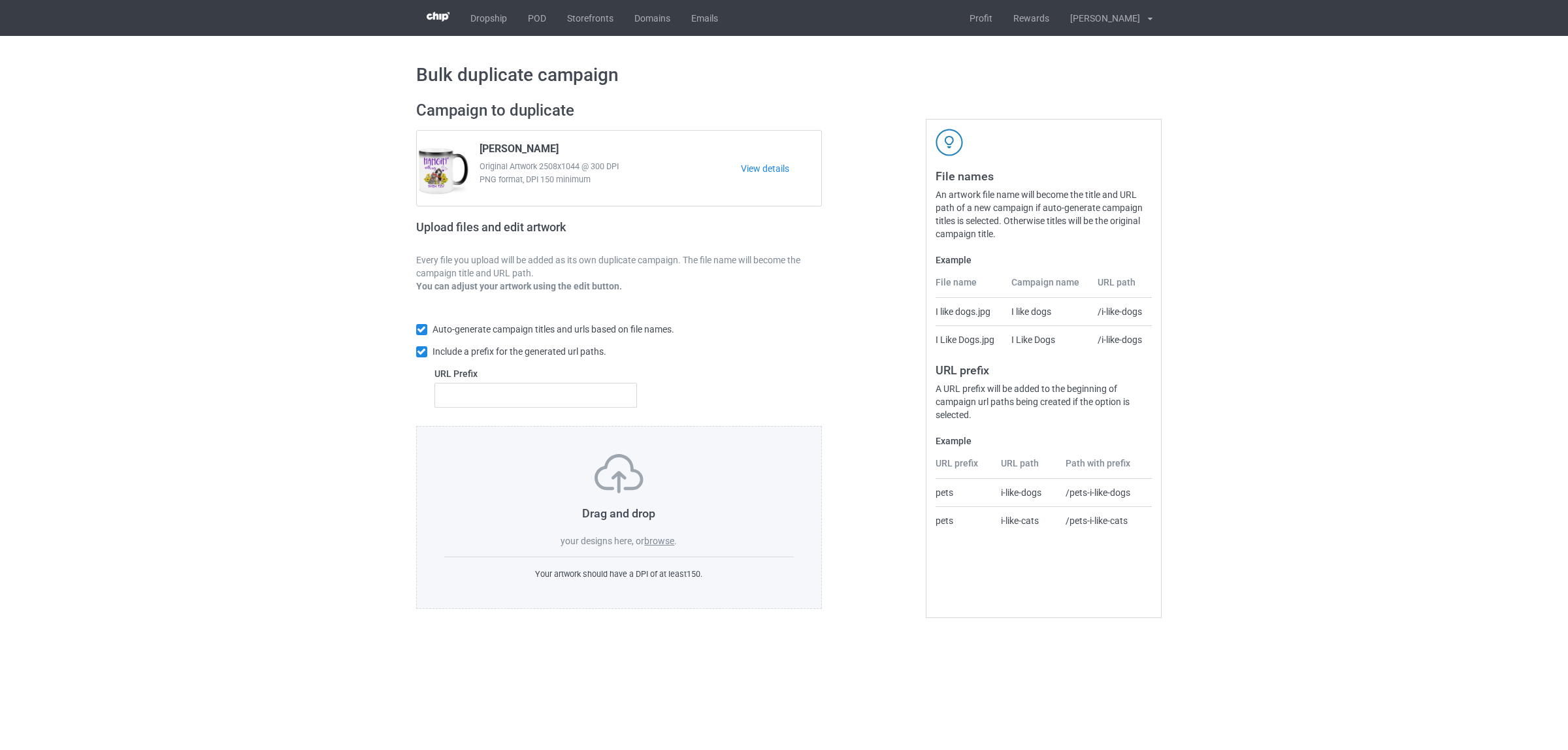
click at [665, 540] on label "browse" at bounding box center [659, 541] width 30 height 10
click at [0, 0] on input "browse" at bounding box center [0, 0] width 0 height 0
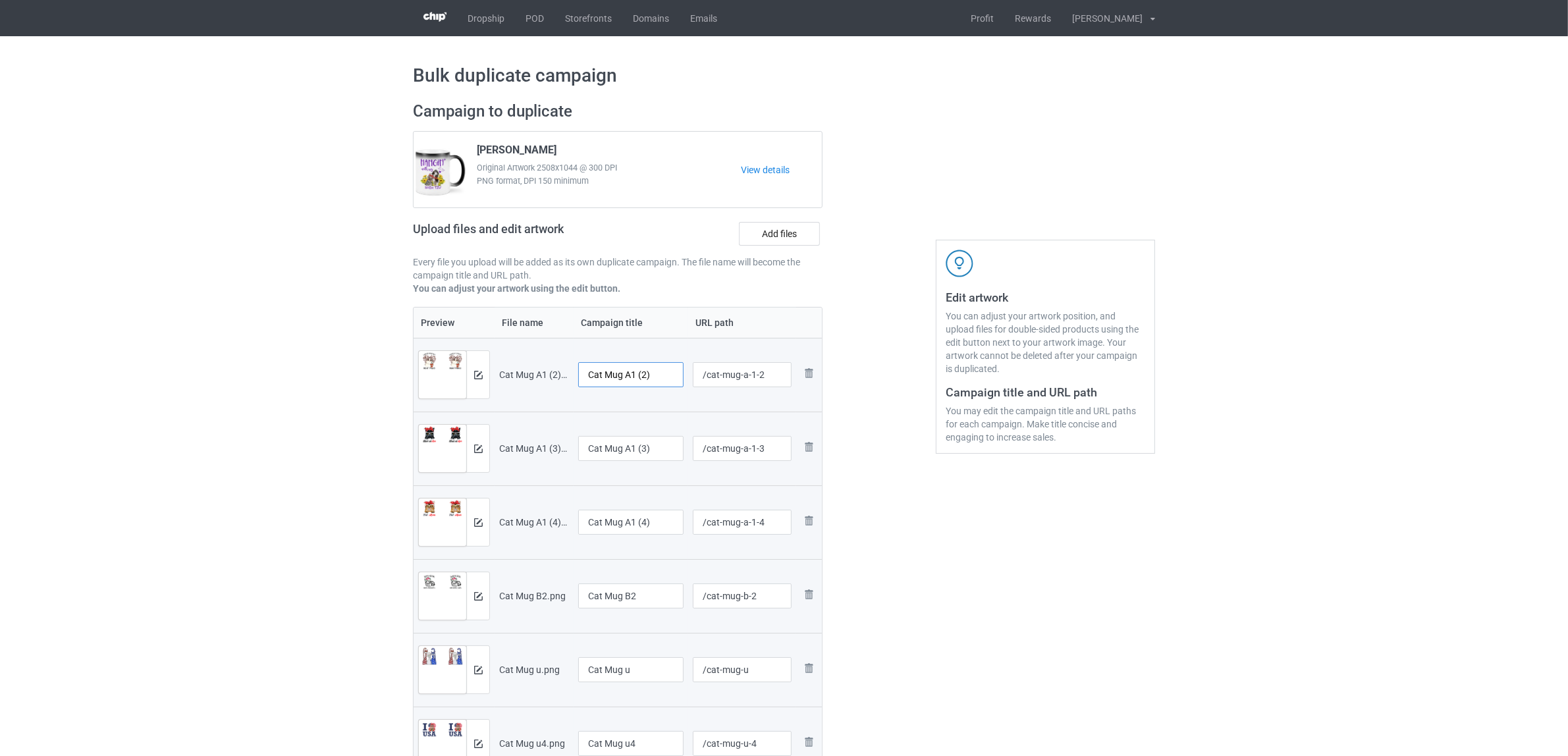
drag, startPoint x: 607, startPoint y: 377, endPoint x: 691, endPoint y: 383, distance: 84.2
click at [691, 383] on tr "Preview and edit artwork Cat Mug A1 (2).png Cat Mug A1 (2) /cat-mug-a-1-2 Remov…" at bounding box center [618, 375] width 408 height 74
drag, startPoint x: 646, startPoint y: 380, endPoint x: 515, endPoint y: 373, distance: 131.2
click at [515, 373] on tr "Preview and edit artwork Cat Mug A1 (2).png Cat /cat-mug-a-1-2 Remove file" at bounding box center [618, 375] width 408 height 74
type input "Cat"
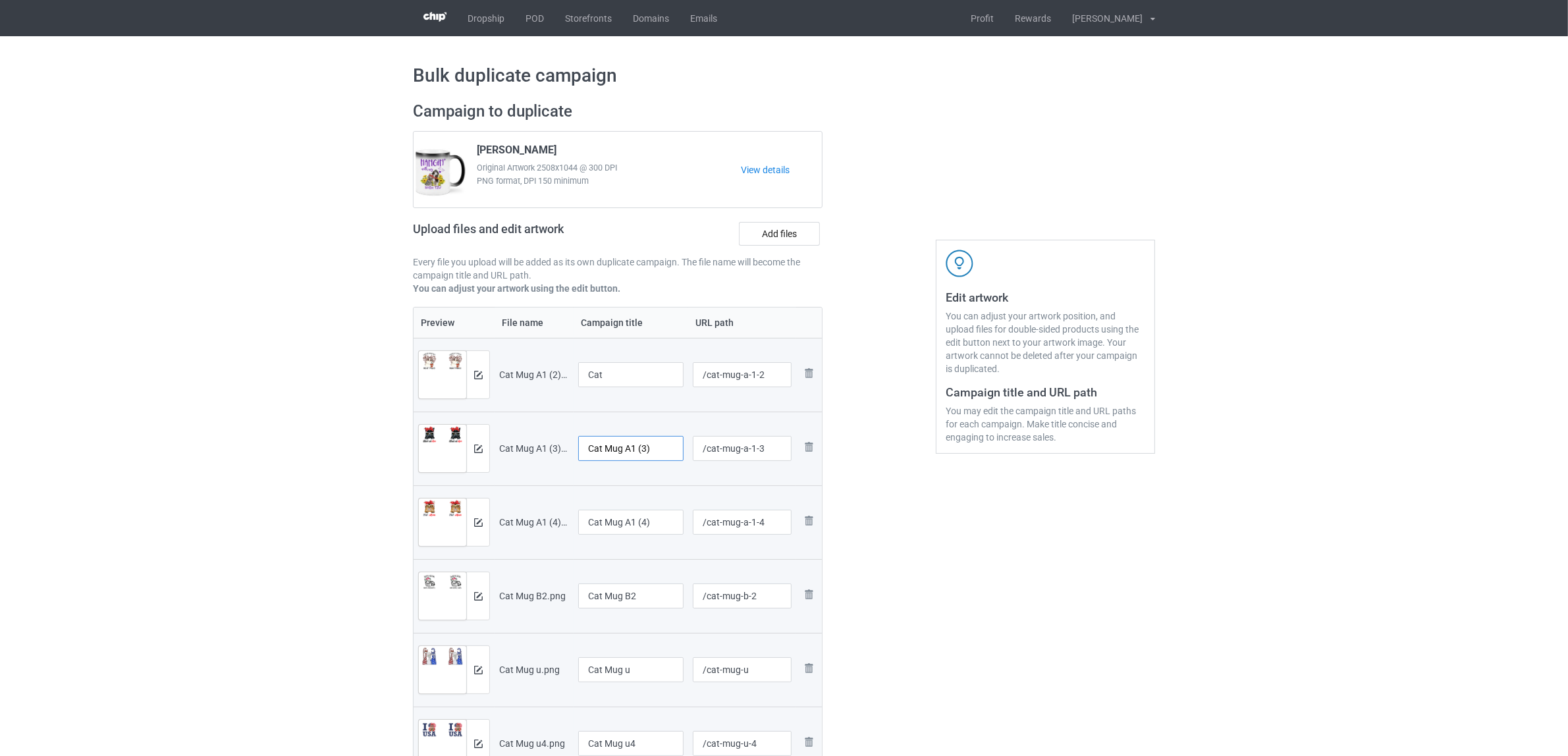
drag, startPoint x: 671, startPoint y: 451, endPoint x: 513, endPoint y: 434, distance: 158.9
click at [513, 434] on tr "Preview and edit artwork Cat Mug A1 (3).png Cat Mug A1 (3) /cat-mug-a-1-3 Remov…" at bounding box center [618, 449] width 408 height 74
paste input "text"
type input "Cat"
drag, startPoint x: 654, startPoint y: 523, endPoint x: 504, endPoint y: 519, distance: 150.1
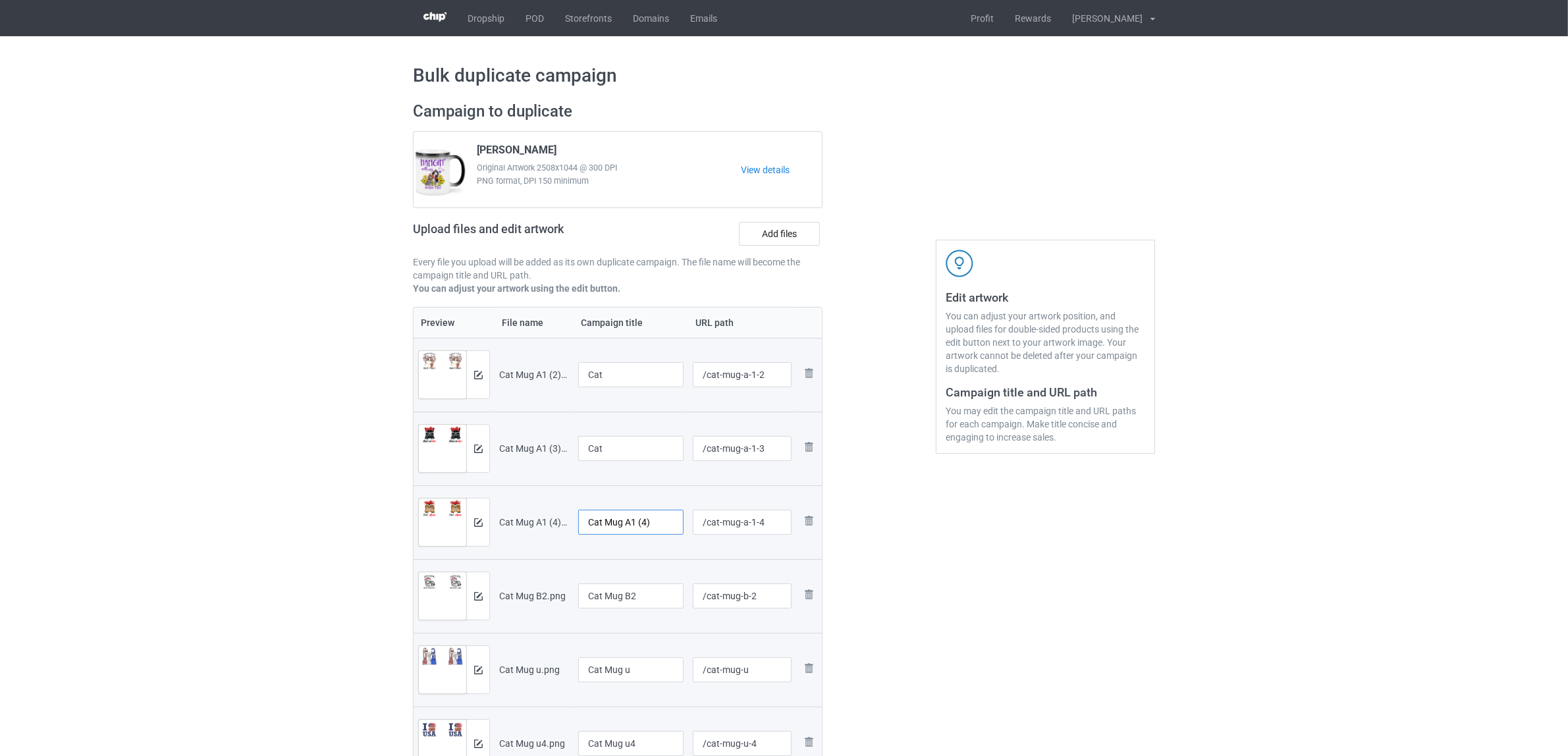
click at [504, 519] on tr "Preview and edit artwork Cat Mug A1 (4).png Cat Mug A1 (4) /cat-mug-a-1-4 Remov…" at bounding box center [618, 523] width 408 height 74
paste input "text"
type input "Cat"
click at [1096, 576] on div "Edit artwork You can adjust your artwork position, and upload files for double-…" at bounding box center [1045, 493] width 238 height 801
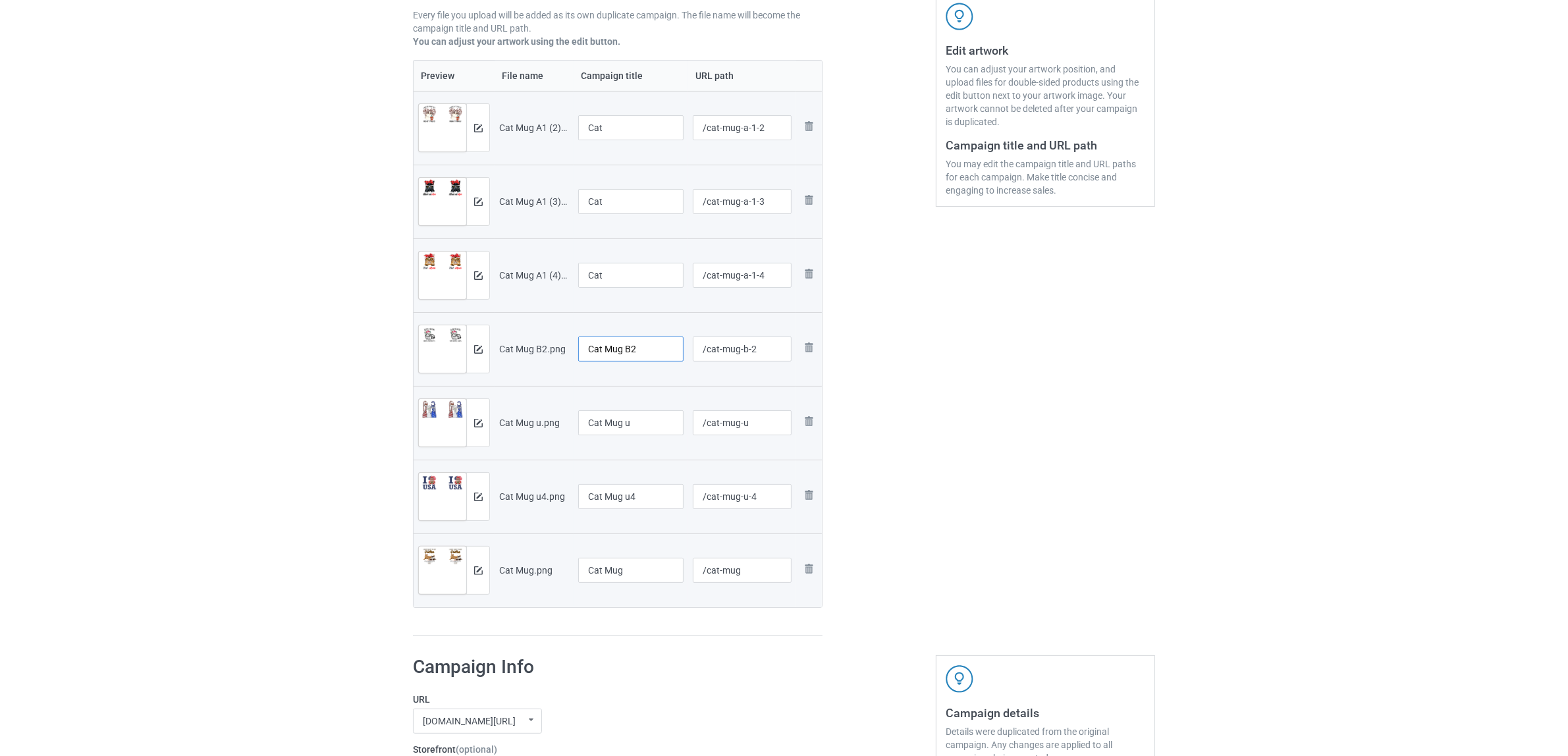
drag, startPoint x: 656, startPoint y: 357, endPoint x: 468, endPoint y: 330, distance: 189.9
click at [459, 330] on tr "Preview and edit artwork Cat Mug B2.png Cat Mug B2 /cat-mug-b-2 Remove file" at bounding box center [618, 349] width 408 height 74
paste input "text"
type input "Cat"
click at [999, 440] on div "Edit artwork You can adjust your artwork position, and upload files for double-…" at bounding box center [1045, 246] width 238 height 801
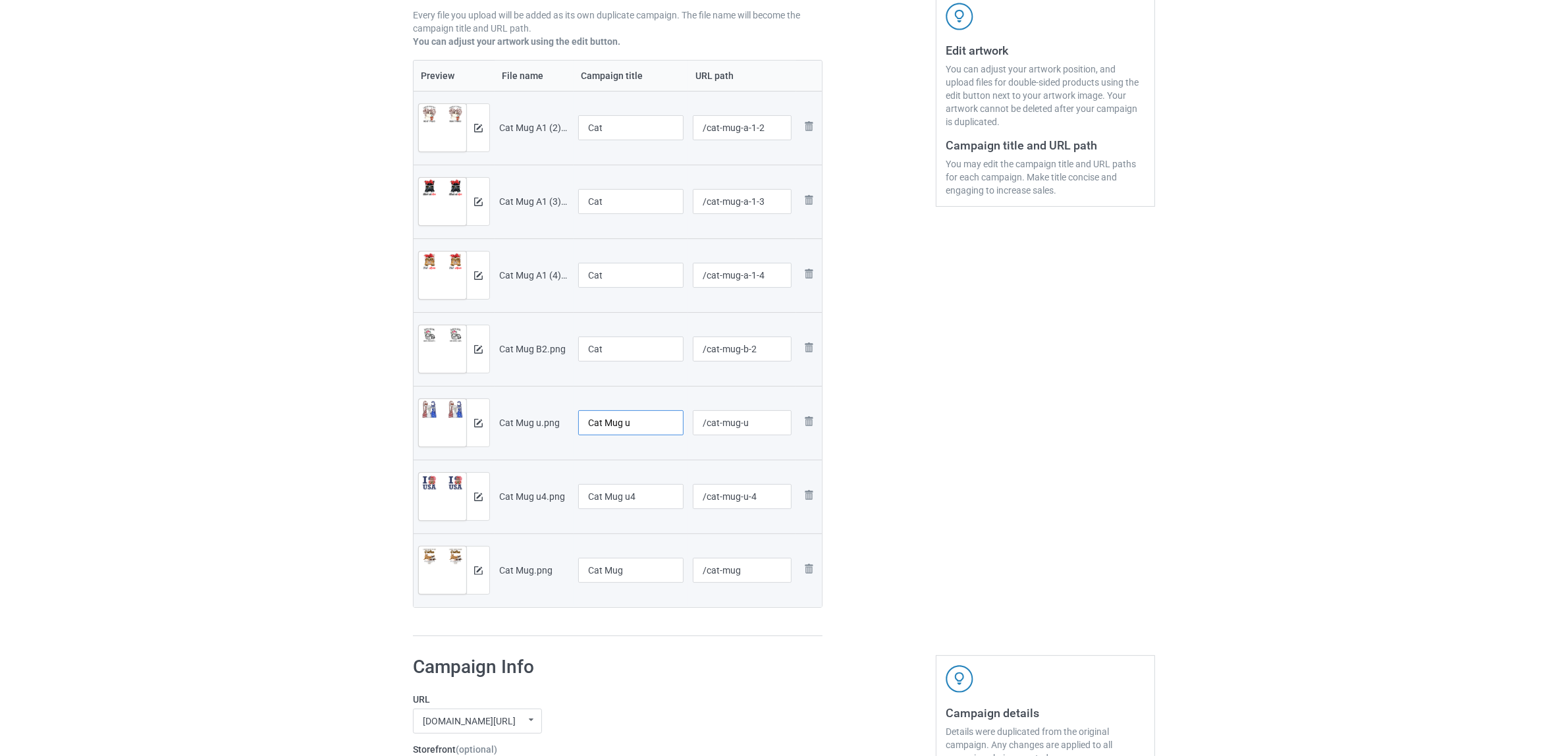
drag, startPoint x: 634, startPoint y: 422, endPoint x: 505, endPoint y: 407, distance: 129.9
click at [445, 406] on tr "Preview and edit artwork Cat Mug u.png Cat Mug u /cat-mug-u Remove file" at bounding box center [618, 423] width 408 height 74
paste input "text"
type input "Cat"
click at [1002, 479] on div "Edit artwork You can adjust your artwork position, and upload files for double-…" at bounding box center [1045, 246] width 238 height 801
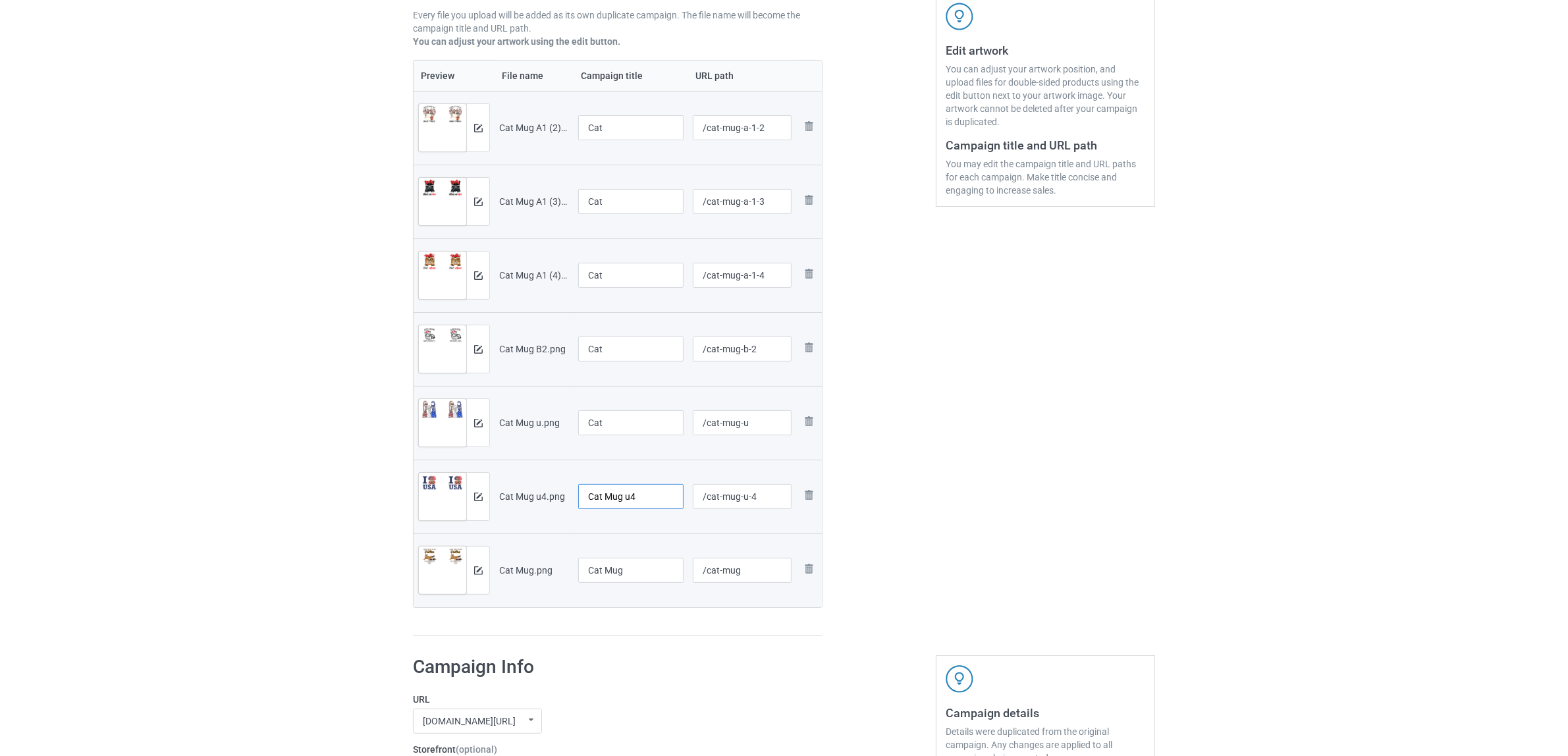
drag, startPoint x: 558, startPoint y: 482, endPoint x: 646, endPoint y: 494, distance: 88.8
click at [488, 482] on tr "Preview and edit artwork Cat Mug u4.png Cat Mug u4 /cat-mug-u-4 Remove file" at bounding box center [618, 497] width 408 height 74
paste input "text"
type input "Cat"
click at [1037, 534] on div "Edit artwork You can adjust your artwork position, and upload files for double-…" at bounding box center [1045, 246] width 238 height 801
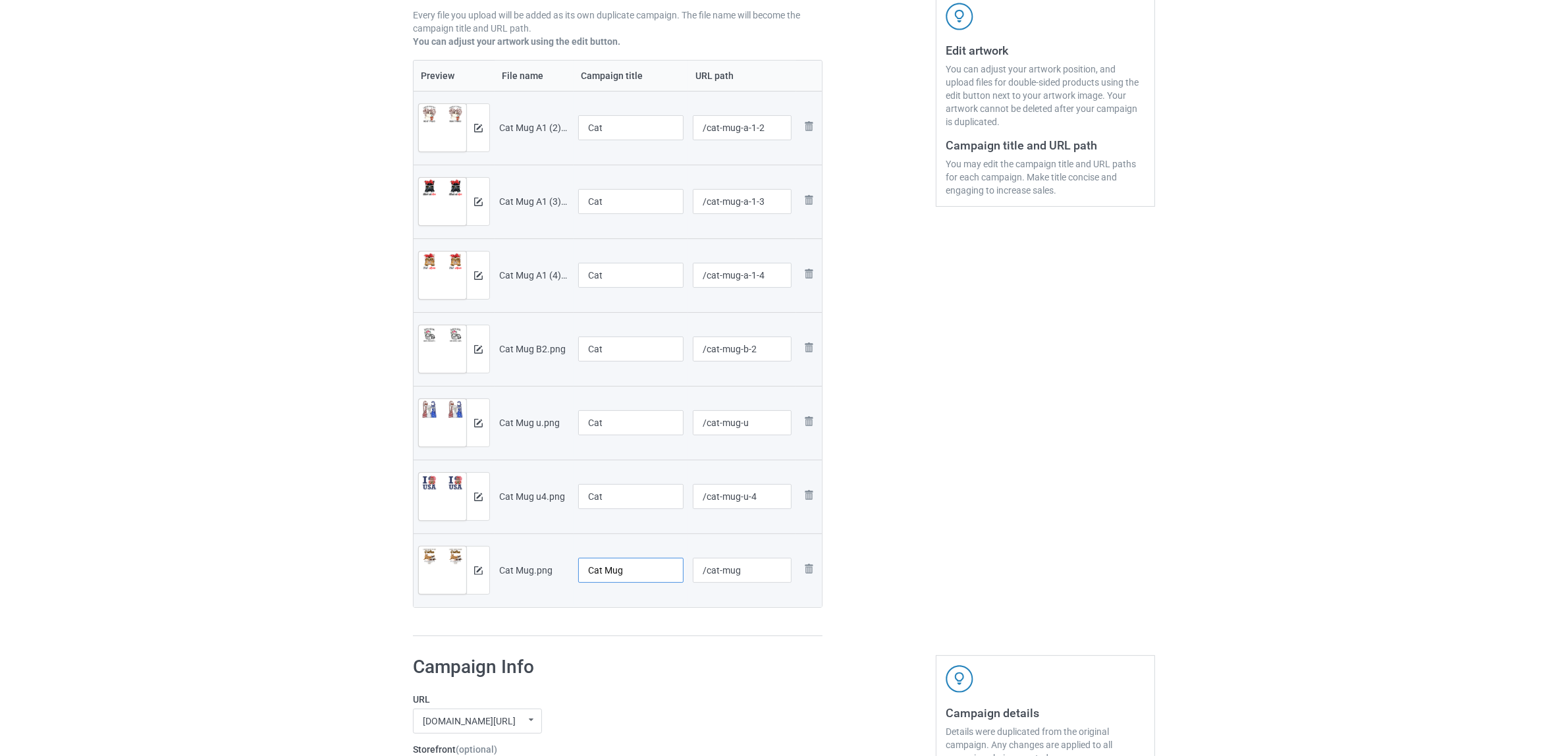
drag, startPoint x: 641, startPoint y: 574, endPoint x: 405, endPoint y: 543, distance: 238.0
click at [406, 544] on div "Campaign to duplicate Shih Tzu Original Artwork 2508x1044 @ 300 DPI PNG format,…" at bounding box center [618, 246] width 428 height 801
paste input "text"
type input "Cat"
click at [930, 532] on div "Edit artwork You can adjust your artwork position, and upload files for double-…" at bounding box center [1045, 246] width 238 height 801
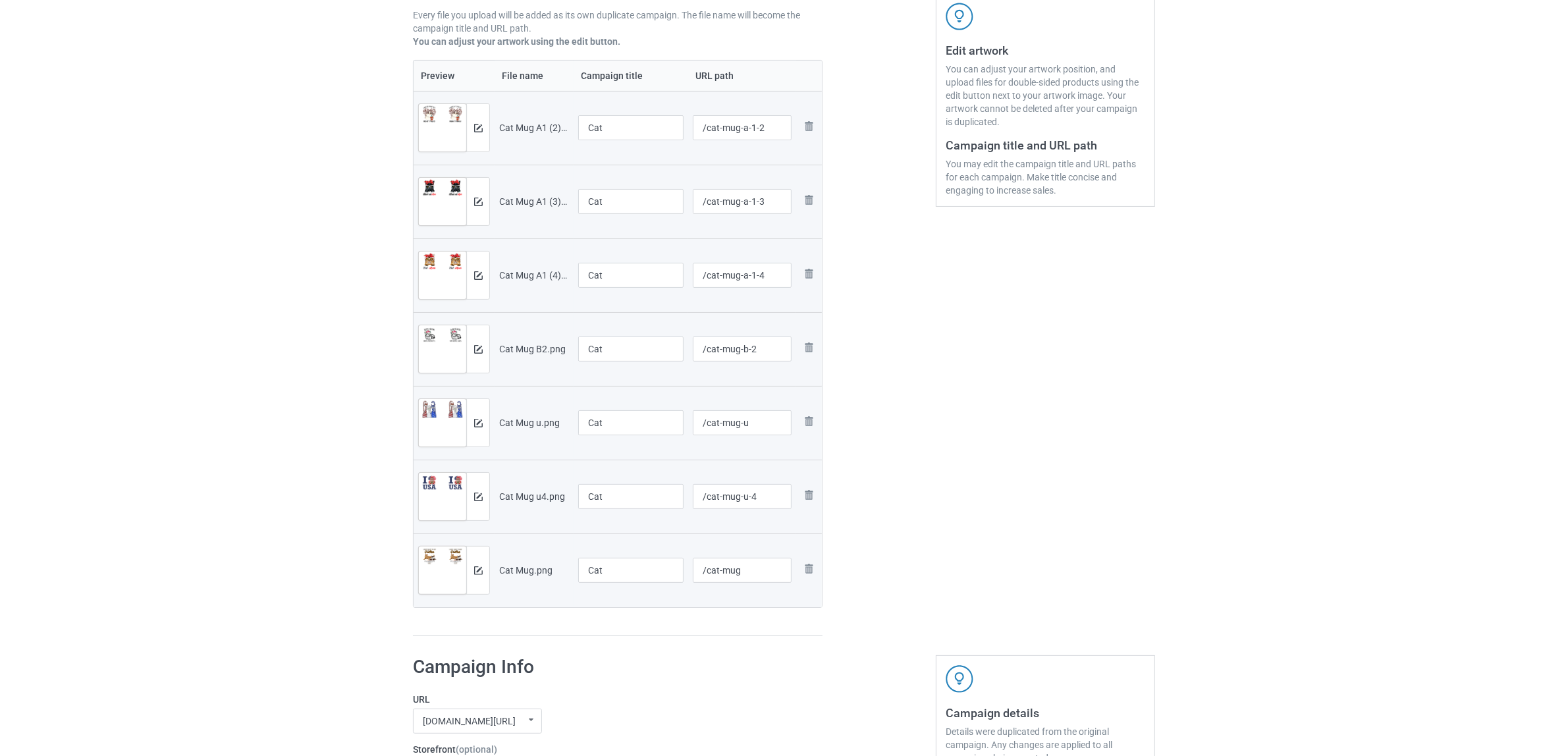
scroll to position [576, 0]
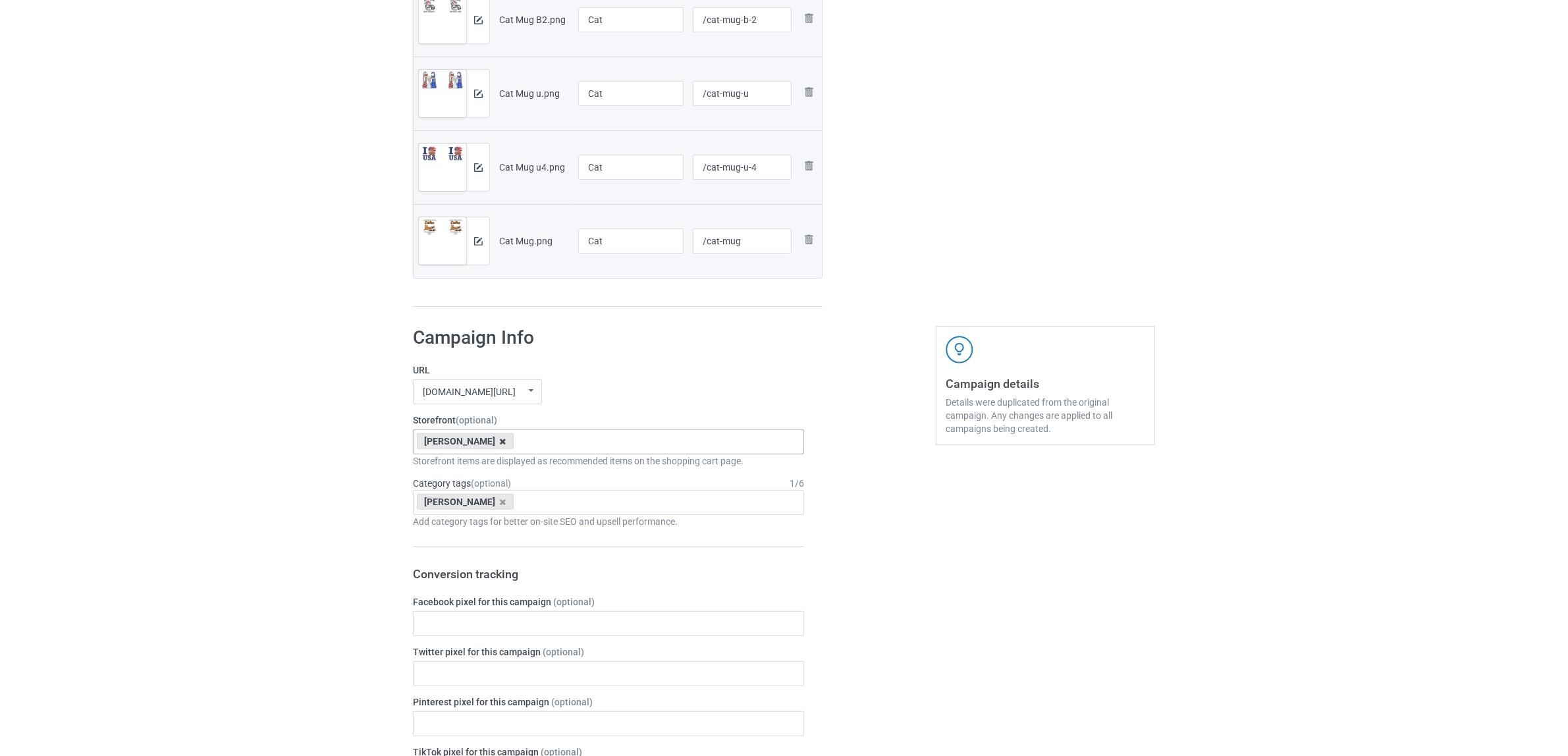
click at [500, 439] on icon at bounding box center [503, 441] width 7 height 9
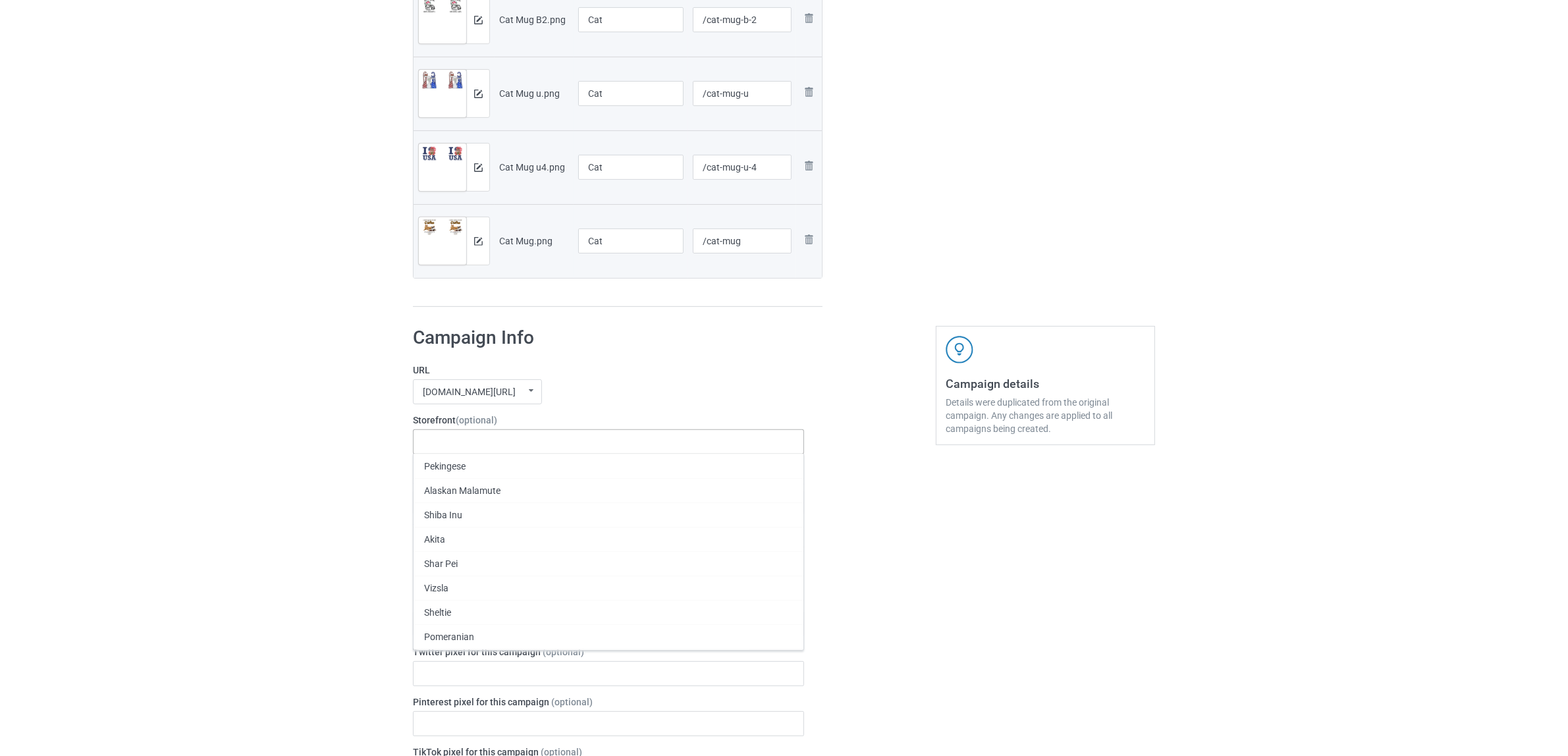
paste input "Cat"
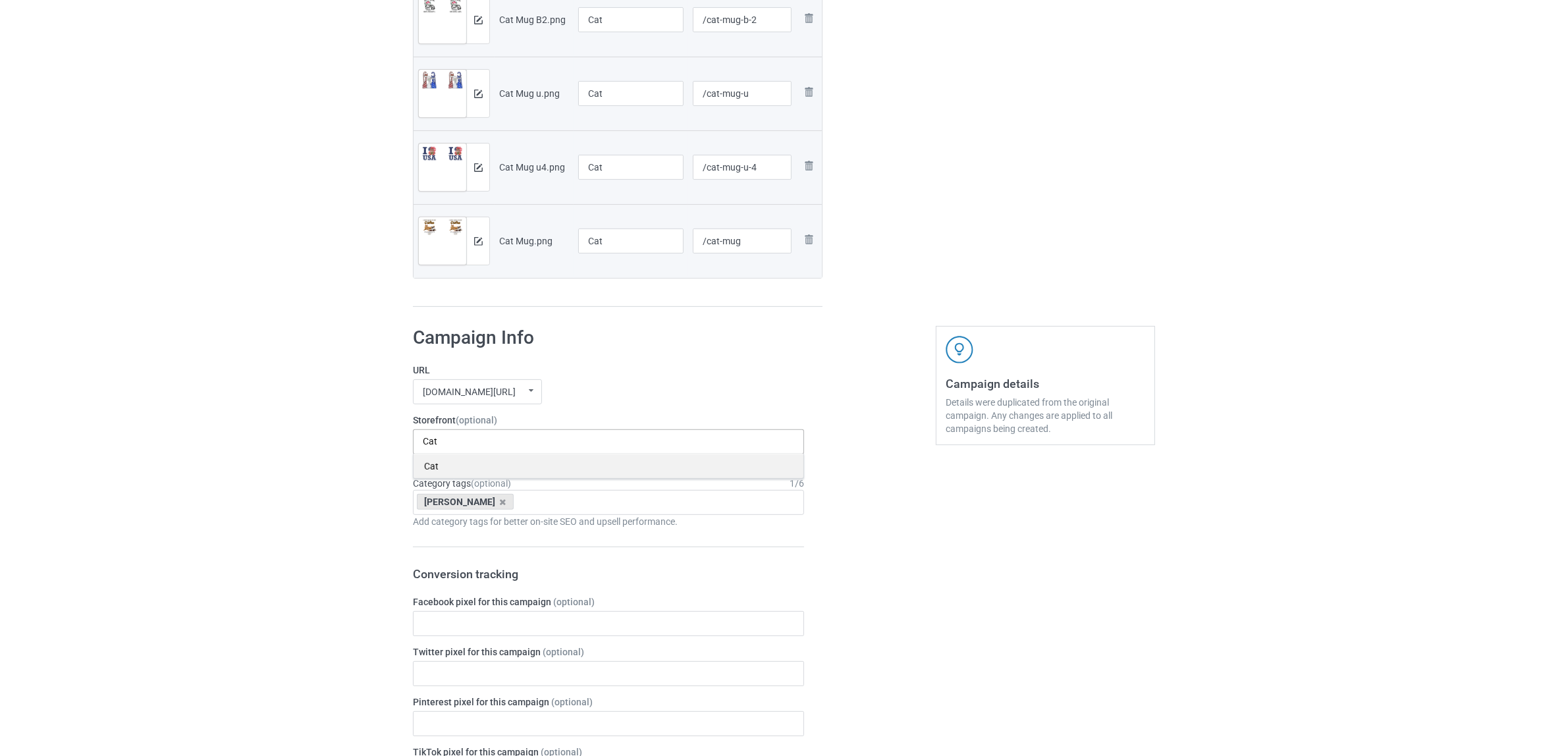
type input "Cat"
click at [440, 463] on div "Cat" at bounding box center [609, 466] width 390 height 24
click at [500, 502] on icon at bounding box center [503, 502] width 7 height 9
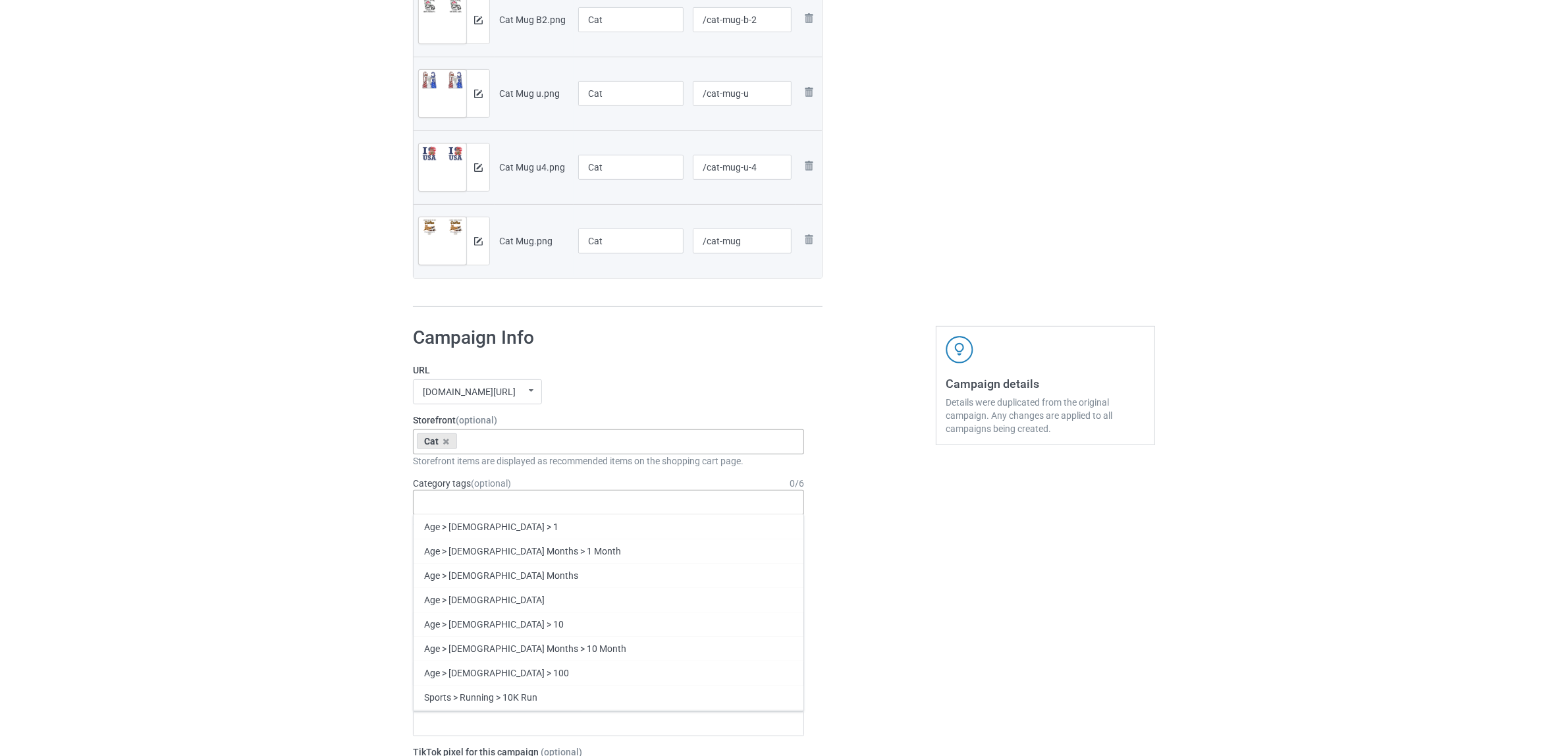
paste input "Cat"
type input "Cat"
click at [436, 705] on div "Cat" at bounding box center [609, 698] width 390 height 24
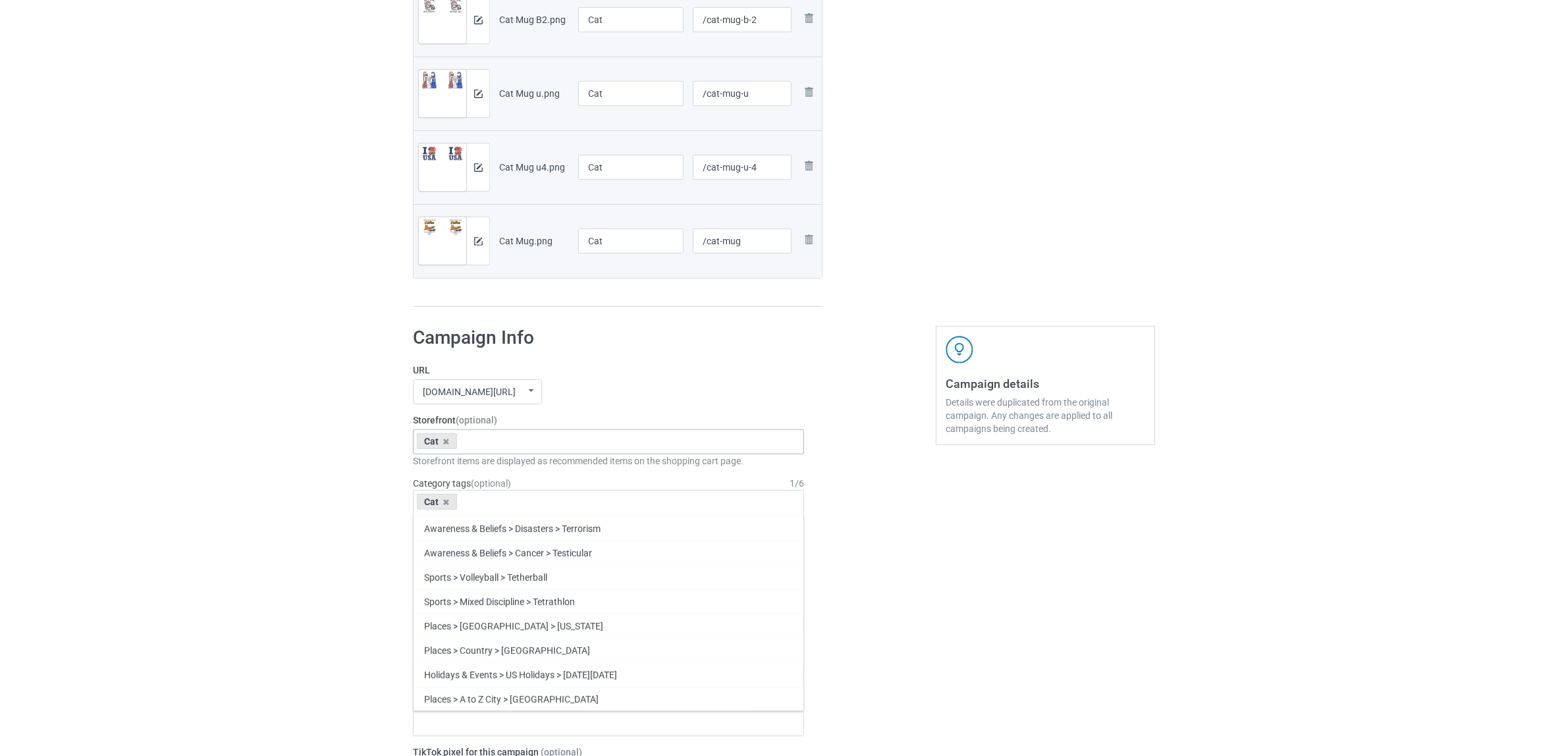
click at [203, 571] on div "Bulk duplicate campaign Campaign to duplicate Shih Tzu Original Artwork 2508x10…" at bounding box center [784, 502] width 1568 height 2083
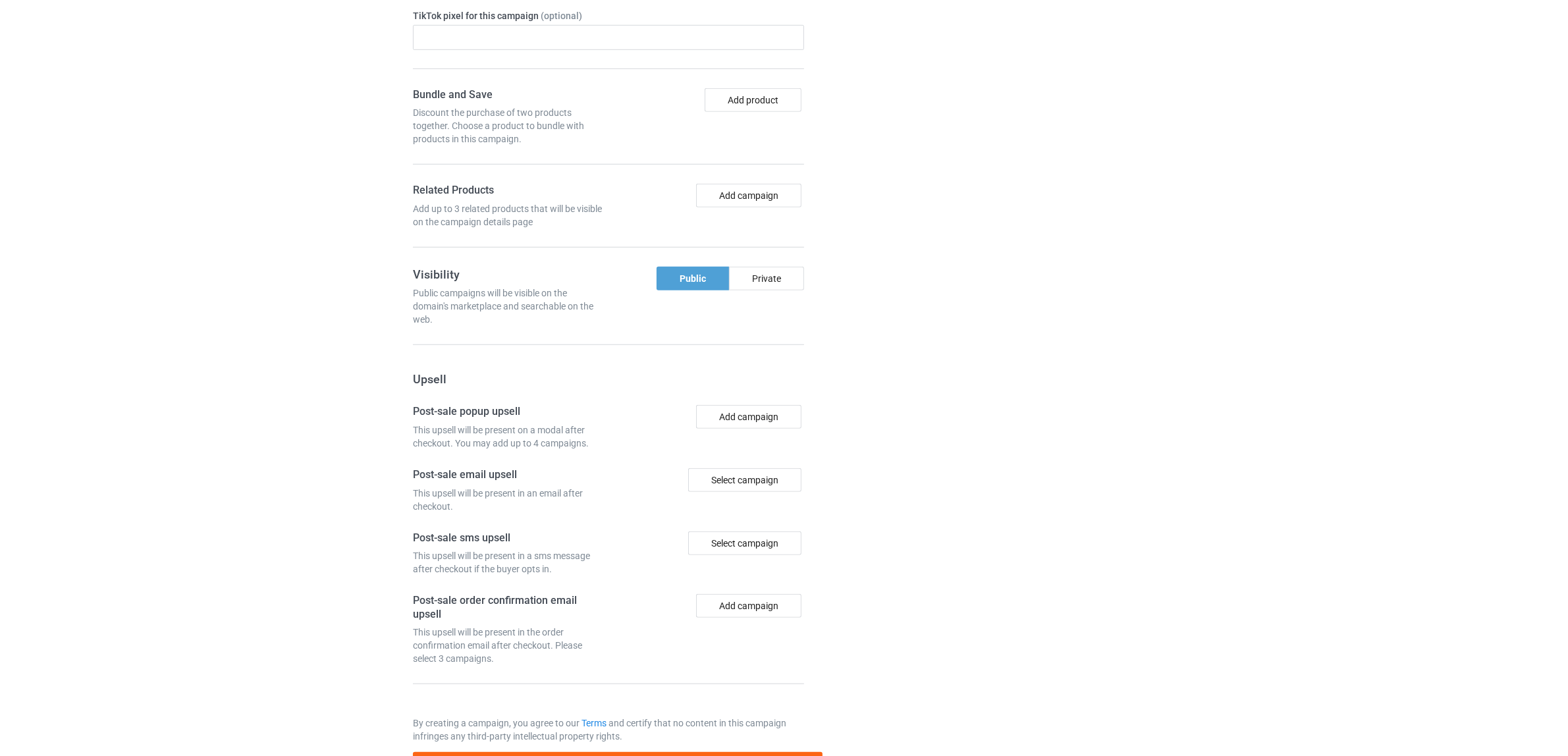
scroll to position [1368, 0]
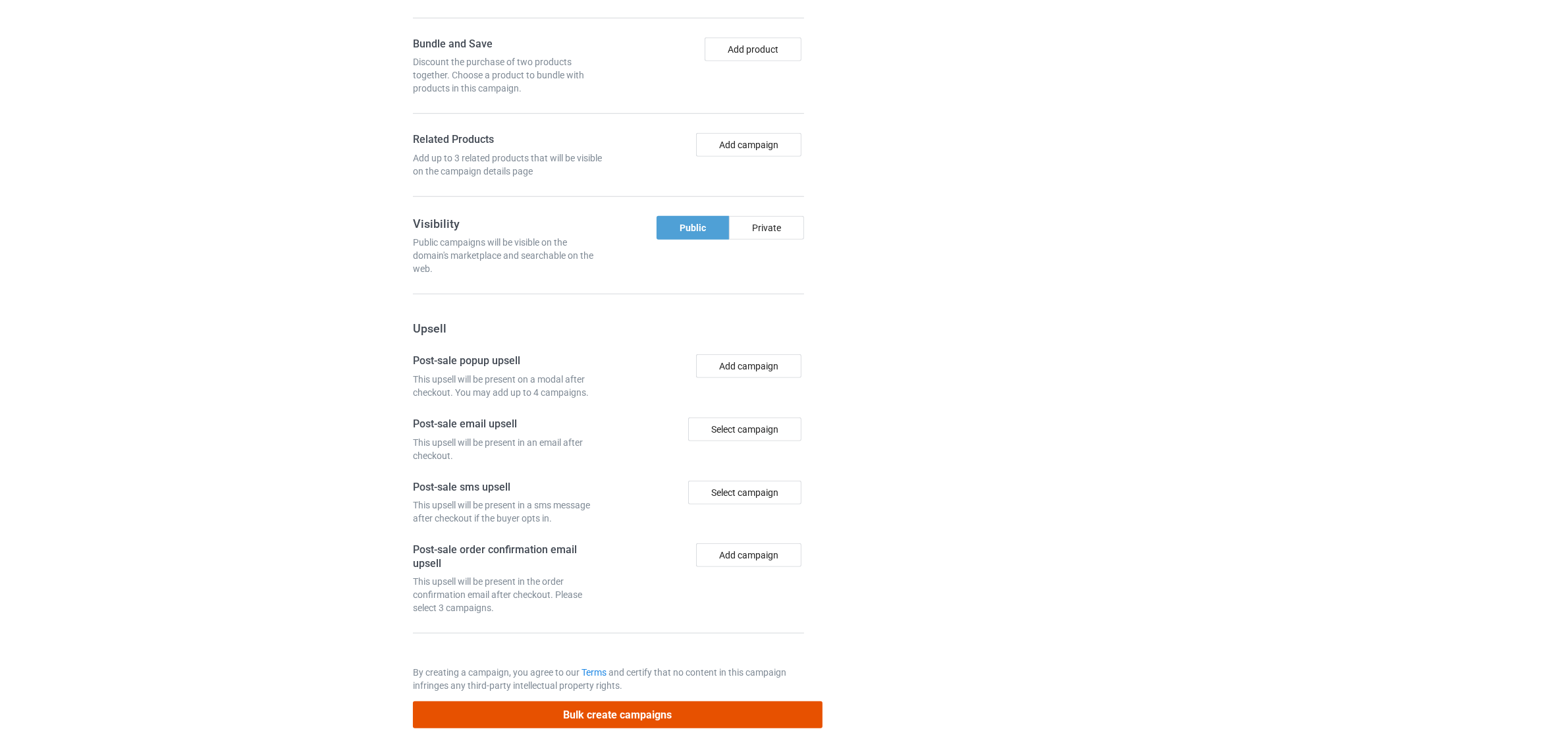
click at [634, 712] on button "Bulk create campaigns" at bounding box center [618, 714] width 410 height 27
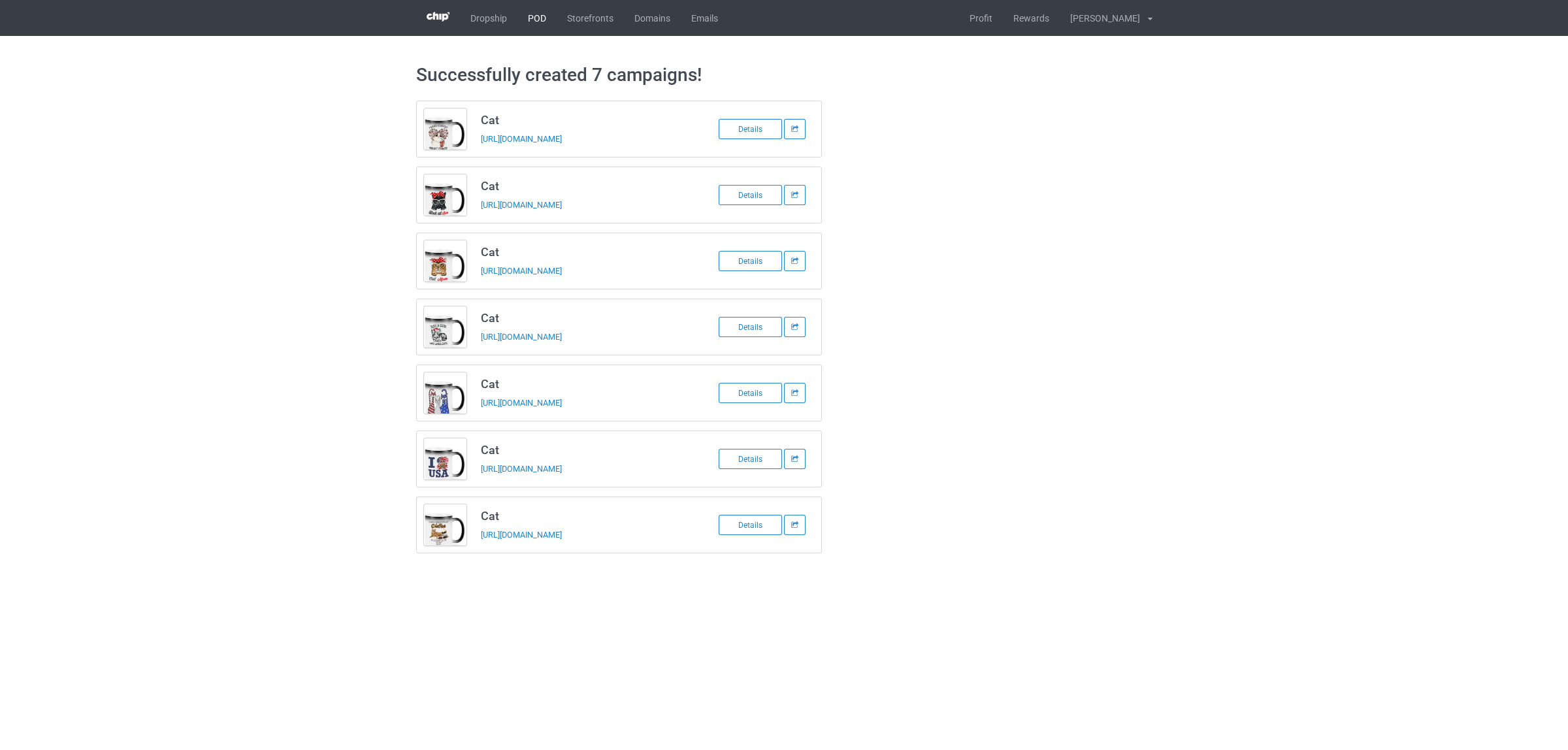
click at [530, 23] on link "POD" at bounding box center [537, 18] width 39 height 36
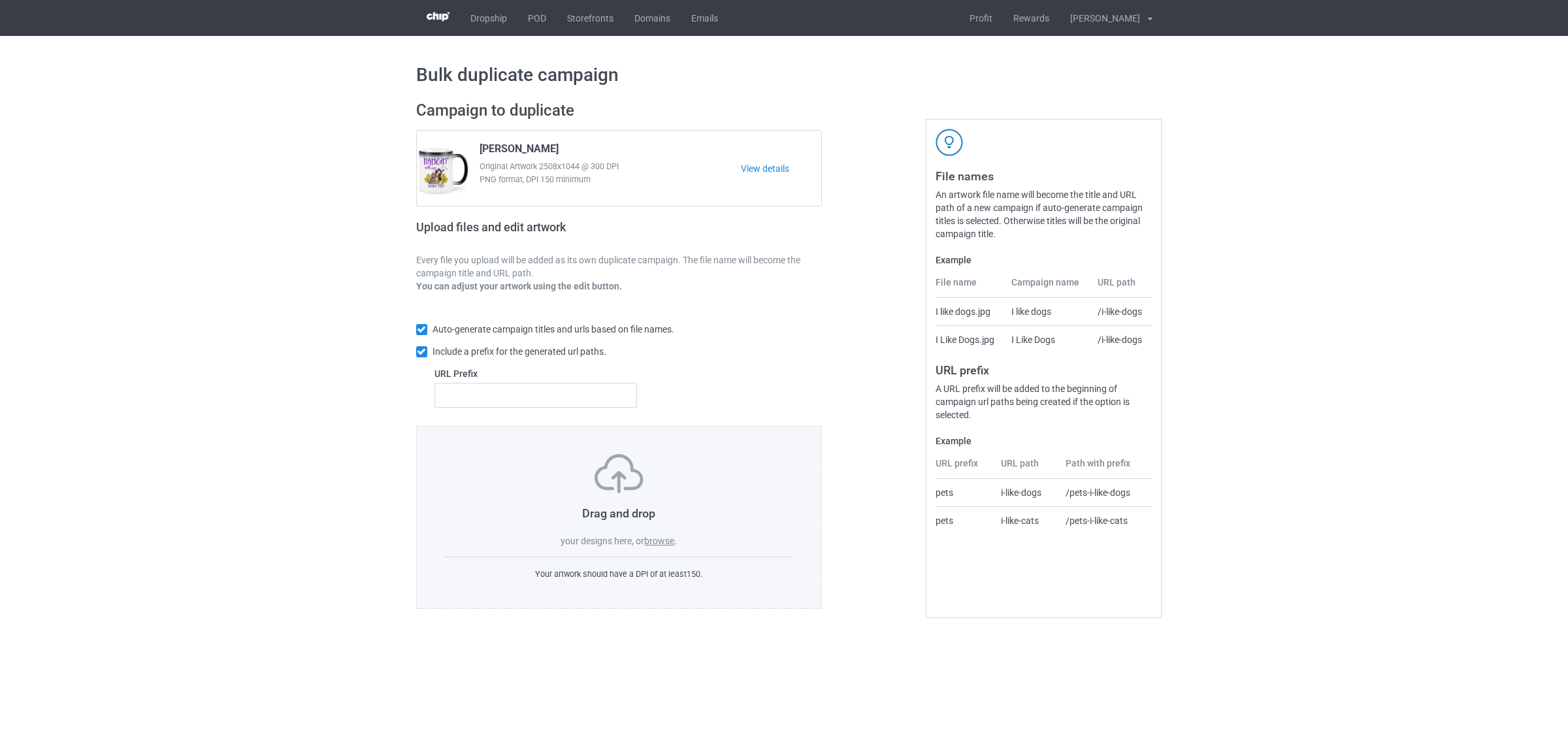
click at [660, 540] on label "browse" at bounding box center [659, 541] width 30 height 10
click at [0, 0] on input "browse" at bounding box center [0, 0] width 0 height 0
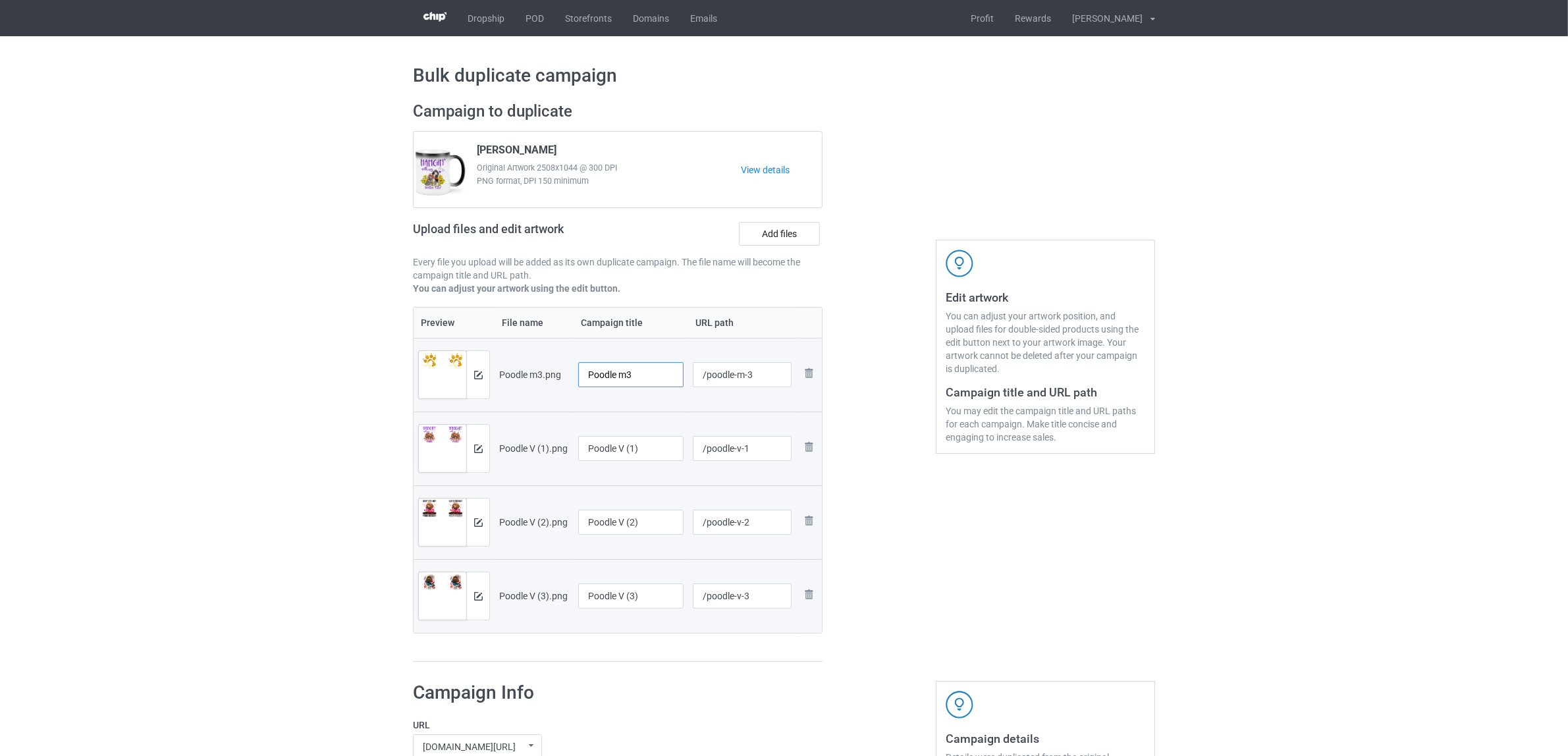
drag, startPoint x: 618, startPoint y: 371, endPoint x: 675, endPoint y: 373, distance: 57.0
click at [675, 373] on input "Poodle m3" at bounding box center [630, 375] width 105 height 25
click at [611, 377] on input "Poodle" at bounding box center [630, 375] width 105 height 25
type input "Poodle"
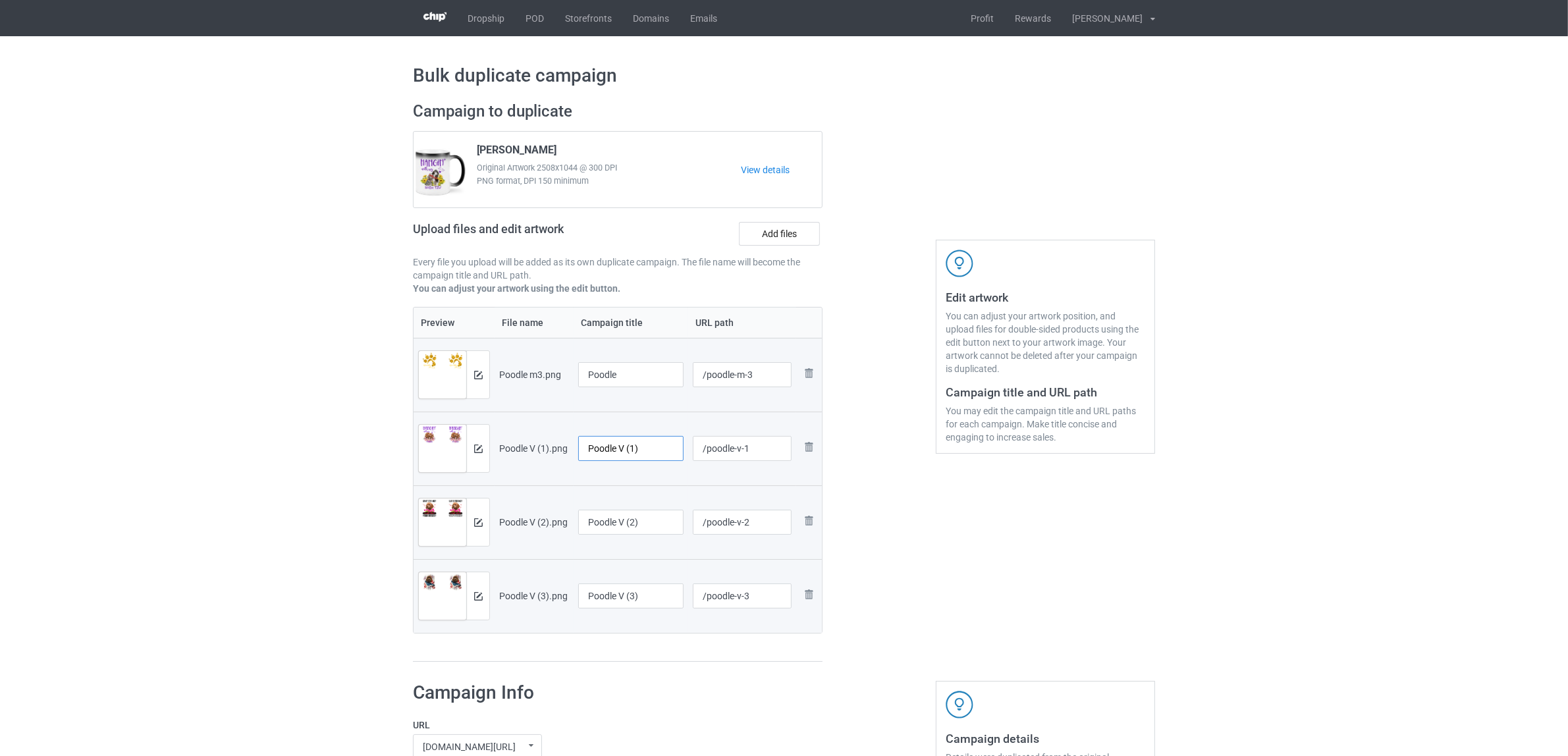
click at [617, 447] on input "Poodle V (1)" at bounding box center [630, 449] width 105 height 25
paste input "text"
type input "Poodle"
click at [633, 518] on input "Poodle V (2)" at bounding box center [630, 522] width 105 height 25
paste input "text"
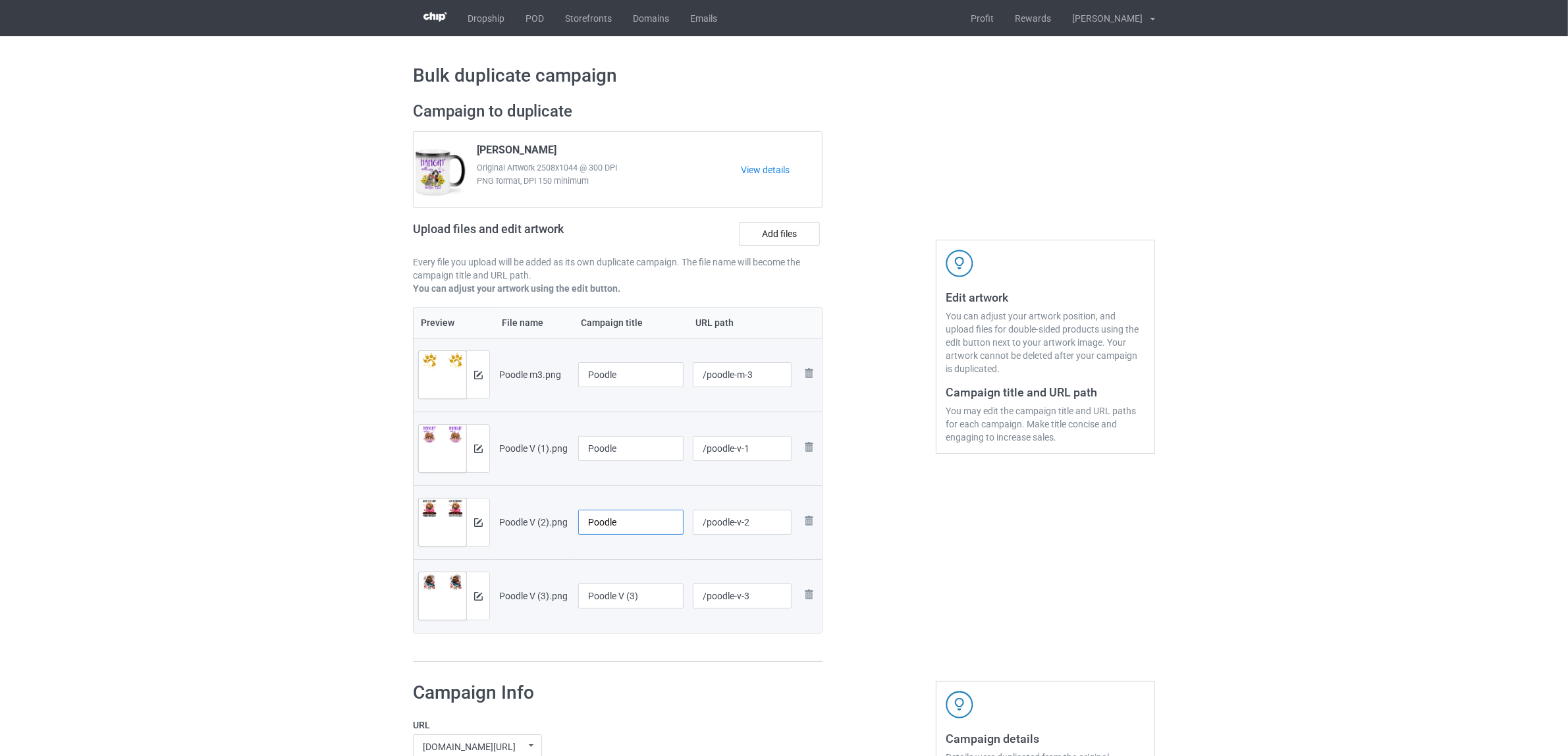
type input "Poodle"
click at [617, 608] on input "Poodle V (3)" at bounding box center [630, 596] width 105 height 25
paste input "text"
type input "Poodle"
click at [629, 647] on div "Preview File name Campaign title URL path Preview and edit artwork Poodle m3.pn…" at bounding box center [618, 484] width 410 height 356
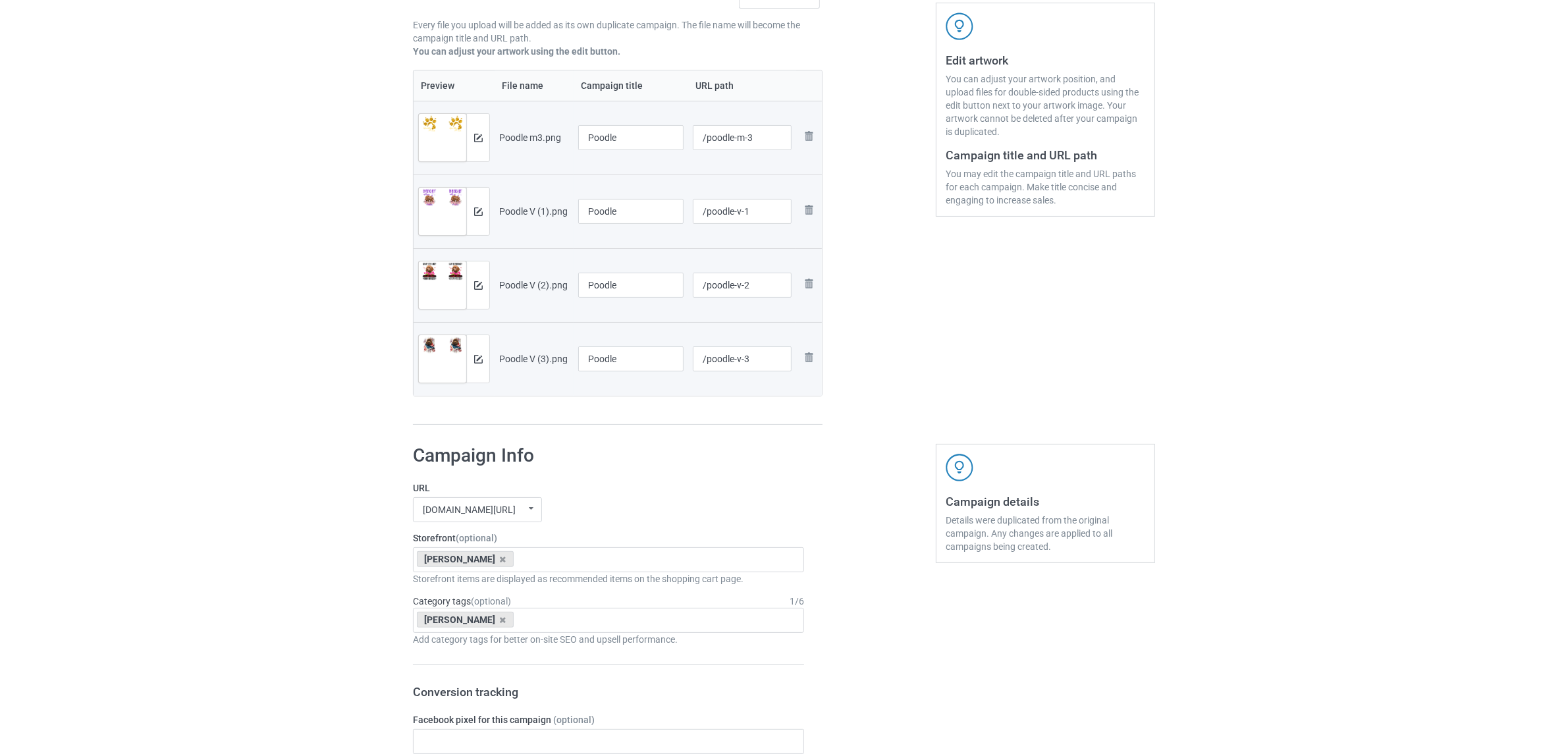
scroll to position [329, 0]
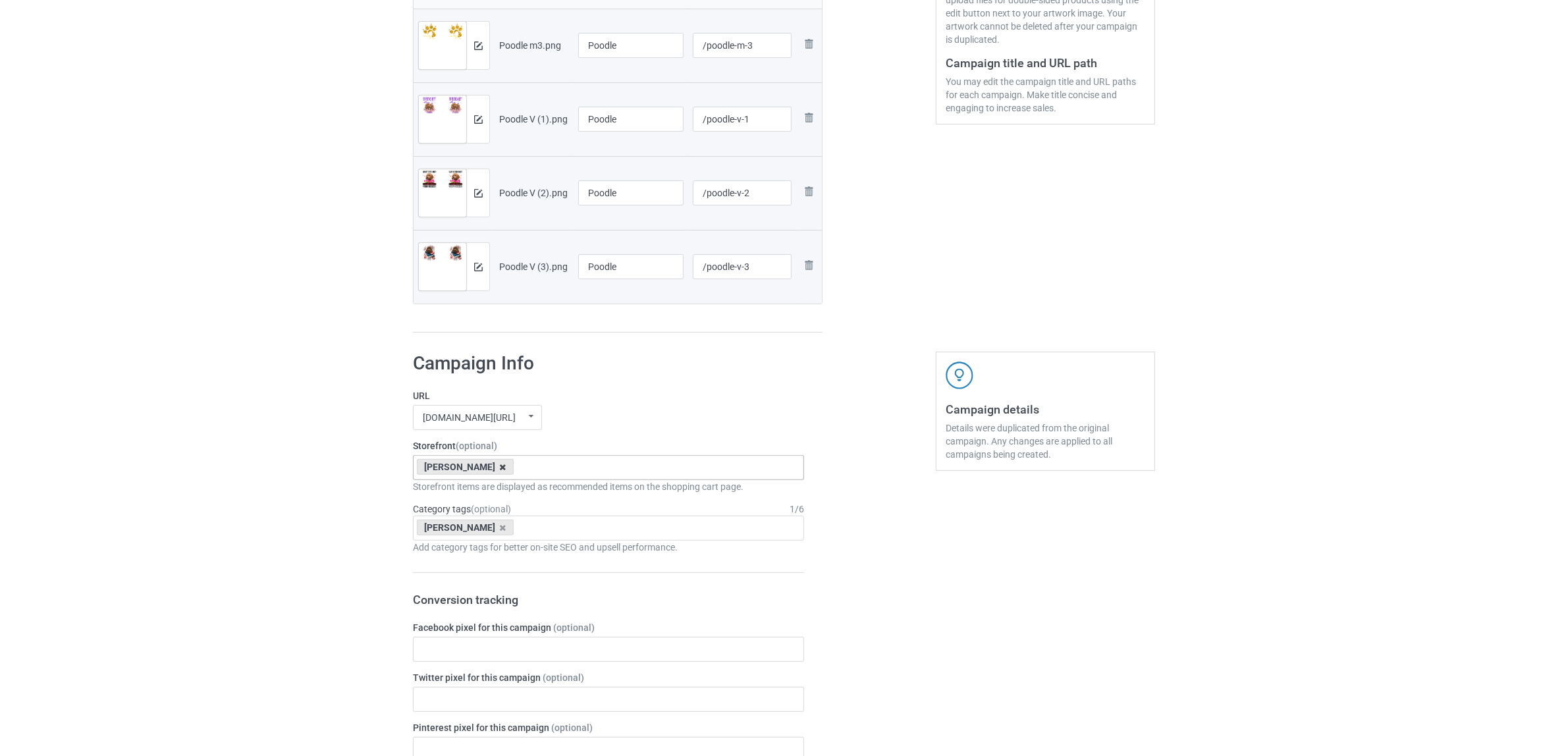
click at [500, 467] on icon at bounding box center [503, 467] width 7 height 9
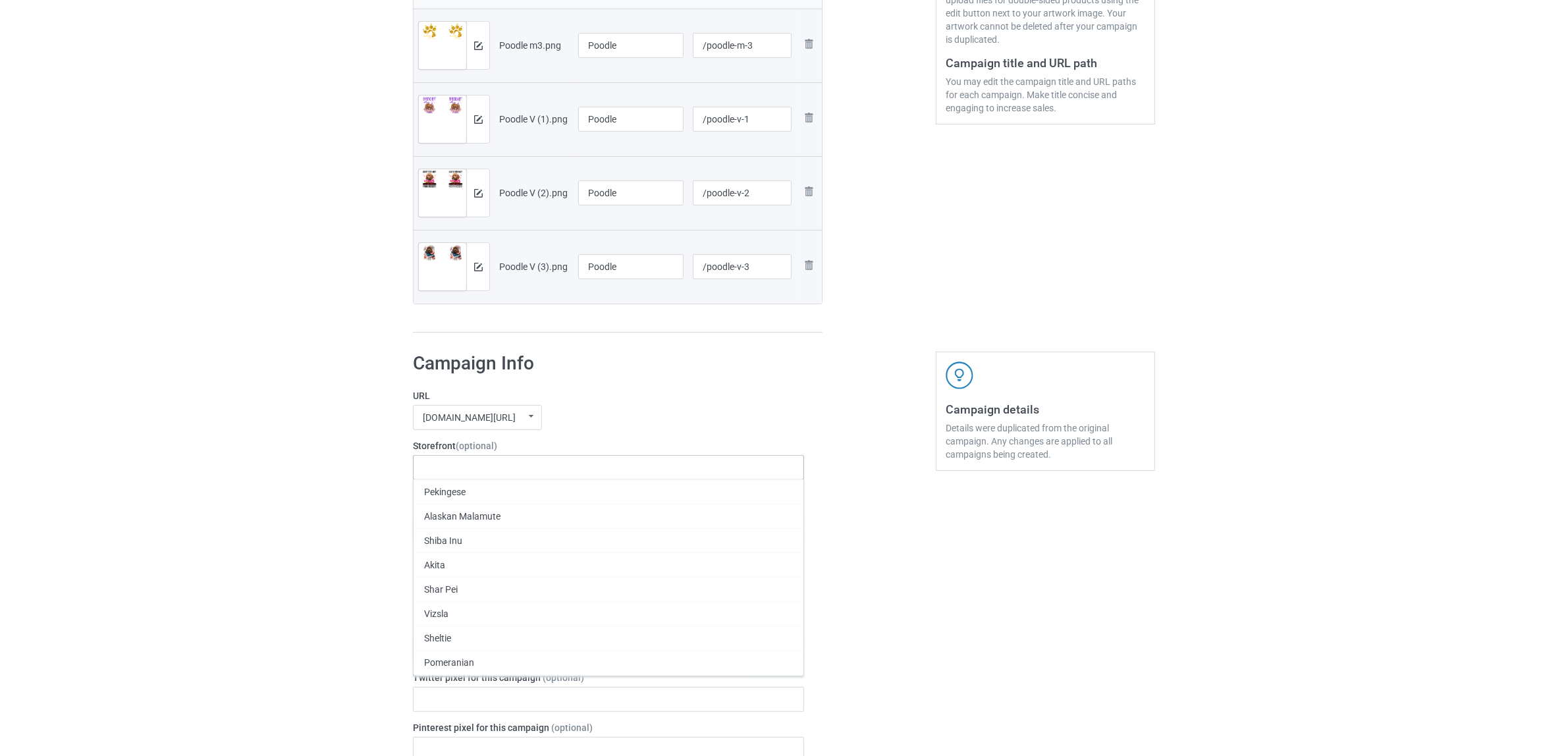
paste input "Poodle"
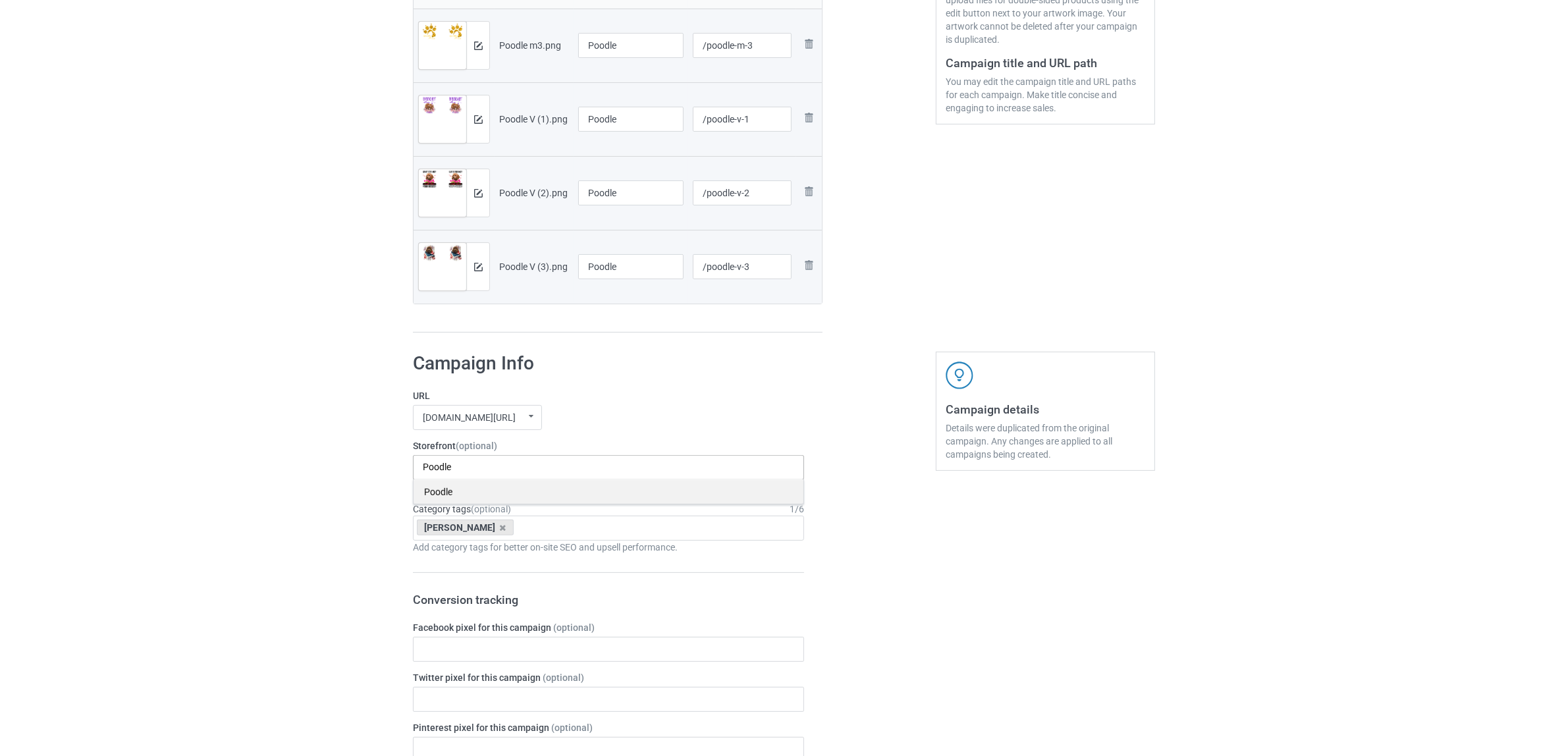
type input "Poodle"
click at [450, 496] on div "Poodle" at bounding box center [609, 492] width 390 height 24
click at [500, 529] on icon at bounding box center [503, 527] width 7 height 9
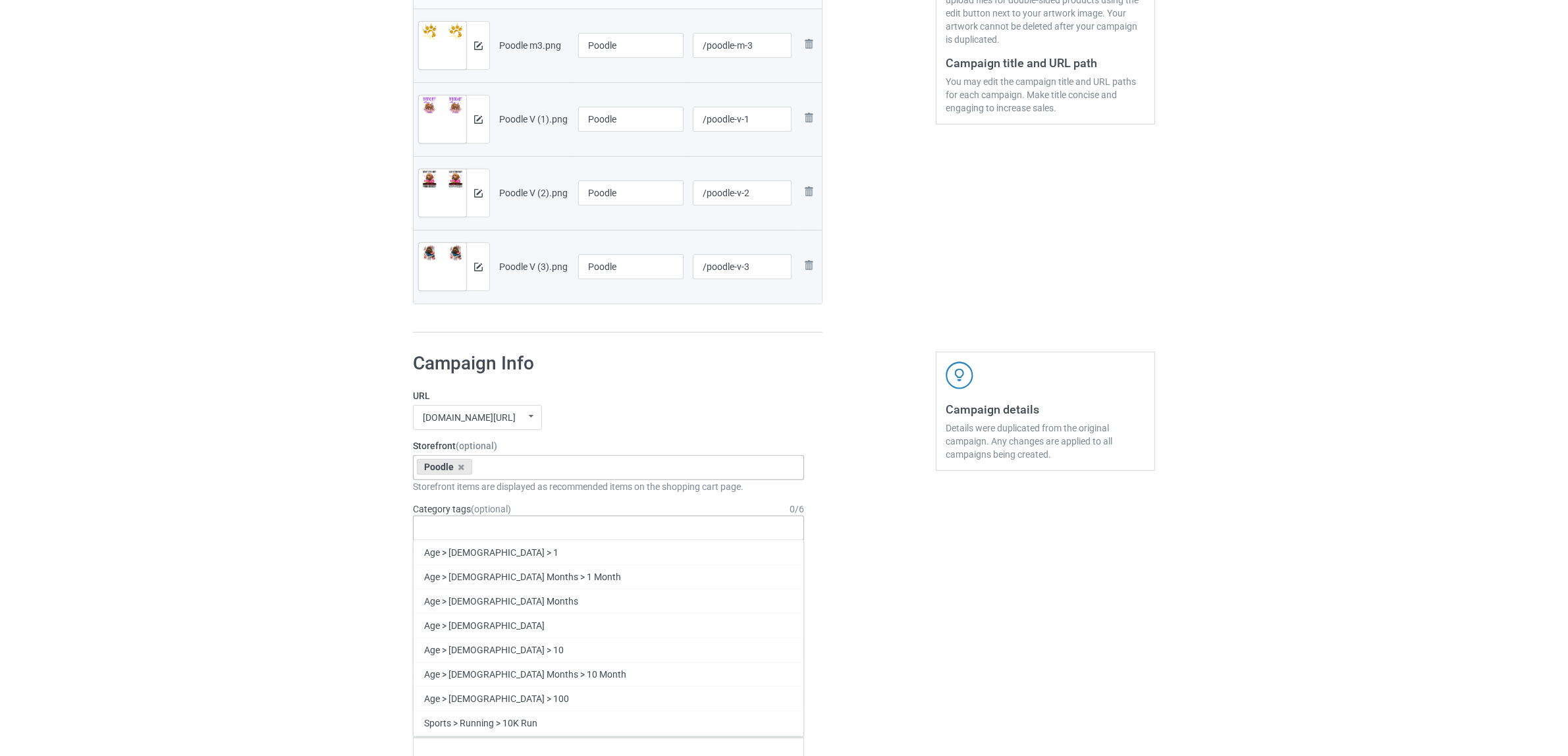
paste input "Poodle"
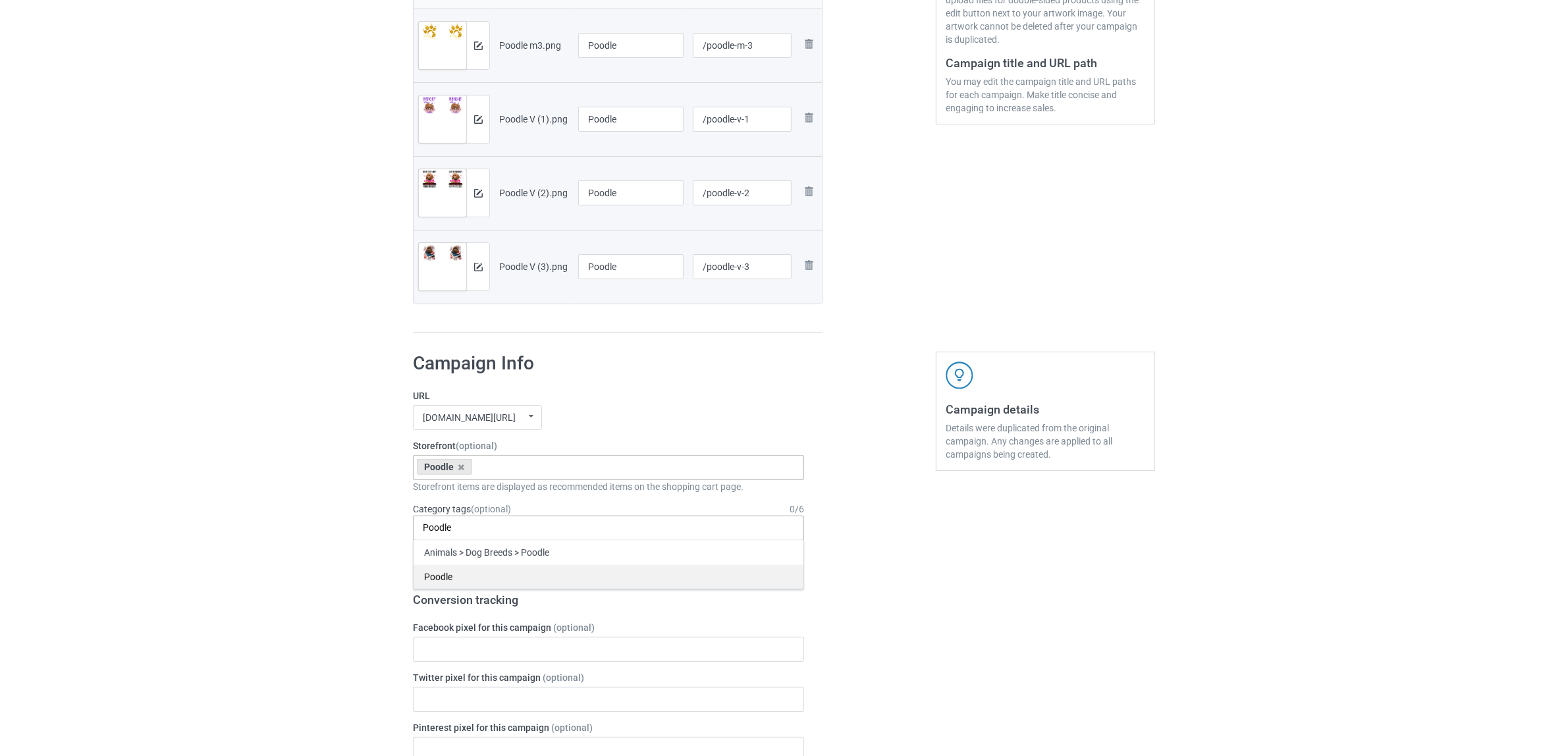
type input "Poodle"
click at [442, 574] on div "Poodle" at bounding box center [609, 576] width 390 height 24
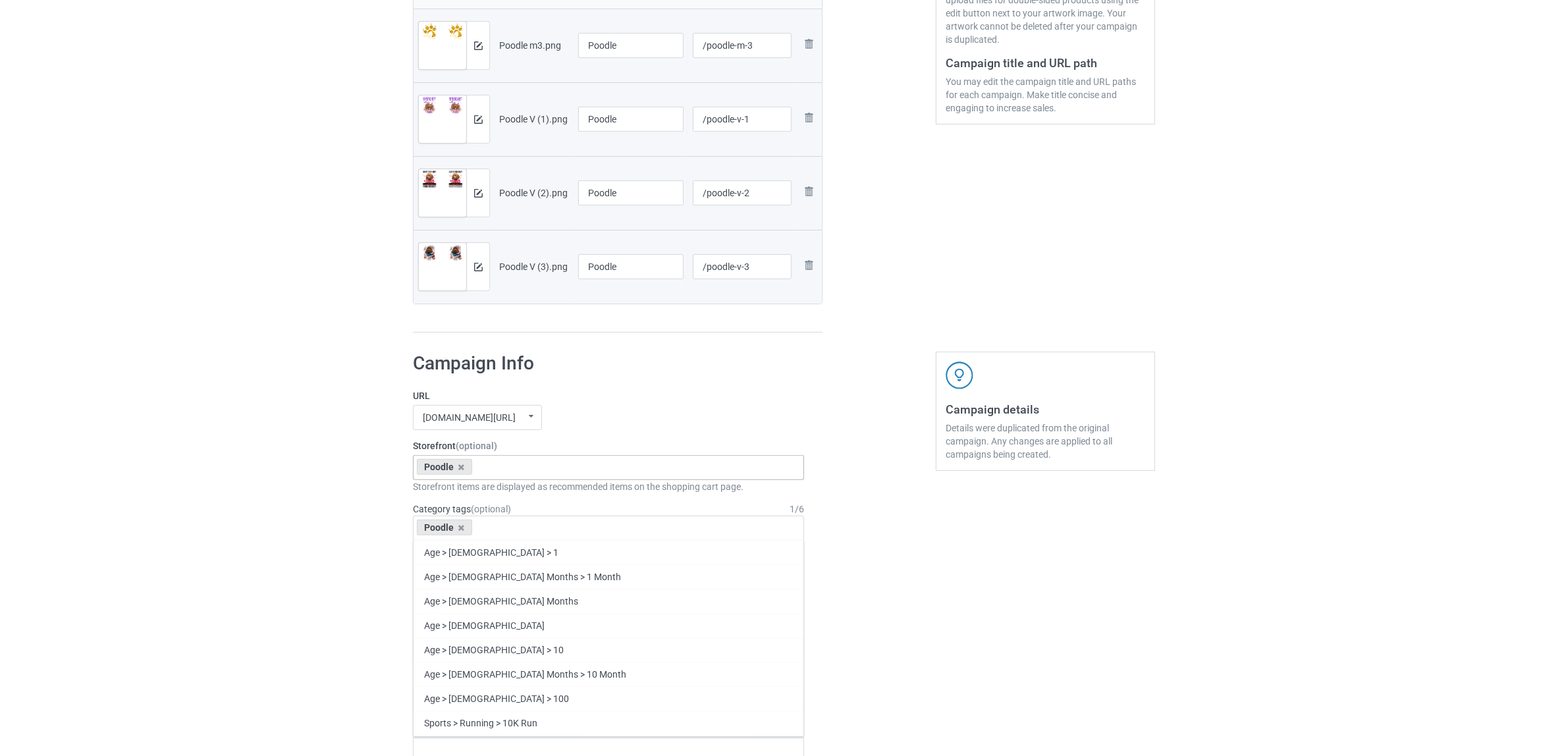
click at [332, 553] on div "Bulk duplicate campaign Campaign to duplicate Shih Tzu Original Artwork 2508x10…" at bounding box center [784, 638] width 1568 height 1862
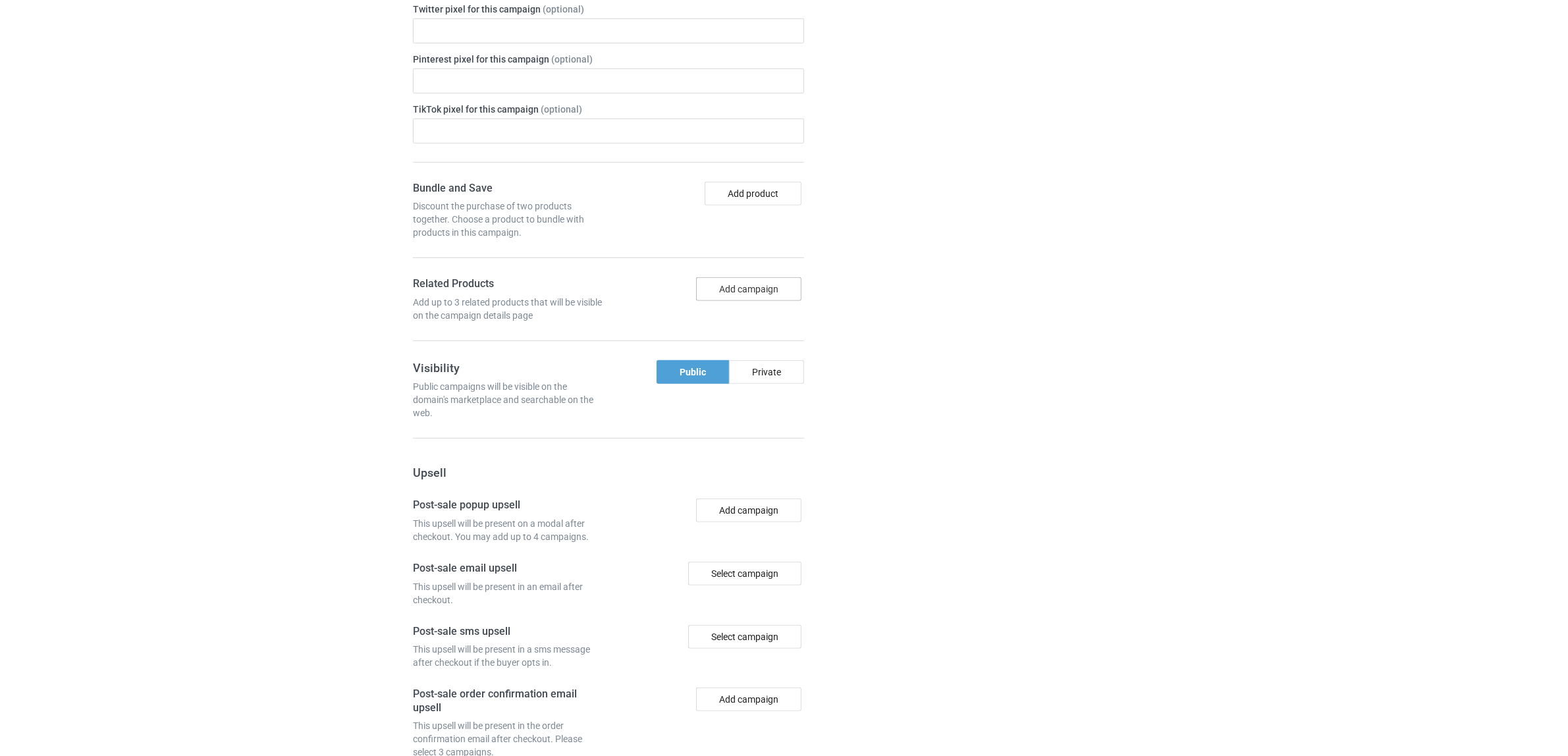
scroll to position [1147, 0]
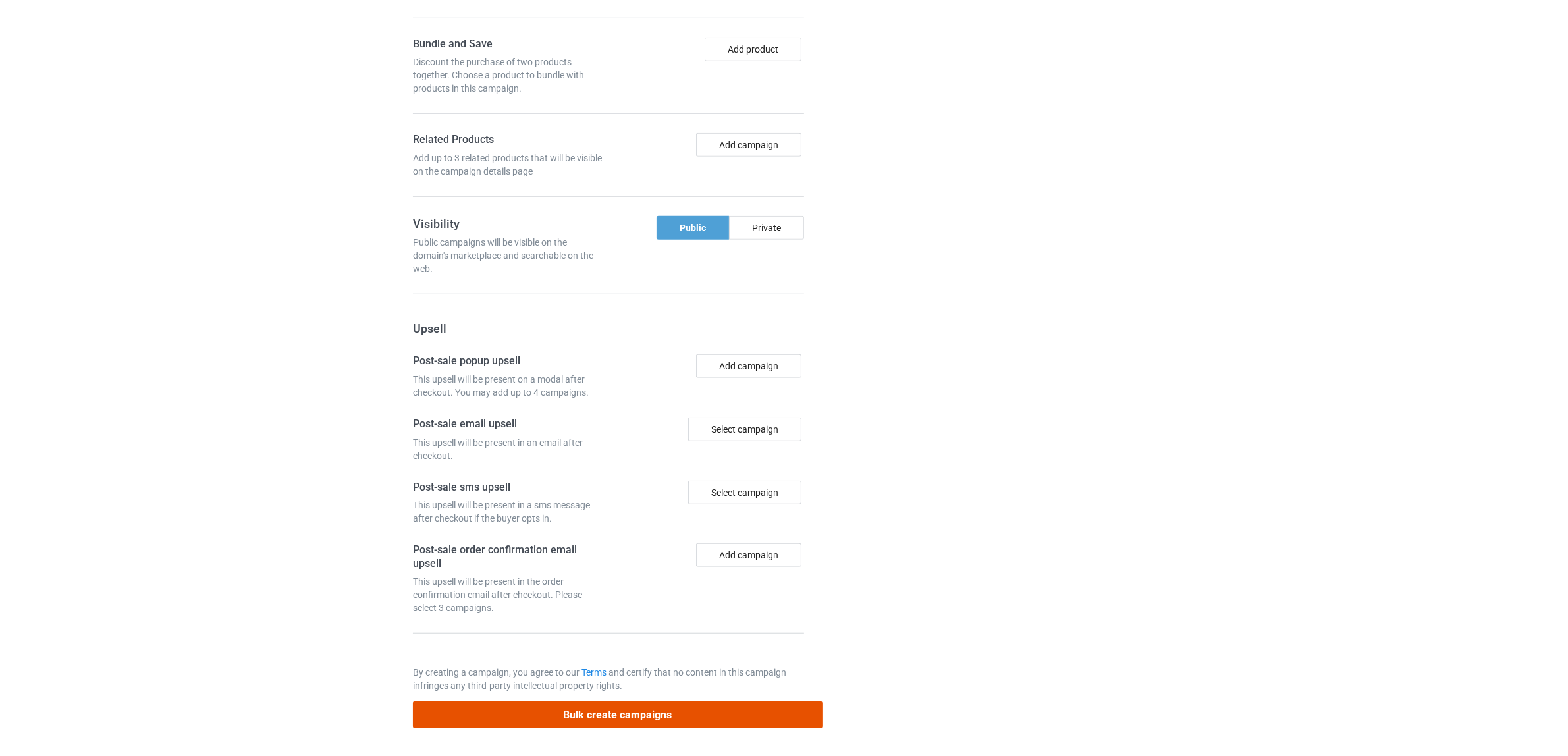
click at [634, 712] on button "Bulk create campaigns" at bounding box center [618, 714] width 410 height 27
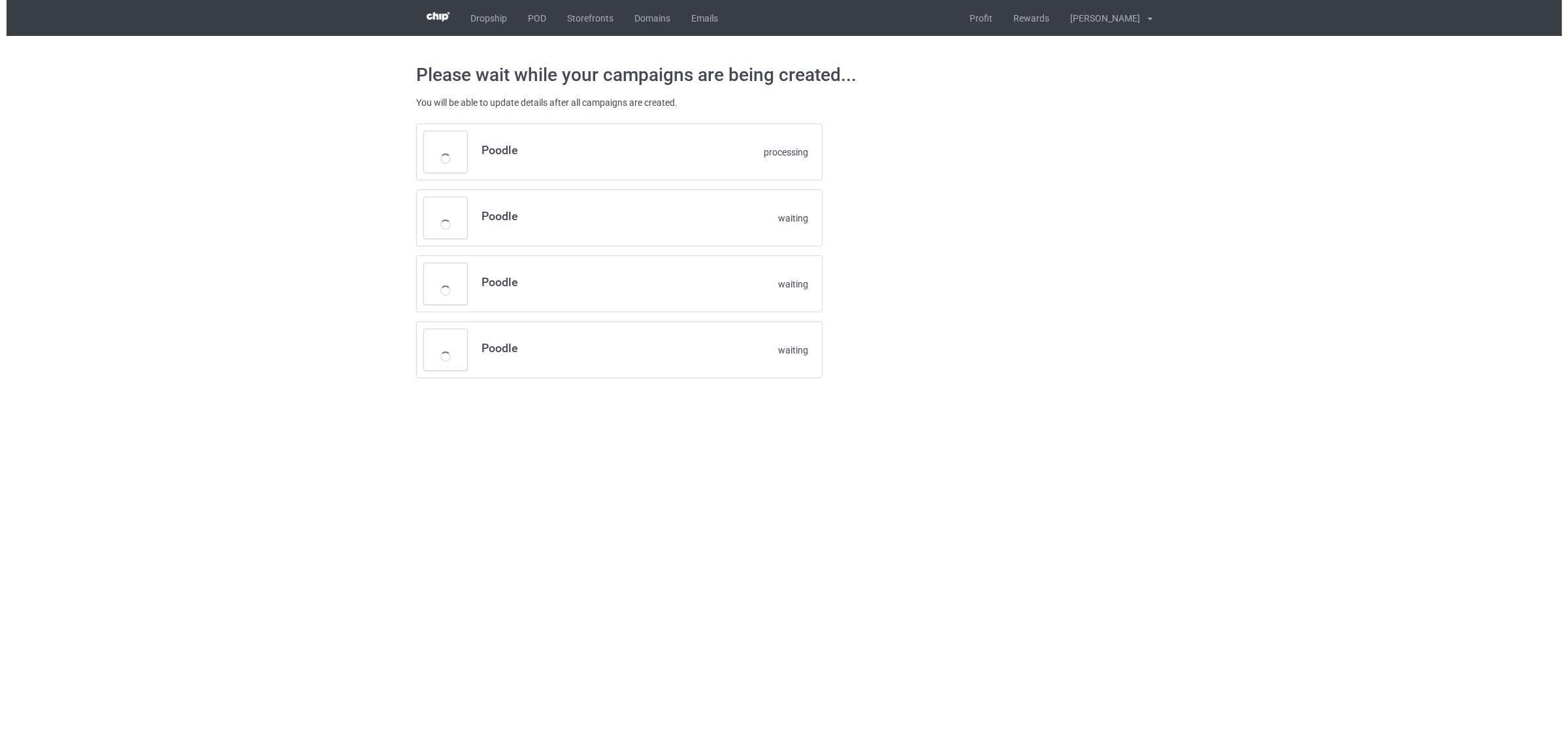
scroll to position [0, 0]
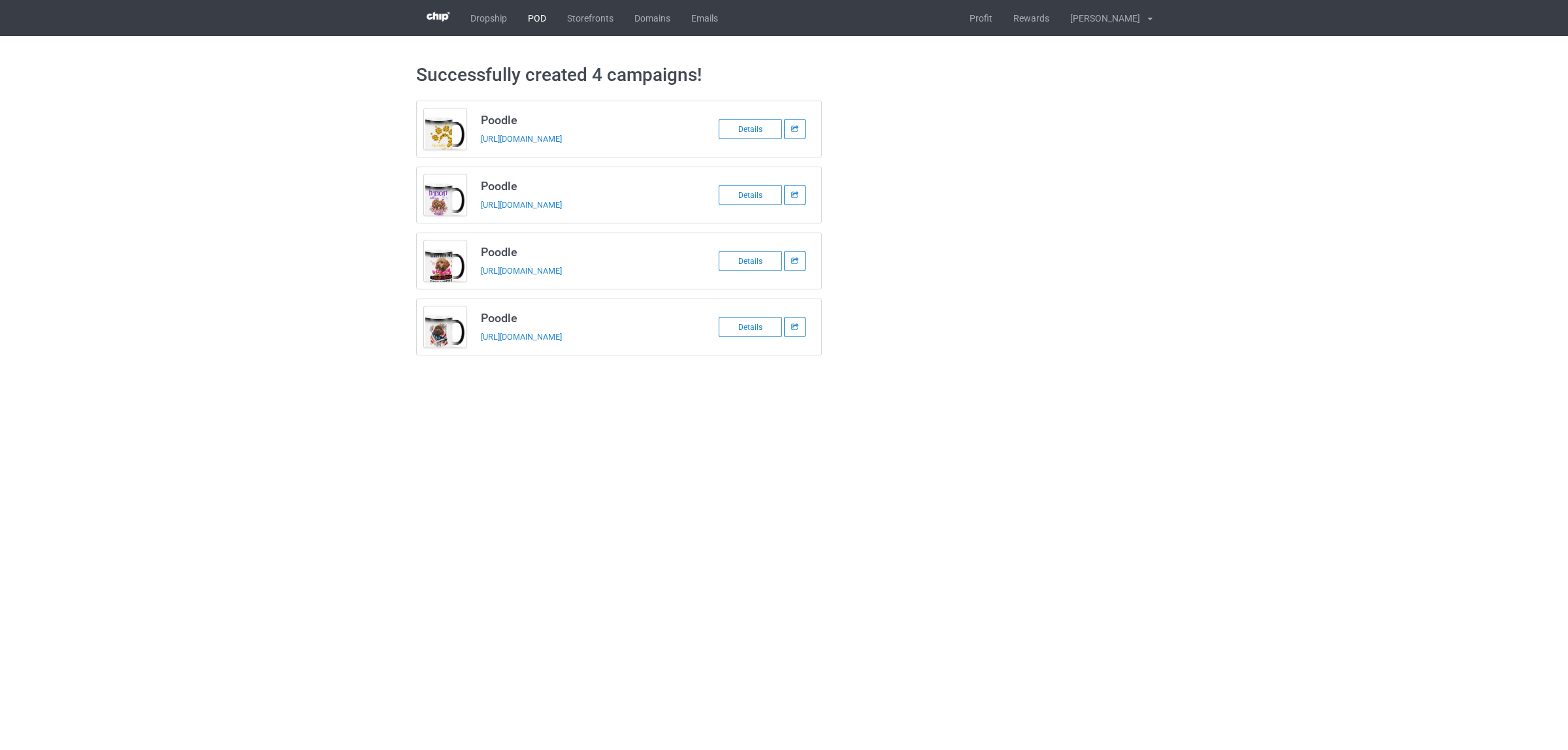
click at [532, 14] on link "POD" at bounding box center [537, 18] width 39 height 36
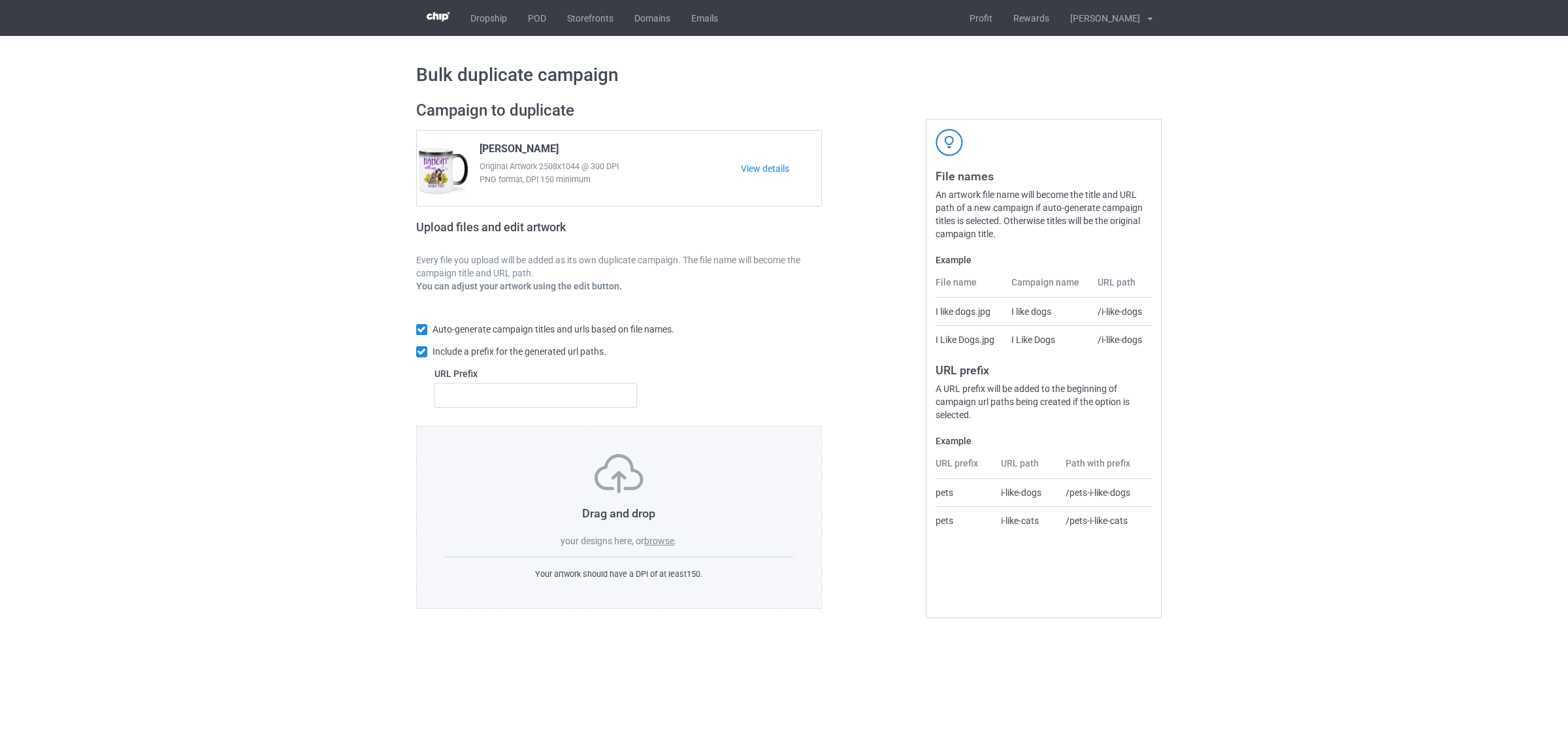
click at [663, 540] on label "browse" at bounding box center [659, 541] width 30 height 10
click at [0, 0] on input "browse" at bounding box center [0, 0] width 0 height 0
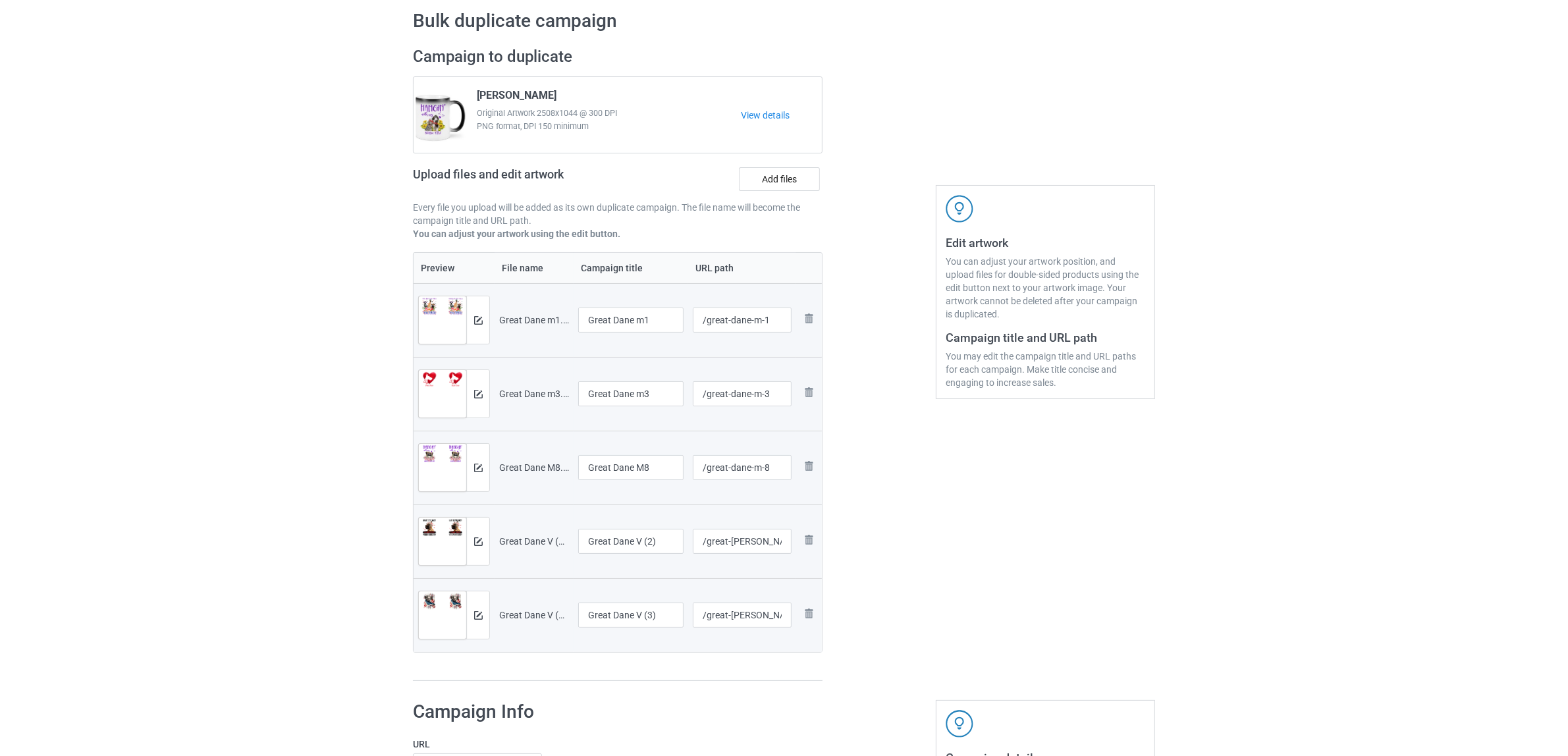
scroll to position [165, 0]
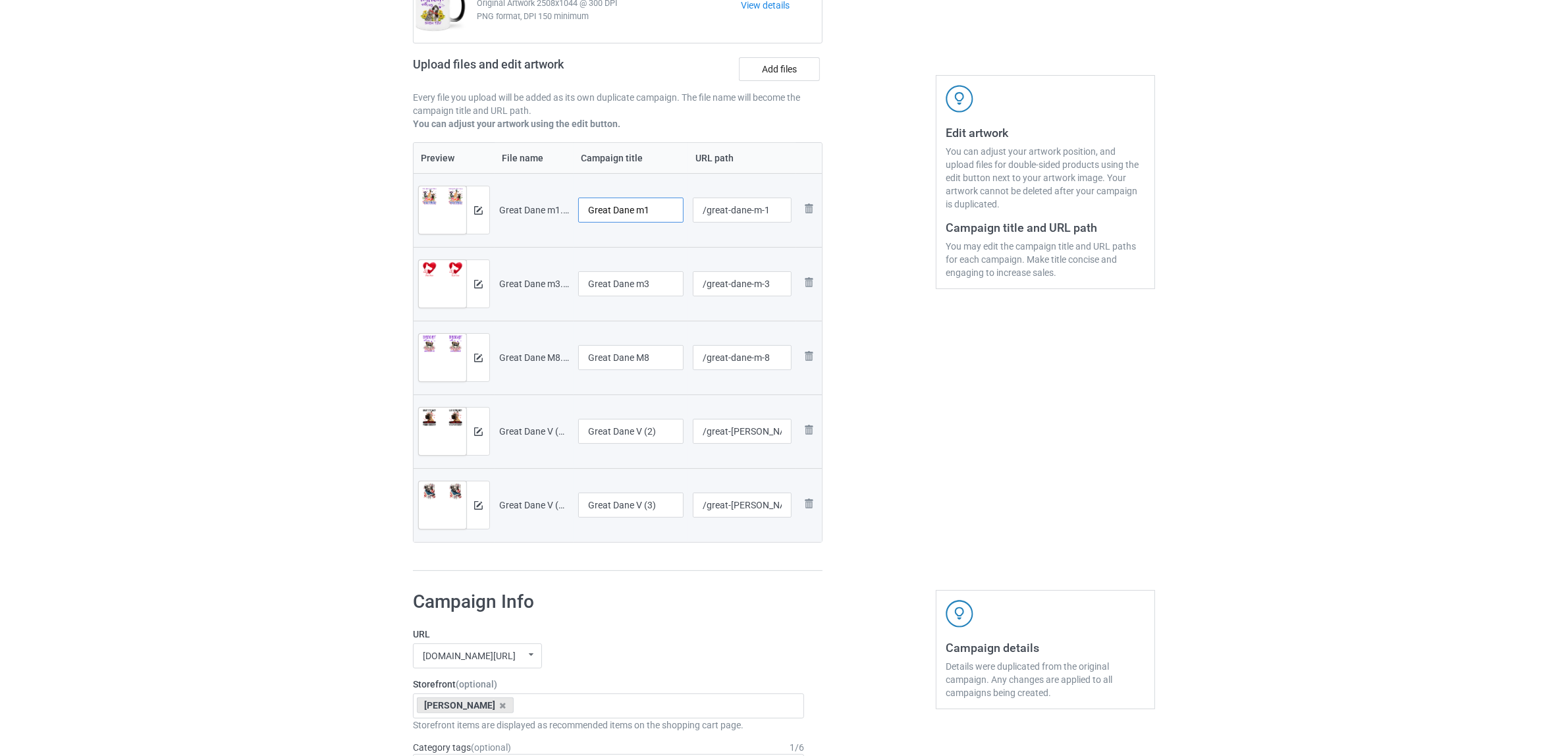
click at [657, 208] on input "Great Dane m1" at bounding box center [630, 210] width 105 height 25
drag, startPoint x: 666, startPoint y: 211, endPoint x: 453, endPoint y: 206, distance: 213.1
click at [453, 206] on tr "Preview and edit artwork Great Dane m1.png Great Dane /great-dane-m-1 Remove fi…" at bounding box center [618, 210] width 408 height 74
type input "Great Dane"
click at [628, 281] on input "Great Dane m3" at bounding box center [630, 284] width 105 height 25
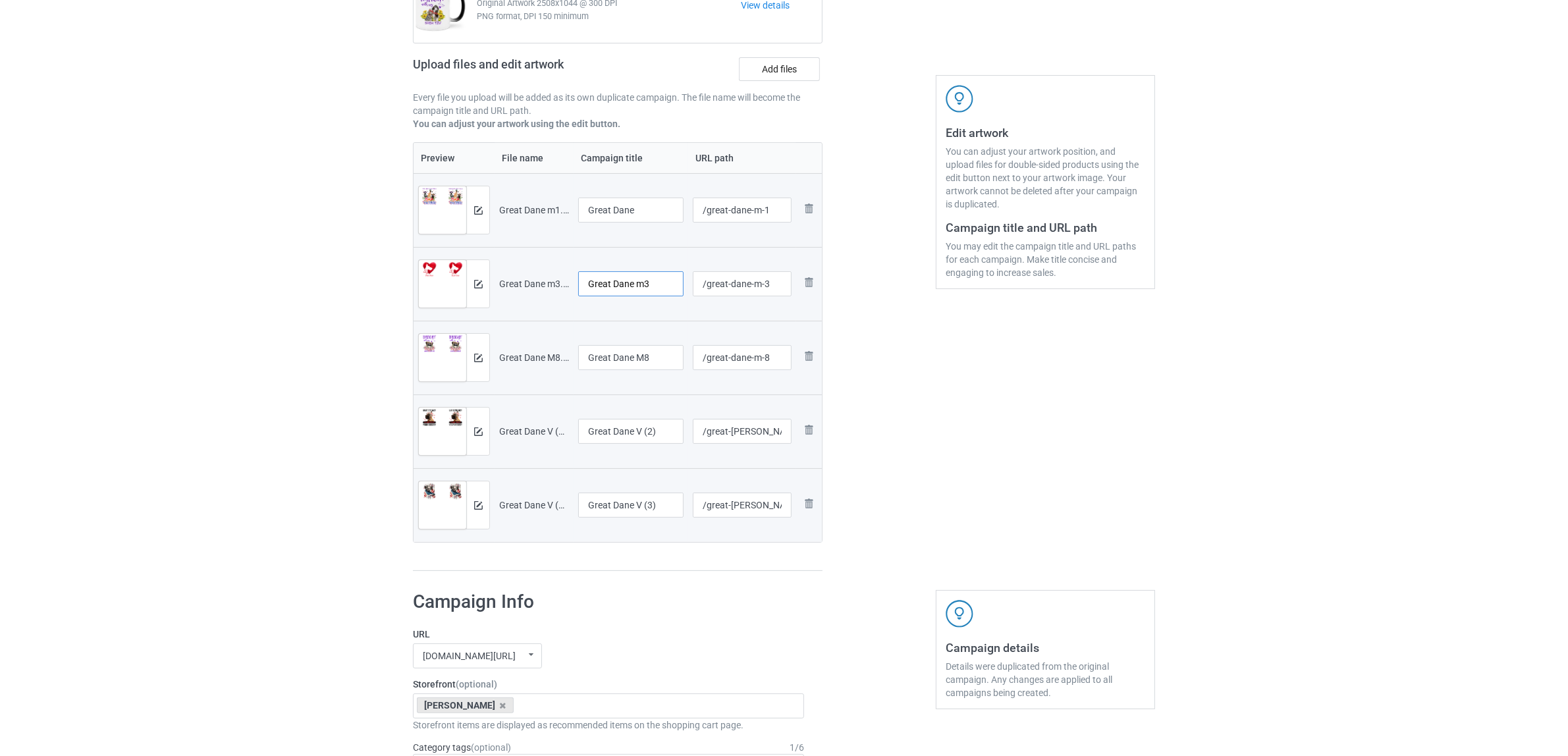
paste input "text"
type input "Great Dane"
click at [623, 359] on input "Great Dane M8" at bounding box center [630, 358] width 105 height 25
paste input "text"
type input "Great Dane"
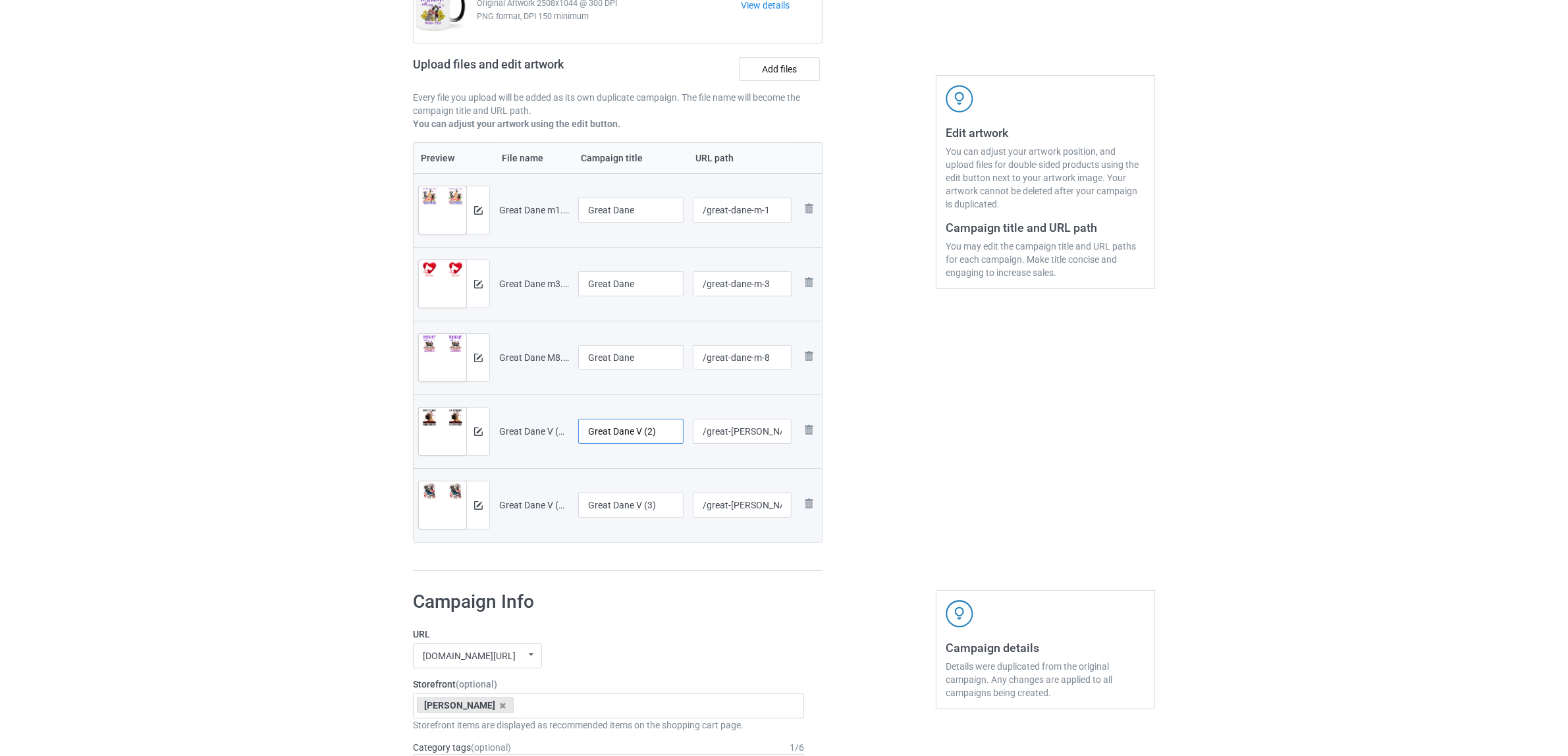
click at [608, 433] on input "Great Dane V (2)" at bounding box center [630, 432] width 105 height 25
paste input "text"
type input "Great Dane"
click at [629, 507] on input "Great Dane V (3)" at bounding box center [630, 505] width 105 height 25
paste input "text"
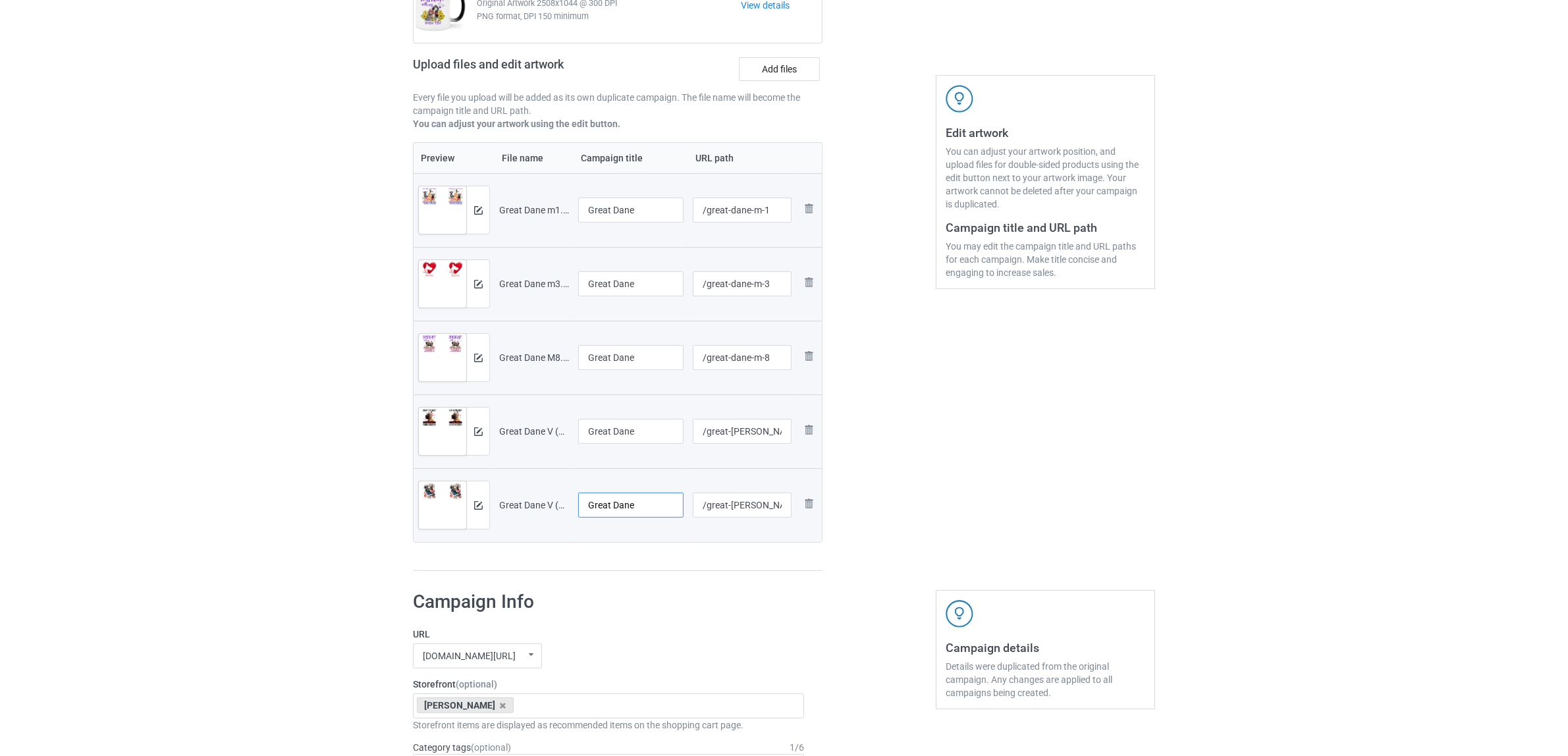
type input "Great Dane"
click at [653, 562] on div "Preview File name Campaign title URL path Preview and edit artwork Great Dane m…" at bounding box center [618, 357] width 410 height 430
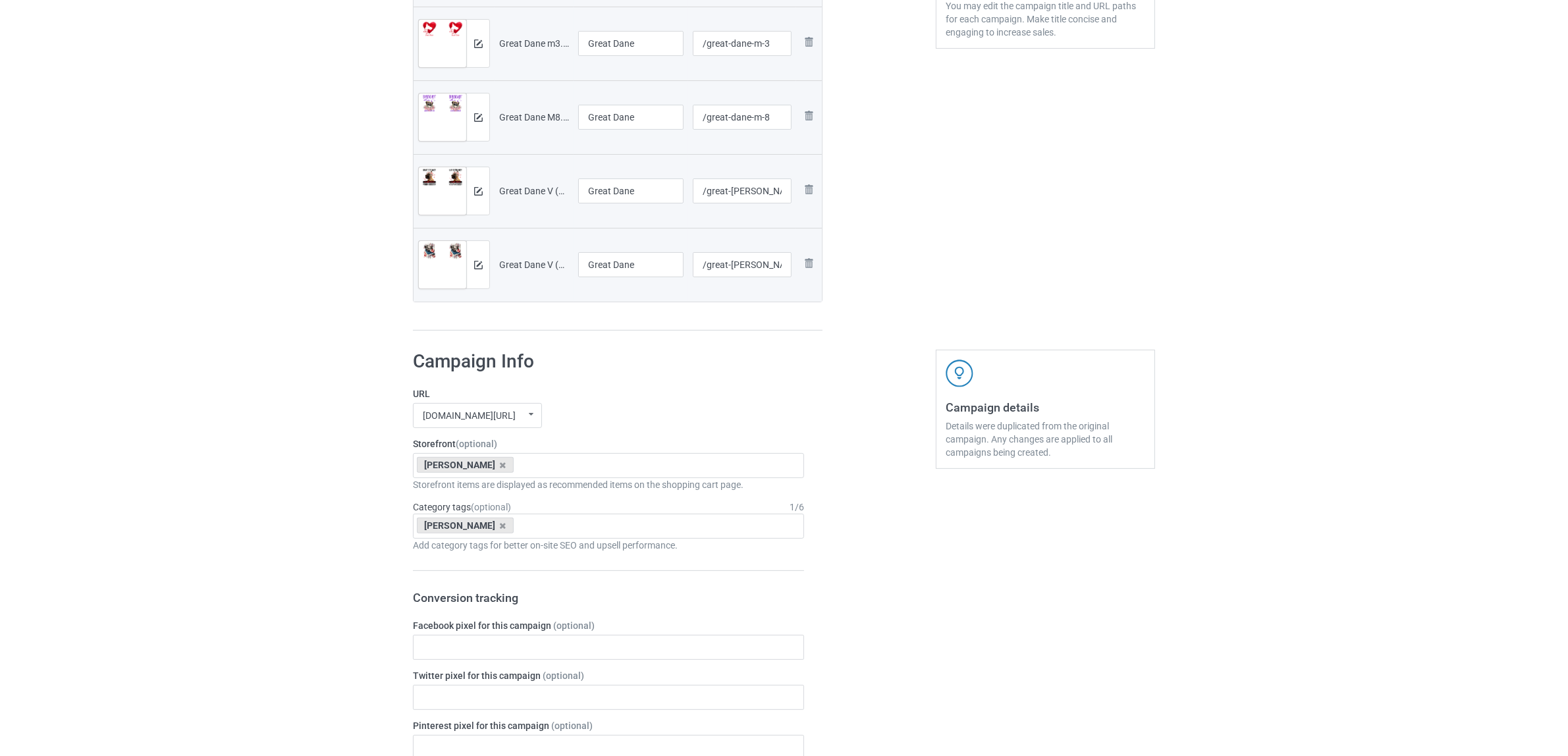
scroll to position [412, 0]
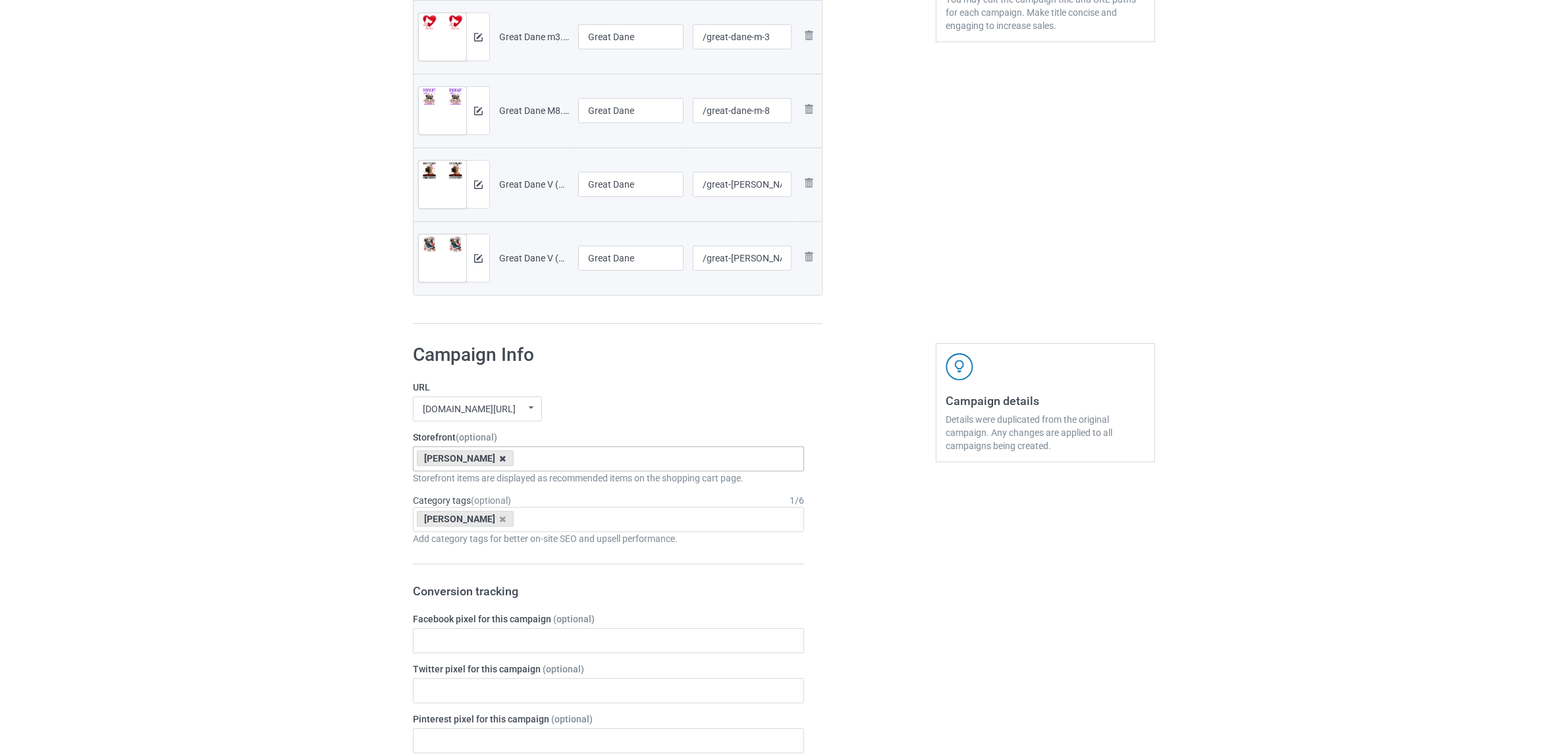
click at [500, 461] on icon at bounding box center [503, 459] width 7 height 9
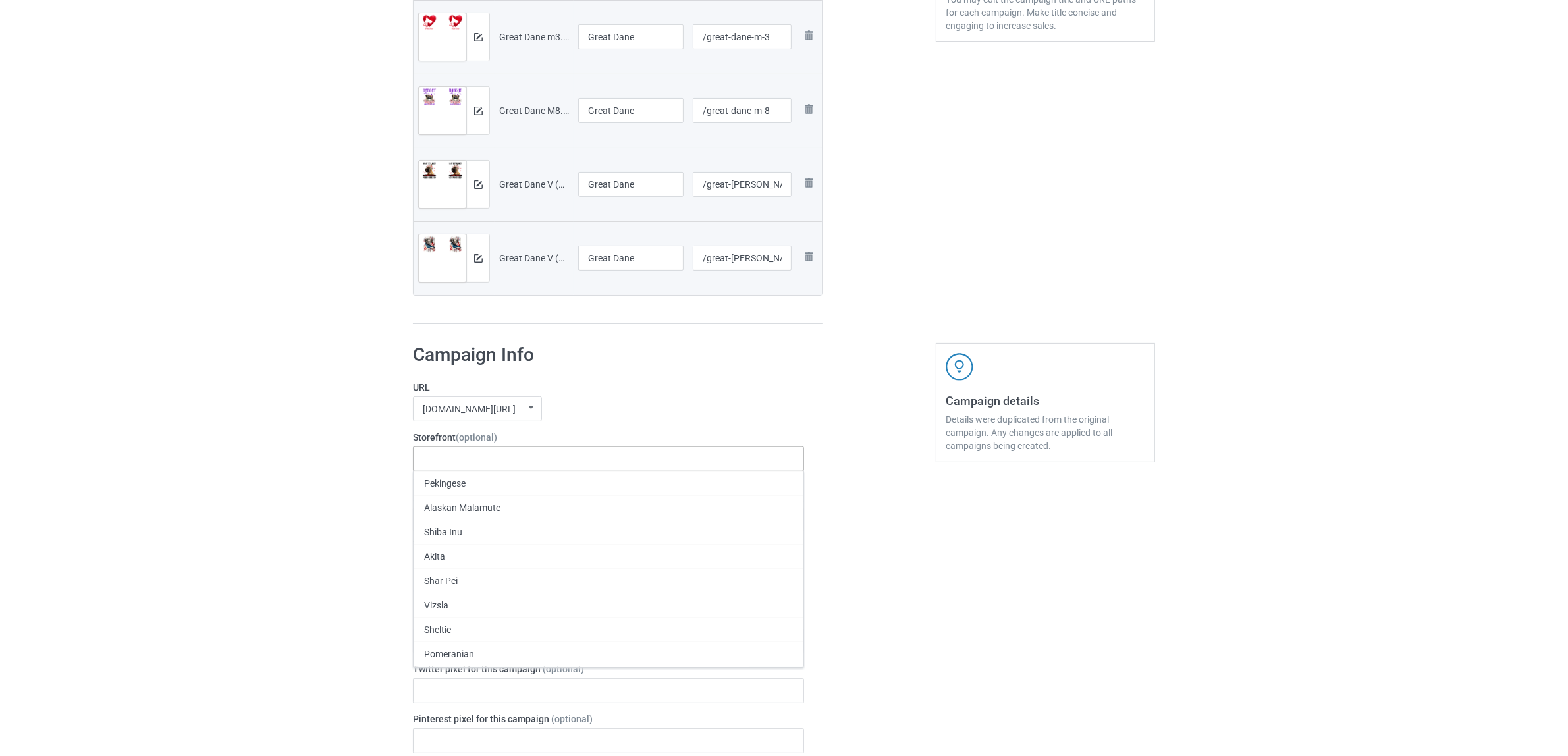
paste input "Great Dane"
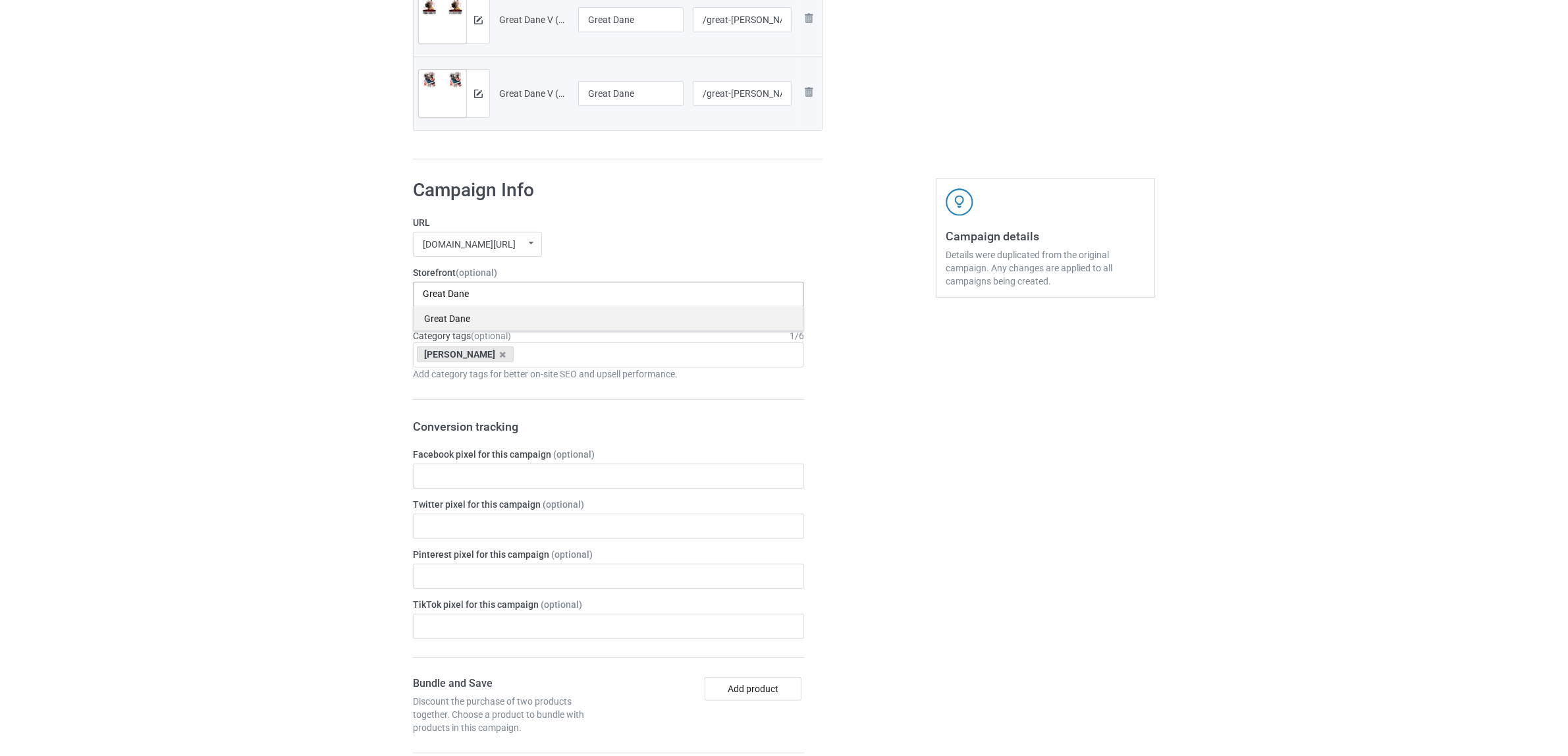
type input "Great Dane"
click at [453, 317] on div "Great Dane" at bounding box center [609, 318] width 390 height 24
click at [500, 356] on icon at bounding box center [503, 354] width 7 height 9
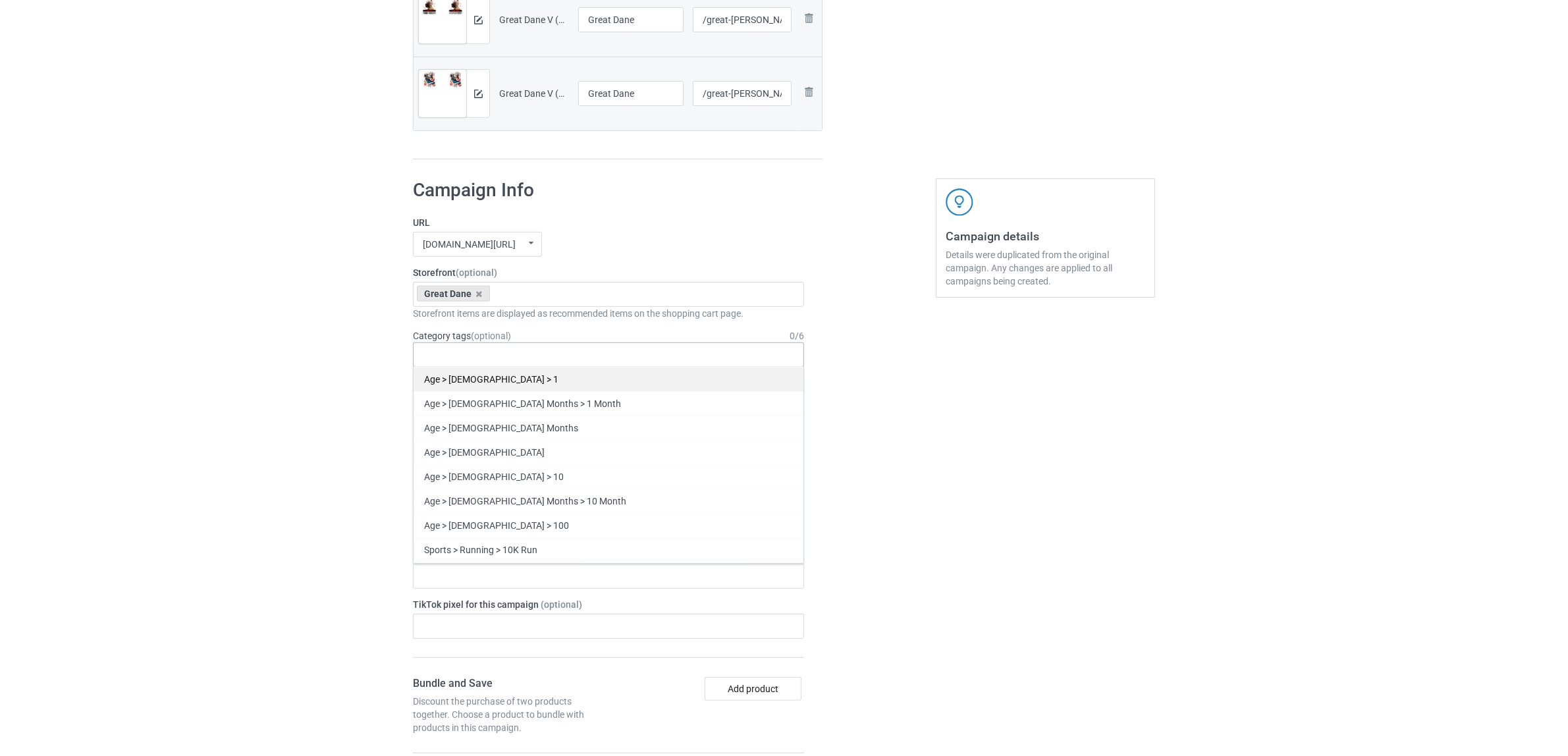
paste input "Great Dane"
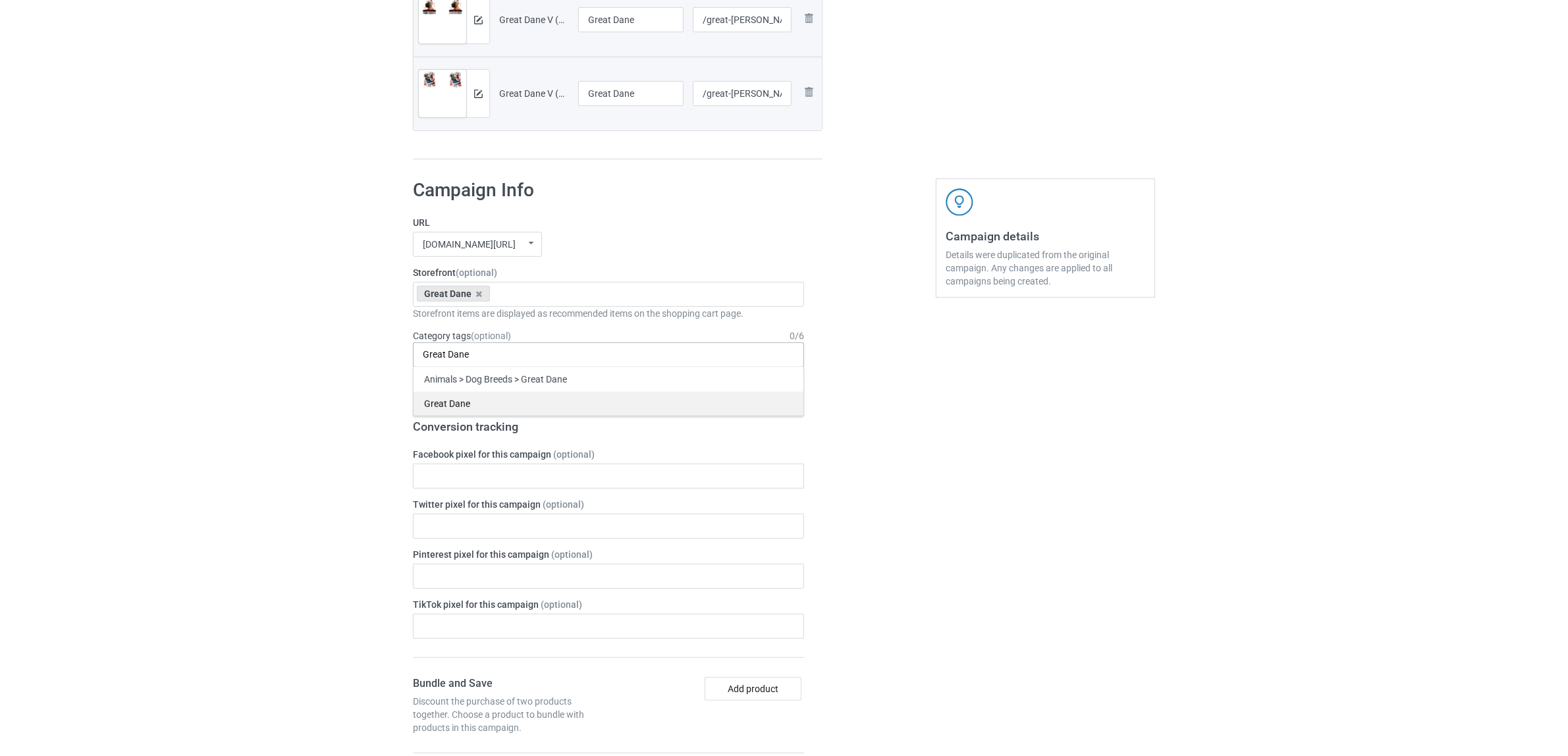
type input "Great Dane"
click at [443, 405] on div "Great Dane" at bounding box center [609, 403] width 390 height 24
click at [288, 380] on div "Bulk duplicate campaign Campaign to duplicate Shih Tzu Original Artwork 2508x10…" at bounding box center [784, 428] width 1568 height 1936
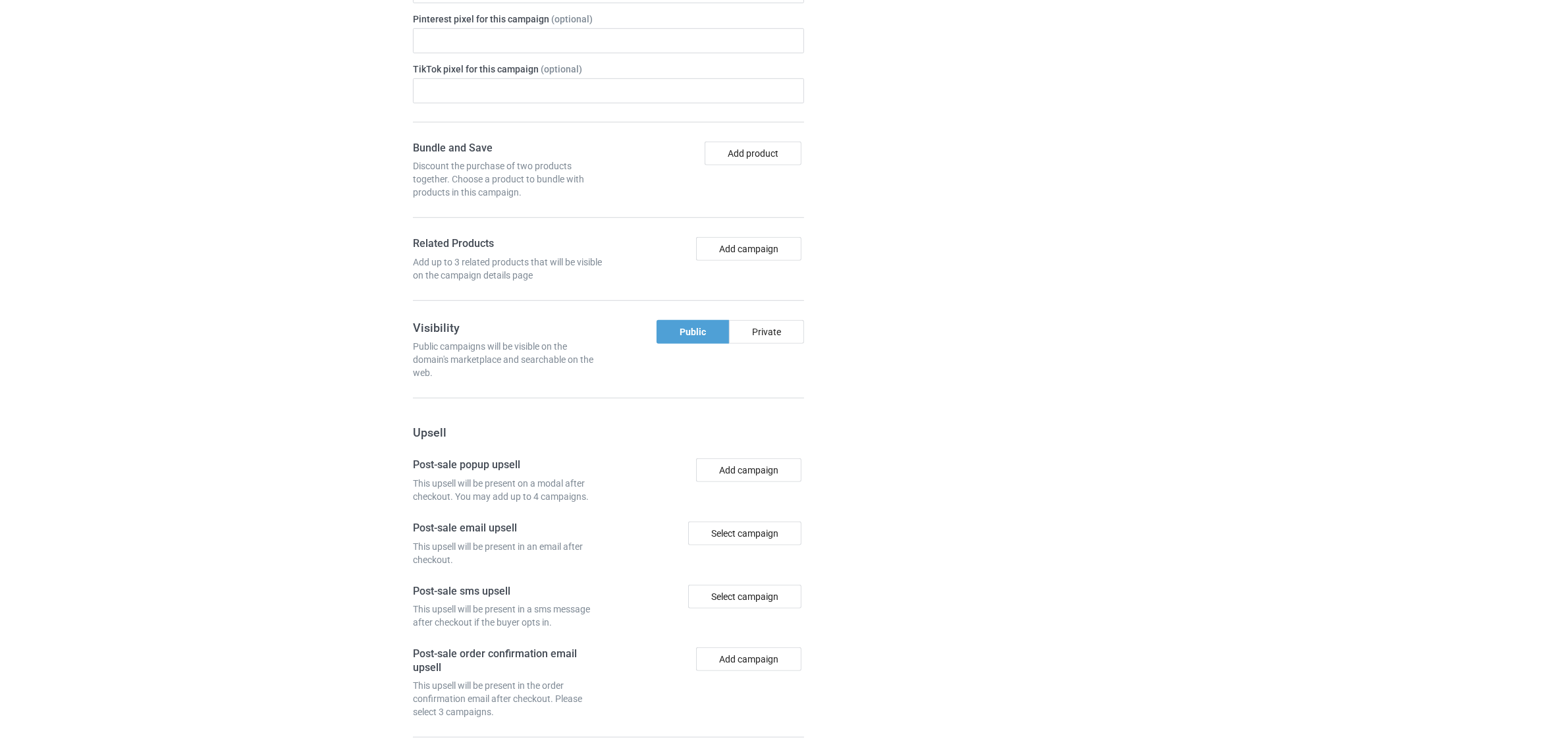
scroll to position [1221, 0]
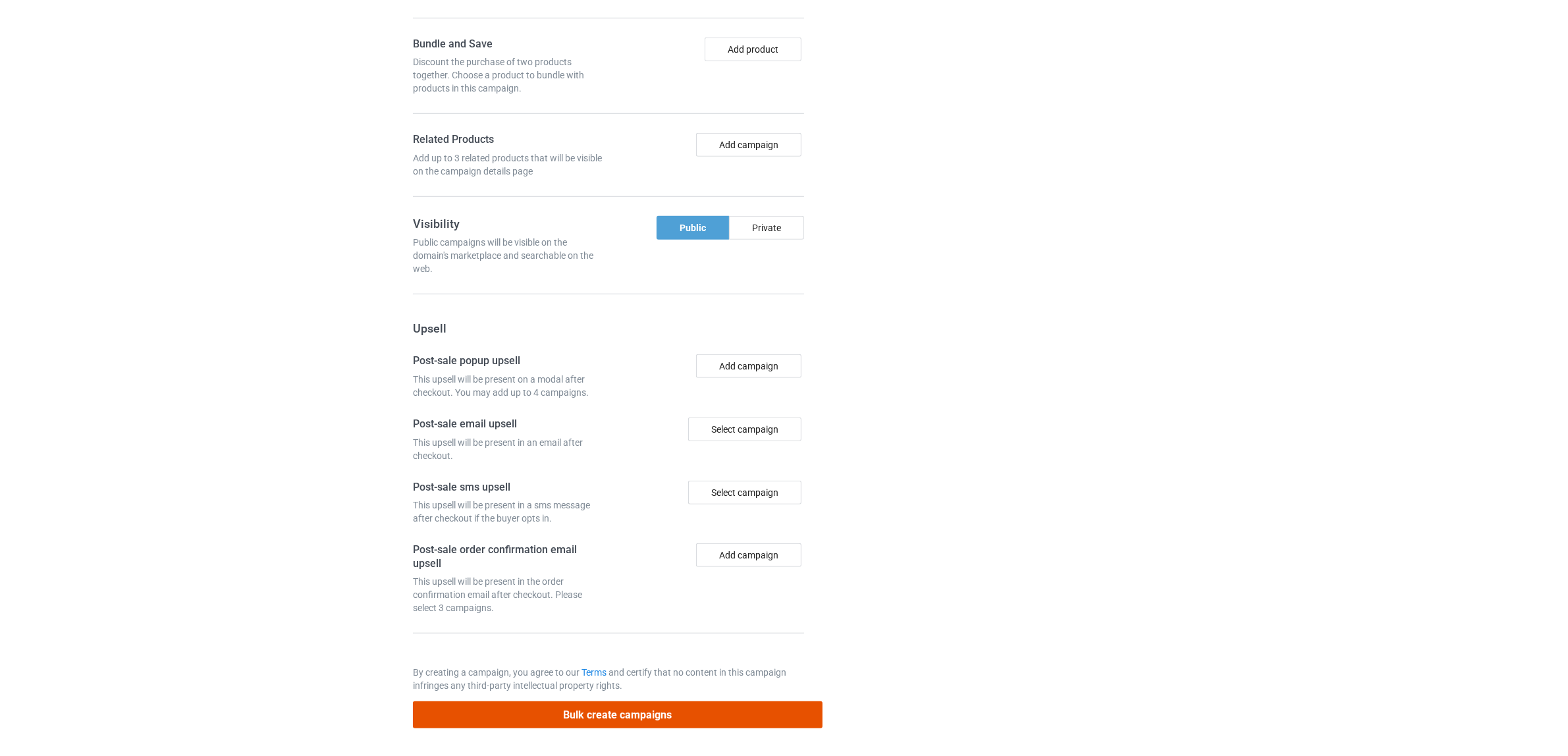
click at [659, 718] on button "Bulk create campaigns" at bounding box center [618, 714] width 410 height 27
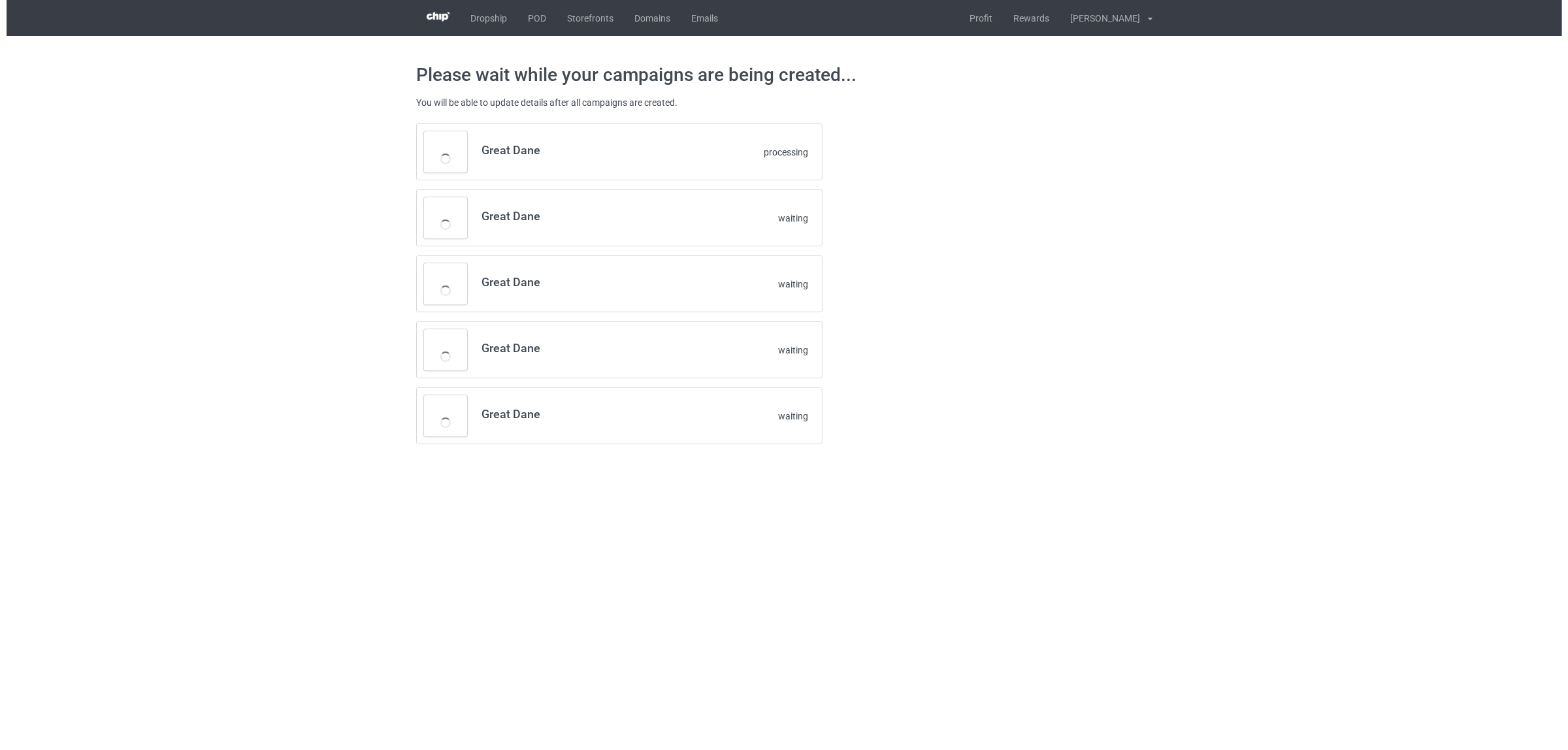
scroll to position [0, 0]
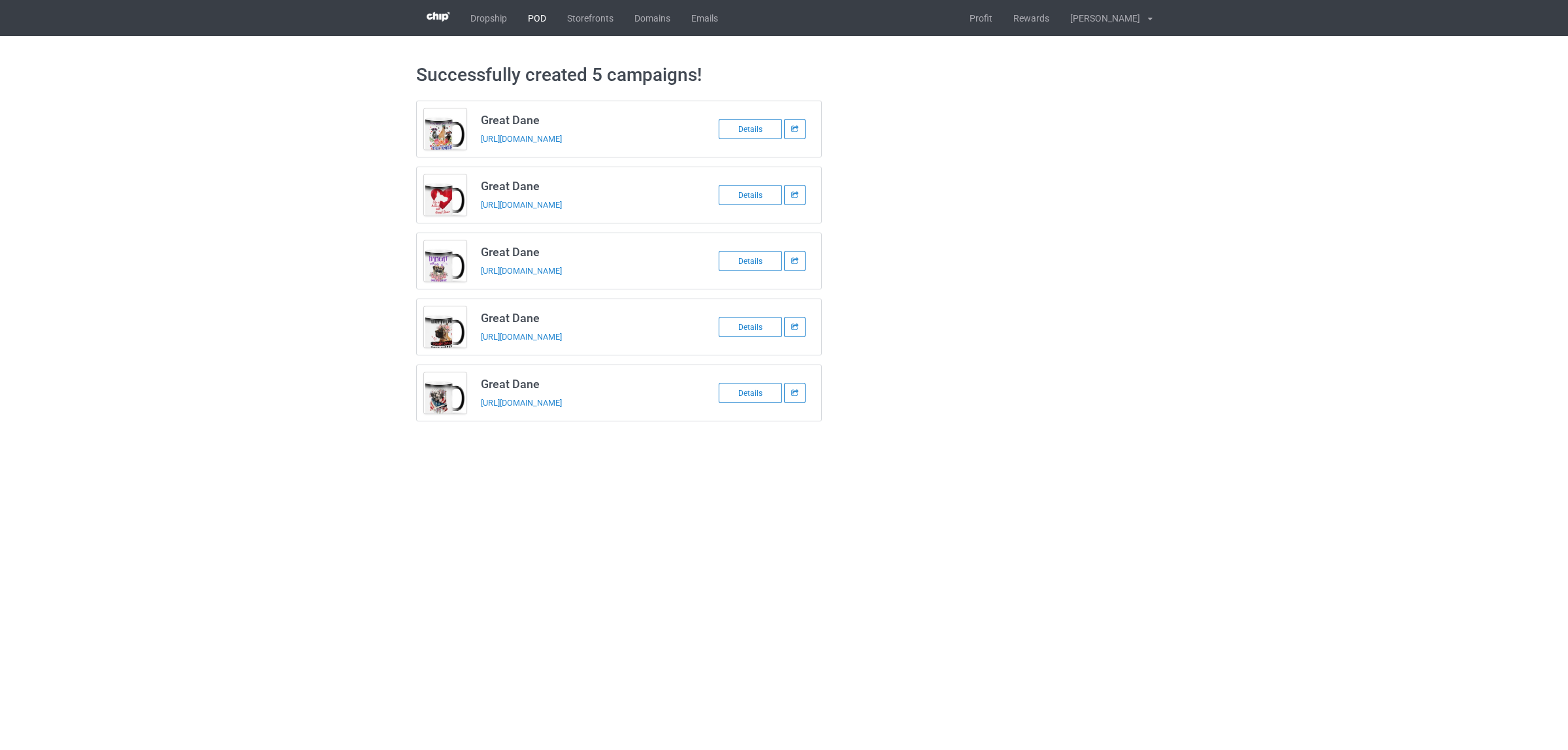
click at [539, 23] on link "POD" at bounding box center [537, 18] width 39 height 36
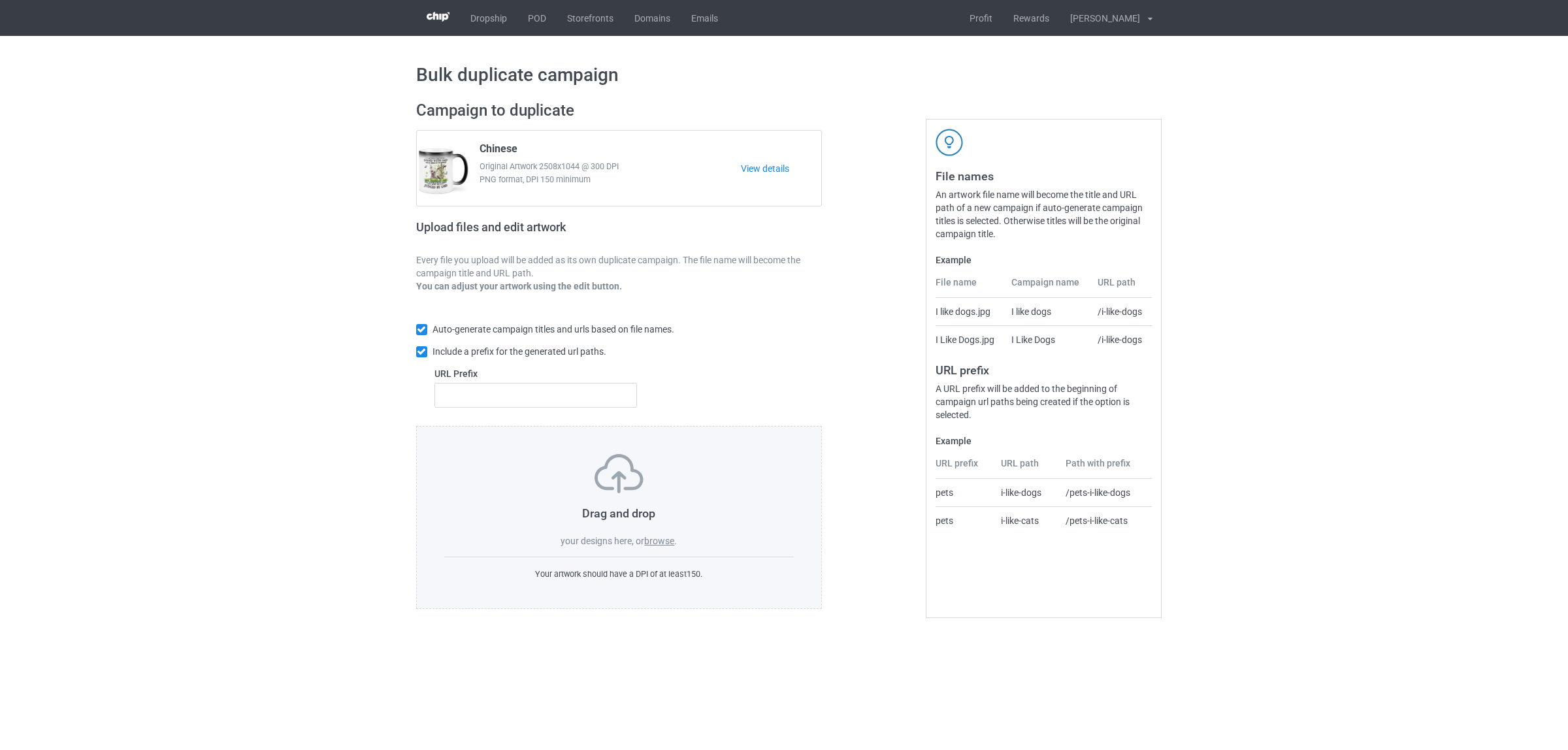
click at [665, 537] on label "browse" at bounding box center [659, 541] width 30 height 10
click at [0, 0] on input "browse" at bounding box center [0, 0] width 0 height 0
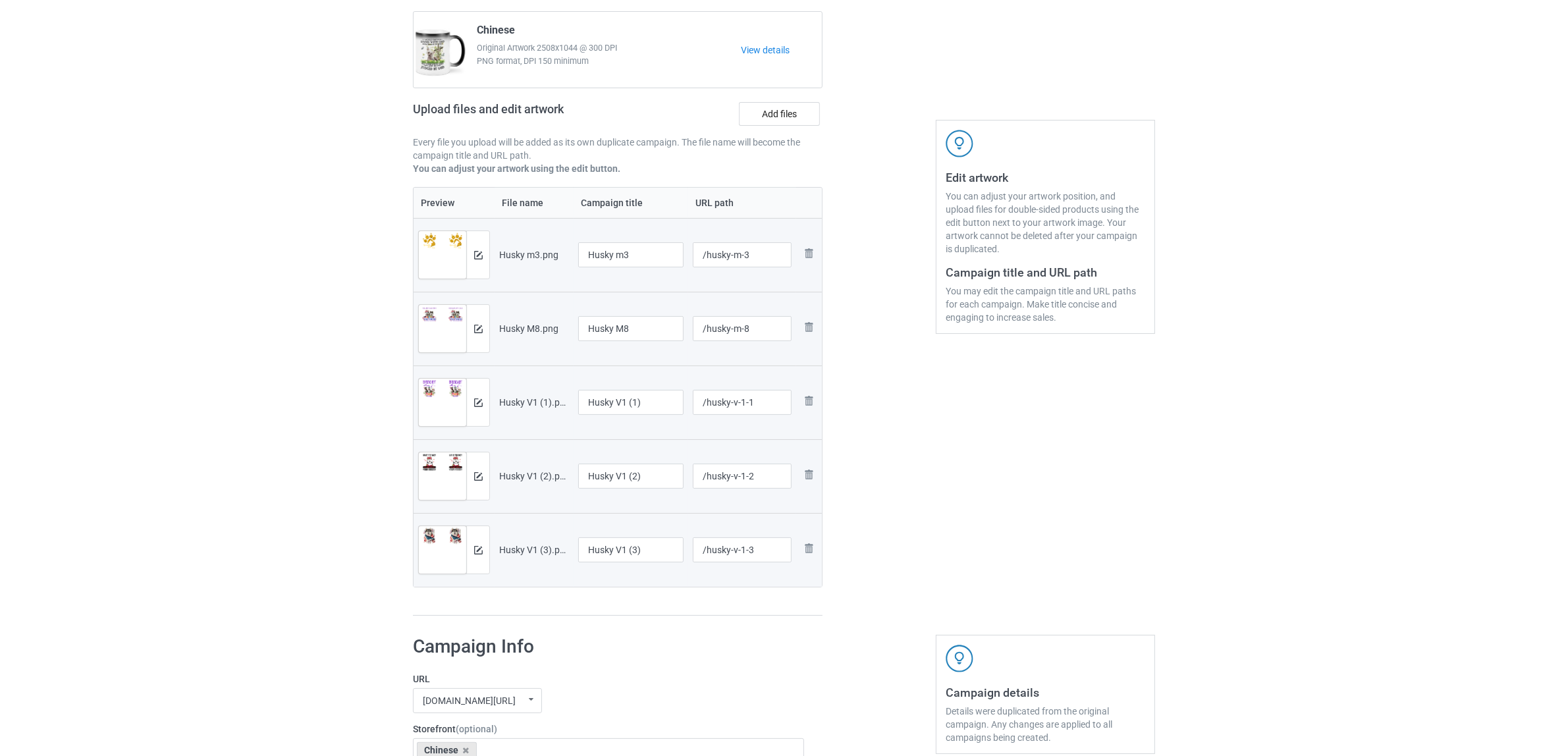
scroll to position [247, 0]
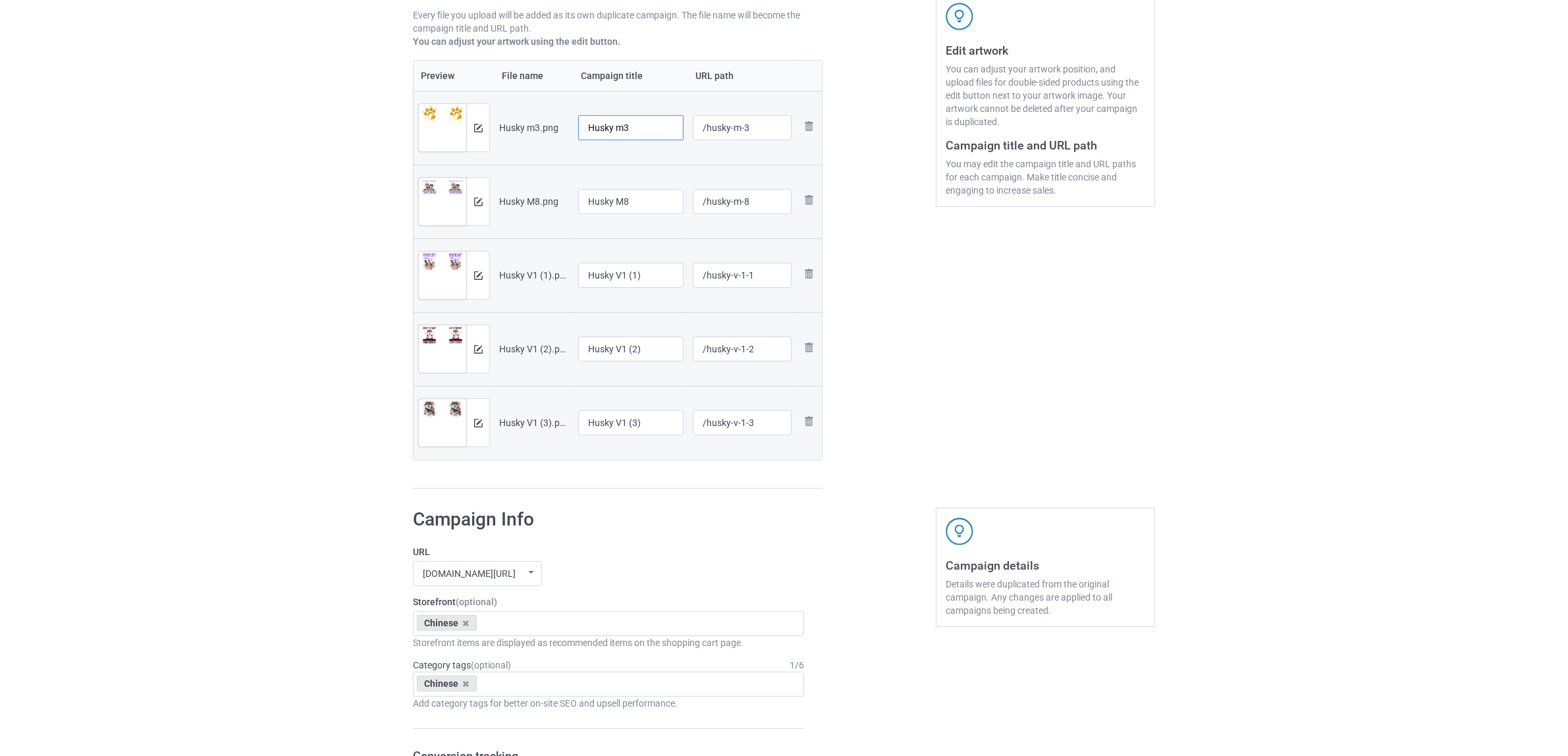
click at [642, 119] on input "Husky m3" at bounding box center [630, 128] width 105 height 25
click at [589, 128] on input "Husky" at bounding box center [630, 128] width 105 height 25
type input "Husky"
click at [619, 206] on input "Husky M8" at bounding box center [630, 202] width 105 height 25
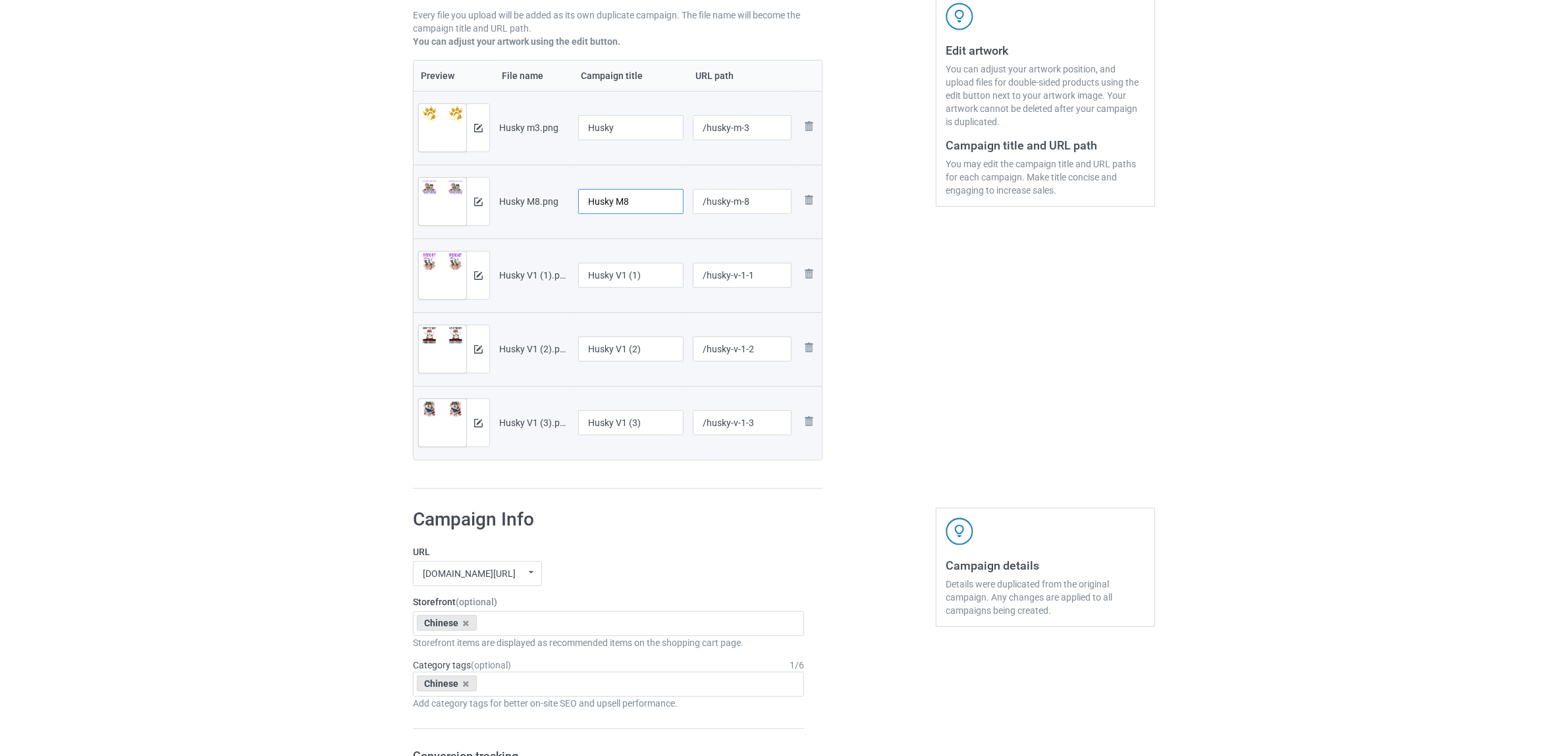
paste input "text"
type input "Husky"
click at [632, 280] on input "Husky V1 (1)" at bounding box center [630, 276] width 105 height 25
paste input "text"
type input "Husky"
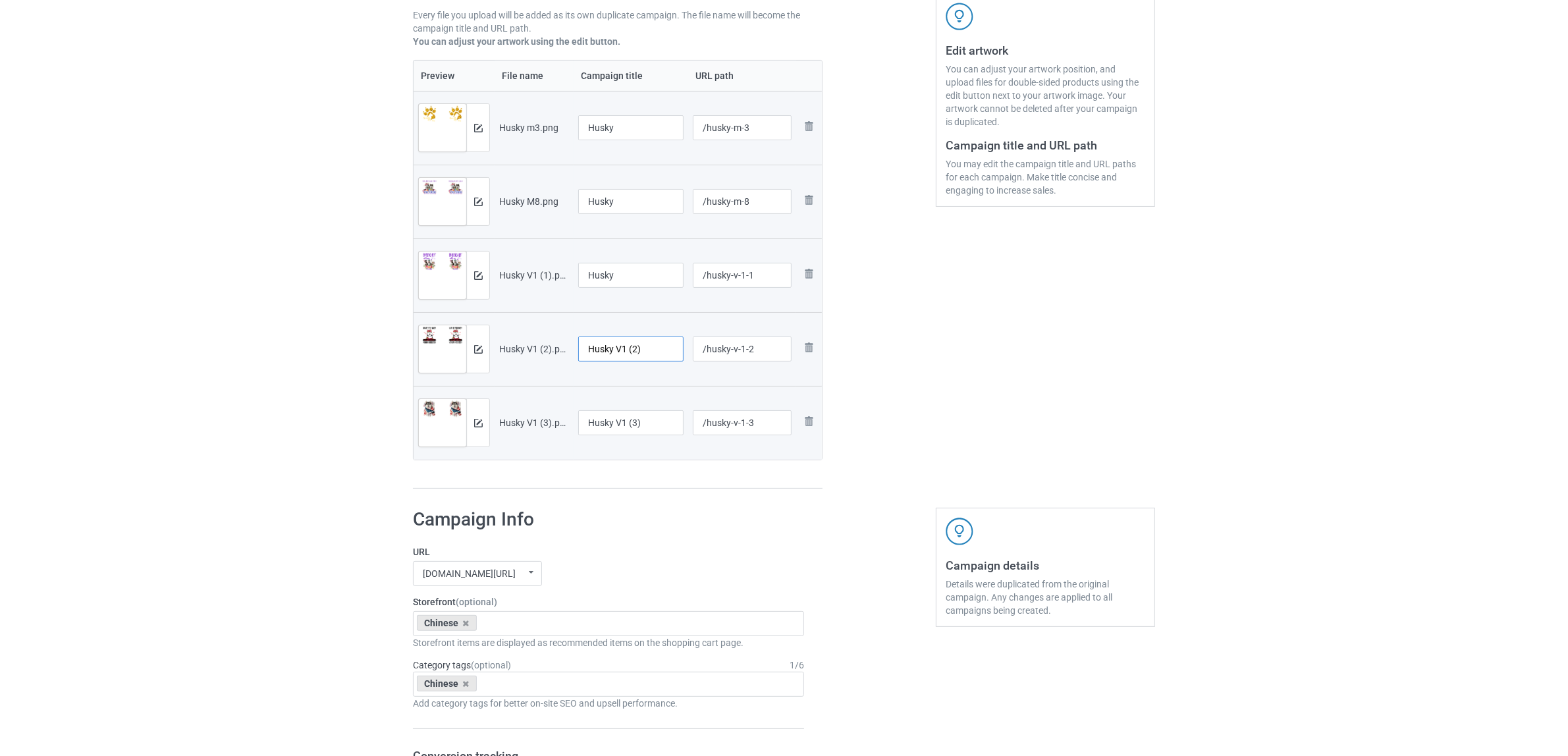
click at [644, 359] on input "Husky V1 (2)" at bounding box center [630, 349] width 105 height 25
paste input "text"
type input "Husky"
click at [614, 419] on input "Husky V1 (3)" at bounding box center [630, 423] width 105 height 25
paste input "text"
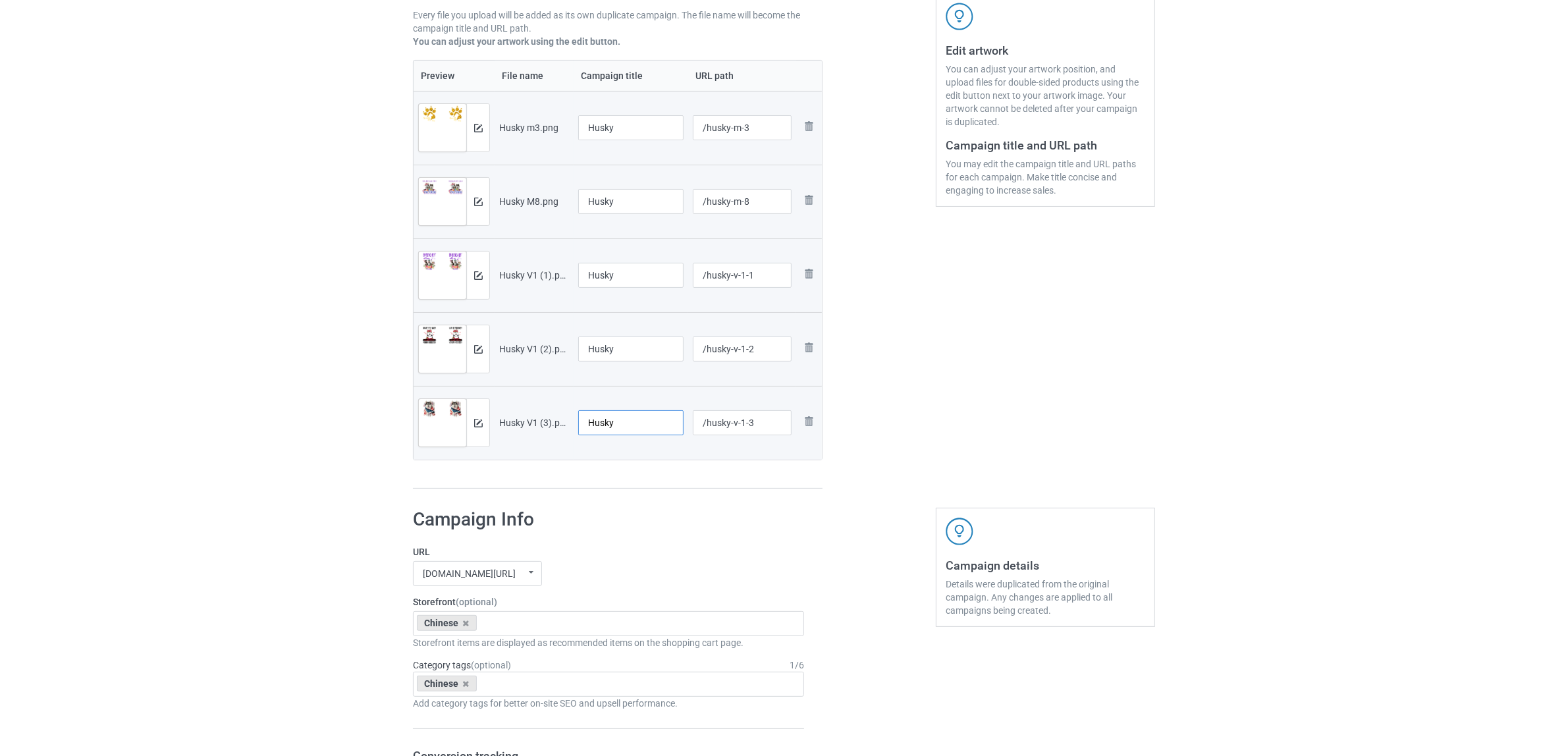
type input "Husky"
click at [640, 514] on h1 "Campaign Info" at bounding box center [609, 519] width 391 height 24
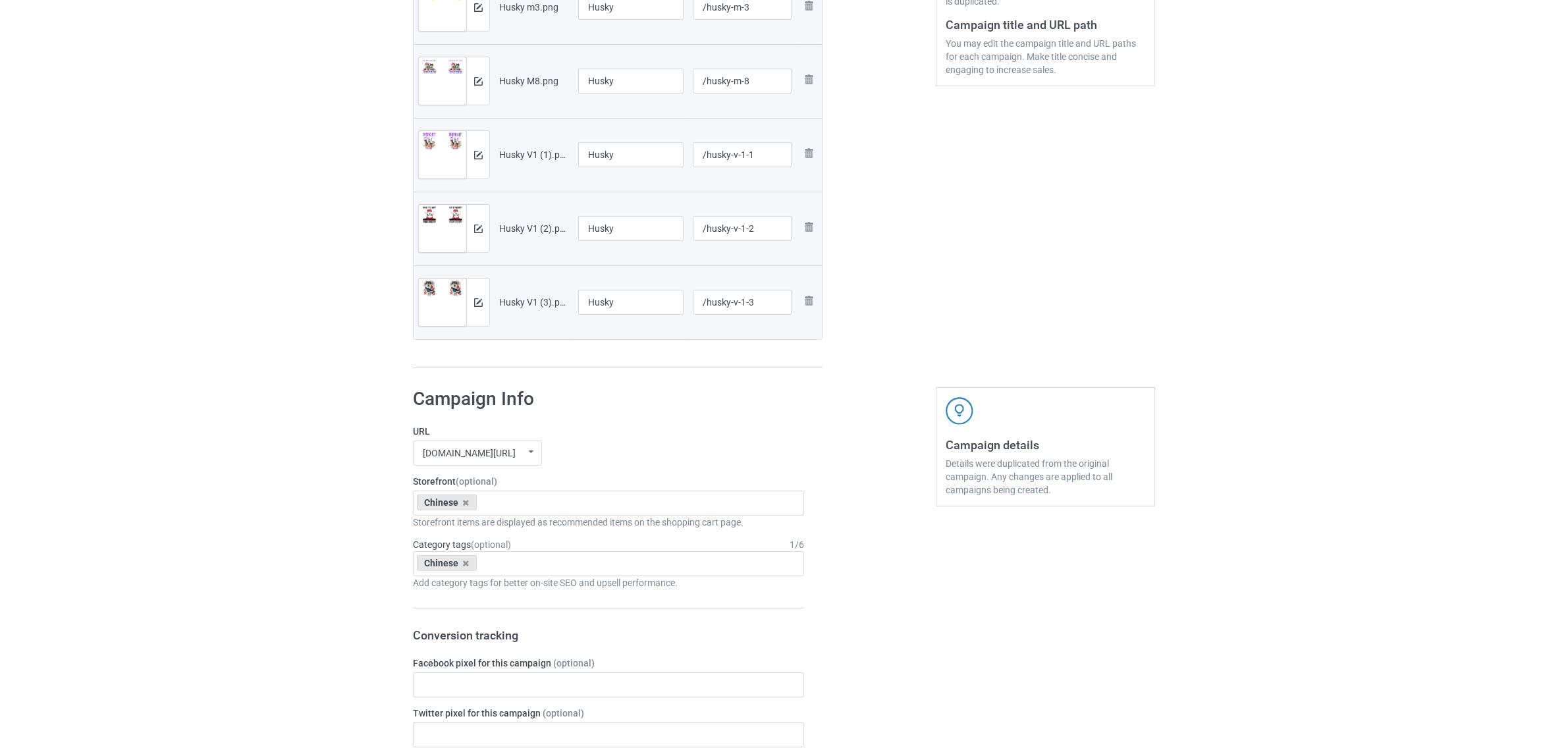
scroll to position [576, 0]
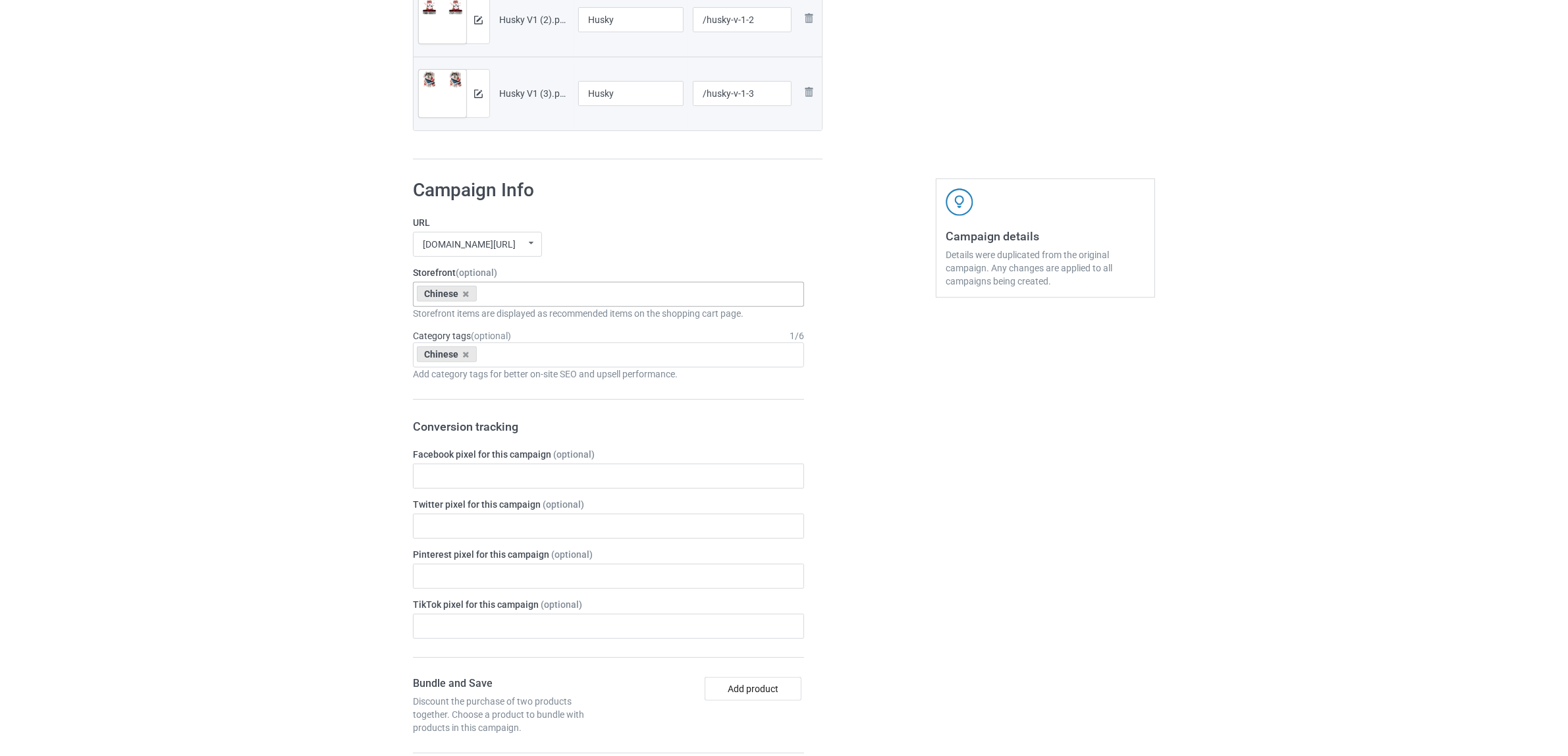
click at [465, 299] on div "Chinese" at bounding box center [447, 294] width 60 height 16
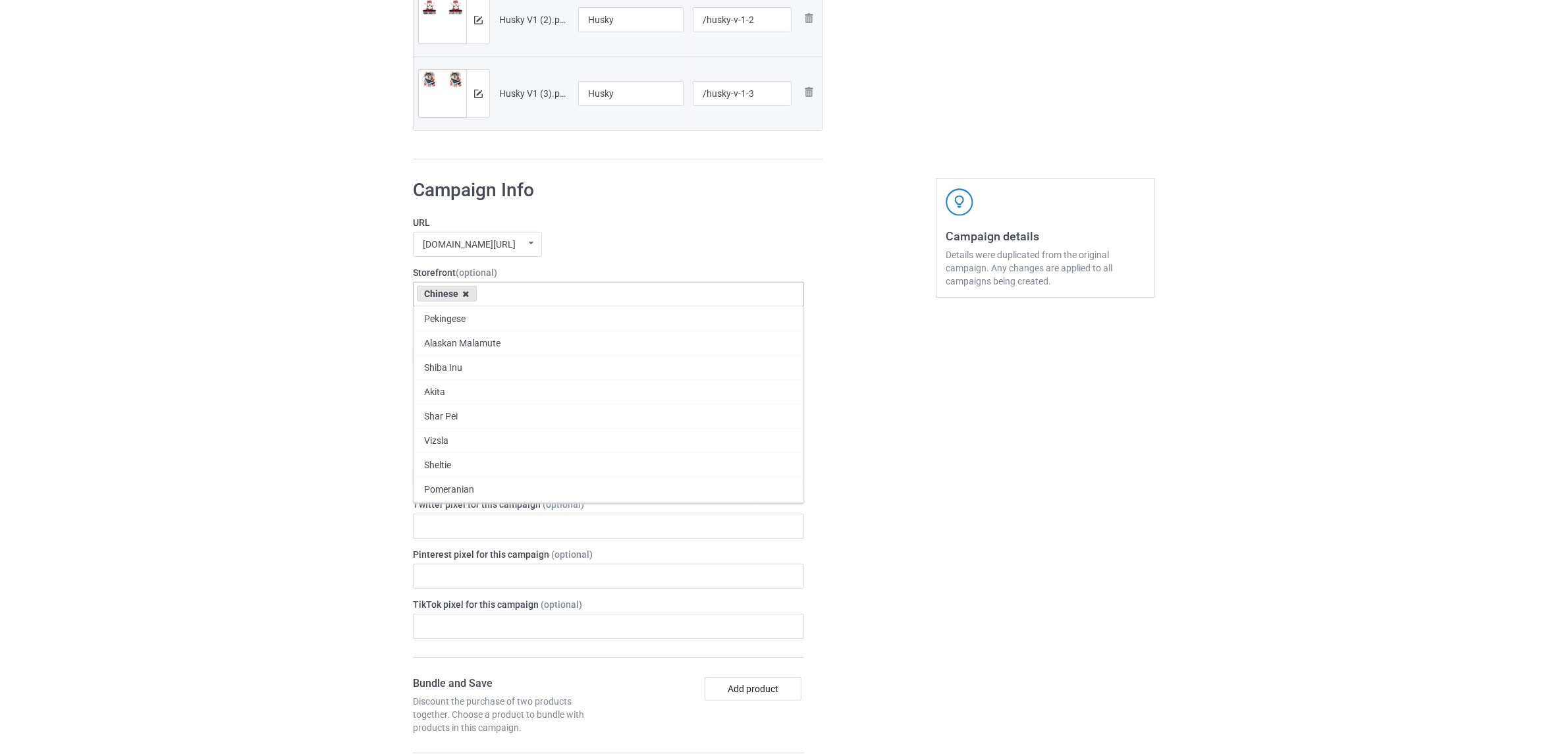
click at [463, 294] on icon at bounding box center [467, 294] width 7 height 9
paste input "Husky"
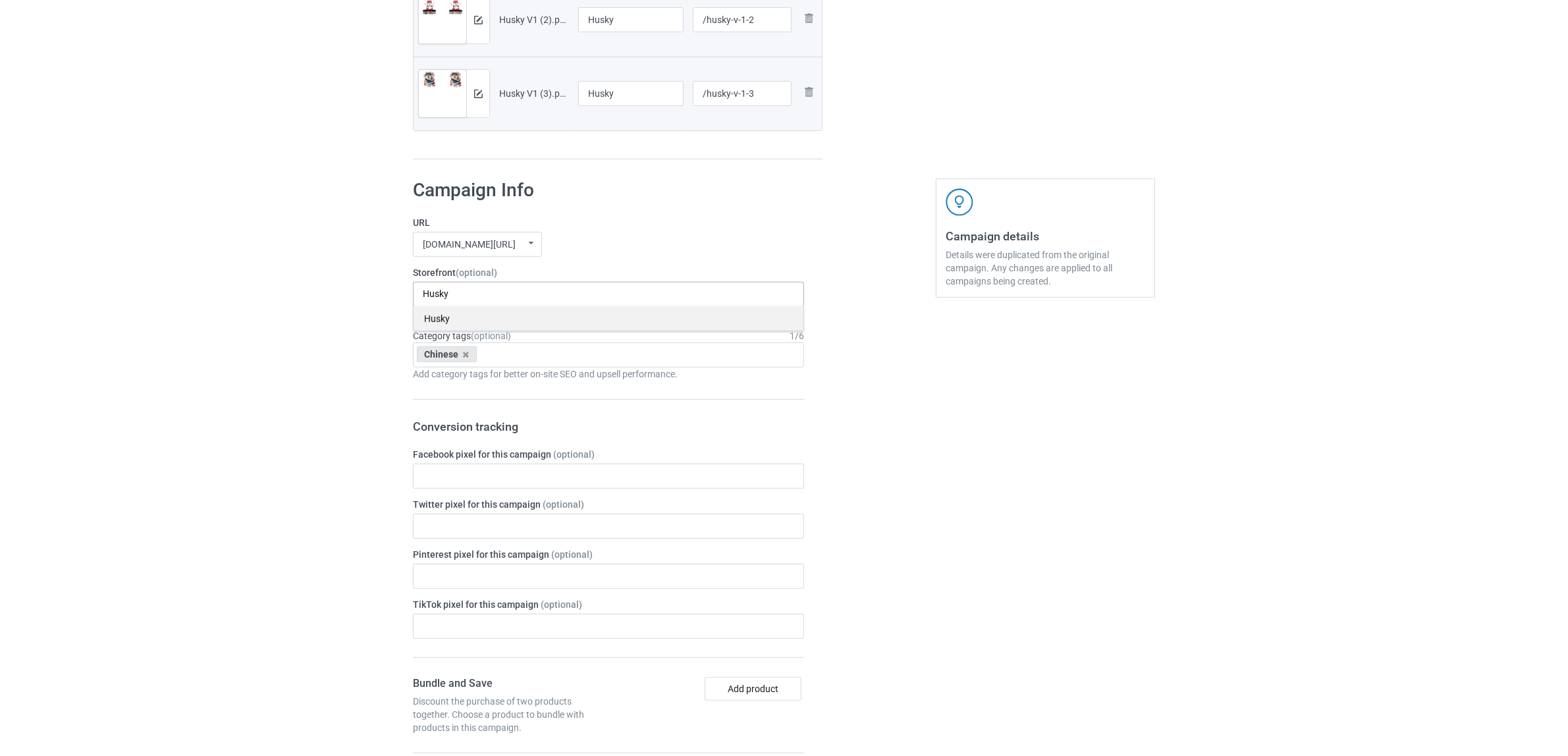
type input "Husky"
click at [452, 320] on div "Husky" at bounding box center [609, 318] width 390 height 24
click at [466, 356] on icon at bounding box center [467, 354] width 7 height 9
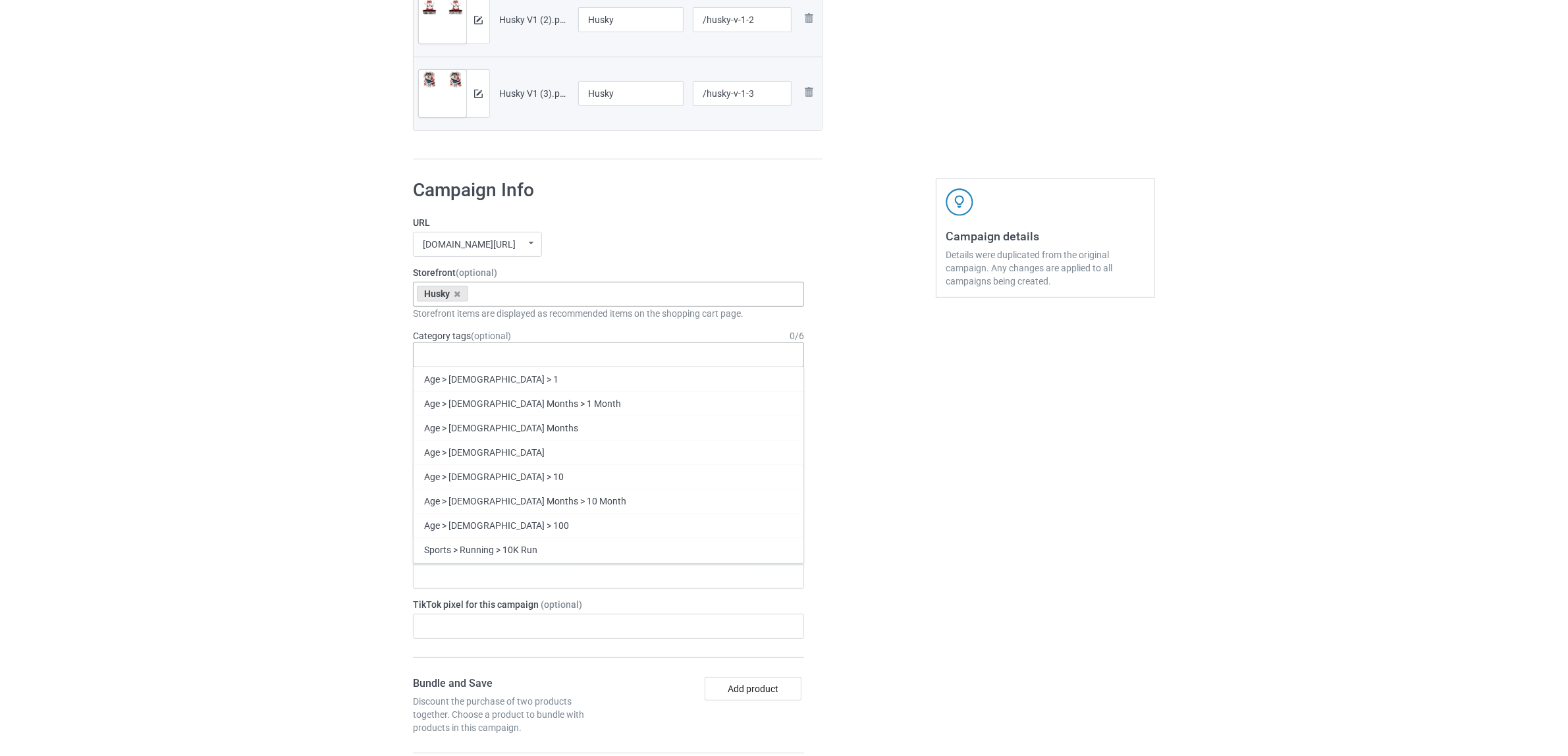
paste input "Husky"
type input "Husky"
click at [439, 402] on div "Husky" at bounding box center [609, 403] width 390 height 24
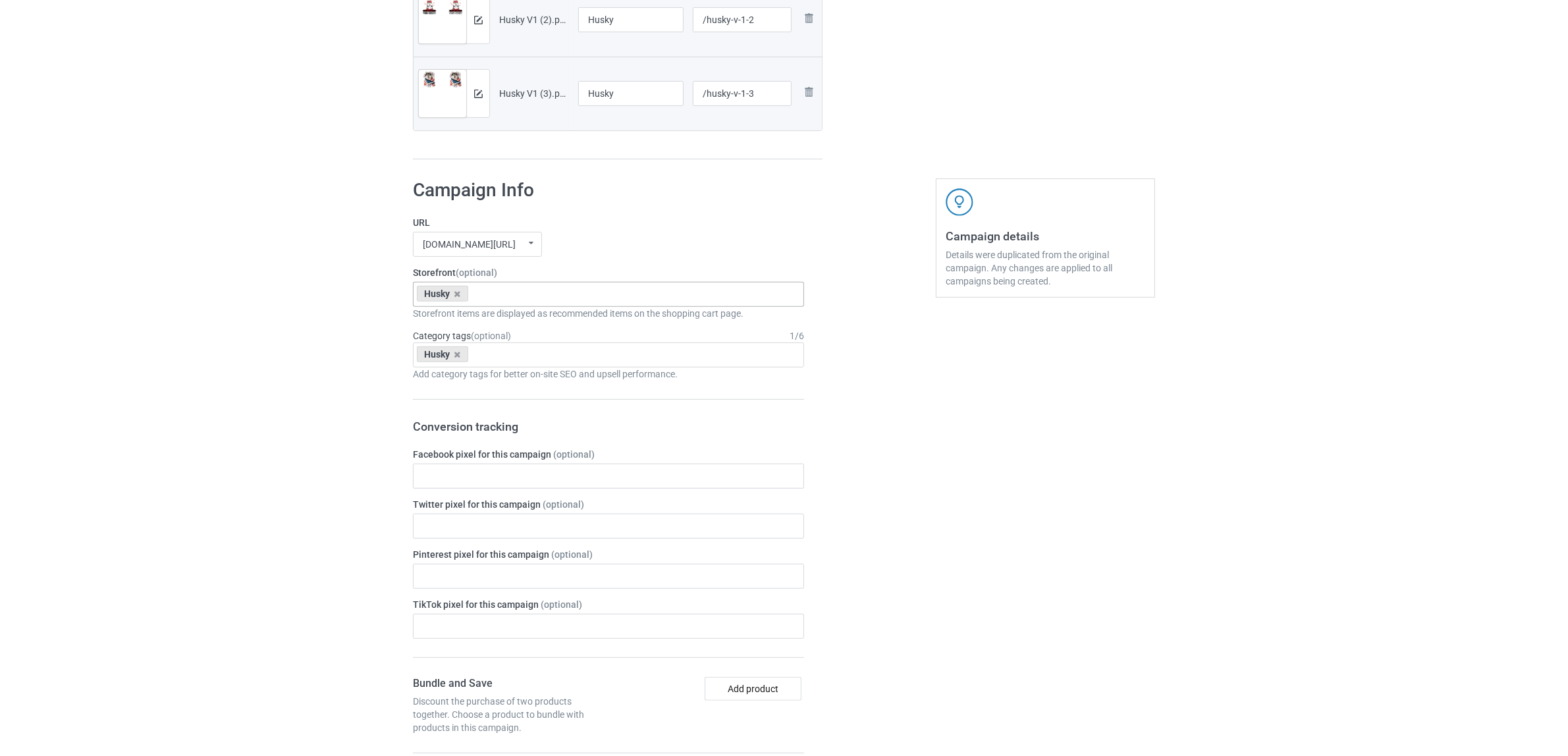
click at [277, 375] on div "Bulk duplicate campaign Campaign to duplicate Chinese Original Artwork 2508x104…" at bounding box center [784, 428] width 1568 height 1936
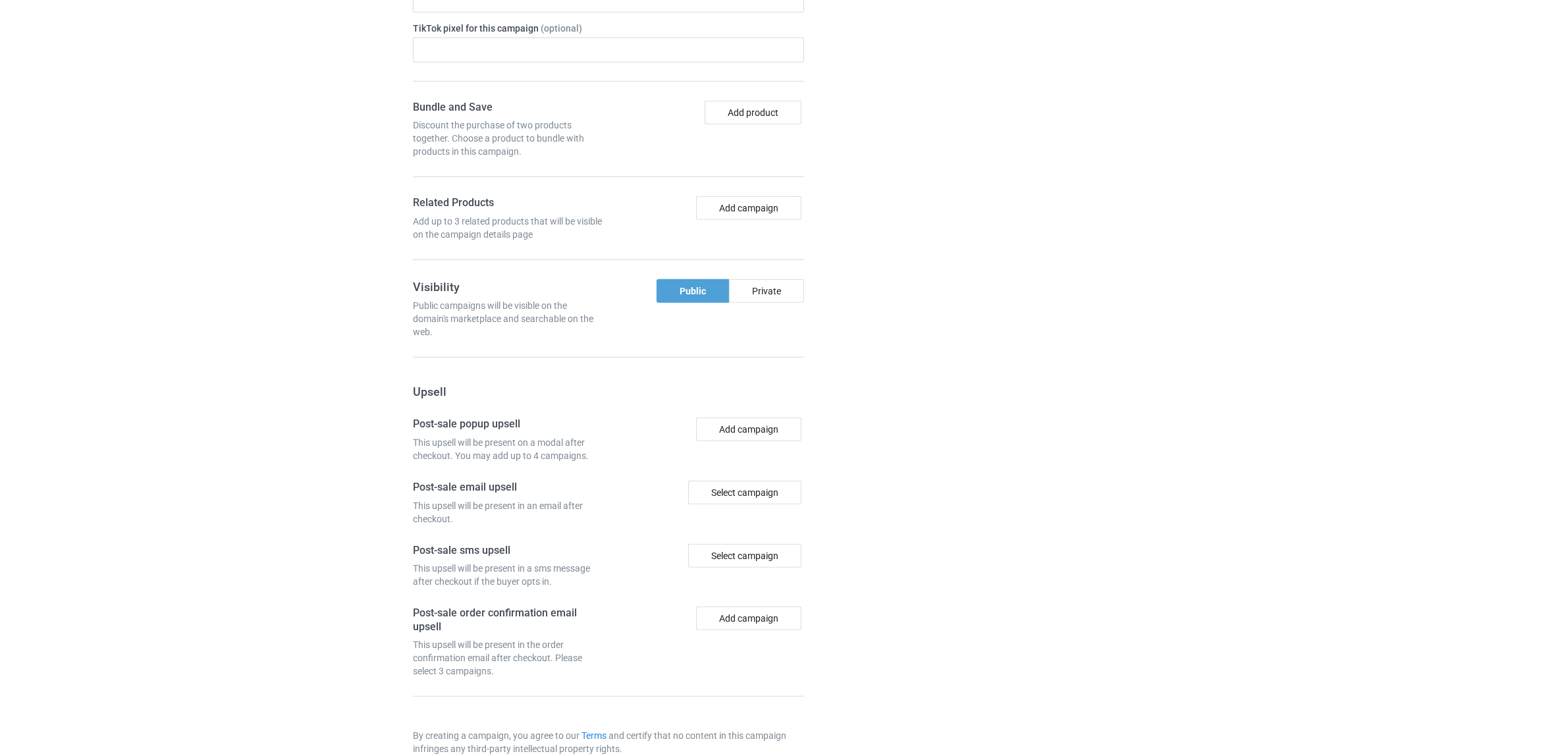
scroll to position [1221, 0]
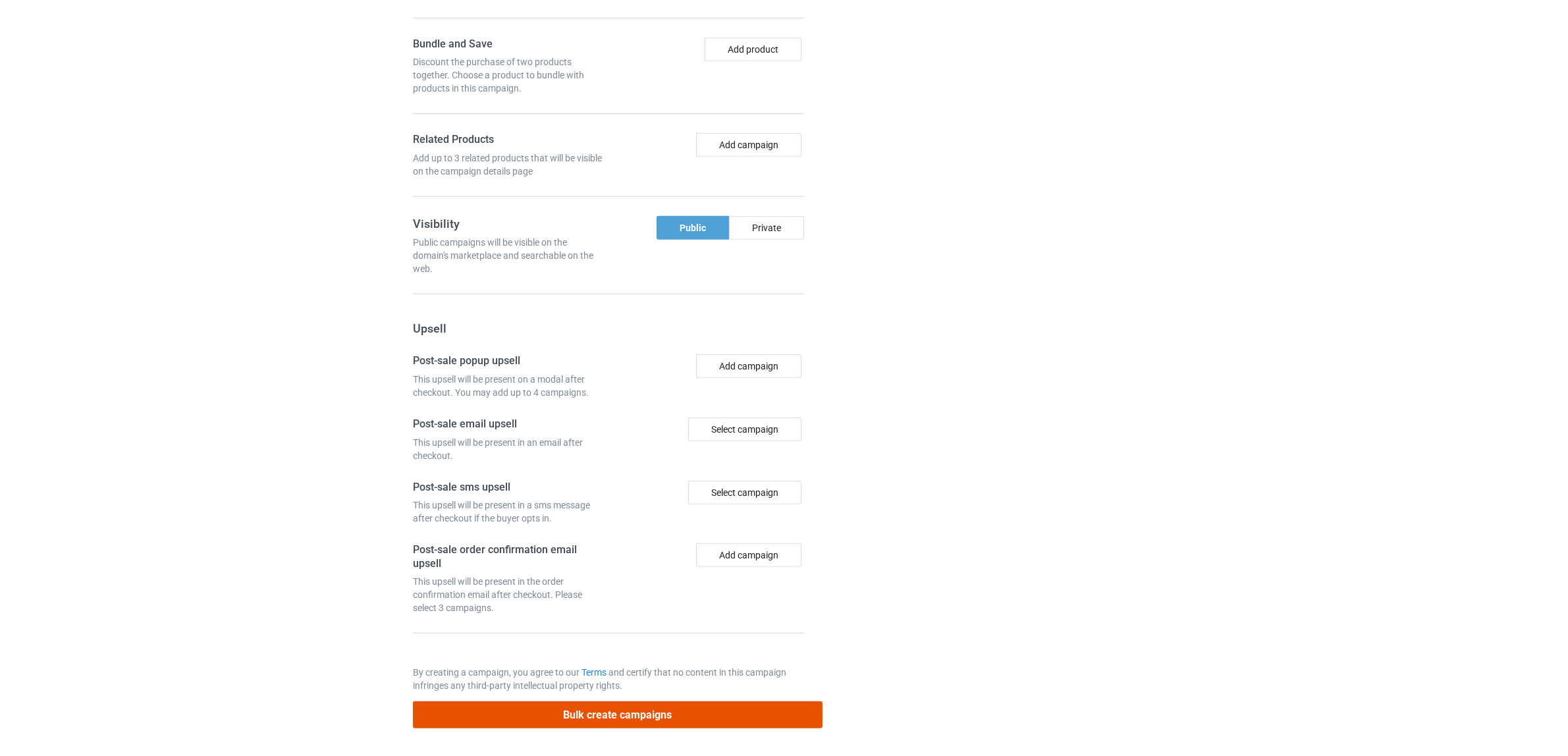
click at [652, 716] on button "Bulk create campaigns" at bounding box center [618, 714] width 410 height 27
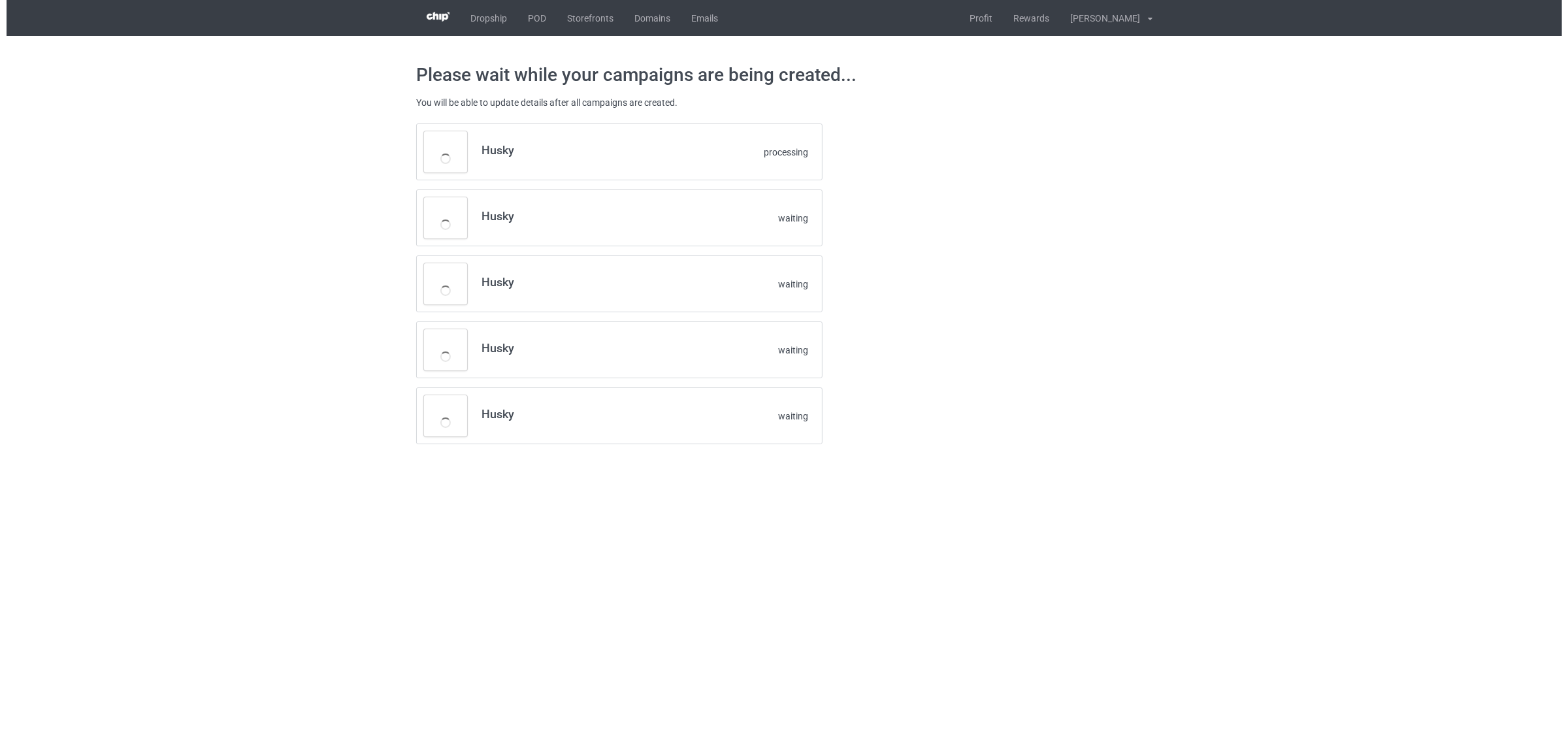
scroll to position [0, 0]
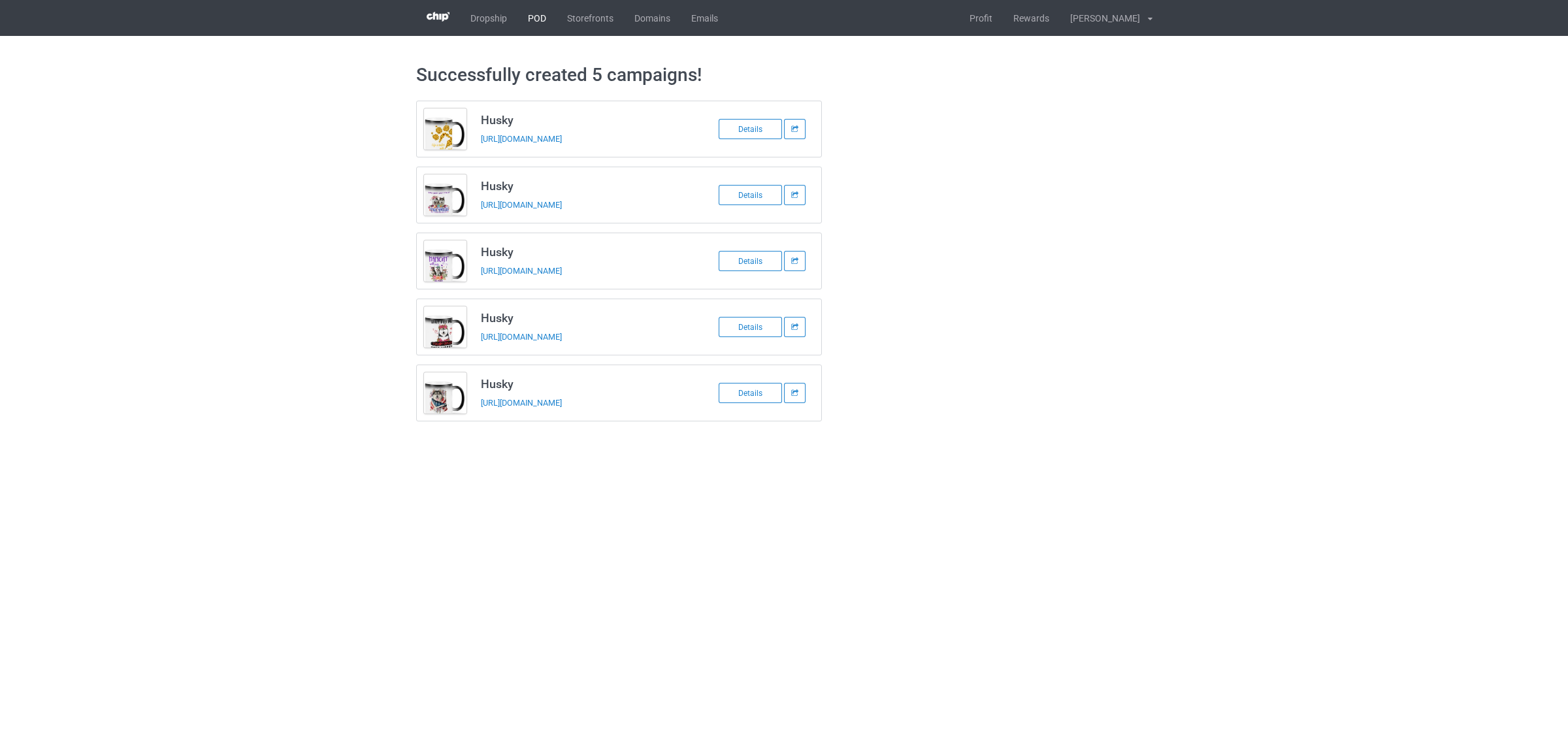
click at [536, 20] on link "POD" at bounding box center [537, 18] width 39 height 36
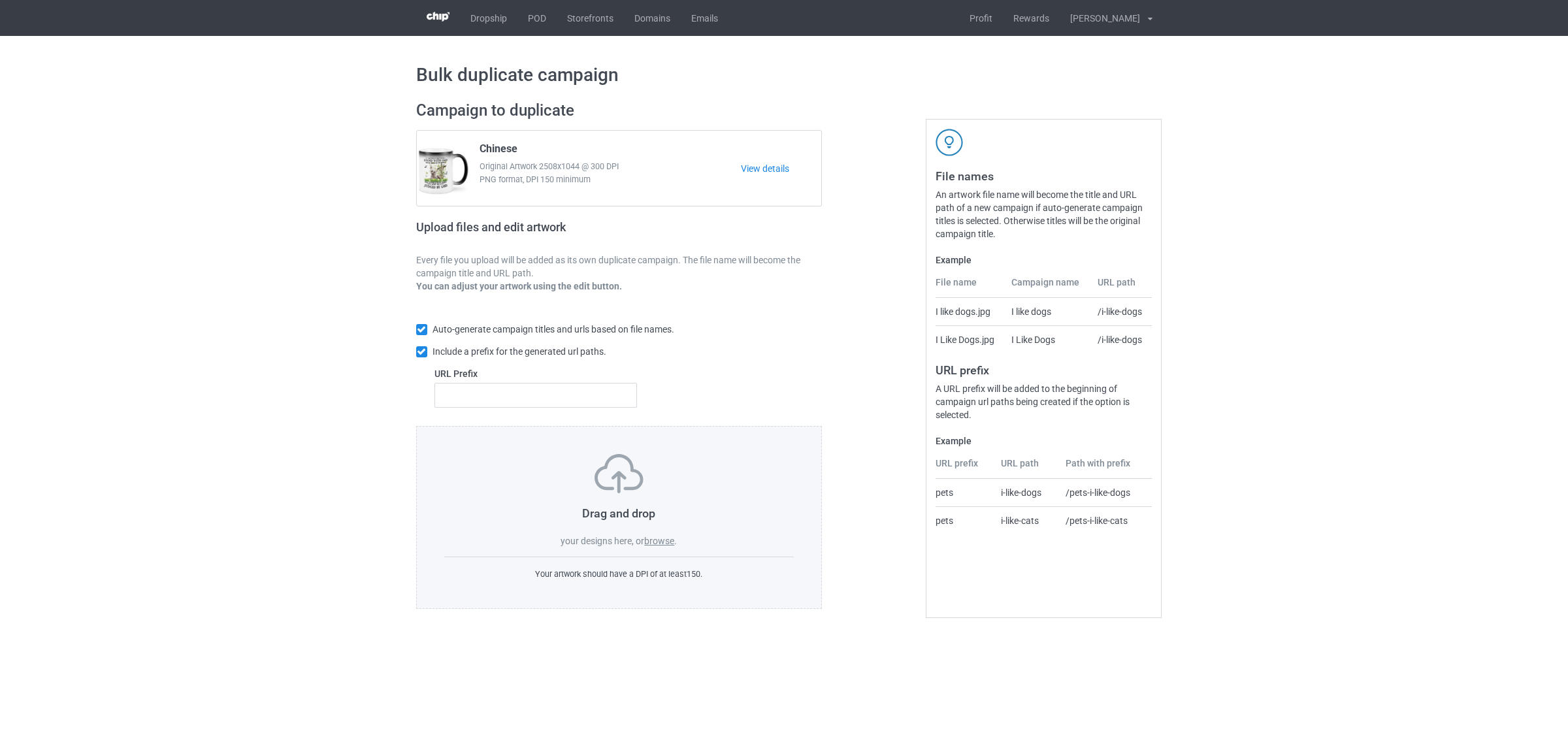
click at [665, 541] on label "browse" at bounding box center [659, 541] width 30 height 10
click at [0, 0] on input "browse" at bounding box center [0, 0] width 0 height 0
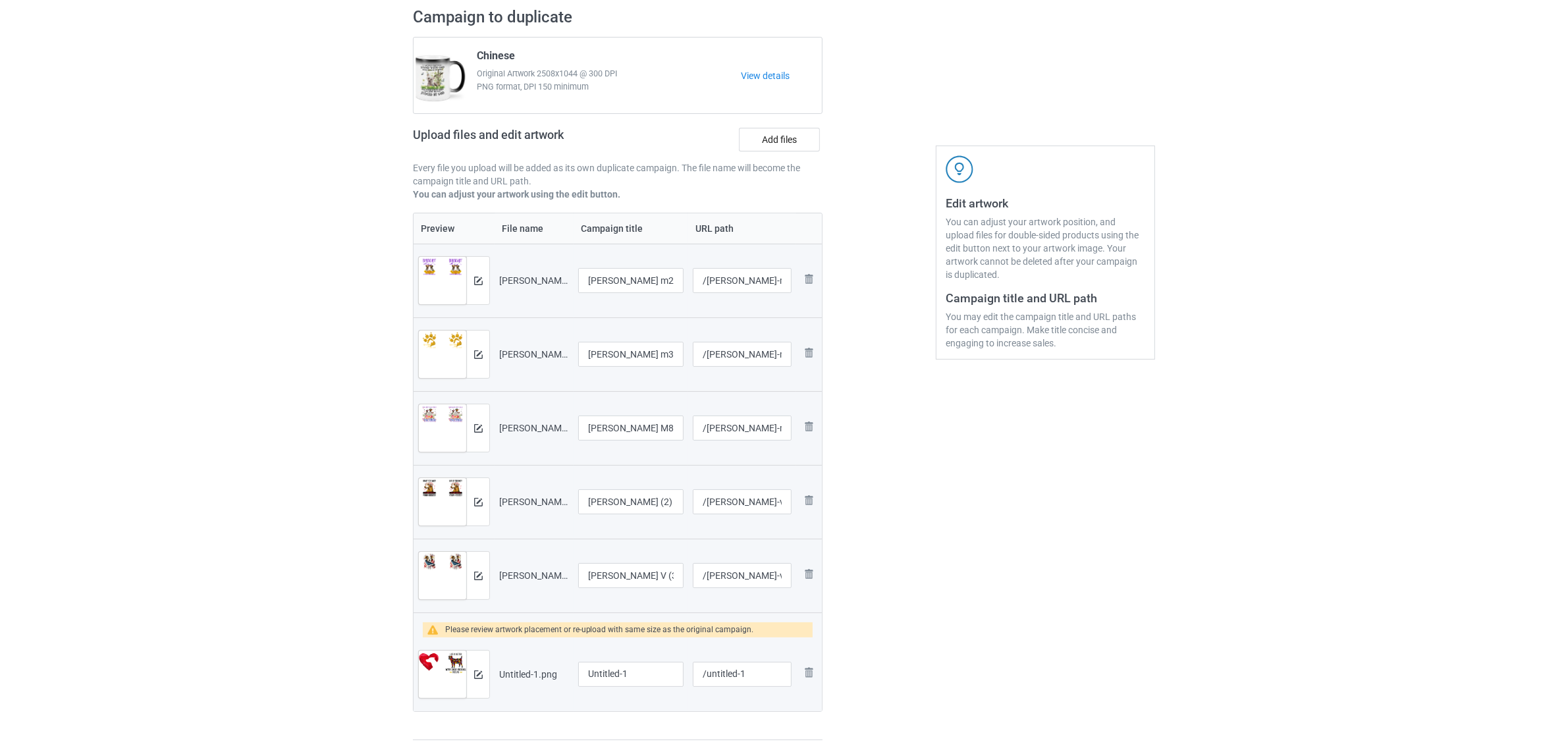
scroll to position [165, 0]
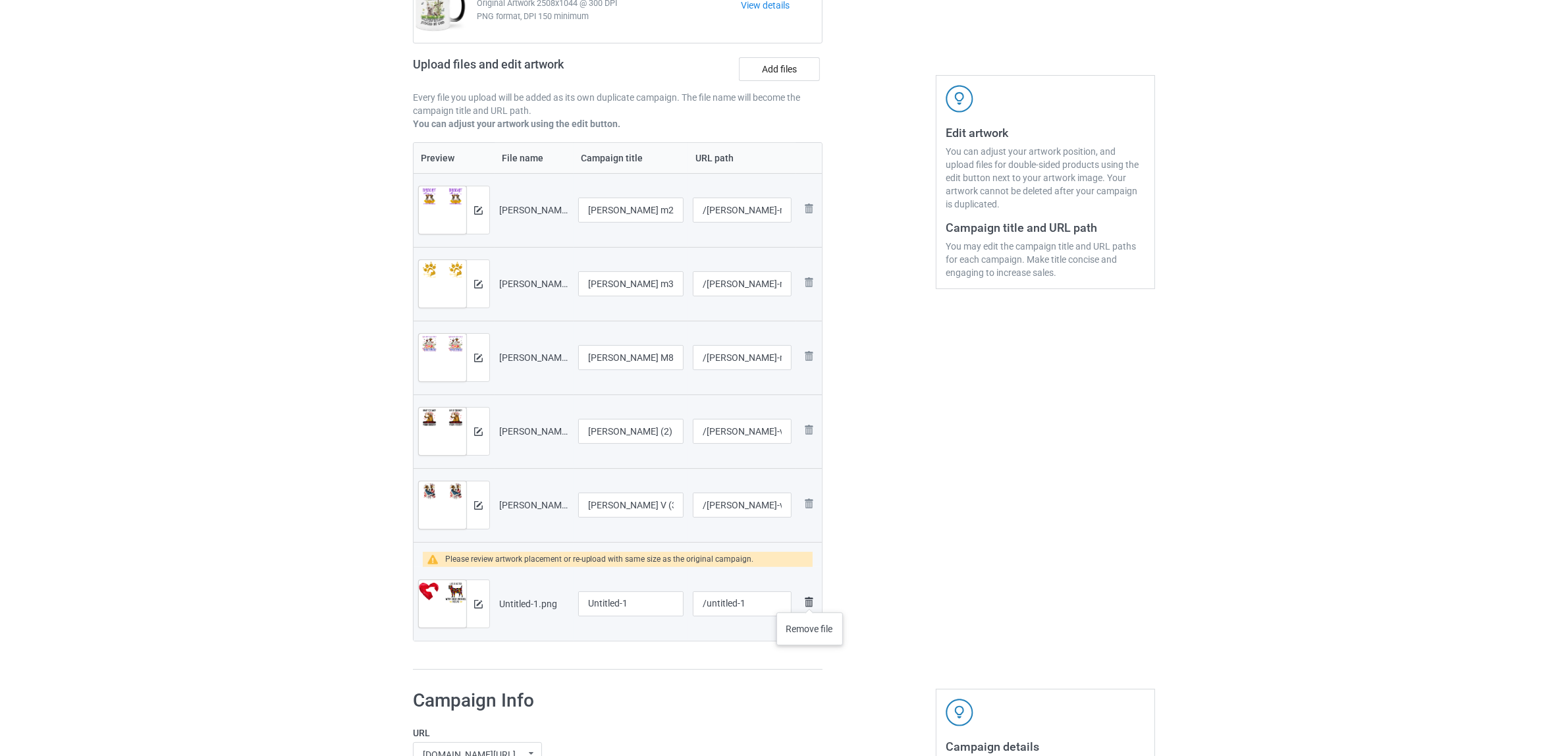
click at [807, 599] on img at bounding box center [809, 602] width 16 height 16
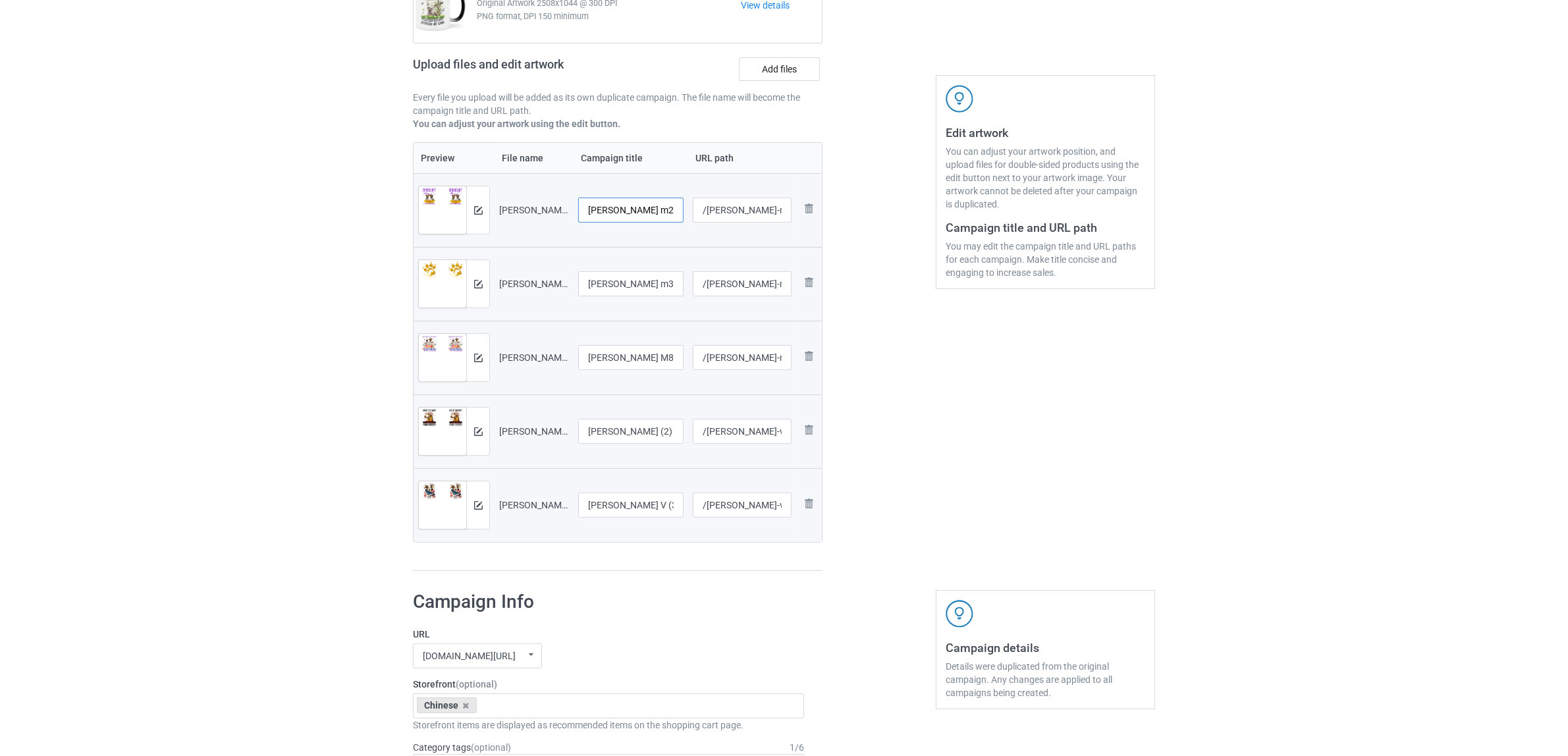
drag, startPoint x: 641, startPoint y: 211, endPoint x: 691, endPoint y: 212, distance: 50.0
click at [691, 212] on tr "Preview and edit artwork Jack Russell m2.png Jack Russell m2 /jack-russell-m-2 …" at bounding box center [618, 210] width 408 height 74
drag, startPoint x: 652, startPoint y: 206, endPoint x: 392, endPoint y: 206, distance: 260.0
type input "[PERSON_NAME]"
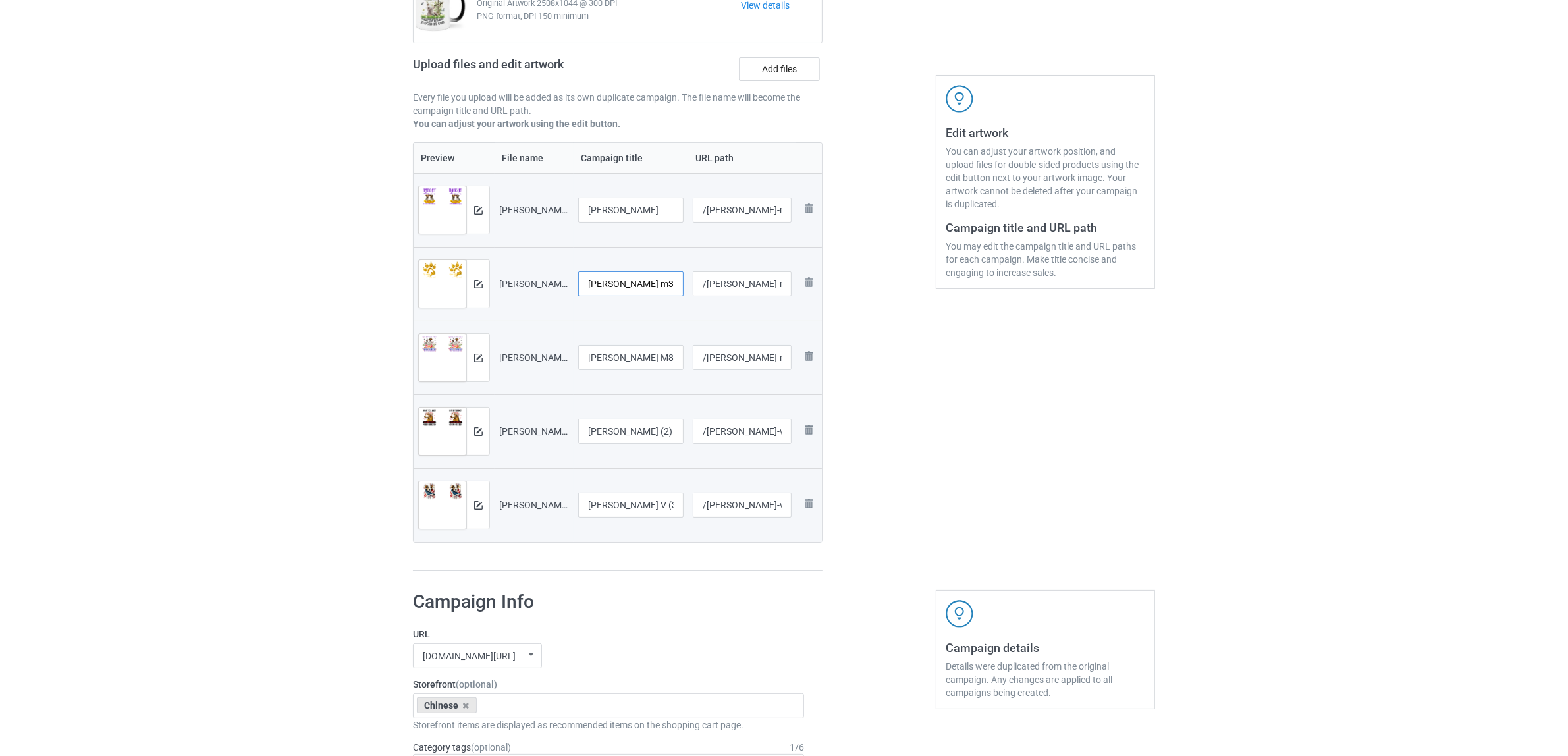
click at [663, 282] on input "Jack Russell m3" at bounding box center [630, 284] width 105 height 25
paste input "text"
type input "[PERSON_NAME]"
click at [651, 350] on input "Jack Russell M8" at bounding box center [630, 358] width 105 height 25
paste input "text"
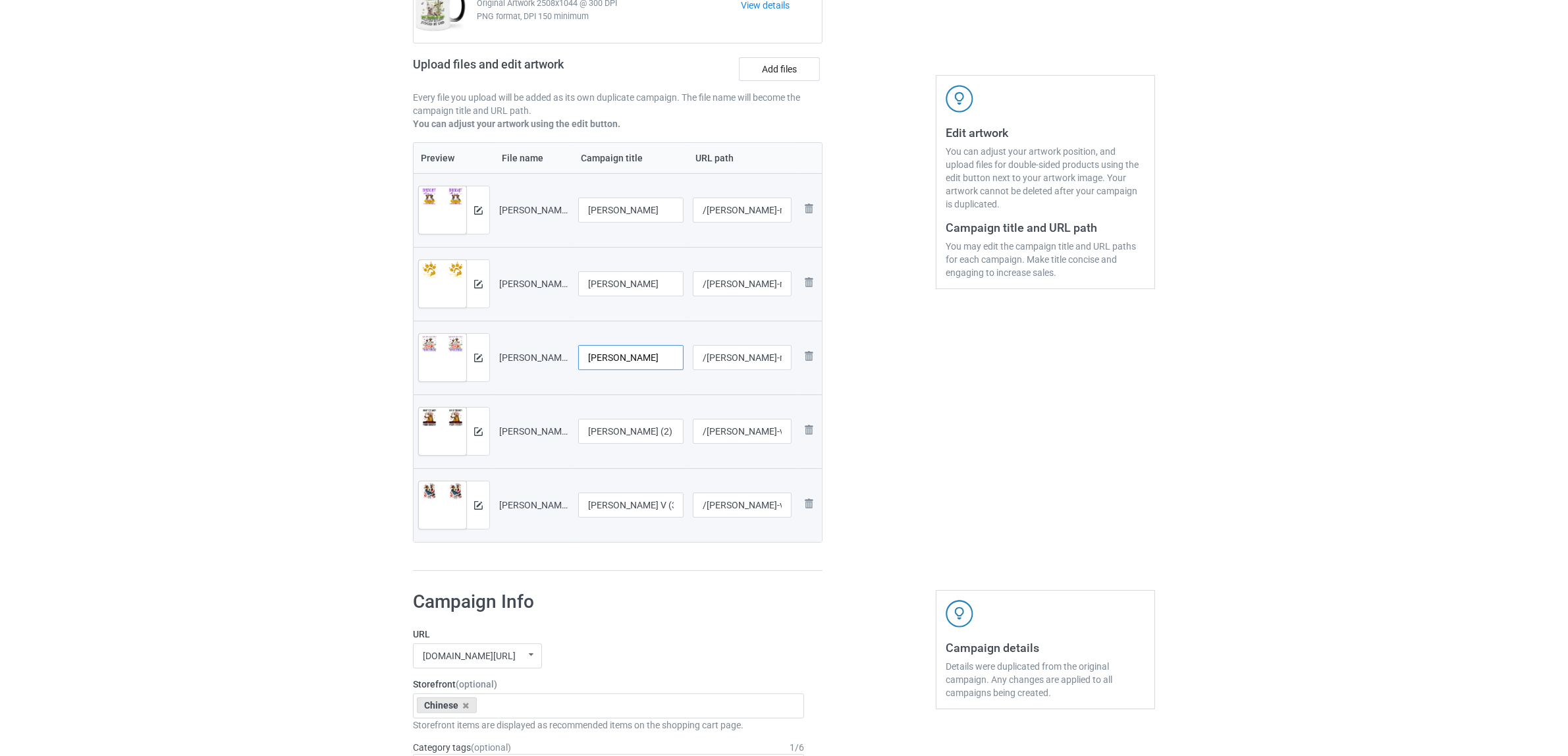
type input "[PERSON_NAME]"
click at [637, 427] on input "Jack Russell V (2)" at bounding box center [630, 432] width 105 height 25
paste input "text"
type input "[PERSON_NAME]"
click at [646, 502] on input "Jack Russell V (3)" at bounding box center [630, 505] width 105 height 25
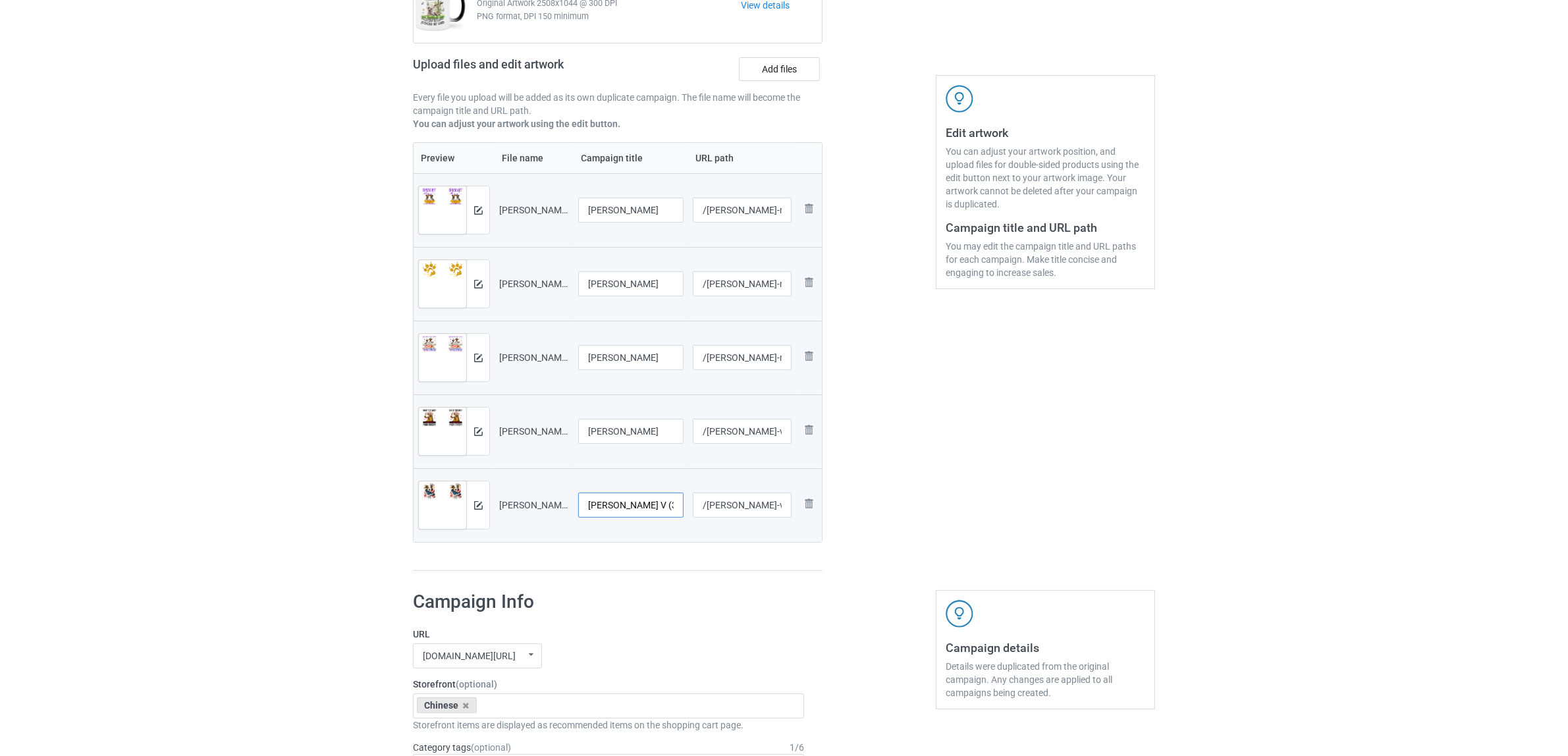
paste input "text"
type input "[PERSON_NAME]"
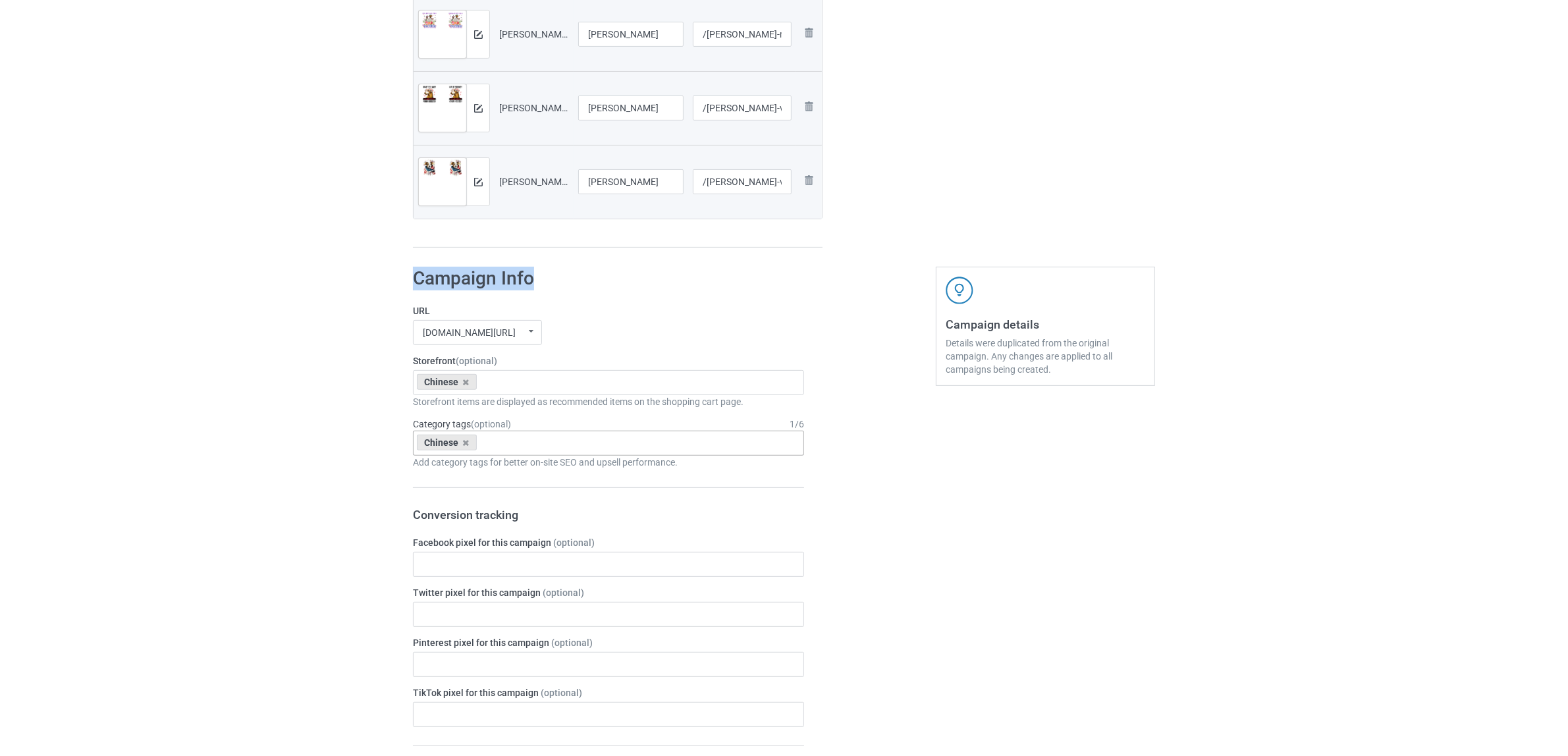
scroll to position [494, 0]
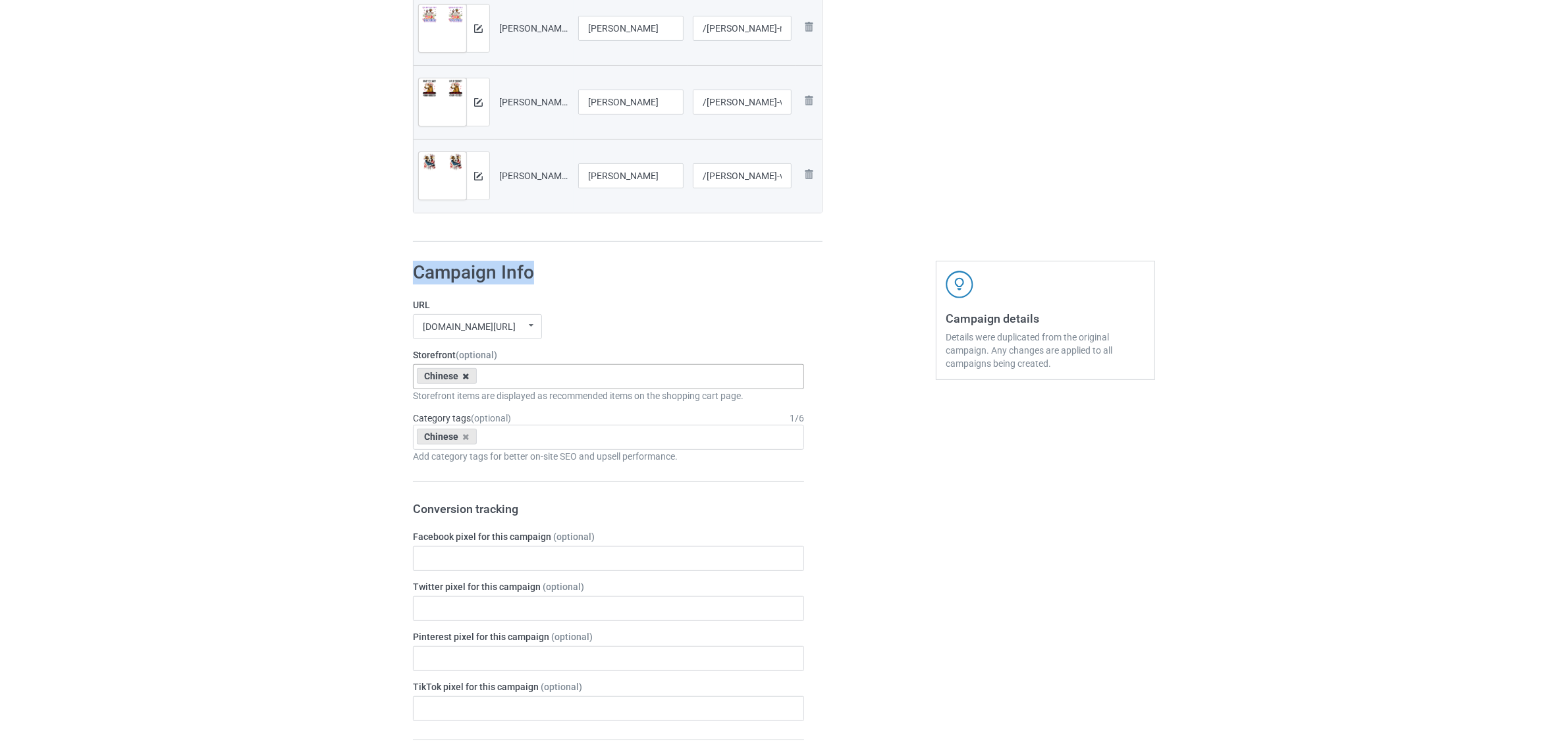
click at [466, 375] on icon at bounding box center [467, 376] width 7 height 9
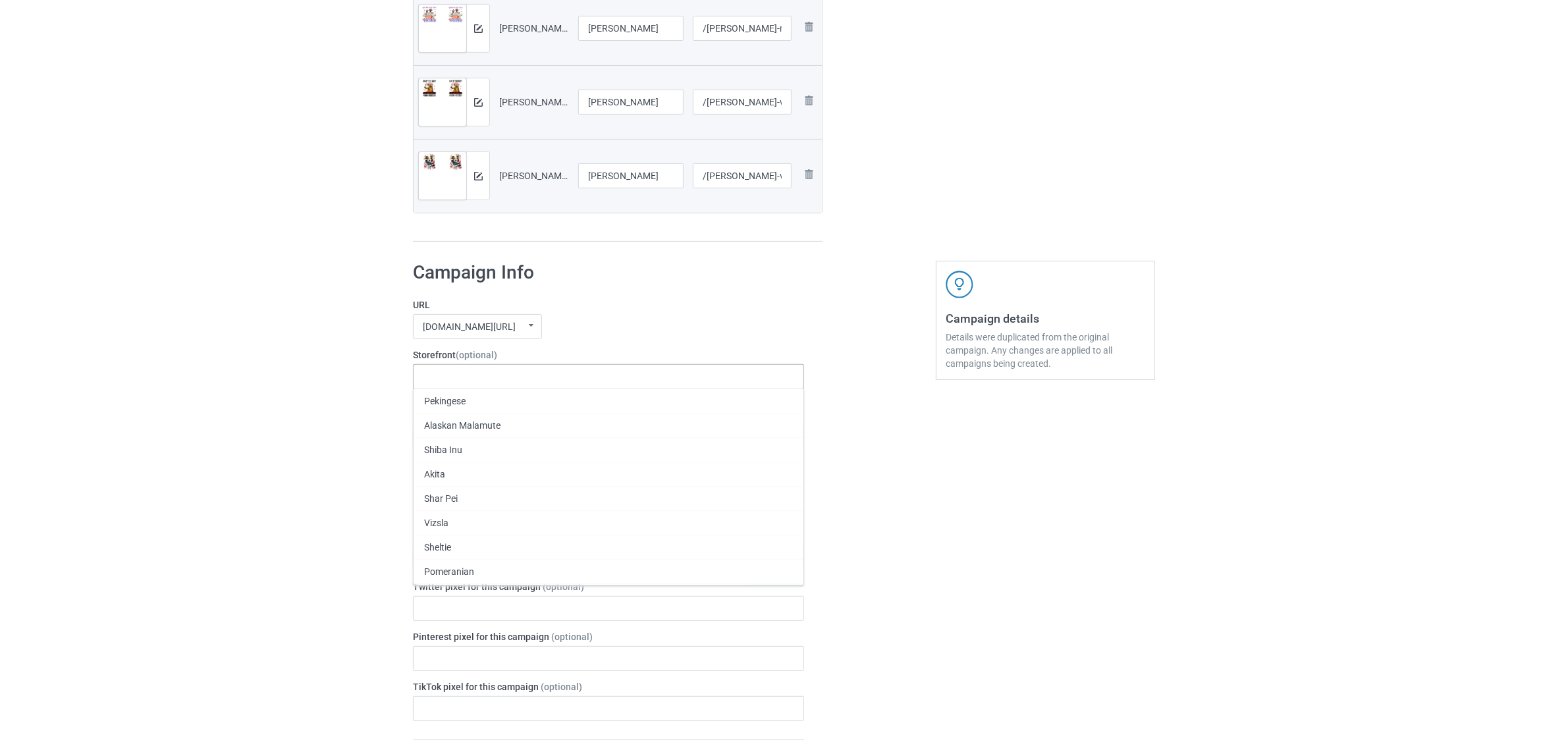
paste input "[PERSON_NAME]"
type input "[PERSON_NAME]"
click at [451, 402] on div "[PERSON_NAME]" at bounding box center [609, 400] width 390 height 24
click at [463, 438] on icon at bounding box center [467, 437] width 7 height 9
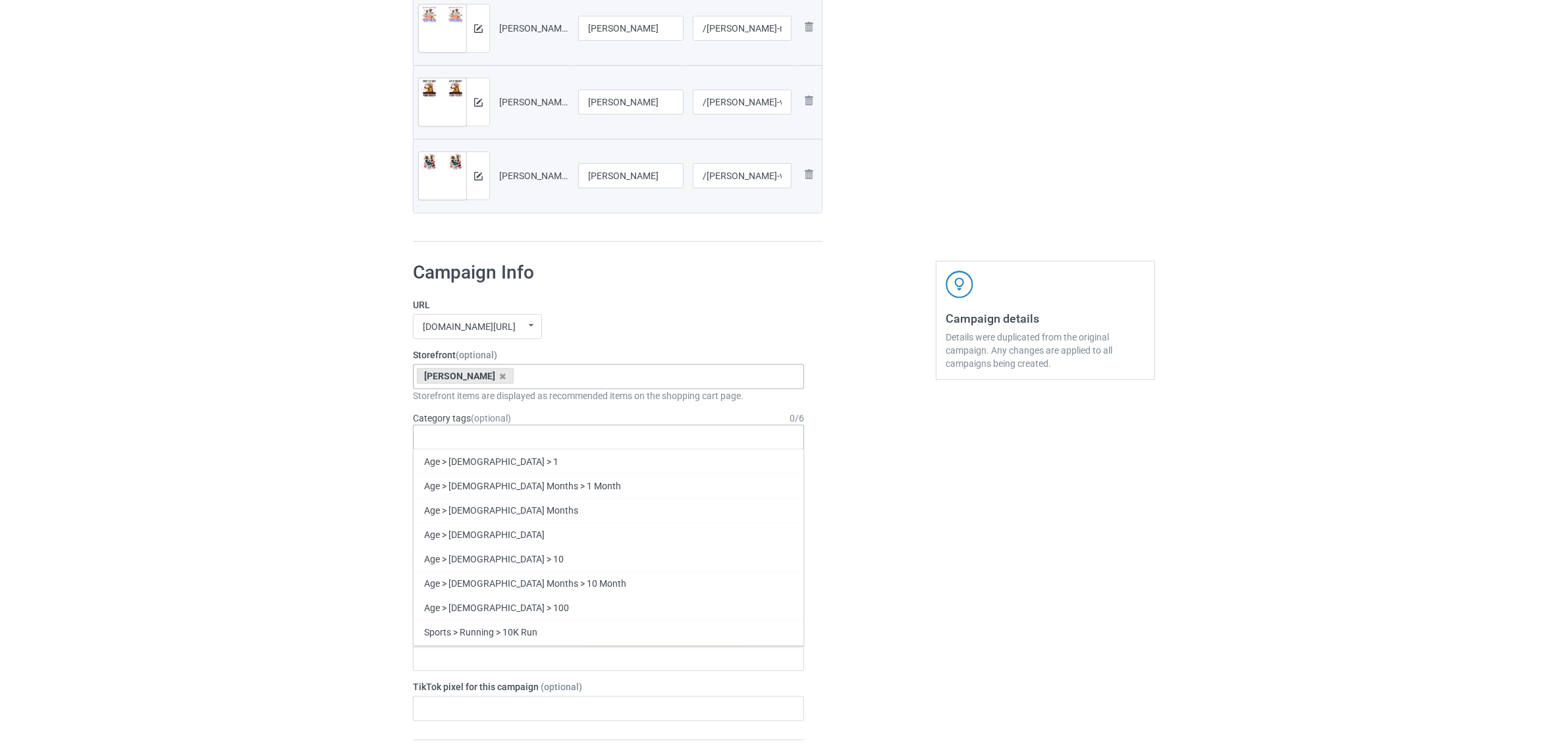
paste input "[PERSON_NAME]"
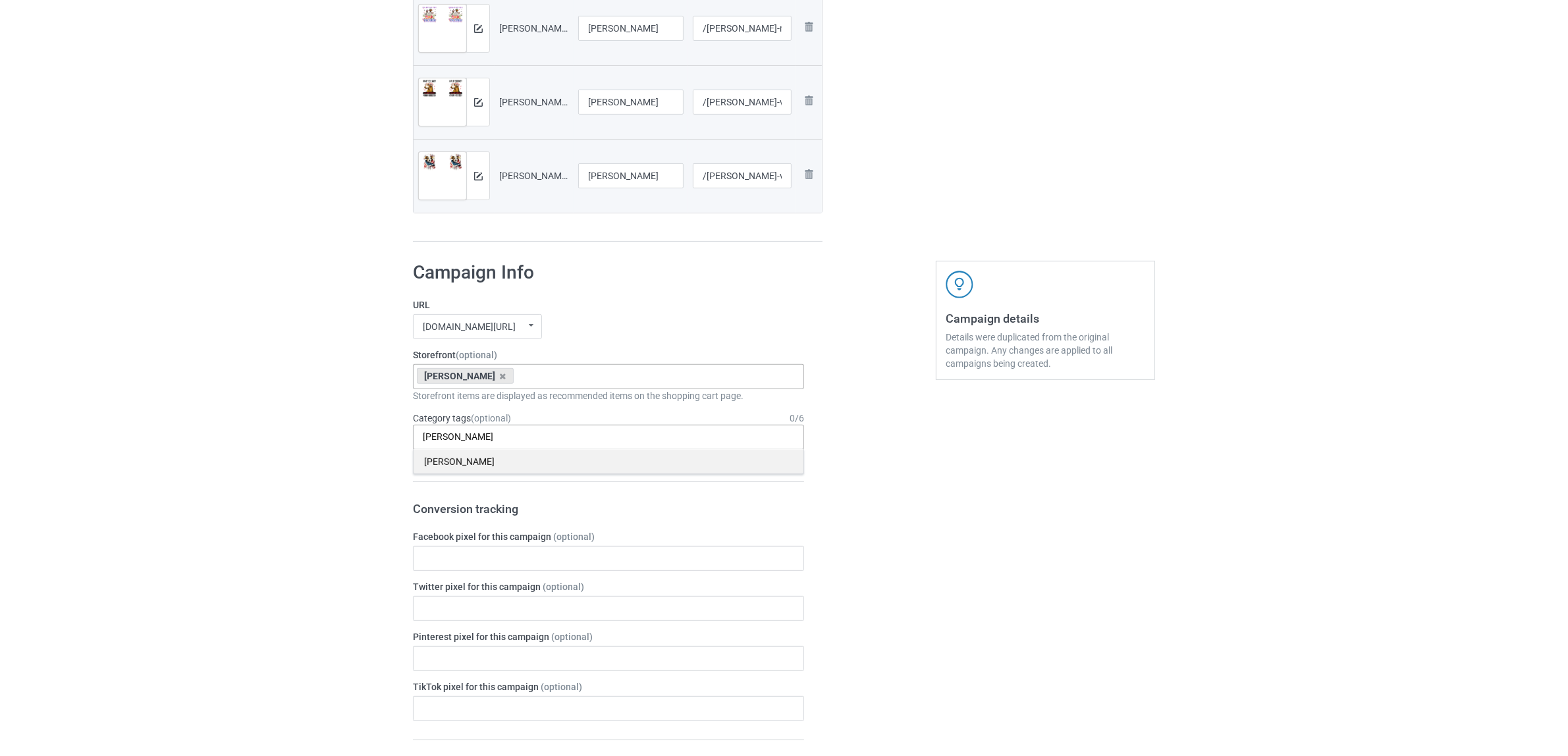
type input "[PERSON_NAME]"
click at [459, 463] on div "[PERSON_NAME]" at bounding box center [609, 461] width 390 height 24
click at [318, 439] on div "Bulk duplicate campaign Campaign to duplicate Chinese Original Artwork 2508x104…" at bounding box center [784, 510] width 1568 height 1936
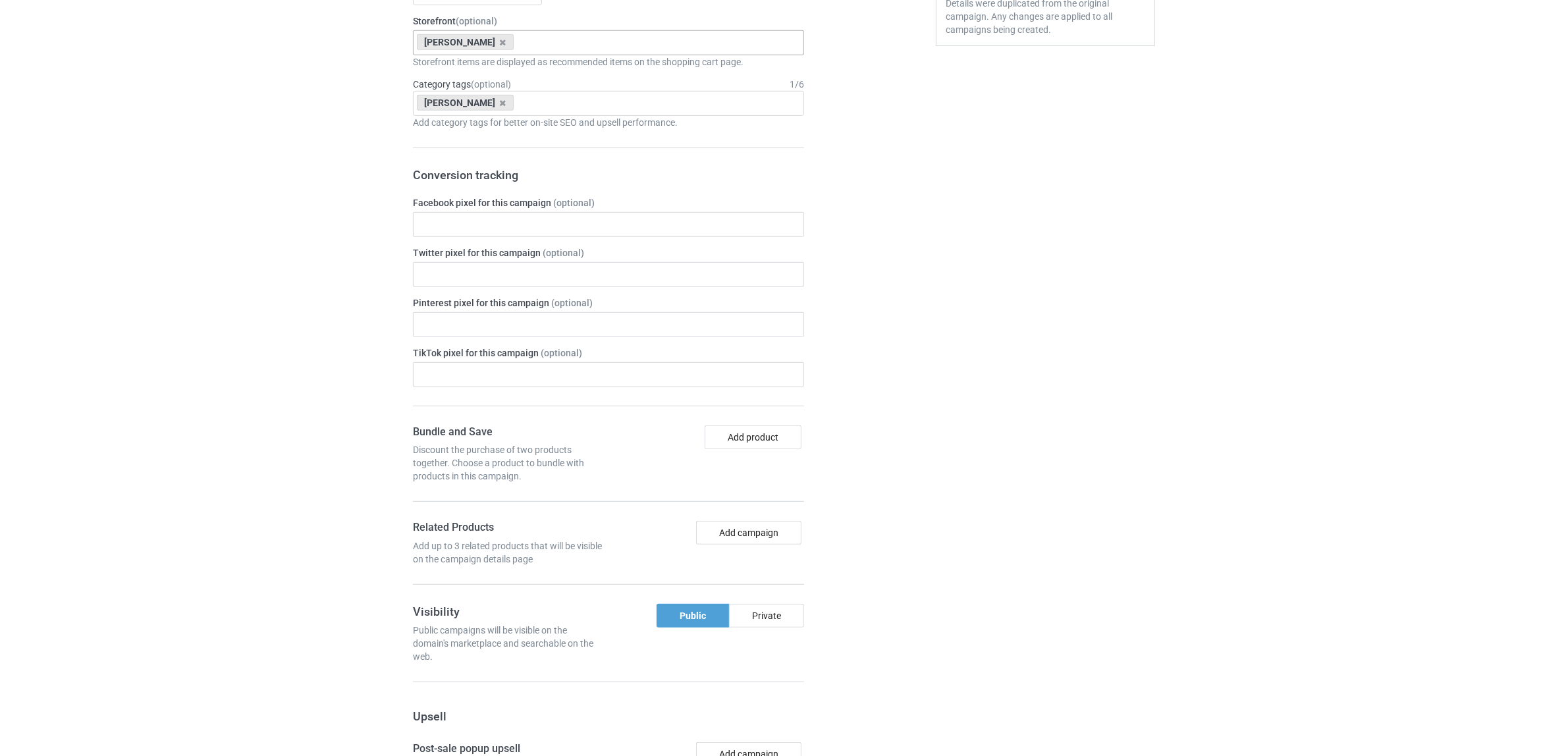
scroll to position [1221, 0]
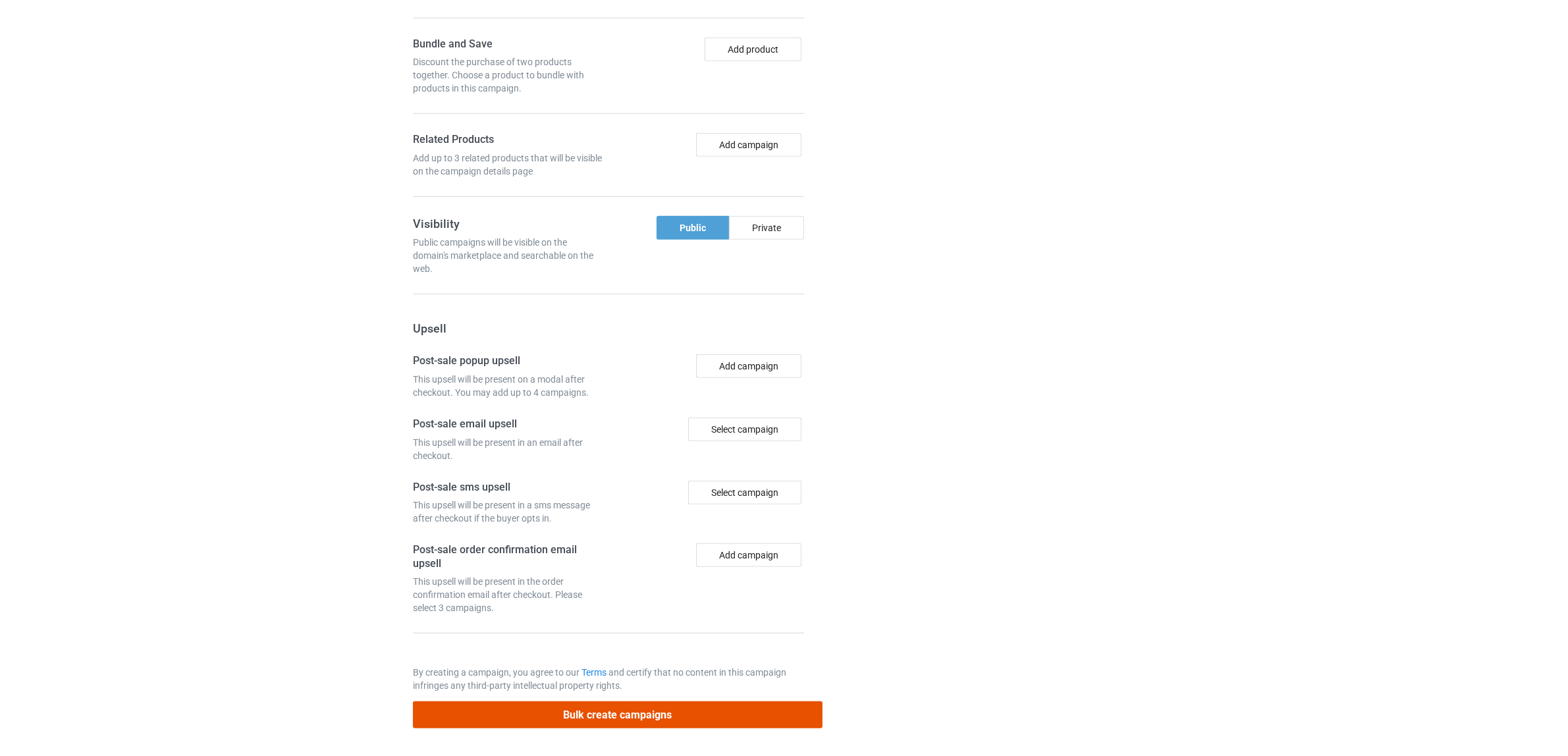
click at [597, 712] on button "Bulk create campaigns" at bounding box center [618, 714] width 410 height 27
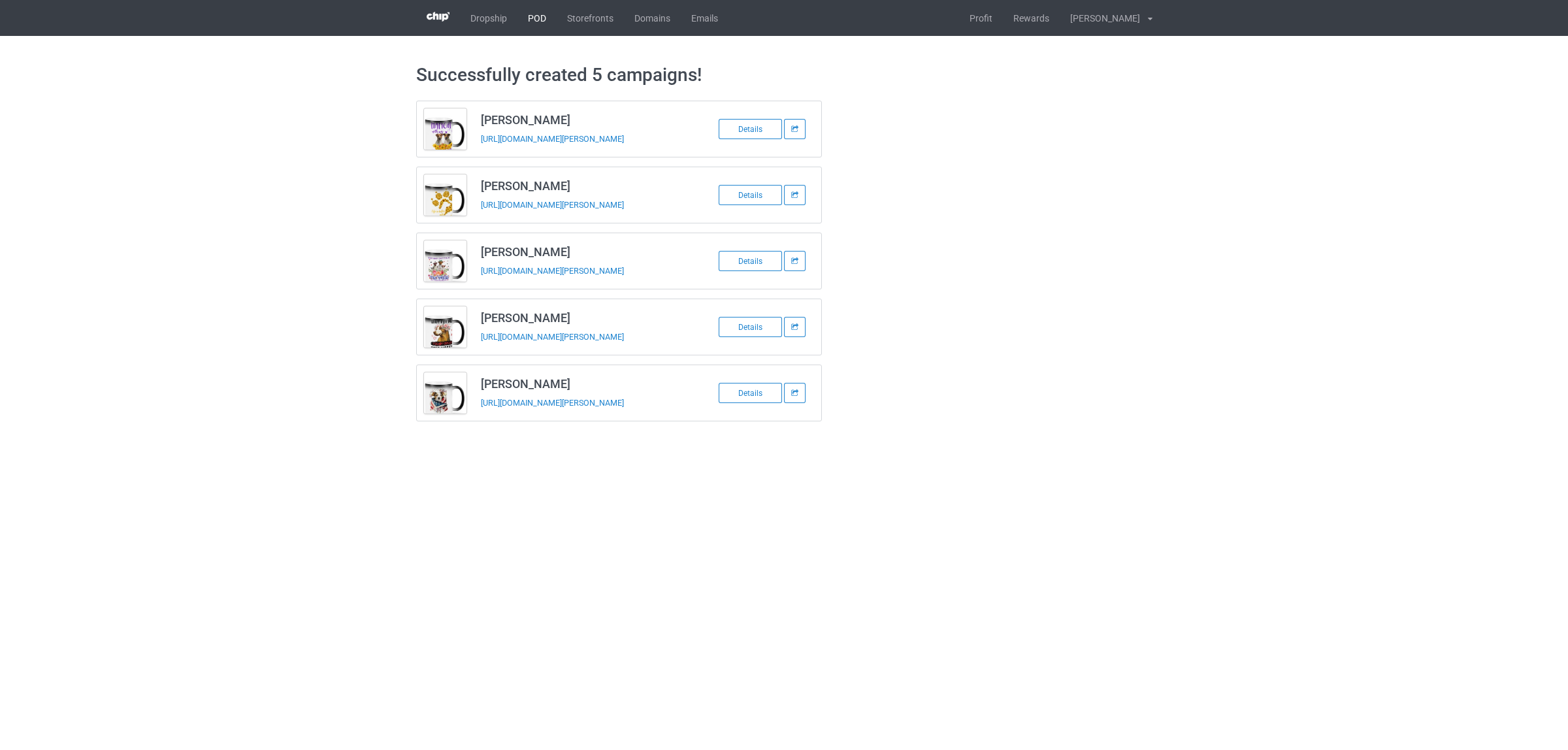
click at [531, 15] on link "POD" at bounding box center [537, 18] width 39 height 36
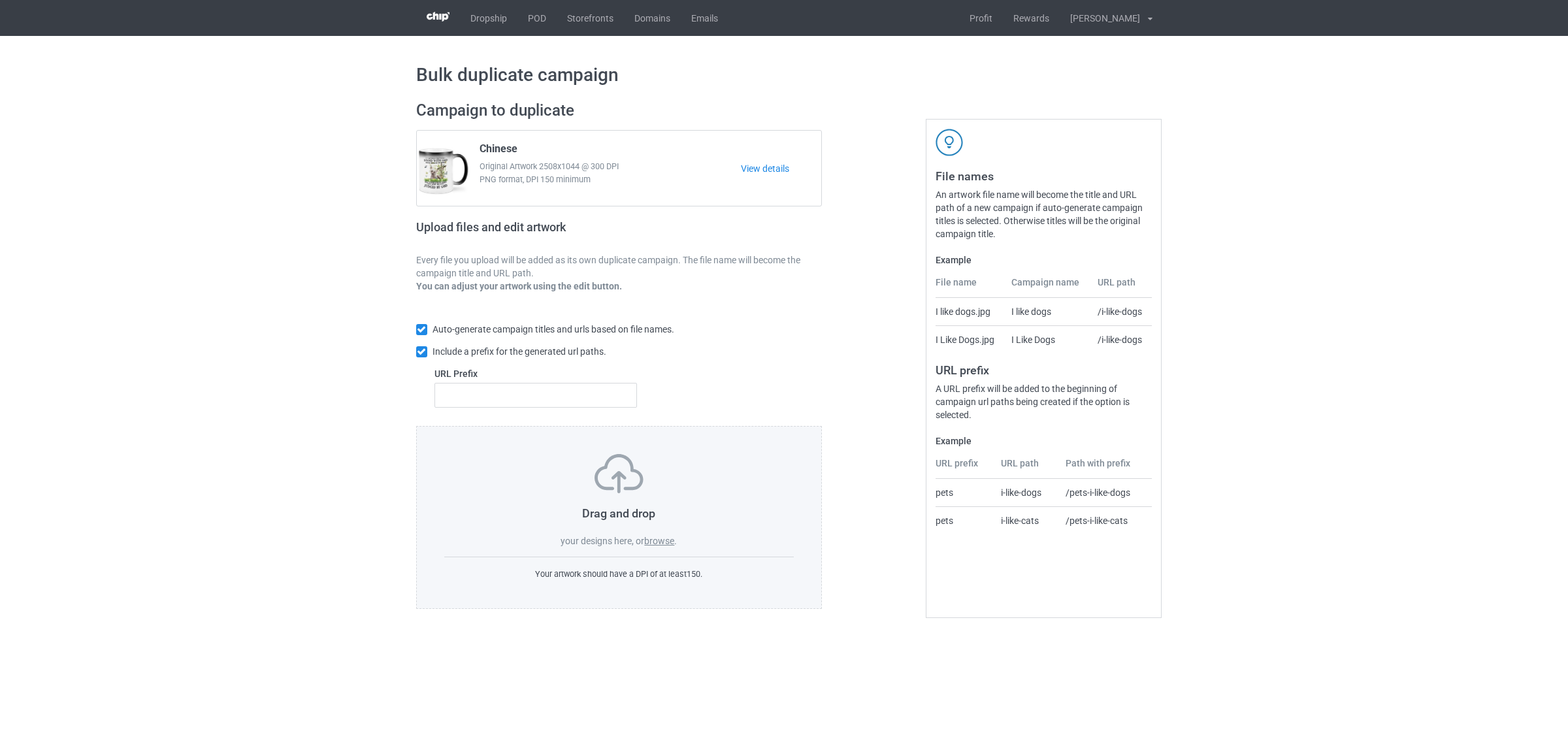
click at [662, 538] on label "browse" at bounding box center [659, 541] width 30 height 10
click at [0, 0] on input "browse" at bounding box center [0, 0] width 0 height 0
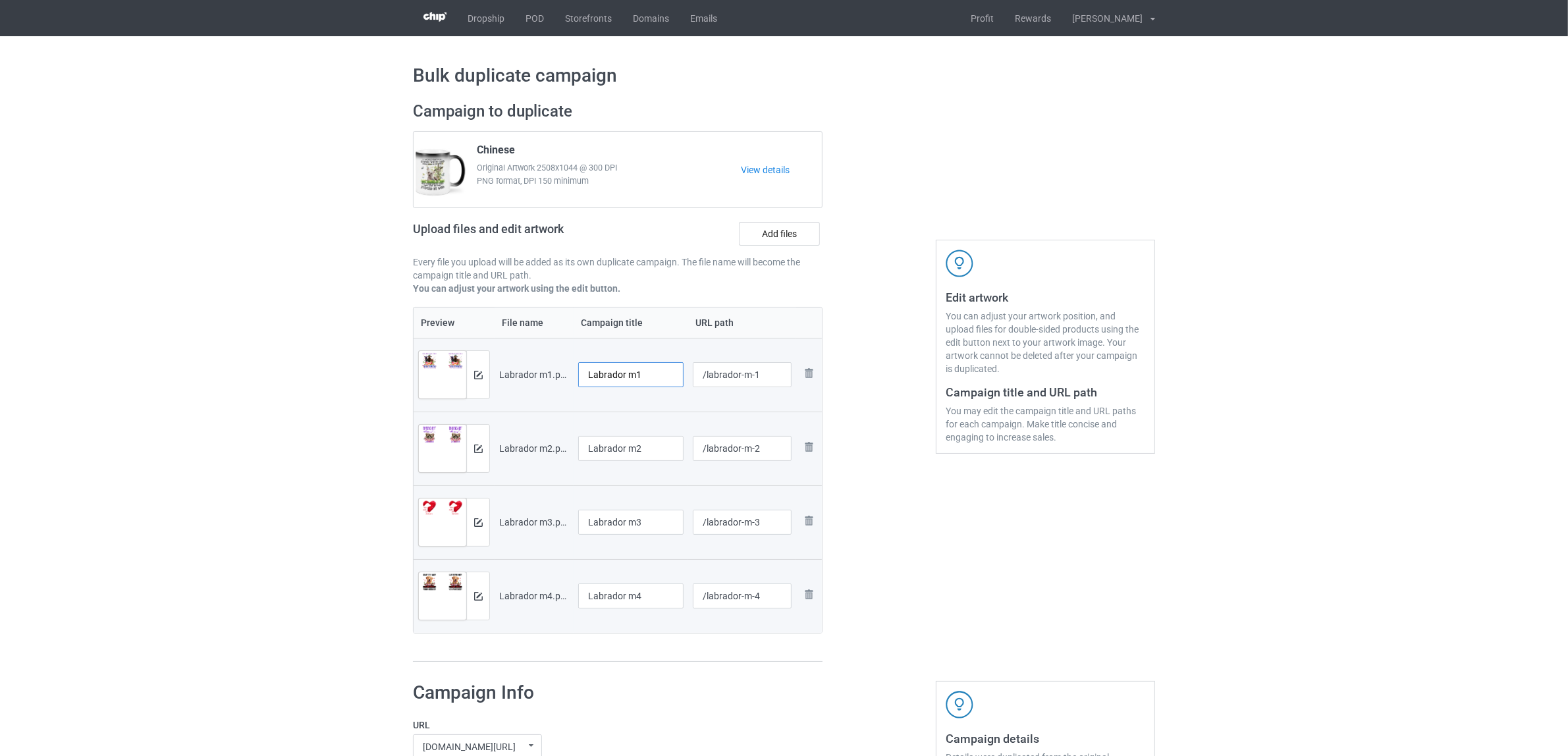
drag, startPoint x: 624, startPoint y: 377, endPoint x: 677, endPoint y: 376, distance: 53.0
click at [677, 376] on input "Labrador m1" at bounding box center [630, 375] width 105 height 25
click at [623, 381] on input "Labrador" at bounding box center [630, 375] width 105 height 25
type input "Labrador"
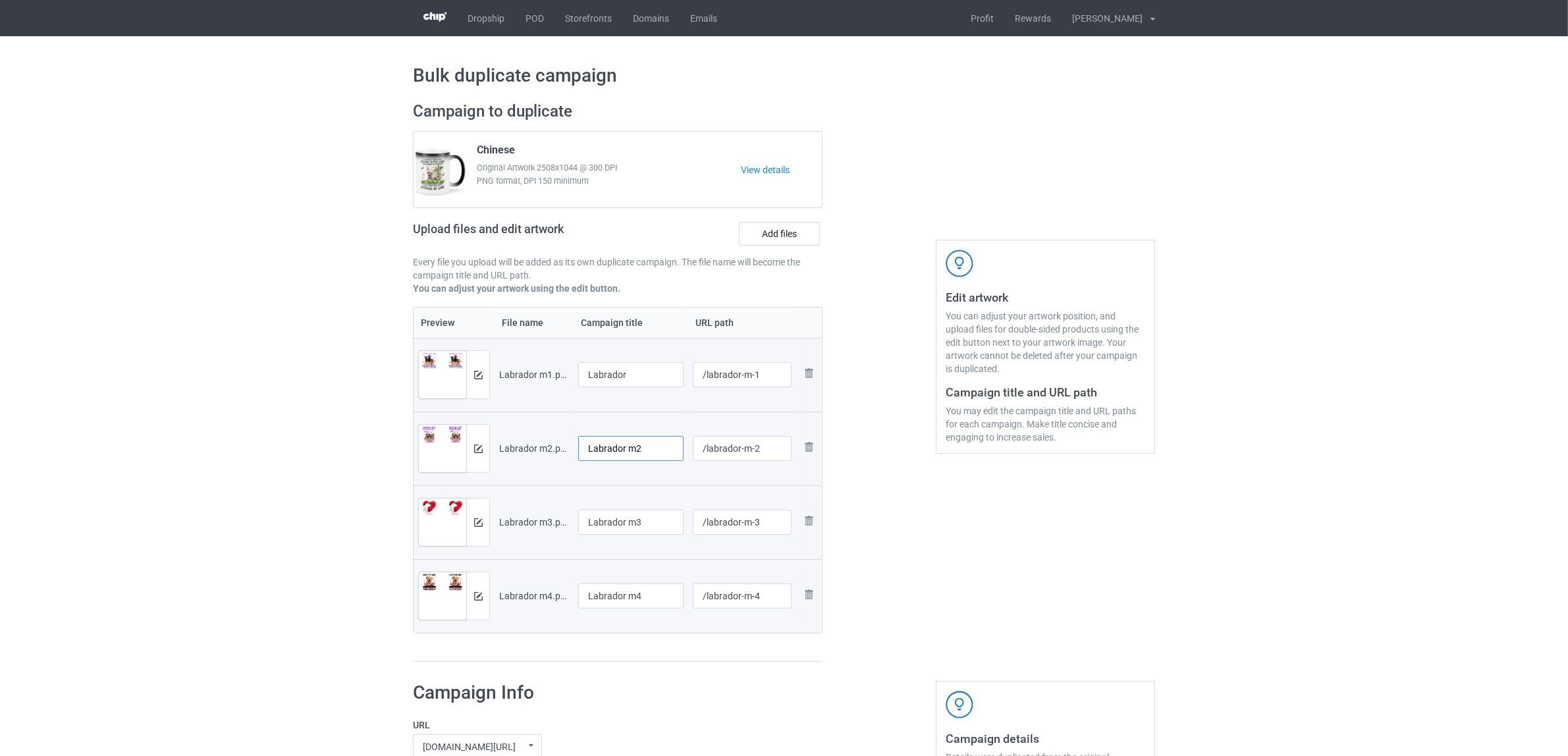
click at [640, 450] on input "Labrador m2" at bounding box center [630, 449] width 105 height 25
paste input "text"
type input "Labrador"
click at [636, 515] on input "Labrador m3" at bounding box center [630, 522] width 105 height 25
paste input "text"
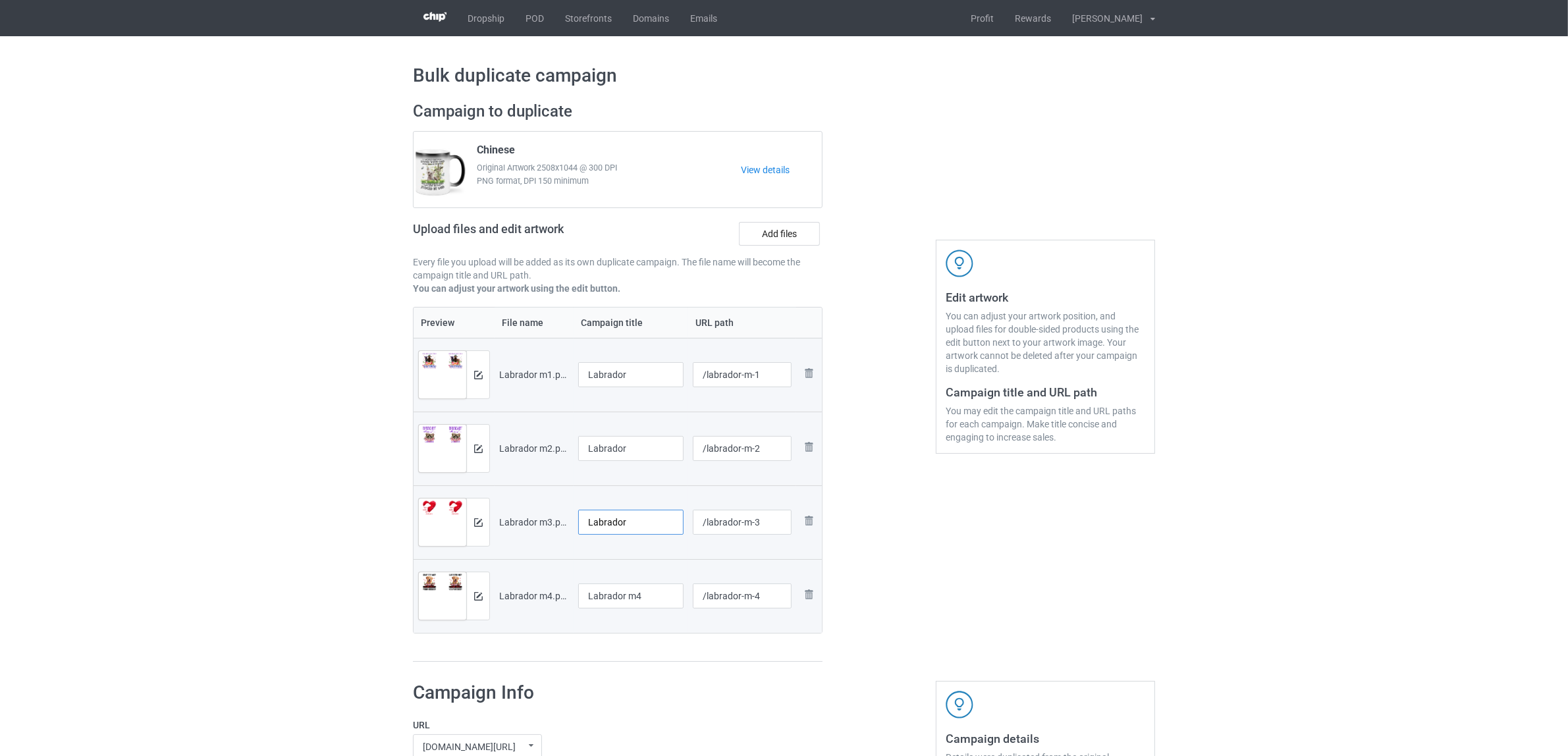
type input "Labrador"
click at [652, 587] on input "Labrador m4" at bounding box center [630, 596] width 105 height 25
paste input "text"
type input "Labrador"
click at [660, 663] on div at bounding box center [618, 662] width 410 height 1
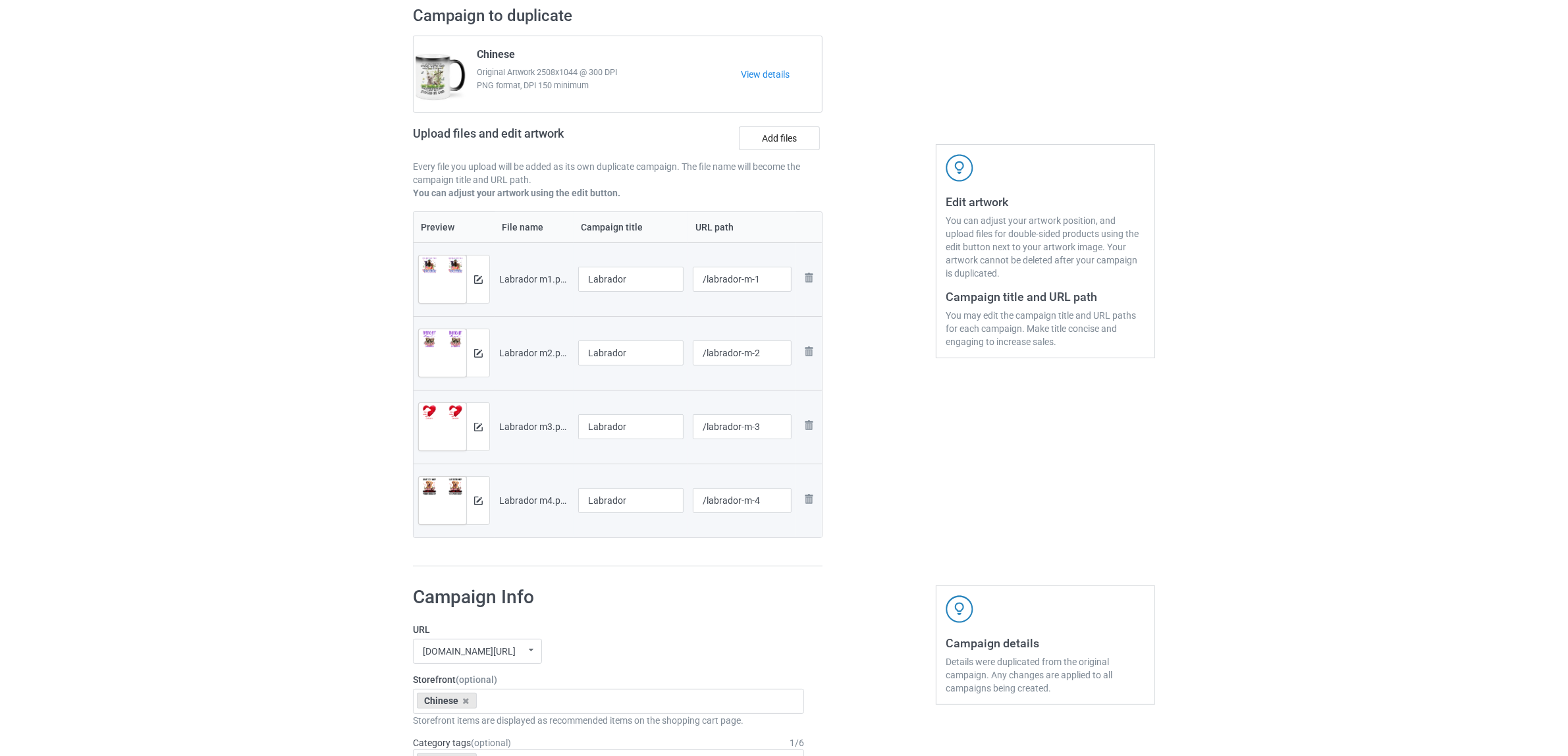
scroll to position [247, 0]
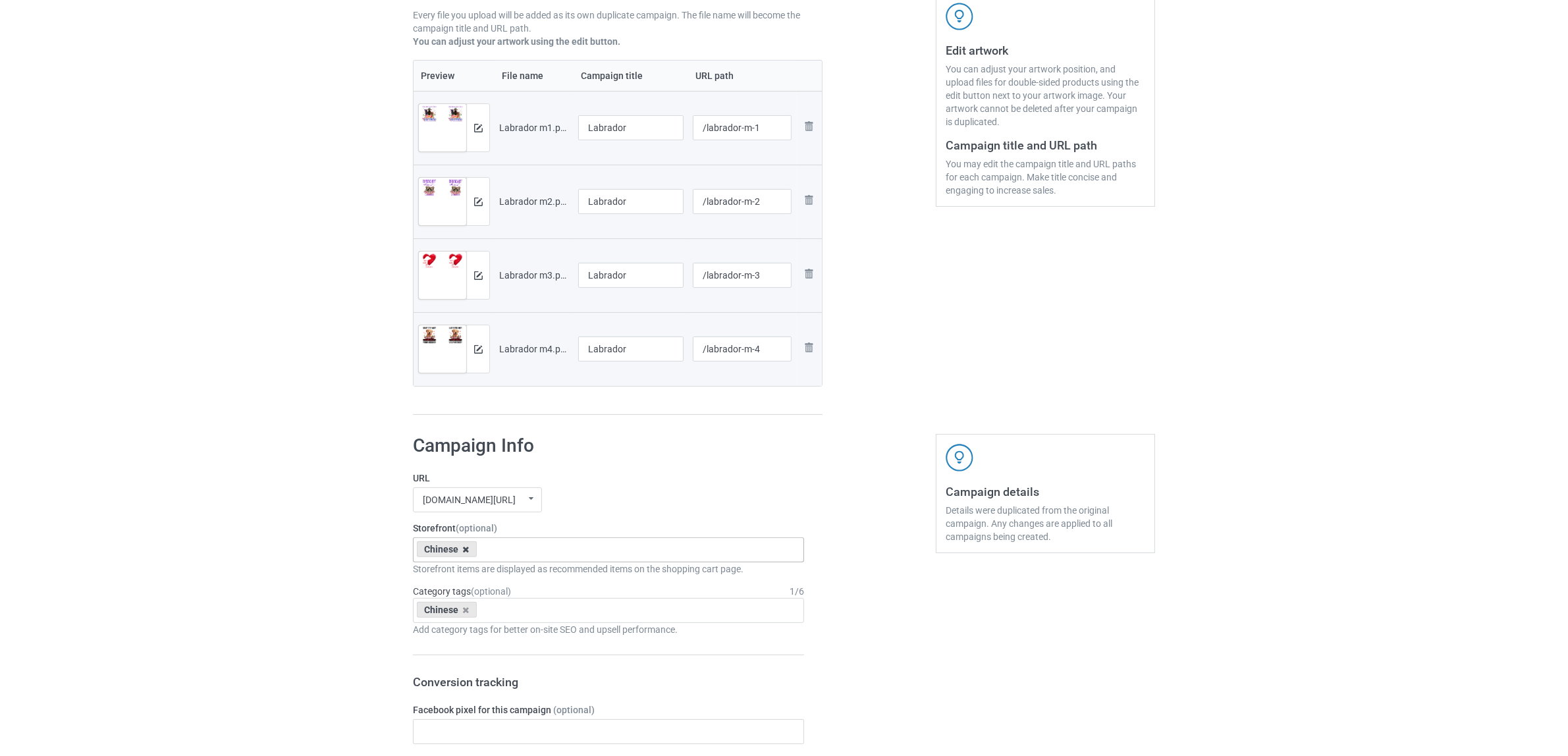
click at [467, 548] on icon at bounding box center [467, 549] width 7 height 9
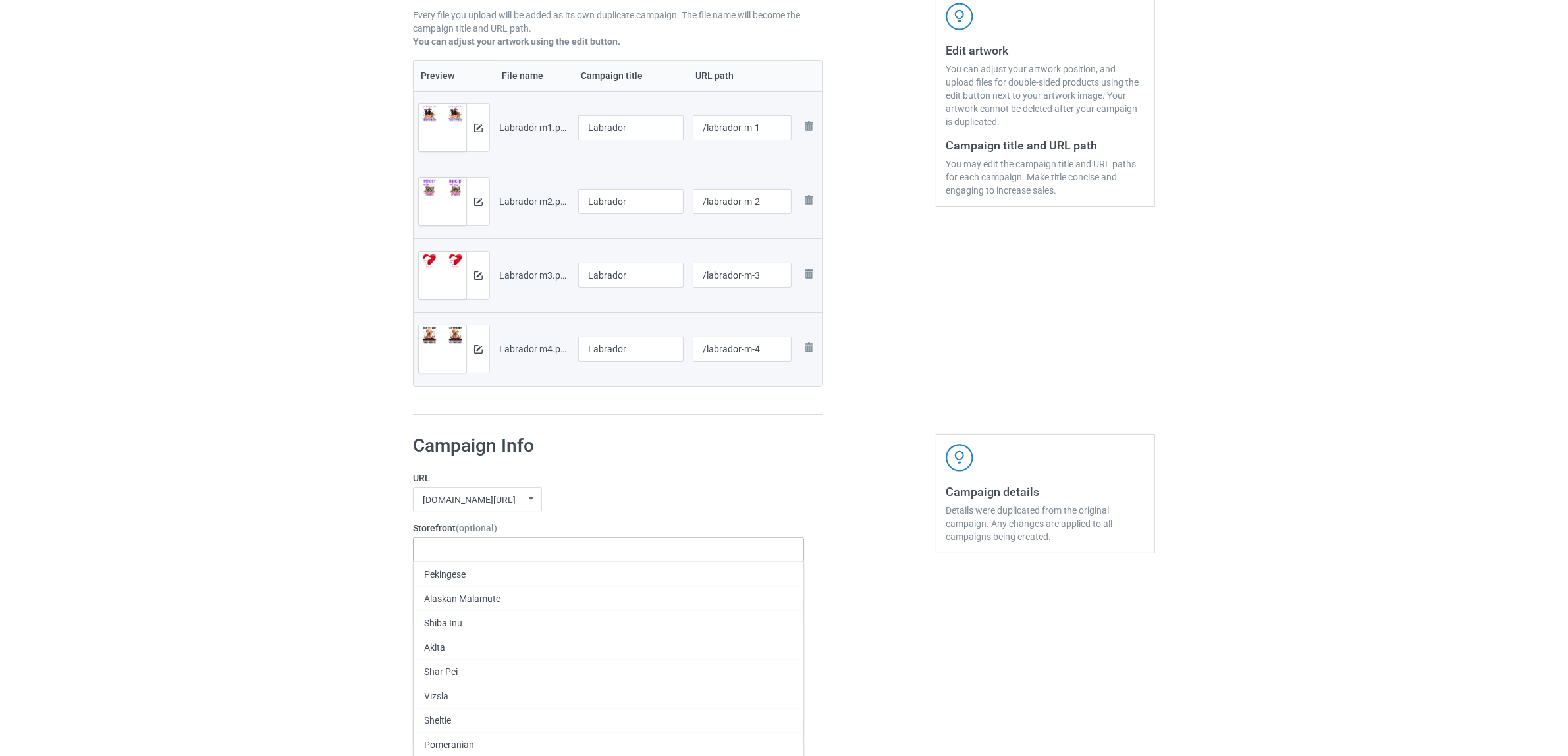
paste input "Labrador"
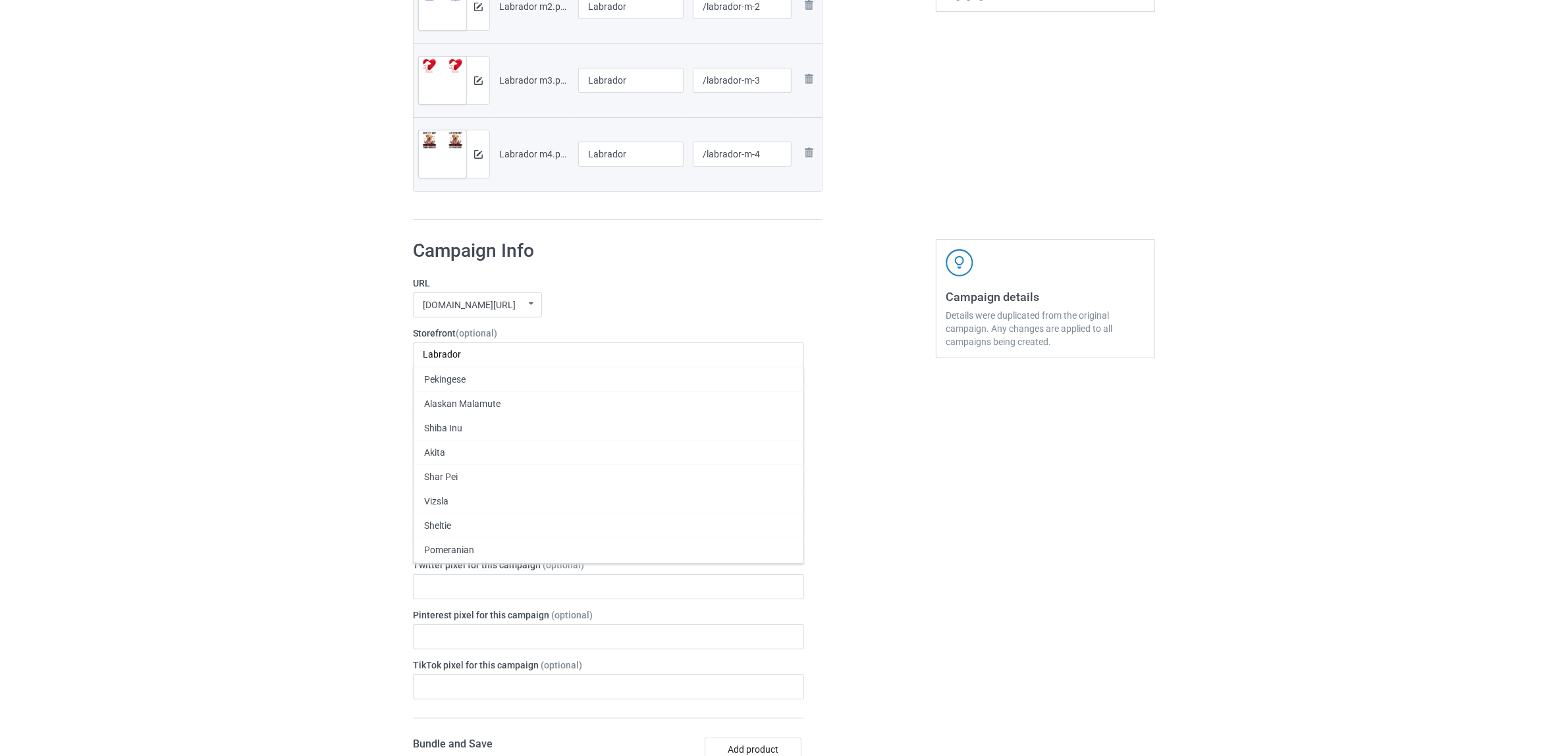
scroll to position [494, 0]
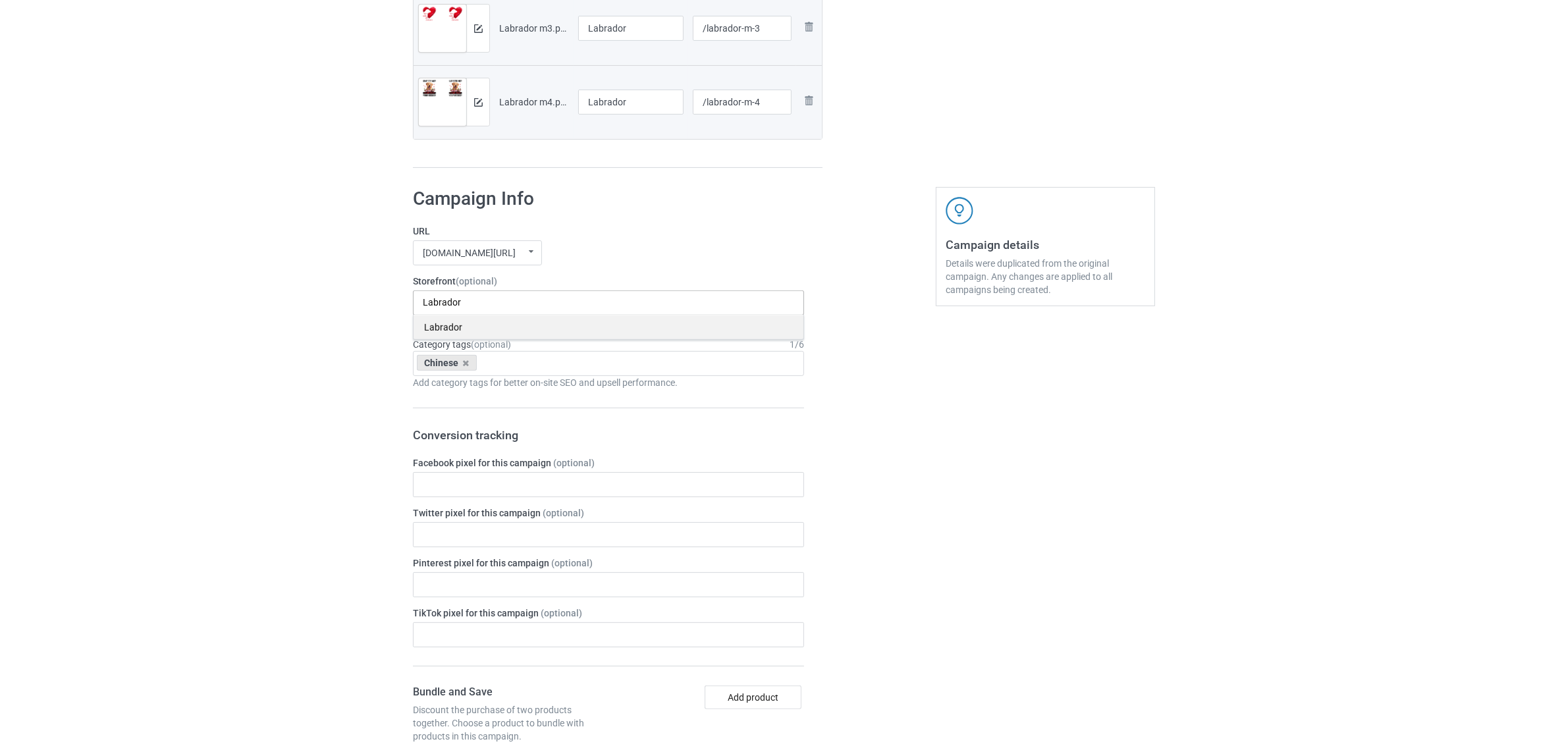
type input "Labrador"
click at [443, 327] on div "Labrador" at bounding box center [609, 326] width 390 height 24
click at [466, 363] on icon at bounding box center [467, 363] width 7 height 9
paste input "Labrador"
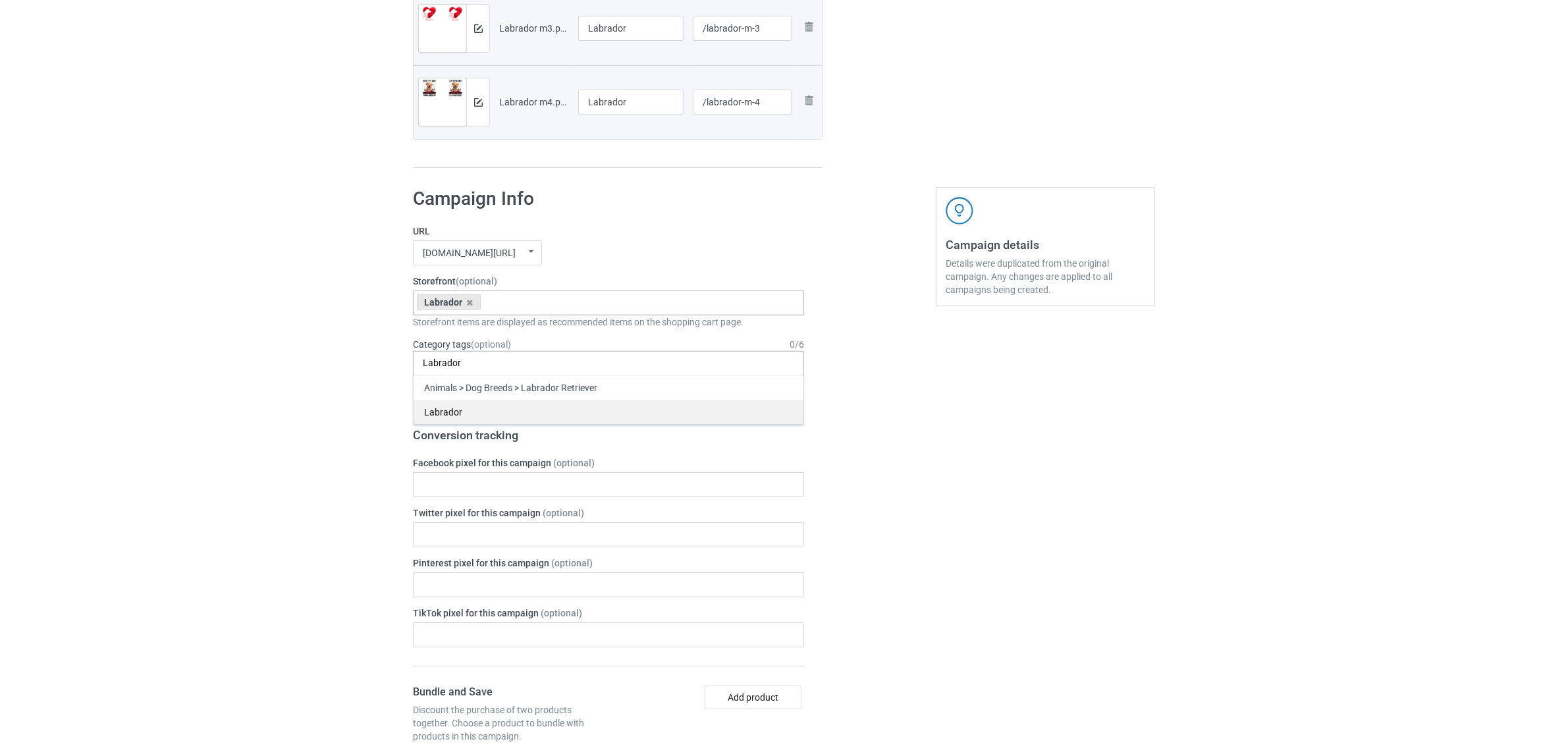
type input "Labrador"
click at [459, 416] on div "Labrador" at bounding box center [609, 412] width 390 height 24
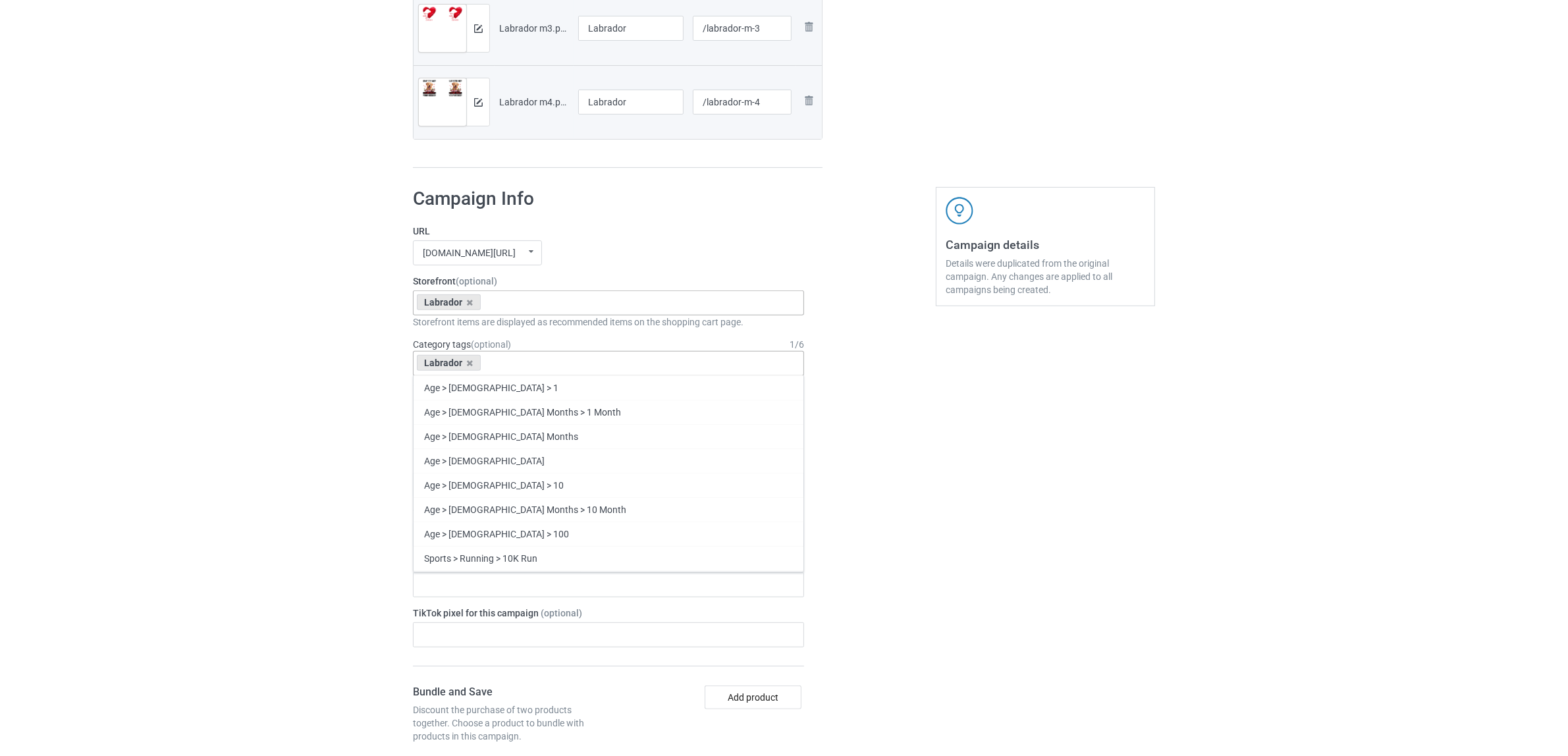
click at [223, 394] on div "Bulk duplicate campaign Campaign to duplicate Chinese Original Artwork 2508x104…" at bounding box center [784, 472] width 1568 height 1862
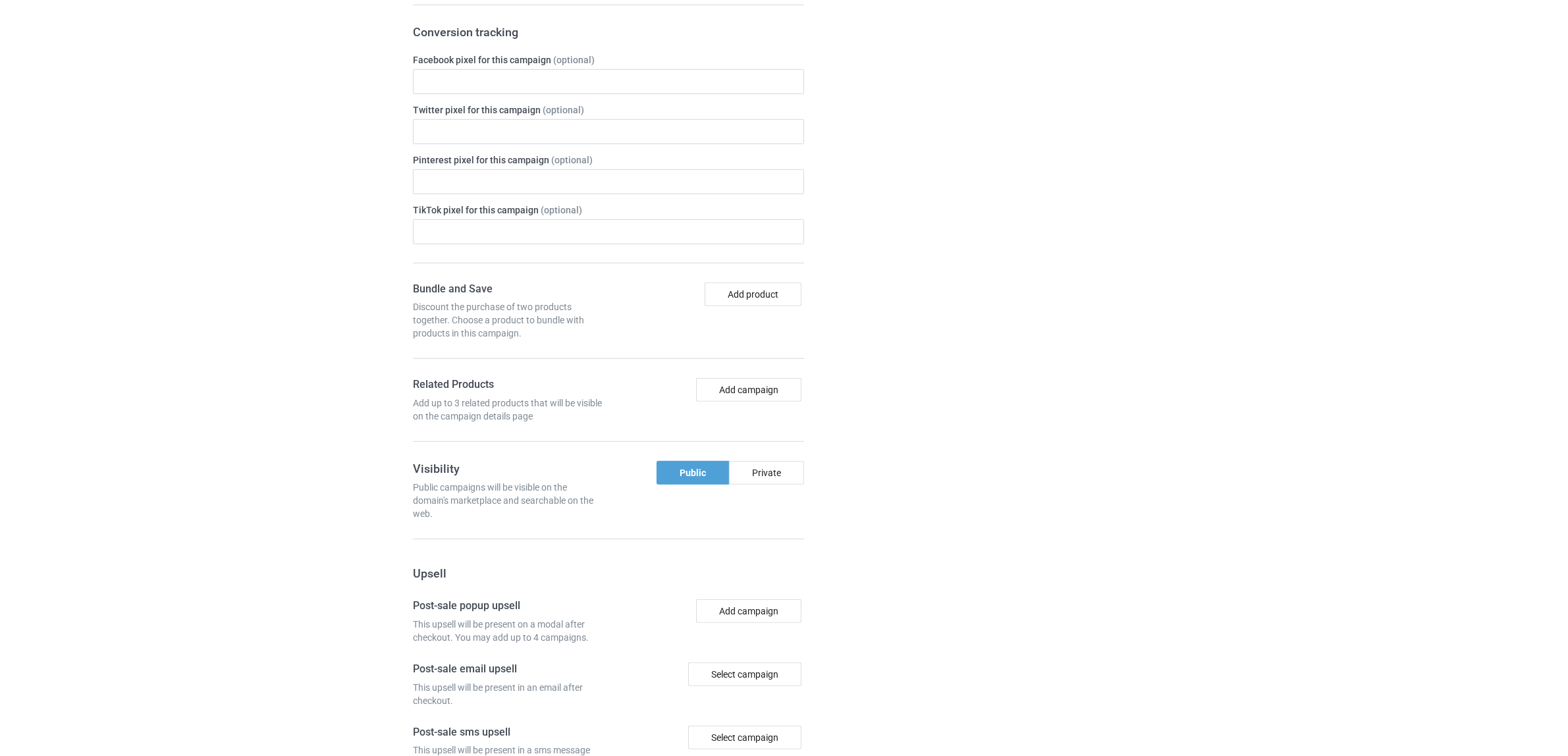
scroll to position [1147, 0]
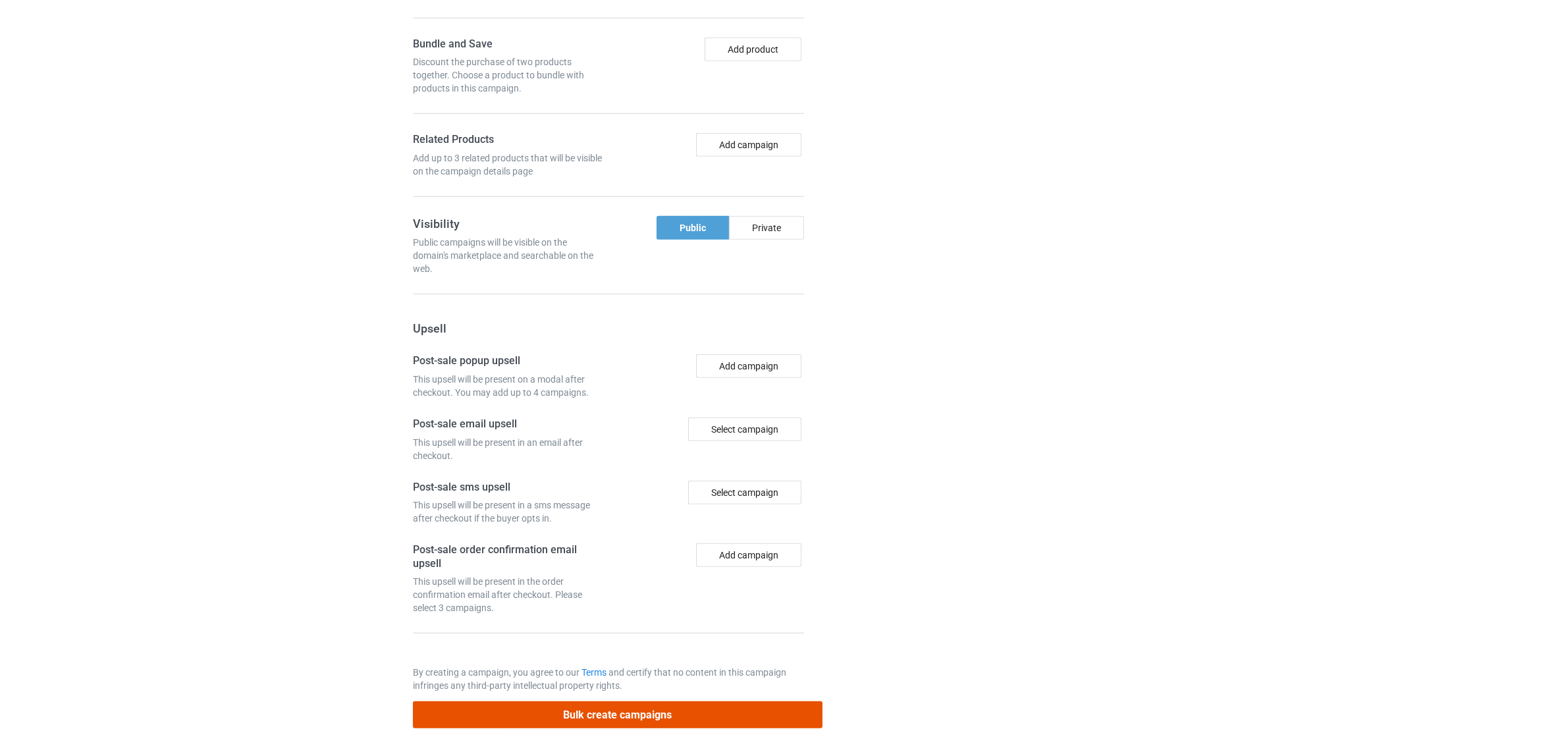
click at [641, 708] on button "Bulk create campaigns" at bounding box center [618, 714] width 410 height 27
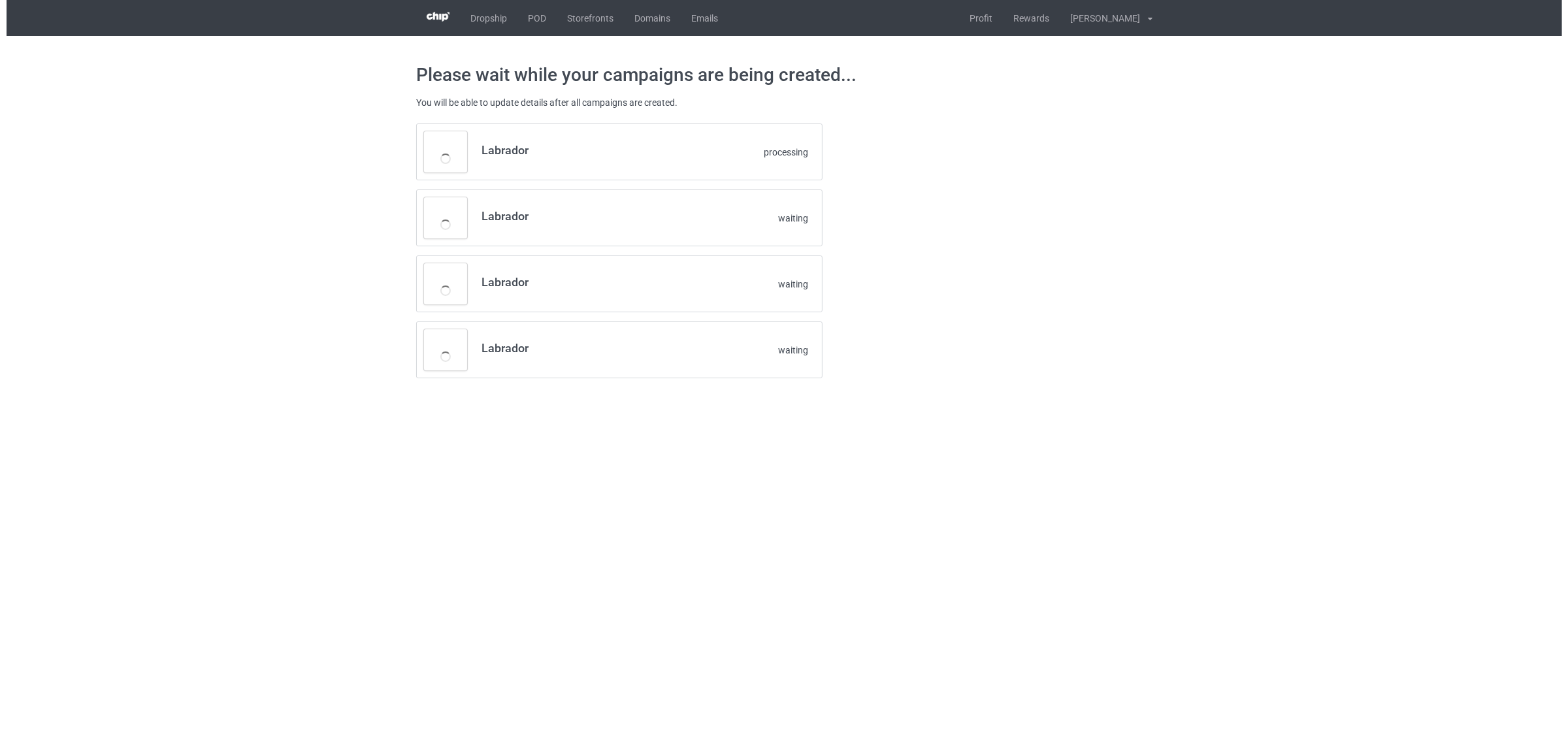
scroll to position [0, 0]
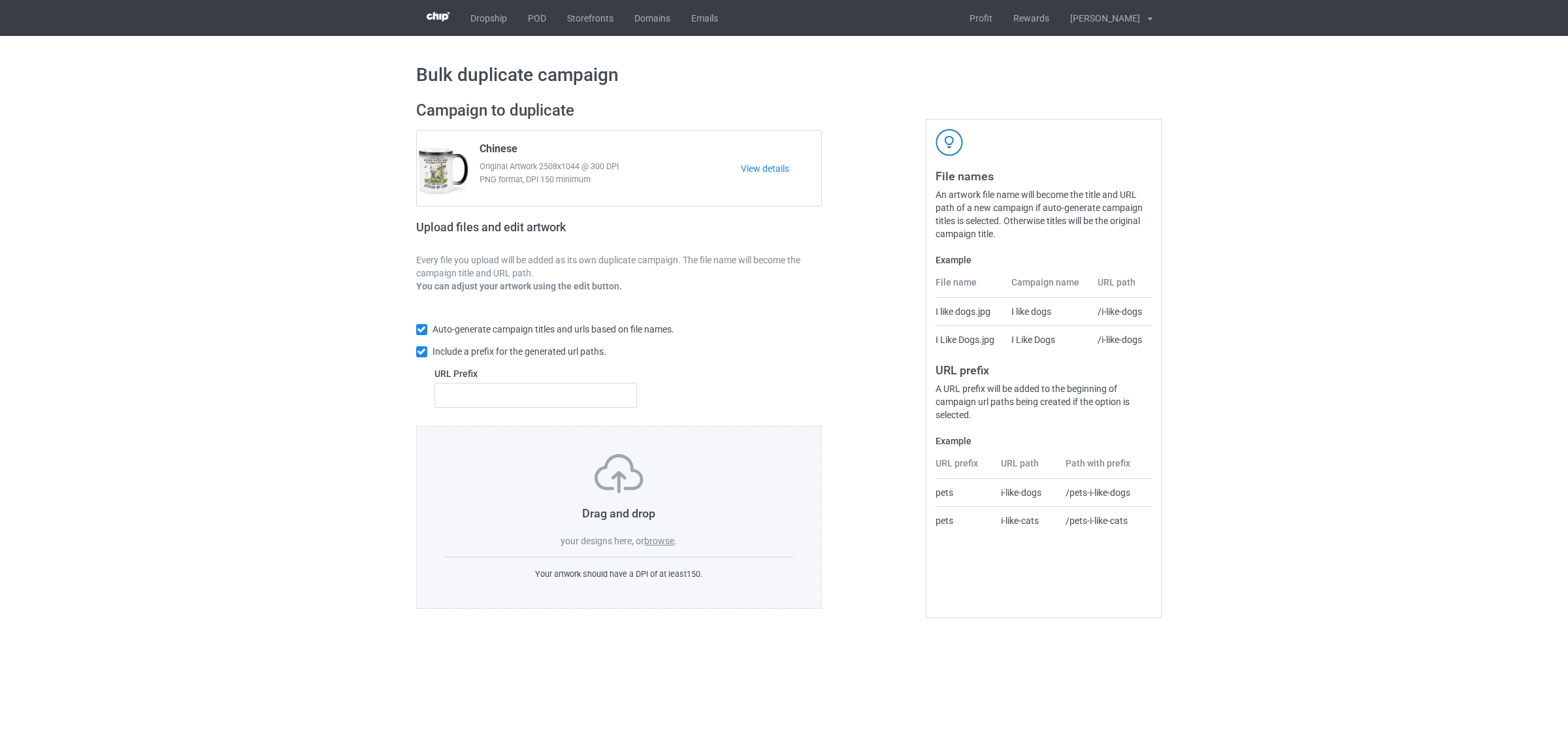
click at [661, 543] on label "browse" at bounding box center [659, 541] width 30 height 10
click at [0, 0] on input "browse" at bounding box center [0, 0] width 0 height 0
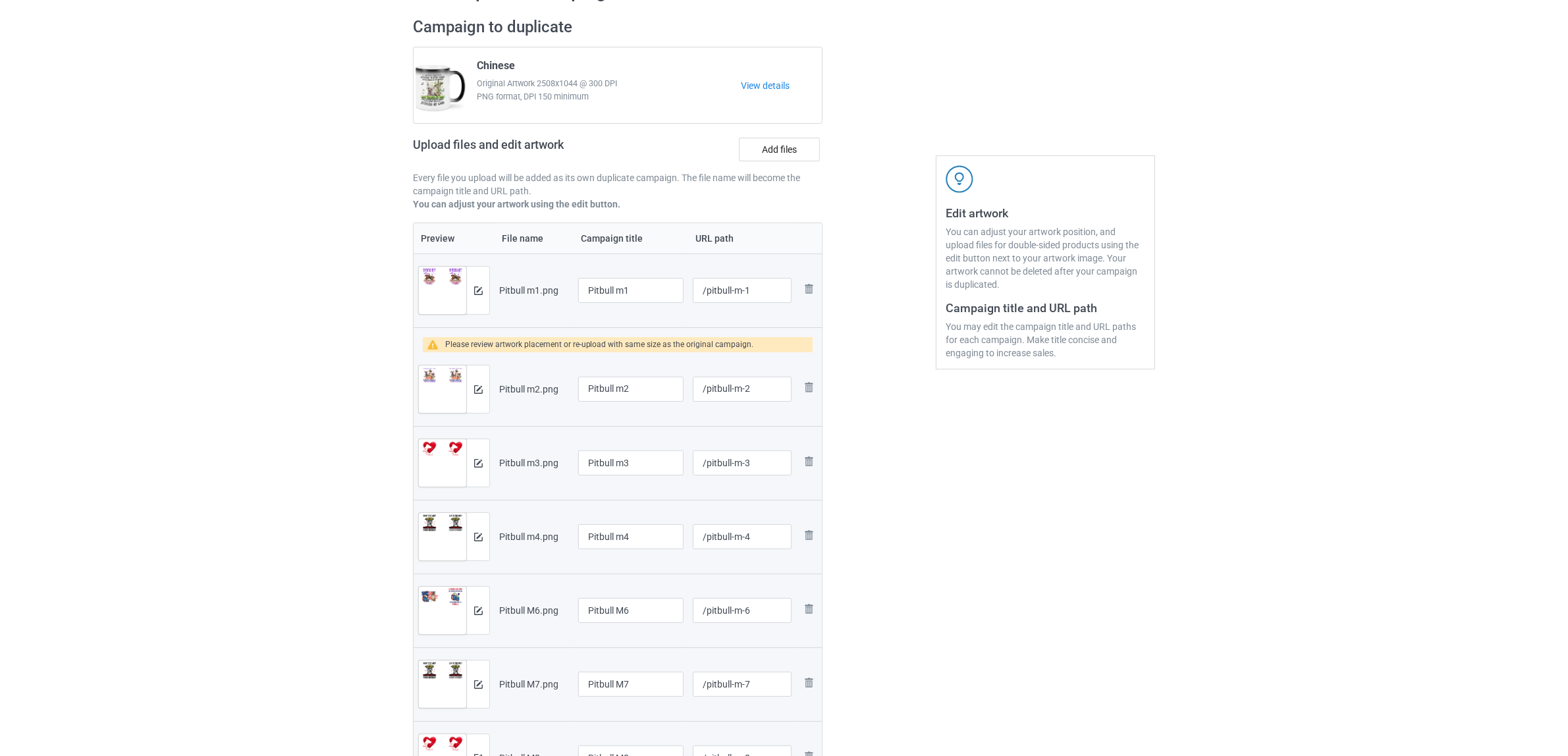
scroll to position [165, 0]
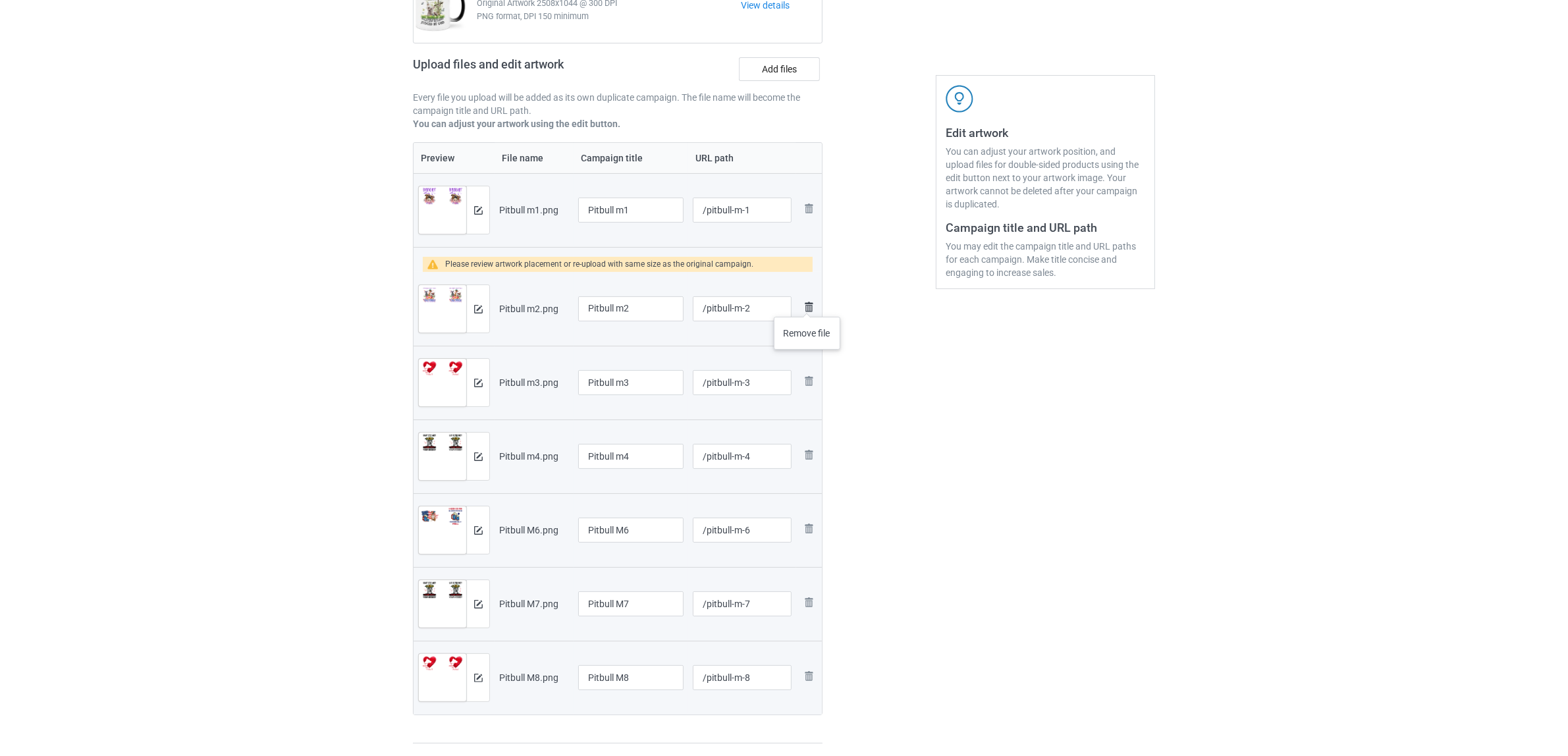
click at [807, 303] on img at bounding box center [809, 307] width 16 height 16
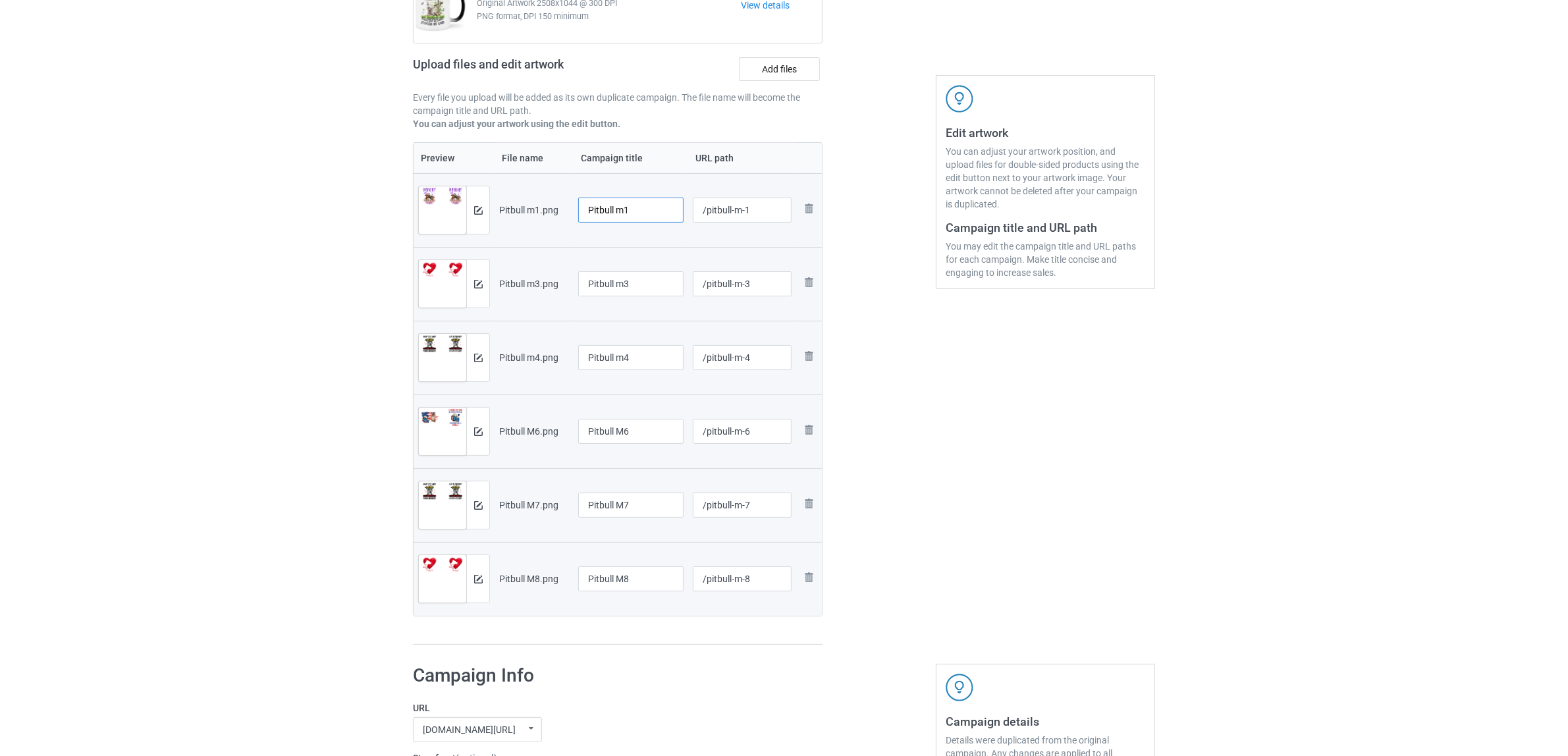
click at [647, 214] on input "Pitbull m1" at bounding box center [630, 210] width 105 height 25
drag, startPoint x: 634, startPoint y: 209, endPoint x: 447, endPoint y: 198, distance: 187.3
click at [440, 196] on tr "Preview and edit artwork Pitbull m1.png Pitbull /pitbull-m-1 Remove file" at bounding box center [618, 210] width 408 height 74
type input "Pitbull"
click at [632, 279] on input "Pitbull m3" at bounding box center [630, 284] width 105 height 25
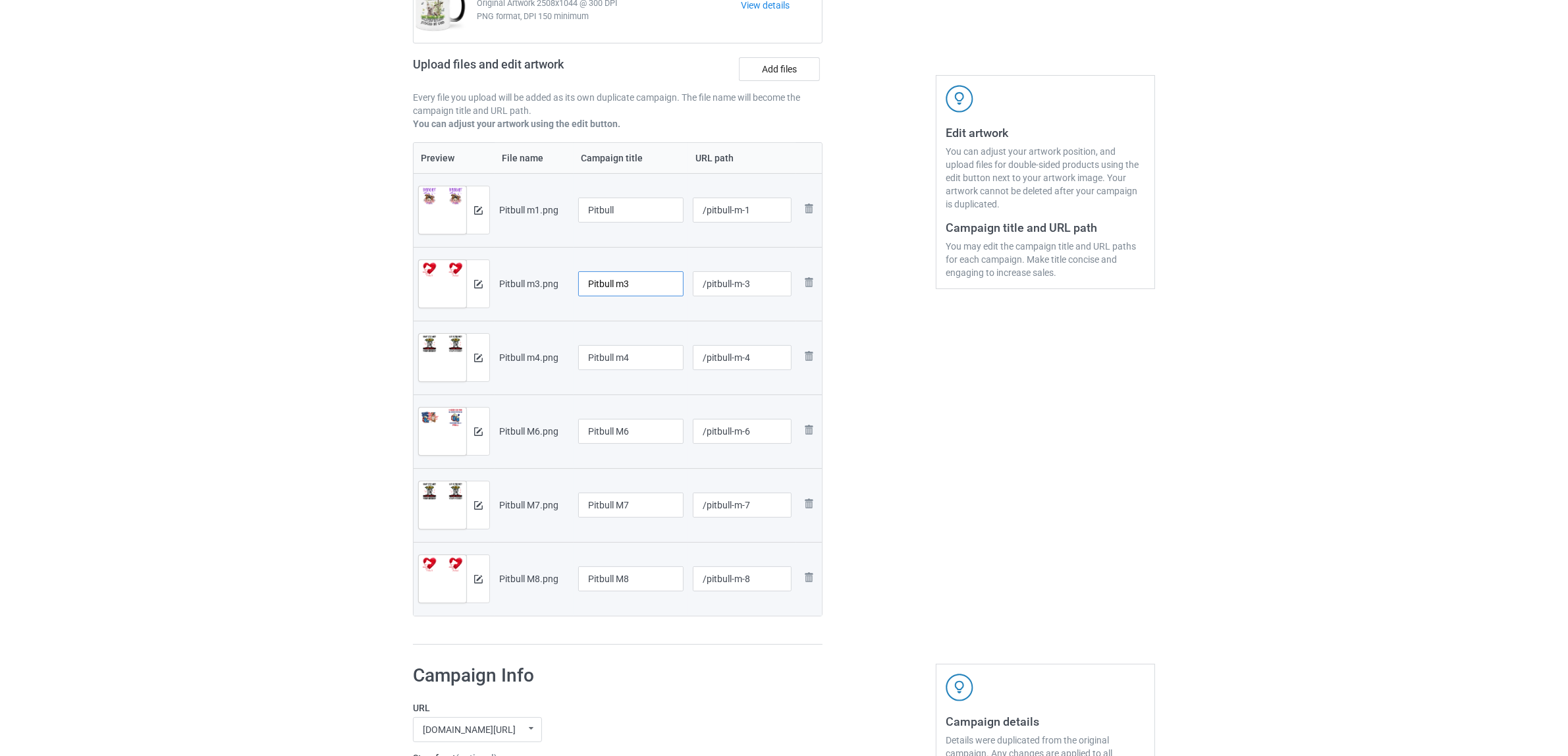
click at [632, 279] on input "Pitbull m3" at bounding box center [630, 284] width 105 height 25
click at [646, 282] on input "Pitbull m3" at bounding box center [630, 284] width 105 height 25
click at [472, 266] on tr "Preview and edit artwork Pitbull m3.png Pitbull m3 /pitbull-m-3 Remove file" at bounding box center [618, 284] width 408 height 74
paste input "text"
type input "Pitbull"
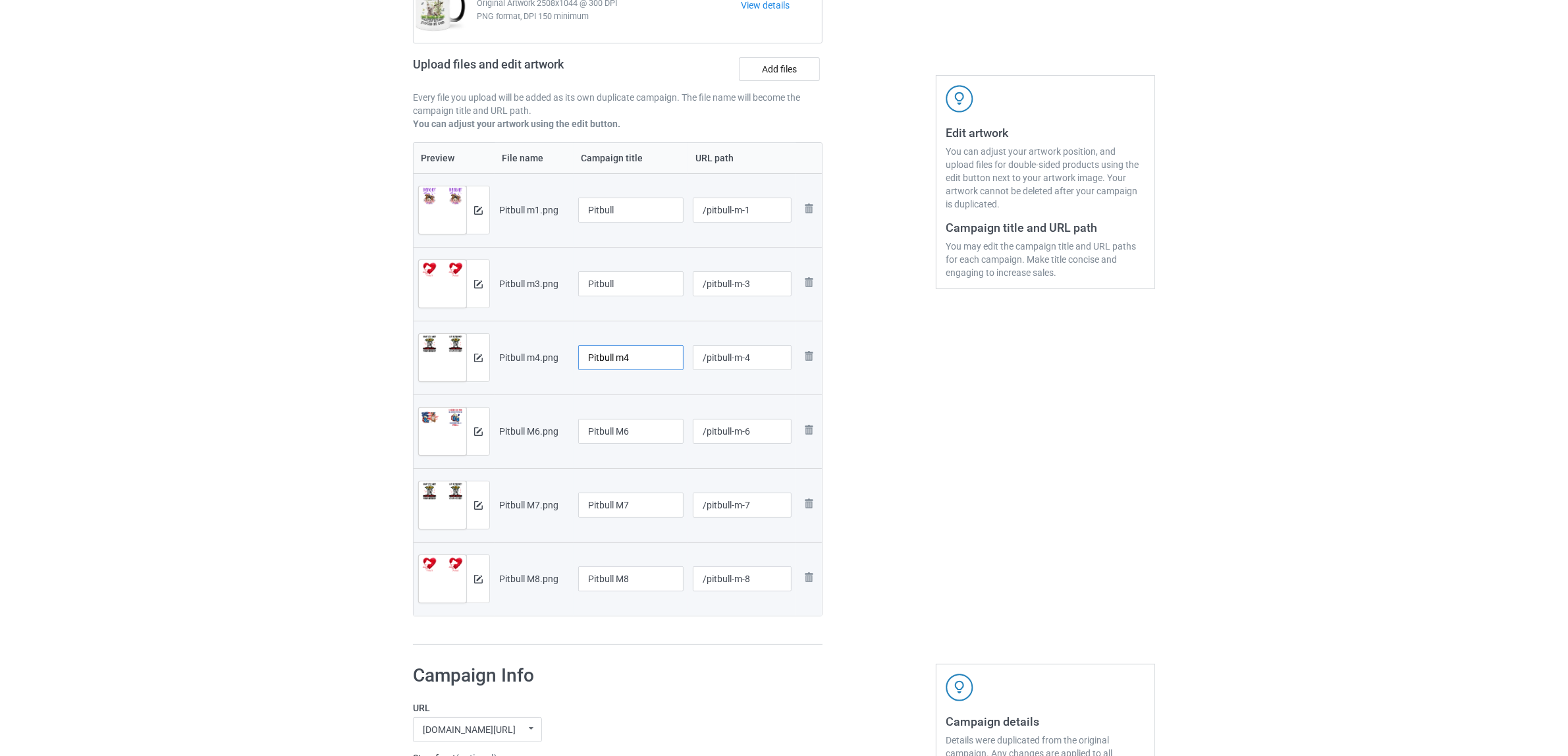
drag, startPoint x: 642, startPoint y: 359, endPoint x: 495, endPoint y: 359, distance: 147.0
click at [495, 359] on tr "Preview and edit artwork Pitbull m4.png Pitbull m4 /pitbull-m-4 Remove file" at bounding box center [618, 358] width 408 height 74
paste input "text"
type input "Pitbull"
drag, startPoint x: 652, startPoint y: 425, endPoint x: 528, endPoint y: 429, distance: 124.1
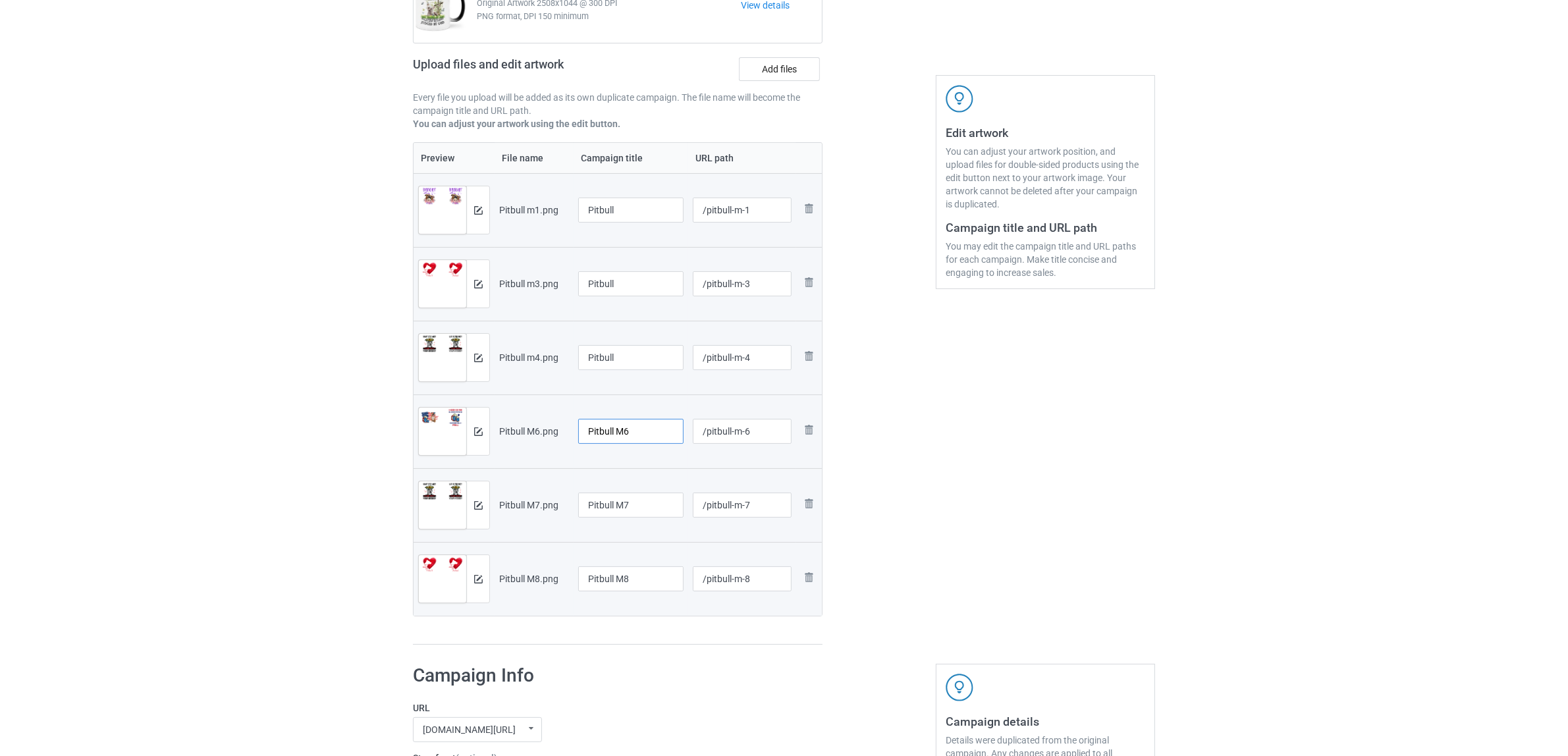
click at [528, 429] on tr "Preview and edit artwork Pitbull M6.png Pitbull M6 /pitbull-m-6 Remove file" at bounding box center [618, 432] width 408 height 74
paste input "text"
type input "Pitbull"
drag, startPoint x: 646, startPoint y: 501, endPoint x: 554, endPoint y: 500, distance: 92.0
click at [554, 500] on tr "Preview and edit artwork Pitbull M7.png Pitbull M7 /pitbull-m-7 Remove file" at bounding box center [618, 506] width 408 height 74
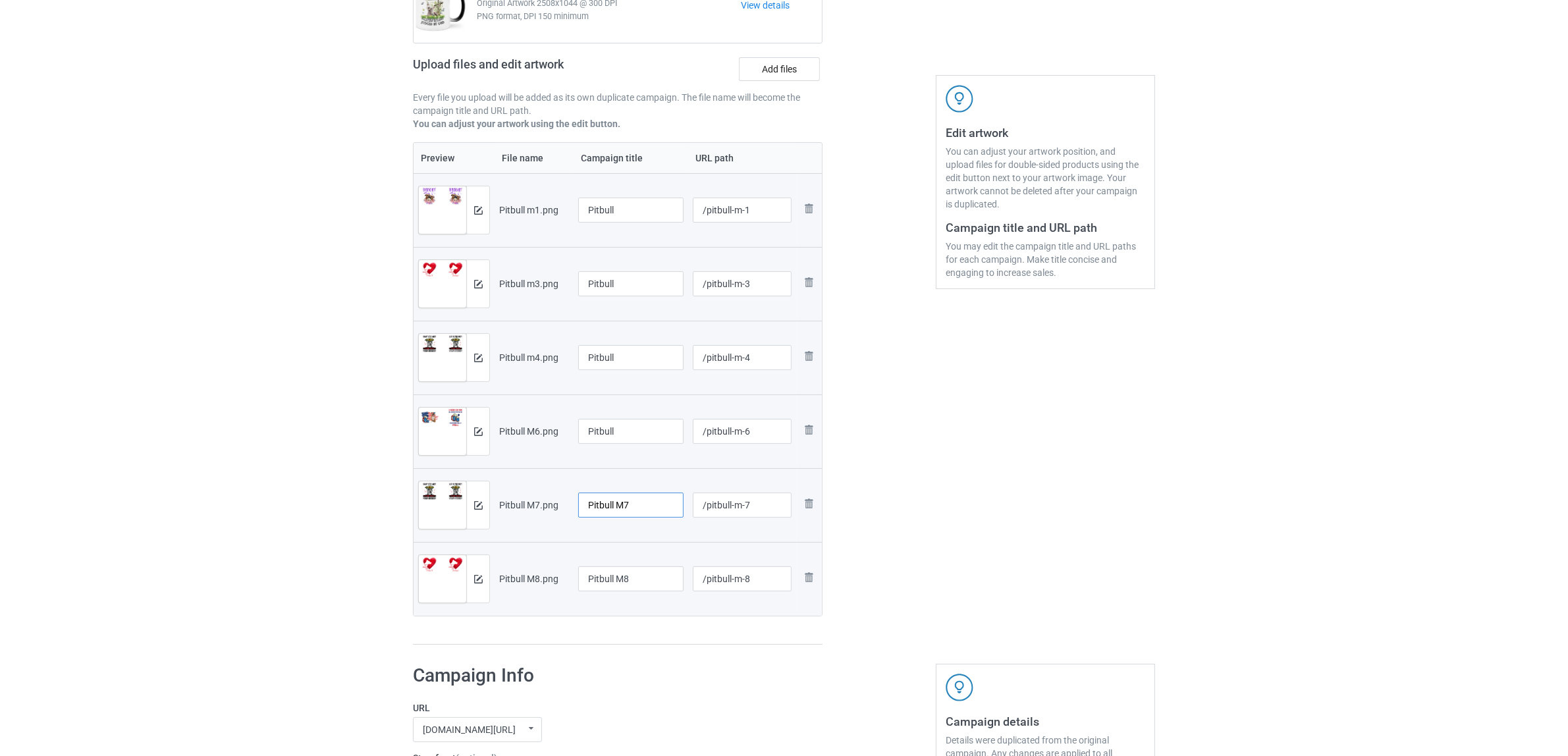
paste input "text"
type input "Pitbull"
drag, startPoint x: 630, startPoint y: 574, endPoint x: 566, endPoint y: 574, distance: 64.0
click at [537, 574] on tr "Preview and edit artwork Pitbull M8.png Pitbull M8 /pitbull-m-8 Remove file" at bounding box center [618, 579] width 408 height 74
paste input "text"
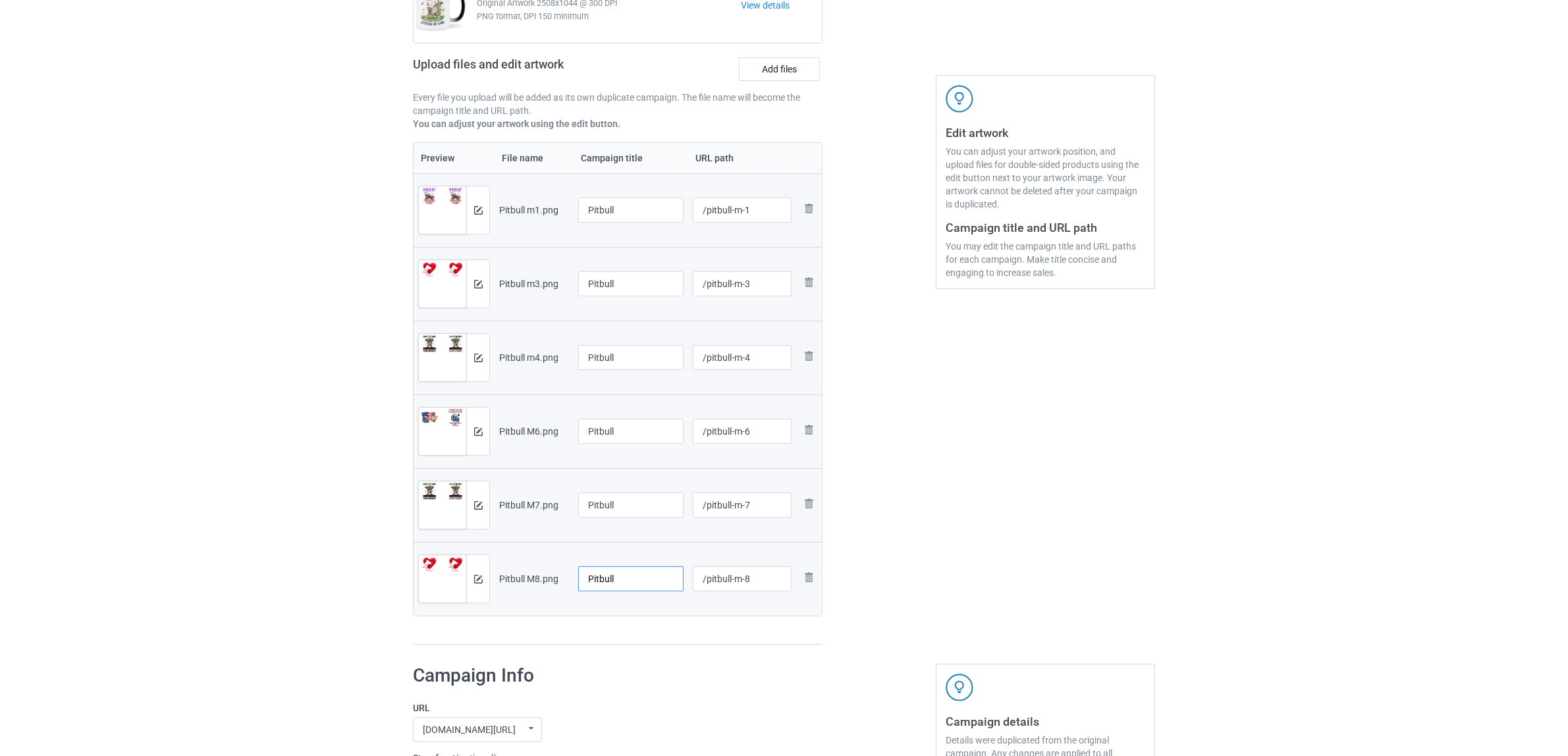
type input "Pitbull"
click at [855, 562] on div at bounding box center [879, 291] width 95 height 727
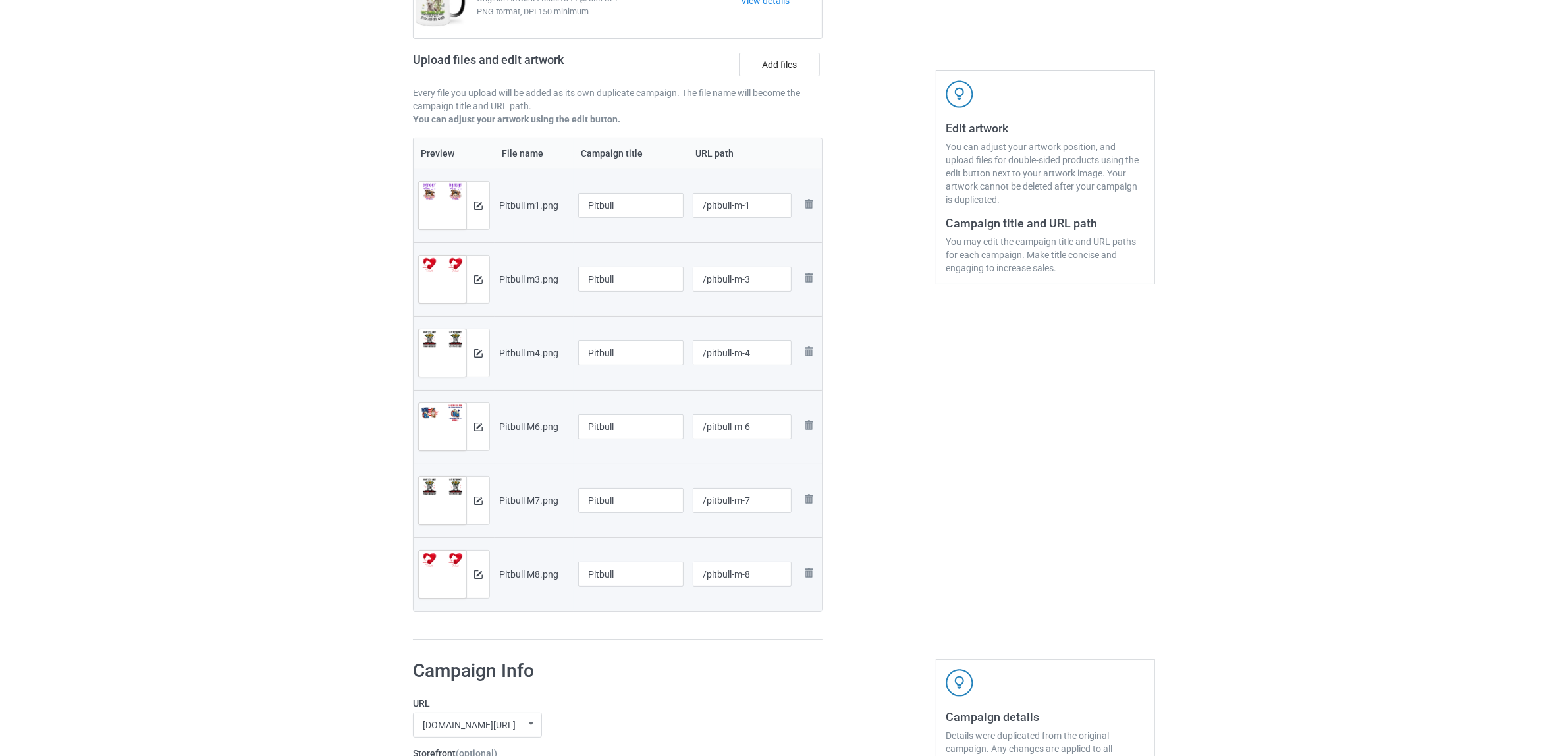
scroll to position [494, 0]
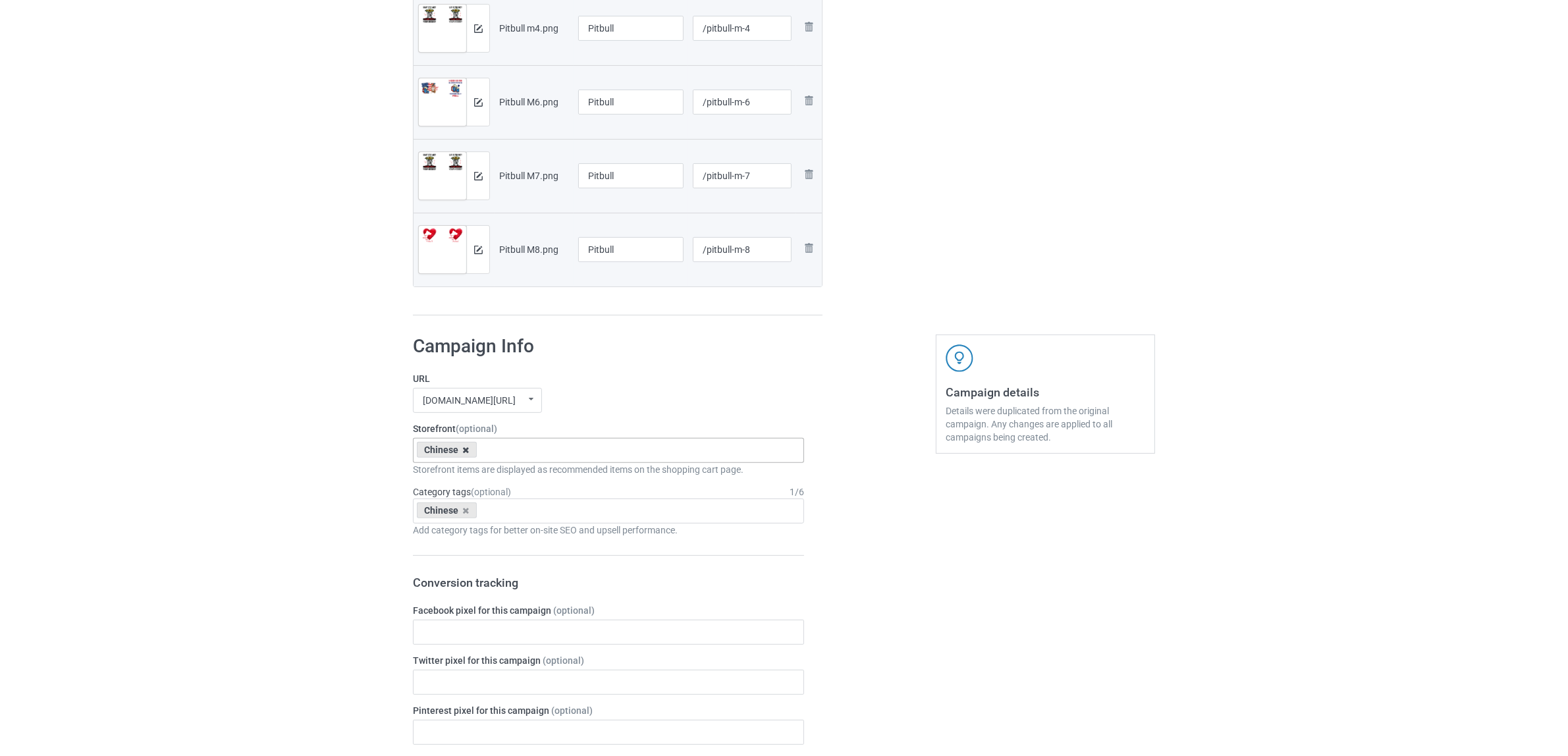
click at [463, 453] on icon at bounding box center [467, 450] width 7 height 9
paste input "Pitbull"
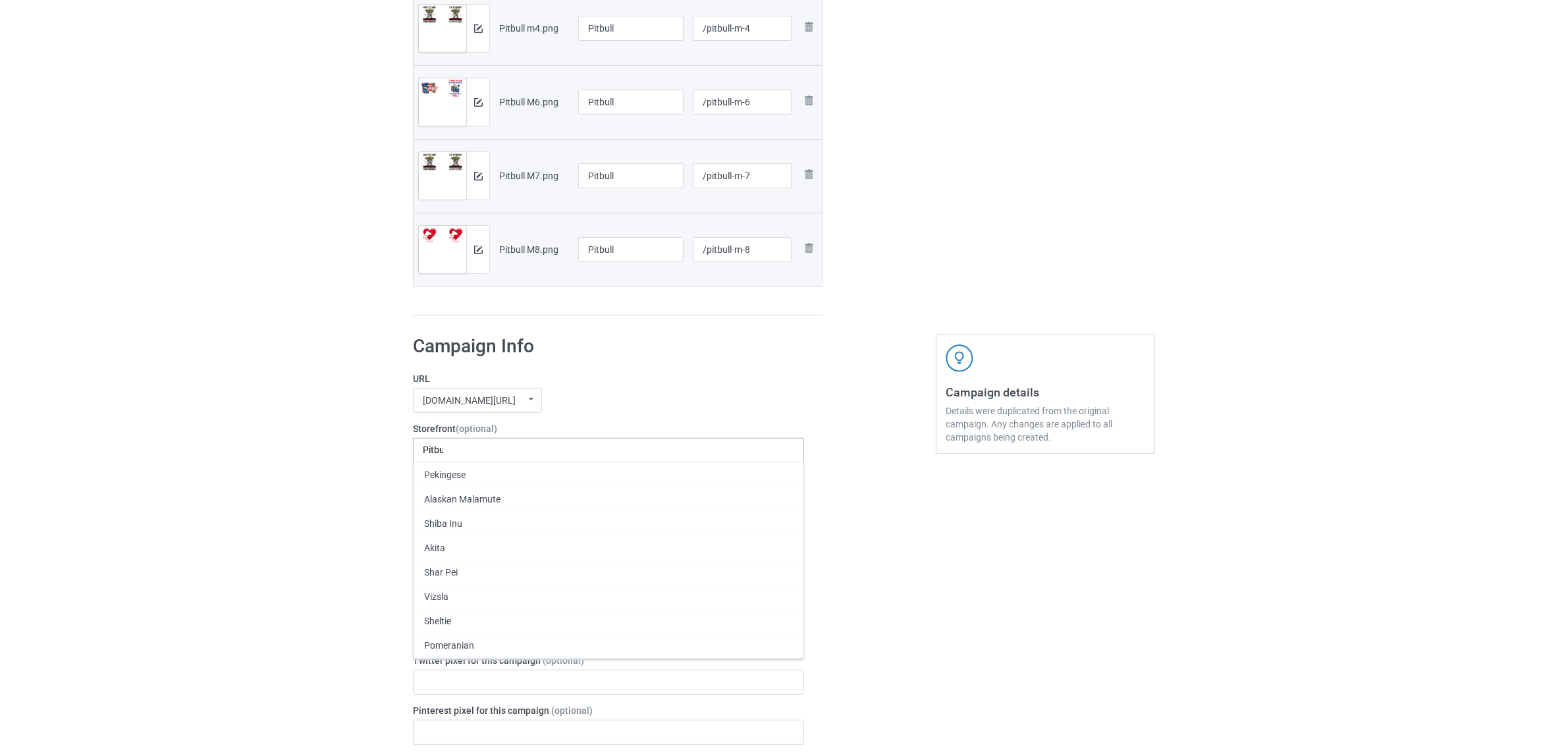
scroll to position [0, 0]
type input "Pitbull"
click at [458, 475] on div "Pitbull" at bounding box center [609, 474] width 390 height 24
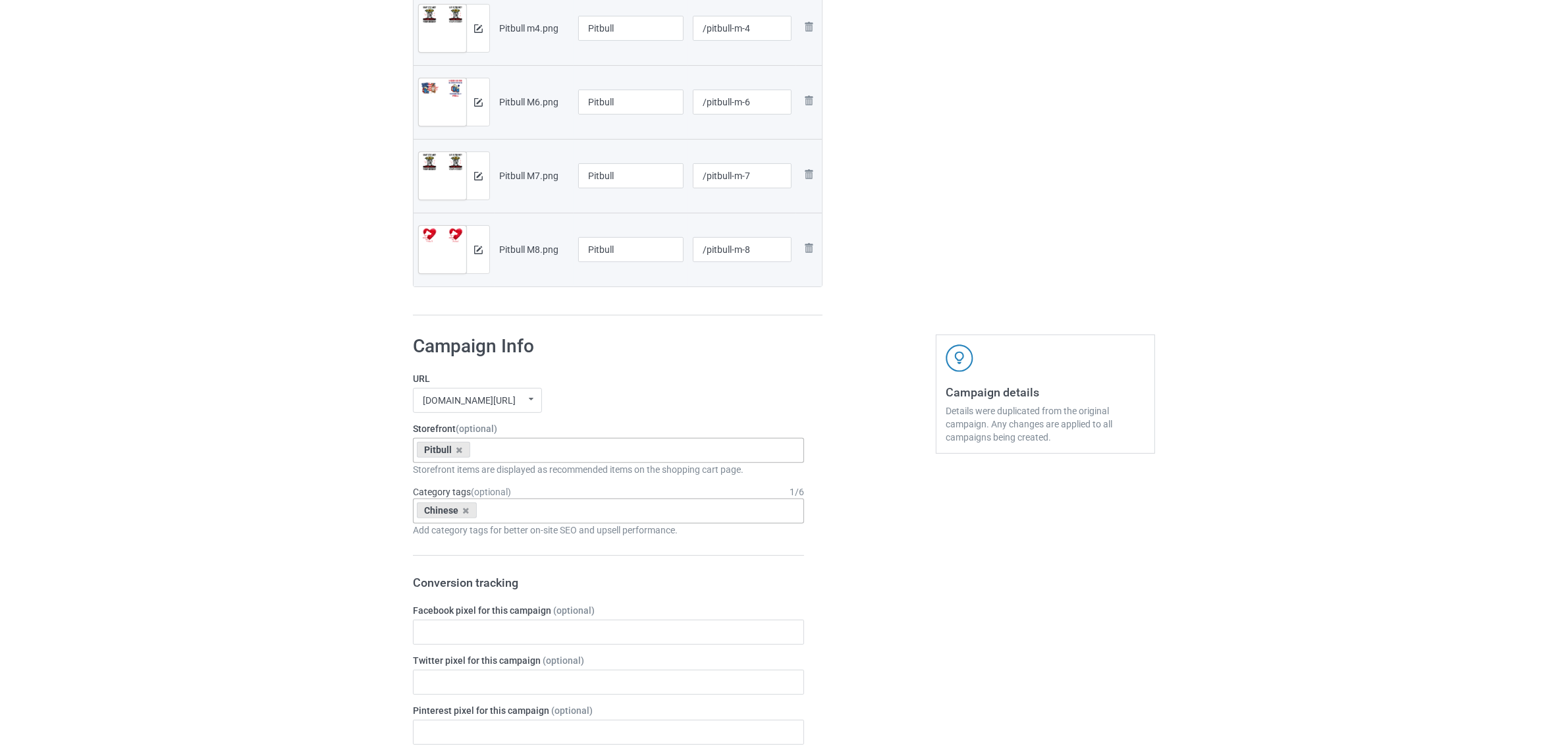
click at [463, 505] on div "Chinese" at bounding box center [447, 510] width 60 height 16
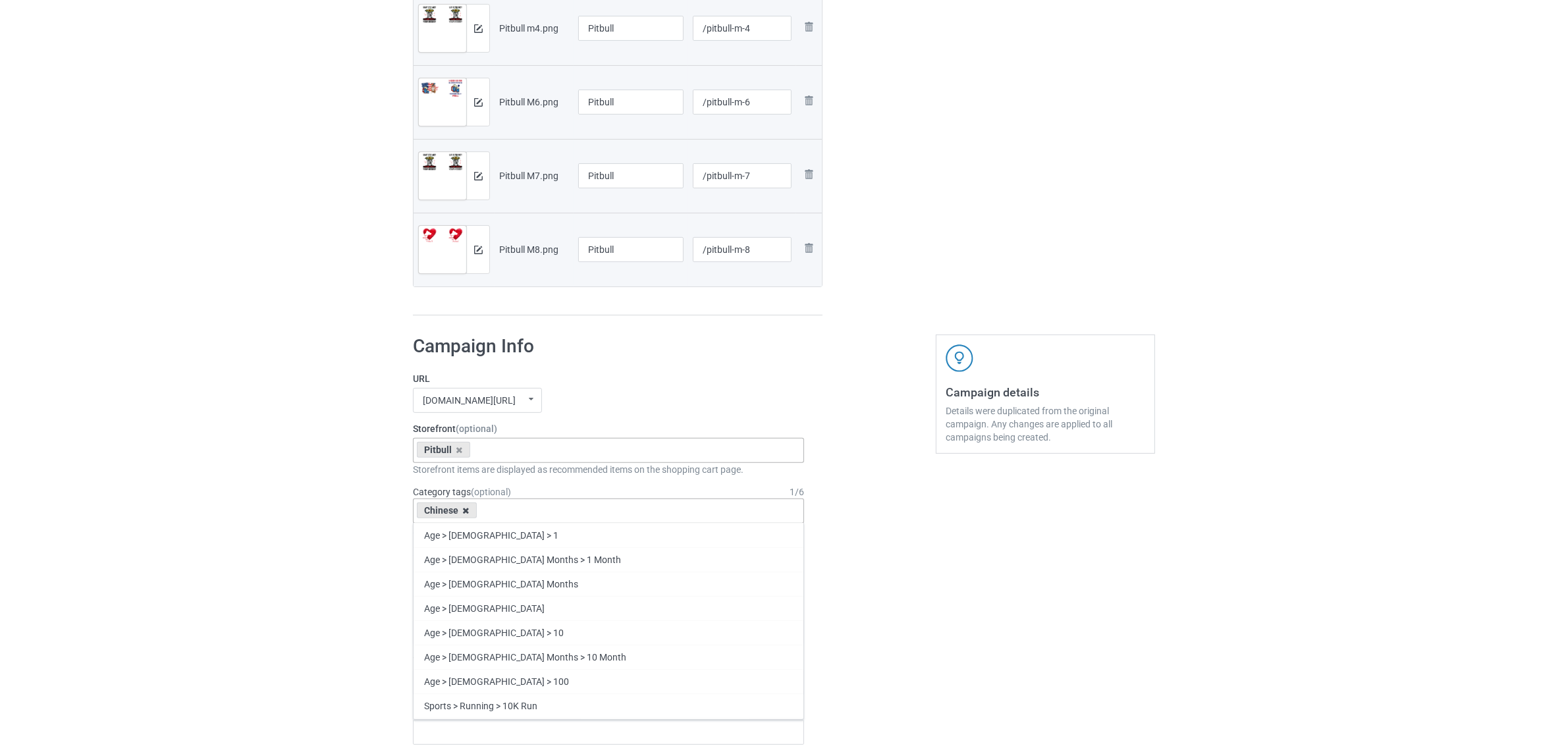
click at [465, 508] on icon at bounding box center [467, 510] width 7 height 9
paste input "Pitbull"
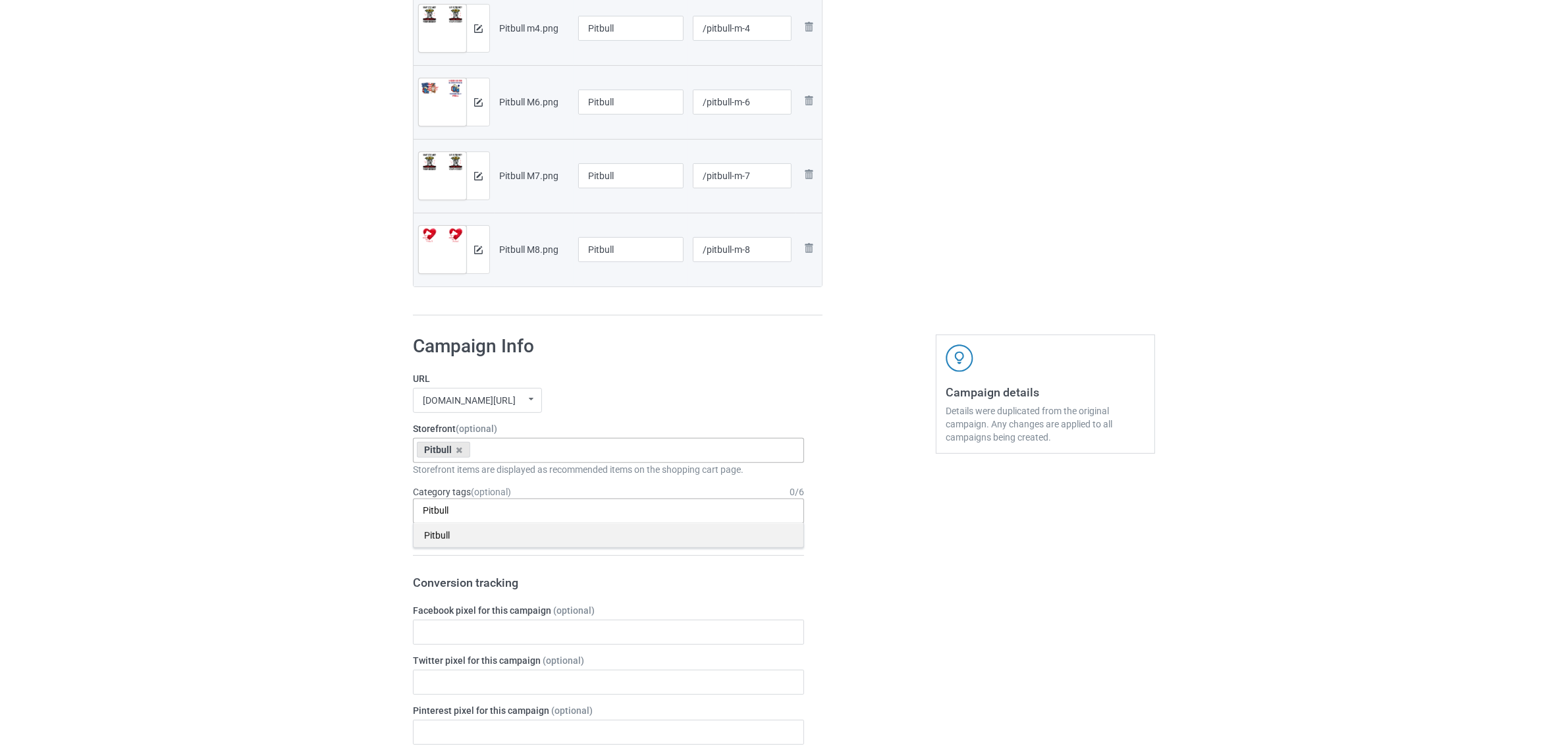
type input "Pitbull"
click at [445, 539] on div "Pitbull" at bounding box center [609, 535] width 390 height 24
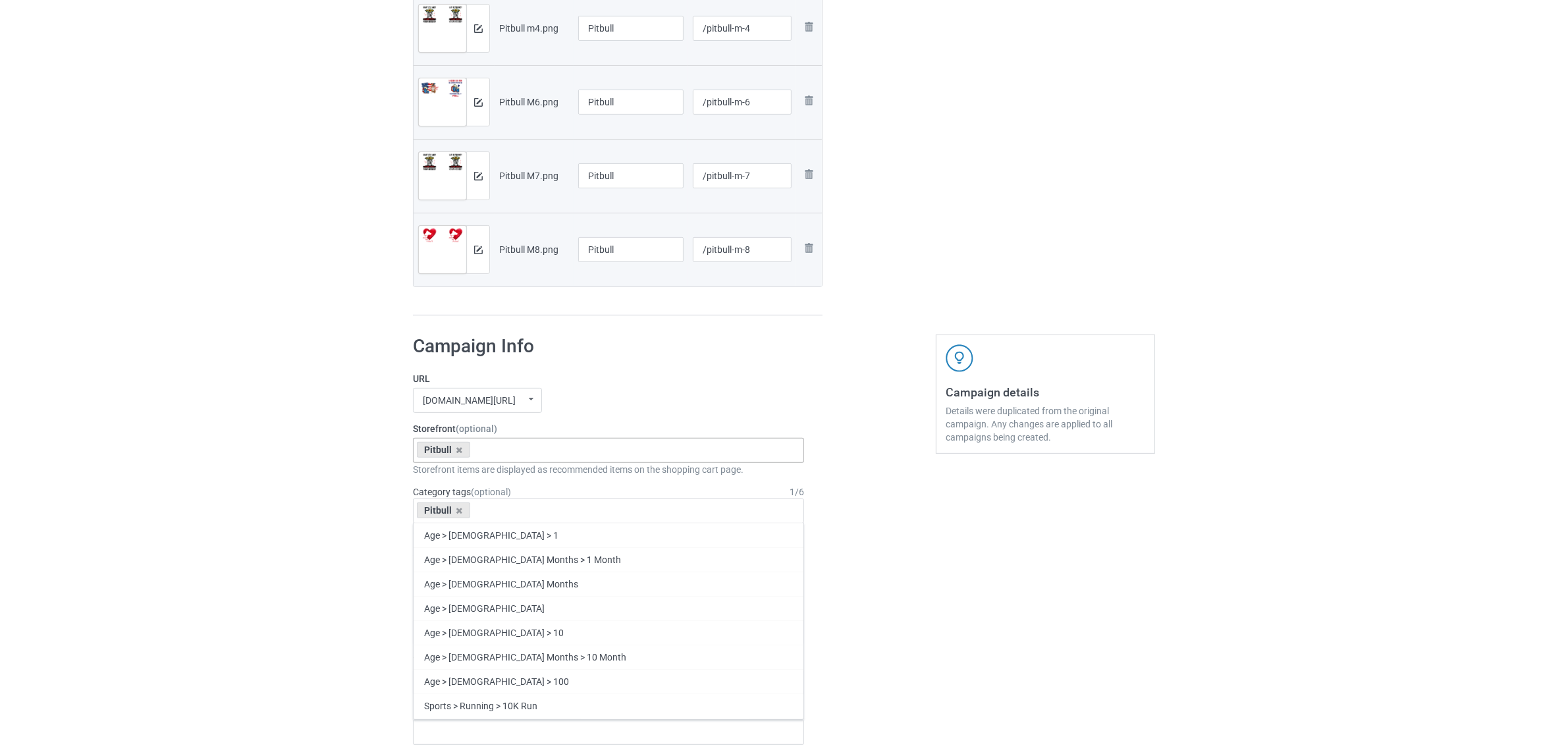
click at [323, 517] on div "Bulk duplicate campaign Campaign to duplicate Chinese Original Artwork 2508x104…" at bounding box center [784, 547] width 1568 height 2010
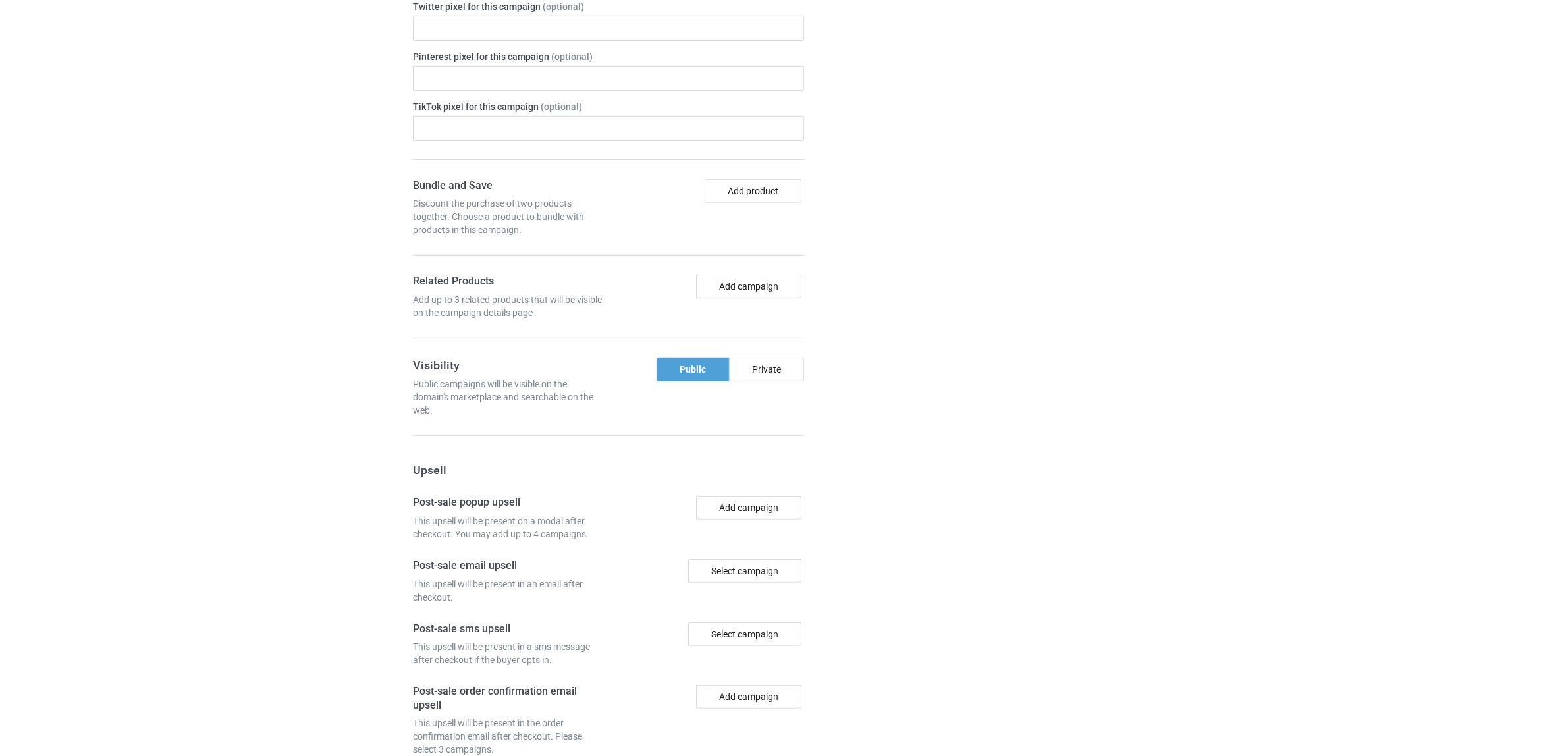
scroll to position [1294, 0]
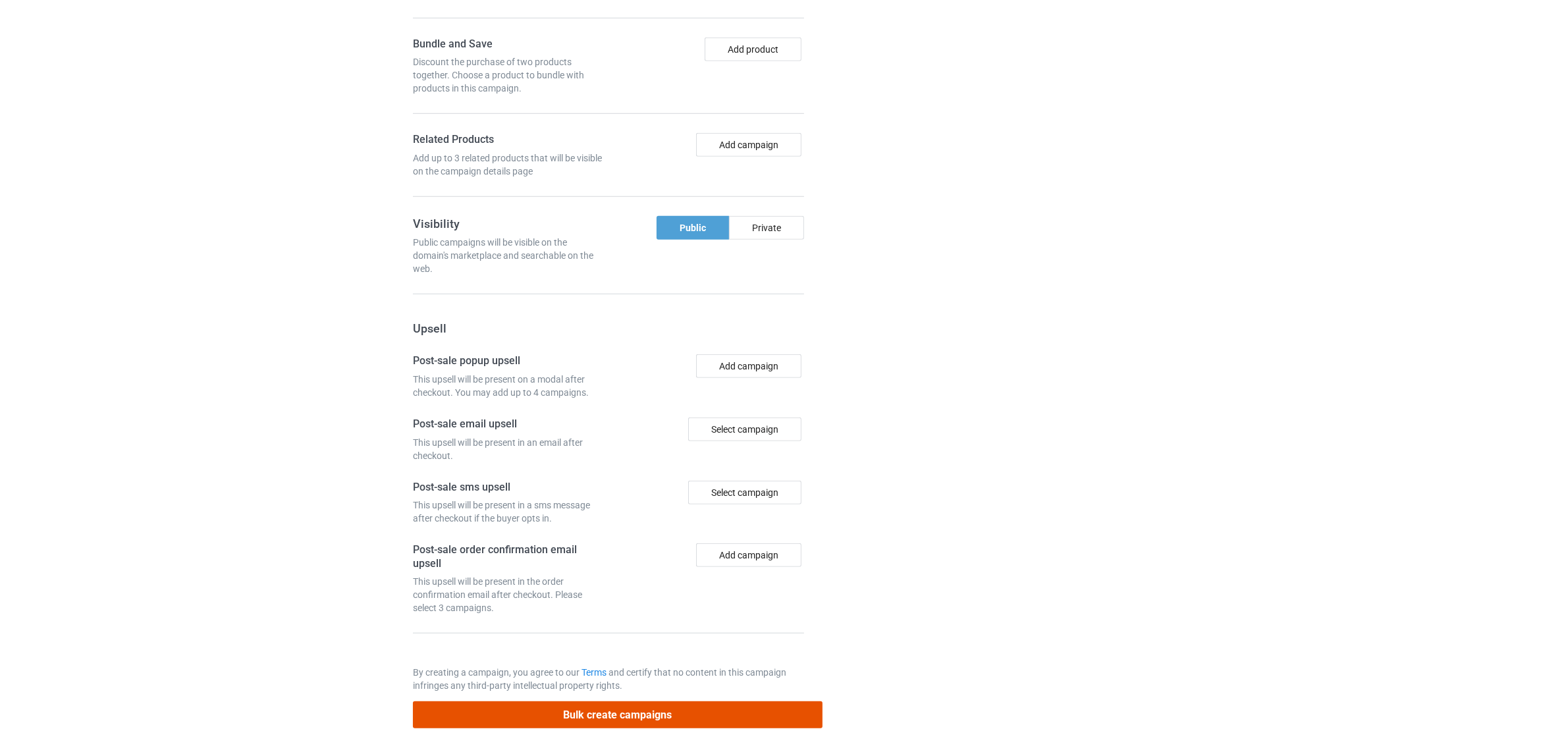
click at [640, 716] on button "Bulk create campaigns" at bounding box center [618, 714] width 410 height 27
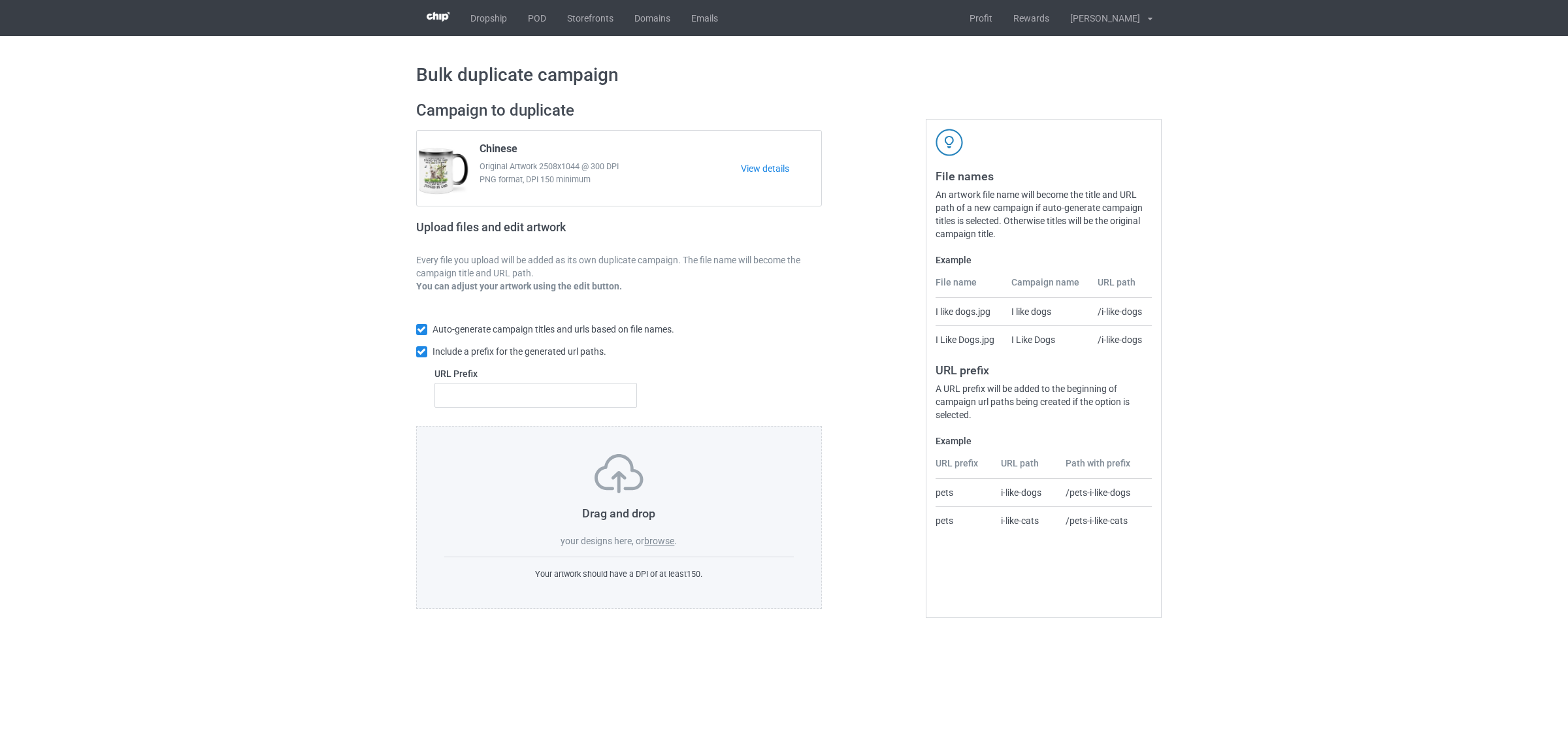
click at [665, 538] on label "browse" at bounding box center [659, 541] width 30 height 10
click at [0, 0] on input "browse" at bounding box center [0, 0] width 0 height 0
